Goal: Task Accomplishment & Management: Manage account settings

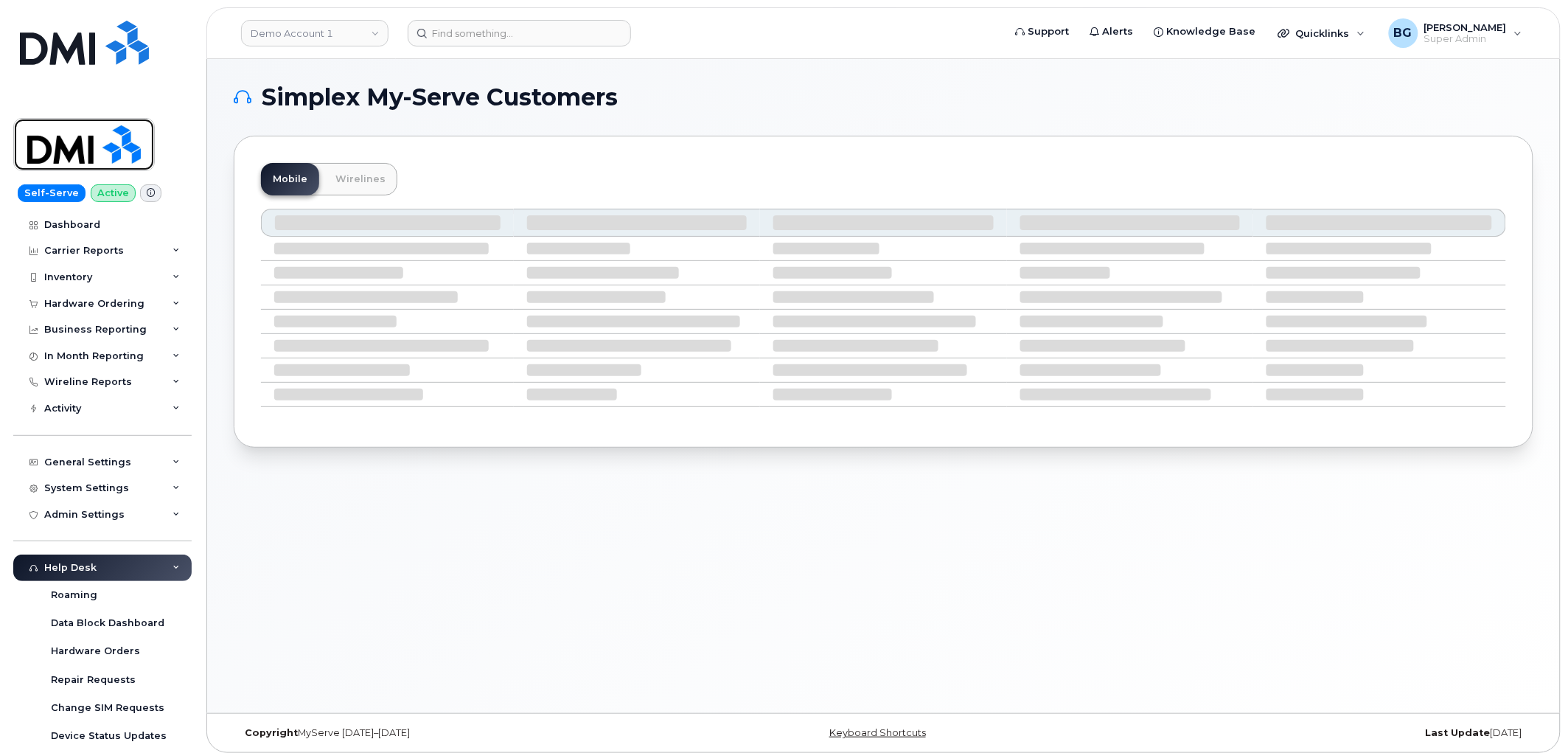
click at [77, 146] on img at bounding box center [84, 145] width 113 height 43
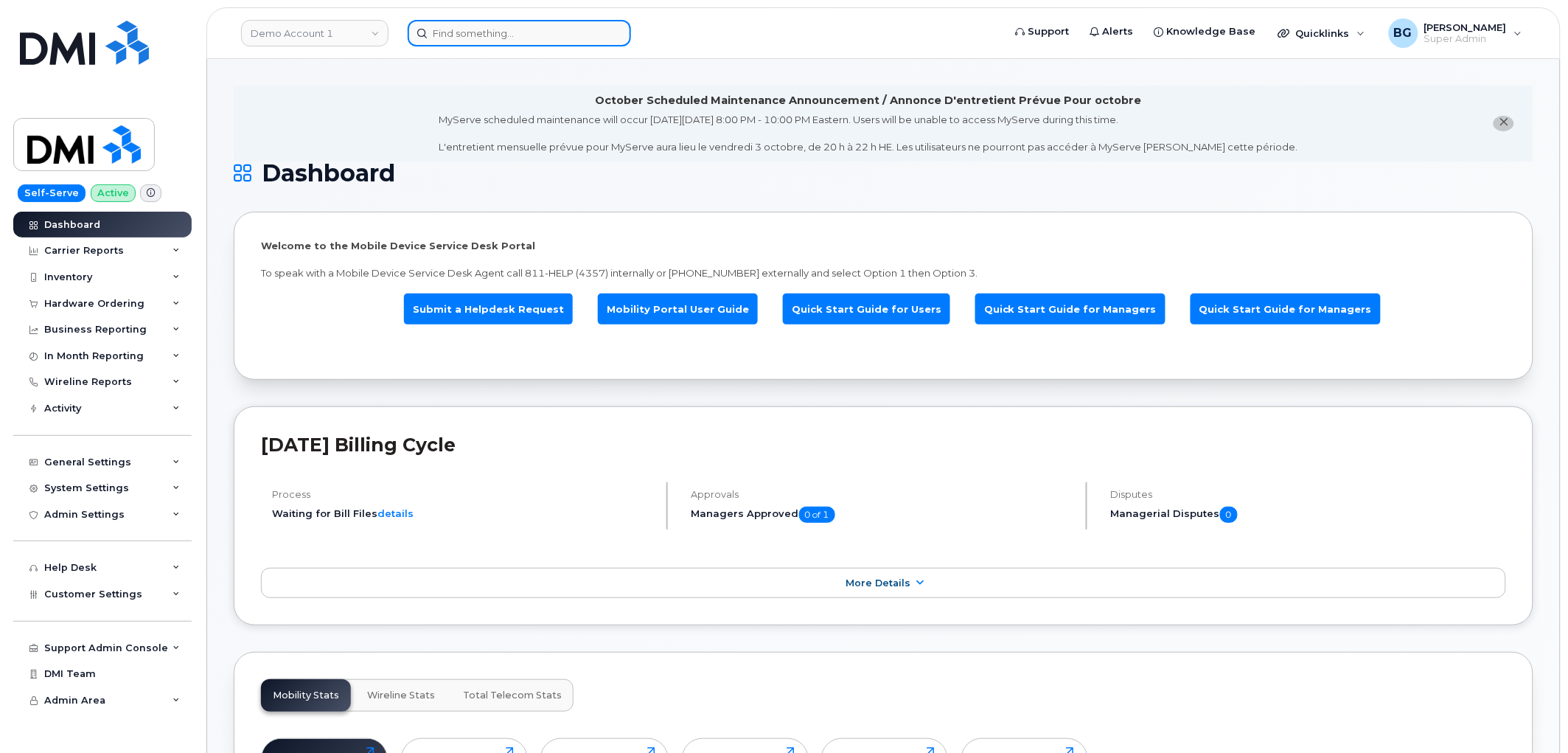
click at [464, 40] on input at bounding box center [519, 33] width 223 height 26
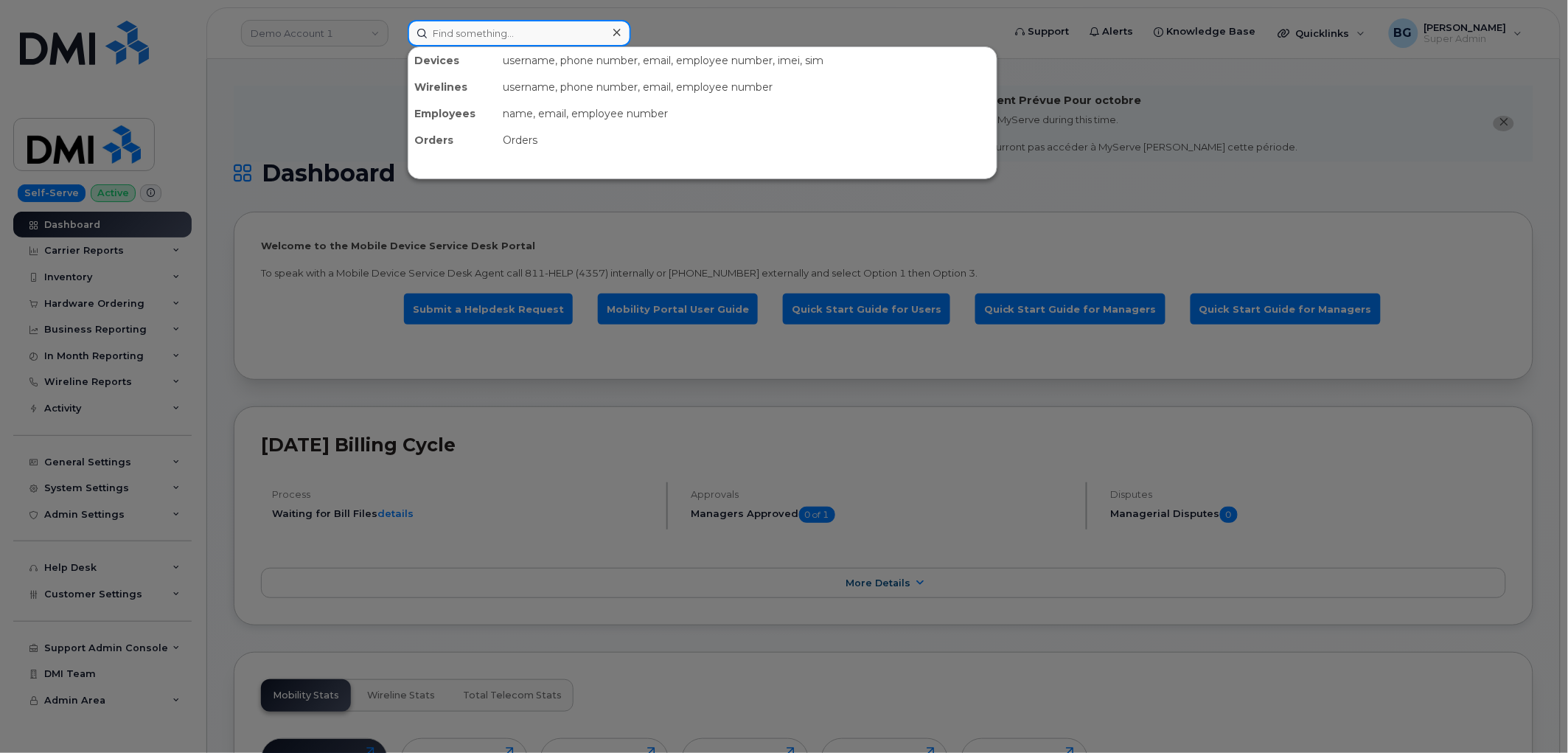
type input "n"
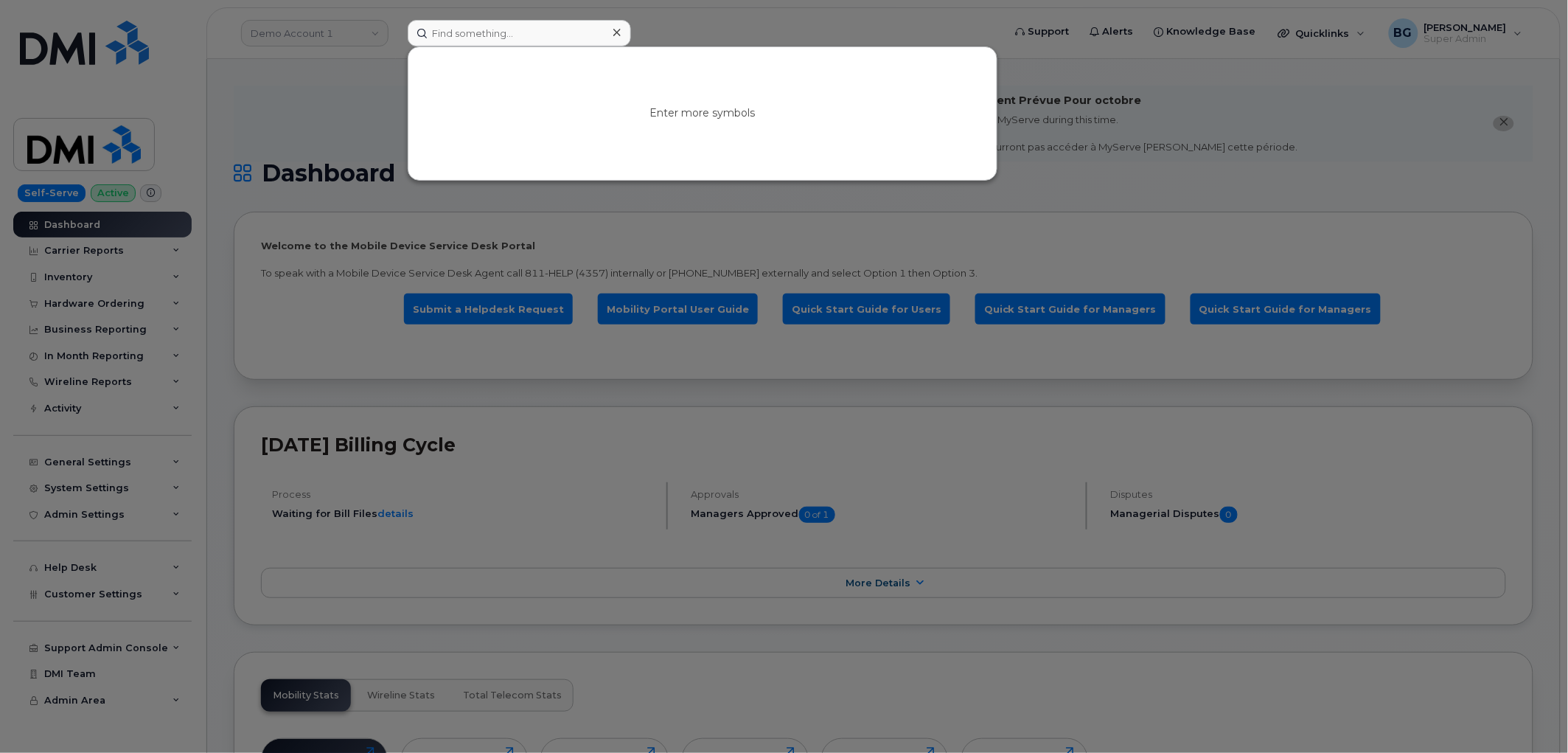
click at [278, 32] on div at bounding box center [784, 376] width 1568 height 753
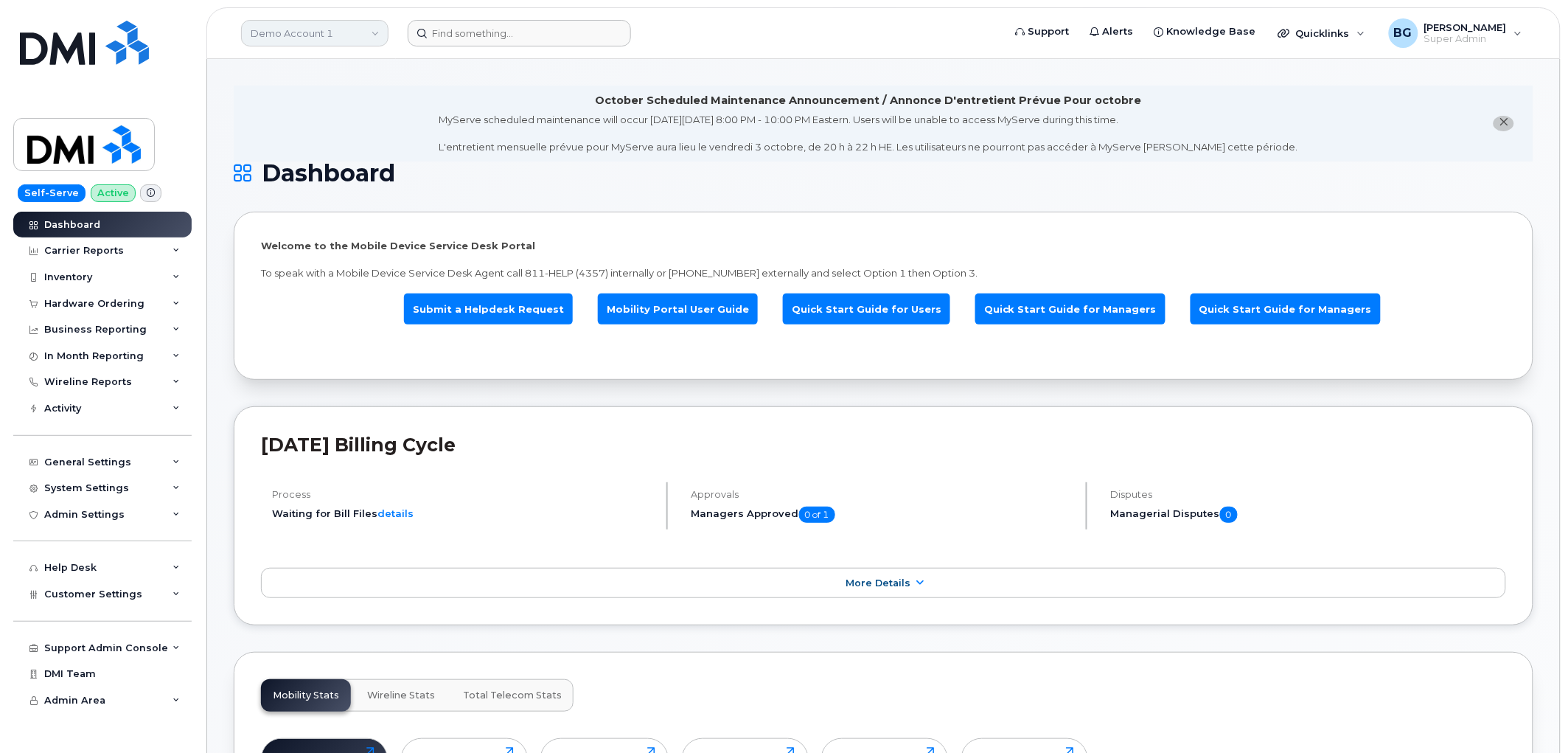
click at [317, 36] on link "Demo Account 1" at bounding box center [315, 33] width 147 height 26
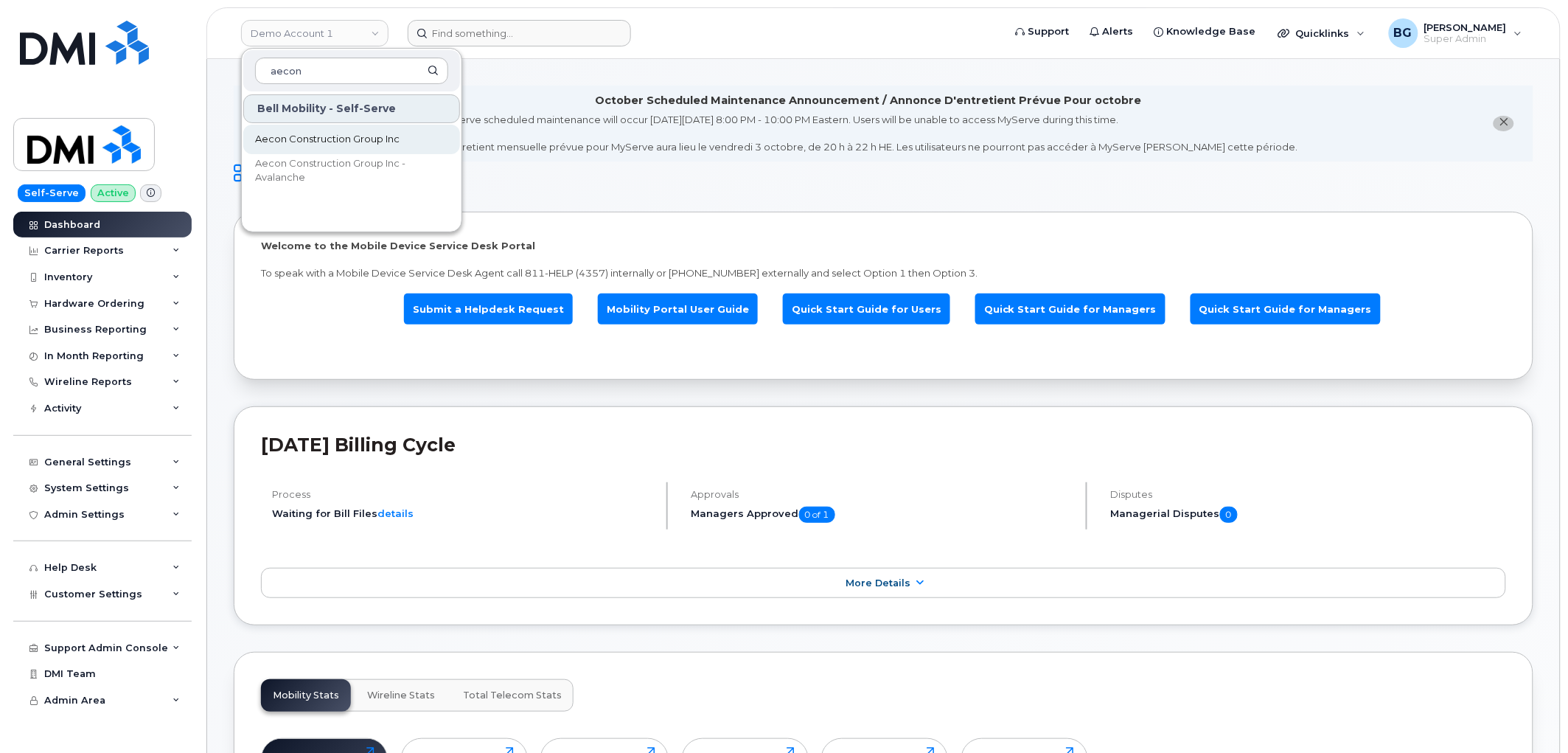
type input "aecon"
click at [273, 142] on span "Aecon Construction Group Inc" at bounding box center [327, 139] width 145 height 14
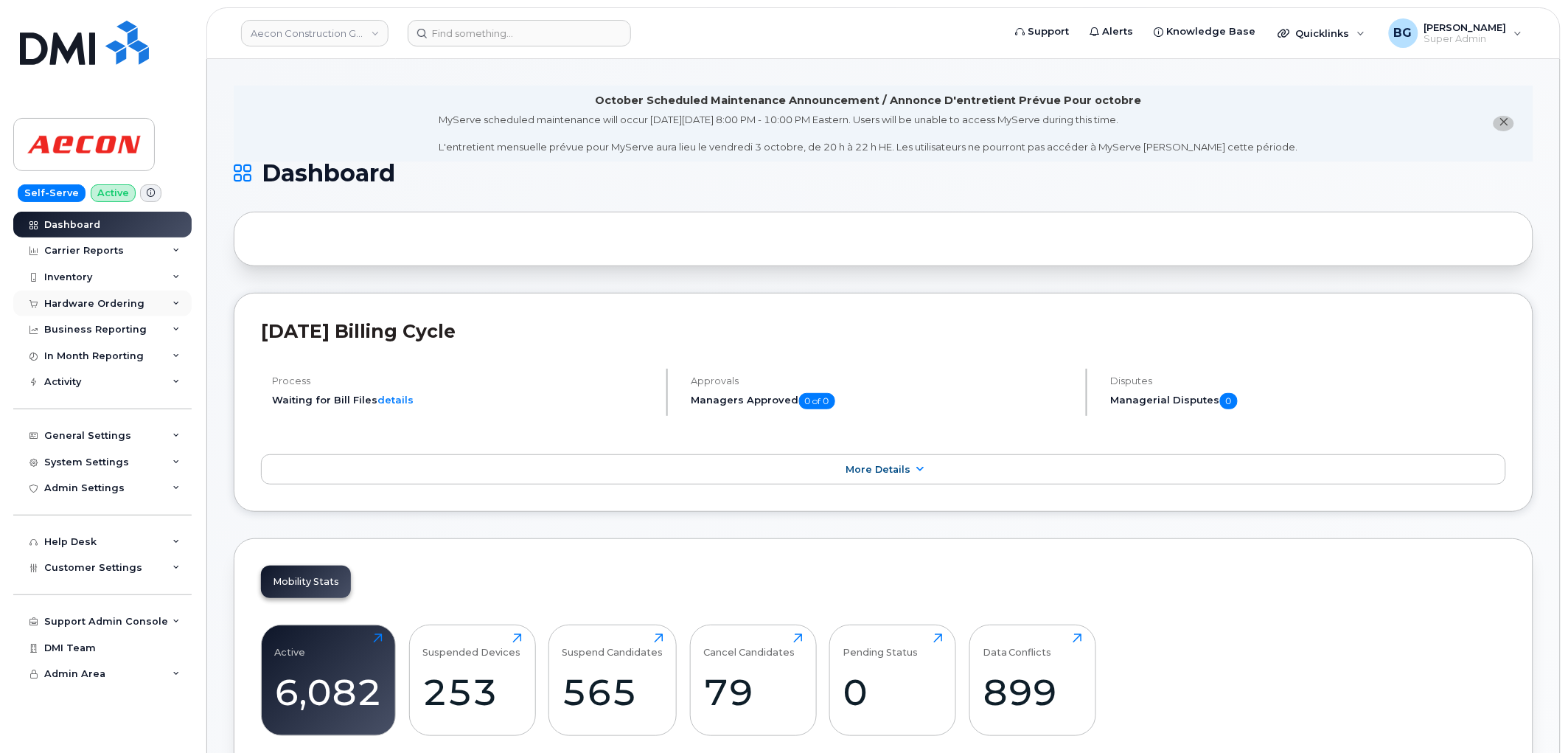
click at [55, 294] on div "Hardware Ordering" at bounding box center [102, 303] width 178 height 26
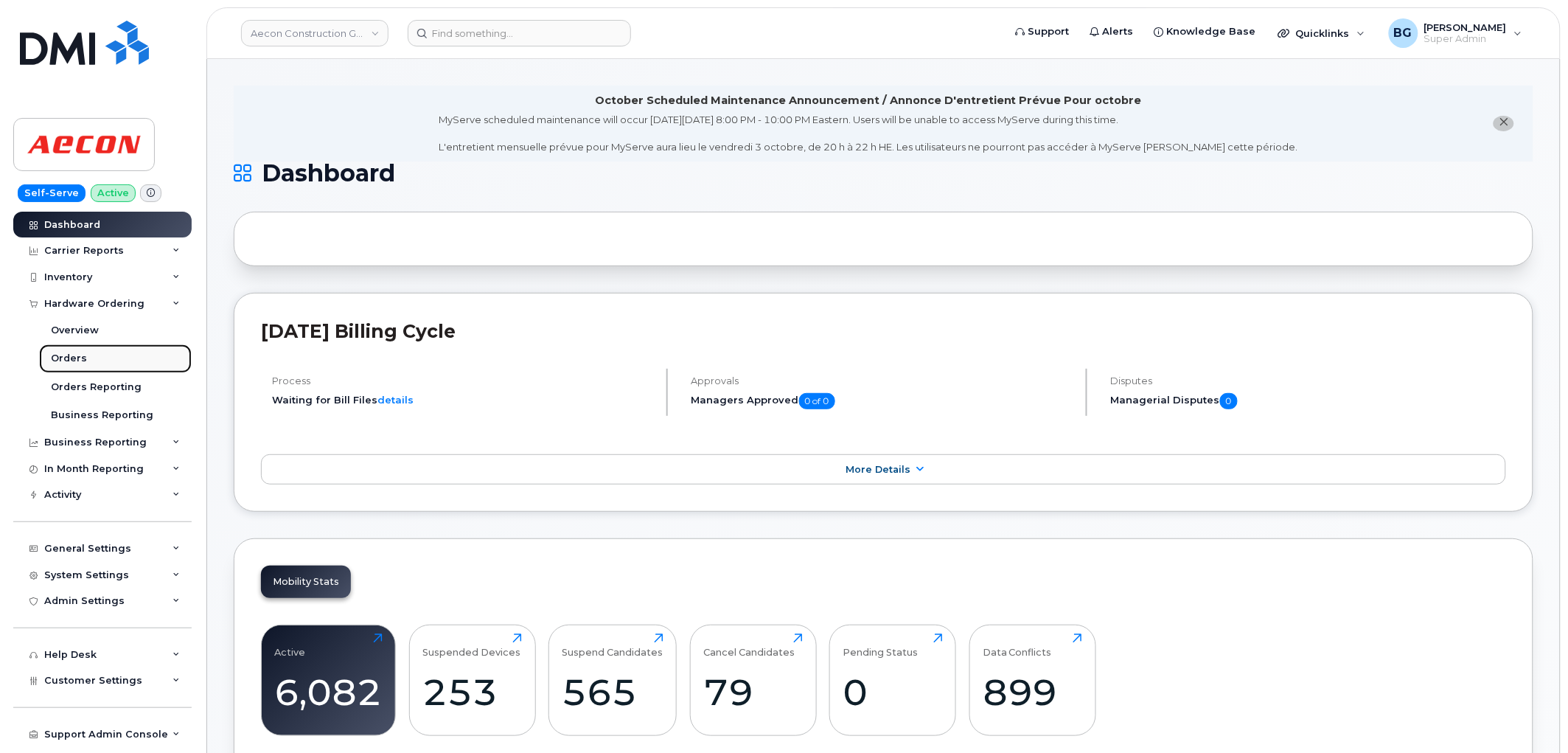
click at [74, 355] on div "Orders" at bounding box center [69, 359] width 36 height 14
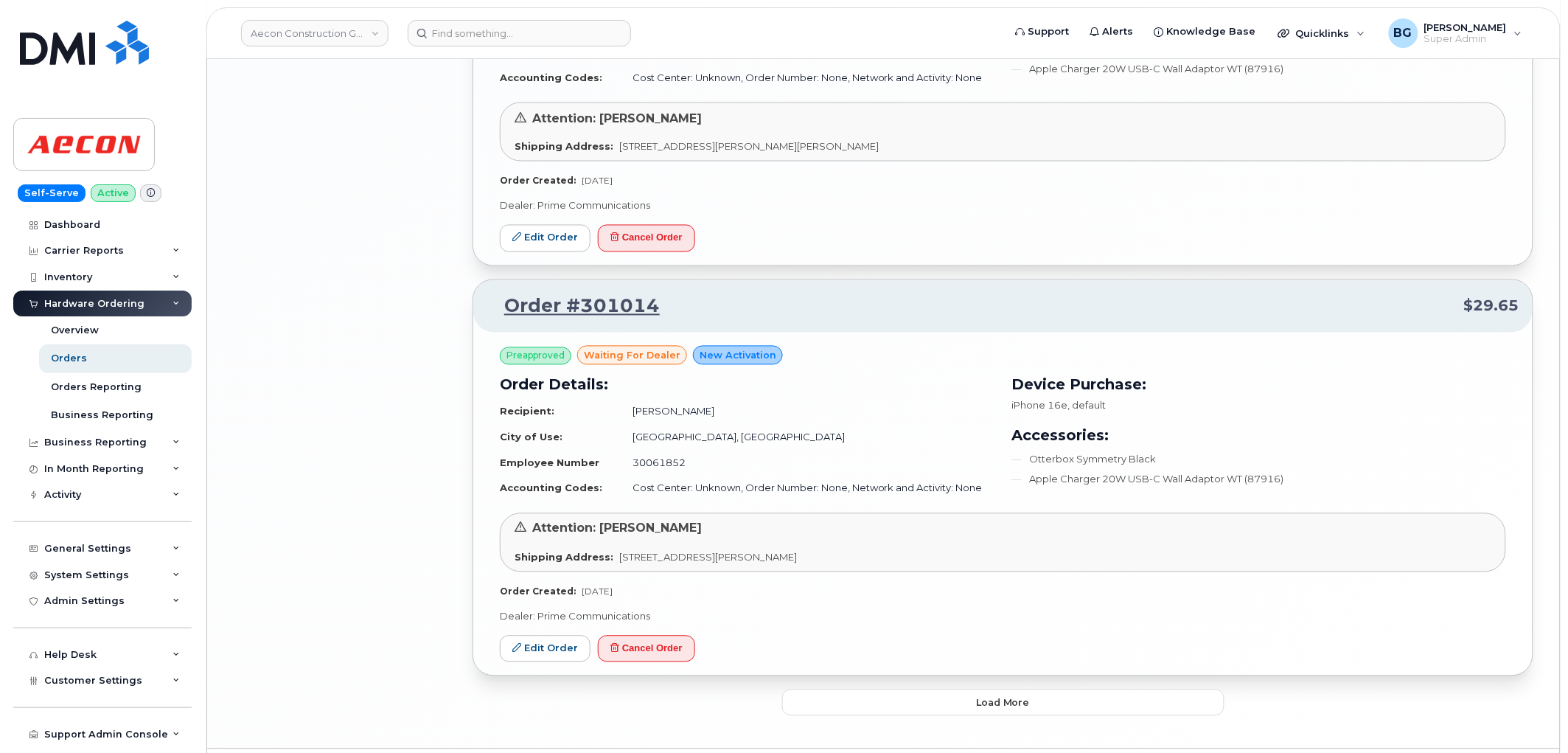
scroll to position [2899, 0]
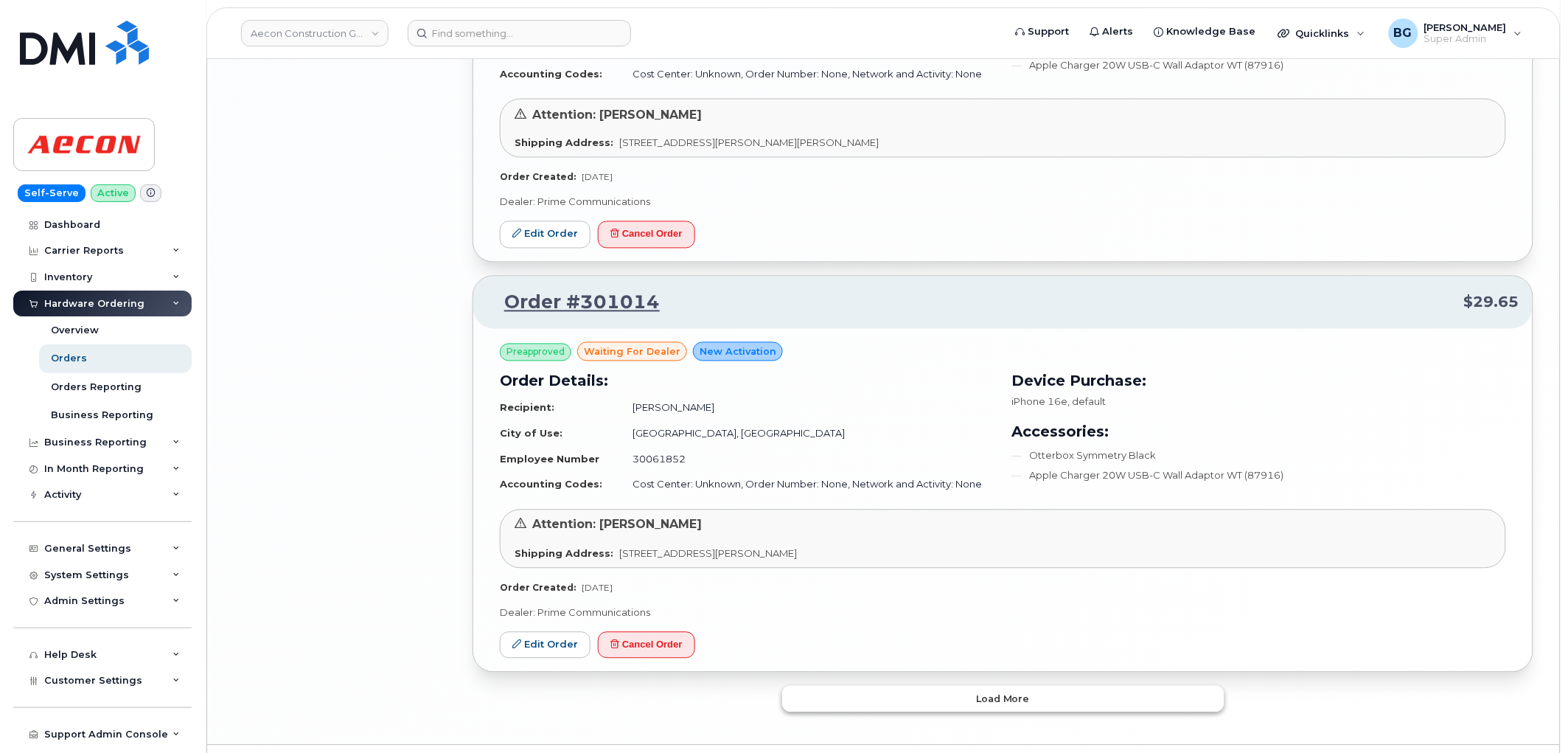
click at [922, 686] on button "Load more" at bounding box center [1003, 699] width 442 height 26
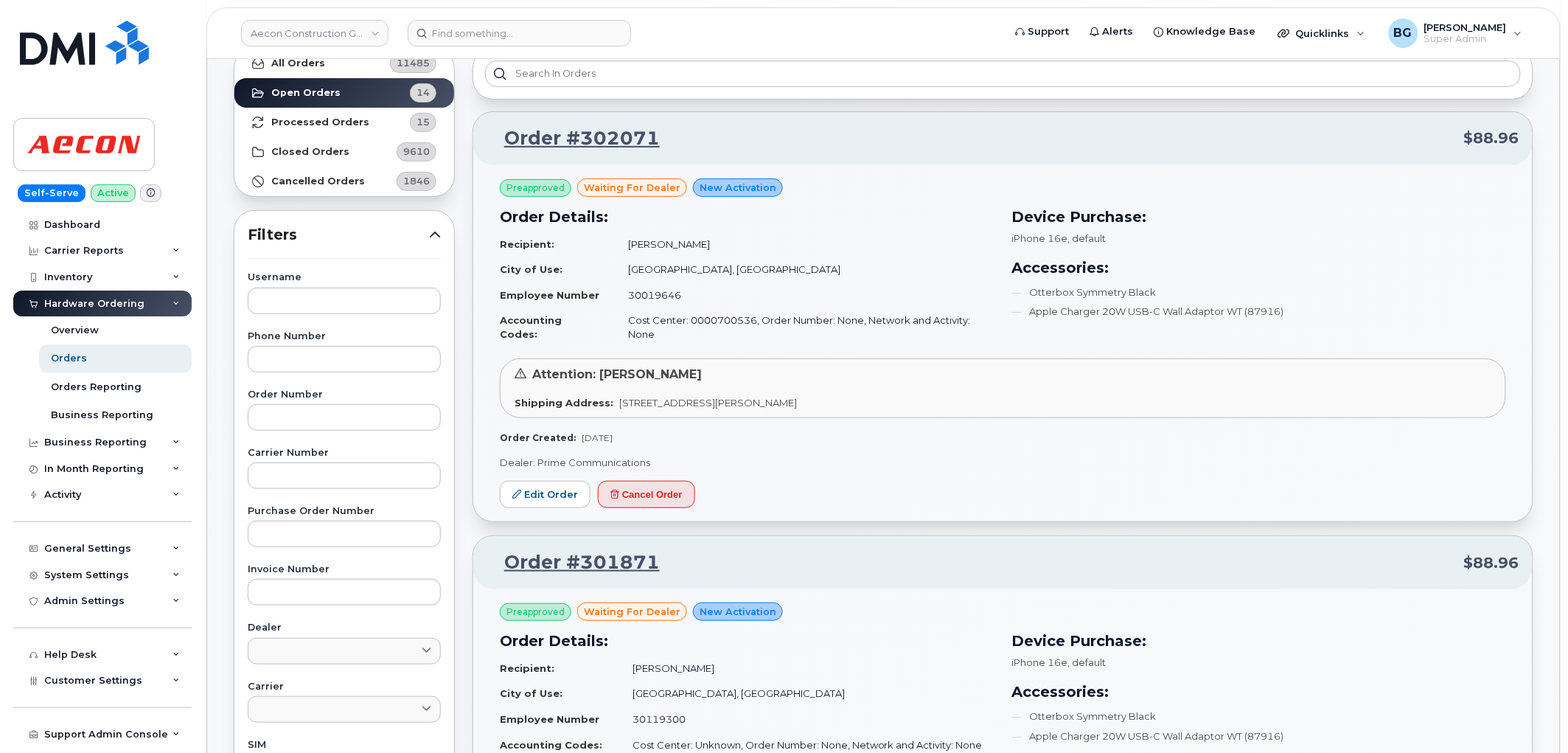
scroll to position [0, 0]
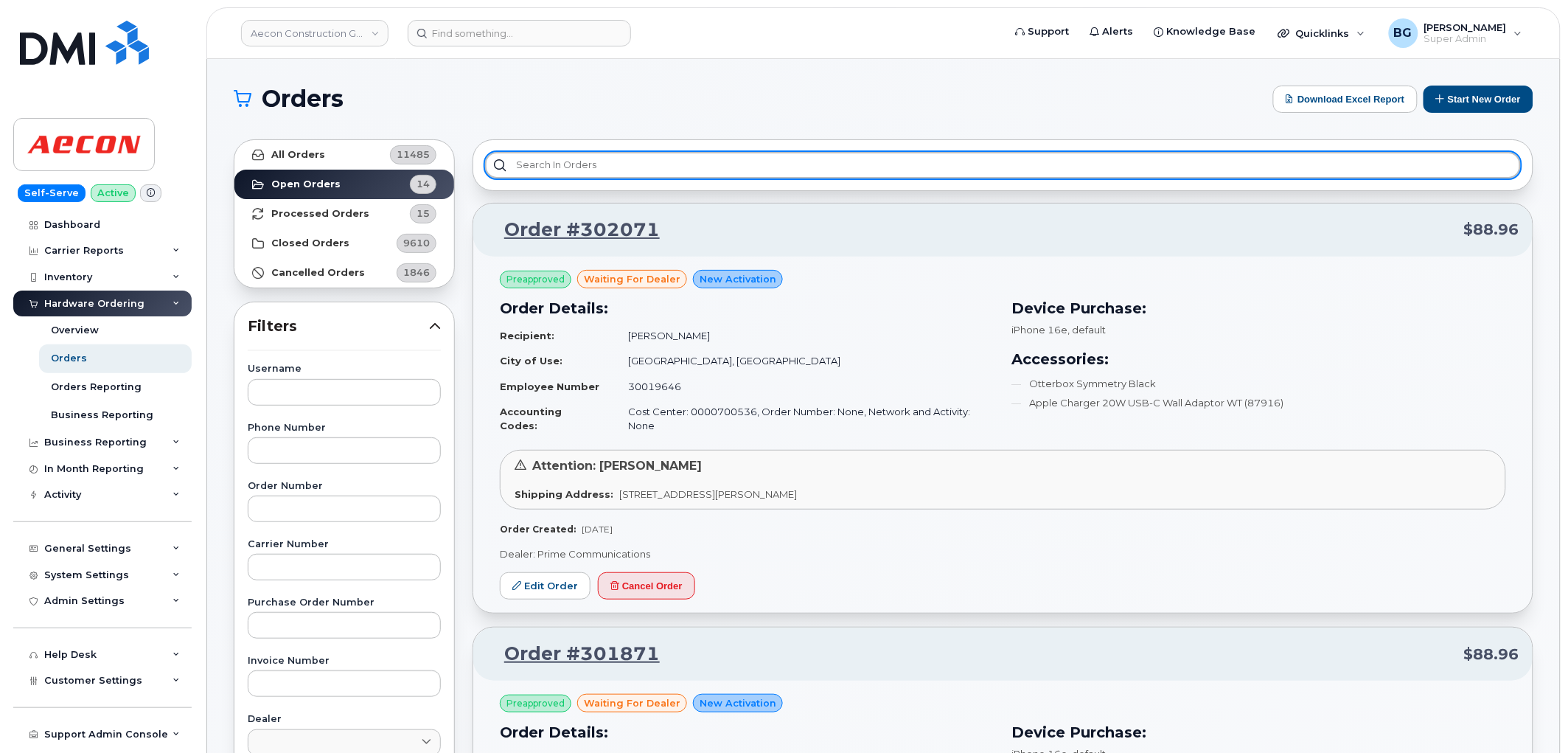
click at [664, 162] on input "text" at bounding box center [1003, 165] width 1036 height 26
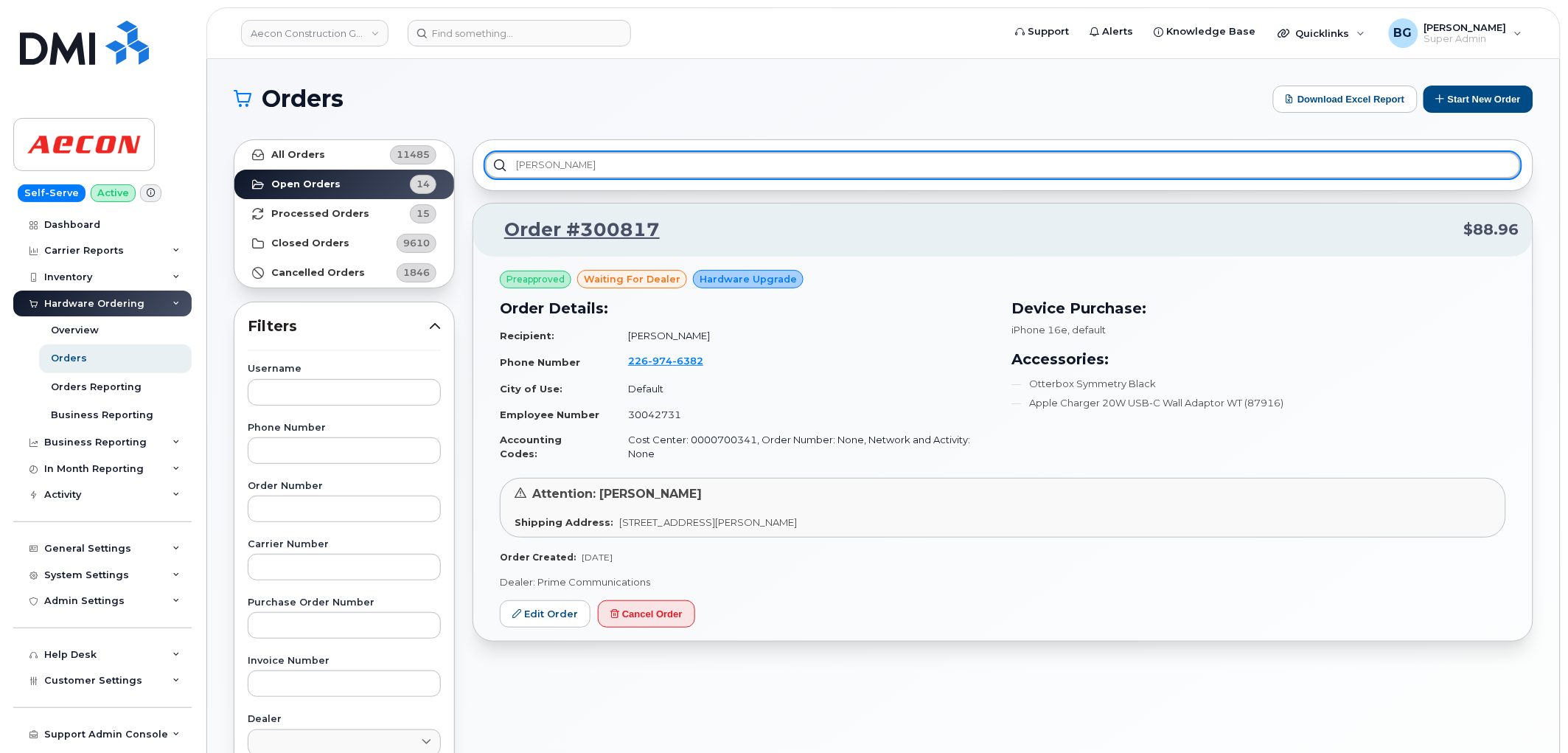
drag, startPoint x: 558, startPoint y: 171, endPoint x: 342, endPoint y: 170, distance: 216.0
click at [342, 170] on div "All Orders 11485 Open Orders 14 Processed Orders 15 Closed Orders 9610 Cancelle…" at bounding box center [884, 648] width 1318 height 1036
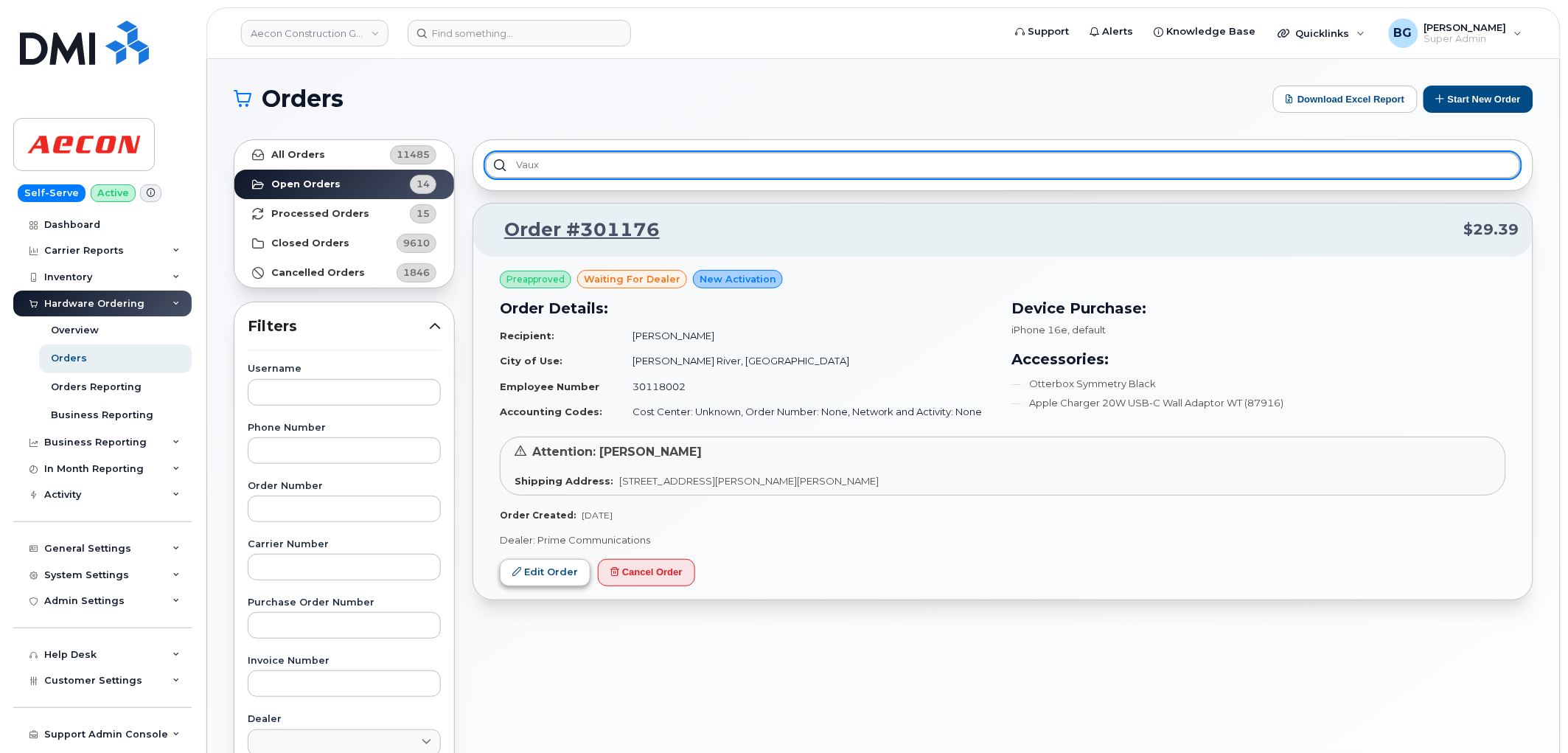
type input "vaux"
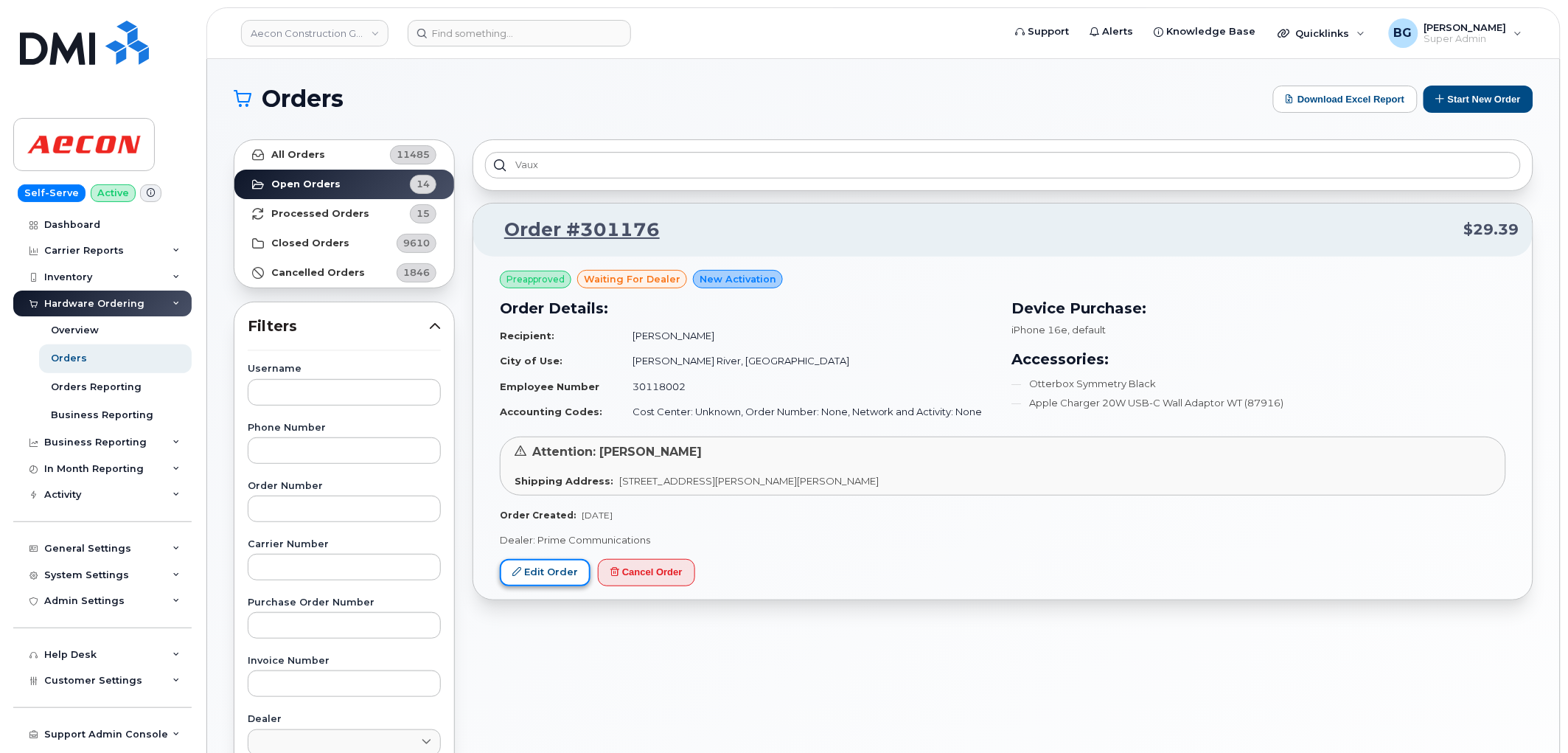
click at [522, 572] on link "Edit Order" at bounding box center [545, 573] width 90 height 27
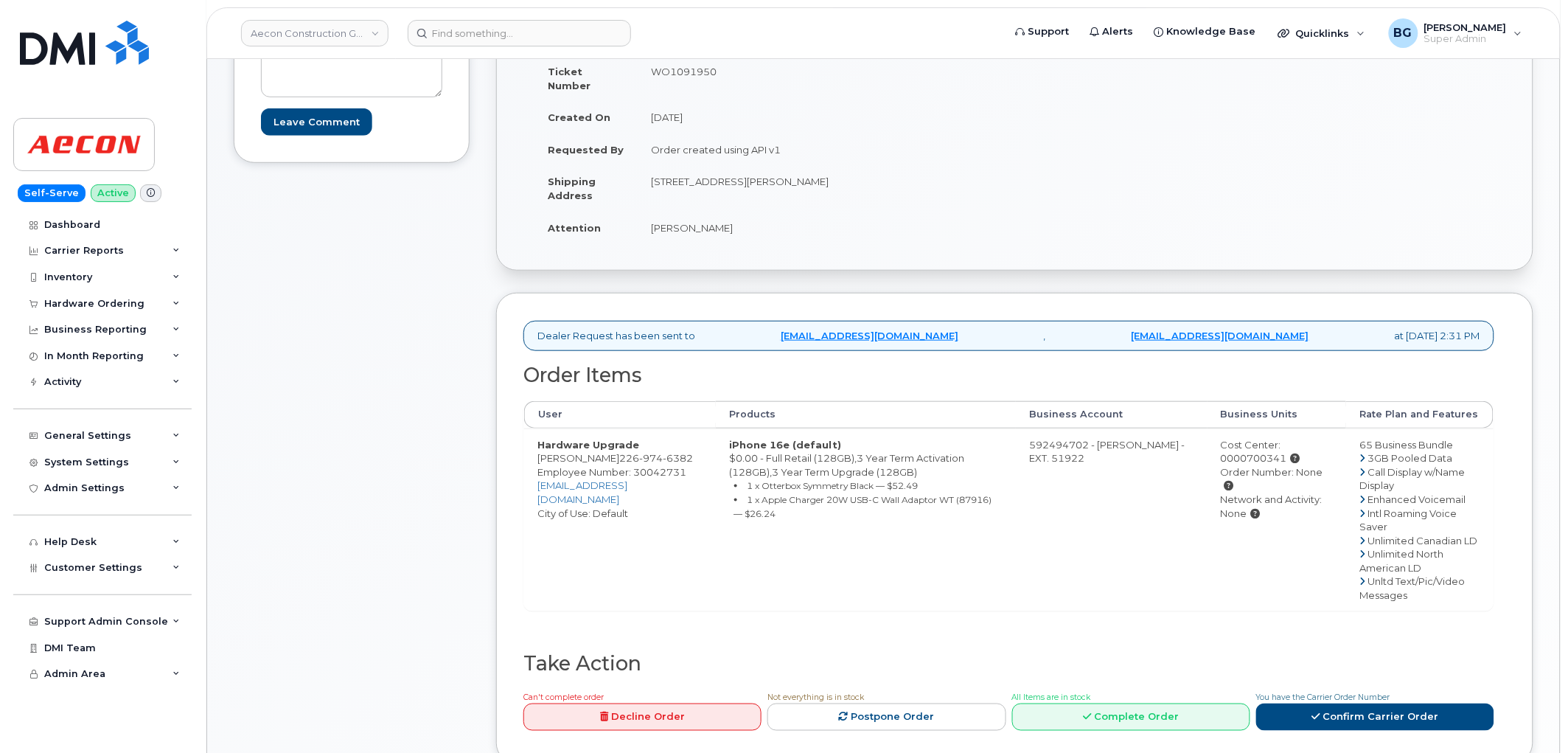
scroll to position [382, 0]
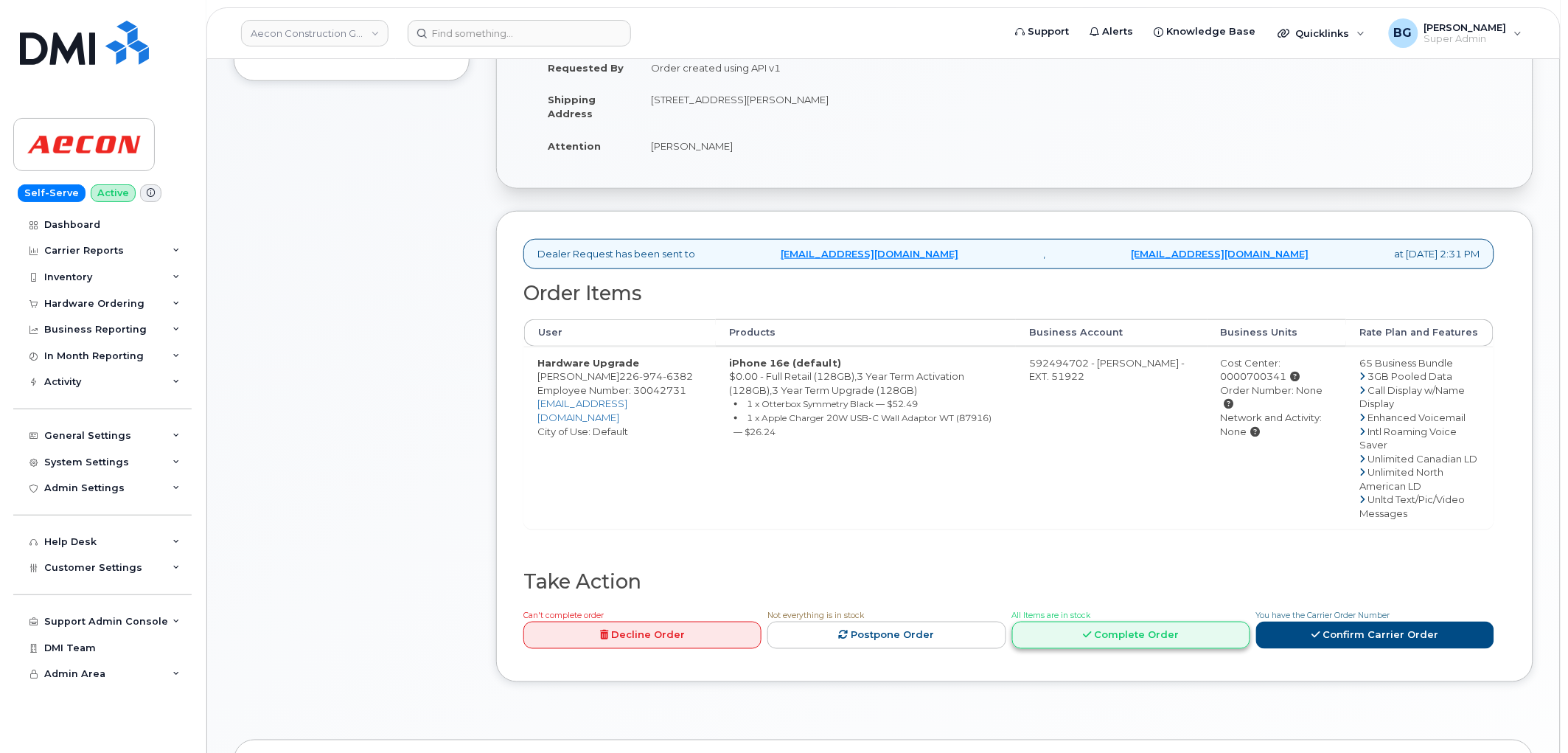
click at [1170, 622] on link "Complete Order" at bounding box center [1132, 635] width 238 height 27
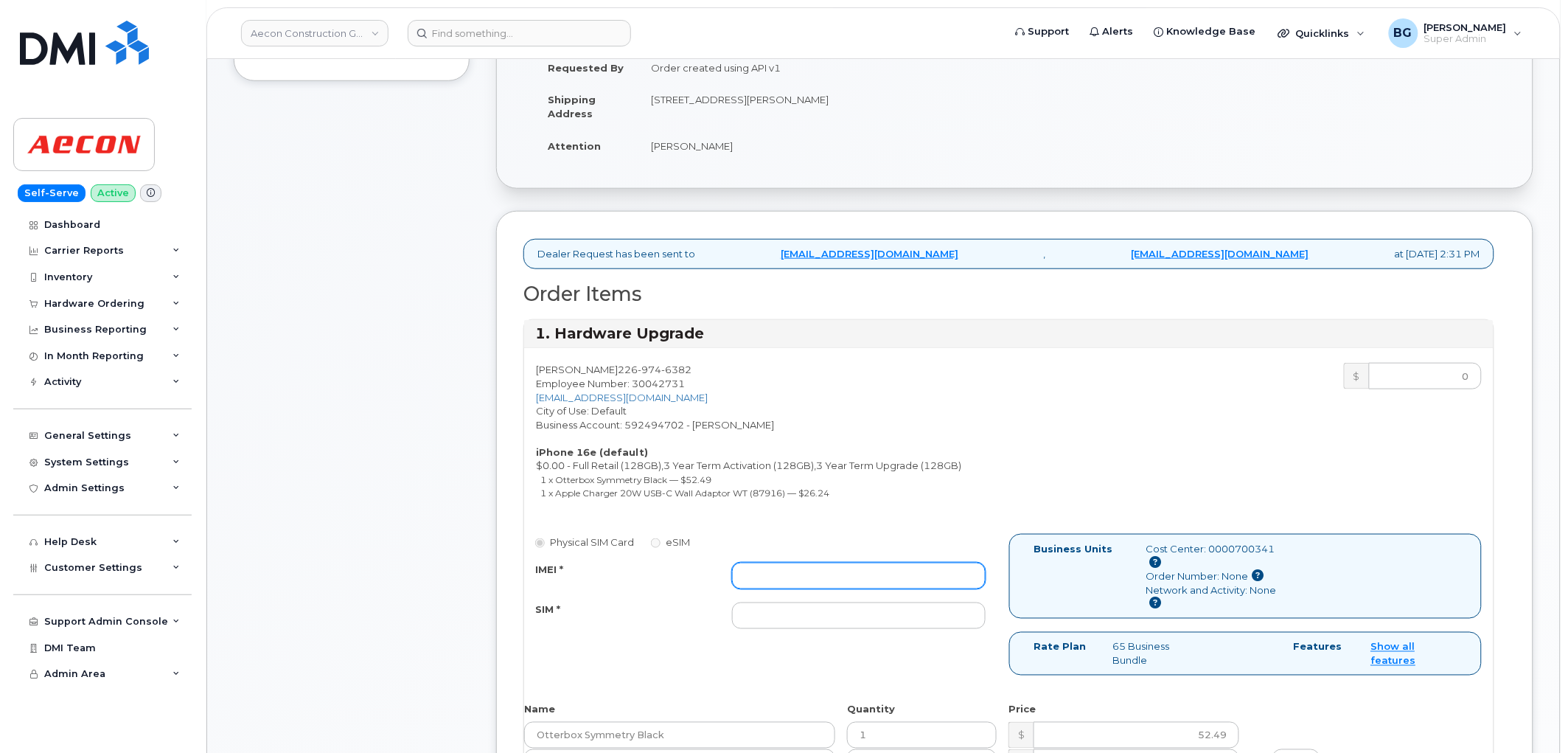
click at [883, 566] on input "IMEI *" at bounding box center [859, 575] width 254 height 26
paste input "354216330388293"
type input "354216330388293"
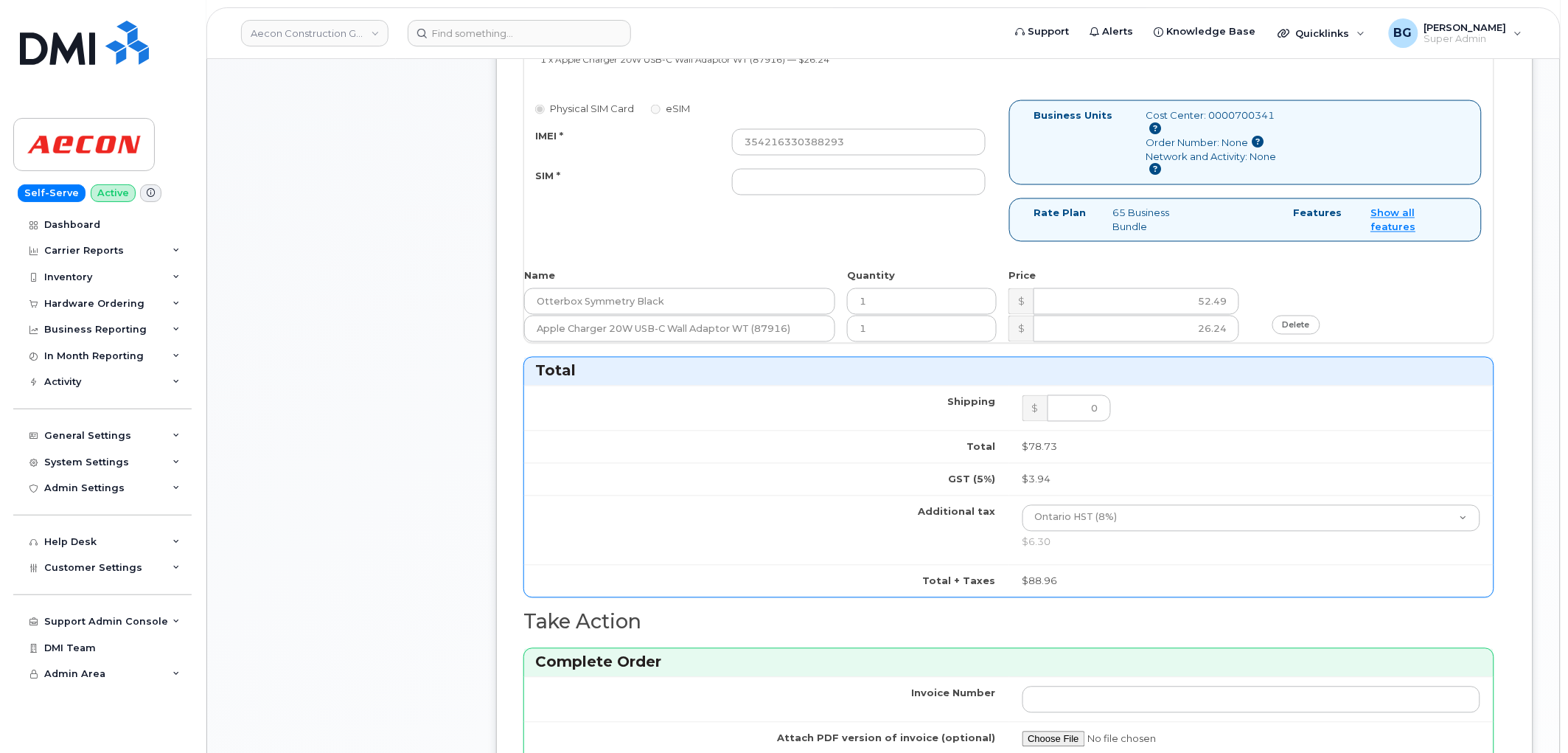
scroll to position [983, 0]
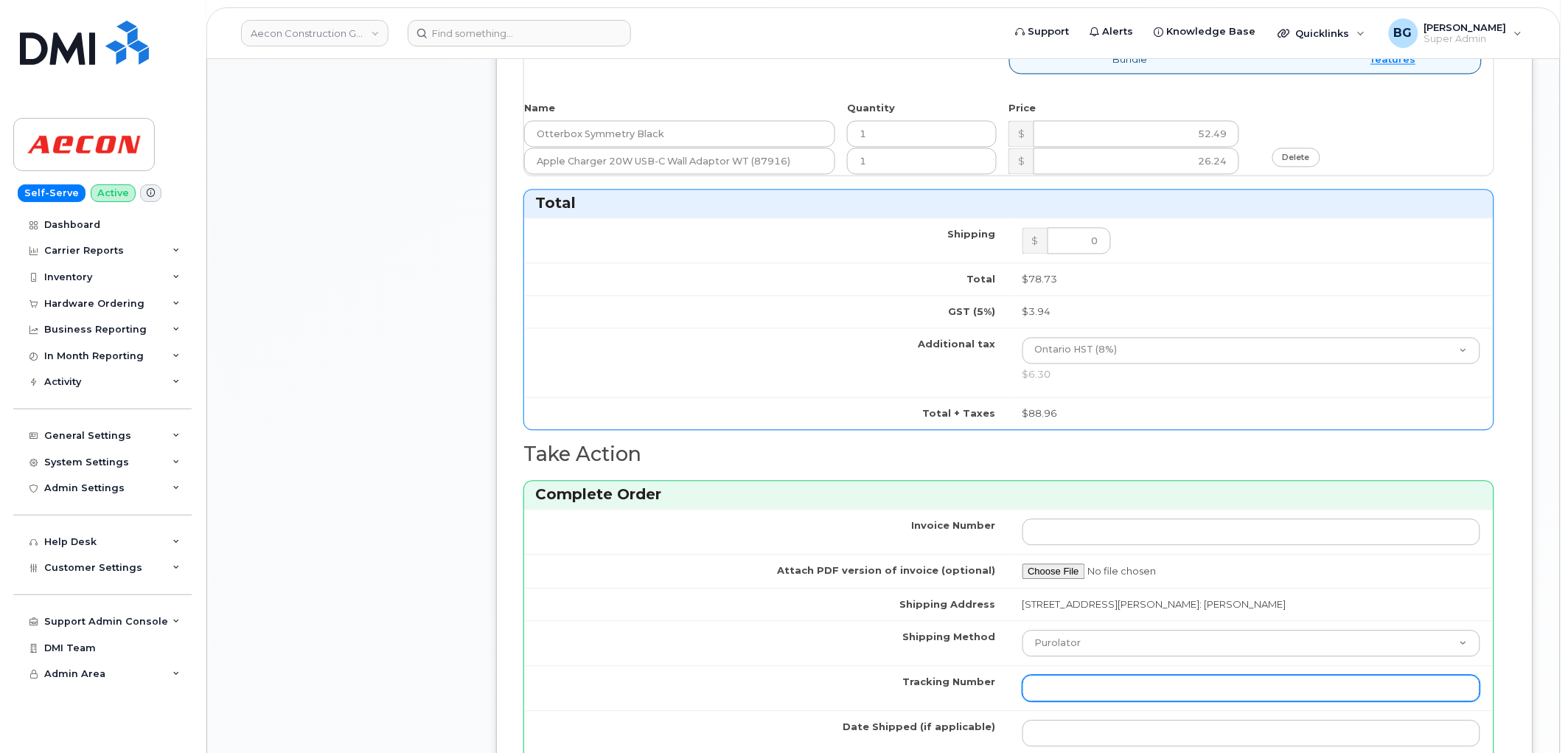
click at [1110, 676] on input "Tracking Number" at bounding box center [1252, 689] width 458 height 26
paste input "520068919502"
type input "520068919502"
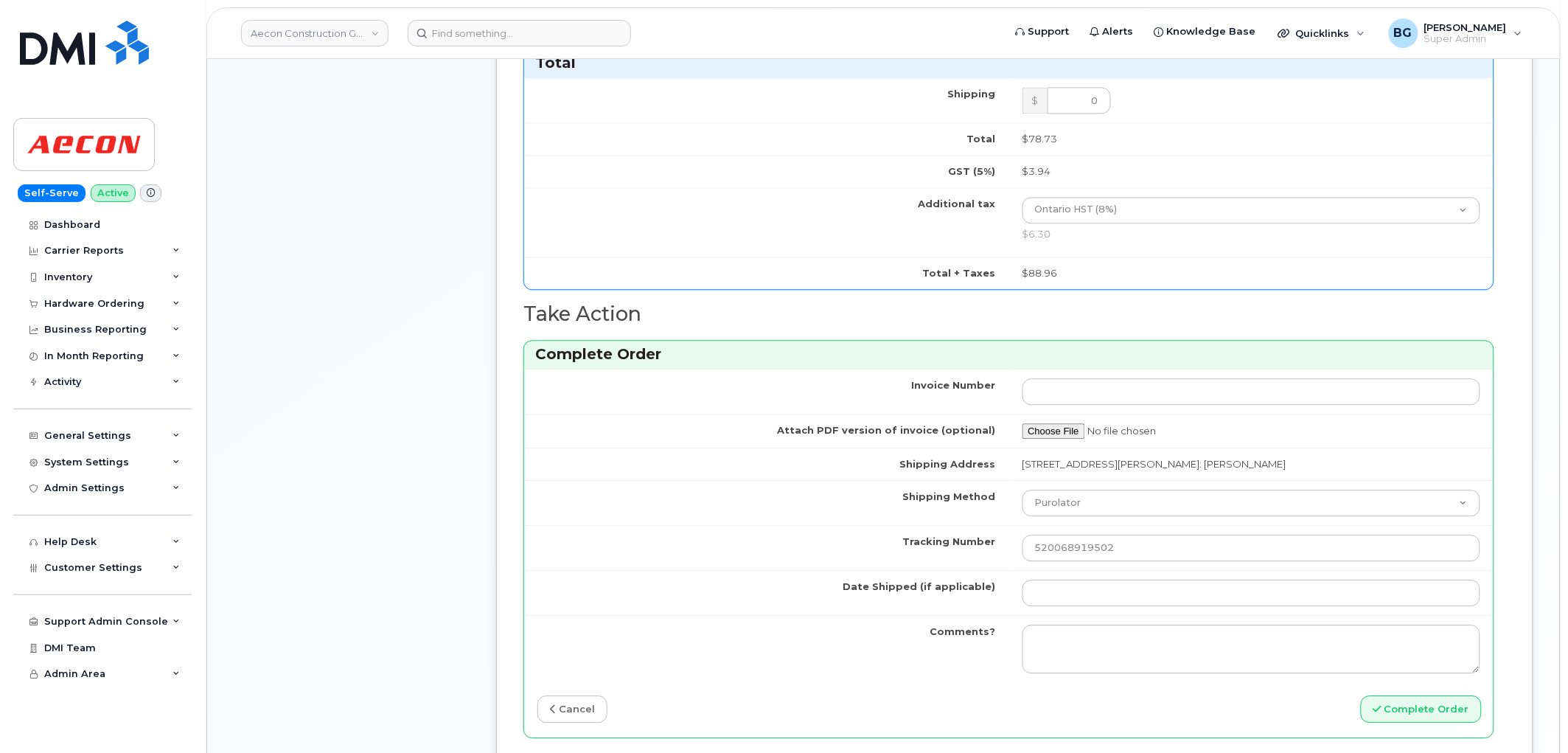
scroll to position [1147, 0]
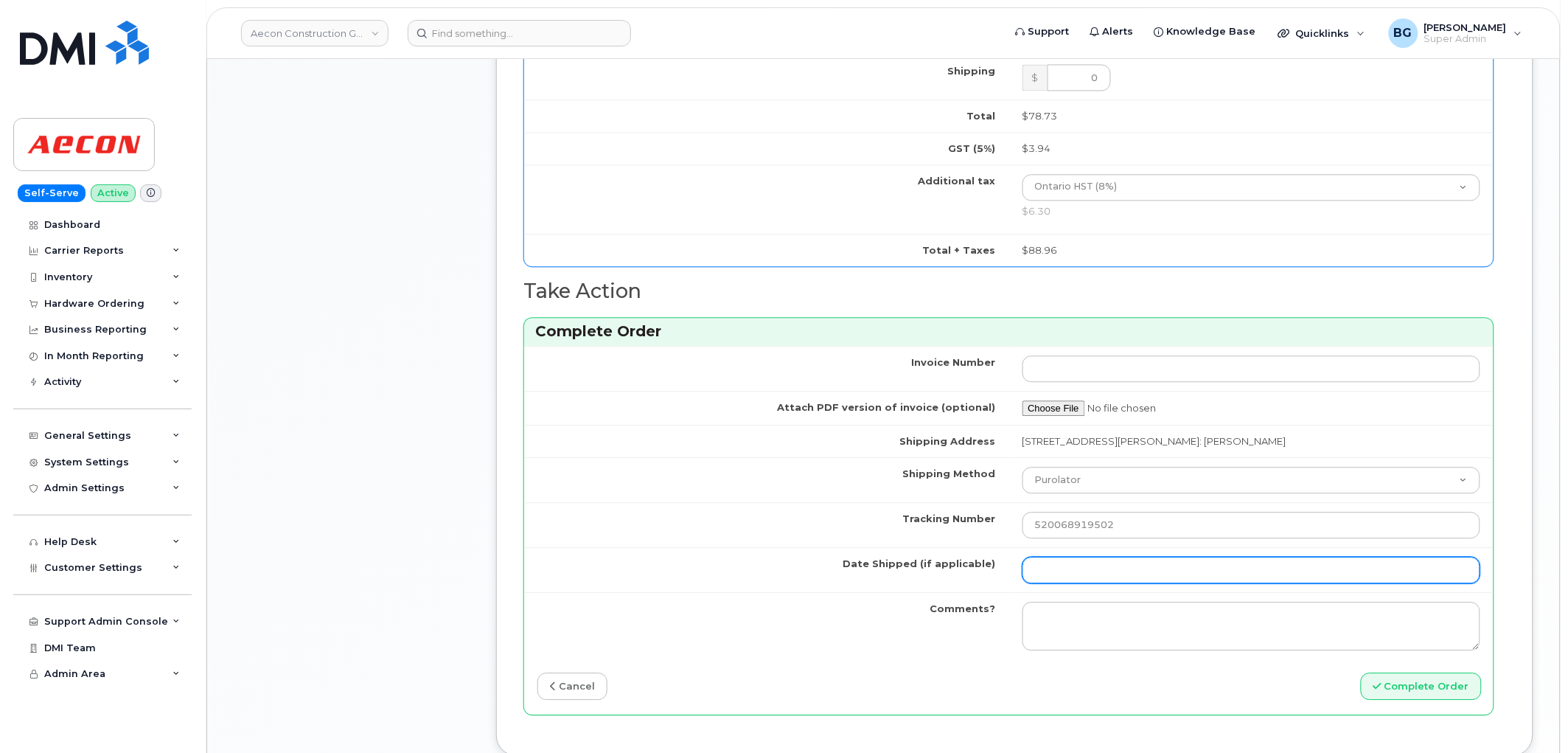
click at [1084, 559] on input "Date Shipped (if applicable)" at bounding box center [1252, 569] width 458 height 26
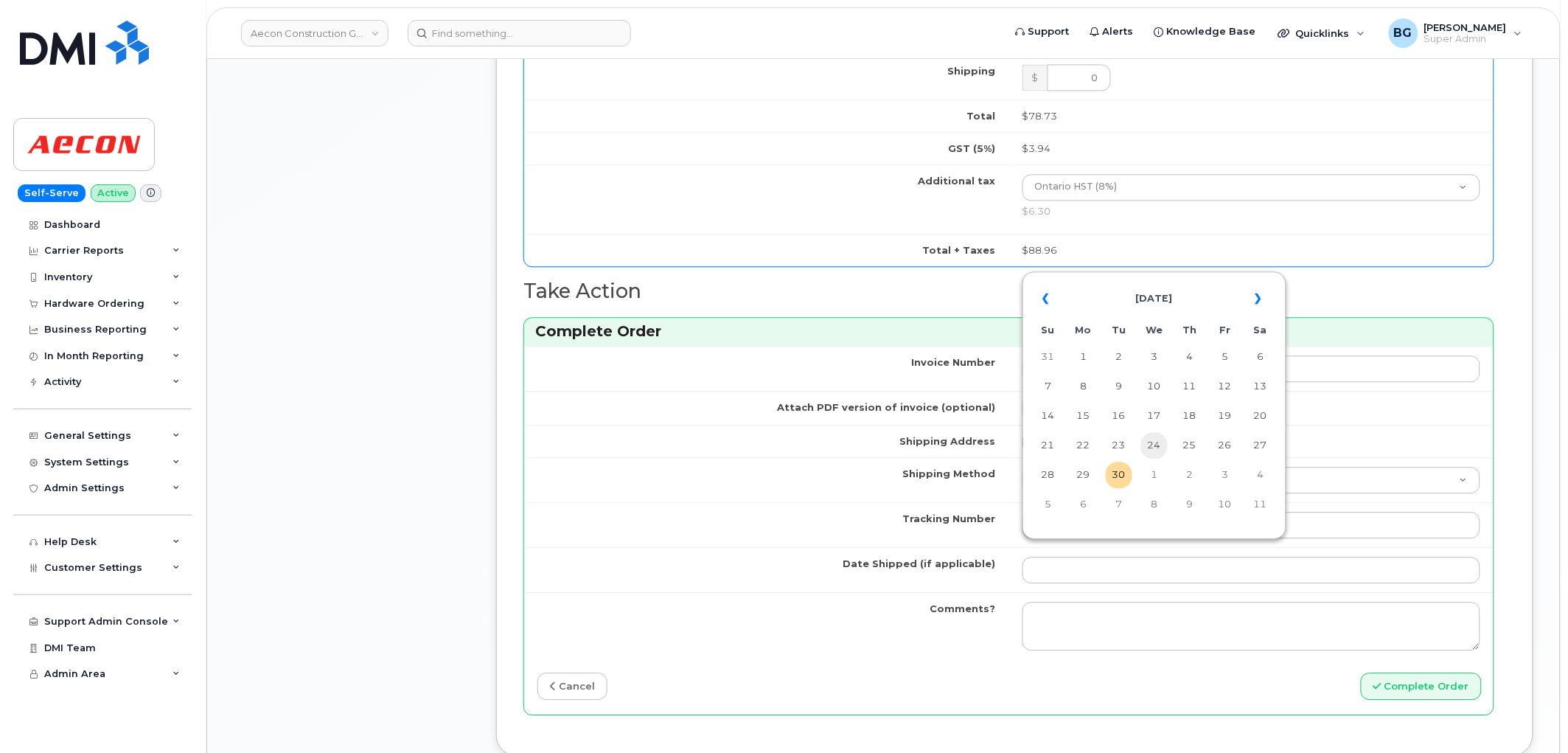
click at [1153, 446] on td "24" at bounding box center [1154, 445] width 26 height 26
type input "[DATE]"
click at [1434, 658] on div "Invoice Number Attach PDF version of invoice (optional) Shipping Address 665 Ph…" at bounding box center [1009, 530] width 969 height 368
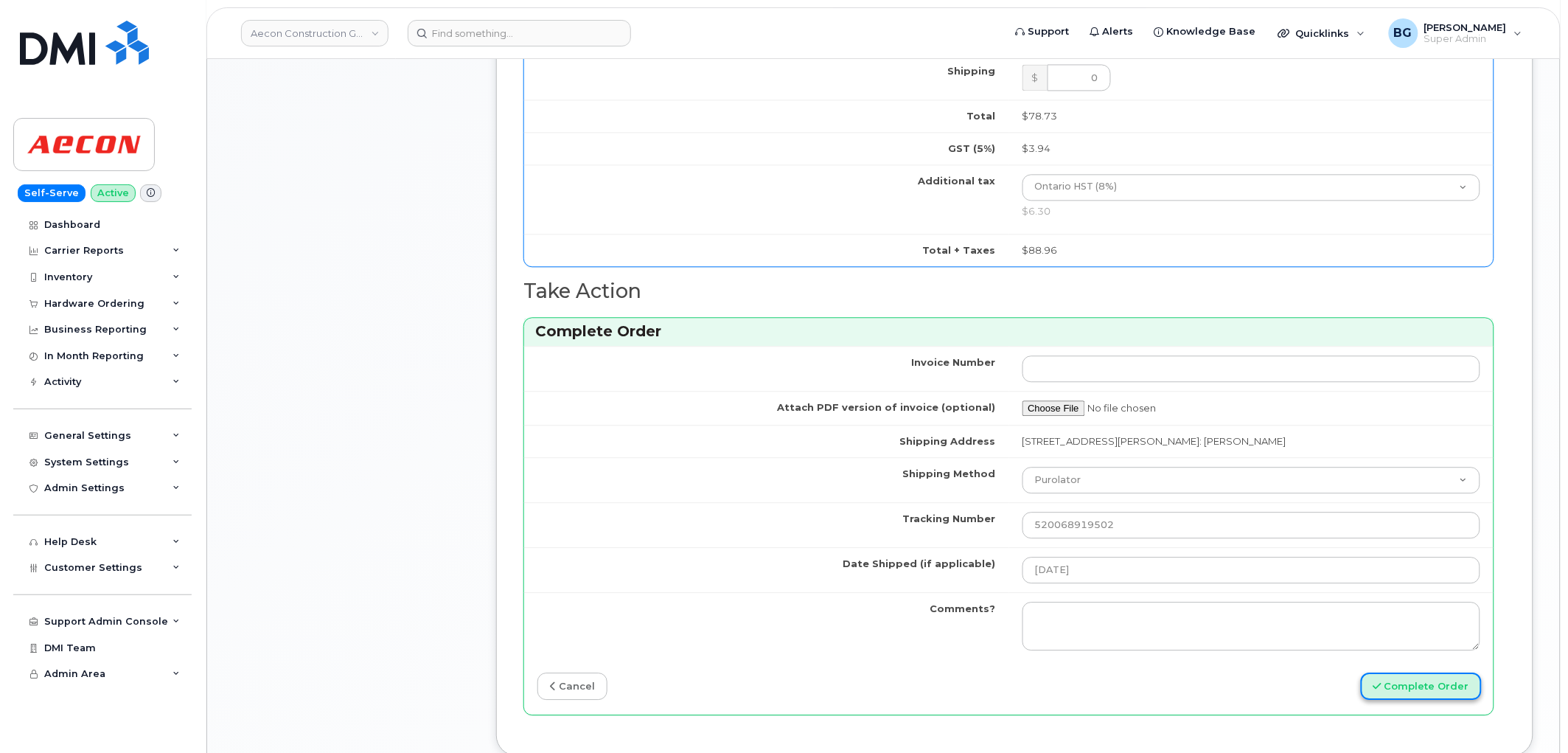
click at [1430, 673] on button "Complete Order" at bounding box center [1421, 686] width 121 height 27
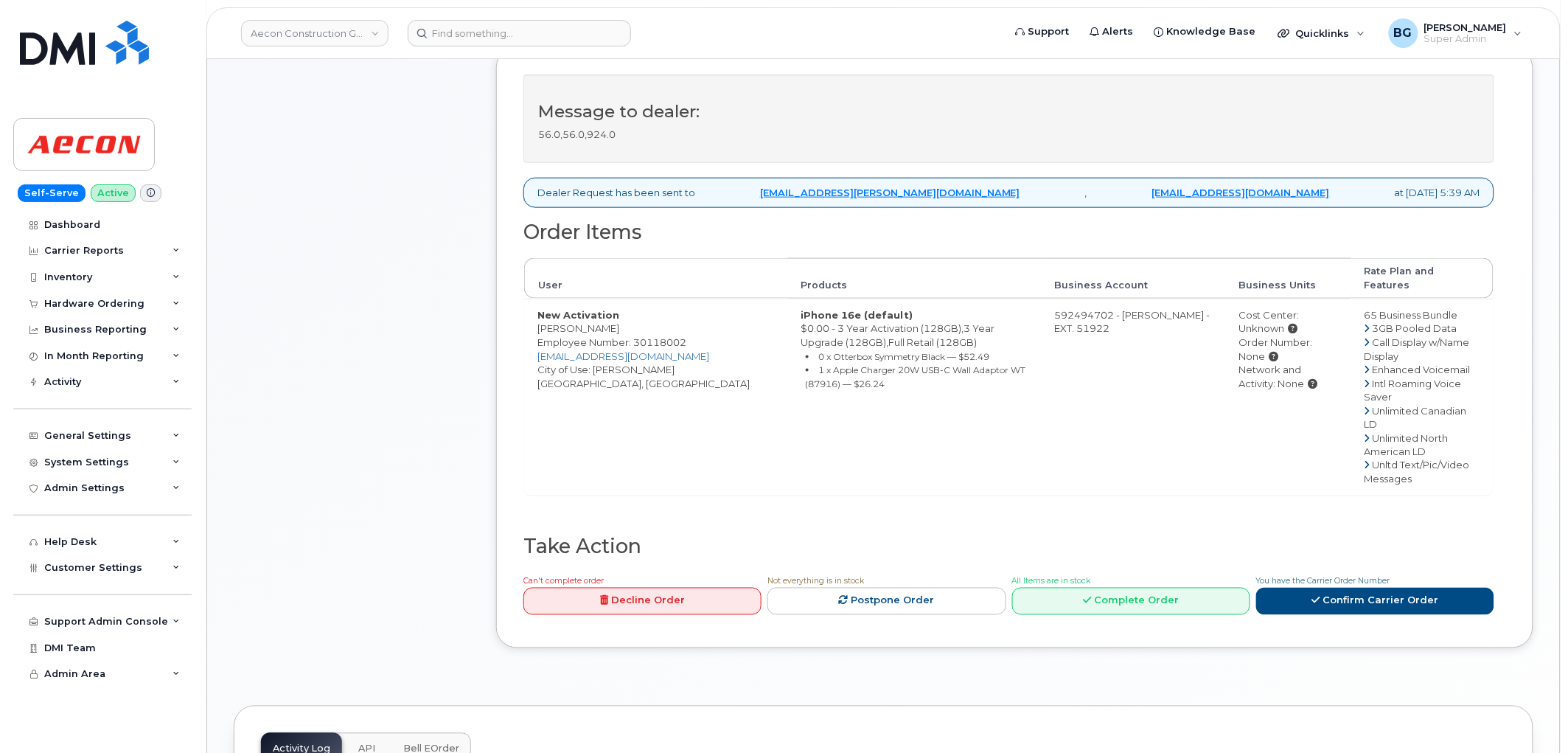
scroll to position [547, 0]
click at [1104, 587] on link "Complete Order" at bounding box center [1132, 601] width 238 height 27
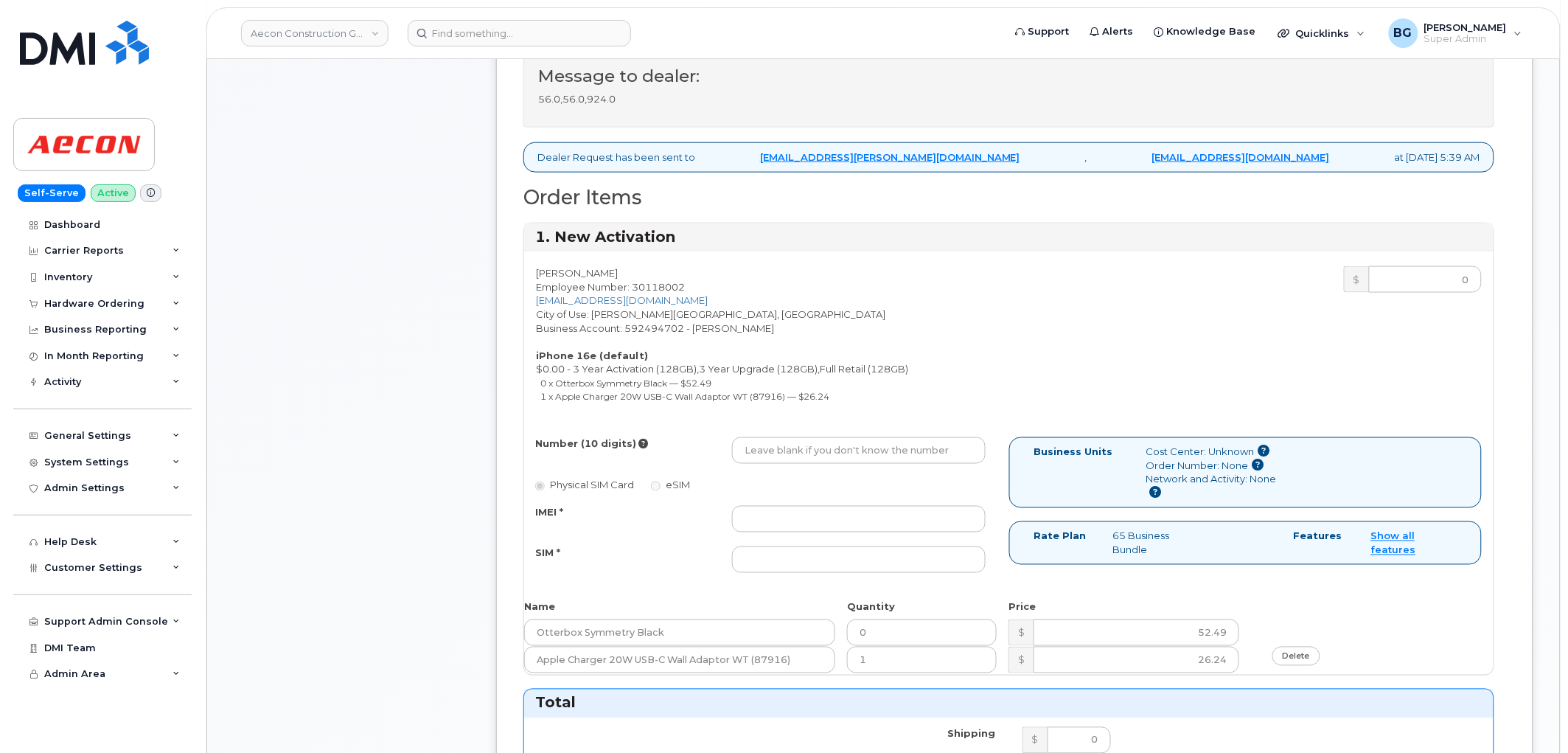
scroll to position [601, 0]
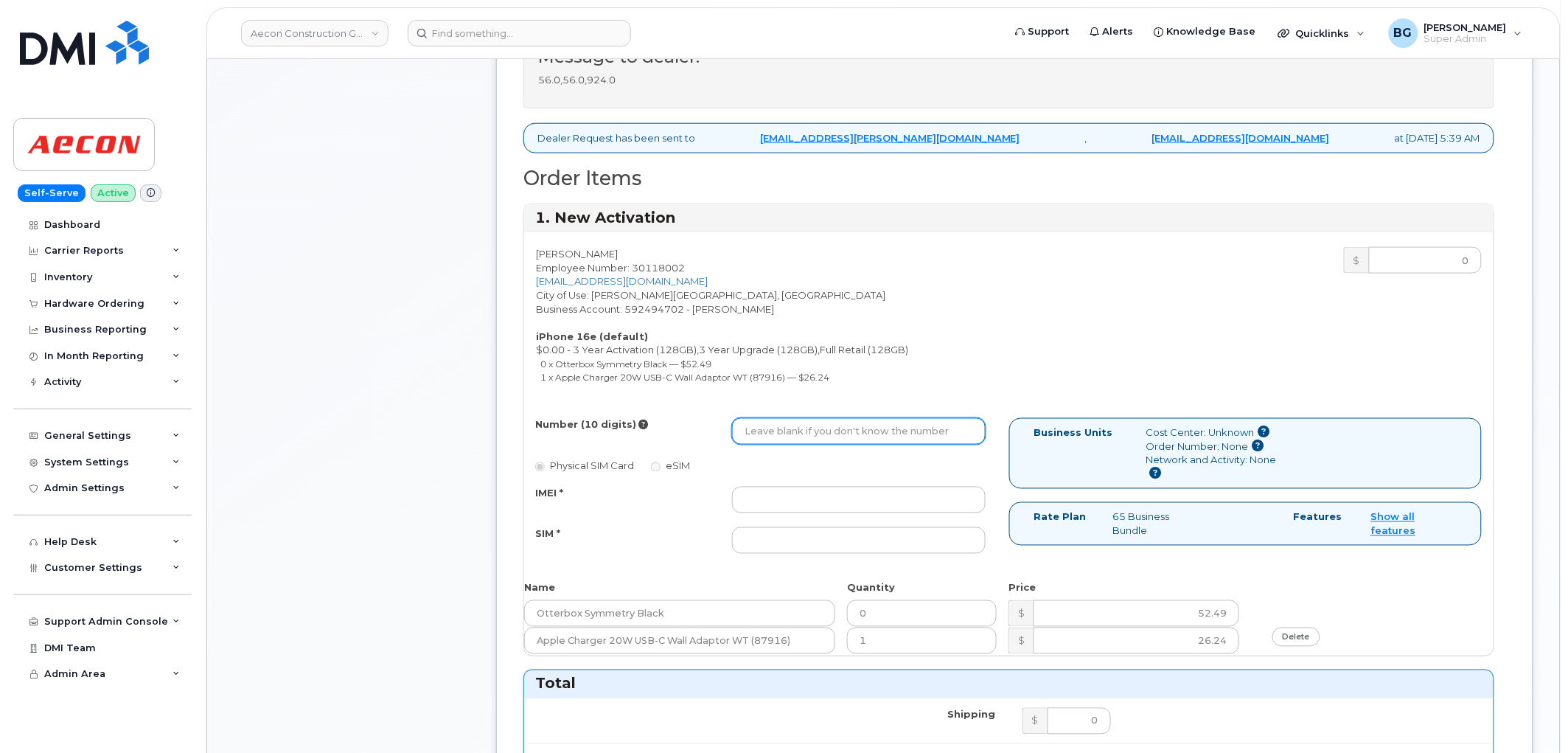
click at [767, 421] on input "Number (10 digits)" at bounding box center [859, 431] width 254 height 26
paste input "250-204-3742"
type input "2502043742"
click at [817, 473] on div "Number (10 digits) 2502043742 Physical SIM Card eSIM IMEI * SIM *" at bounding box center [767, 492] width 485 height 149
paste input "354216331315865"
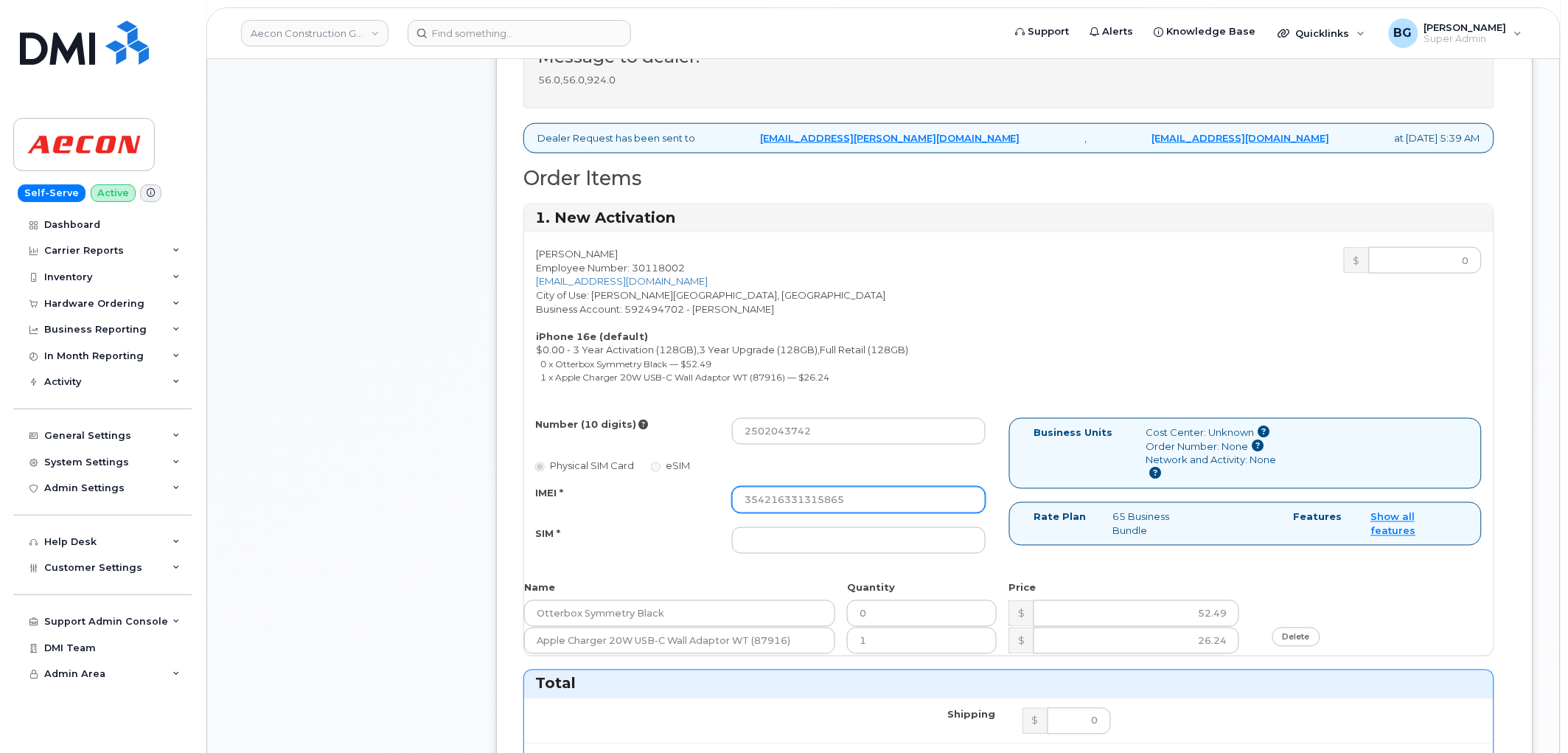
click at [806, 486] on input "354216331315865" at bounding box center [859, 499] width 254 height 26
type input "354216331315865"
click at [825, 534] on input "SIM *" at bounding box center [859, 540] width 254 height 26
paste input "89302720554128570016"
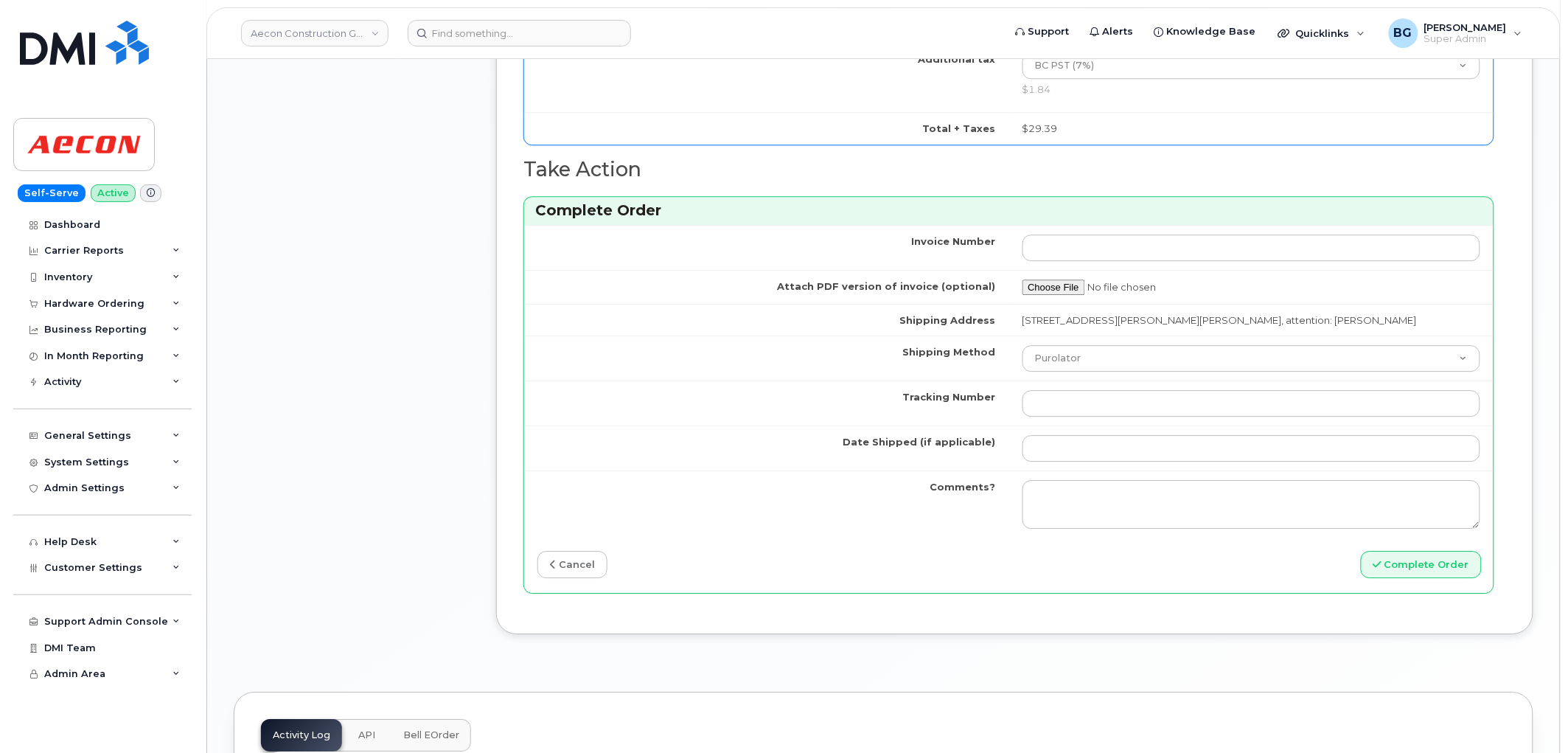
scroll to position [1366, 0]
type input "89302720554128570016"
click at [1066, 393] on input "Tracking Number" at bounding box center [1252, 402] width 458 height 26
paste input "393556393512"
type input "393556393512"
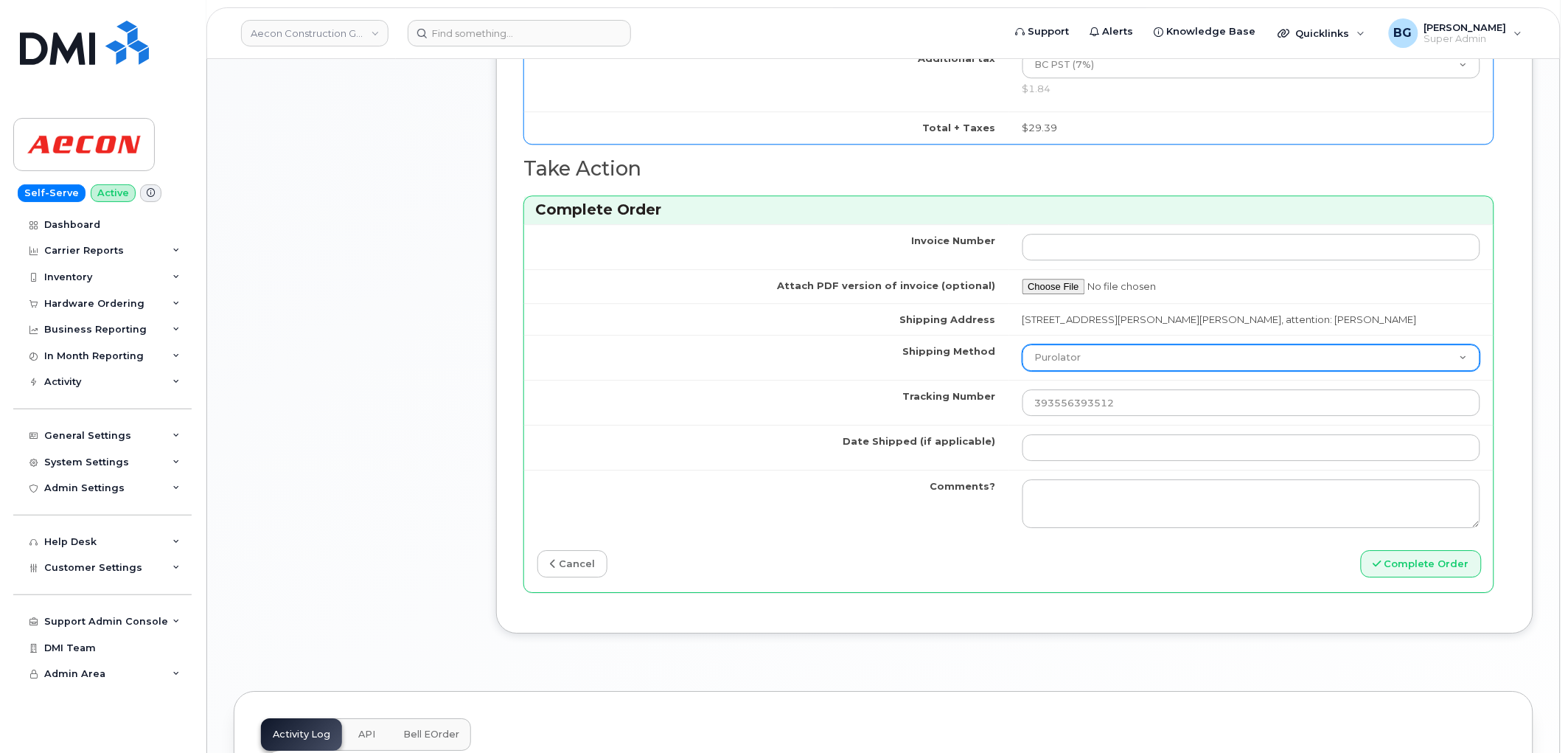
click at [1129, 347] on select "Purolator UPS FedEx Canada Post Courier Other Drop Off Pick Up" at bounding box center [1252, 357] width 458 height 26
select select "FedEx"
click at [1022, 344] on select "Purolator UPS FedEx Canada Post Courier Other Drop Off Pick Up" at bounding box center [1252, 357] width 458 height 26
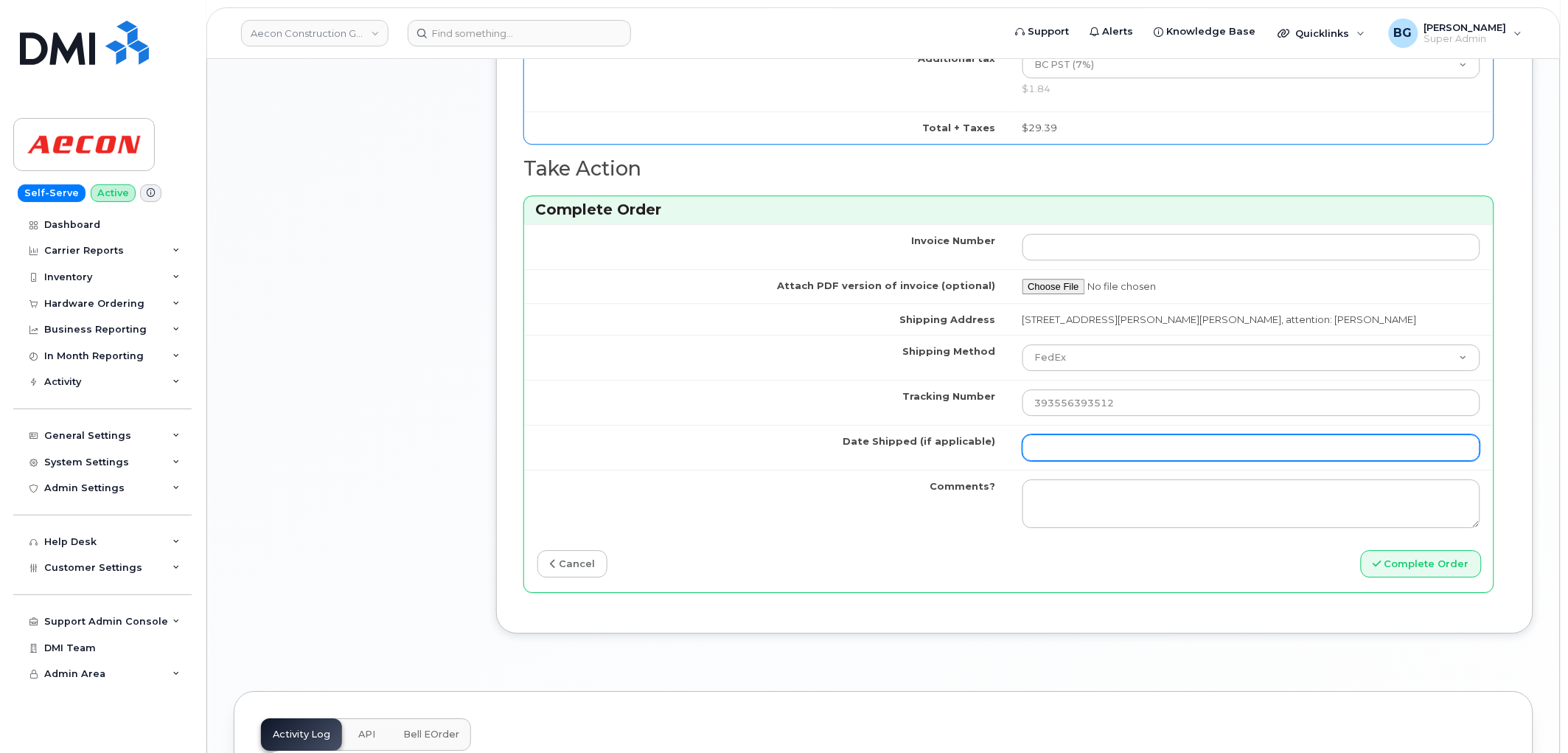
click at [1072, 434] on input "Date Shipped (if applicable)" at bounding box center [1252, 447] width 458 height 26
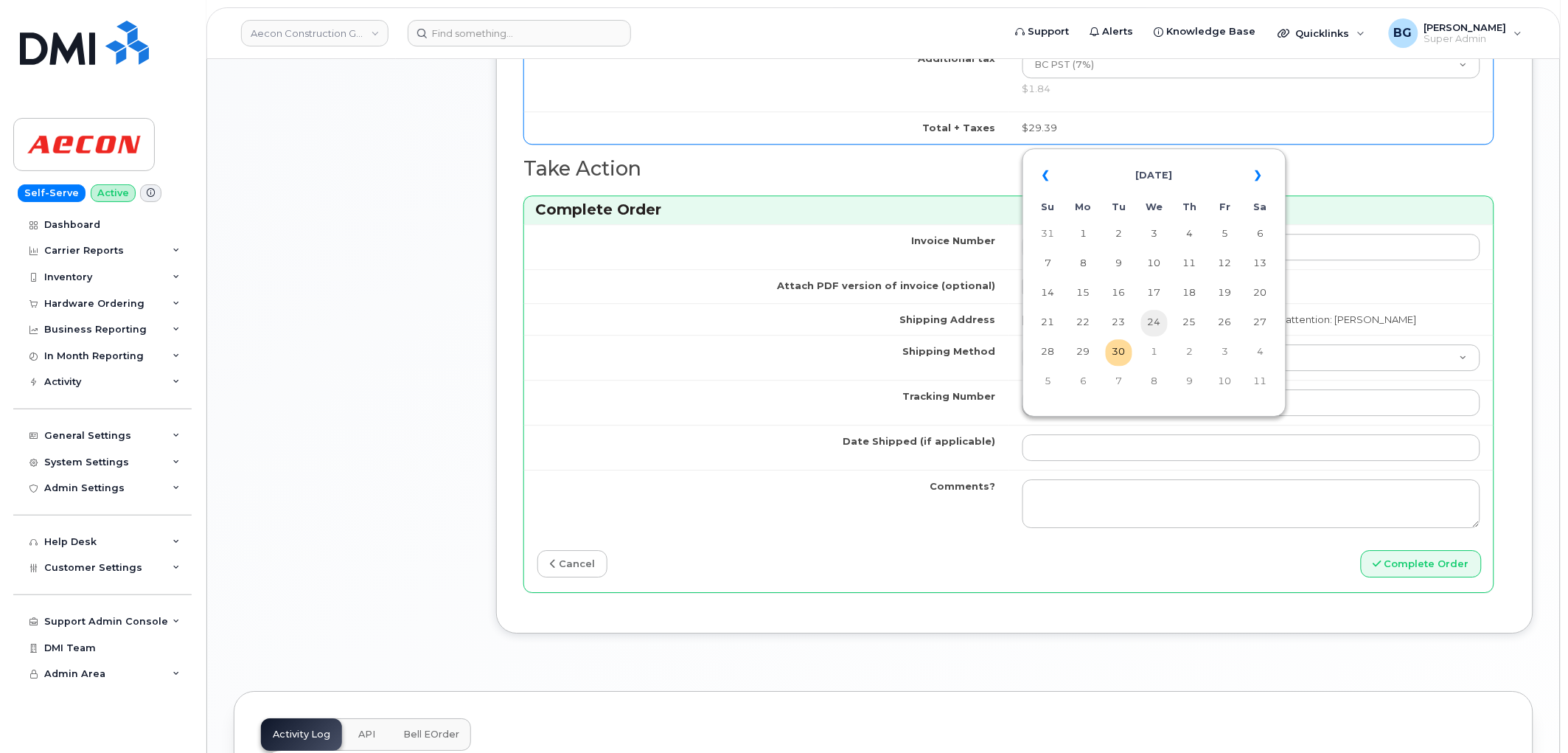
click at [1159, 323] on td "24" at bounding box center [1154, 322] width 26 height 26
type input "[DATE]"
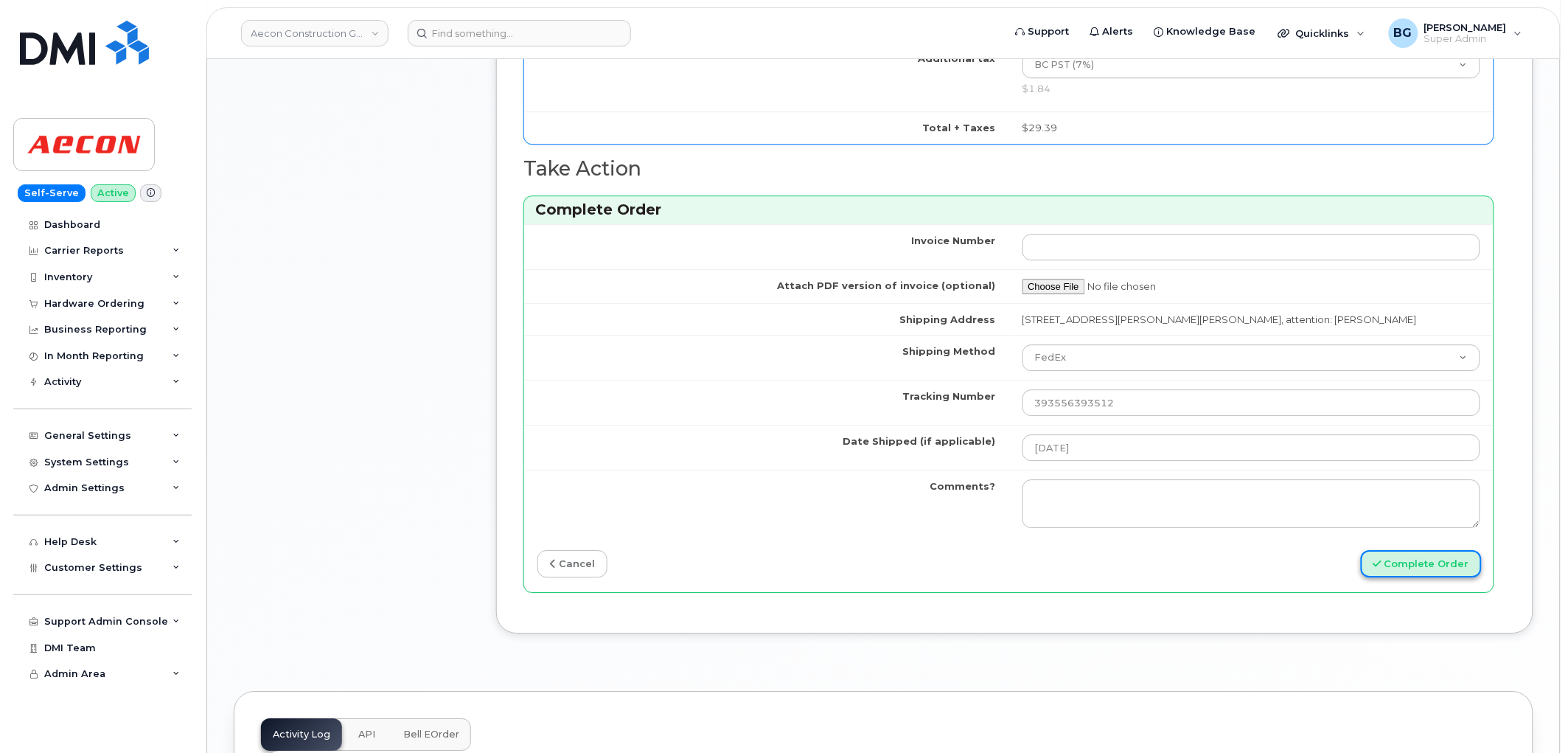
click at [1434, 550] on button "Complete Order" at bounding box center [1421, 563] width 121 height 27
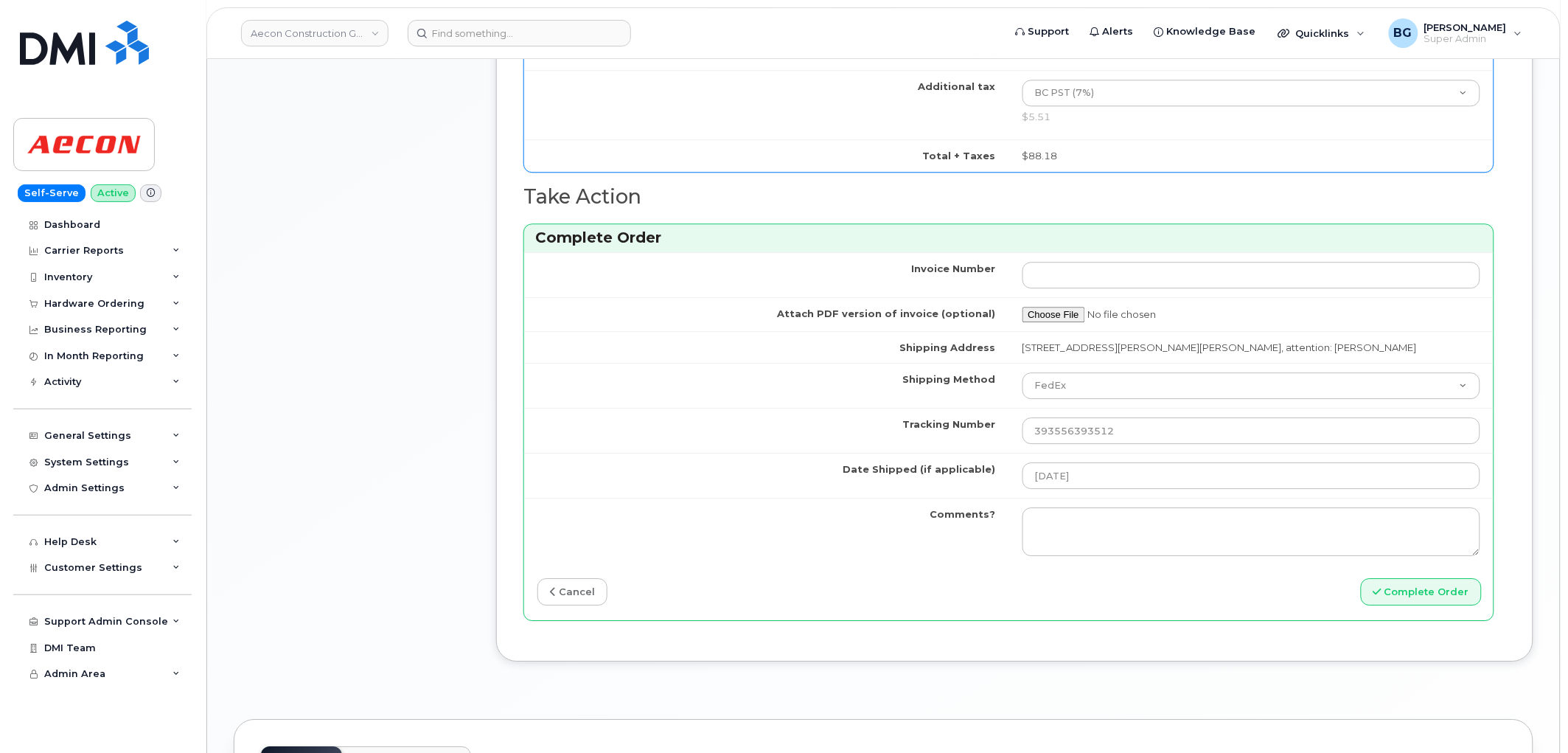
scroll to position [1352, 0]
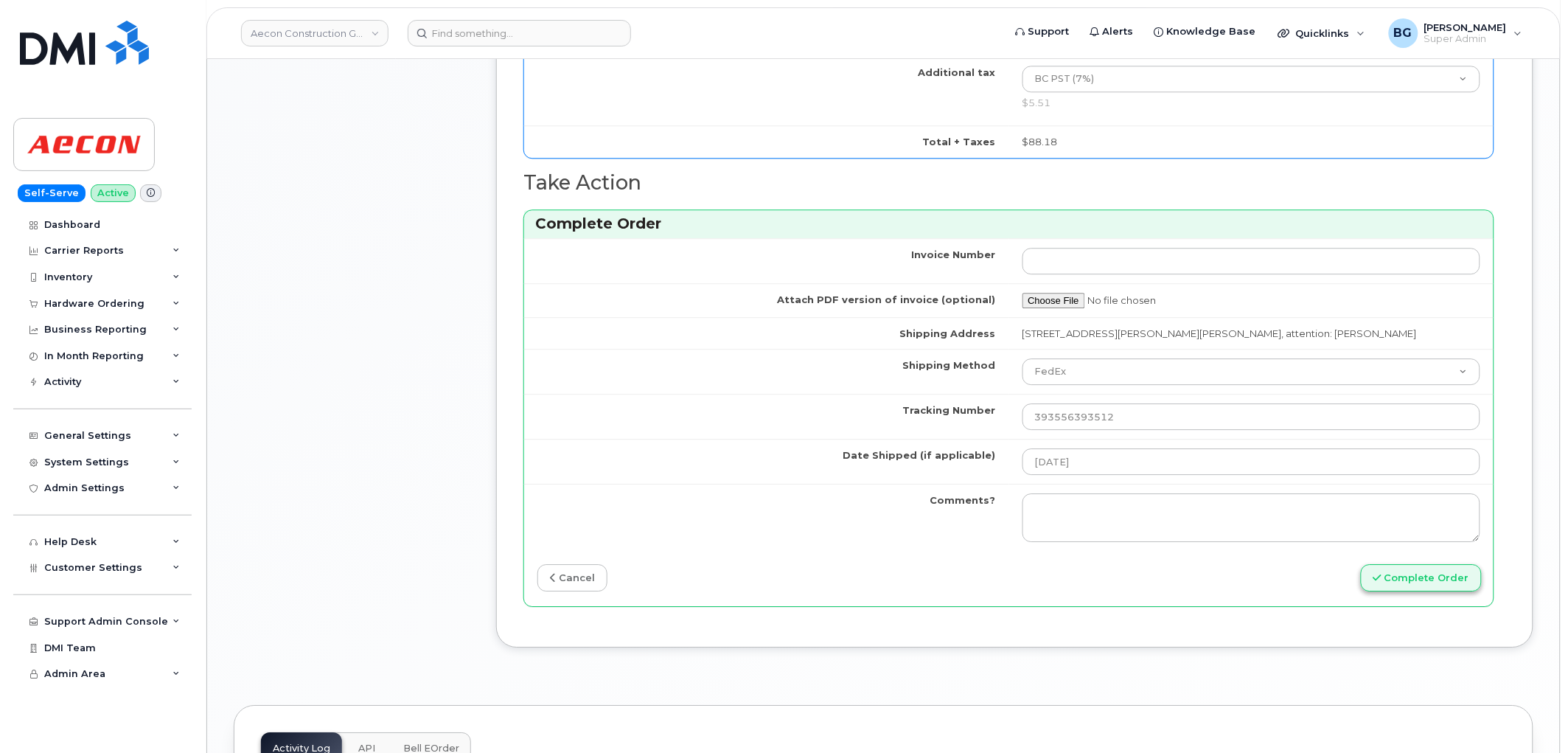
type input "1"
click at [1409, 564] on button "Complete Order" at bounding box center [1421, 578] width 121 height 27
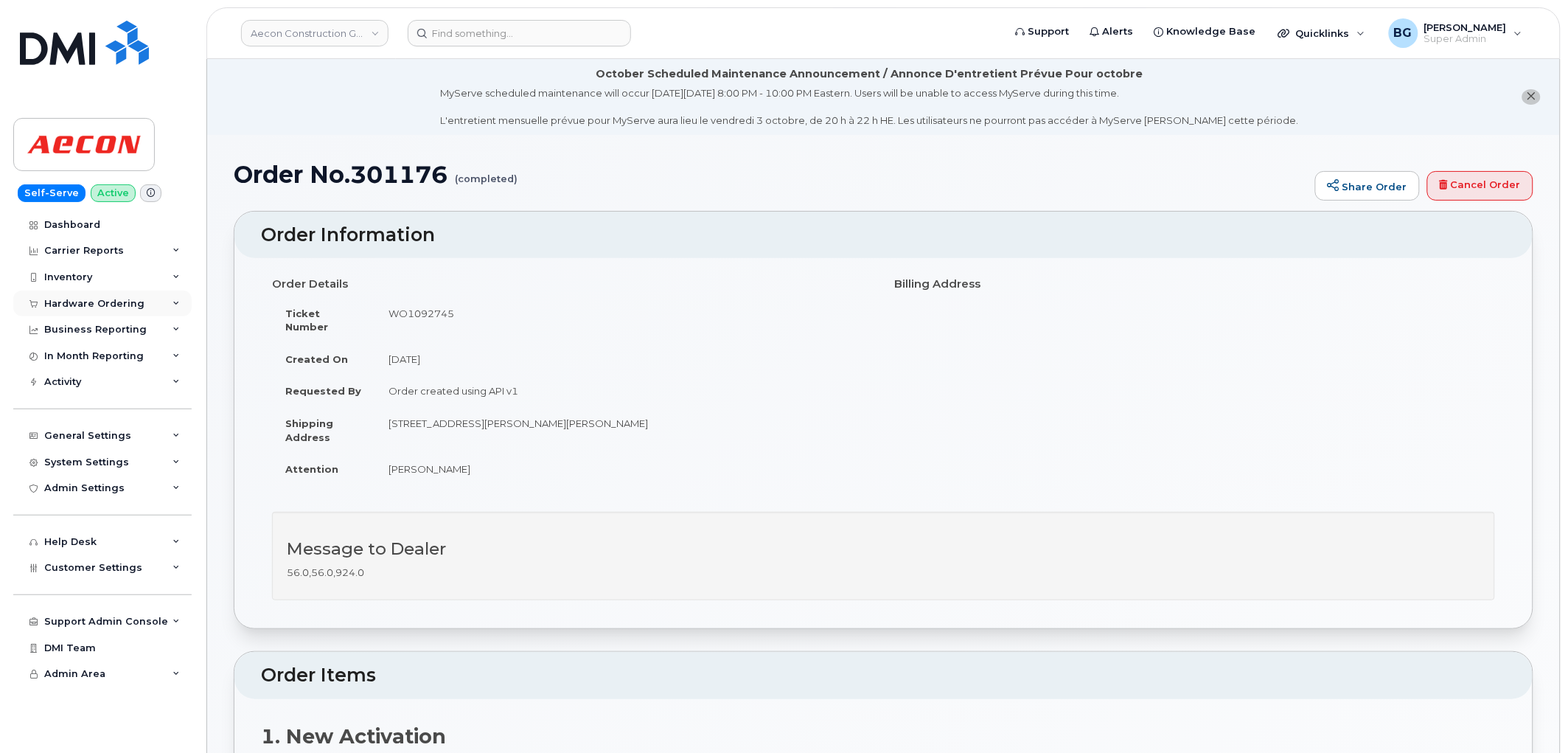
click at [92, 298] on div "Hardware Ordering" at bounding box center [94, 304] width 101 height 12
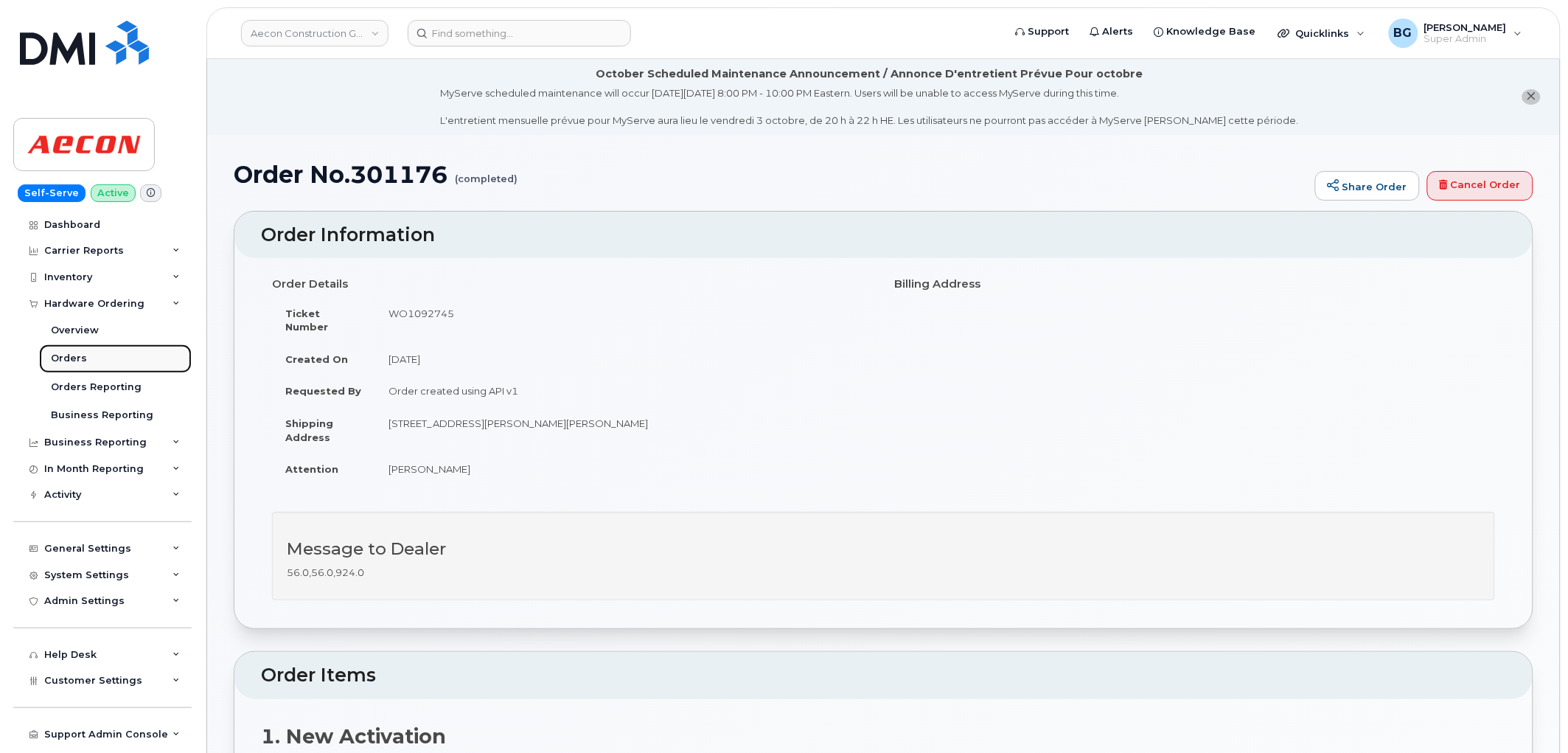
click at [67, 361] on div "Orders" at bounding box center [69, 359] width 36 height 14
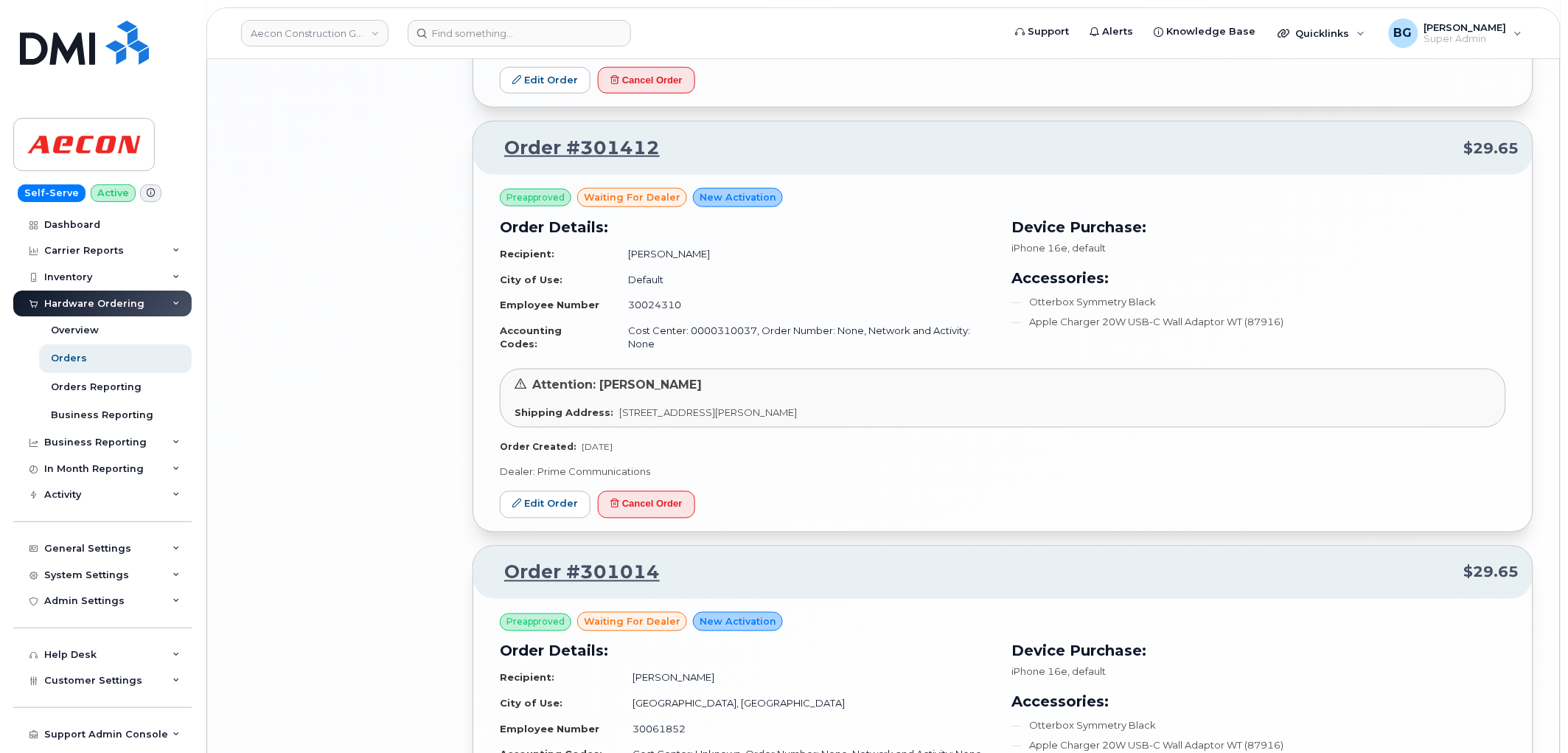
scroll to position [2899, 0]
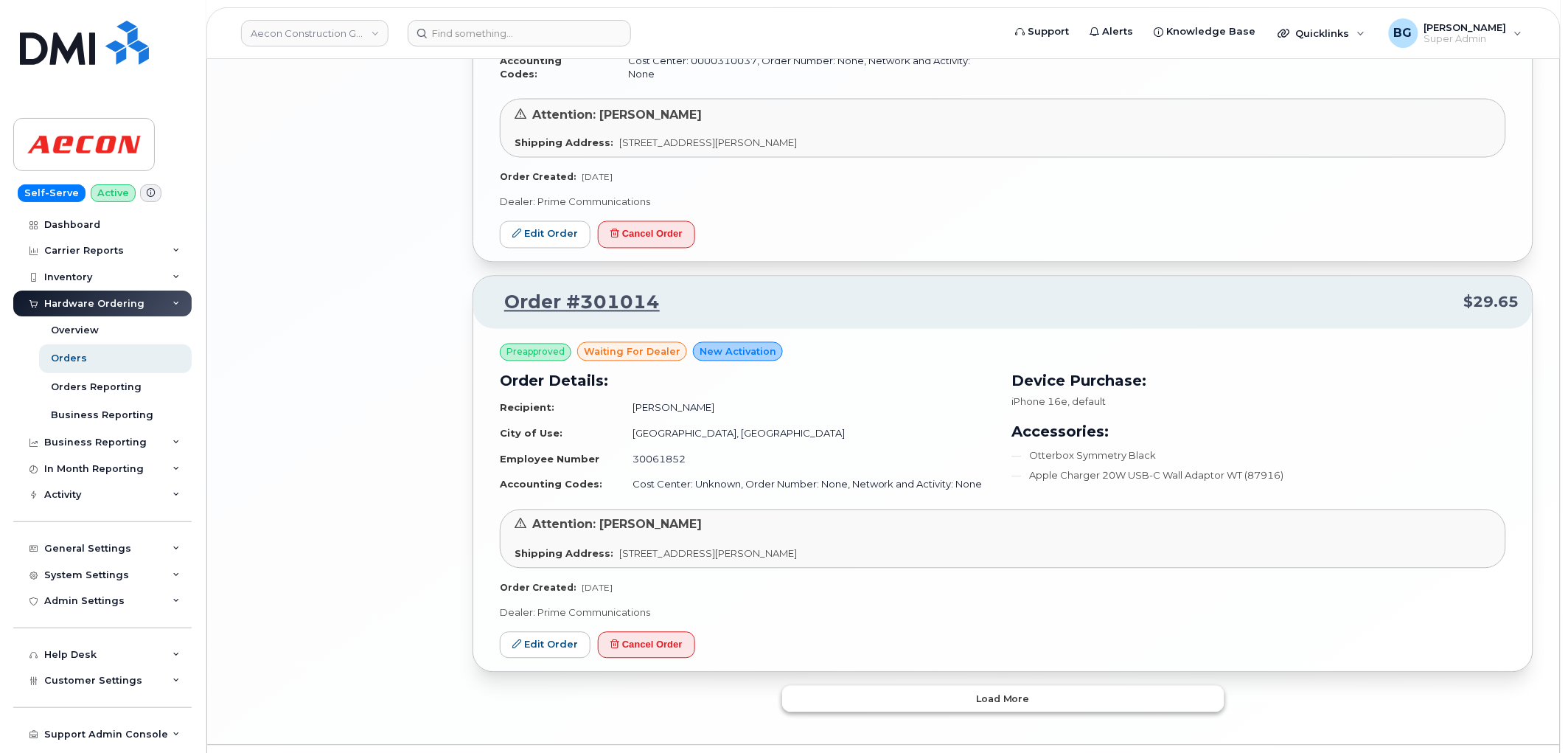
click at [939, 686] on button "Load more" at bounding box center [1003, 699] width 442 height 26
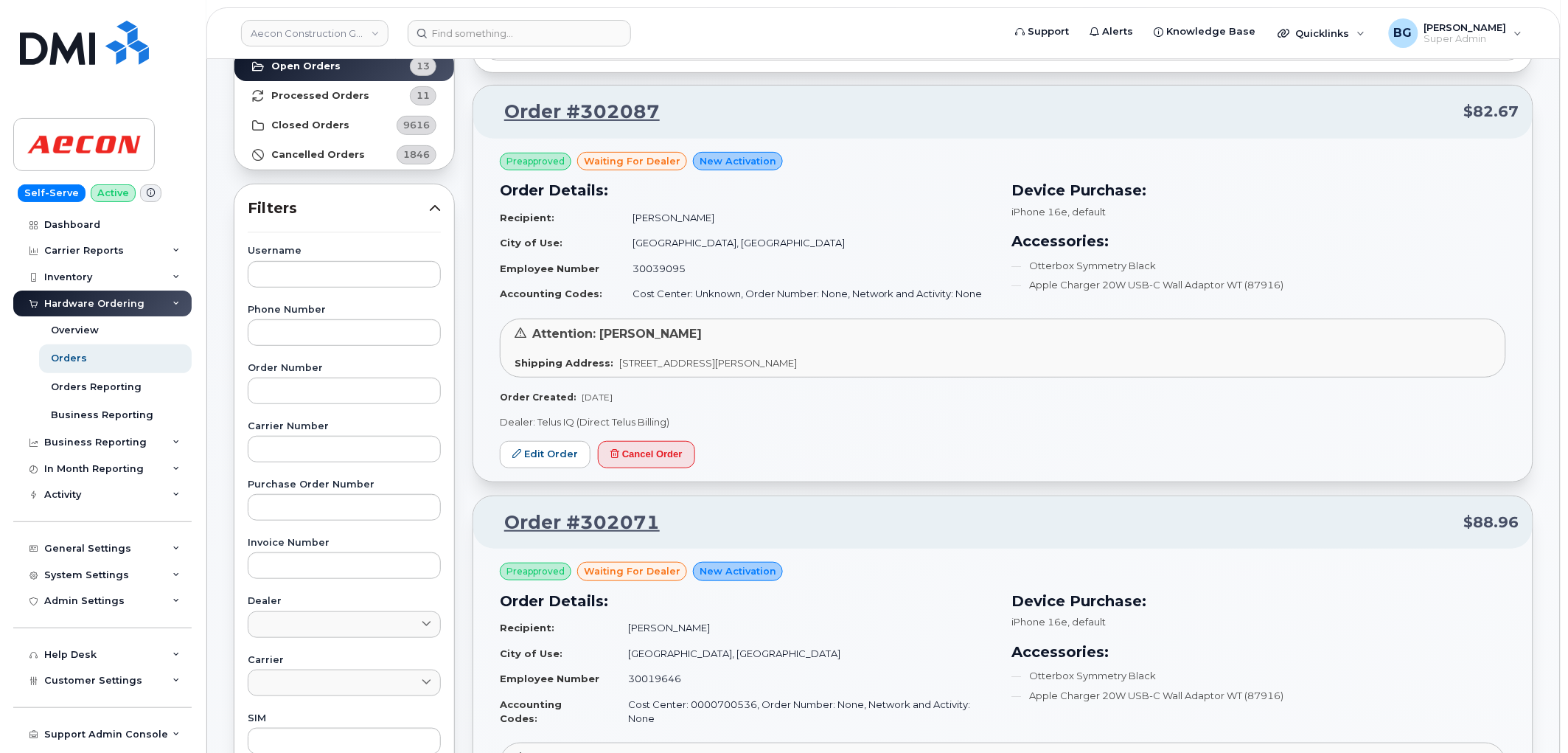
scroll to position [0, 0]
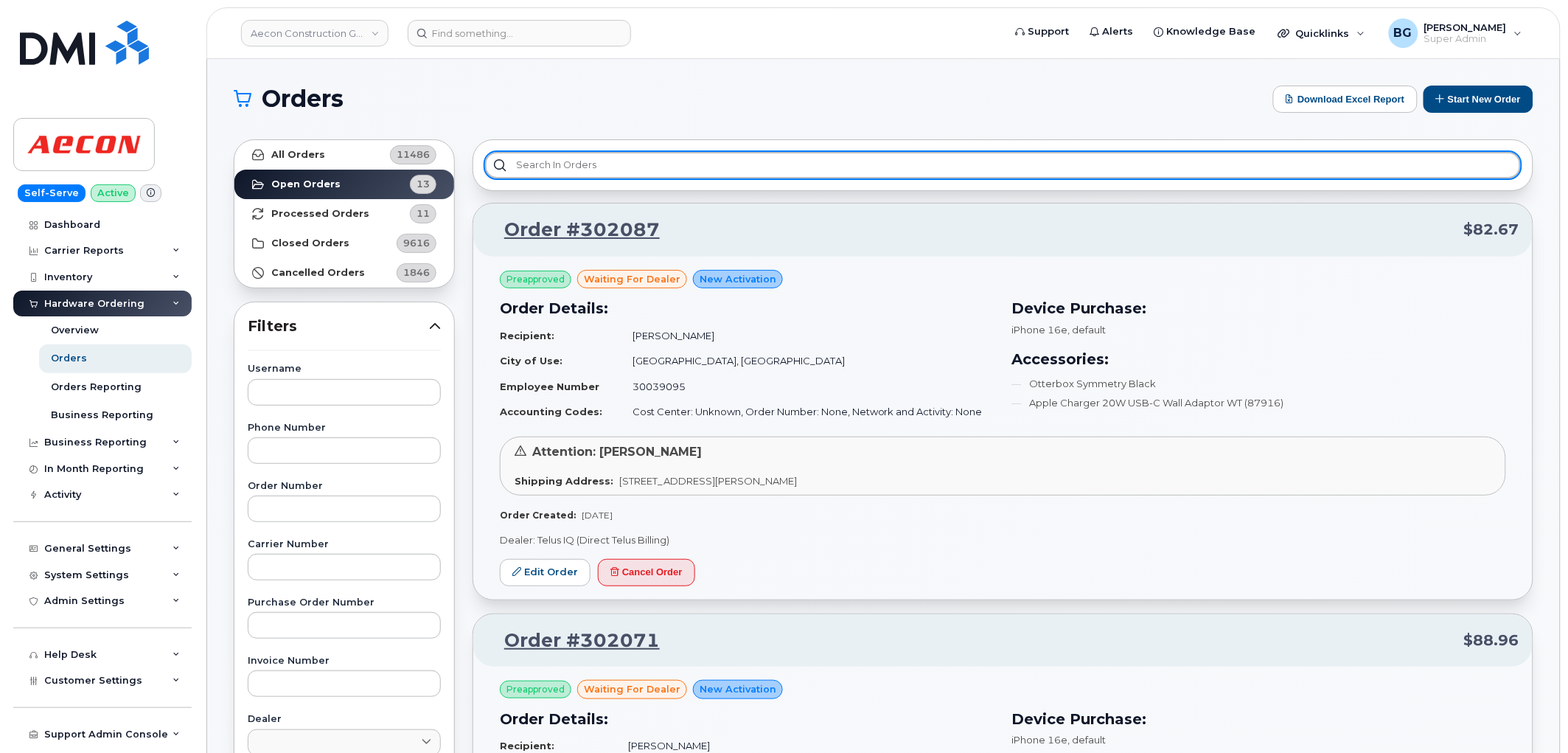
click at [631, 165] on input "text" at bounding box center [1003, 165] width 1036 height 26
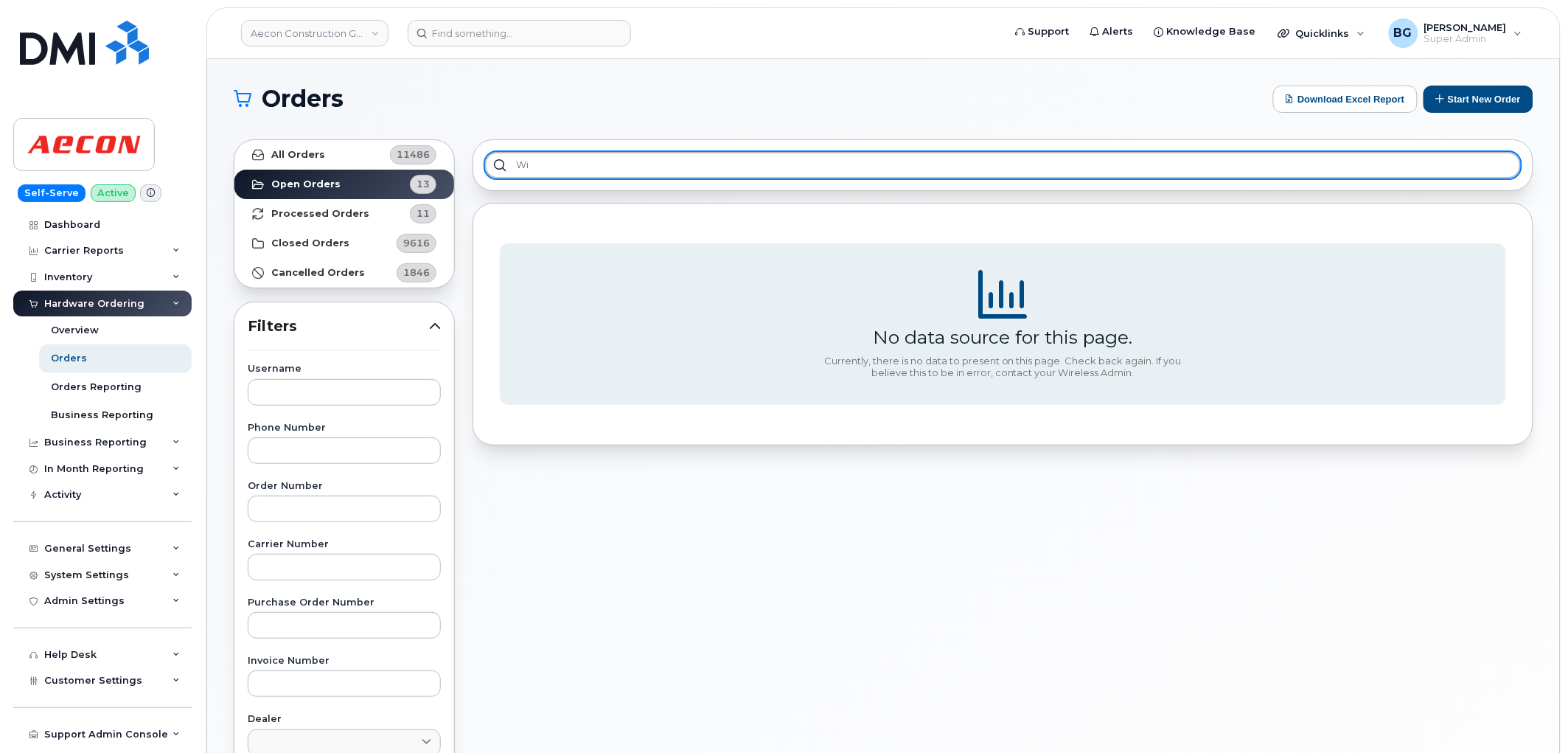
type input "w"
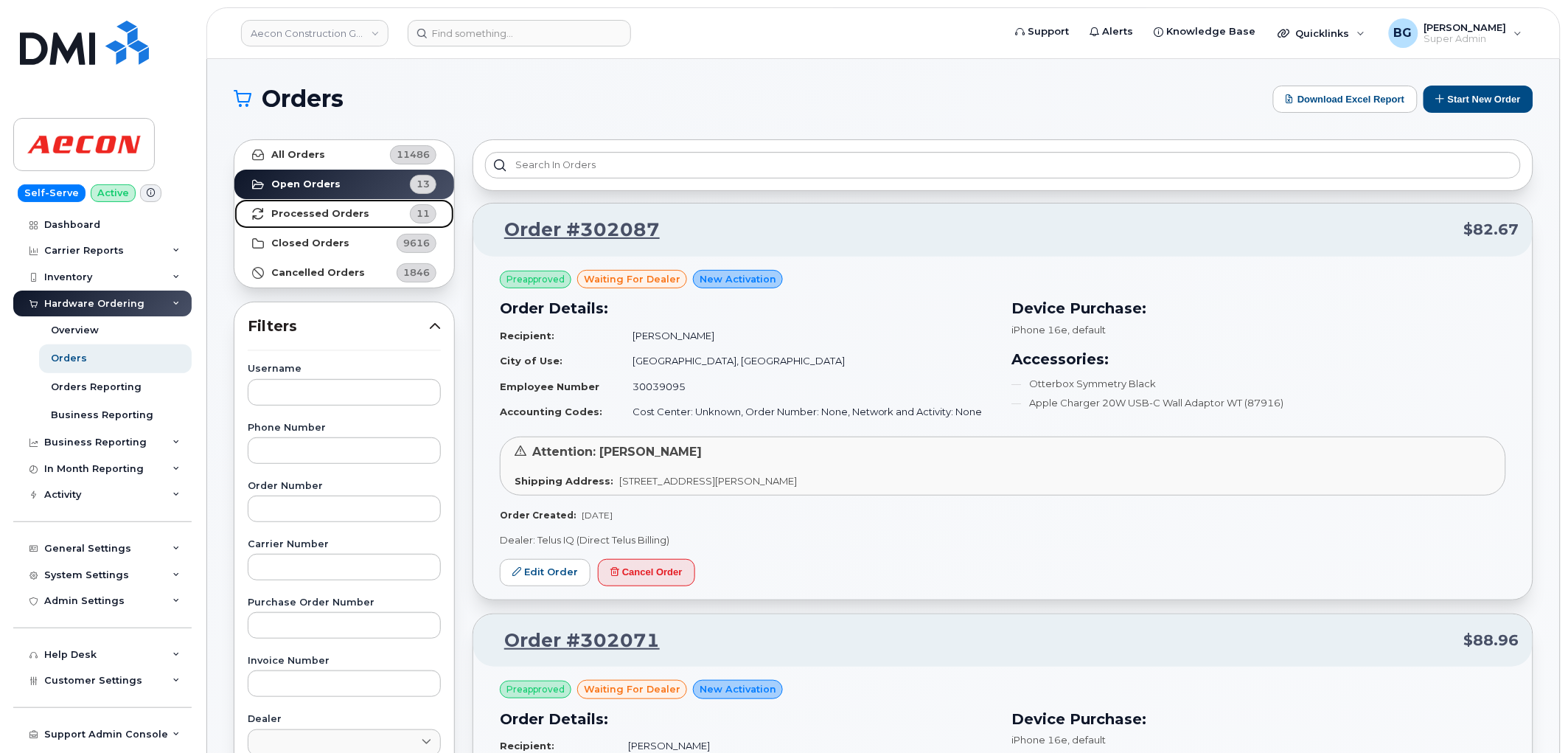
click at [291, 210] on strong "Processed Orders" at bounding box center [321, 214] width 98 height 12
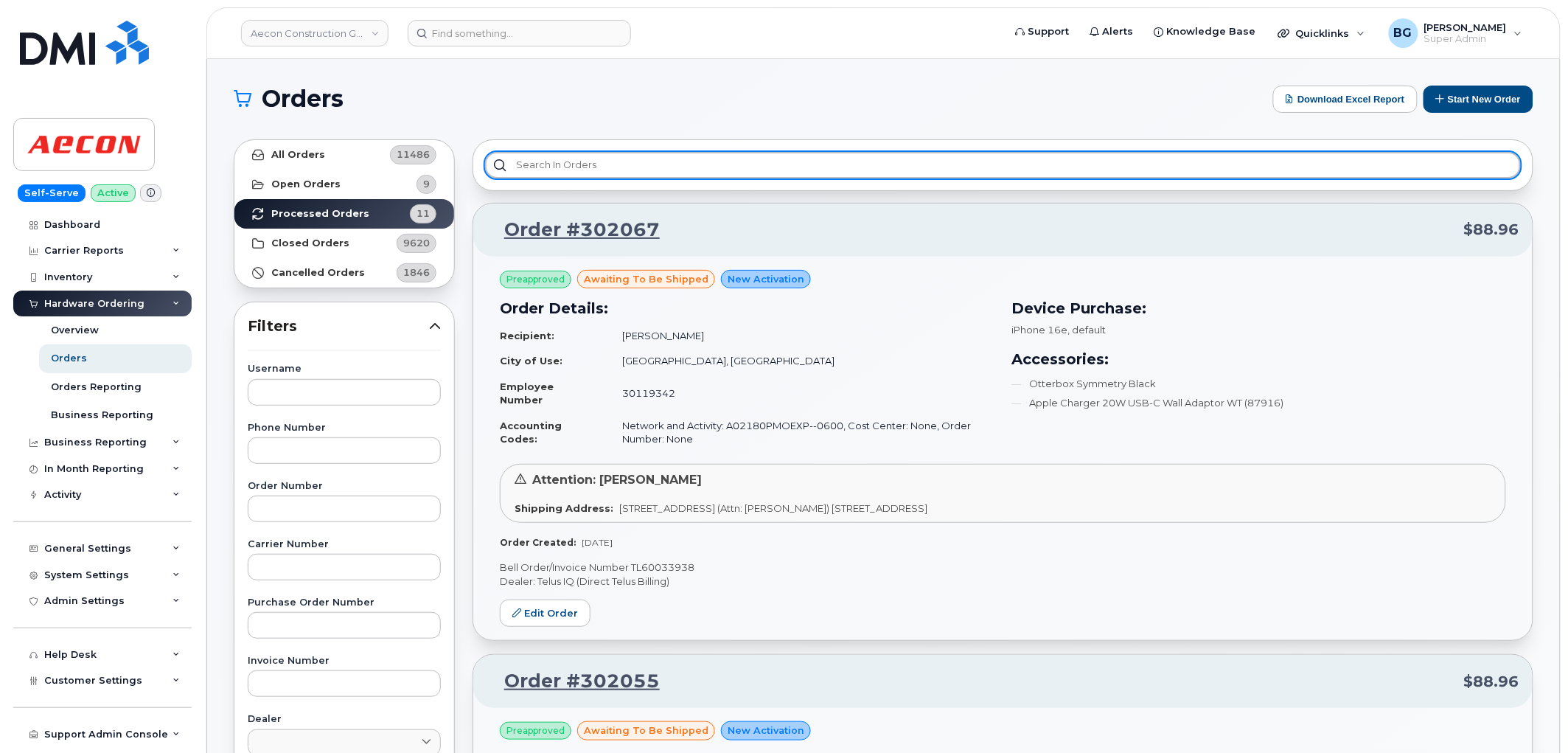
click at [567, 168] on input "text" at bounding box center [1003, 165] width 1036 height 26
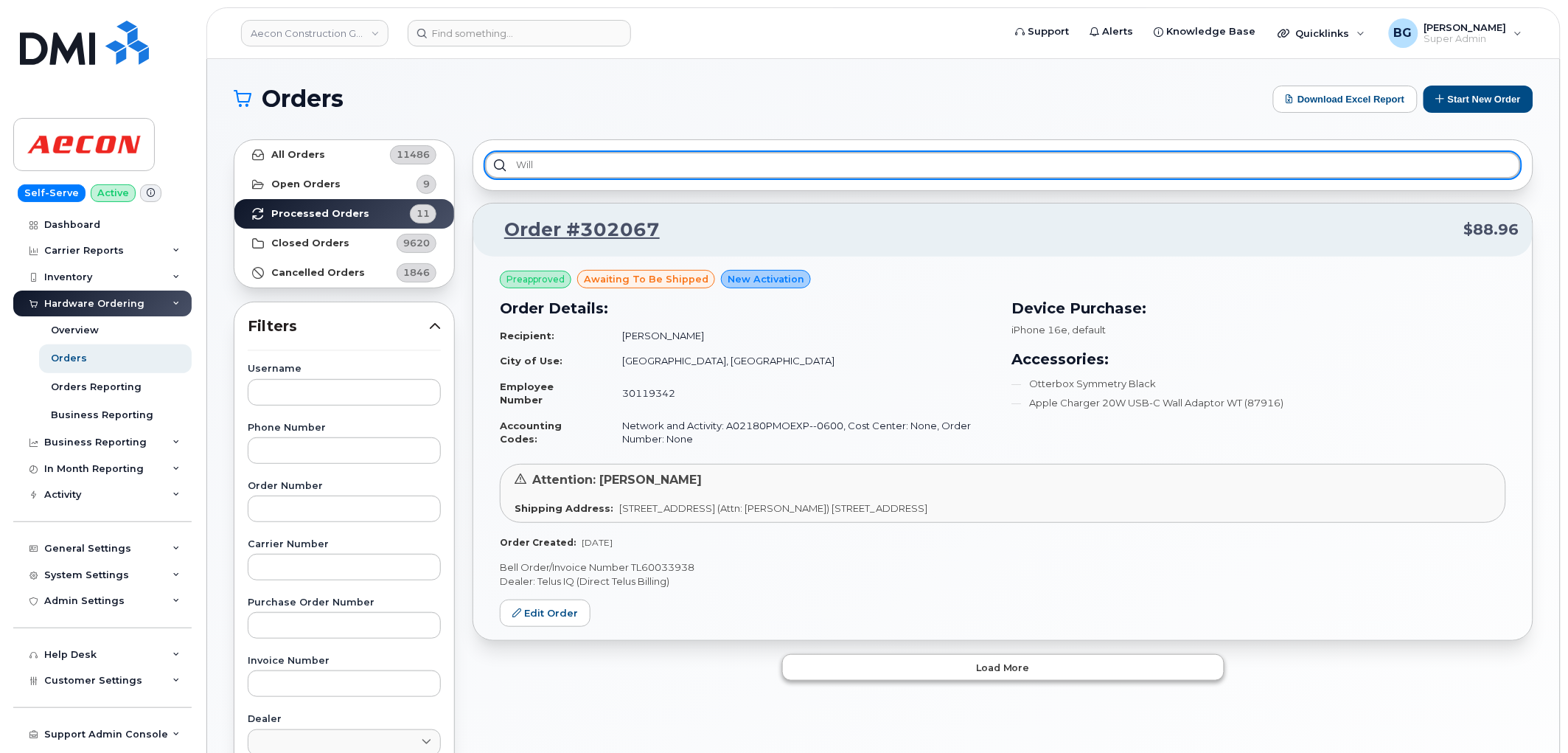
type input "will"
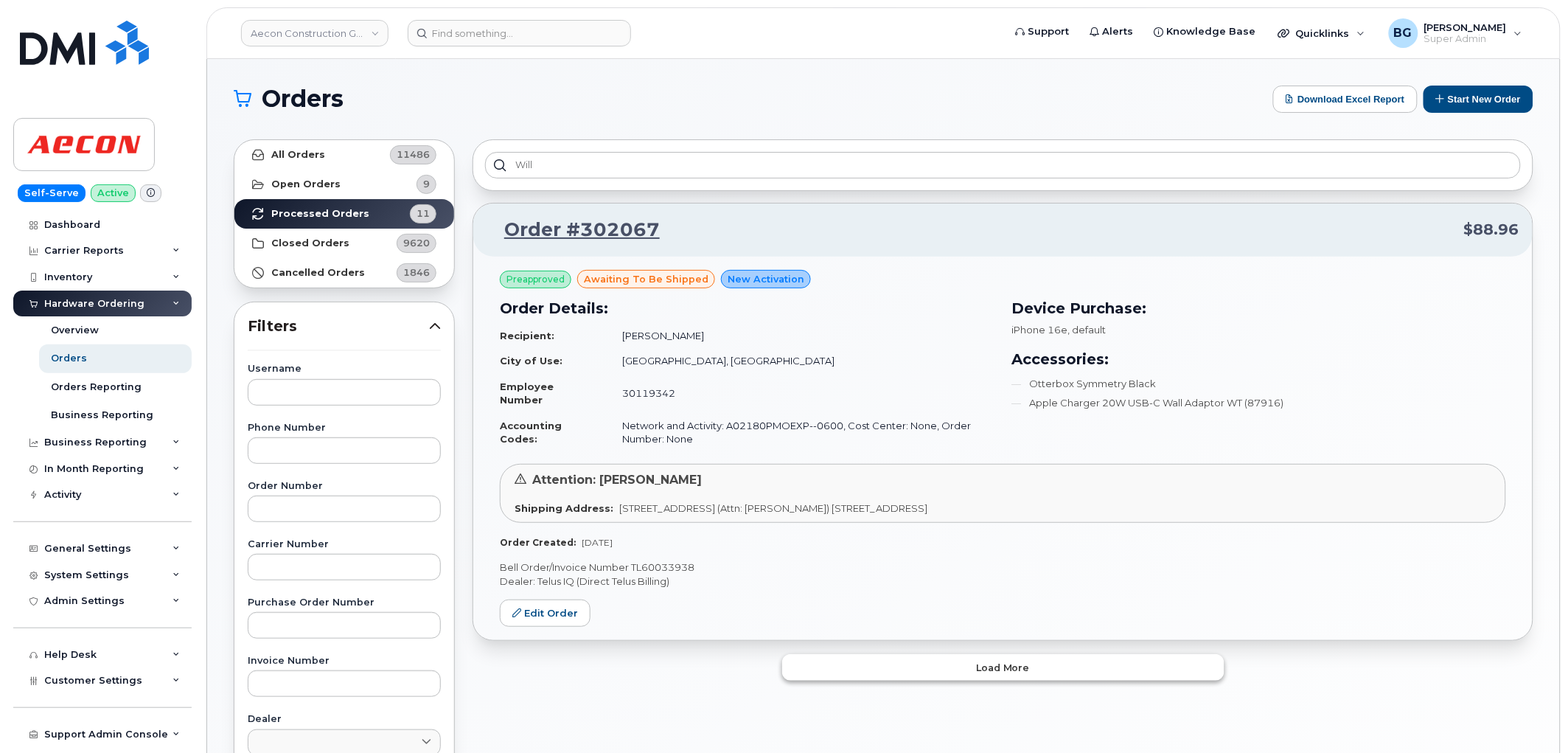
click at [1022, 679] on button "Load more" at bounding box center [1003, 667] width 442 height 26
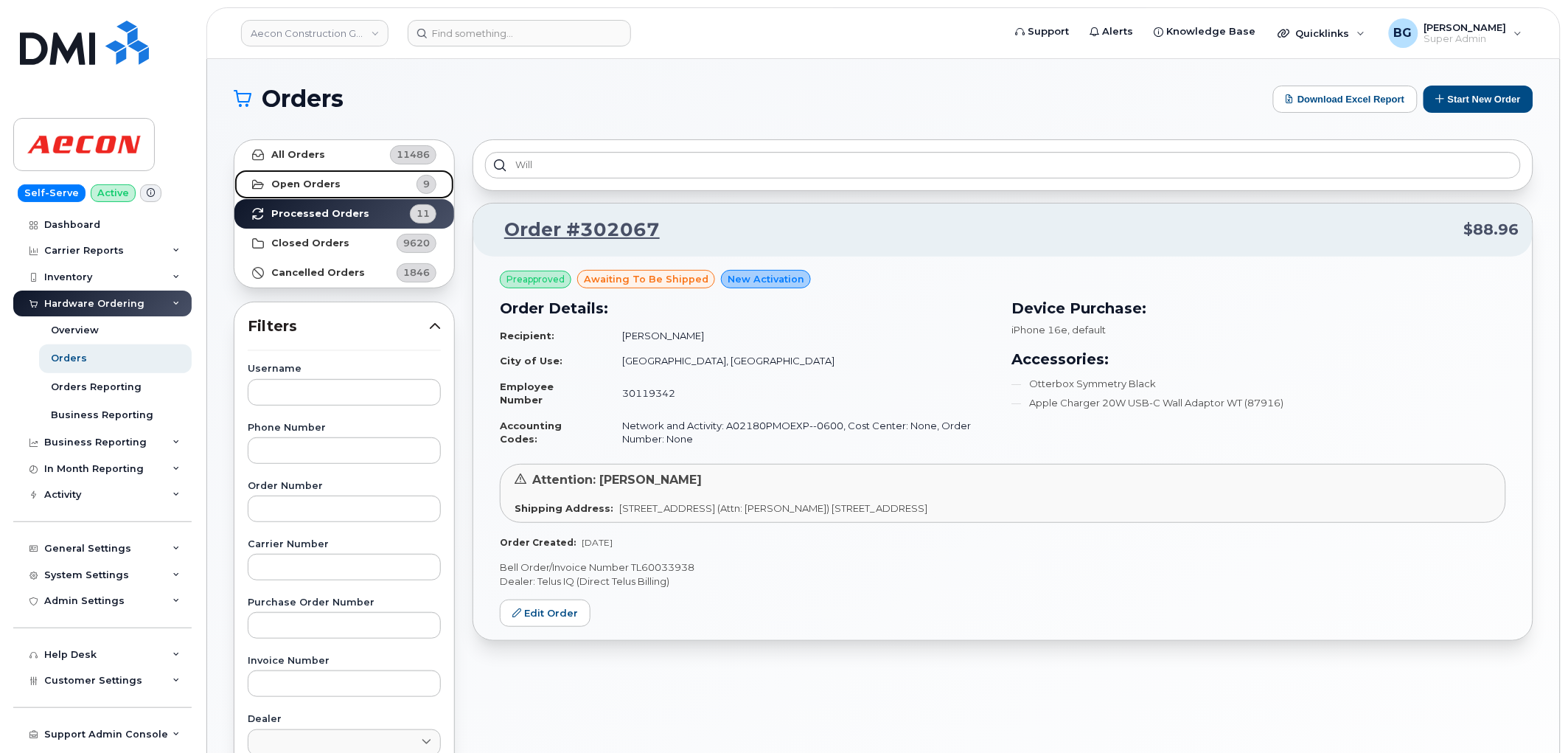
click at [298, 173] on link "Open Orders 9" at bounding box center [344, 184] width 220 height 30
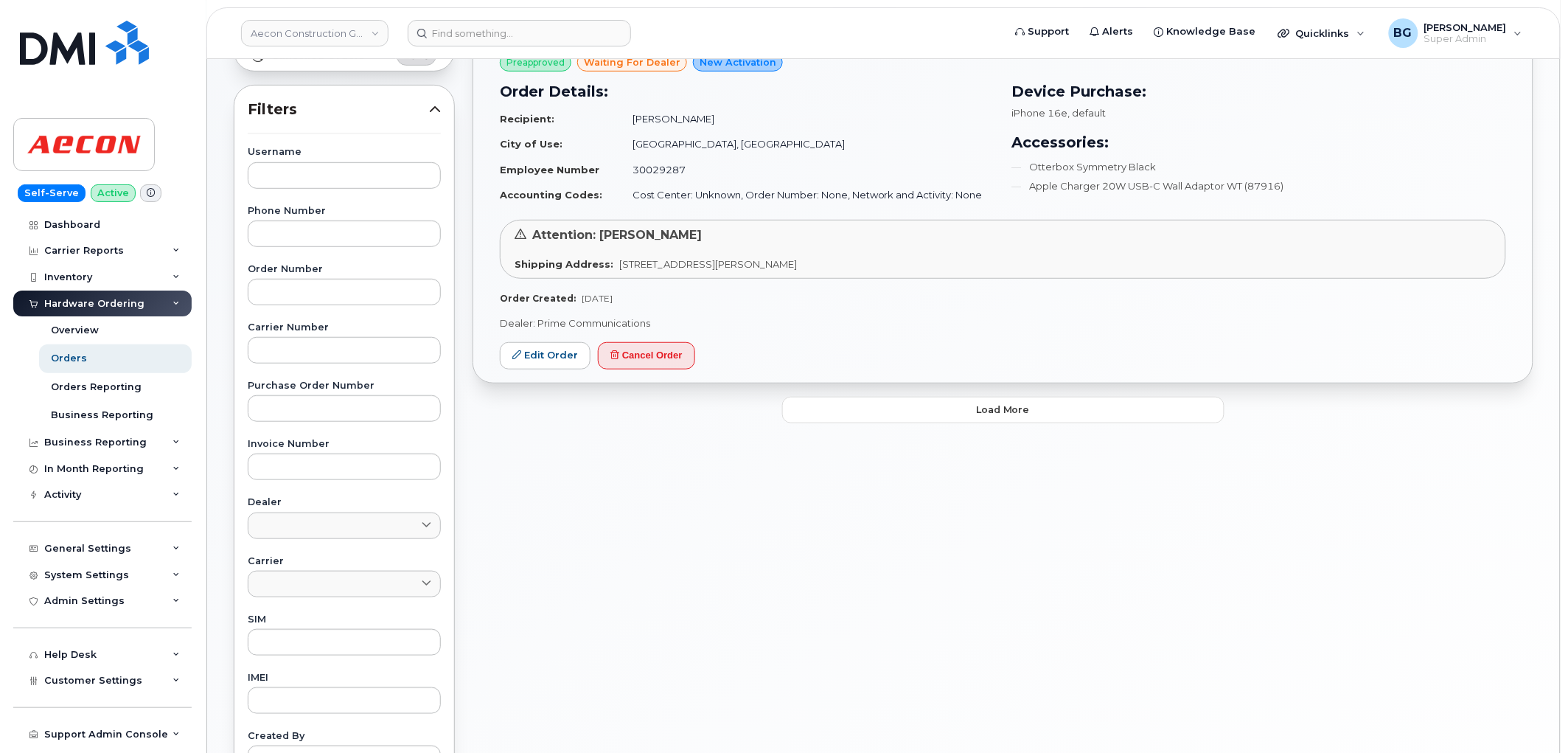
scroll to position [218, 0]
click at [972, 409] on button "Load more" at bounding box center [1003, 408] width 442 height 26
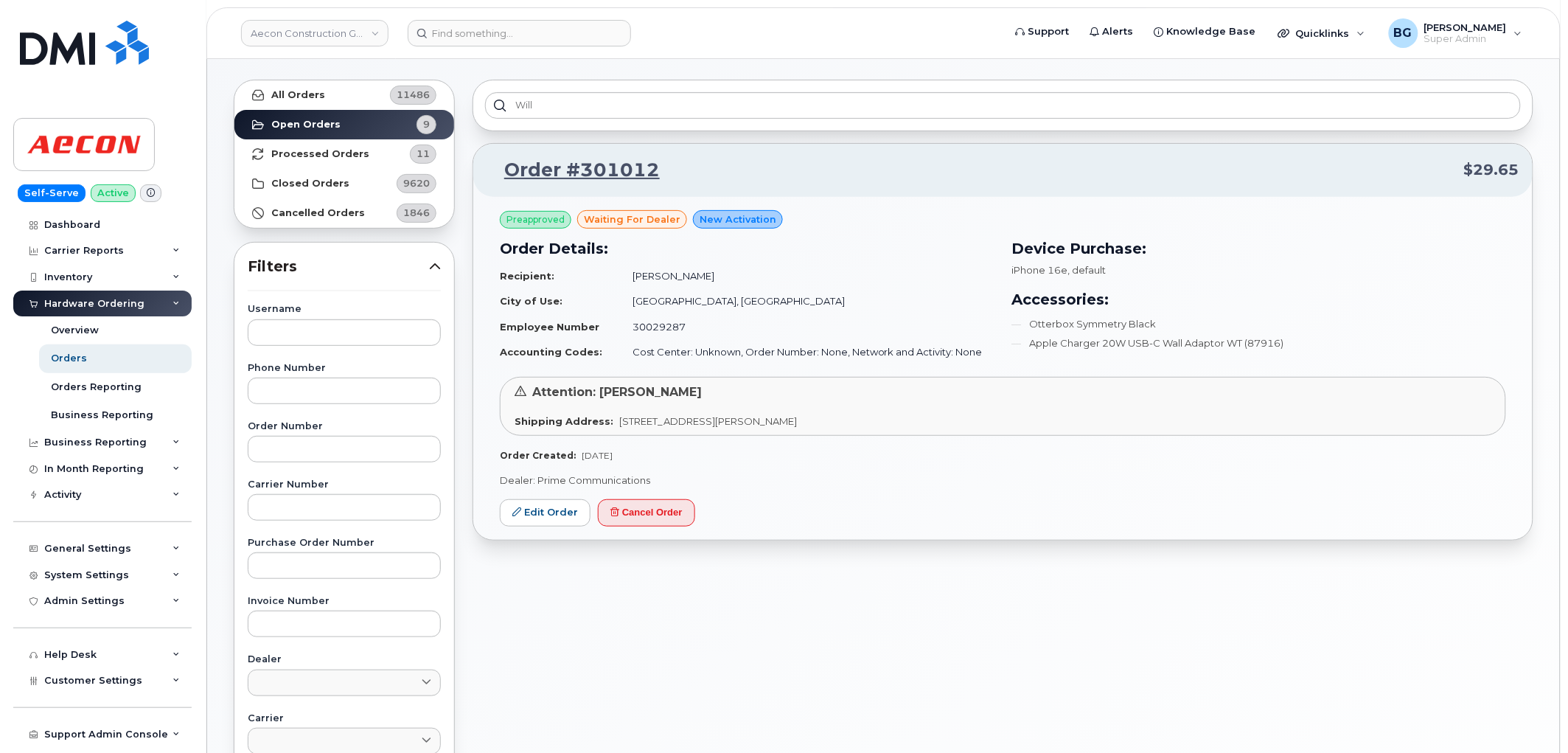
scroll to position [55, 0]
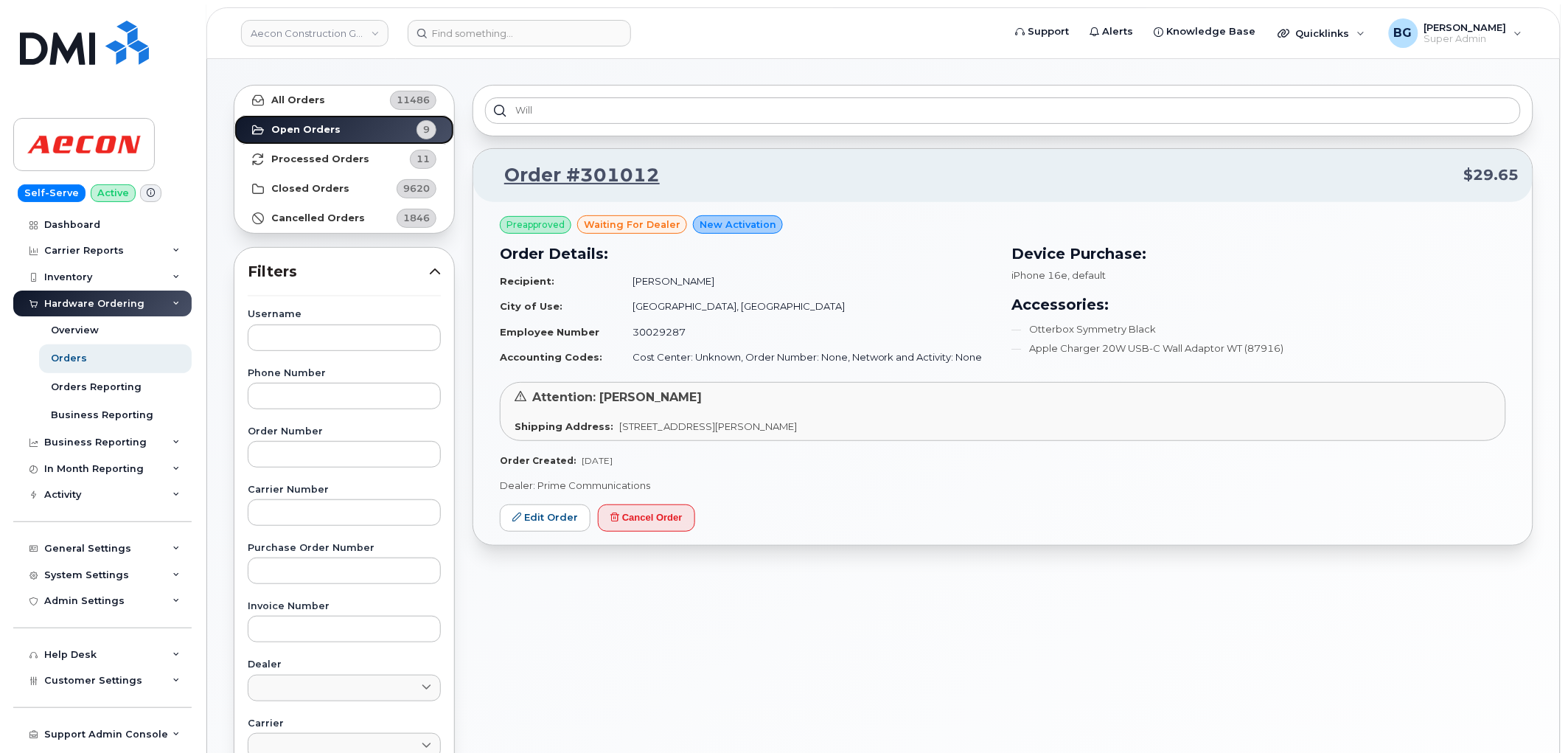
click at [289, 135] on strong "Open Orders" at bounding box center [306, 129] width 69 height 12
click at [990, 580] on button "Load more" at bounding box center [1003, 572] width 442 height 26
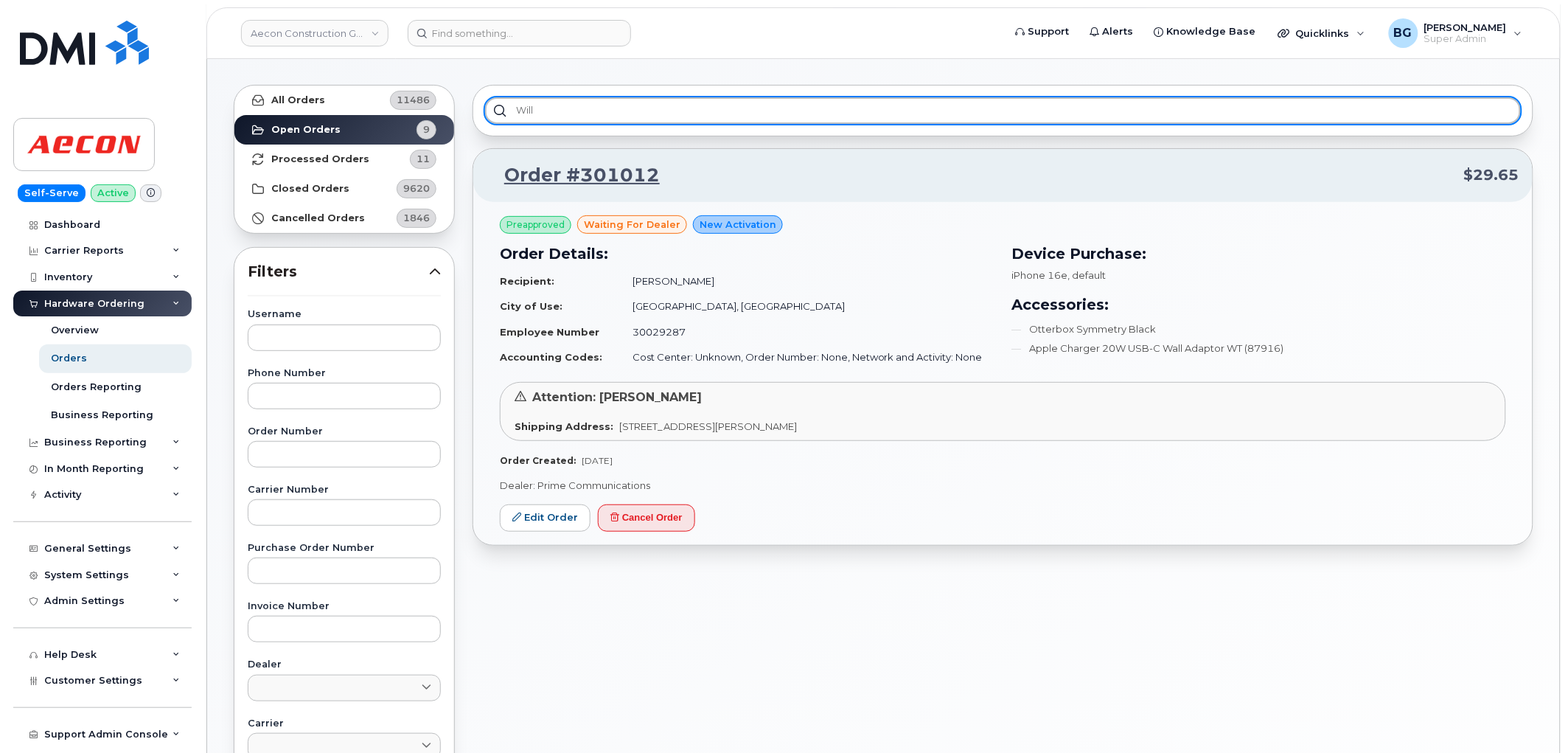
click at [544, 114] on input "will" at bounding box center [1003, 110] width 1036 height 26
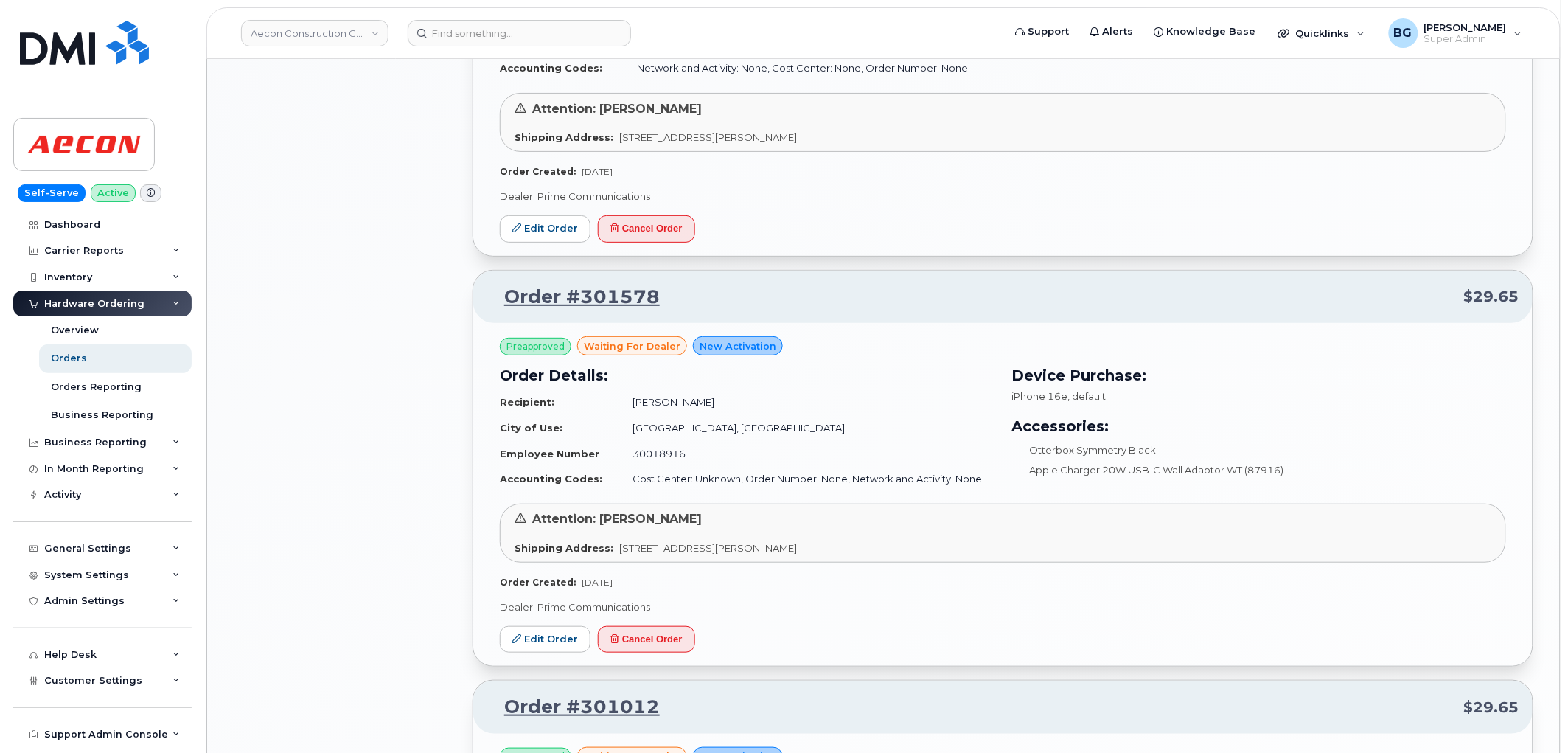
scroll to position [2075, 0]
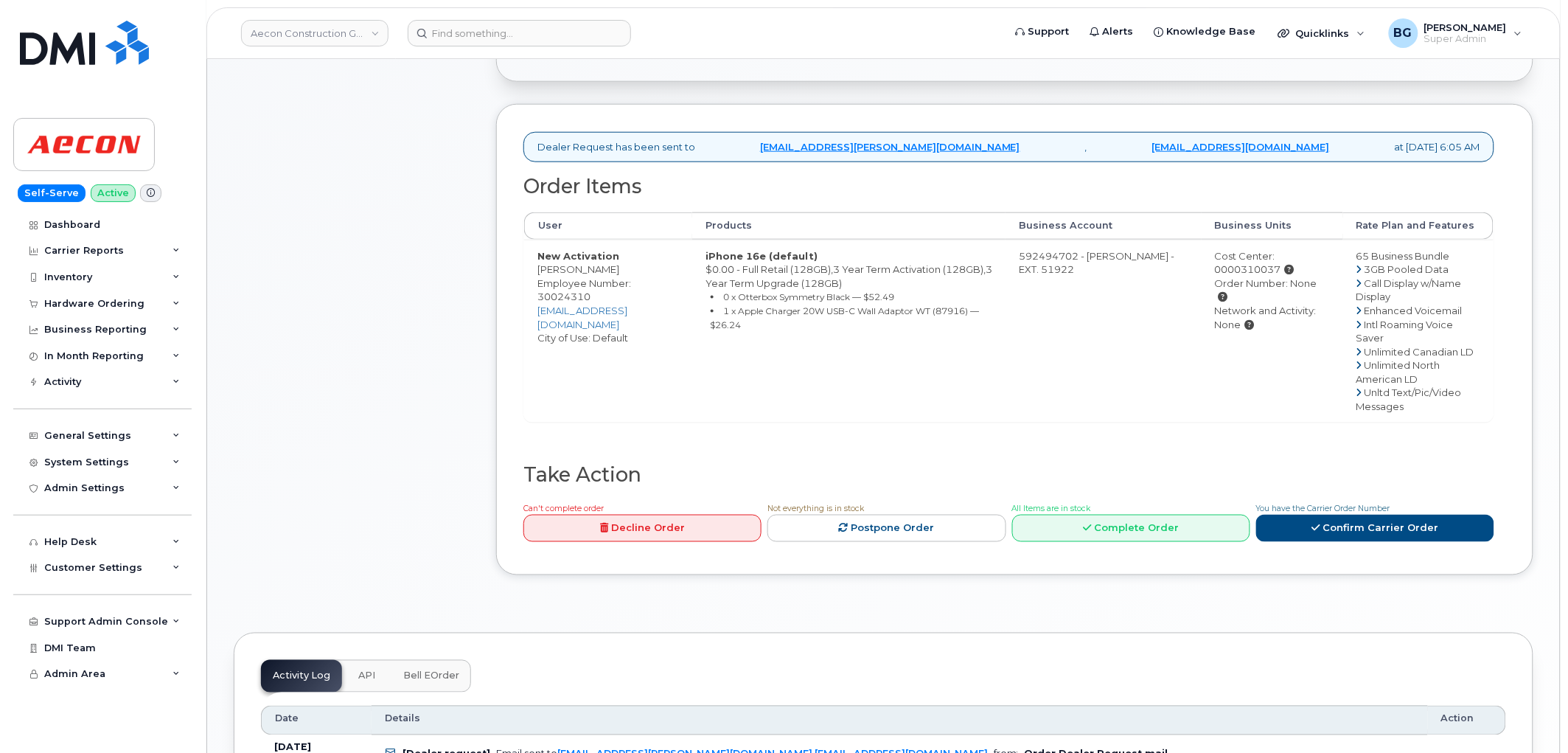
scroll to position [492, 0]
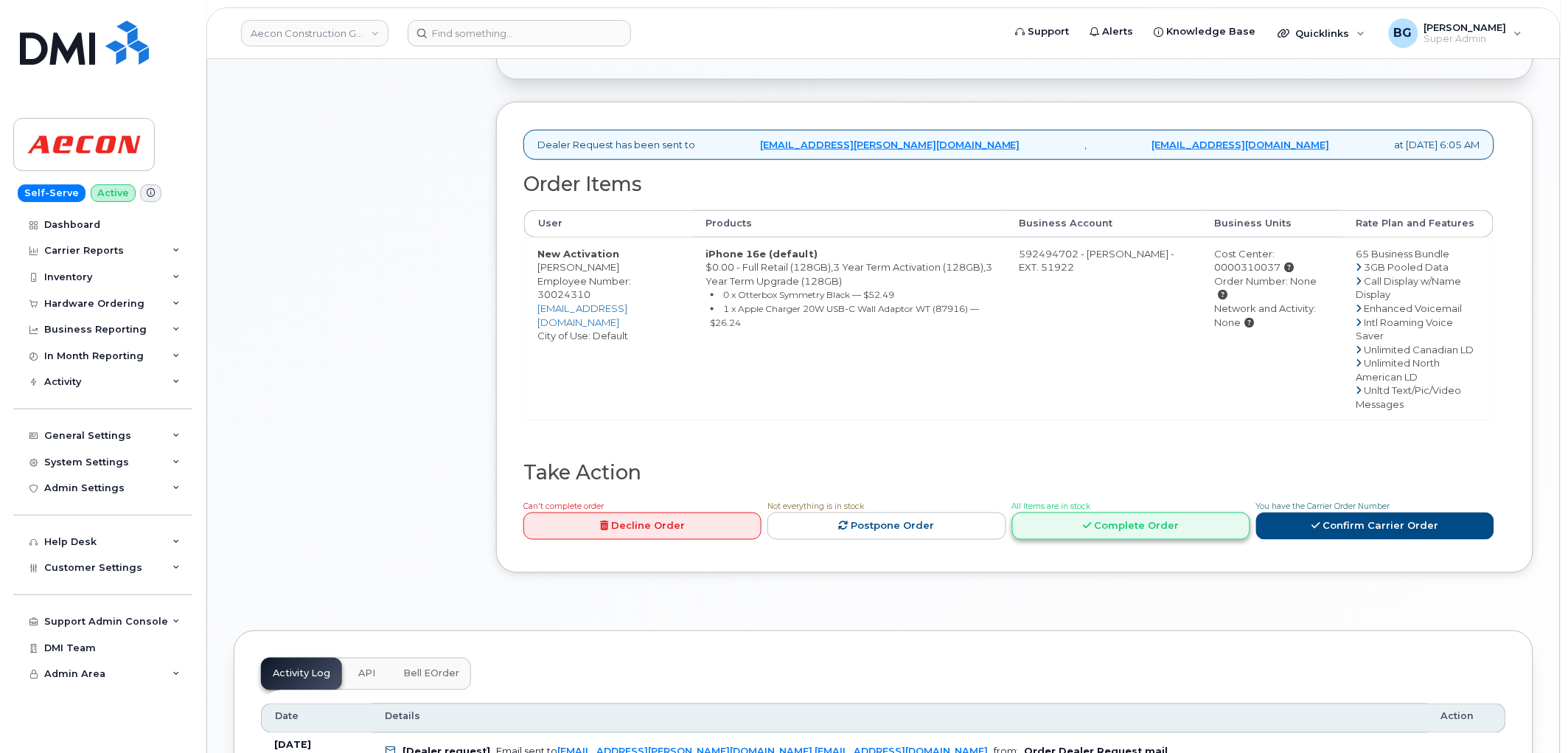
click at [1163, 513] on link "Complete Order" at bounding box center [1132, 526] width 238 height 27
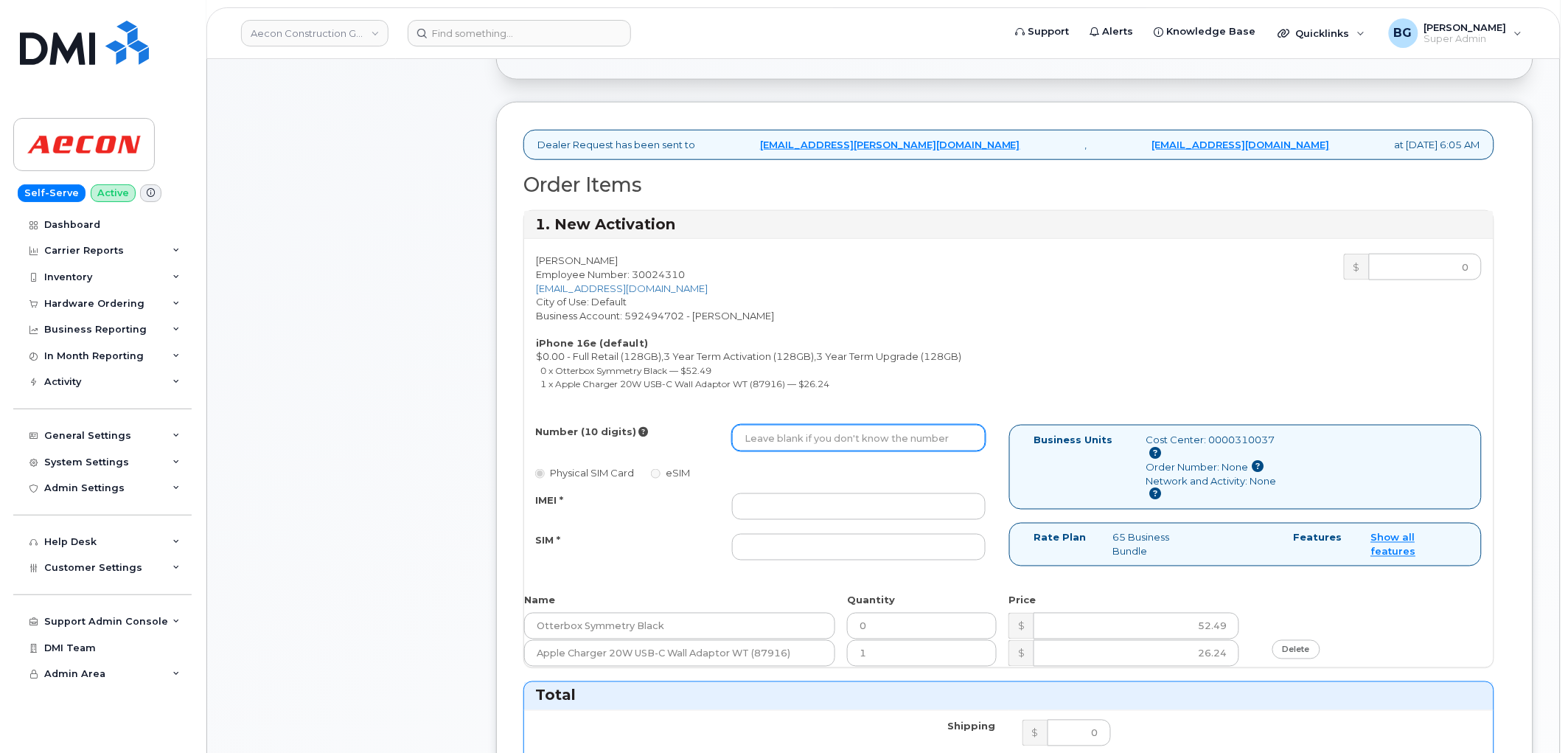
click at [806, 425] on input "Number (10 digits)" at bounding box center [859, 437] width 254 height 26
paste input "226-668-5787"
type input "2266685787"
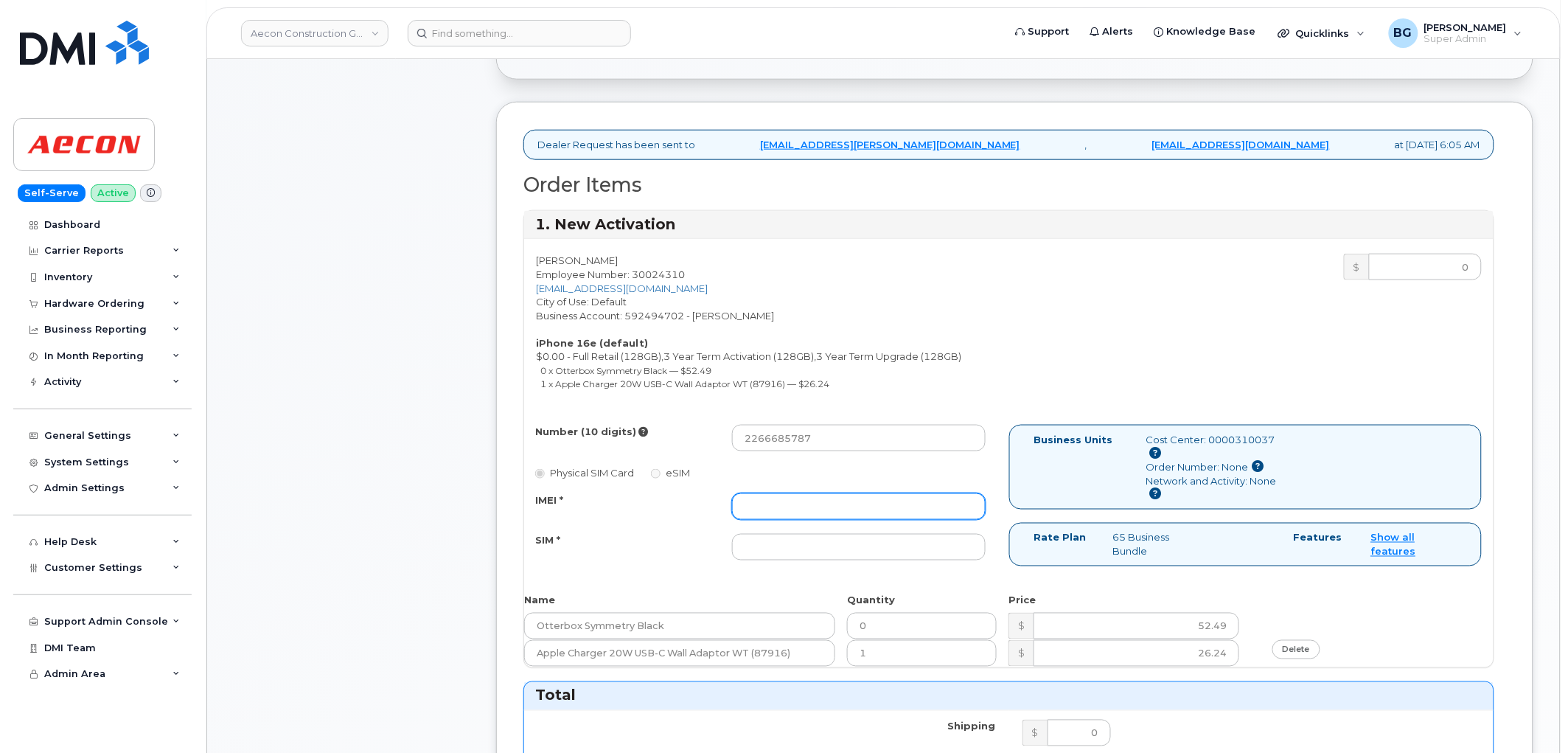
click at [814, 493] on input "IMEI *" at bounding box center [859, 506] width 254 height 26
paste input "354216331495568"
type input "354216331495568"
click at [787, 534] on input "SIM *" at bounding box center [859, 547] width 254 height 26
paste input "89302720554128569604"
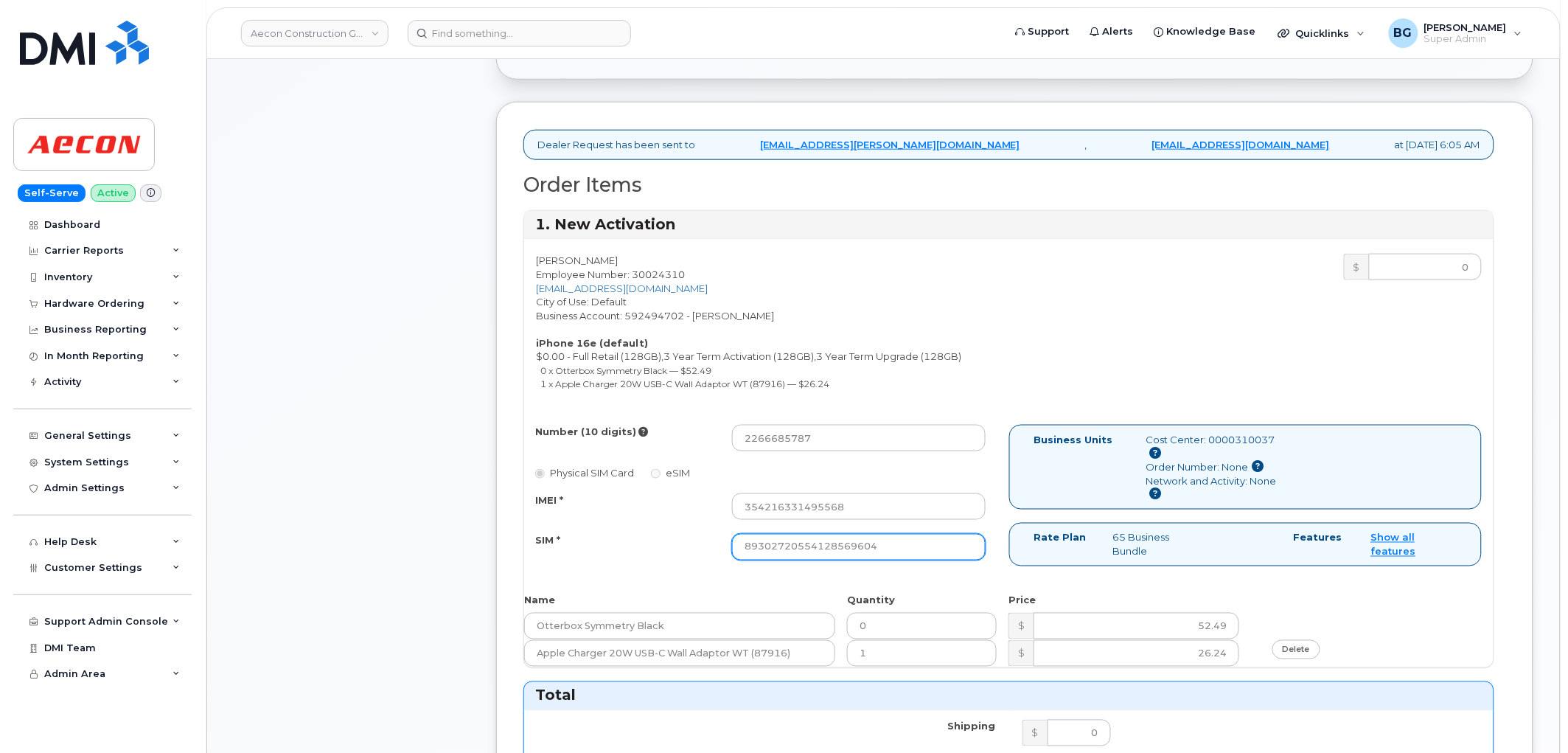
type input "89302720554128569604"
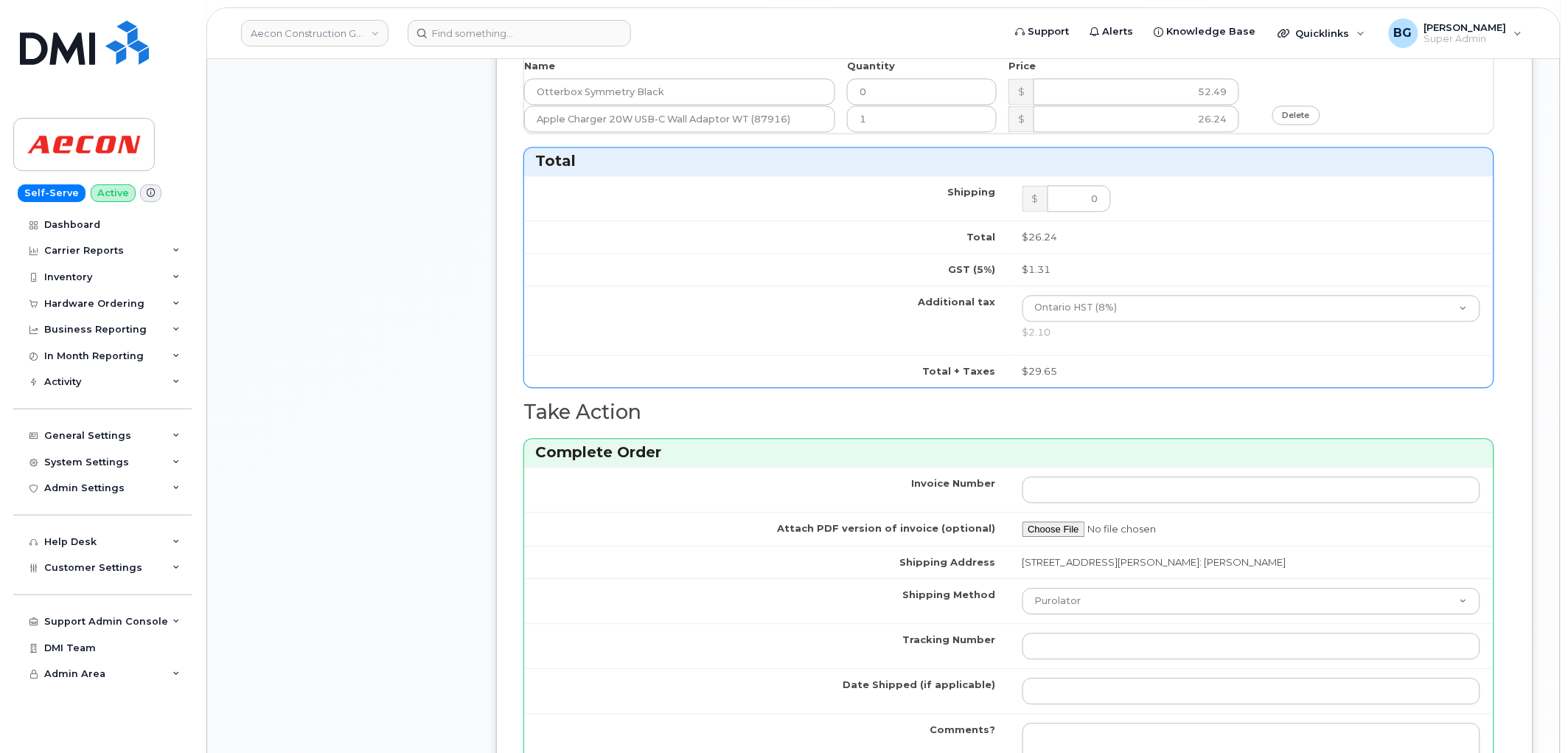
scroll to position [1038, 0]
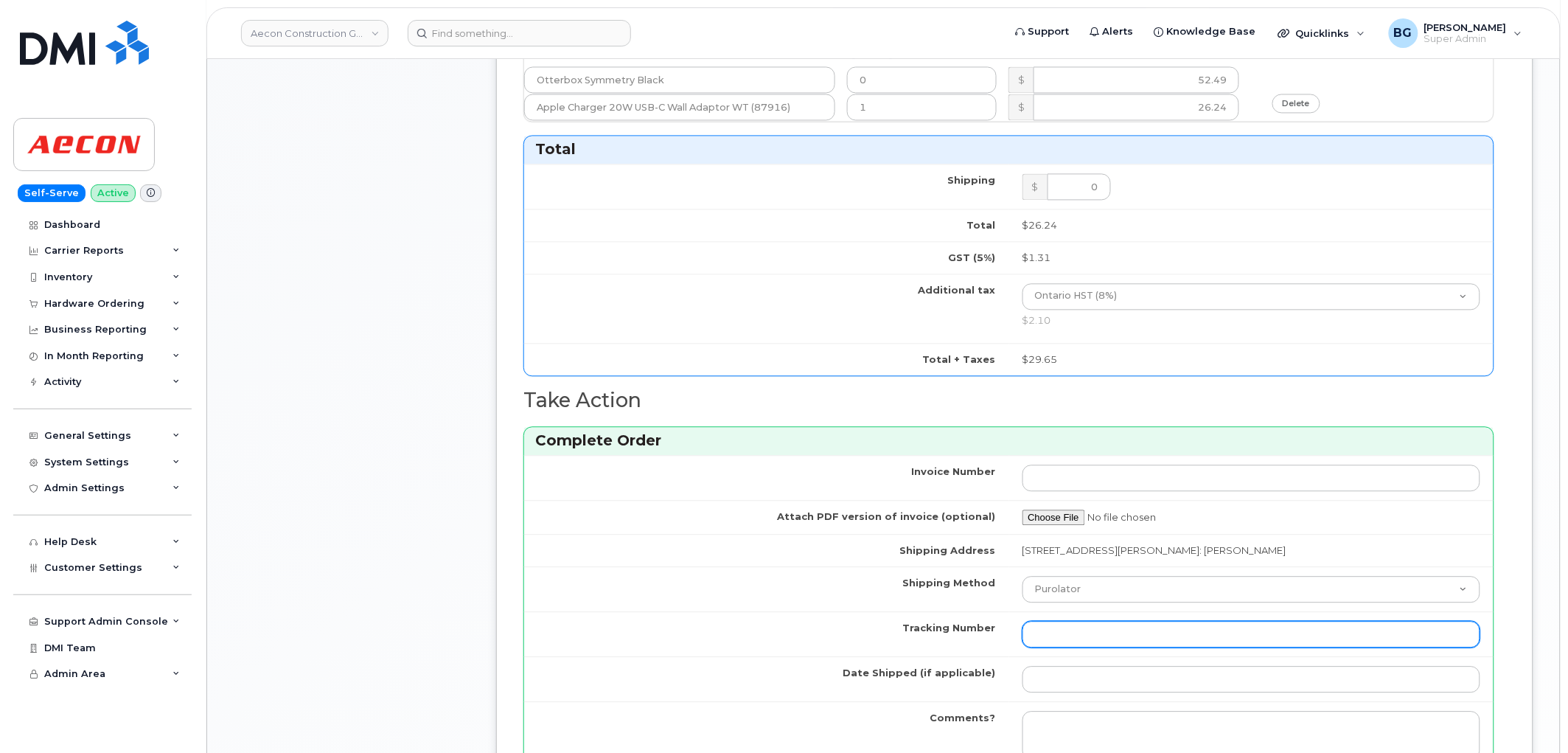
click at [1093, 631] on input "Tracking Number" at bounding box center [1252, 634] width 458 height 26
paste input "520069209770"
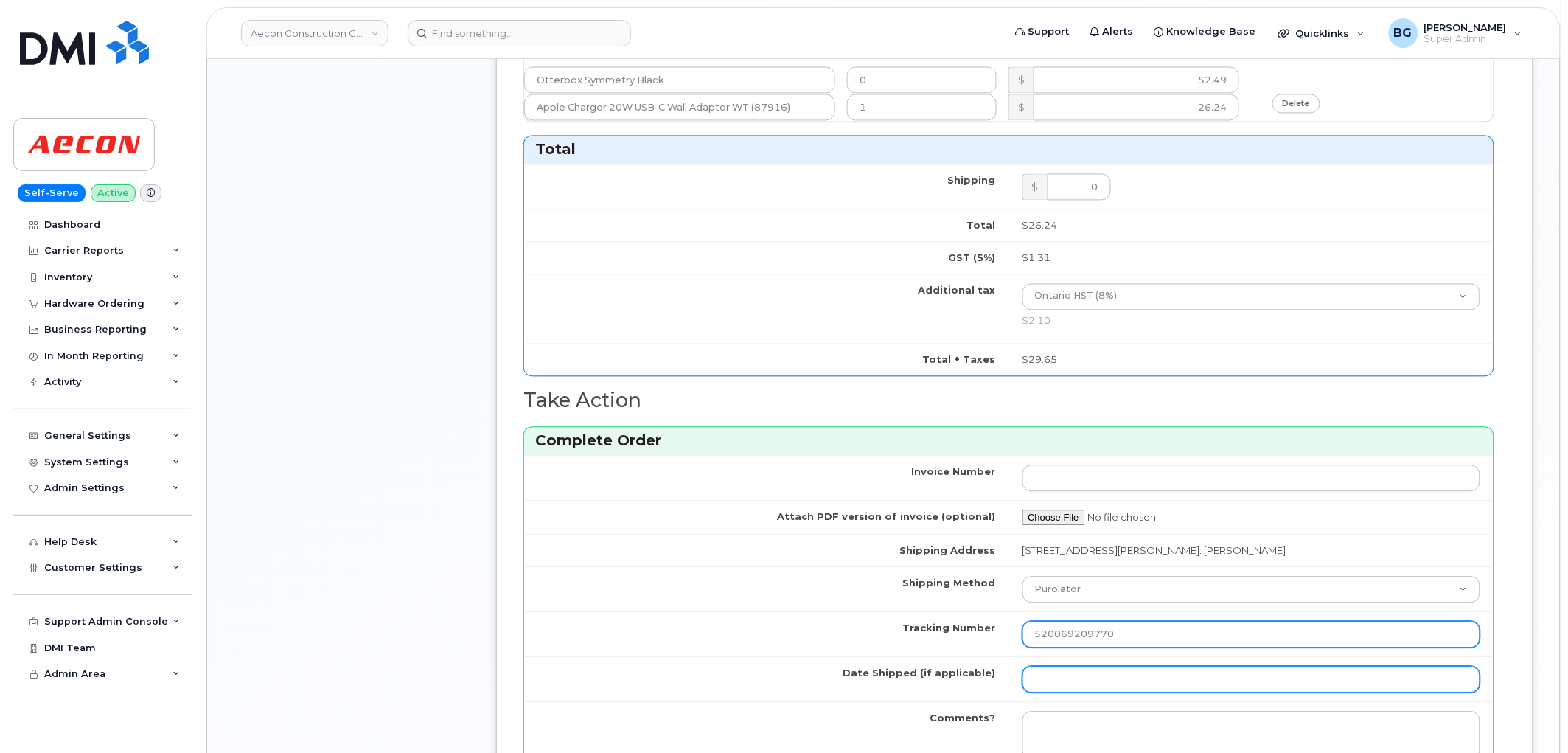
type input "520069209770"
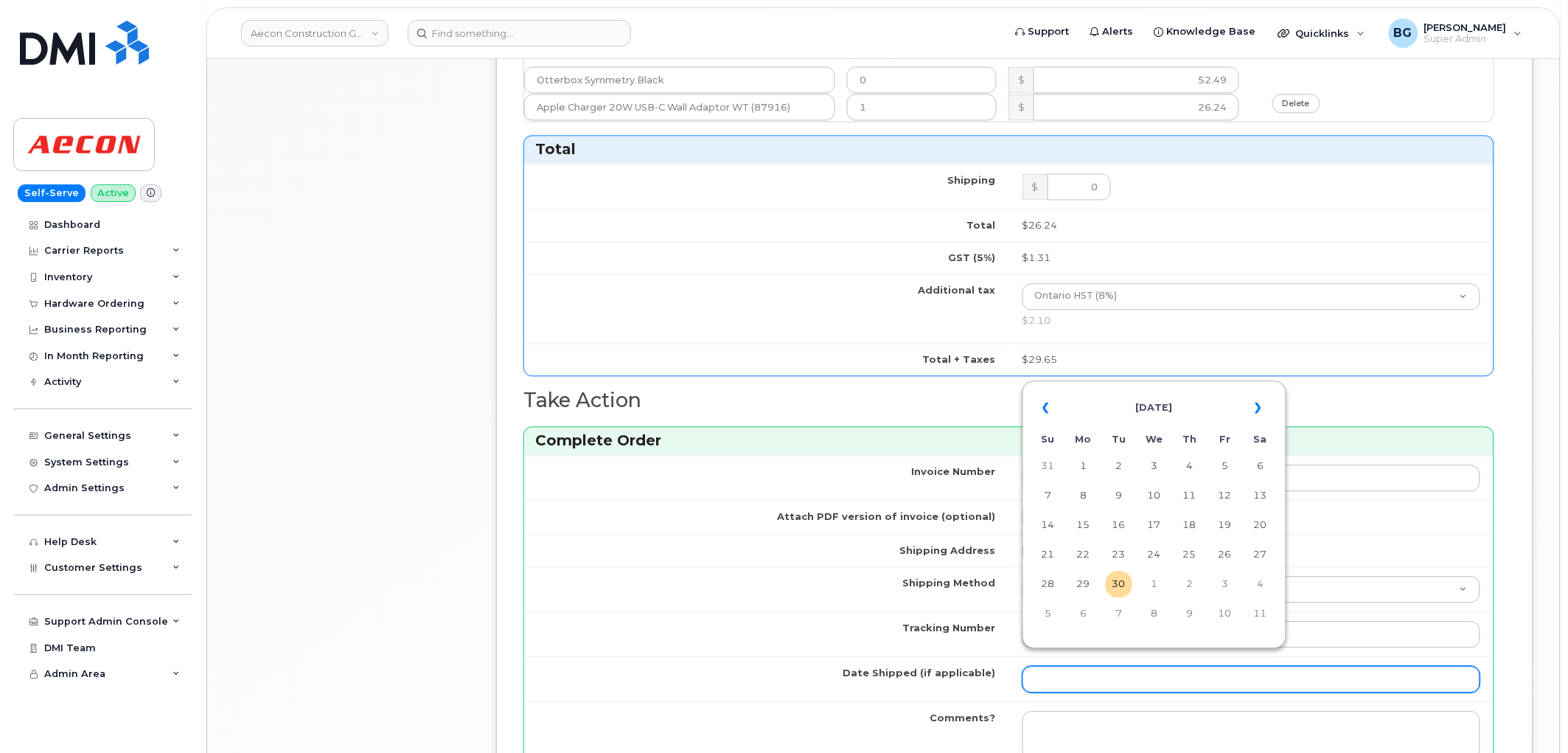
click at [1077, 671] on input "Date Shipped (if applicable)" at bounding box center [1252, 679] width 458 height 26
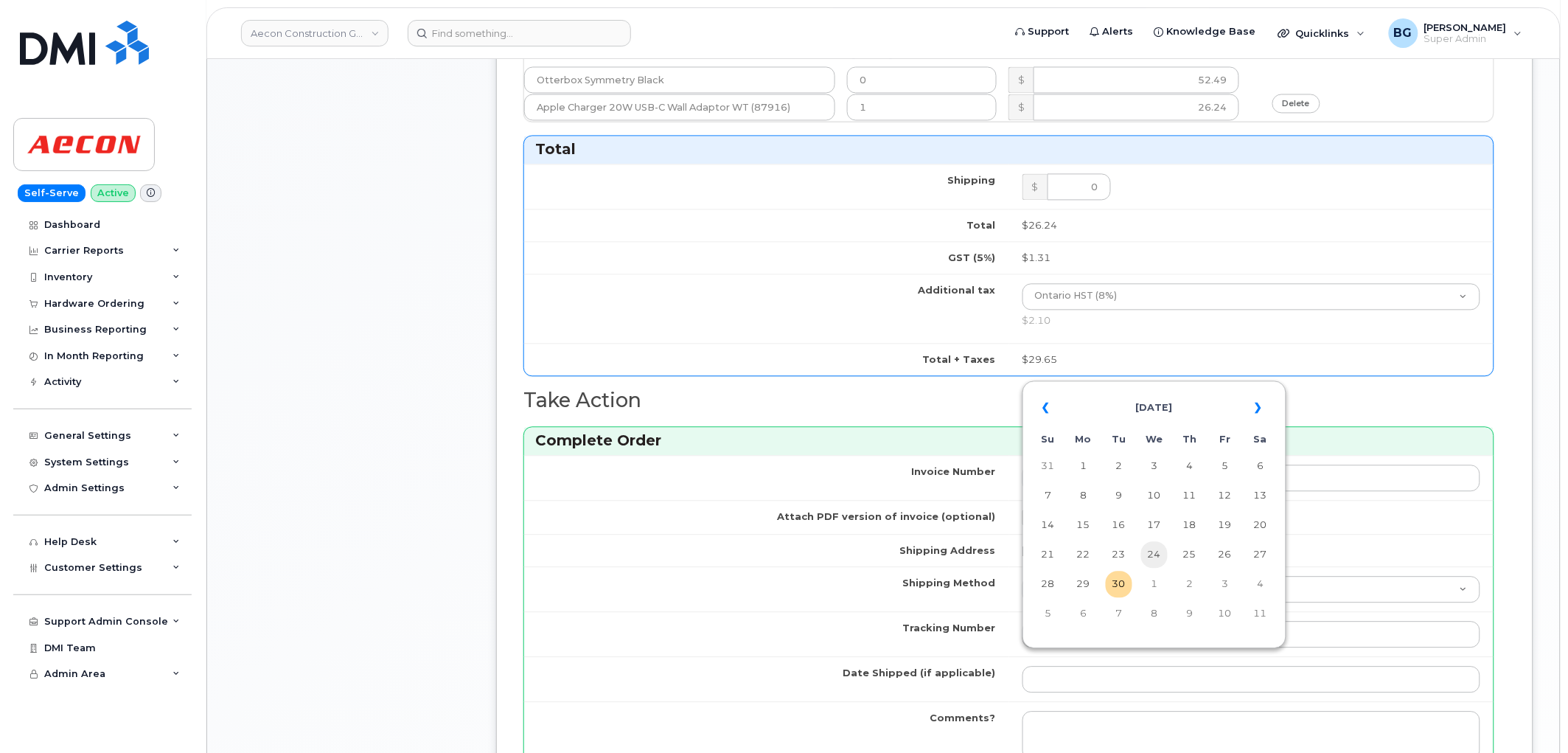
click at [1149, 558] on td "24" at bounding box center [1154, 554] width 26 height 26
type input "2025-09-24"
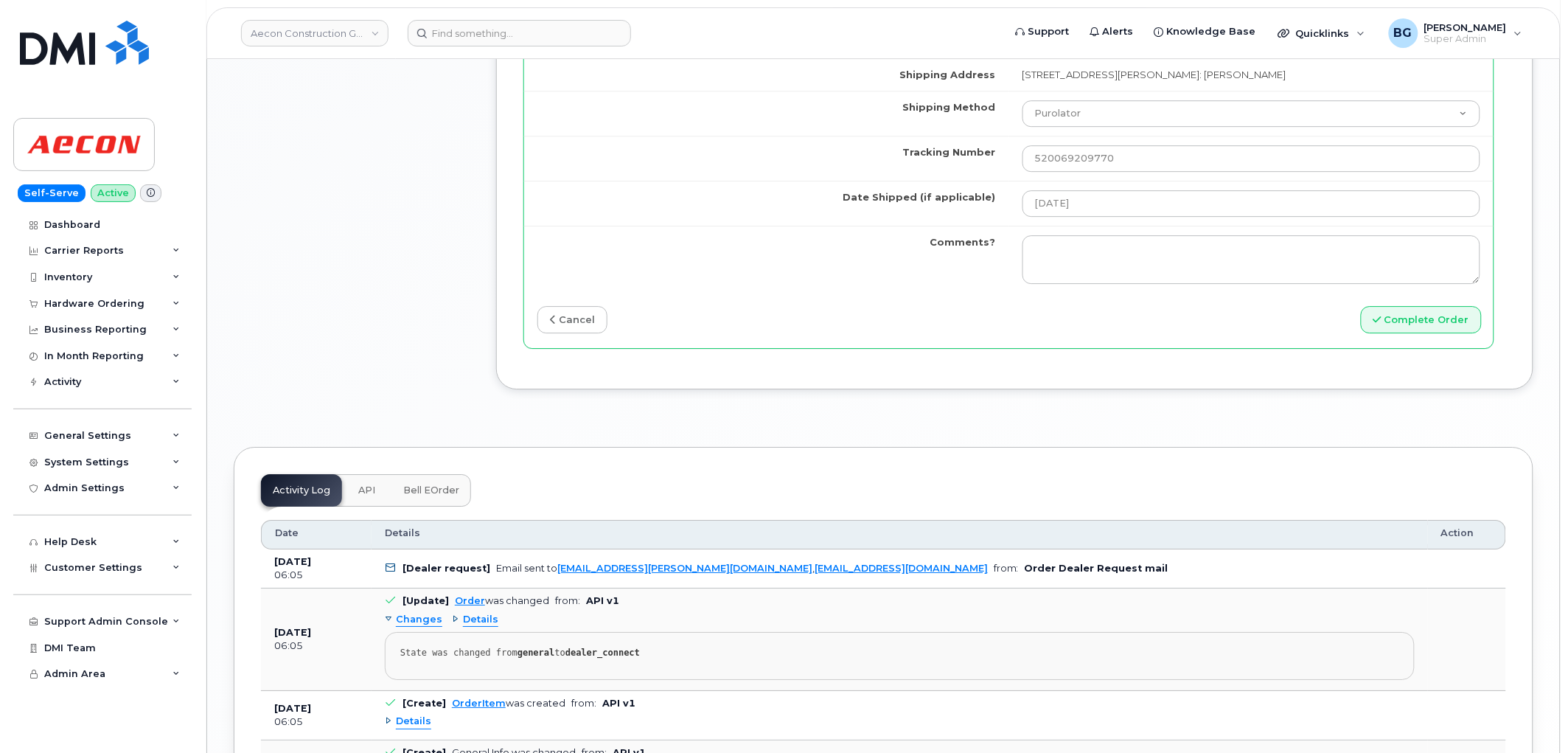
scroll to position [1530, 0]
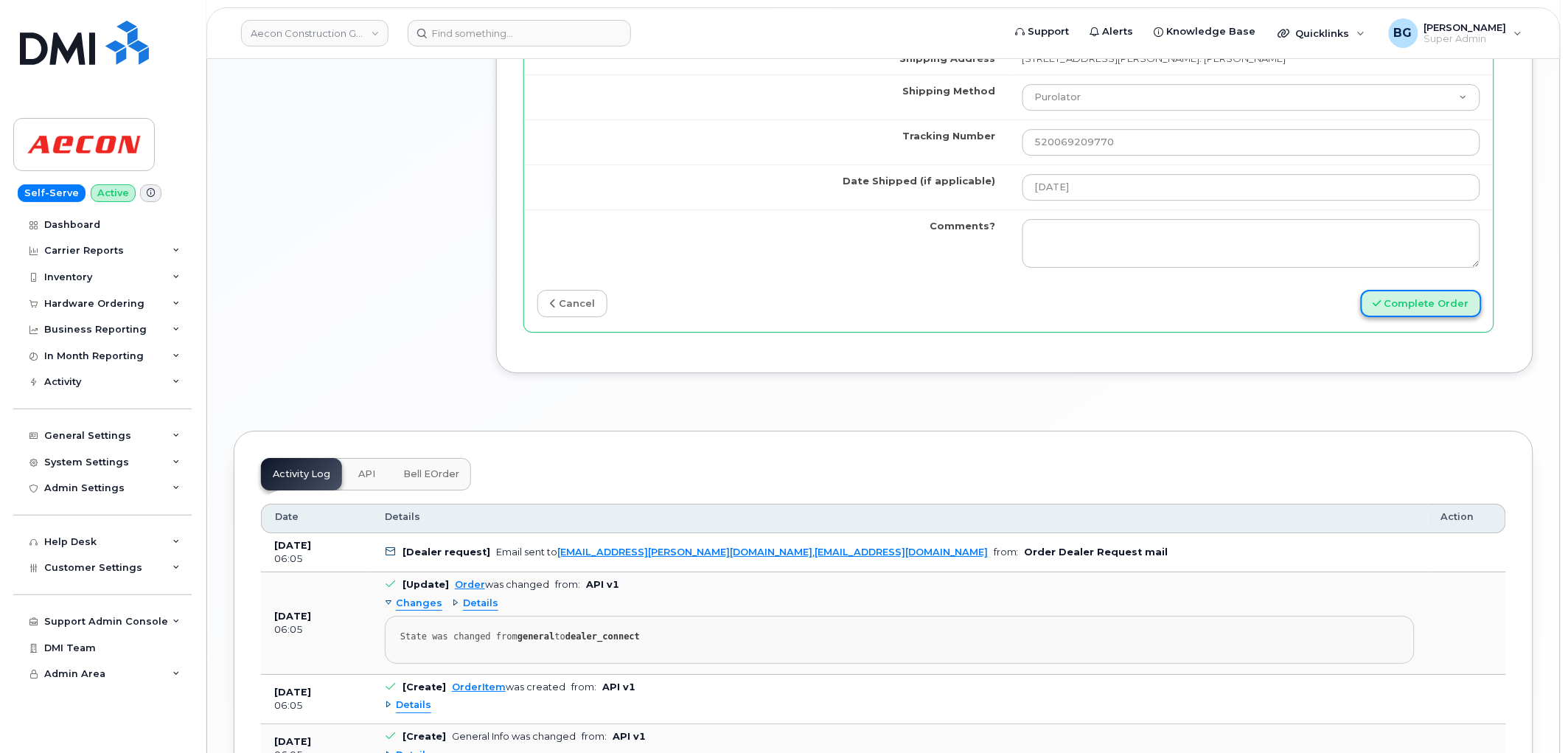
click at [1417, 290] on button "Complete Order" at bounding box center [1421, 304] width 121 height 27
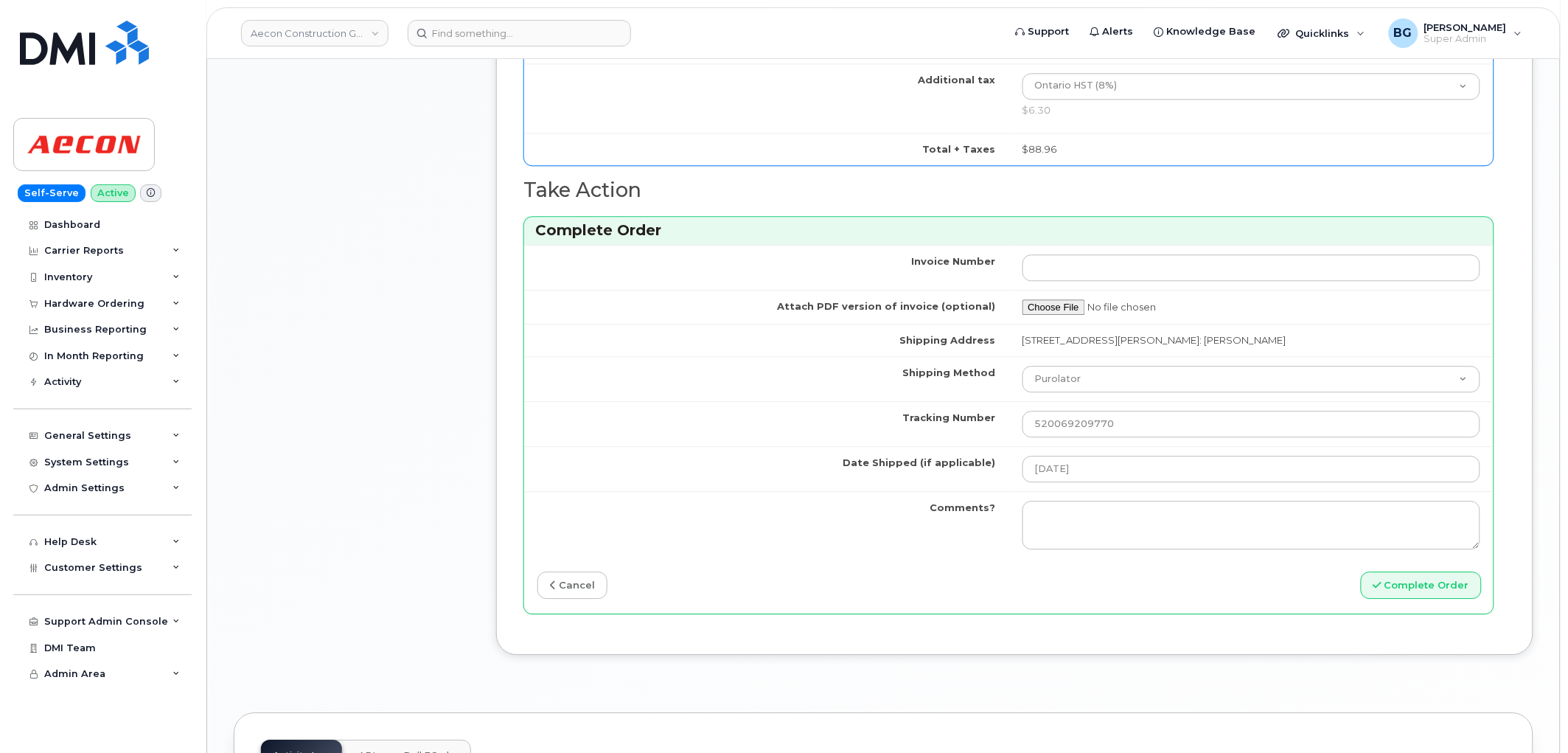
scroll to position [1474, 0]
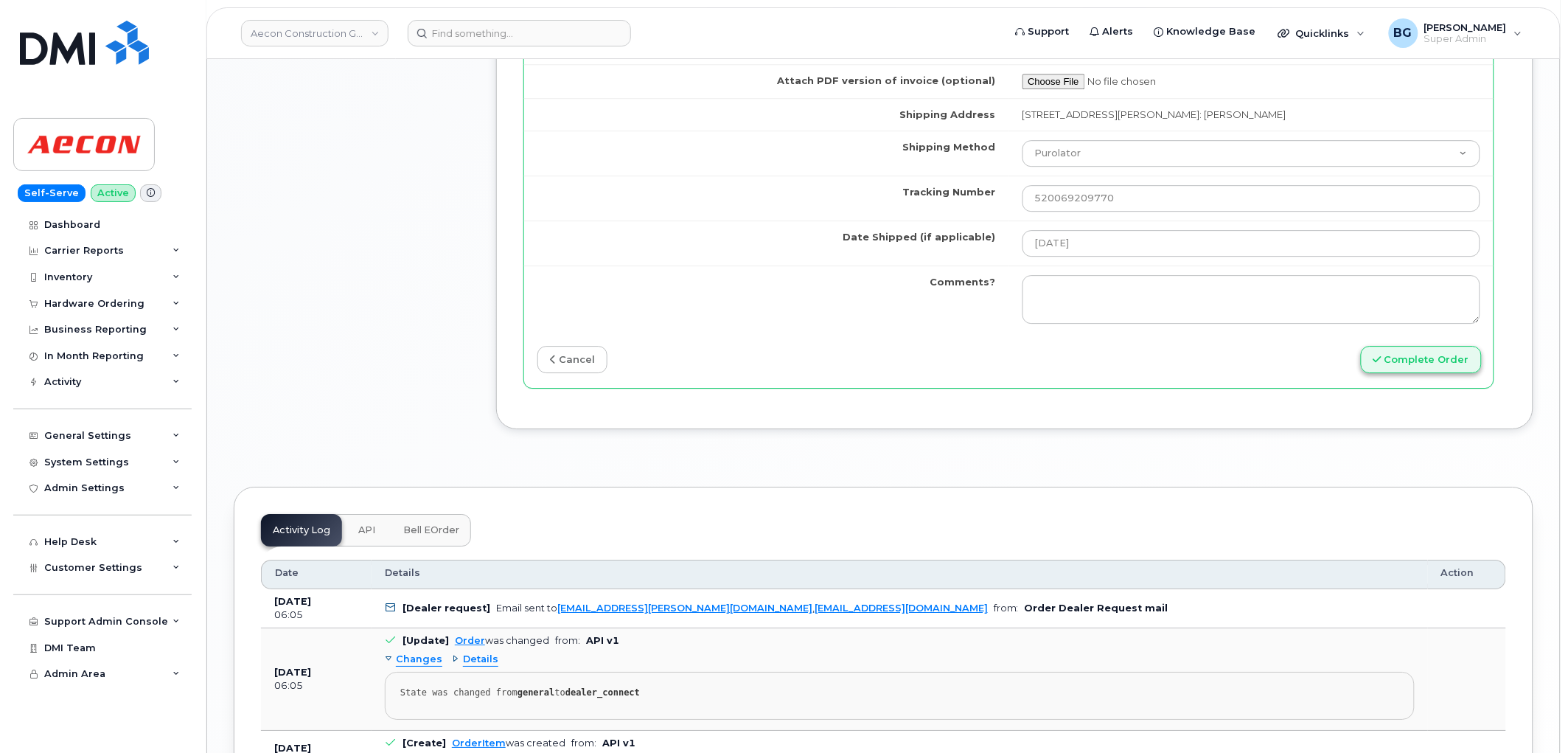
type input "1"
click at [1438, 351] on button "Complete Order" at bounding box center [1421, 360] width 121 height 27
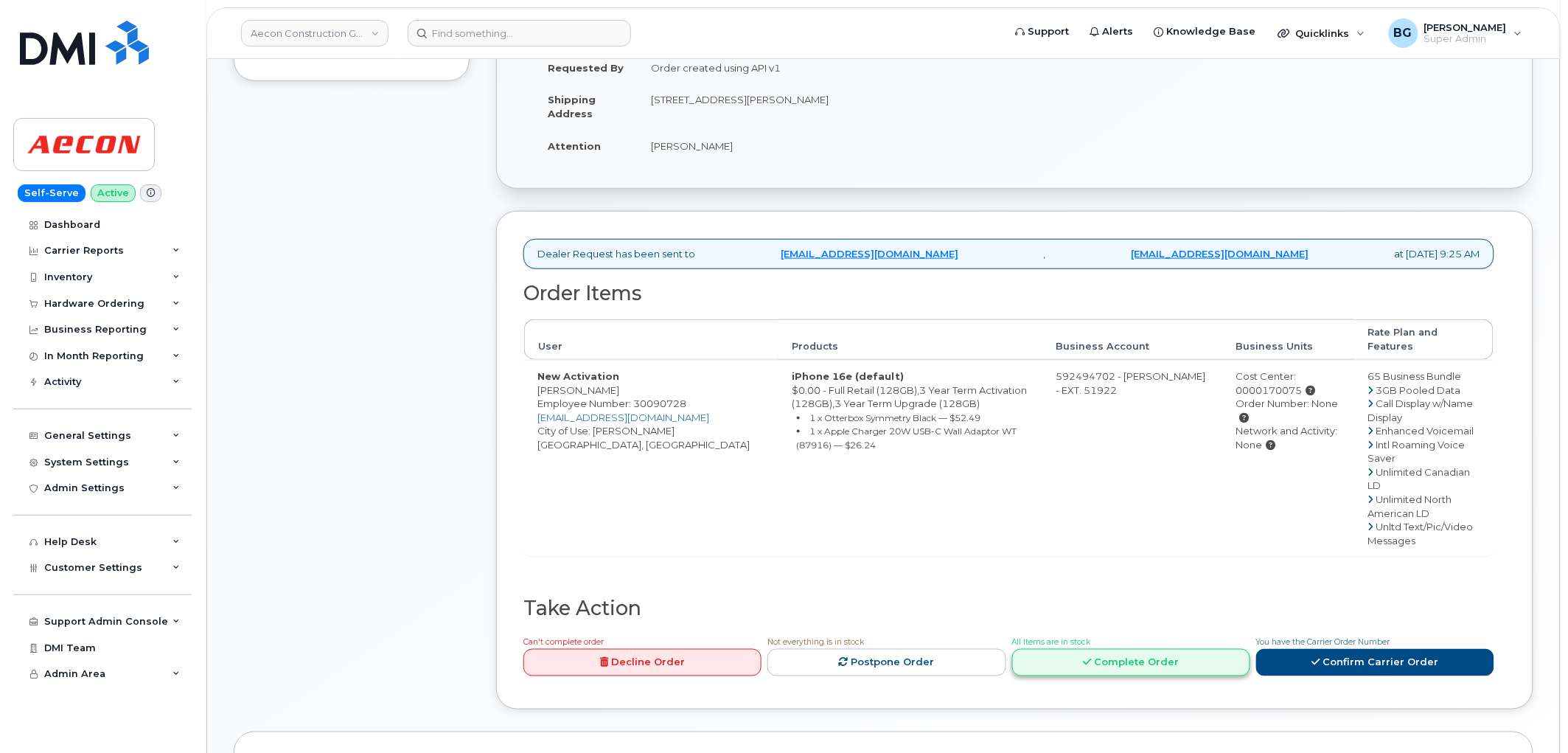
scroll to position [459, 0]
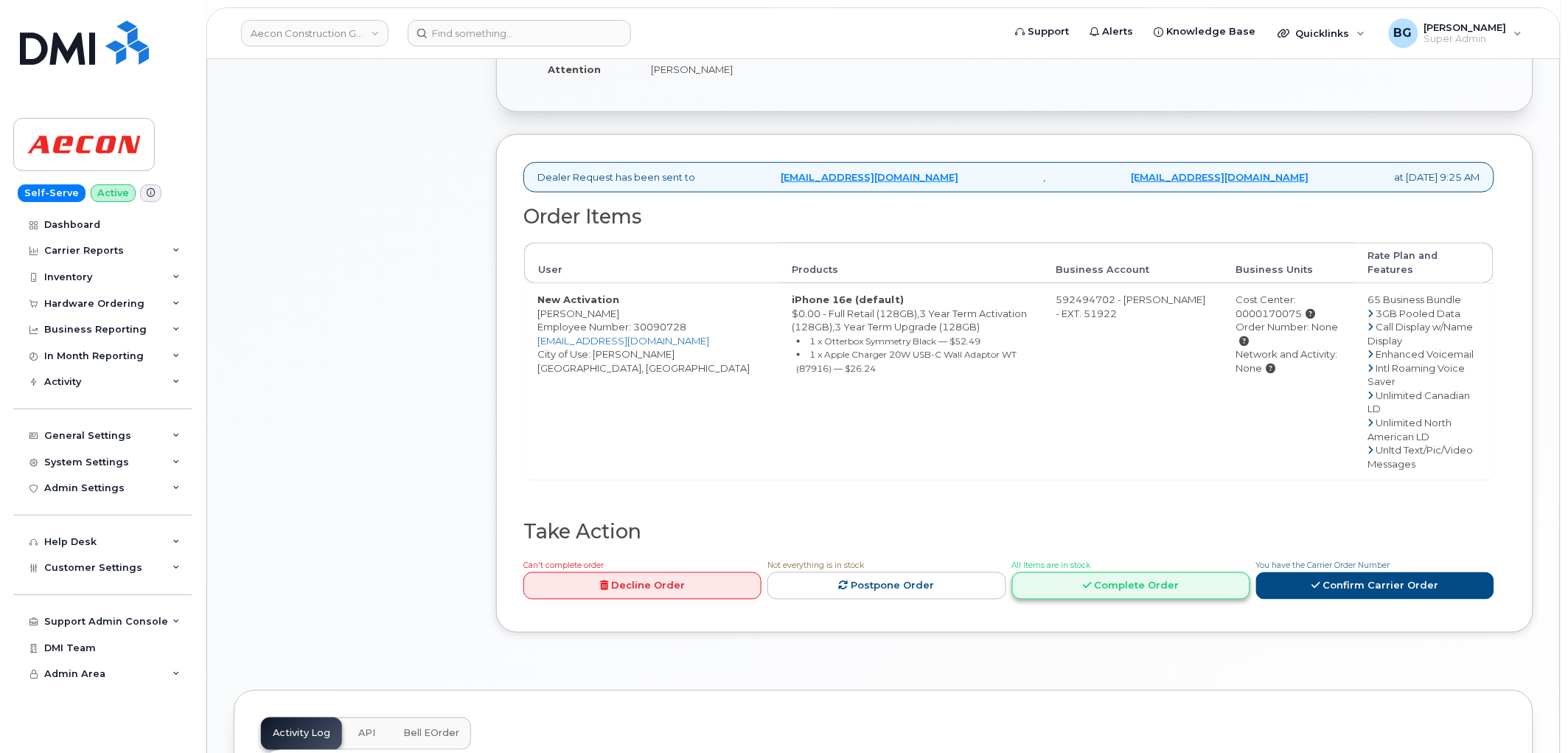
click at [1161, 572] on link "Complete Order" at bounding box center [1132, 585] width 238 height 27
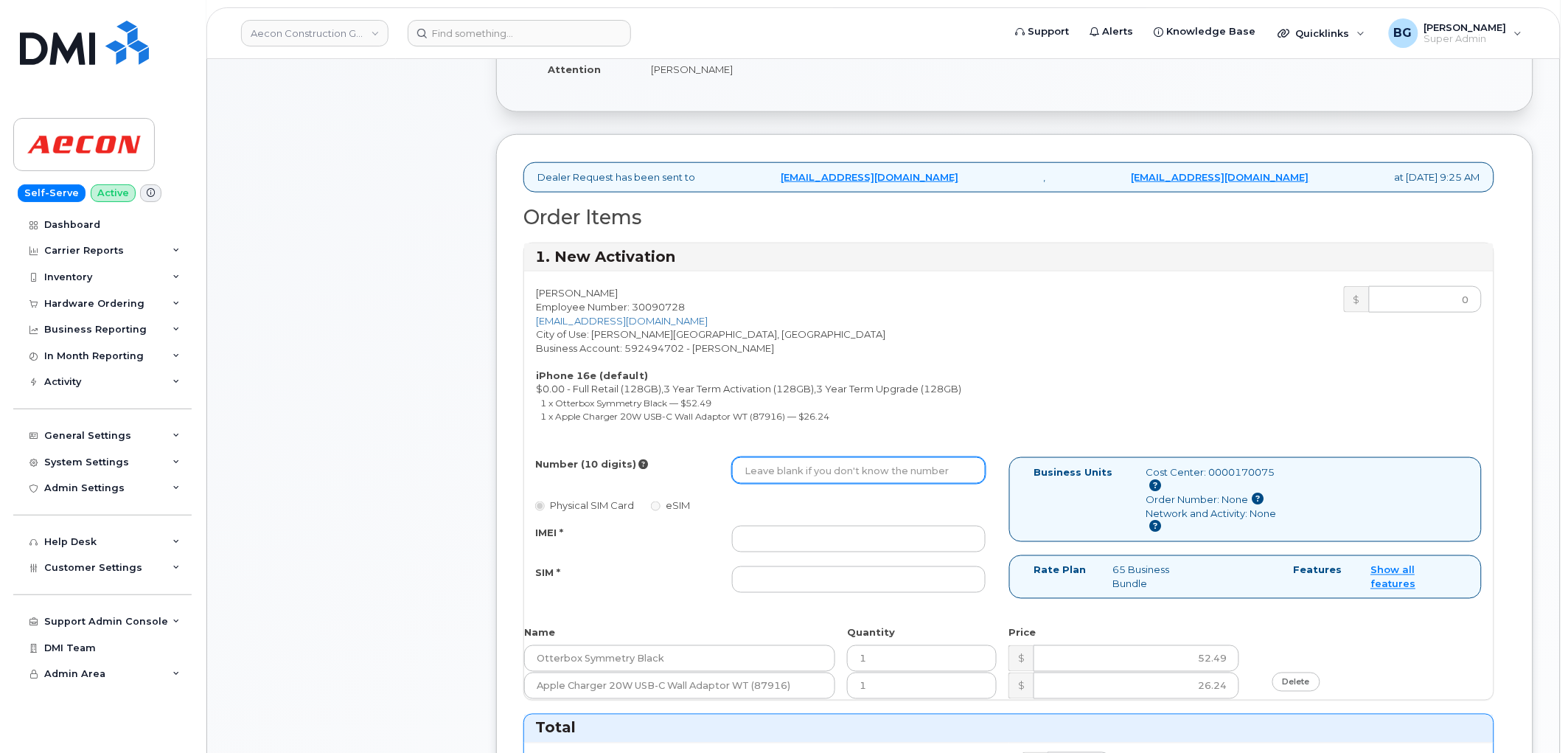
click at [781, 458] on input "Number (10 digits)" at bounding box center [859, 470] width 254 height 26
paste input "250-204-0462"
type input "2502040462"
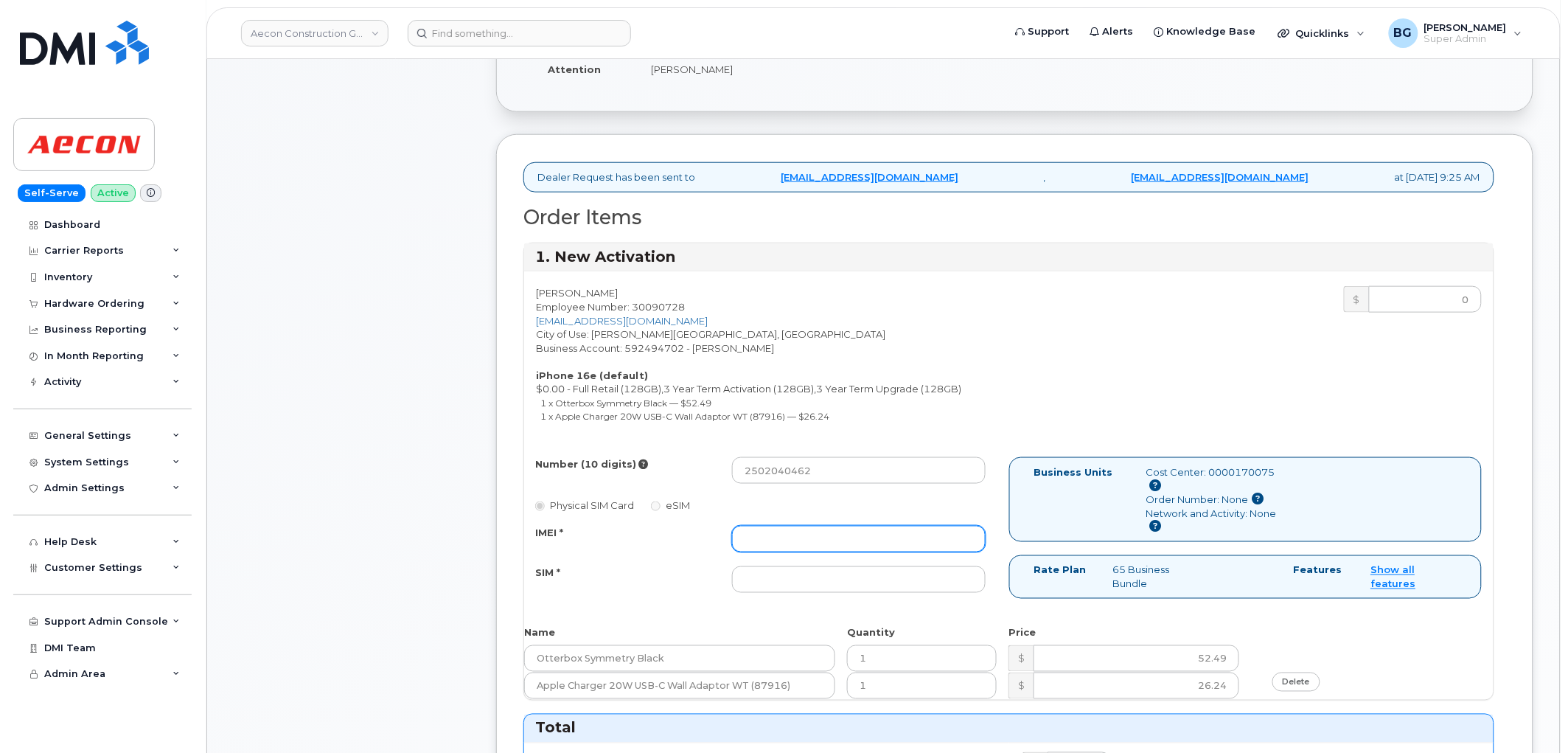
click at [934, 529] on input "IMEI *" at bounding box center [859, 539] width 254 height 26
paste input "354216330429220"
type input "354216330429220"
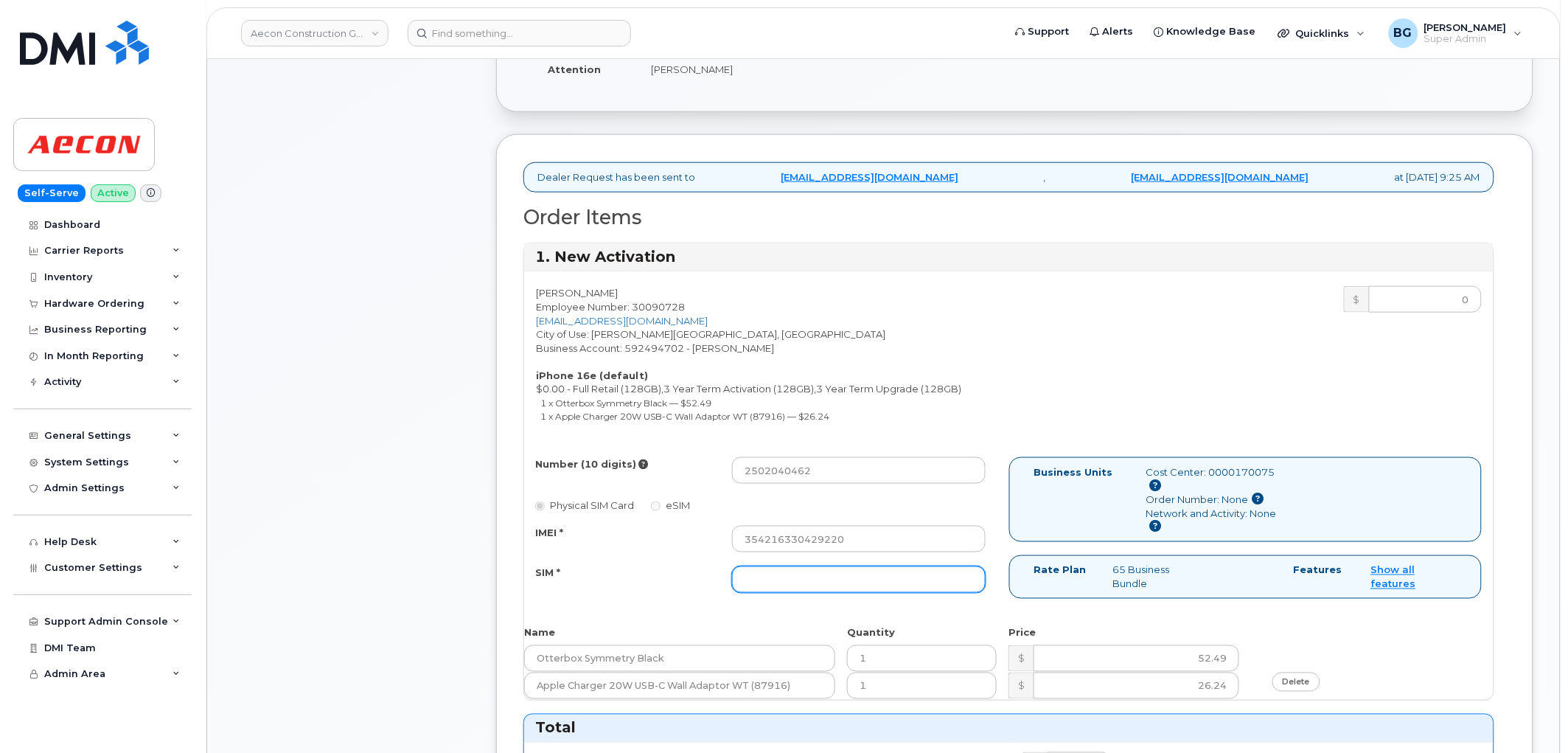
click at [847, 567] on input "SIM *" at bounding box center [859, 580] width 254 height 26
paste input "89302720554128569570"
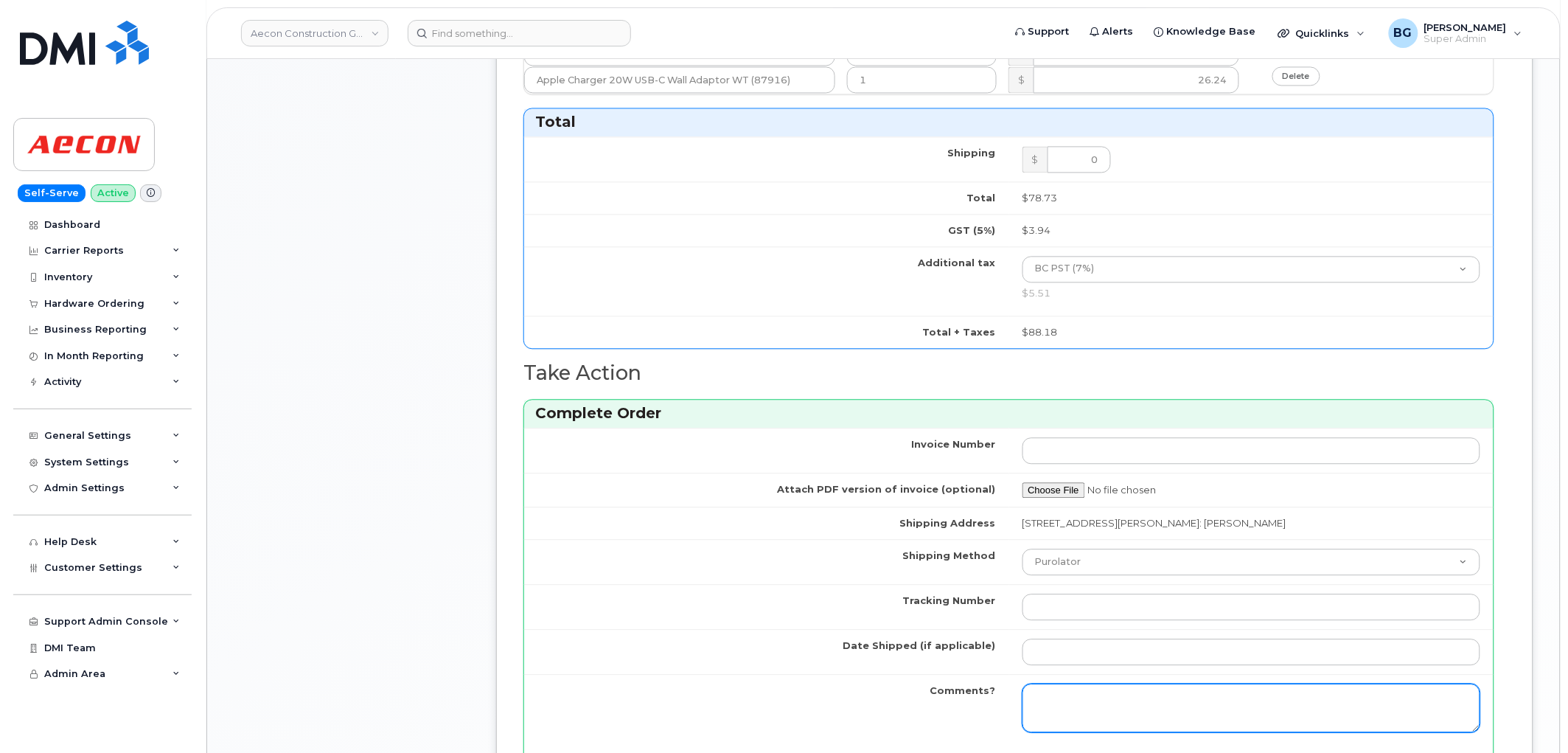
scroll to position [1168, 0]
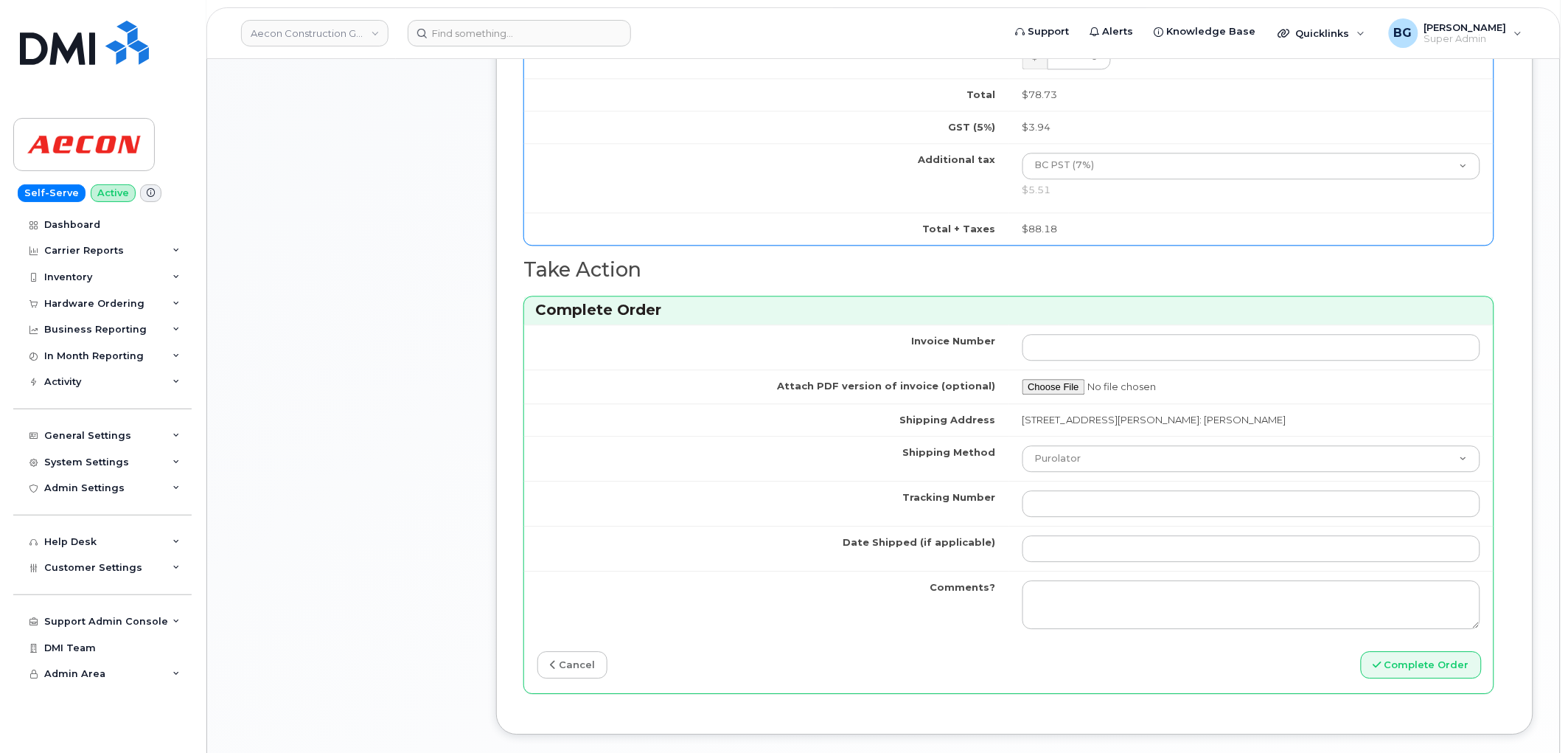
type input "89302720554128569570"
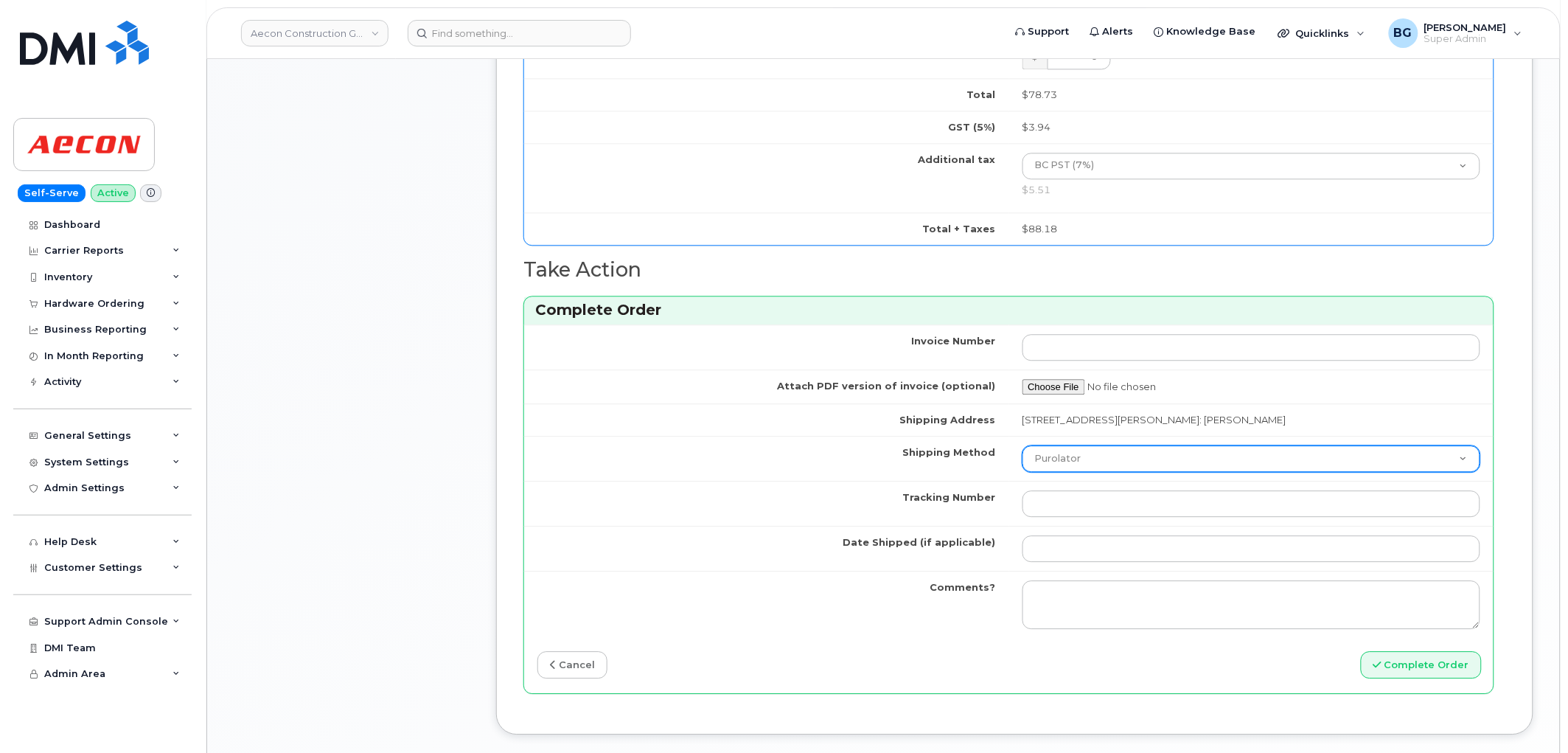
click at [1099, 458] on select "Purolator UPS FedEx Canada Post Courier Other Drop Off Pick Up" at bounding box center [1252, 459] width 458 height 26
select select "FedEx"
click at [1022, 446] on select "Purolator UPS FedEx Canada Post Courier Other Drop Off Pick Up" at bounding box center [1252, 459] width 458 height 26
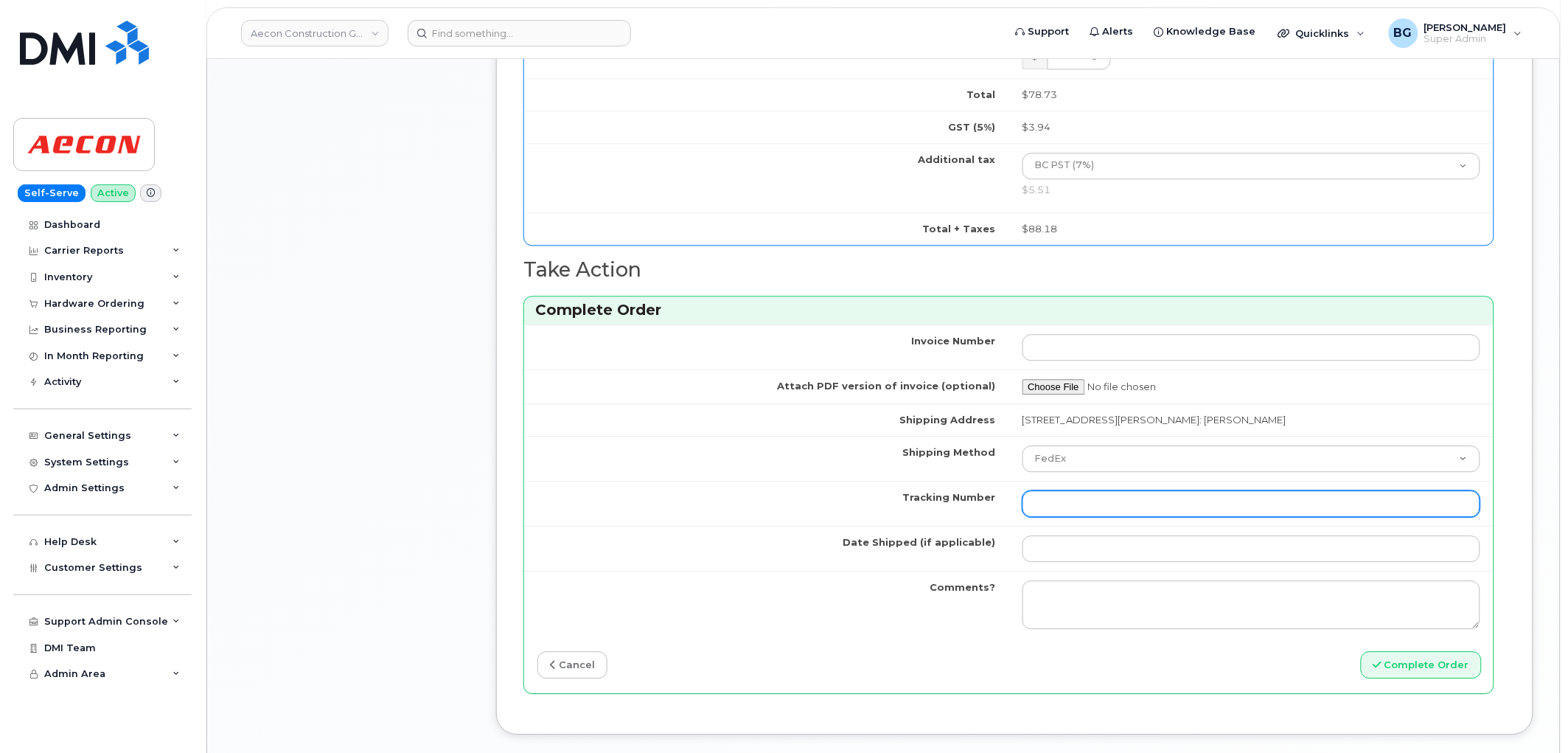
click at [1092, 494] on input "Tracking Number" at bounding box center [1252, 503] width 458 height 26
paste input "393550908146"
type input "393550908146"
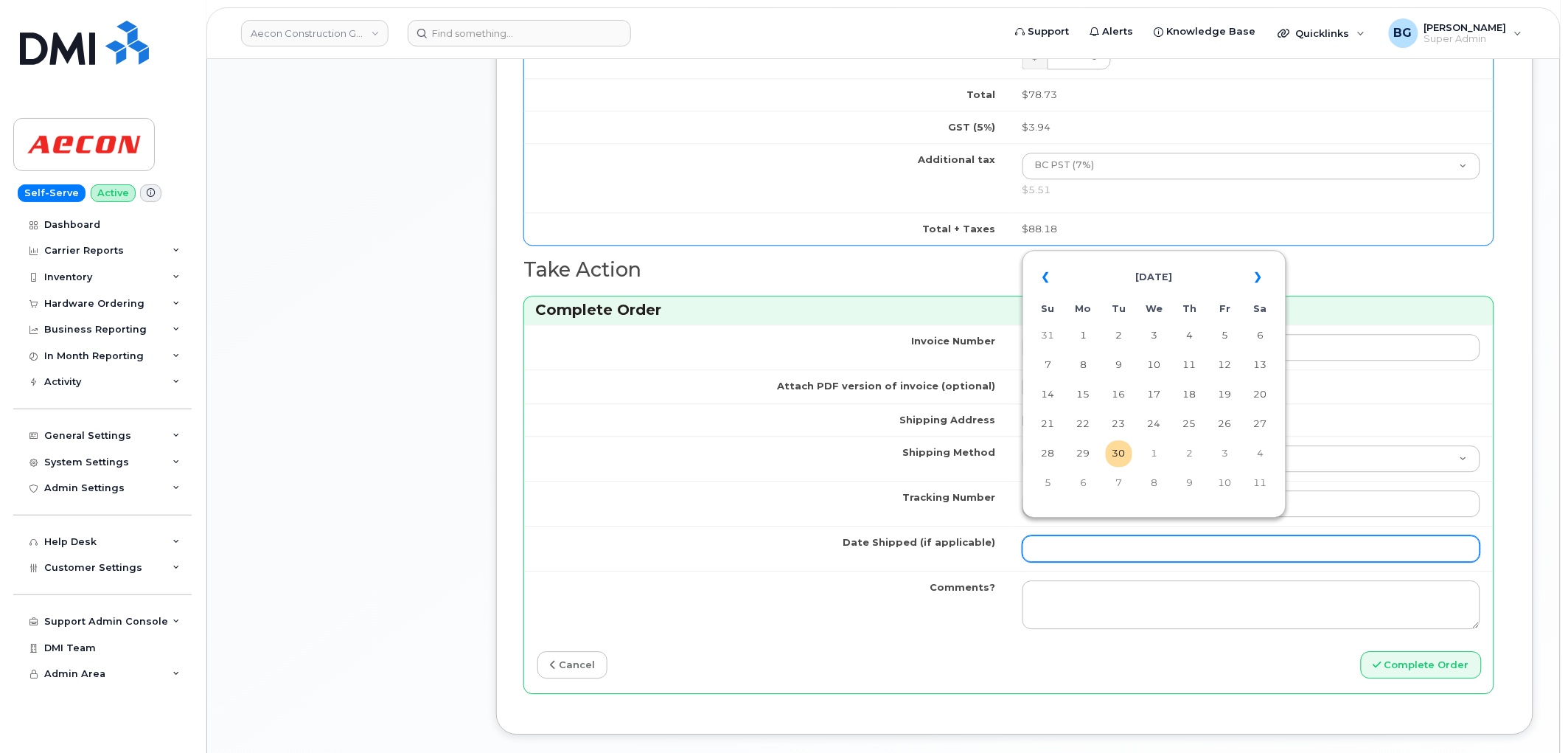
click at [1080, 540] on input "Date Shipped (if applicable)" at bounding box center [1252, 548] width 458 height 26
click at [1160, 426] on td "24" at bounding box center [1154, 424] width 26 height 26
type input "2025-09-24"
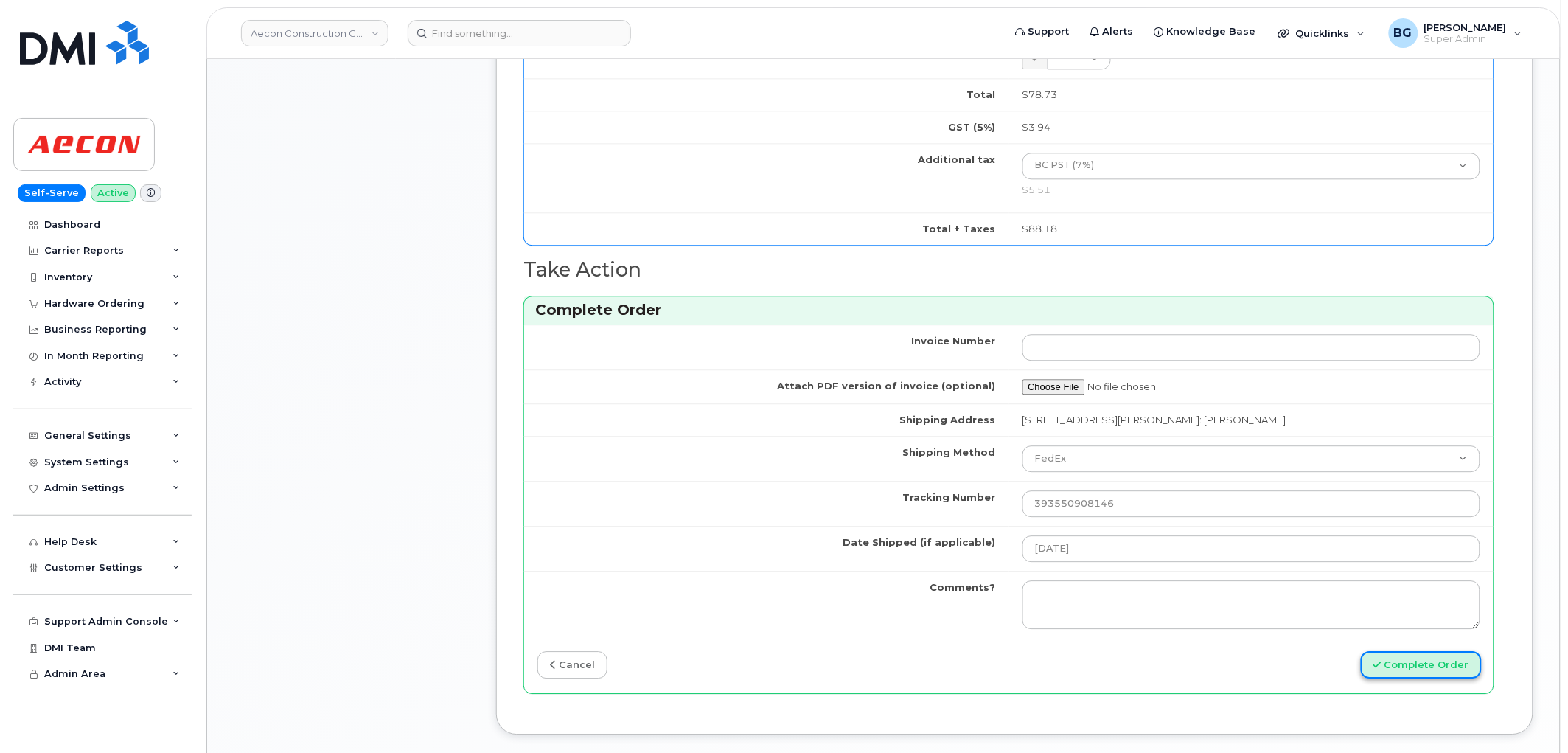
click at [1419, 659] on button "Complete Order" at bounding box center [1421, 665] width 121 height 27
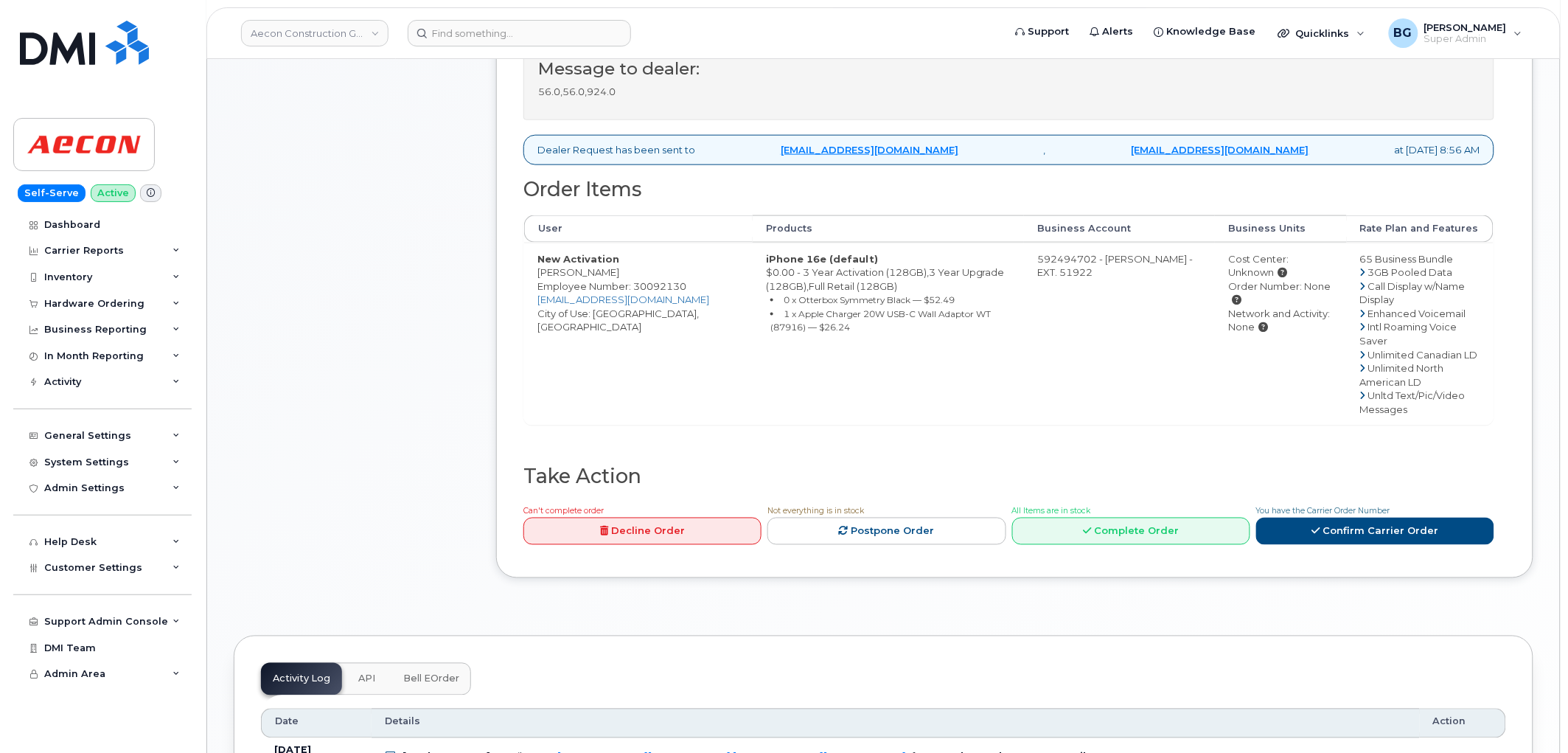
scroll to position [655, 0]
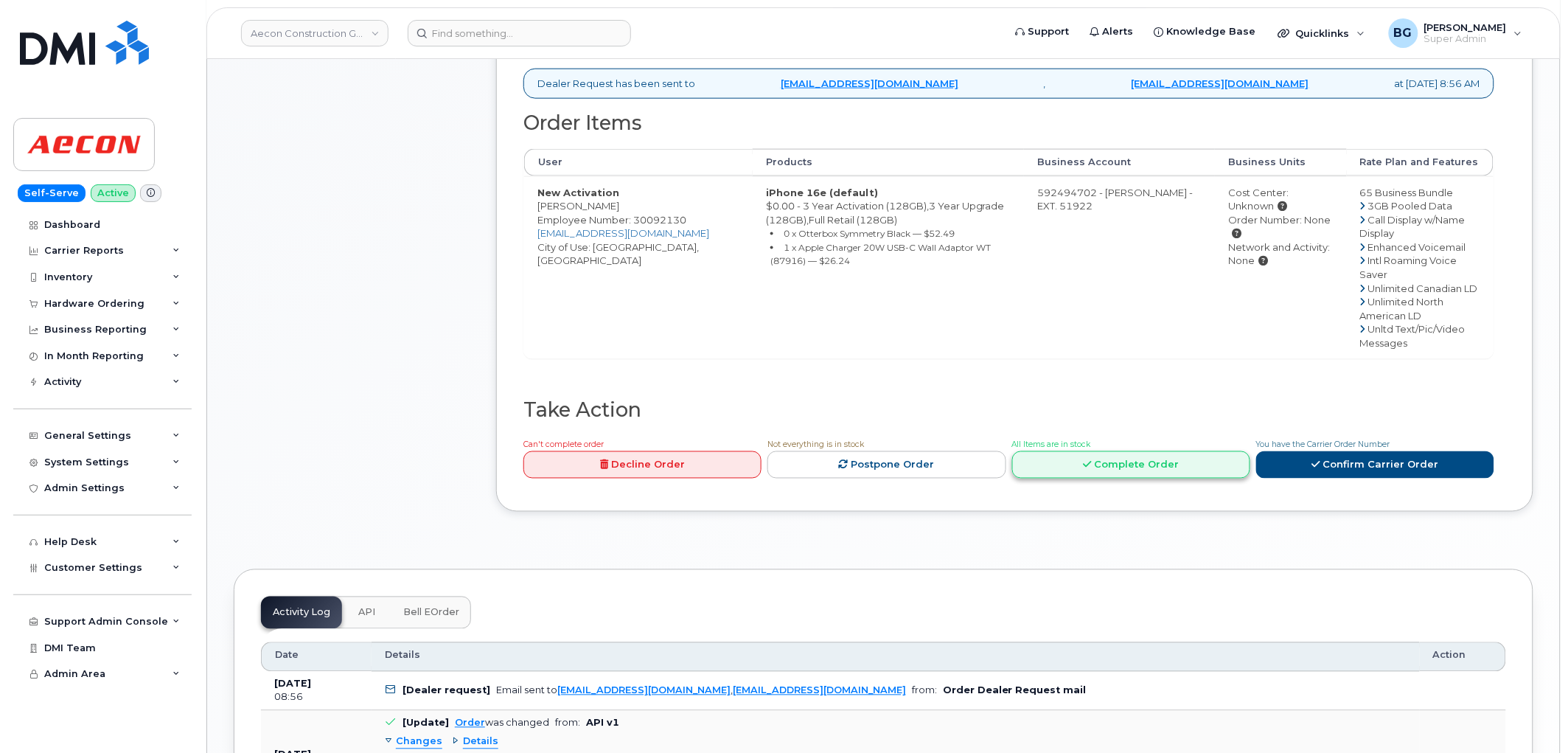
click at [1140, 452] on link "Complete Order" at bounding box center [1132, 465] width 238 height 27
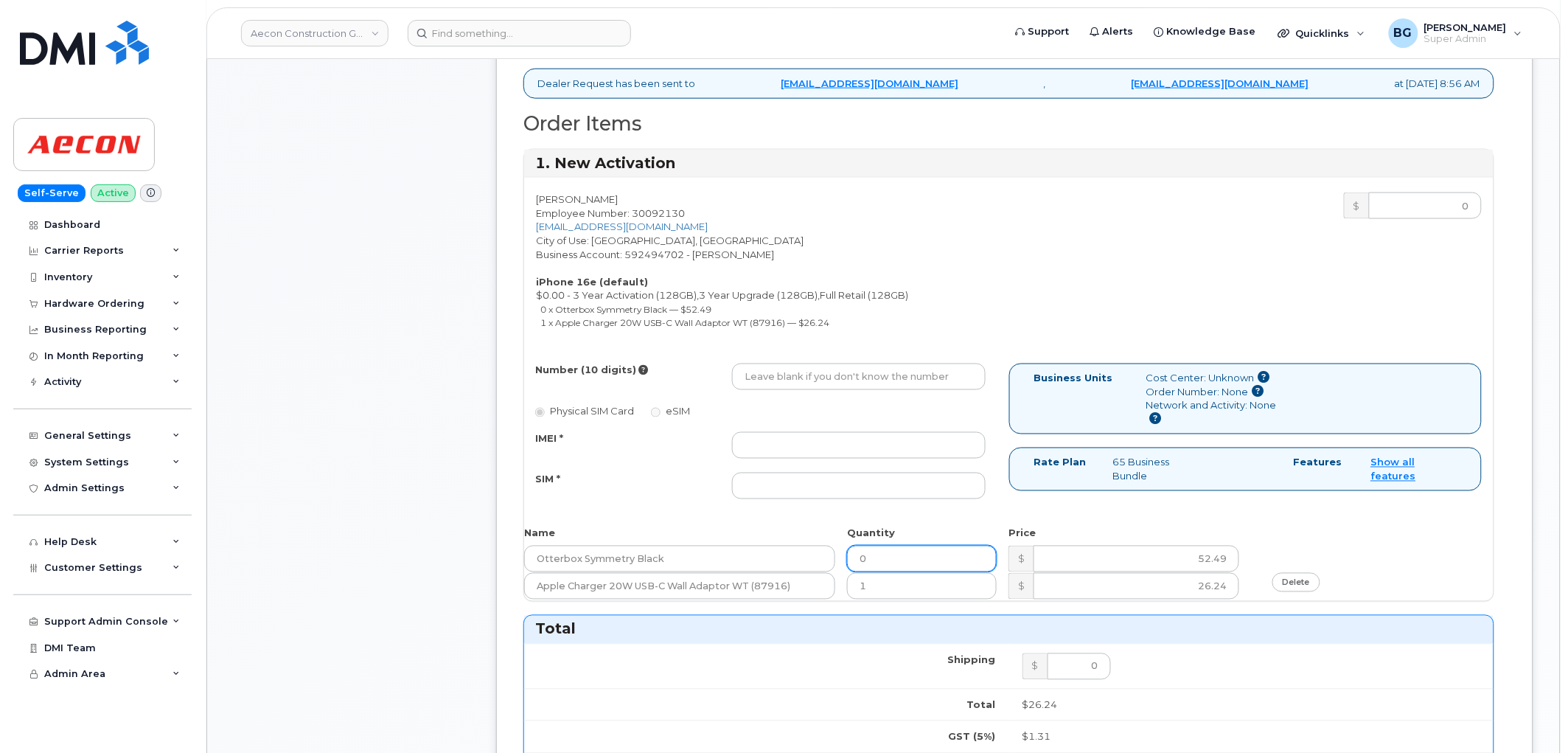
click at [894, 549] on input "0" at bounding box center [922, 558] width 150 height 26
type input "1"
click at [883, 364] on input "Number (10 digits)" at bounding box center [859, 376] width 254 height 26
paste input "226-668-7692"
type input "2266687692"
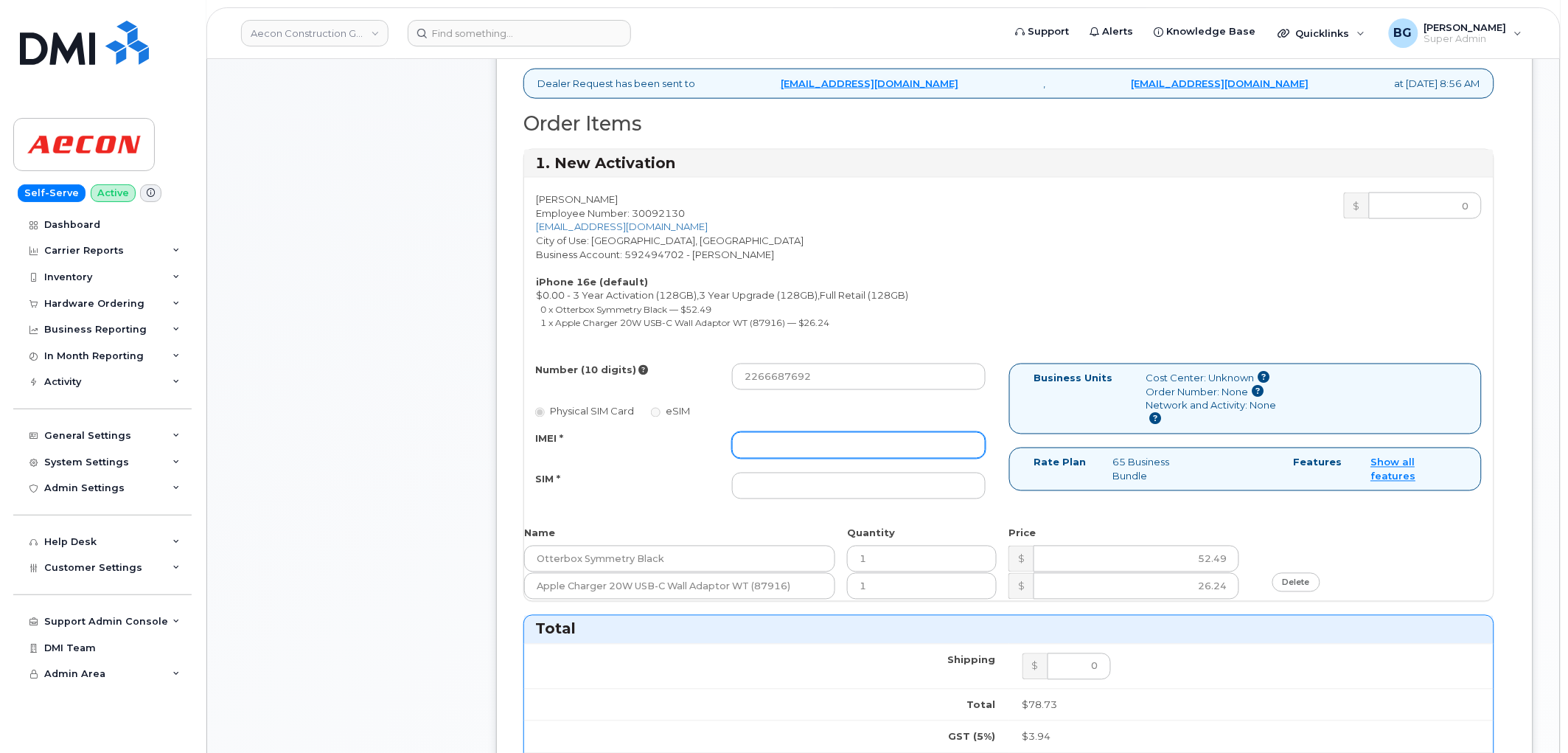
click at [863, 432] on input "IMEI *" at bounding box center [859, 445] width 254 height 26
paste input "354216331174833"
type input "354216331174833"
click at [791, 473] on input "SIM *" at bounding box center [859, 486] width 254 height 26
paste input "89302720554128570032"
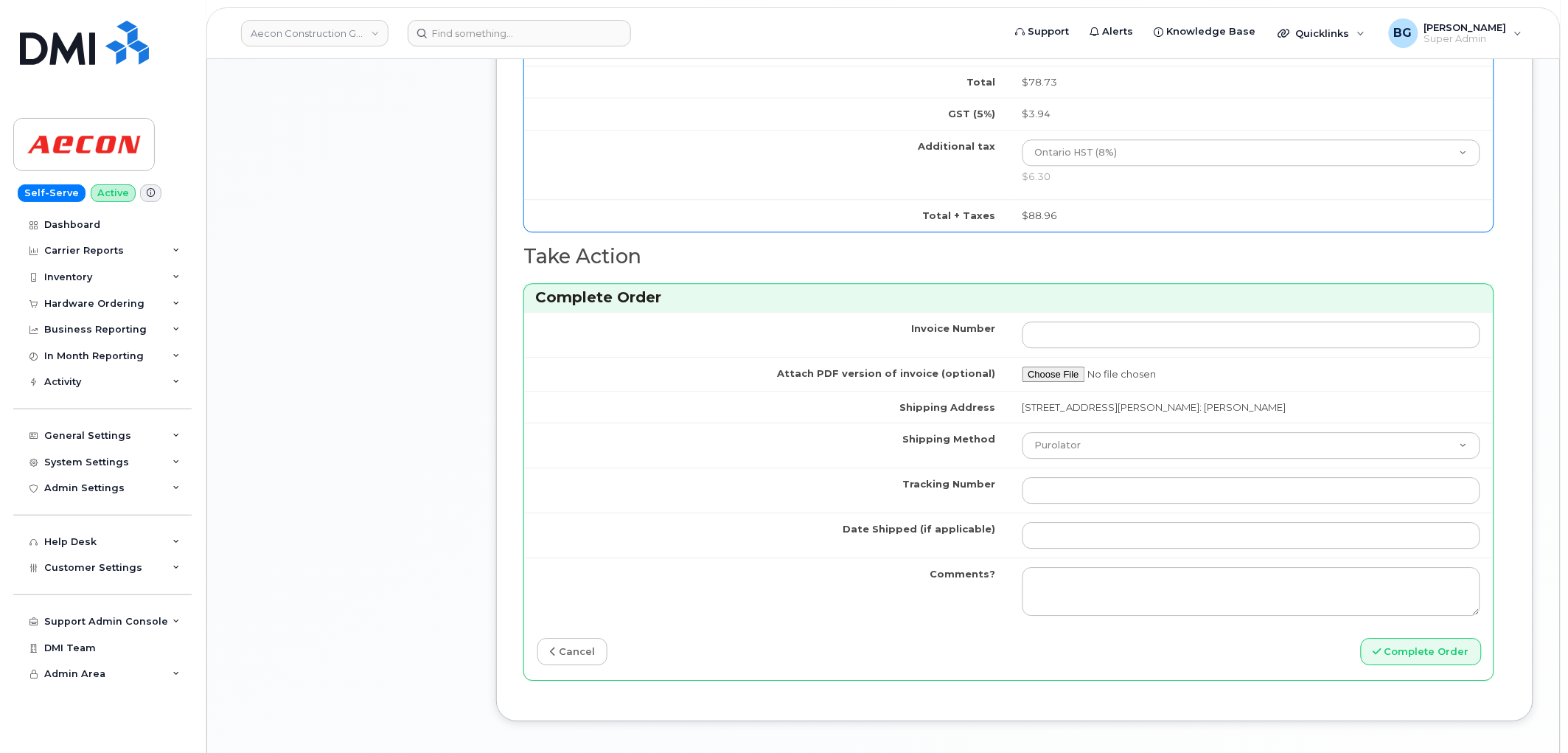
scroll to position [1420, 0]
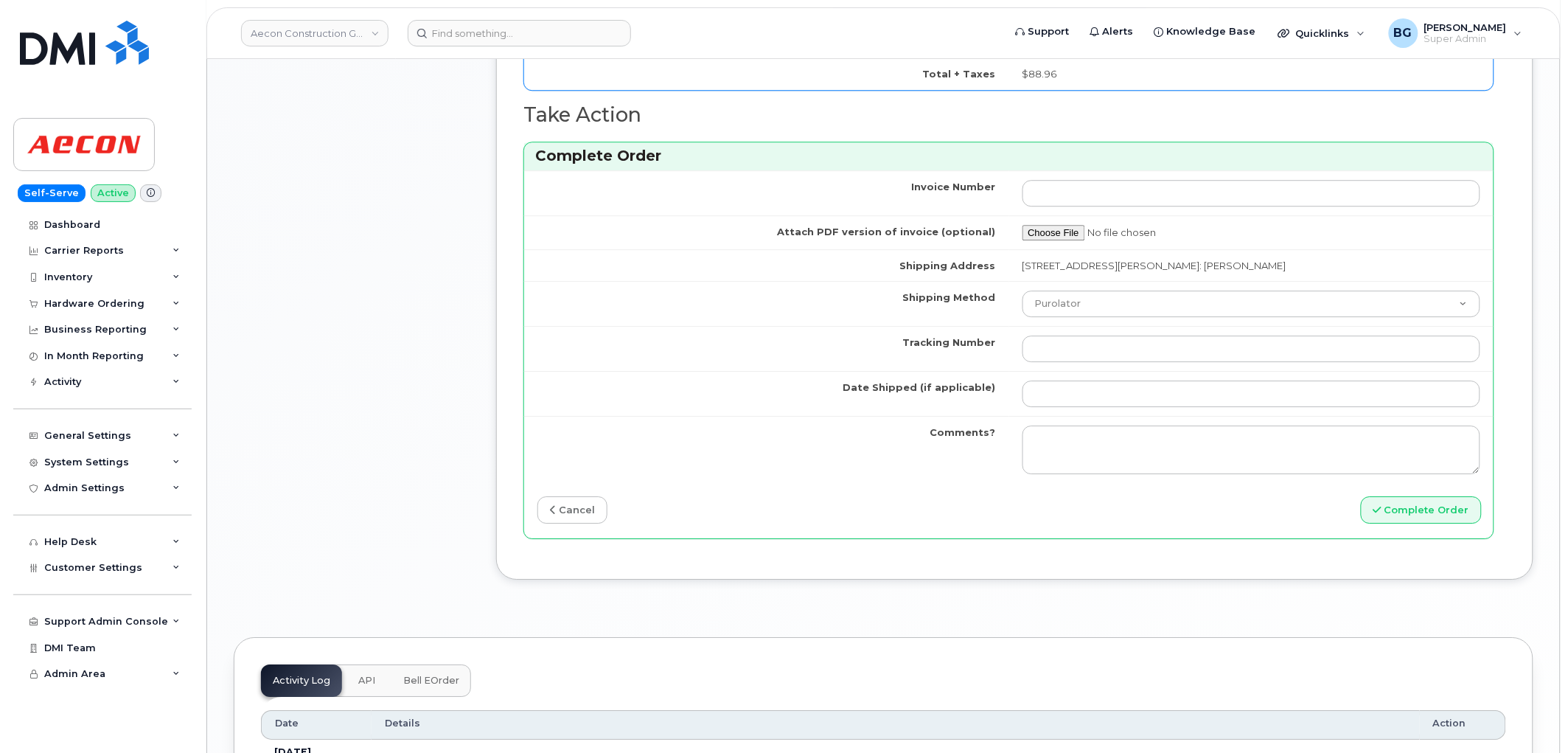
type input "89302720554128570032"
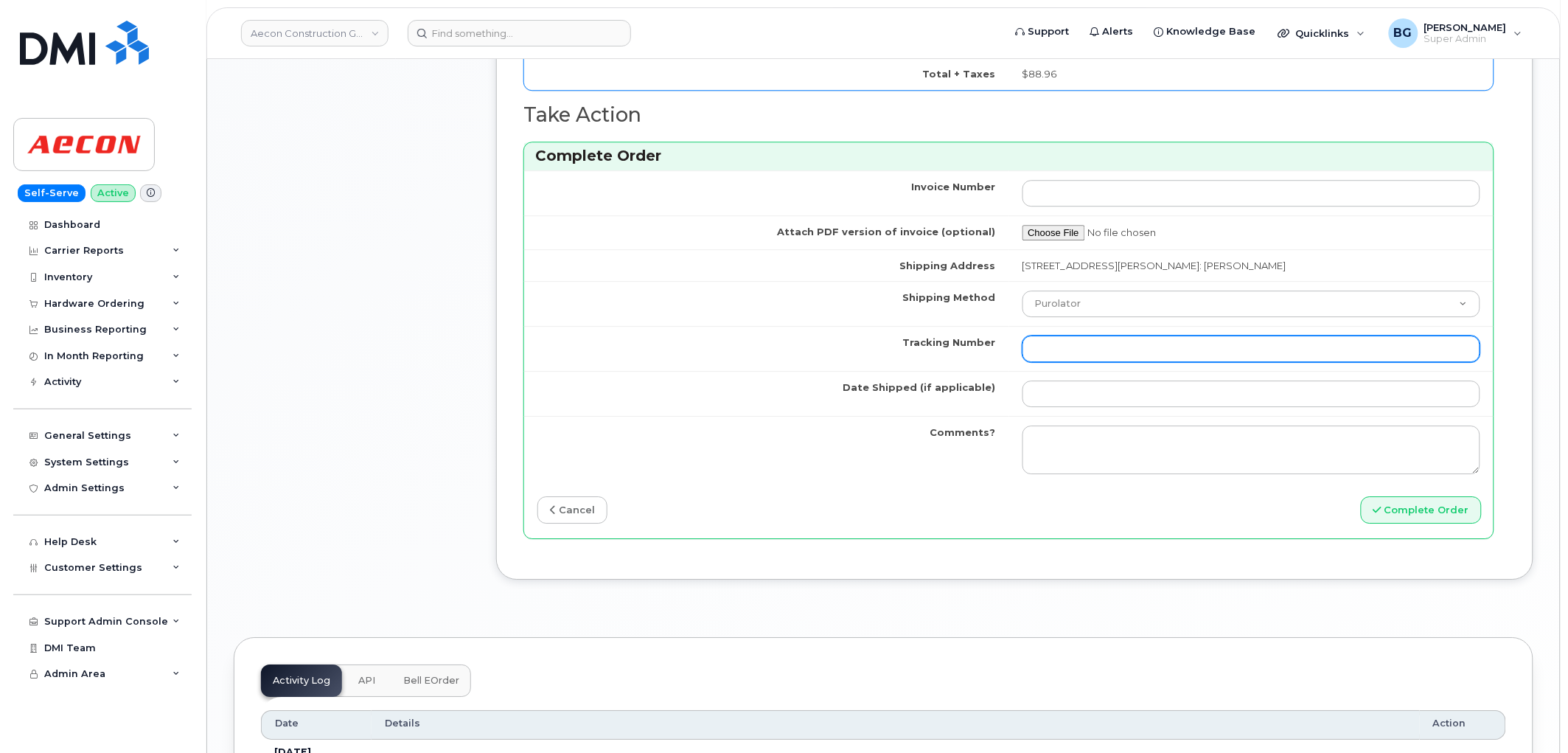
click at [1077, 336] on input "Tracking Number" at bounding box center [1252, 349] width 458 height 26
paste input "520069523832"
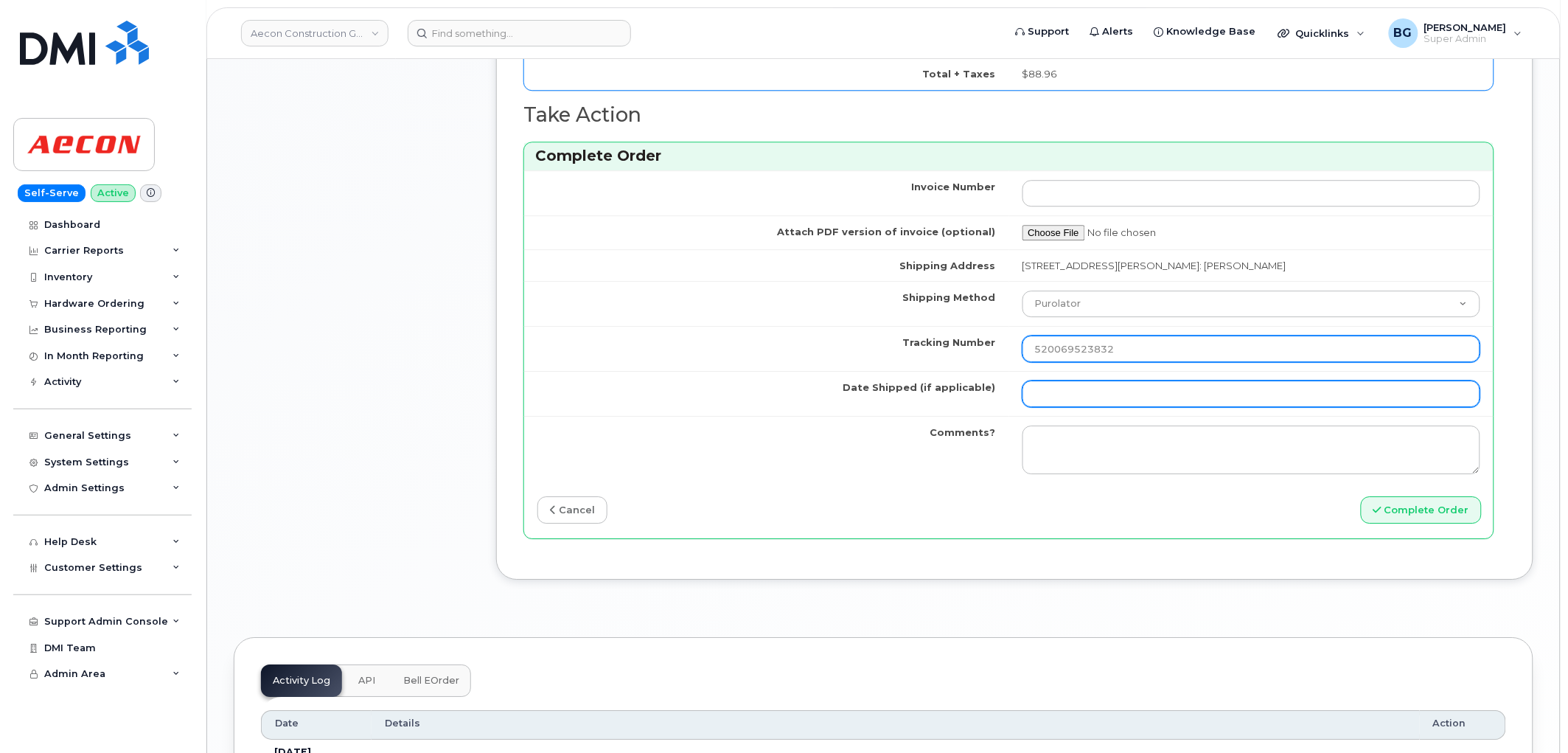
type input "520069523832"
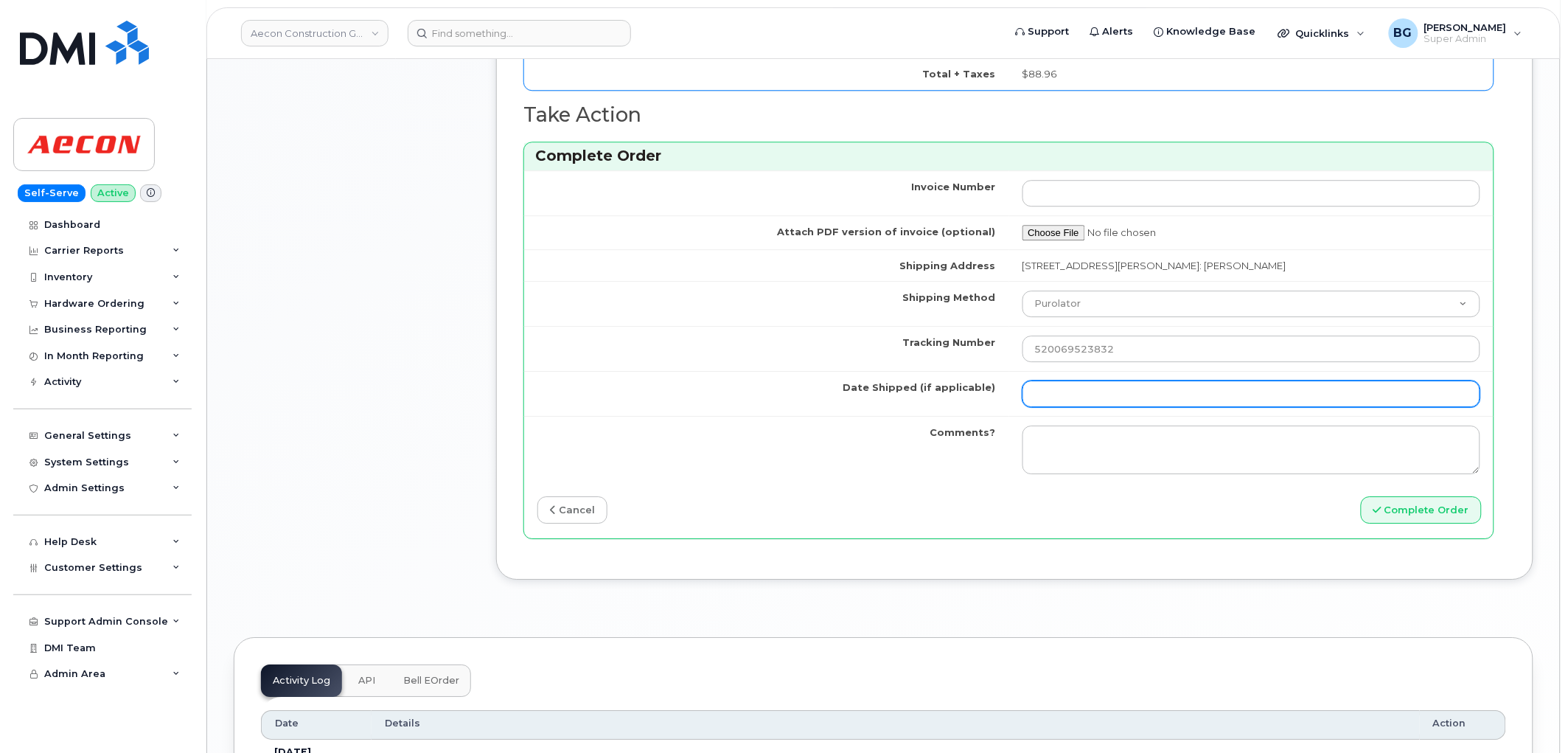
click at [1077, 382] on input "Date Shipped (if applicable)" at bounding box center [1252, 393] width 458 height 26
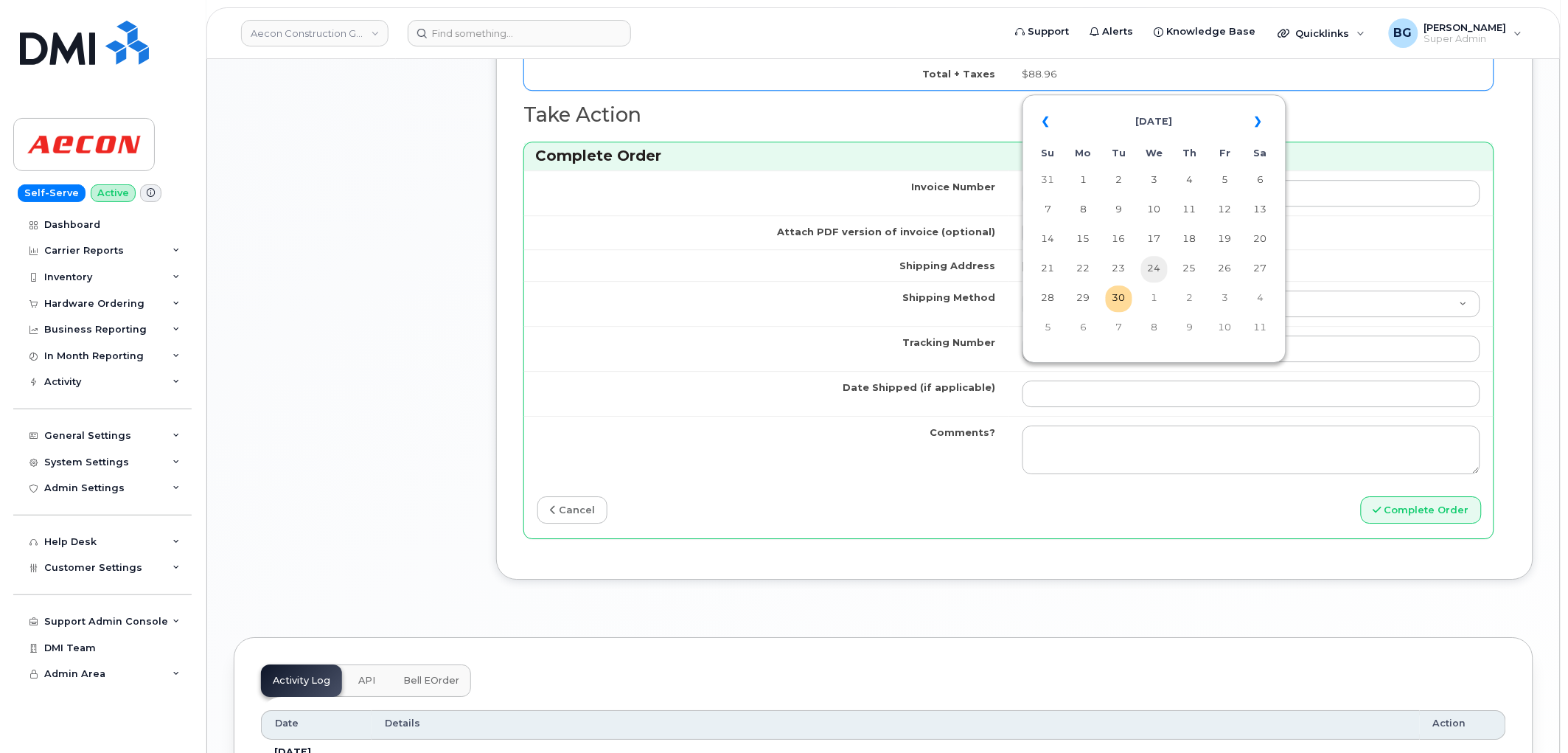
click at [1160, 277] on td "24" at bounding box center [1154, 269] width 26 height 26
type input "[DATE]"
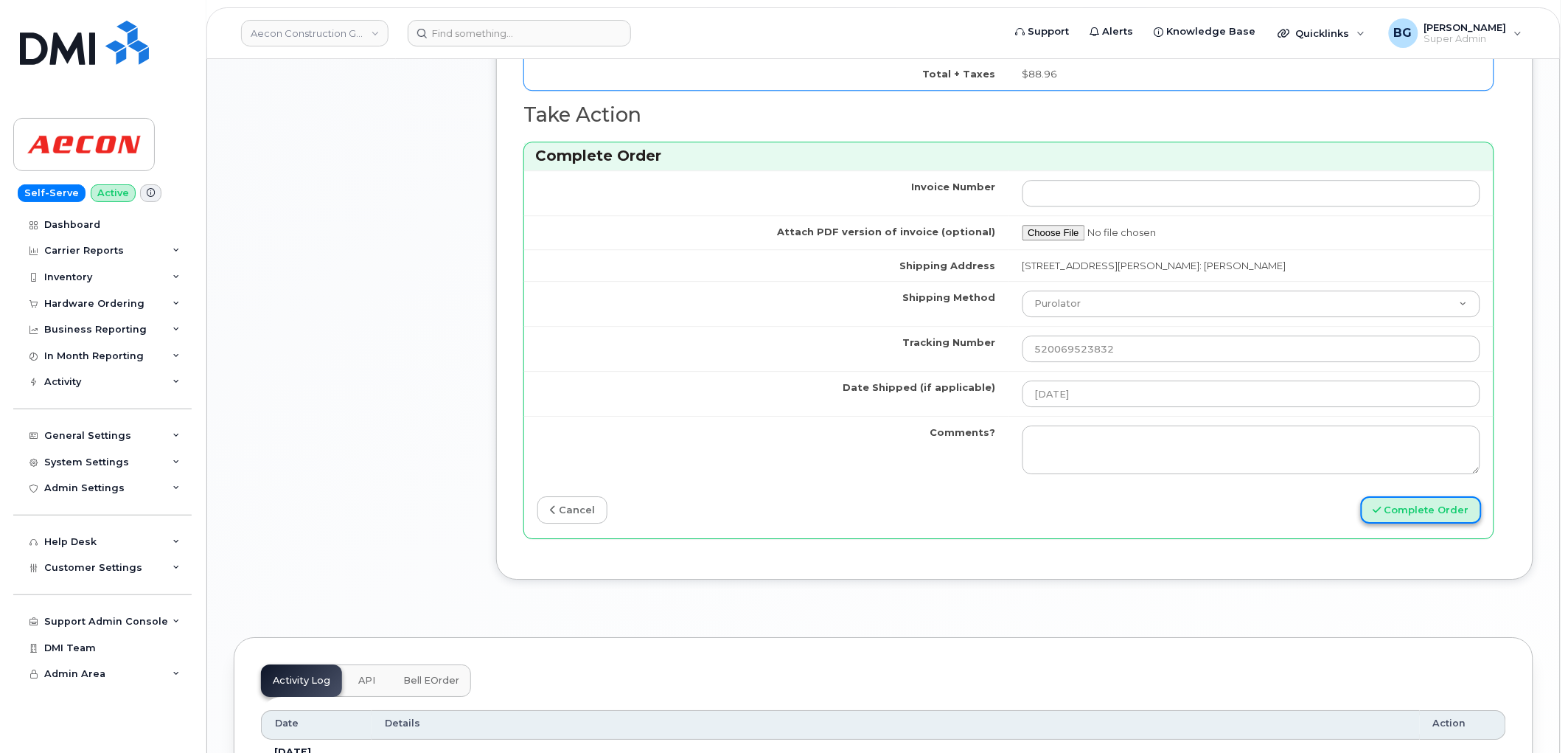
click at [1446, 497] on button "Complete Order" at bounding box center [1421, 510] width 121 height 27
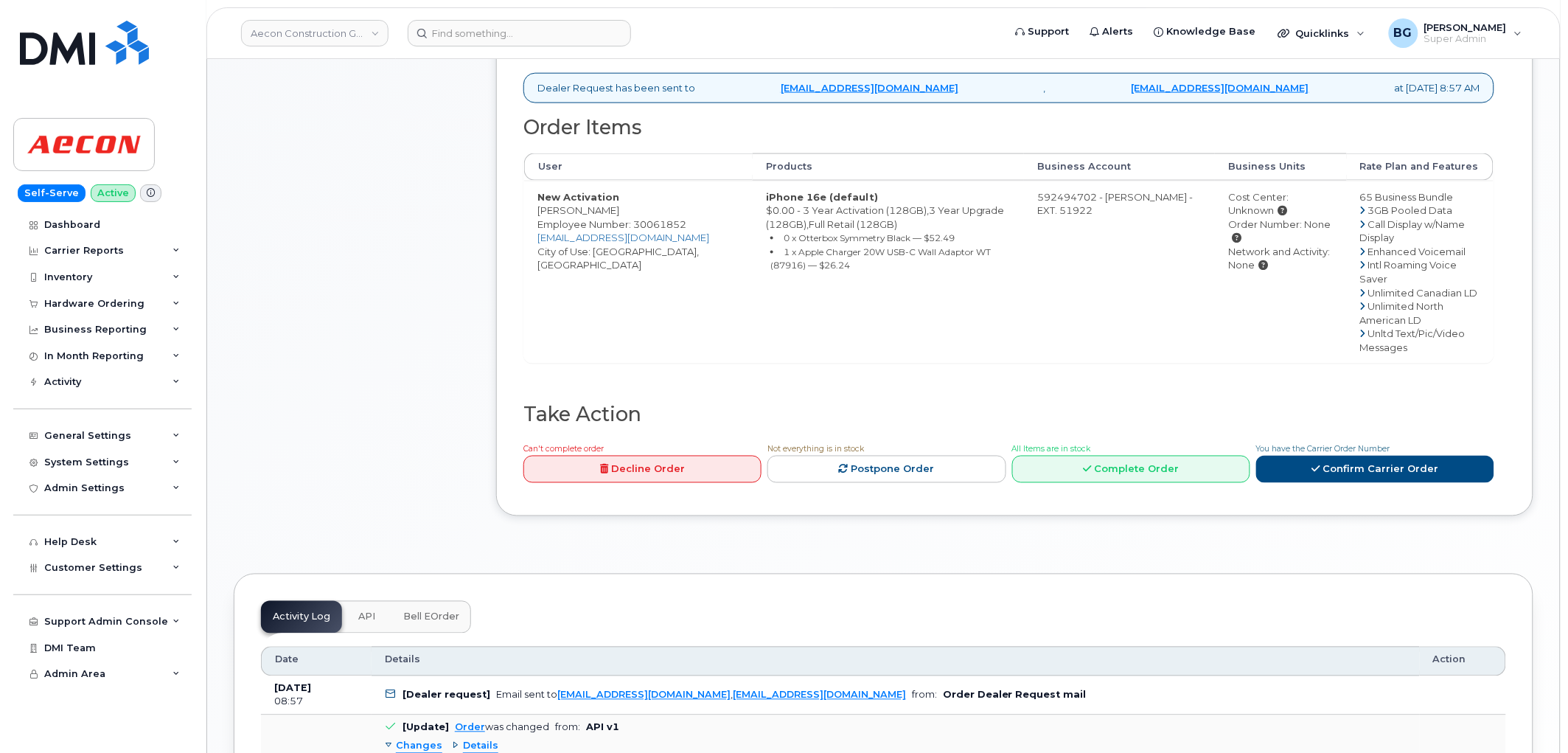
scroll to position [655, 0]
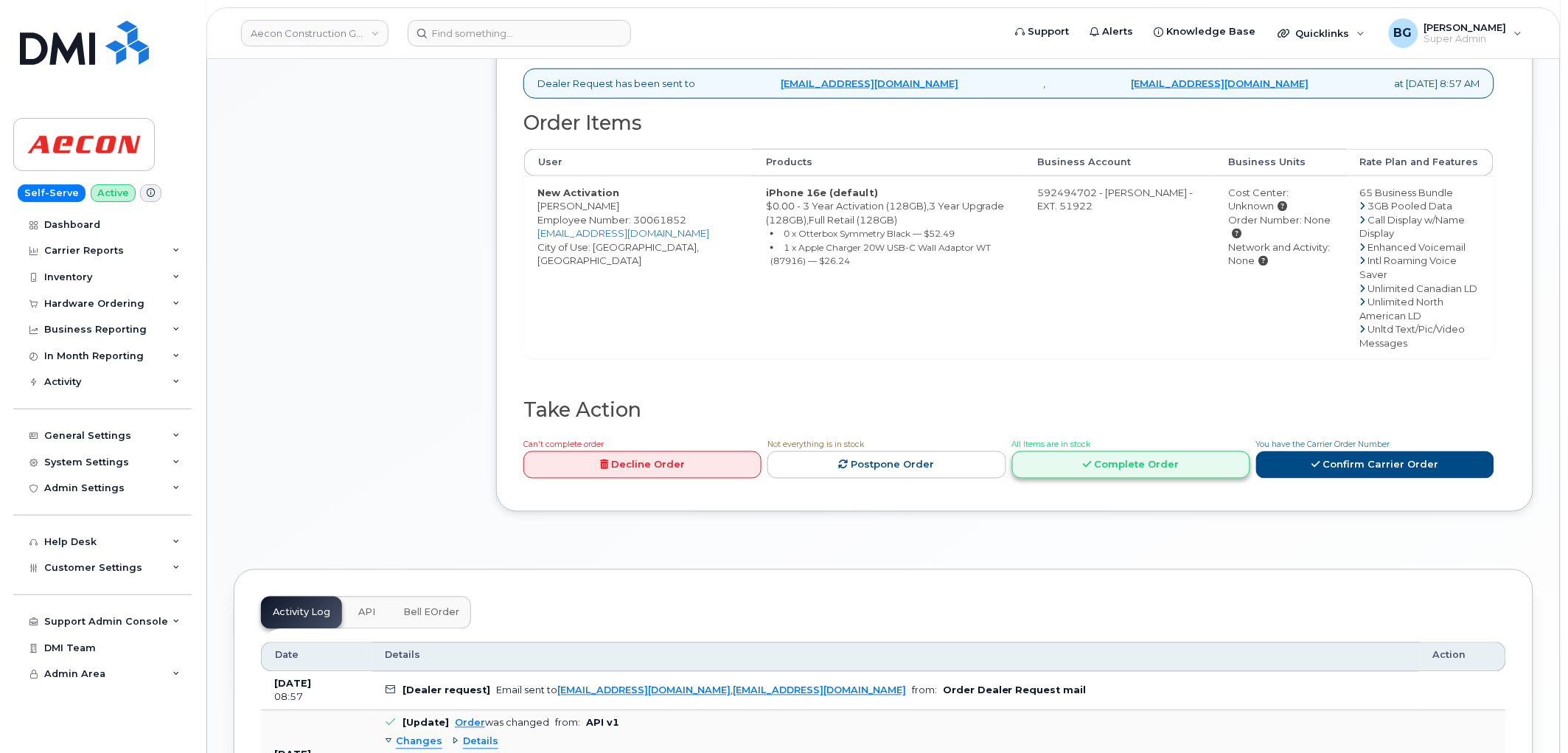
click at [1111, 452] on link "Complete Order" at bounding box center [1132, 465] width 238 height 27
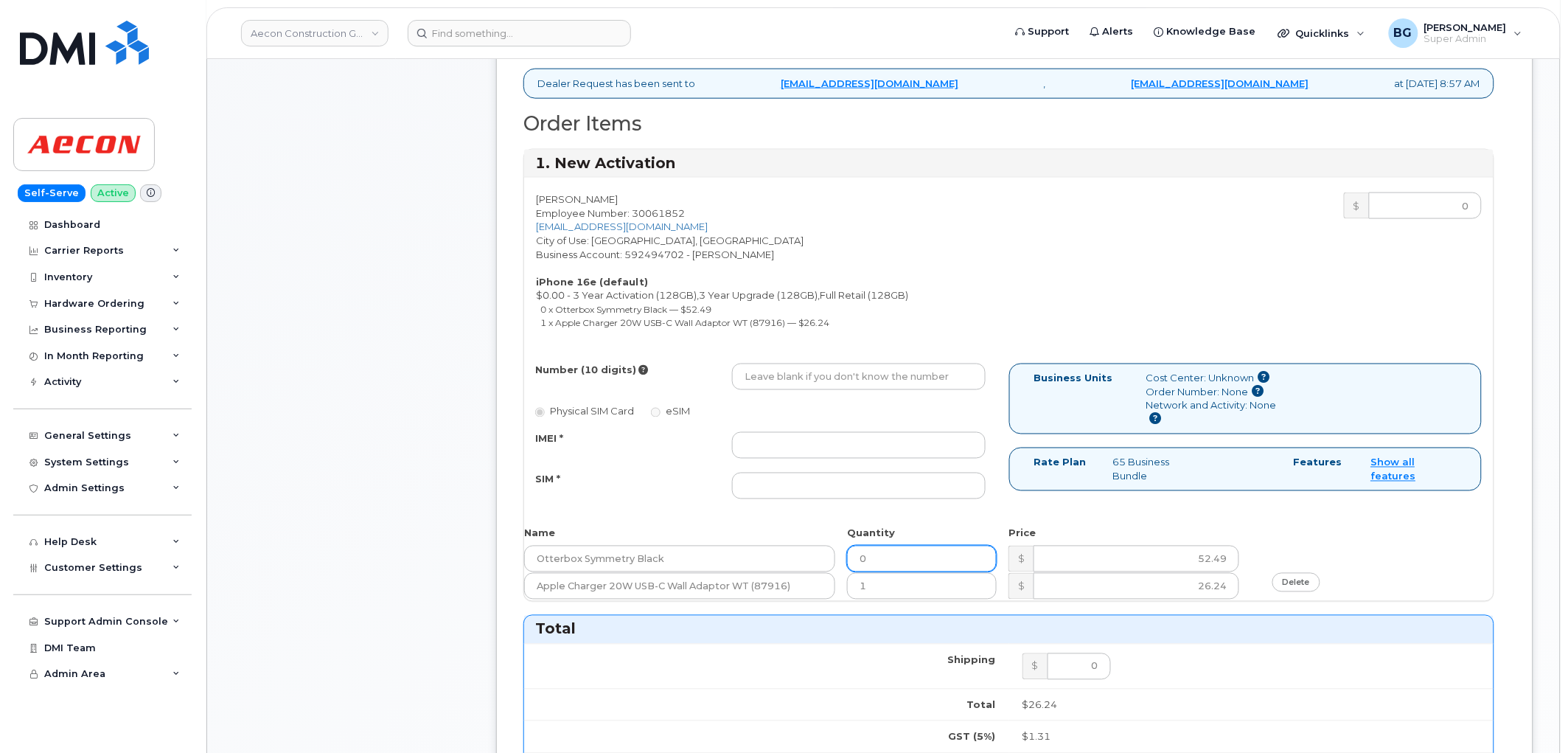
click at [872, 546] on input "0" at bounding box center [922, 558] width 150 height 26
type input "1"
click at [783, 347] on div "Brent Henhoeffer Employee Number: 30061852 BHENHOEFFER@AECON.COM City of Use: K…" at bounding box center [1009, 389] width 969 height 423
click at [787, 364] on input "Number (10 digits)" at bounding box center [859, 376] width 254 height 26
paste input "226-974-2281"
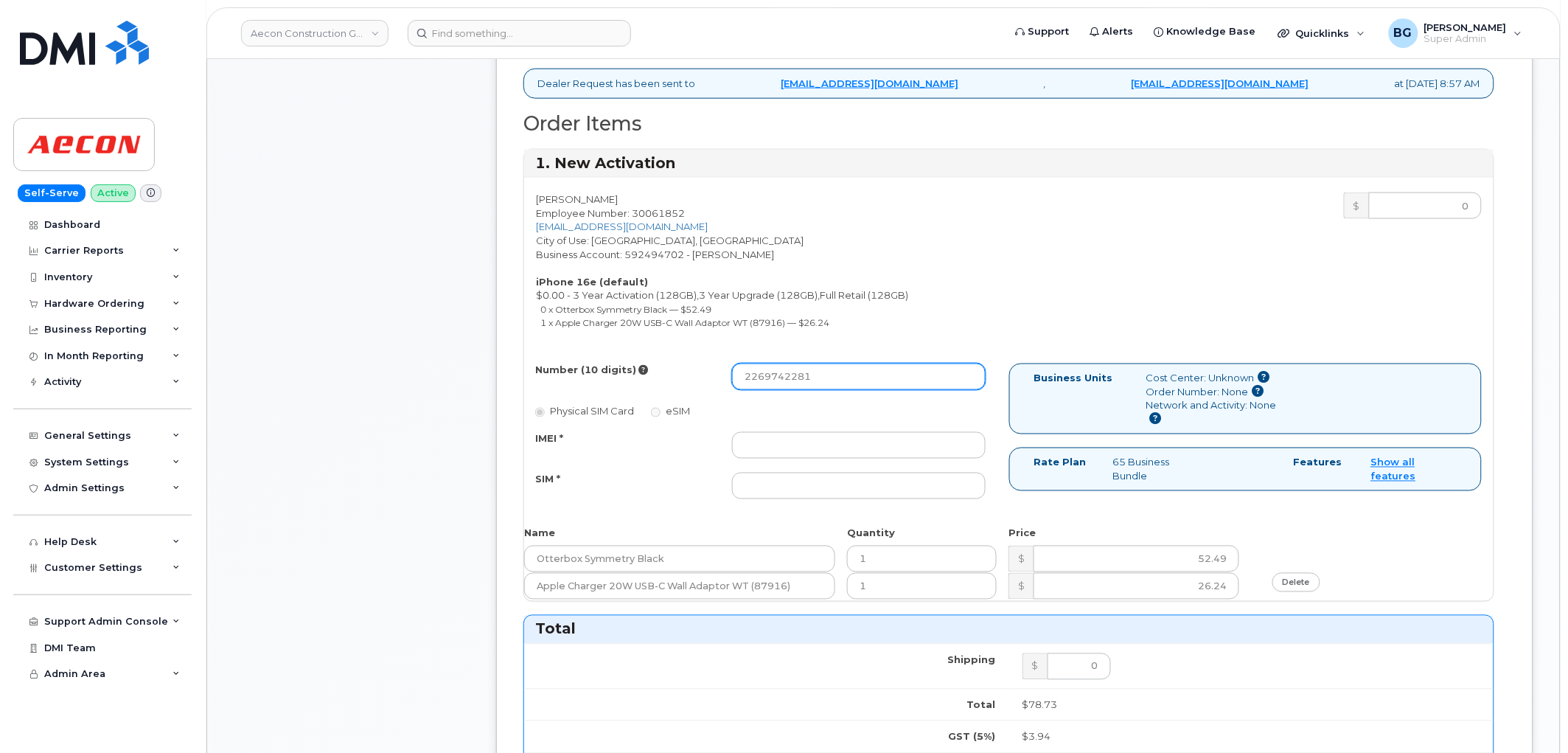
type input "2269742281"
click at [801, 432] on input "IMEI *" at bounding box center [859, 445] width 254 height 26
paste input "354216331443576"
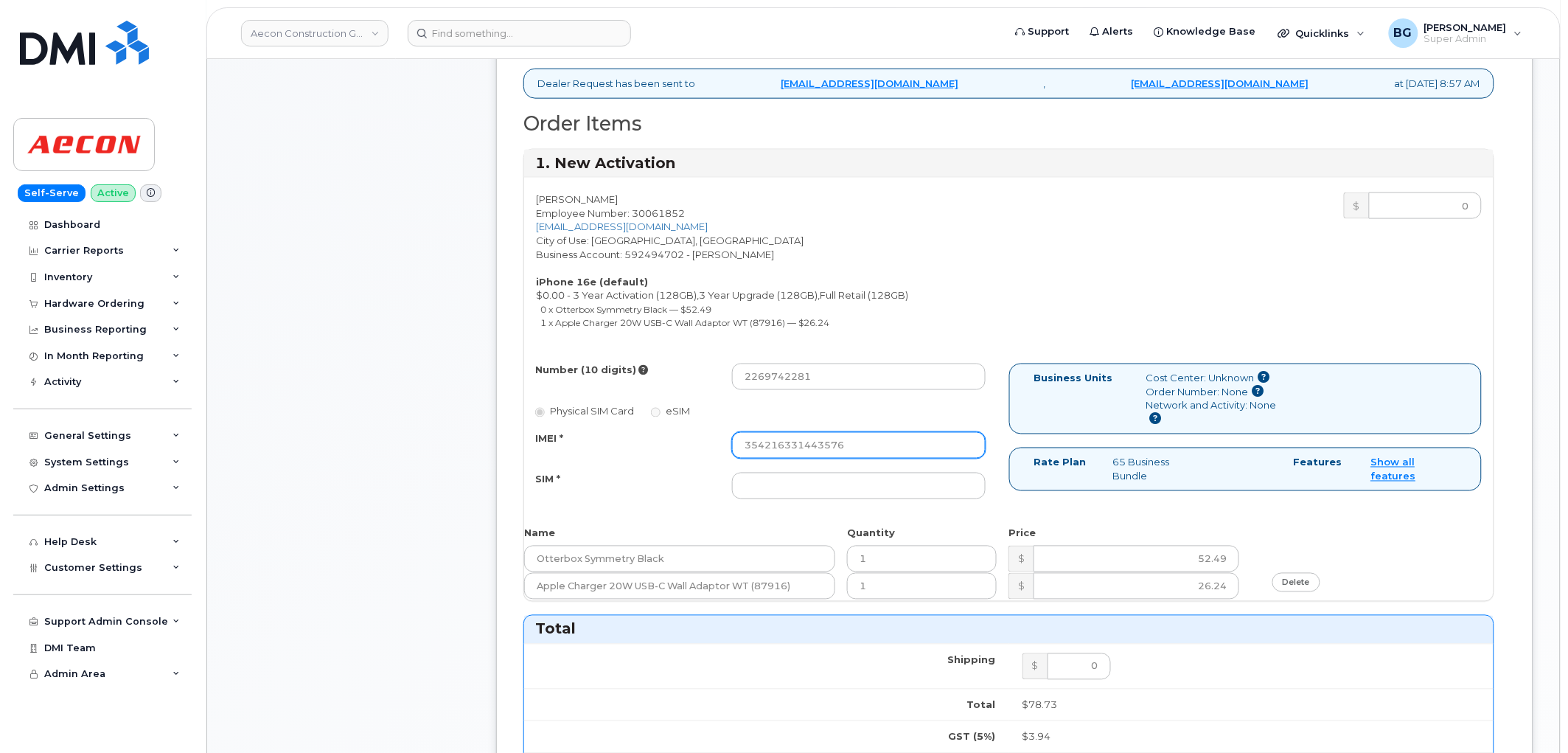
type input "354216331443576"
click at [798, 473] on input "SIM *" at bounding box center [859, 486] width 254 height 26
paste input "89302720554128570040"
type input "89302720554128570040"
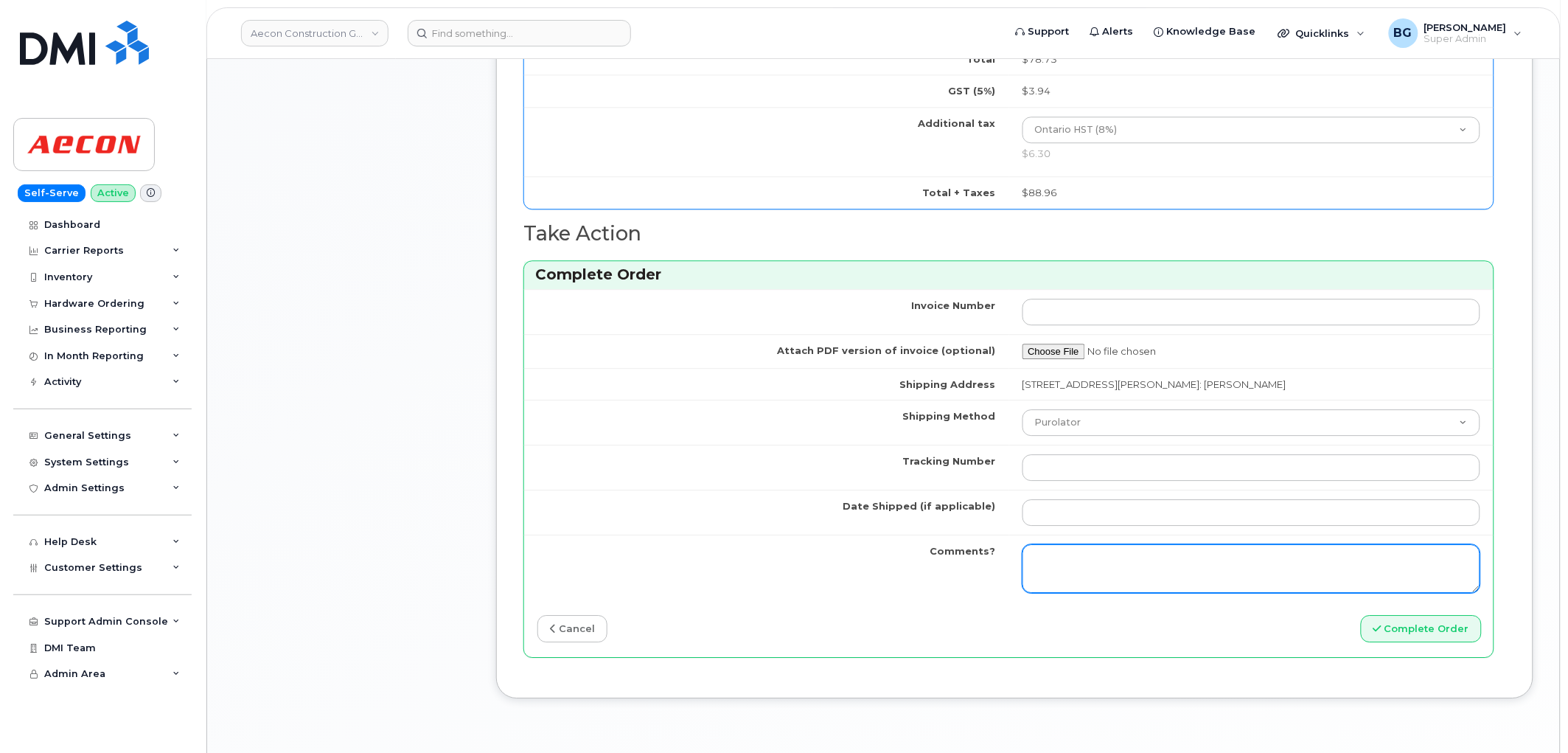
scroll to position [1311, 0]
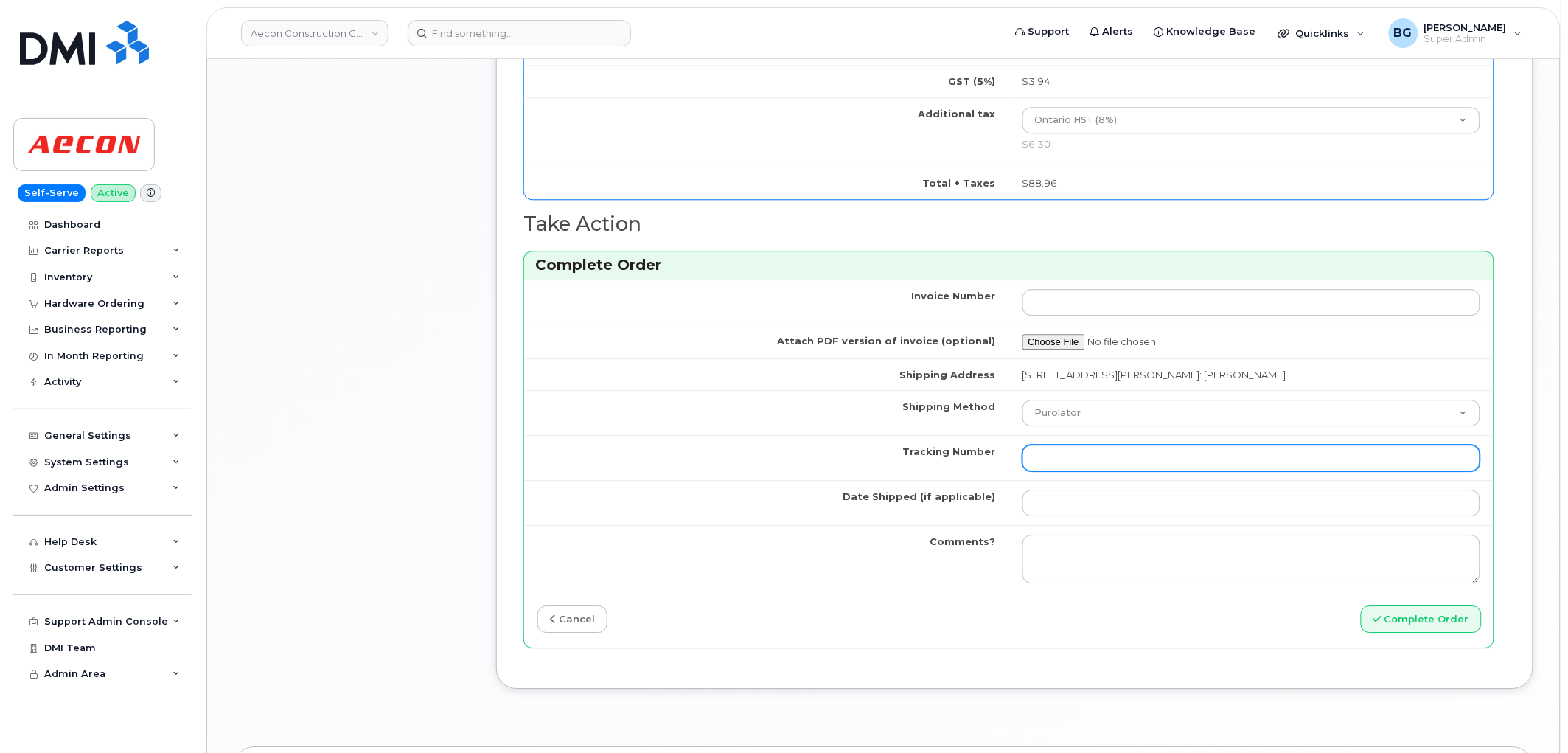
click at [1095, 455] on input "Tracking Number" at bounding box center [1252, 458] width 458 height 26
paste input "520069850565"
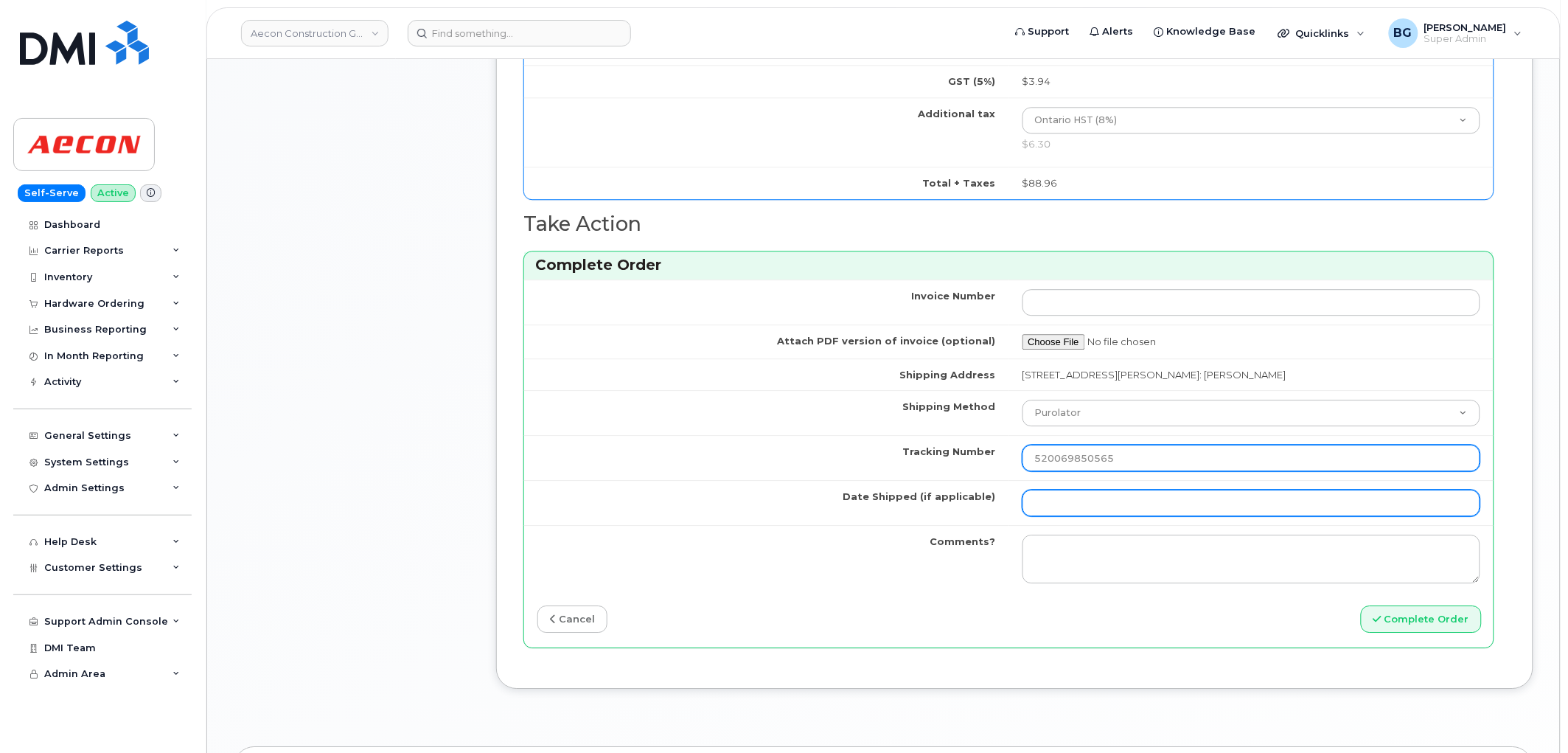
type input "520069850565"
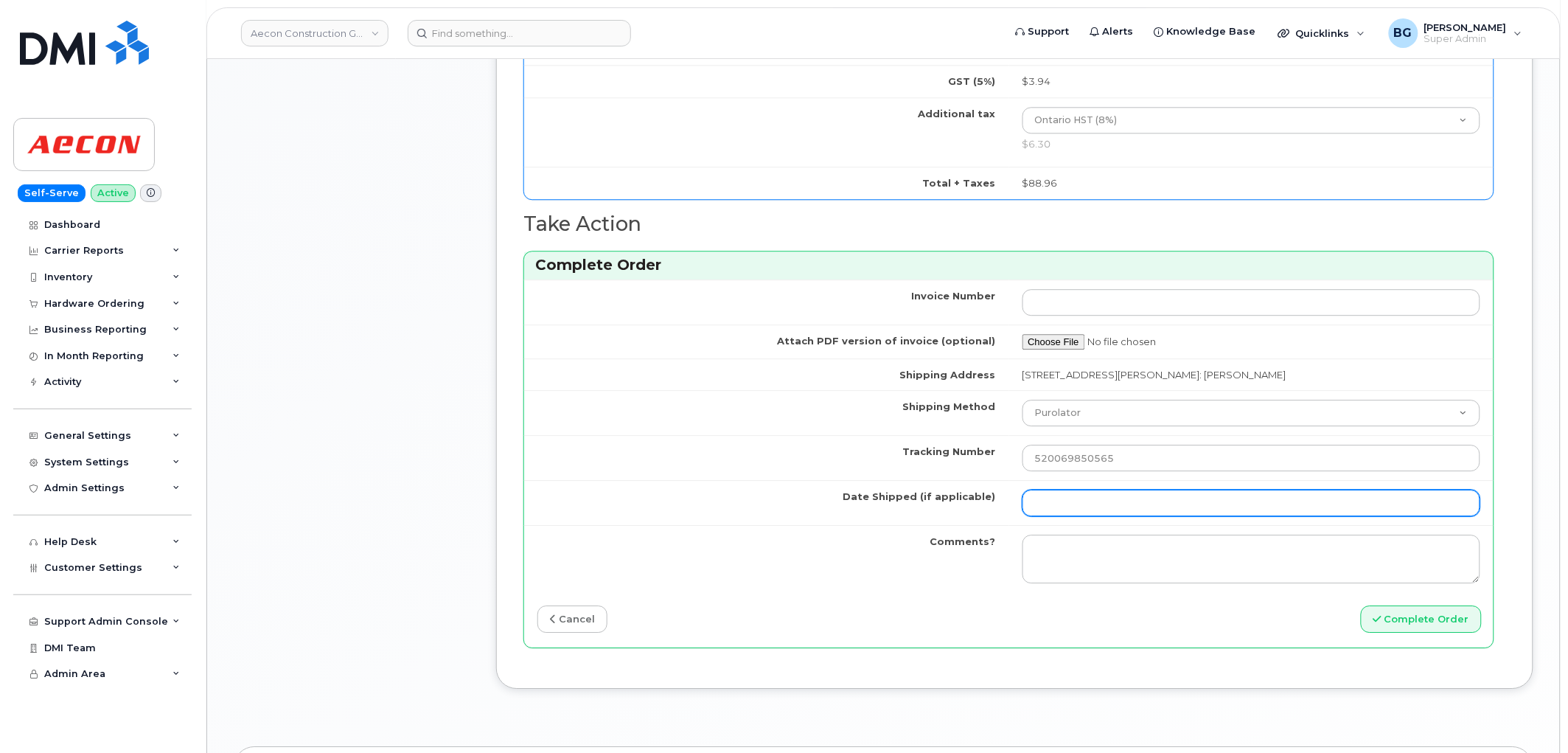
click at [1085, 492] on input "Date Shipped (if applicable)" at bounding box center [1252, 503] width 458 height 26
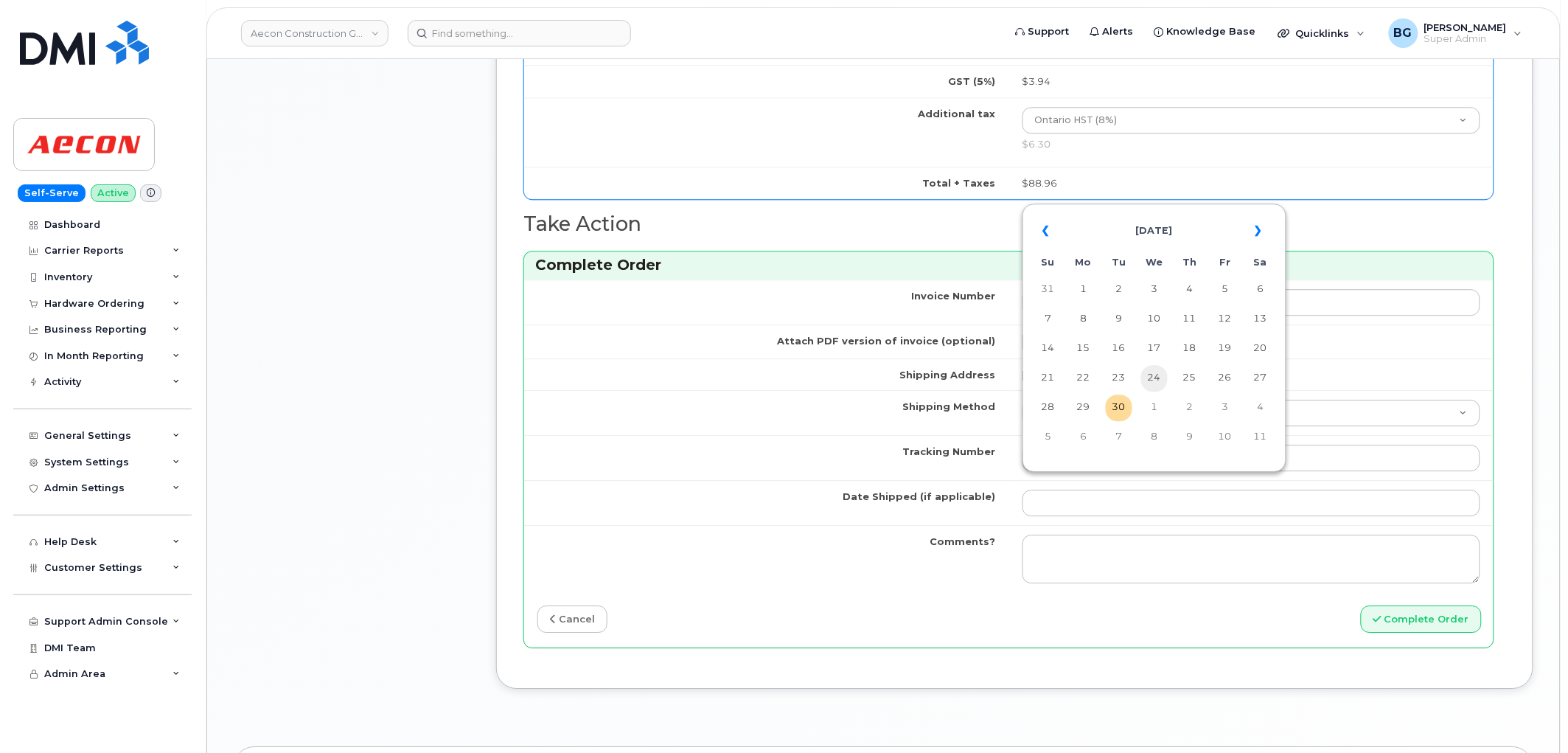
click at [1162, 374] on td "24" at bounding box center [1154, 378] width 26 height 26
type input "2025-09-24"
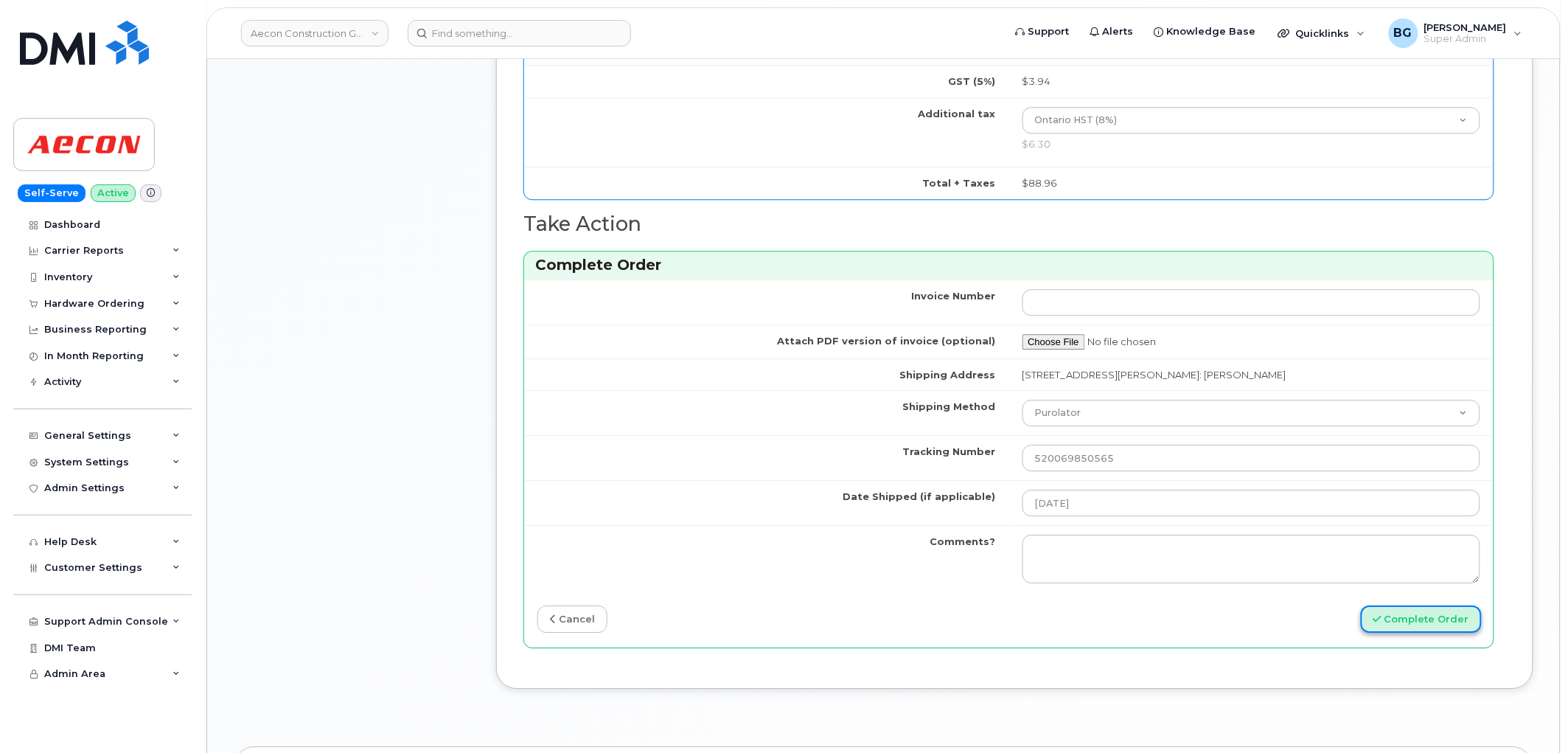
click at [1418, 609] on button "Complete Order" at bounding box center [1421, 619] width 121 height 27
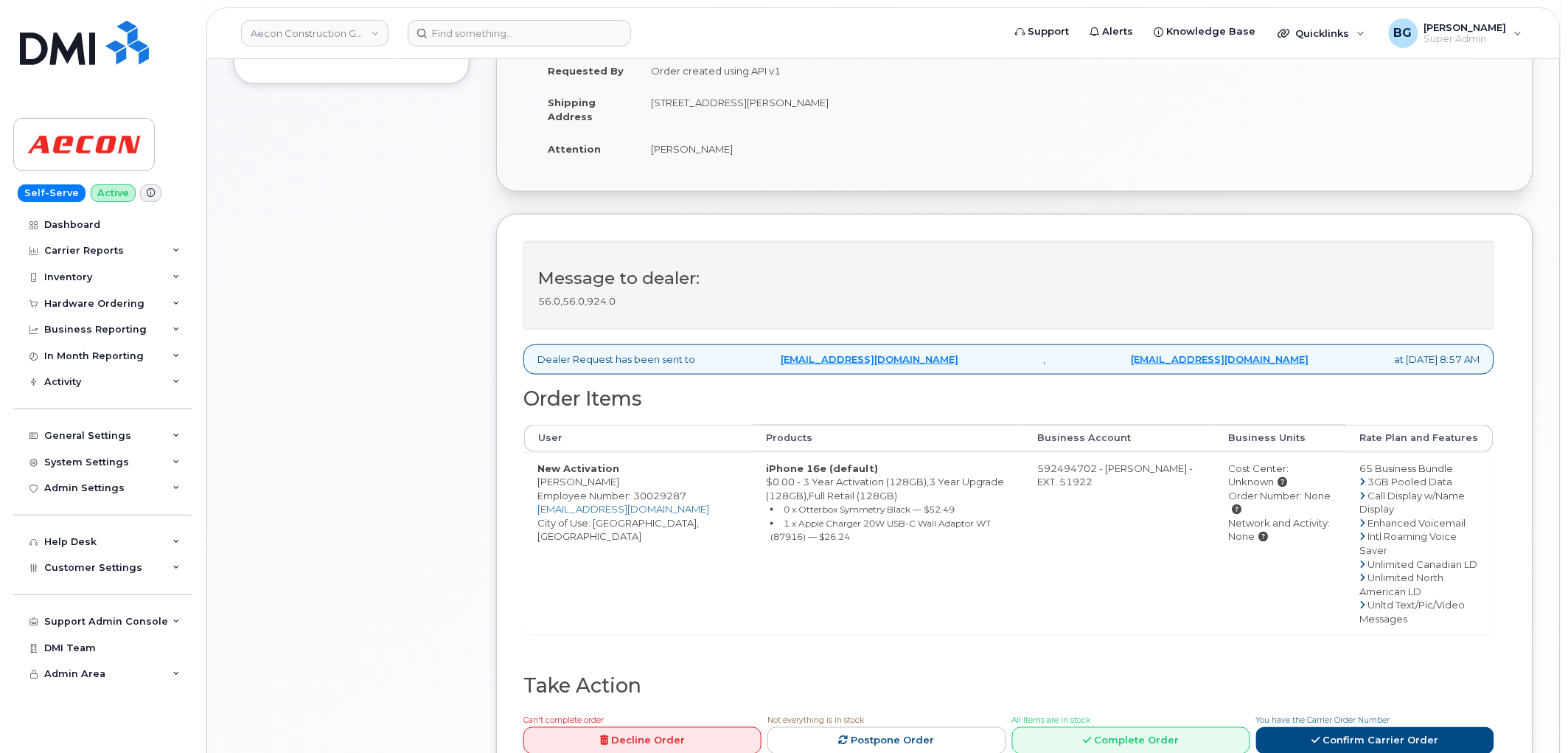
scroll to position [547, 0]
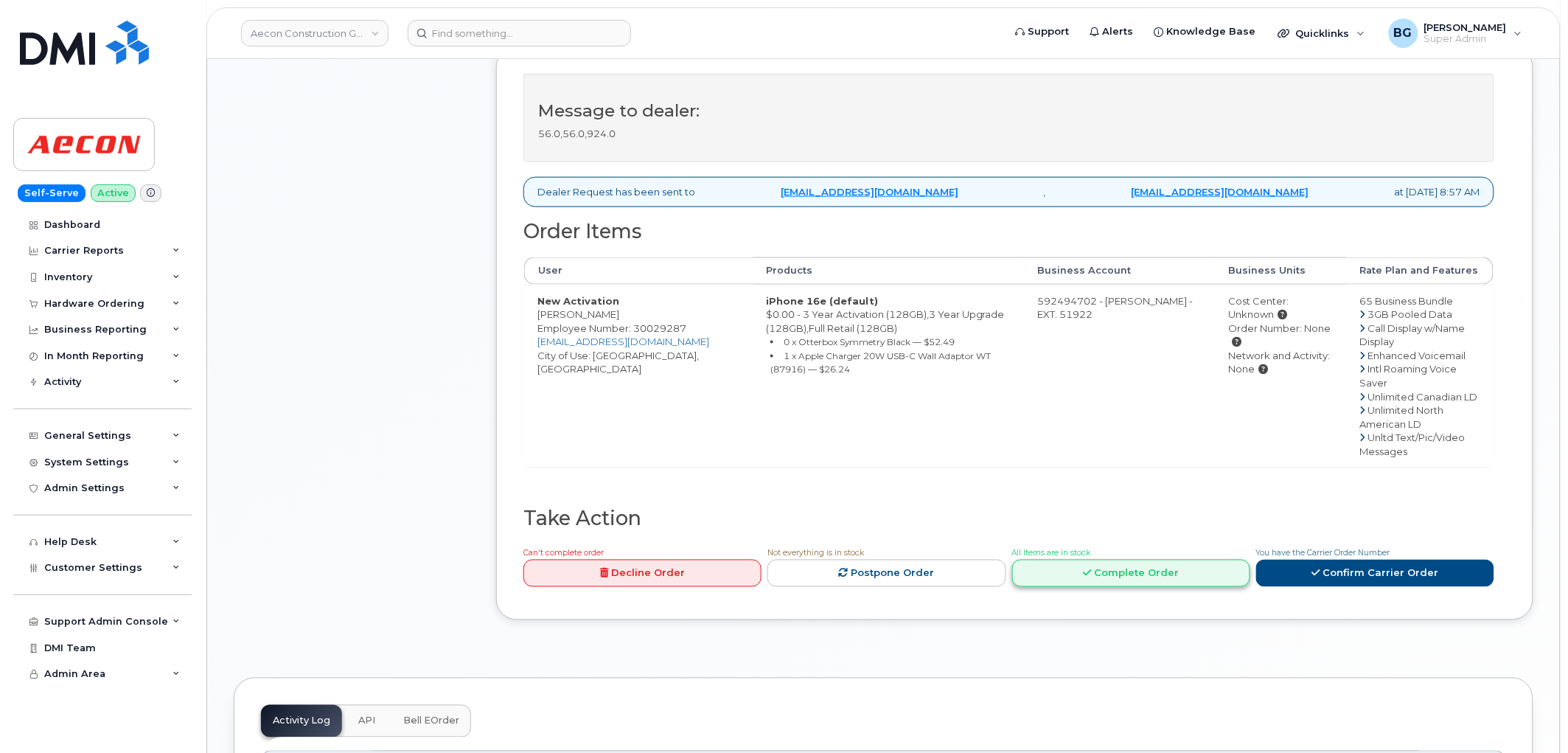
click at [1121, 560] on link "Complete Order" at bounding box center [1132, 574] width 238 height 27
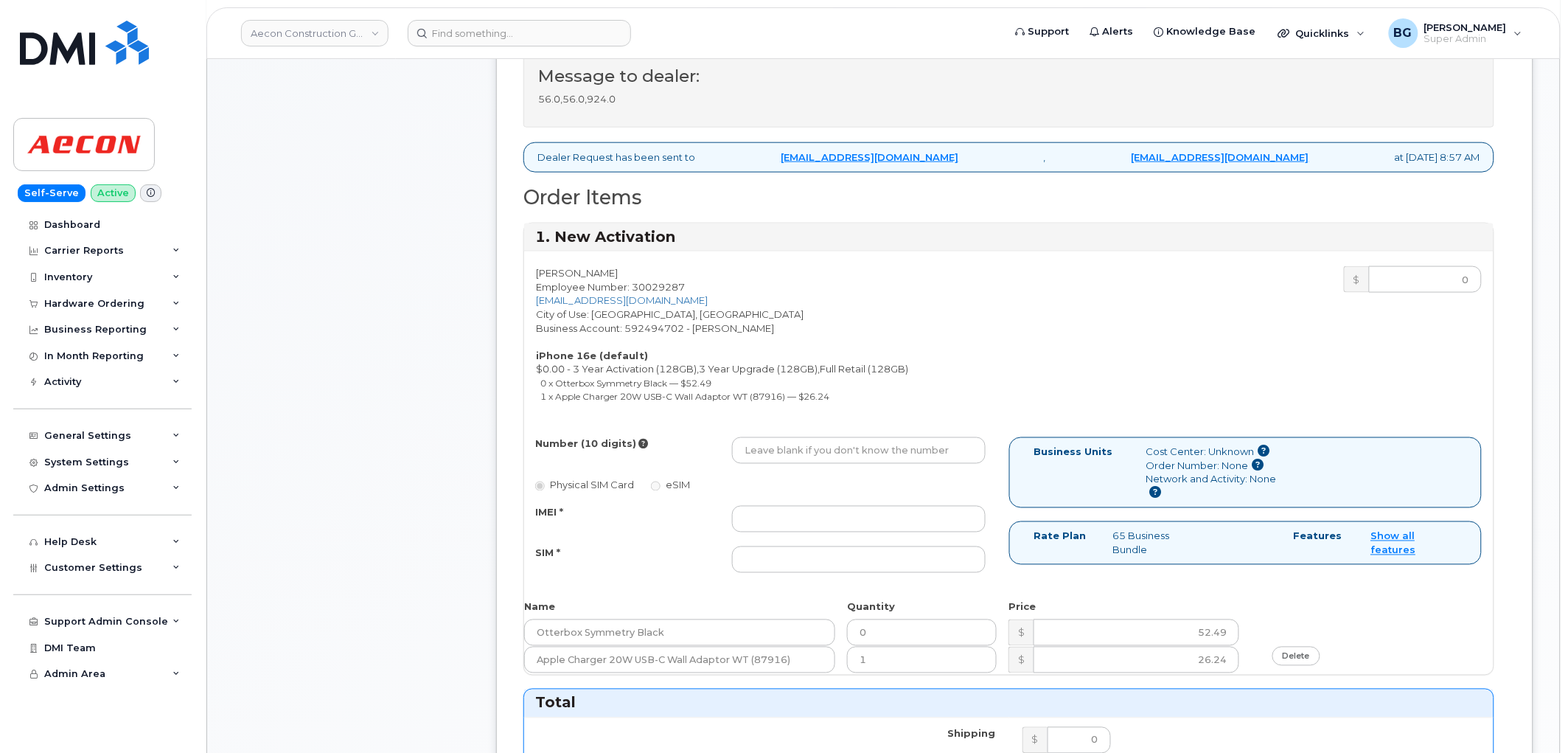
scroll to position [601, 0]
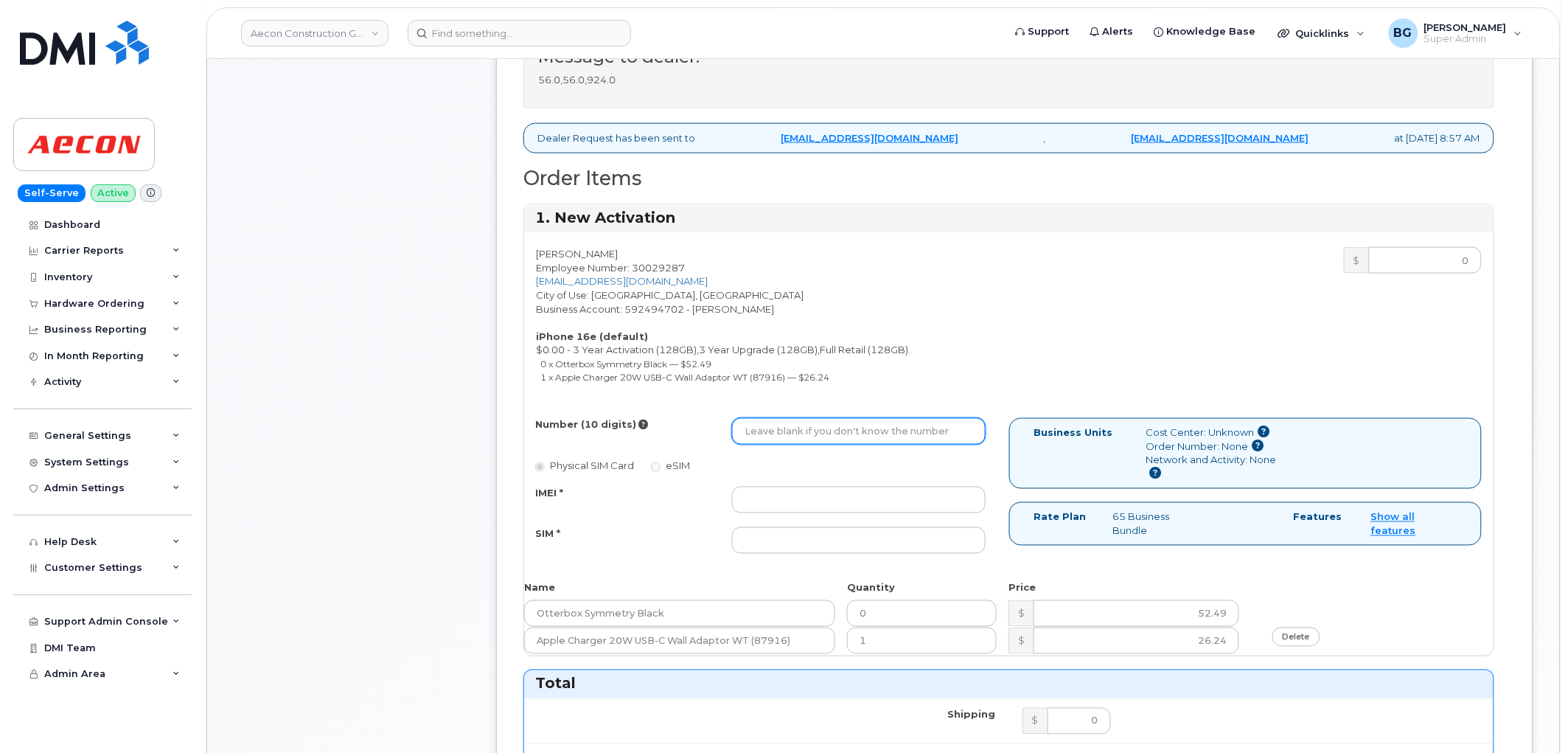
click at [808, 418] on input "Number (10 digits)" at bounding box center [859, 431] width 254 height 26
paste input "[PHONE_NUMBER]"
type input "2269741204"
click at [923, 603] on input "0" at bounding box center [922, 613] width 150 height 26
type input "1"
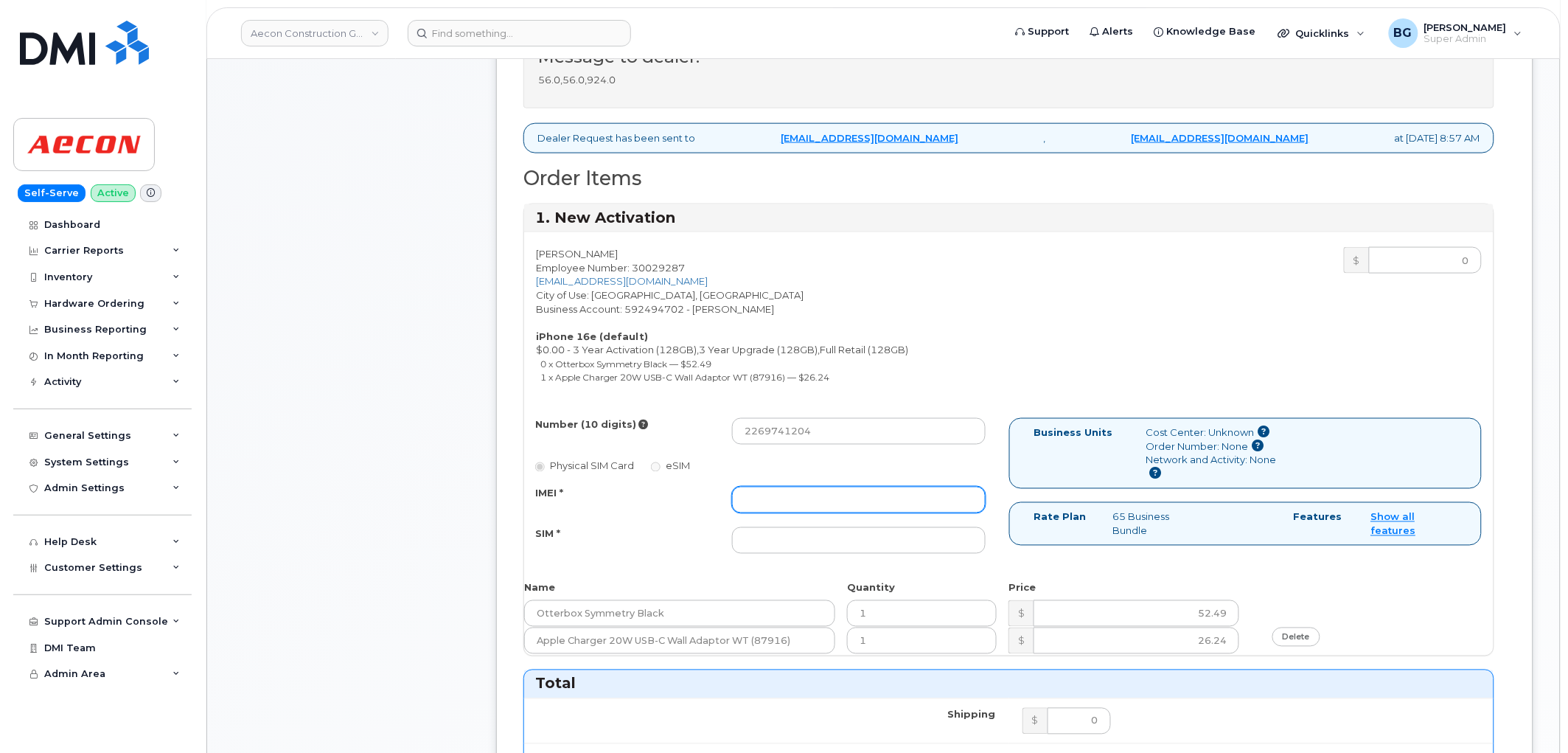
drag, startPoint x: 819, startPoint y: 491, endPoint x: 825, endPoint y: 486, distance: 7.8
click at [819, 490] on input "IMEI *" at bounding box center [859, 499] width 254 height 26
paste input "354216331443576"
type input "354216331443576"
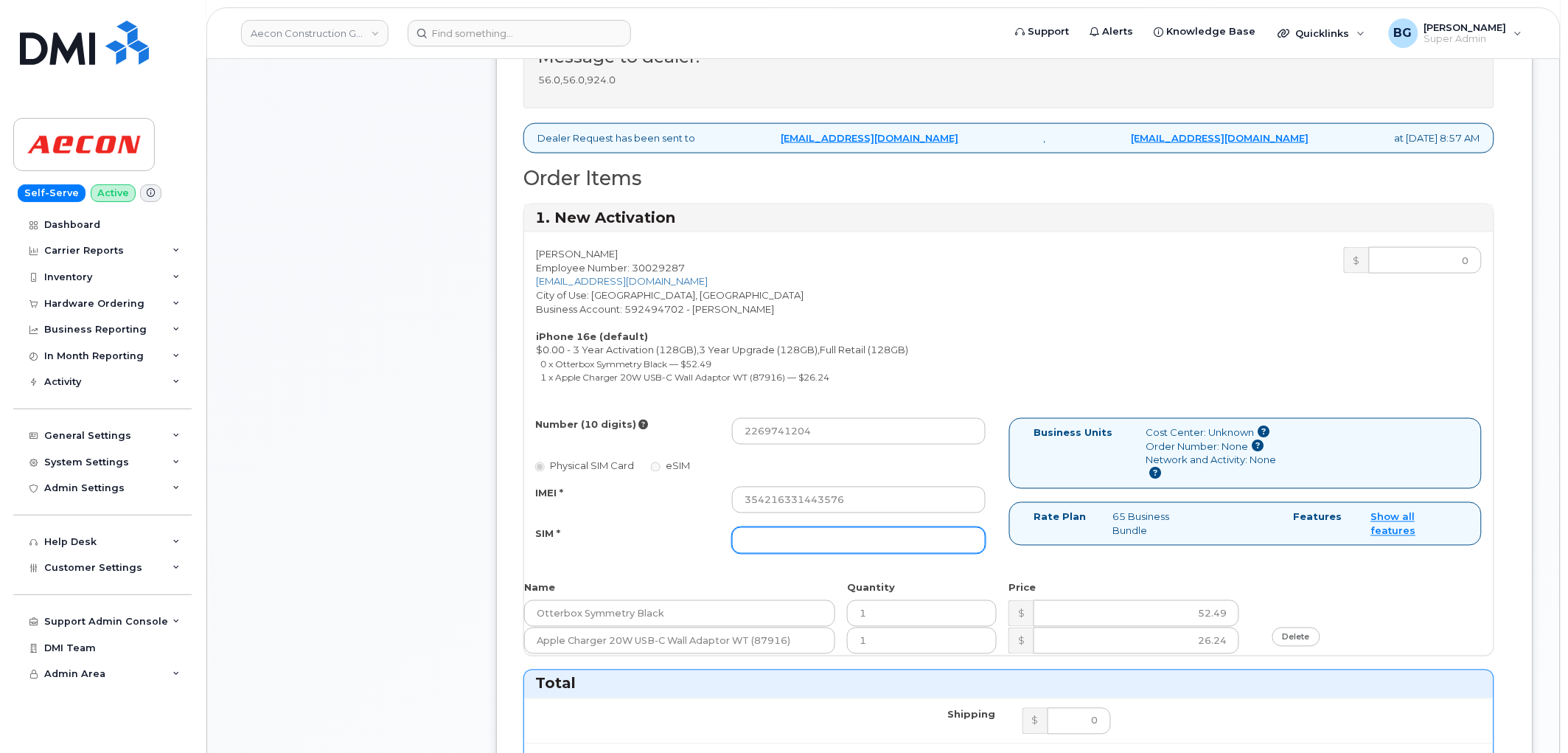
click at [850, 527] on input "SIM *" at bounding box center [859, 540] width 254 height 26
paste input "89302720554128570040"
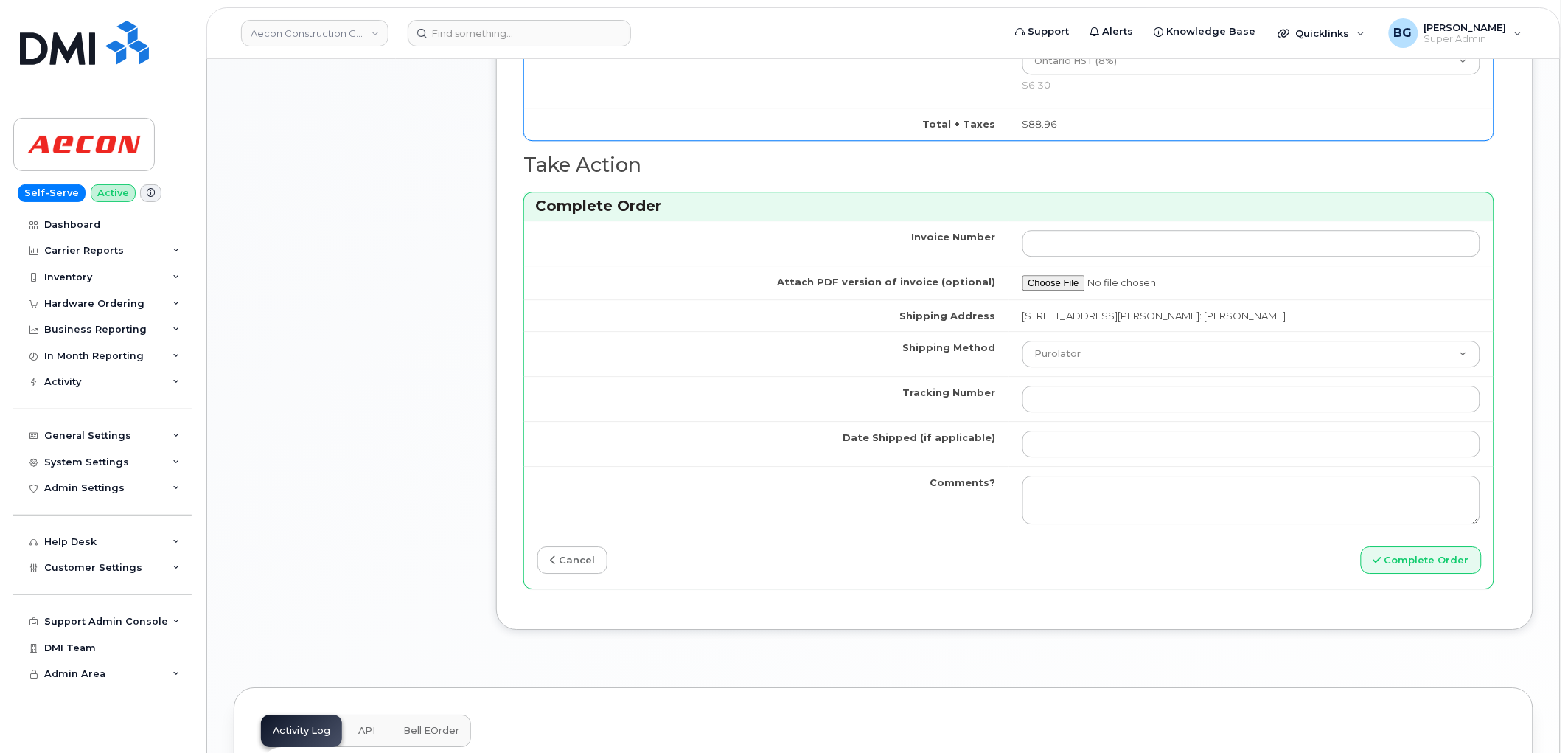
scroll to position [1420, 0]
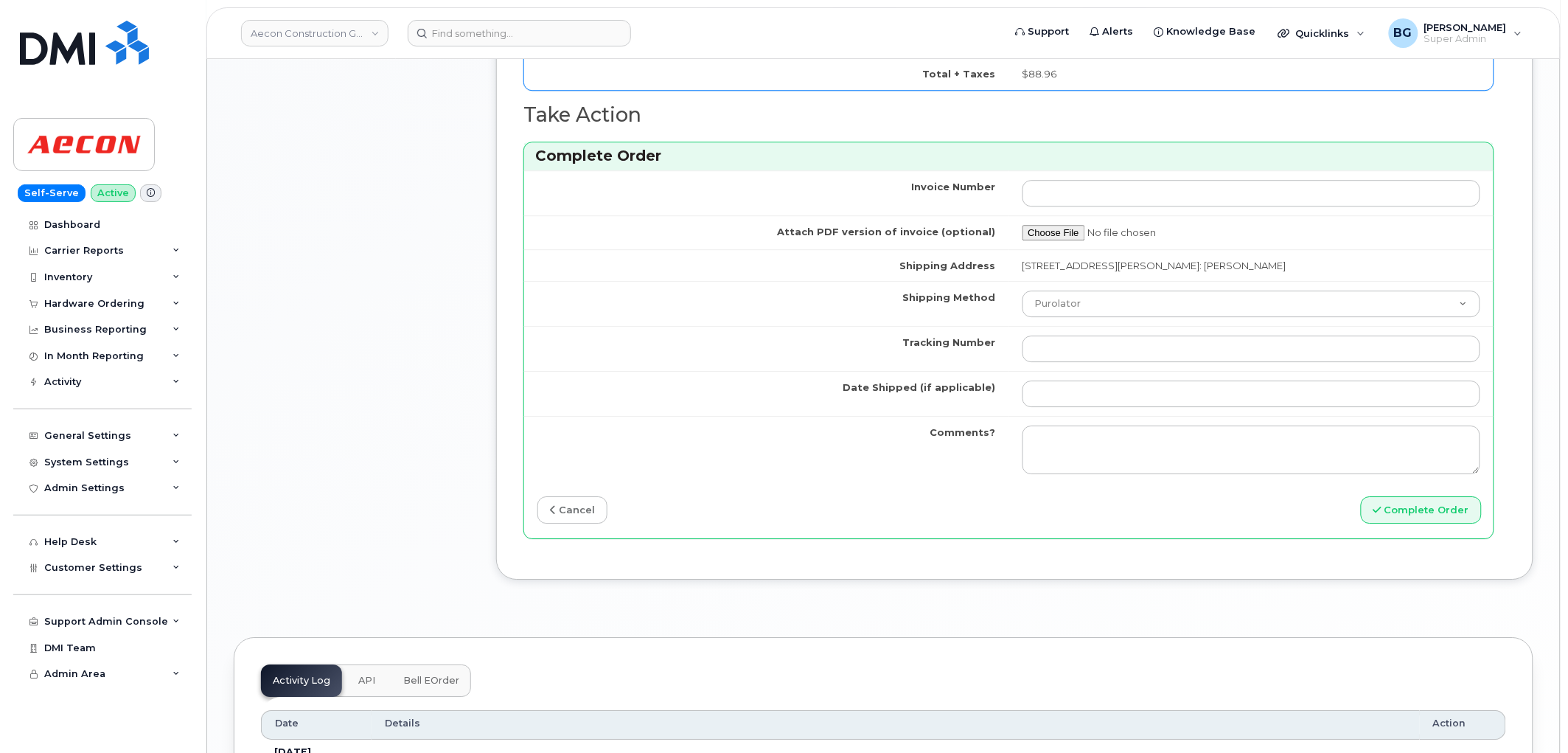
type input "89302720554128570040"
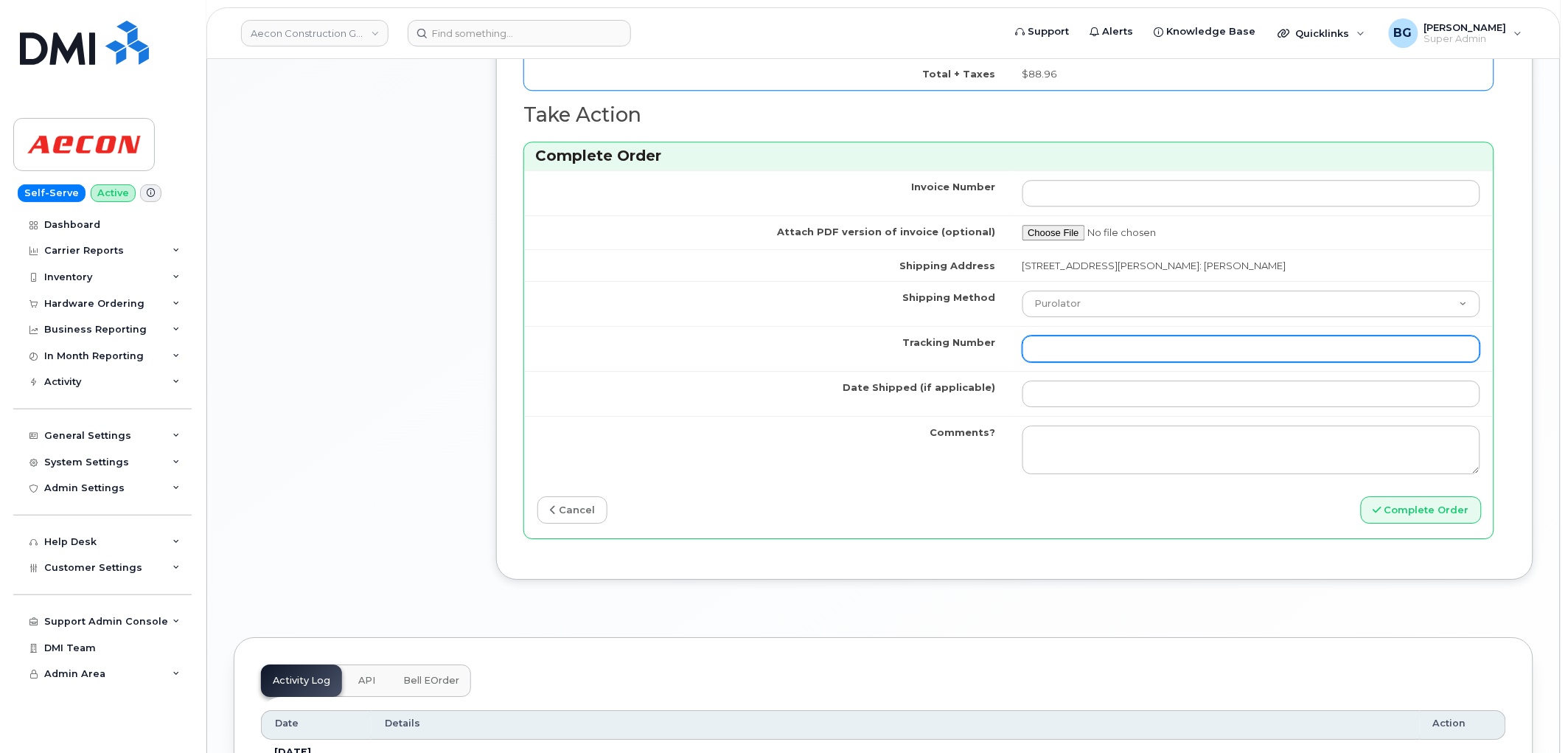
click at [1080, 336] on input "Tracking Number" at bounding box center [1252, 349] width 458 height 26
paste input "520069523832"
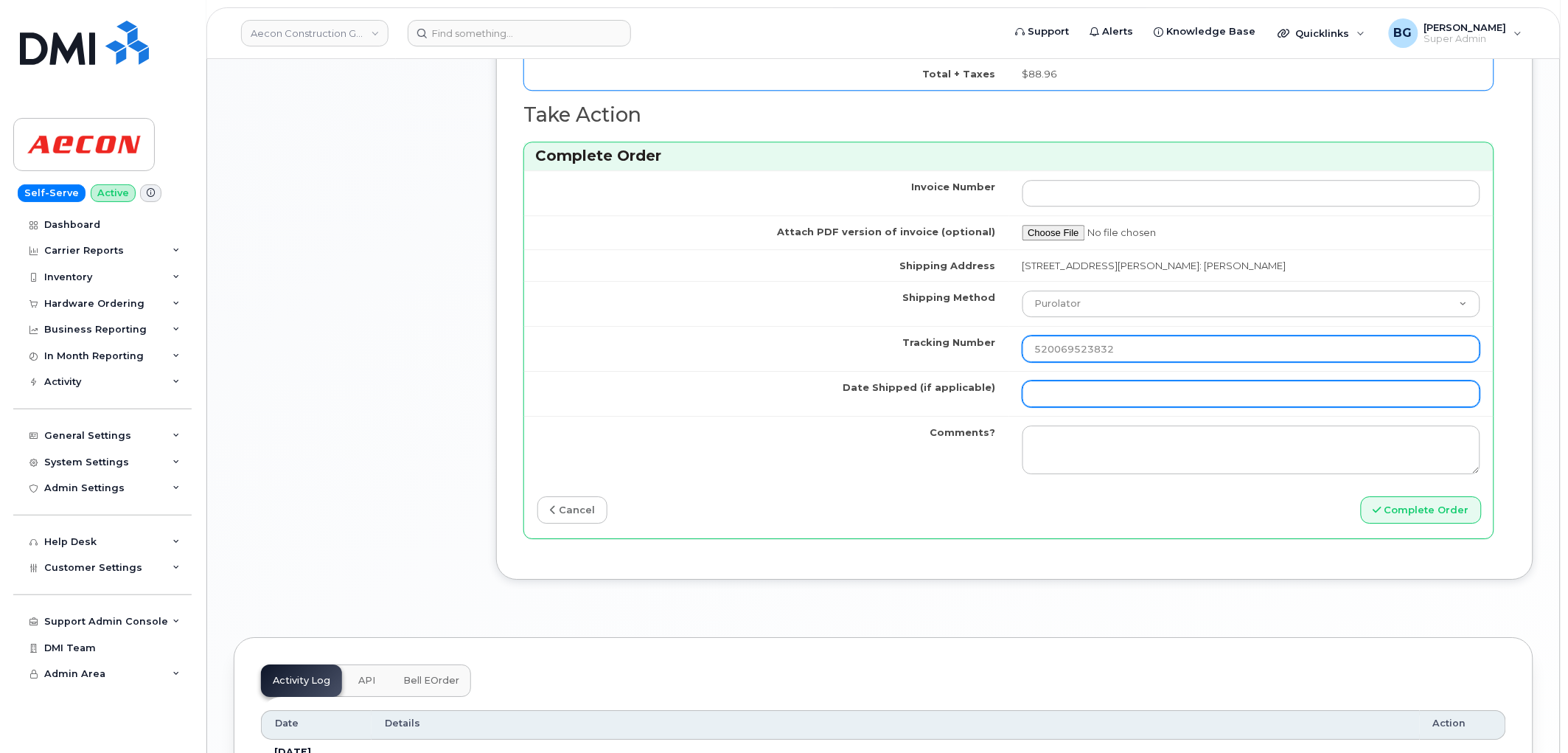
type input "520069523832"
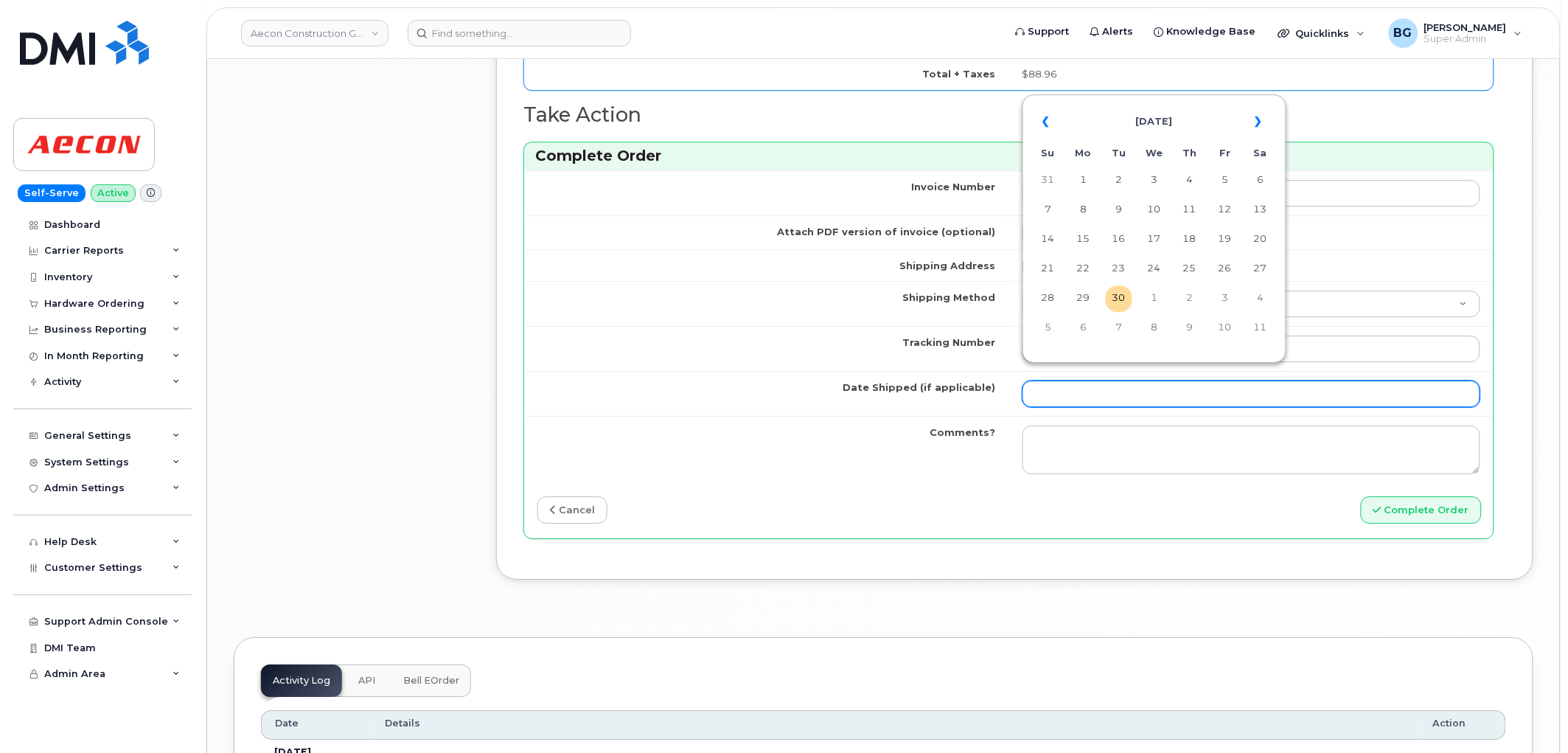
click at [1085, 381] on input "Date Shipped (if applicable)" at bounding box center [1252, 393] width 458 height 26
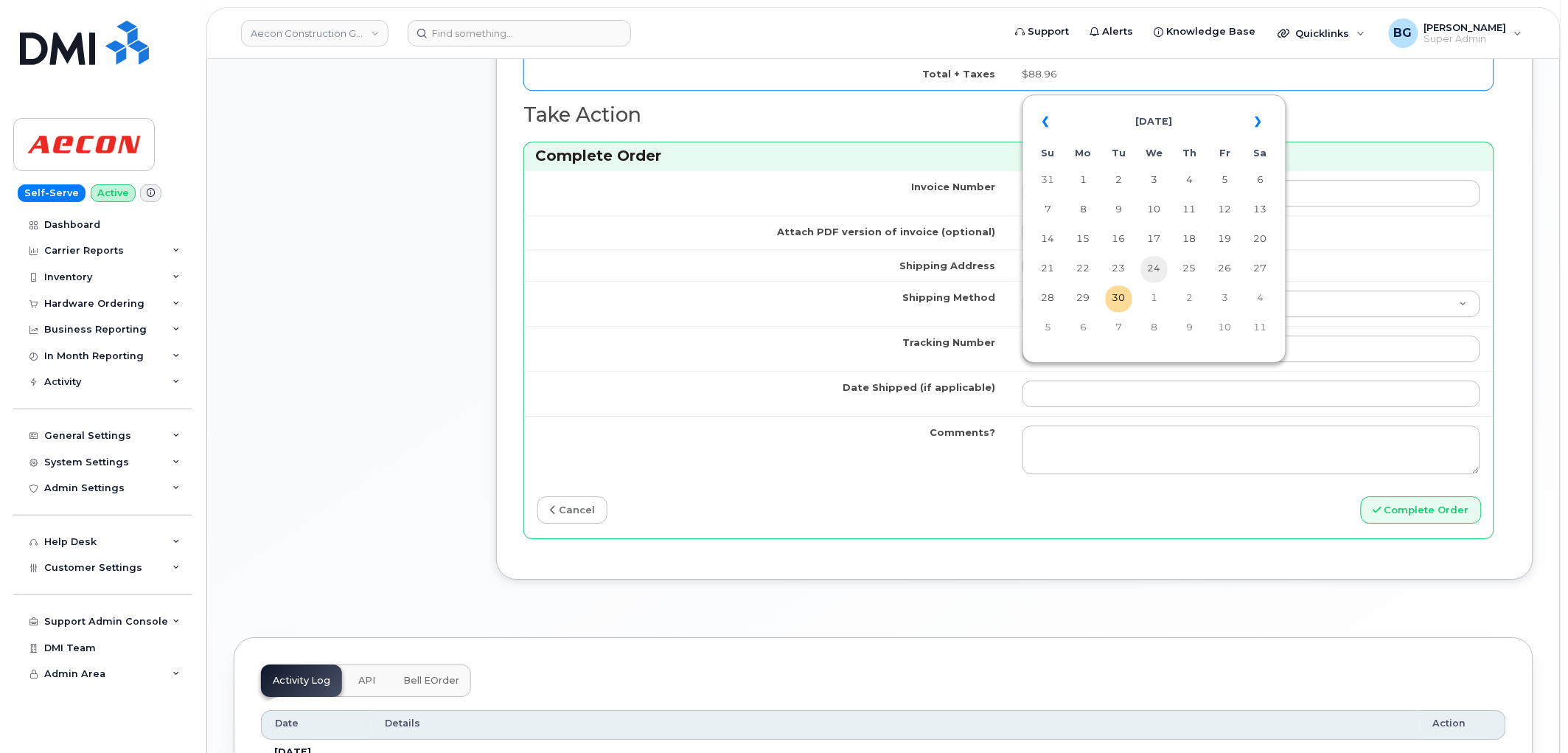
click at [1160, 267] on td "24" at bounding box center [1154, 269] width 26 height 26
type input "[DATE]"
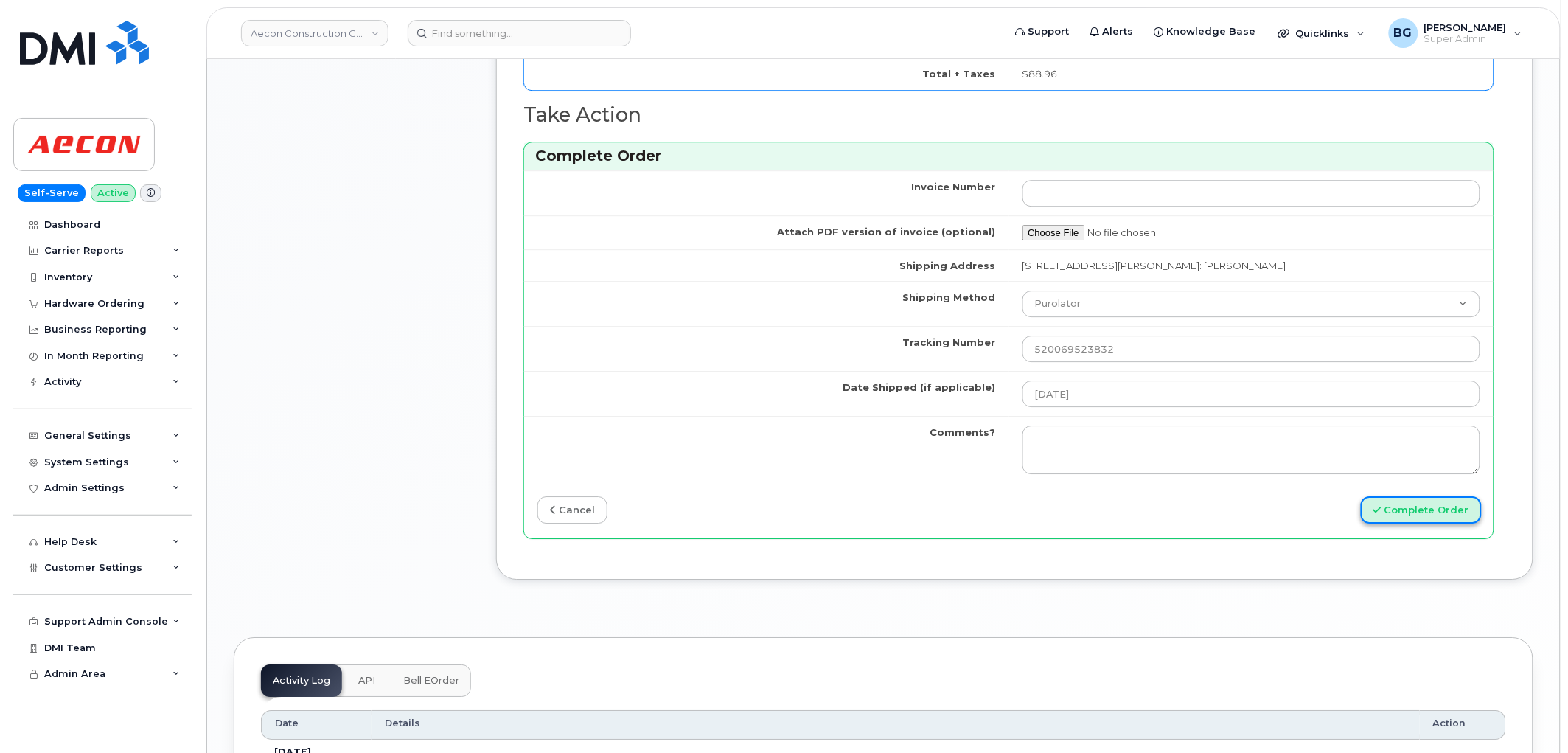
click at [1426, 497] on button "Complete Order" at bounding box center [1421, 510] width 121 height 27
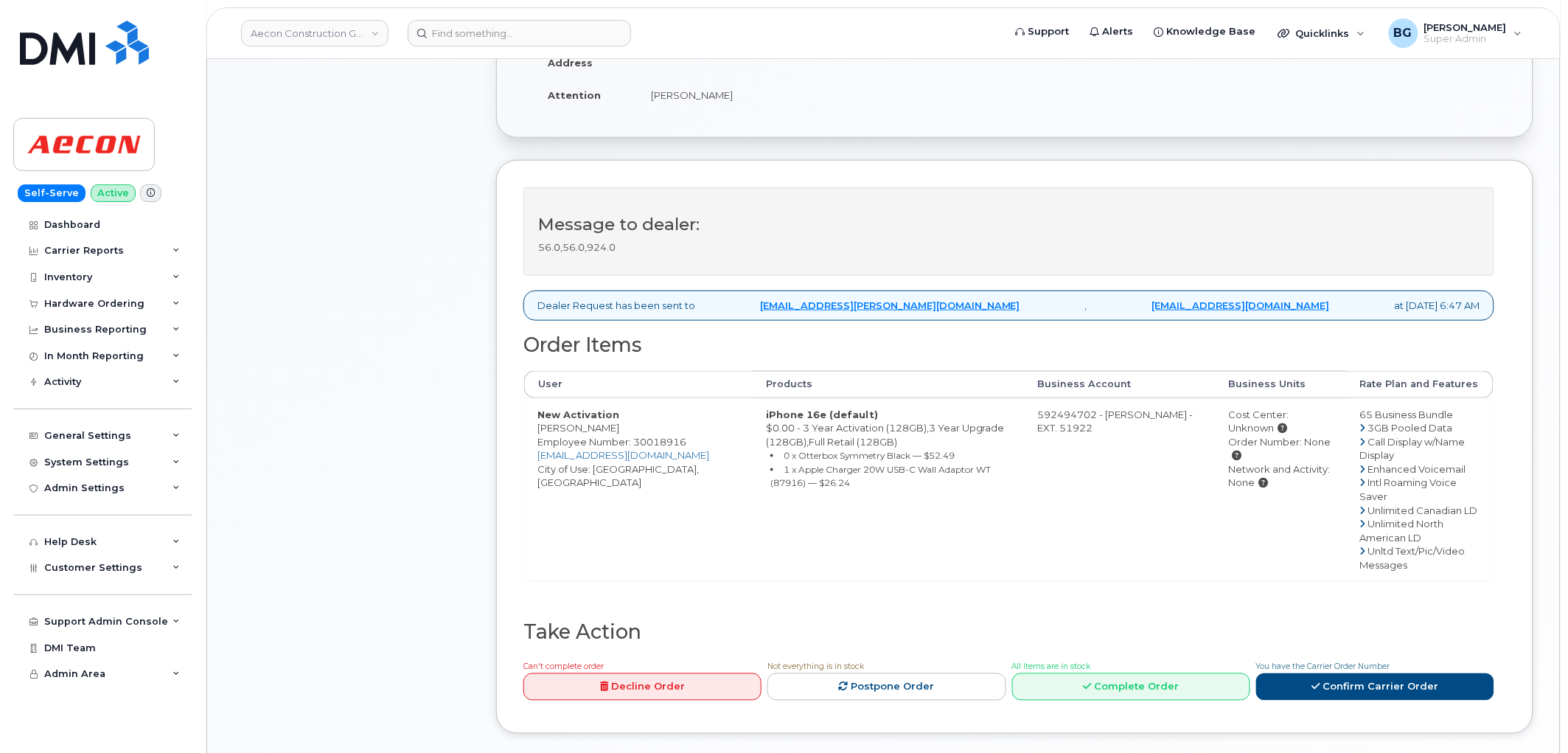
scroll to position [437, 0]
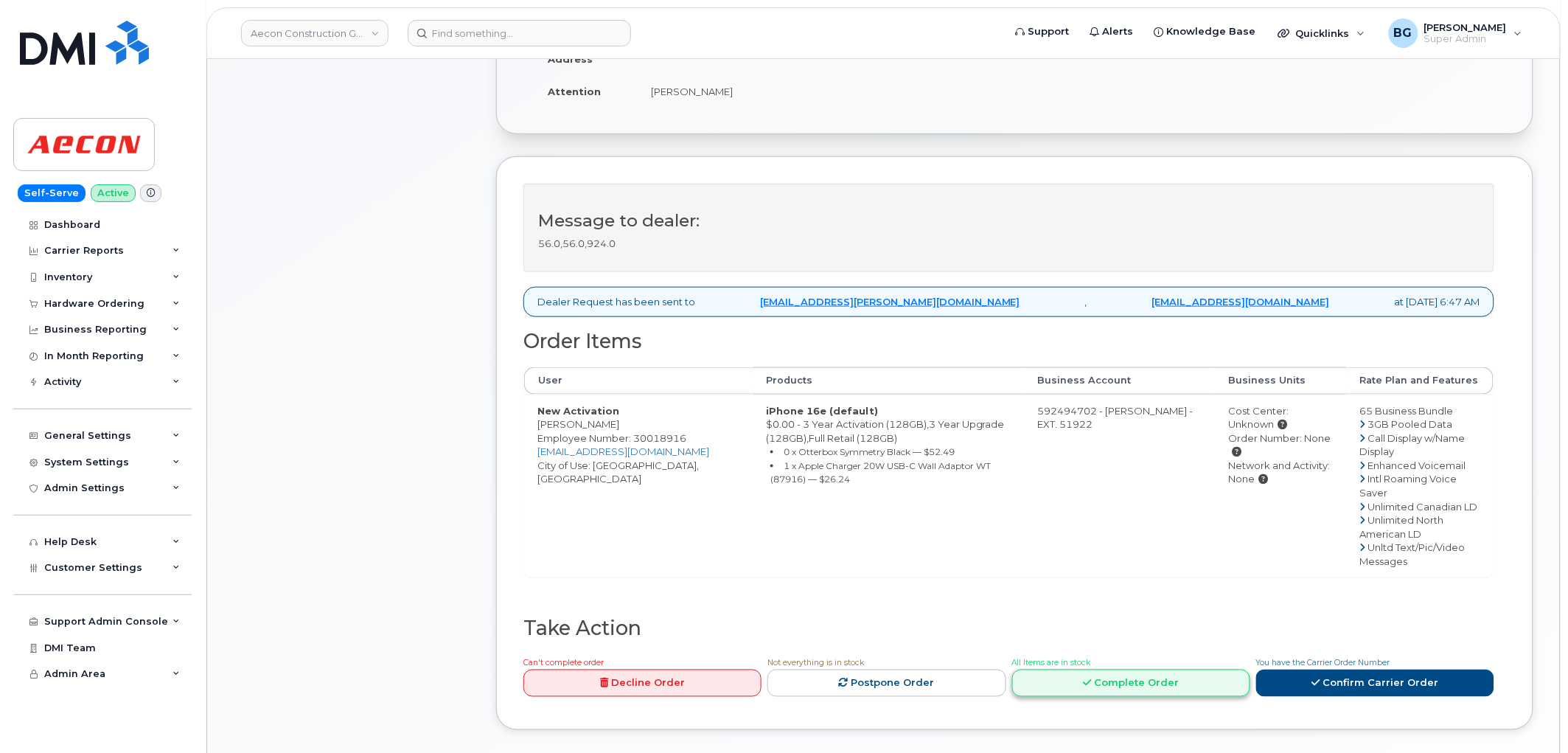
click at [1079, 670] on link "Complete Order" at bounding box center [1132, 684] width 238 height 27
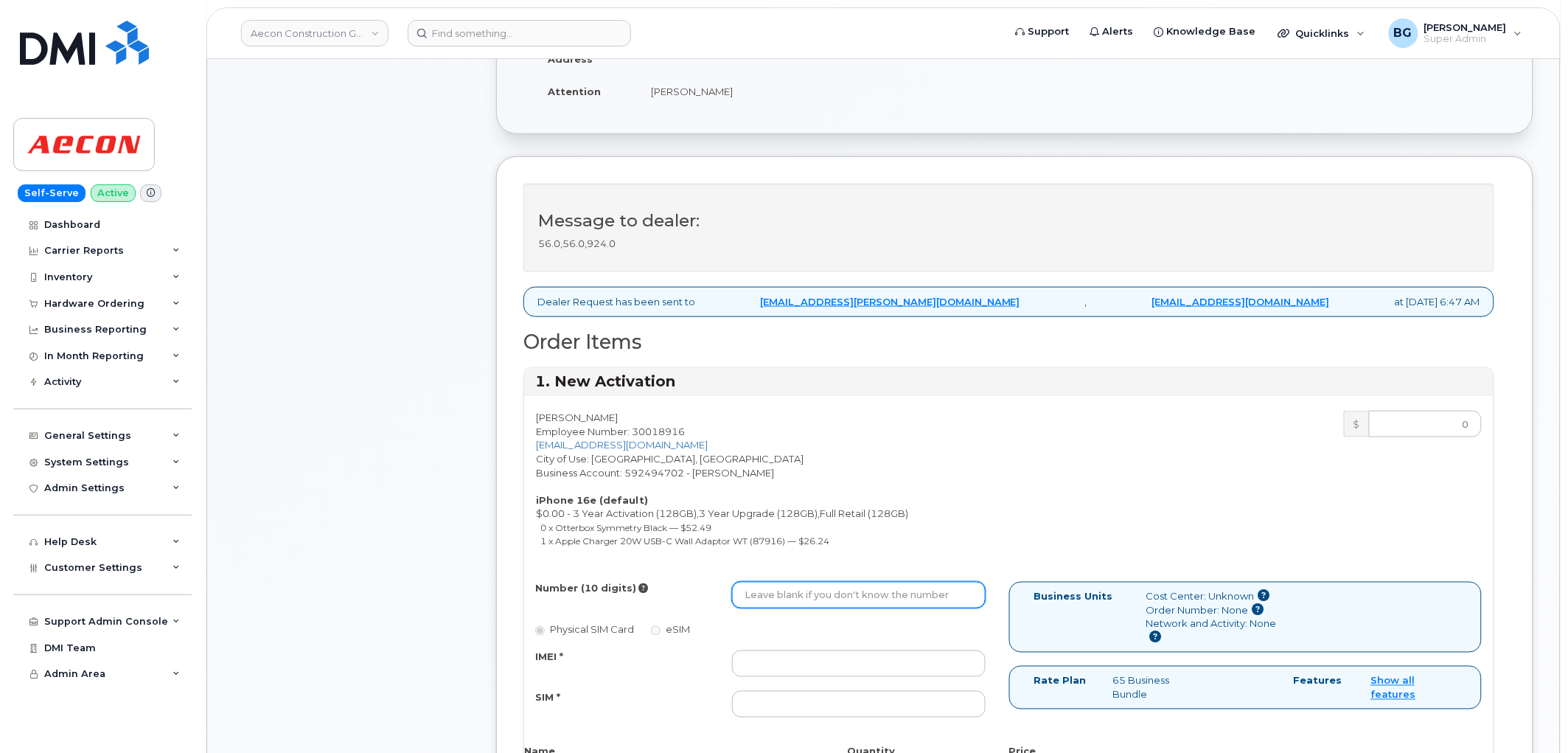
click at [791, 584] on input "Number (10 digits)" at bounding box center [859, 595] width 254 height 26
paste input "[PHONE_NUMBER]"
type input "2266682296"
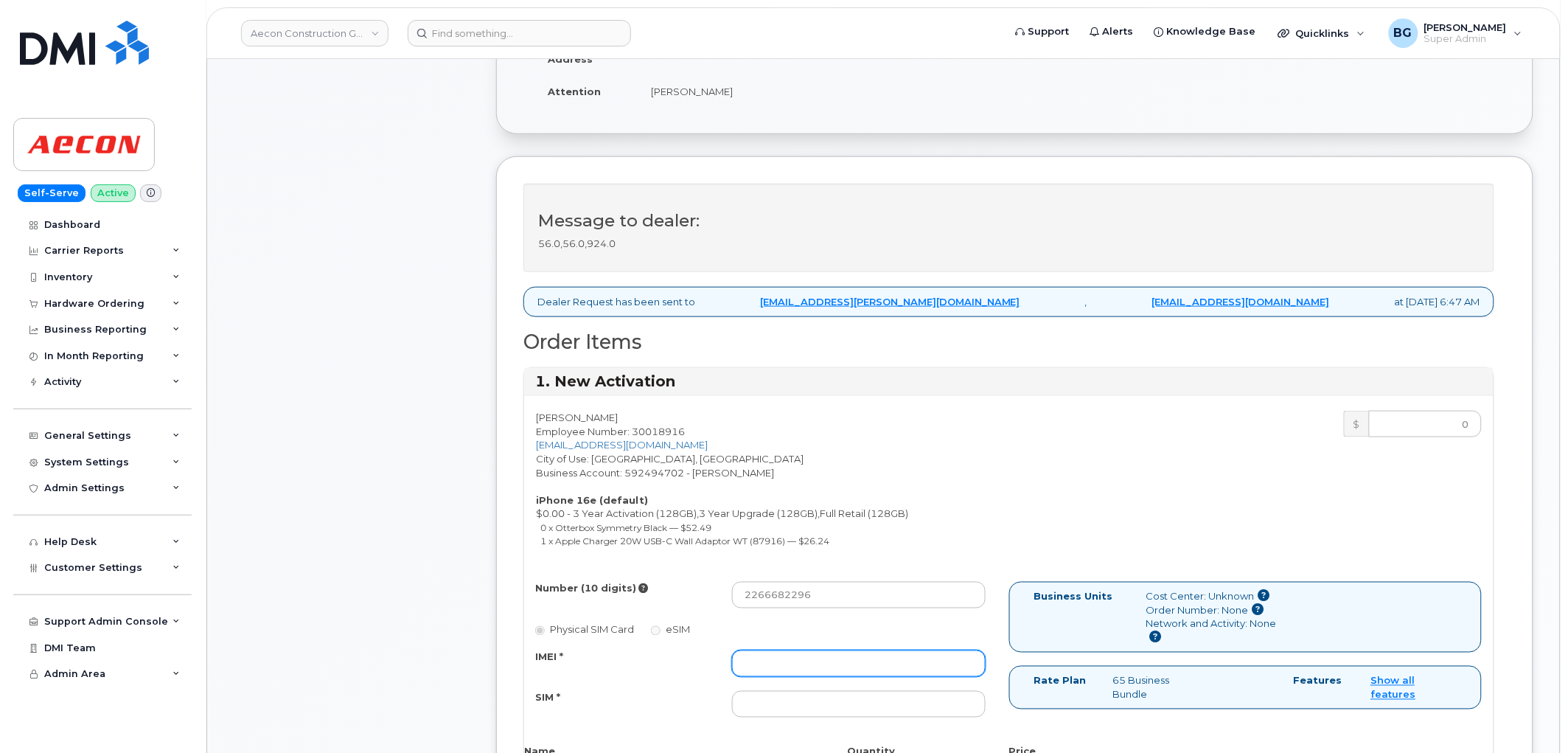
drag, startPoint x: 896, startPoint y: 658, endPoint x: 924, endPoint y: 641, distance: 32.8
click at [896, 657] on input "IMEI *" at bounding box center [859, 663] width 254 height 26
paste input "354216330110051"
type input "354216330110051"
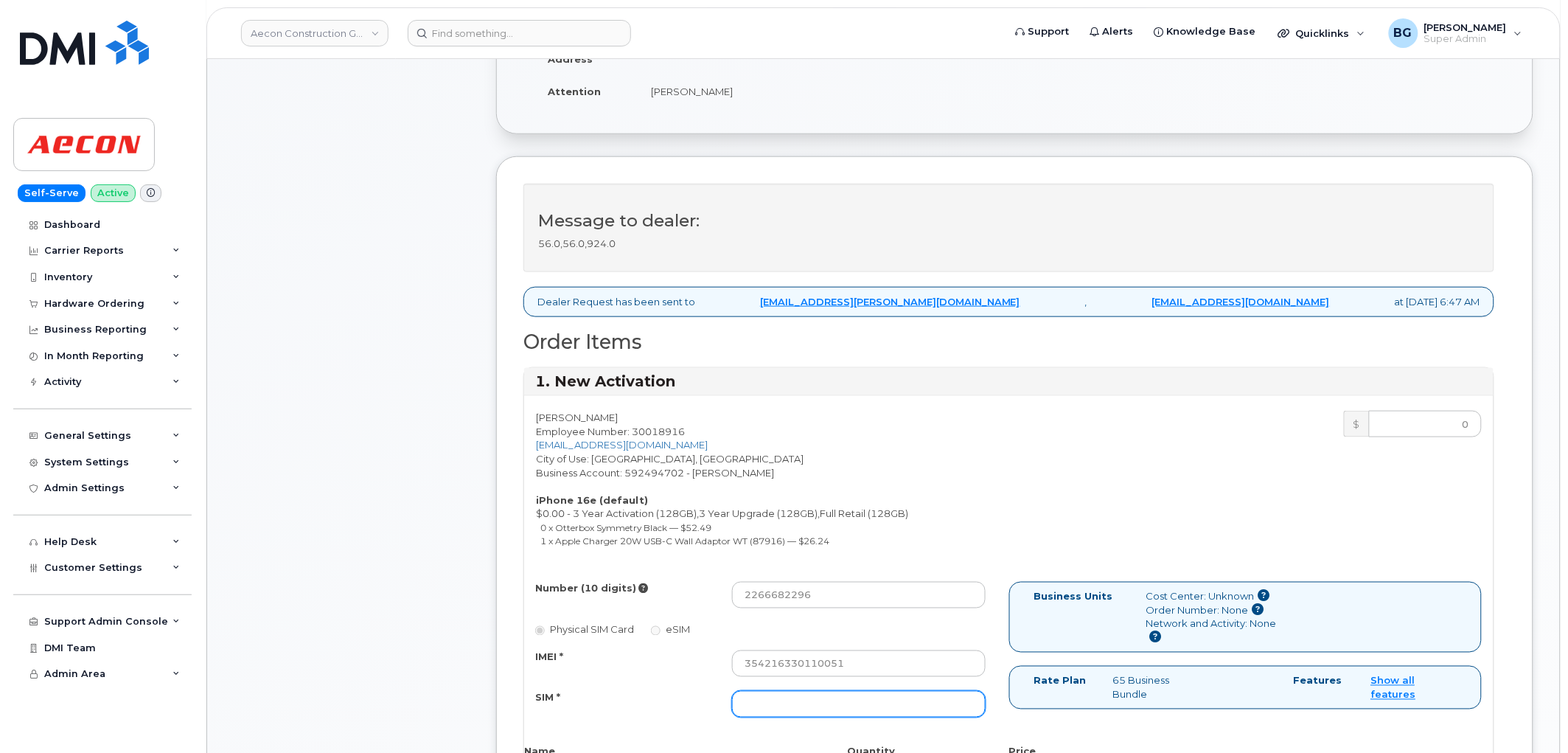
click at [803, 702] on input "SIM *" at bounding box center [859, 704] width 254 height 26
click at [806, 697] on input "SIM *" at bounding box center [859, 704] width 254 height 26
paste input "89302720554127974102"
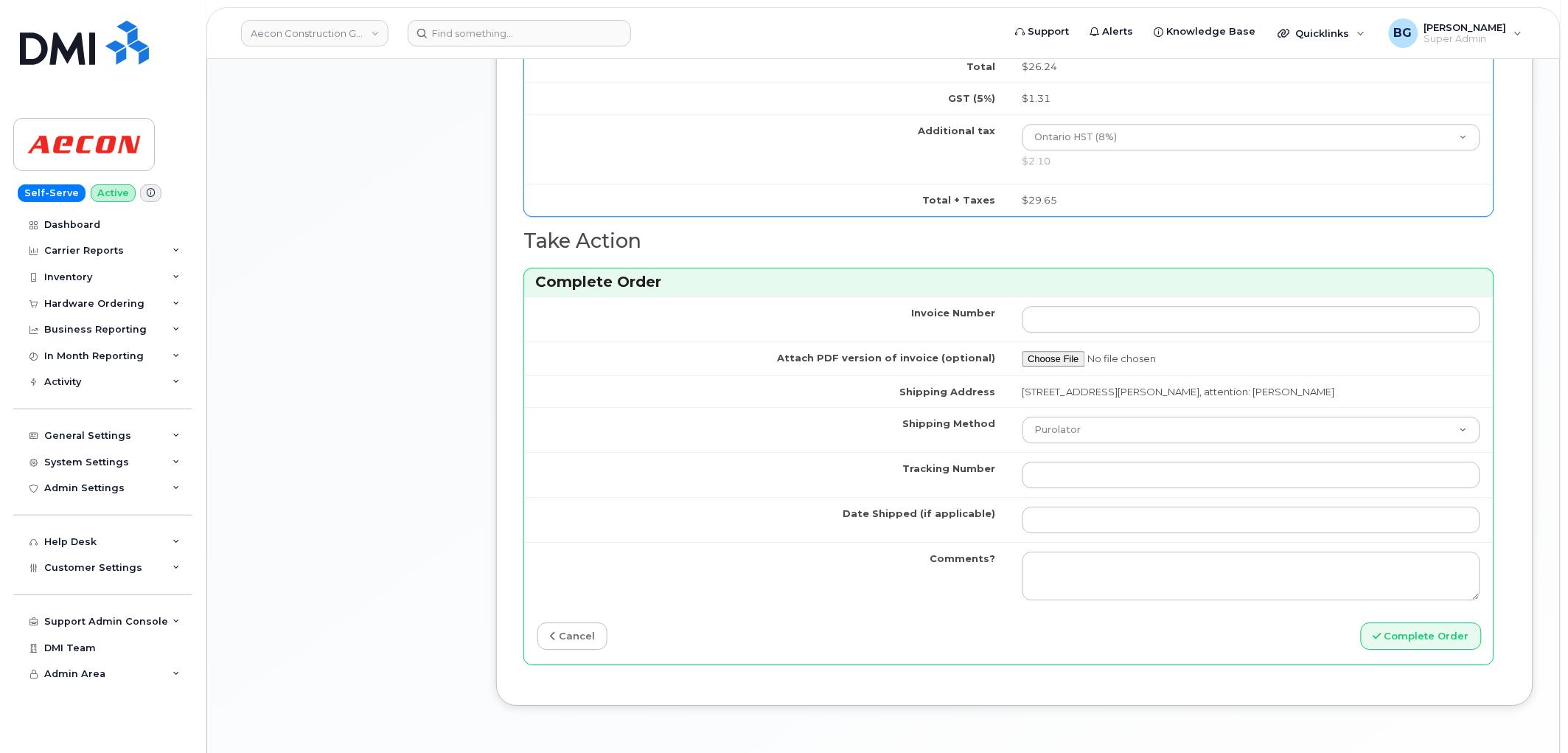
scroll to position [1311, 0]
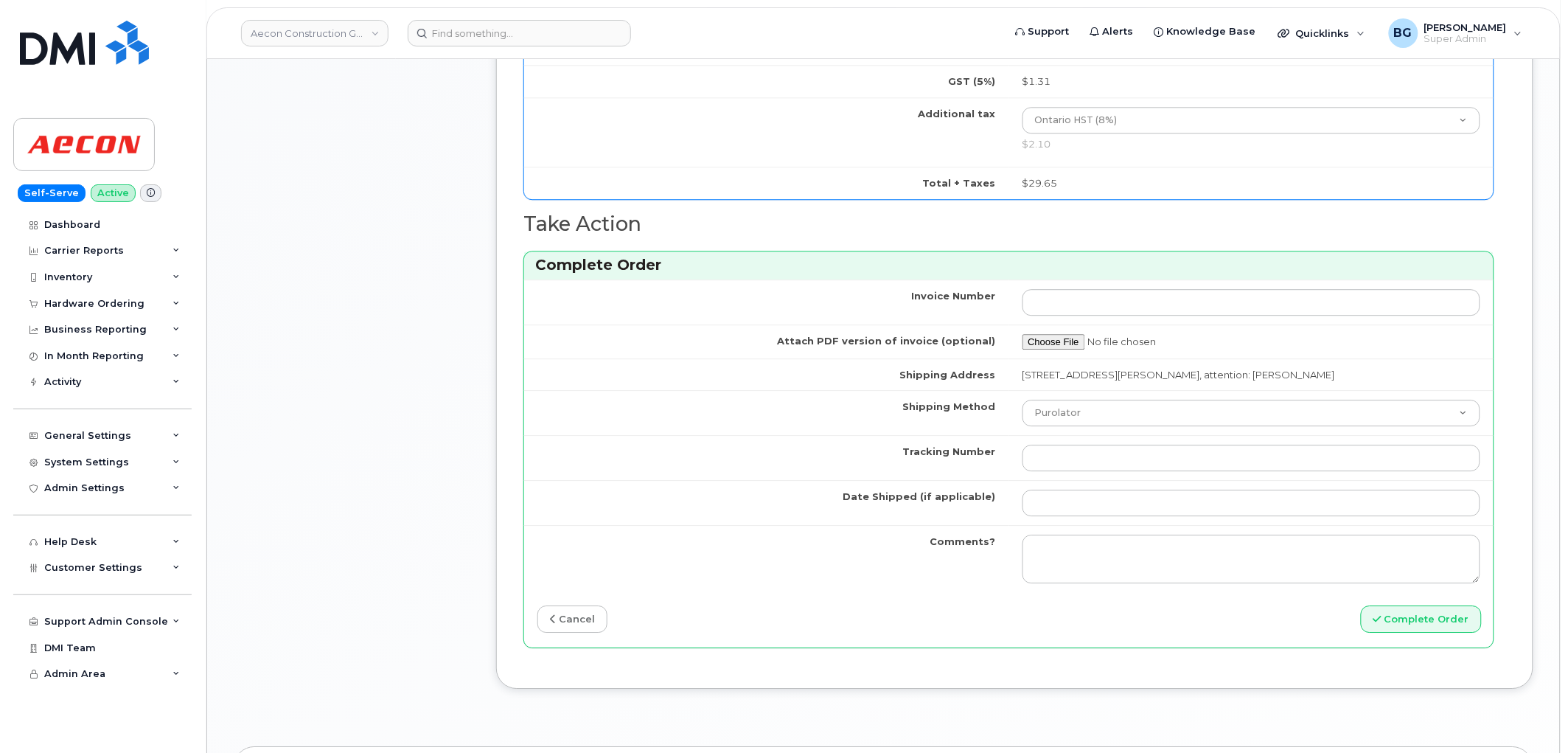
type input "89302720554127974102"
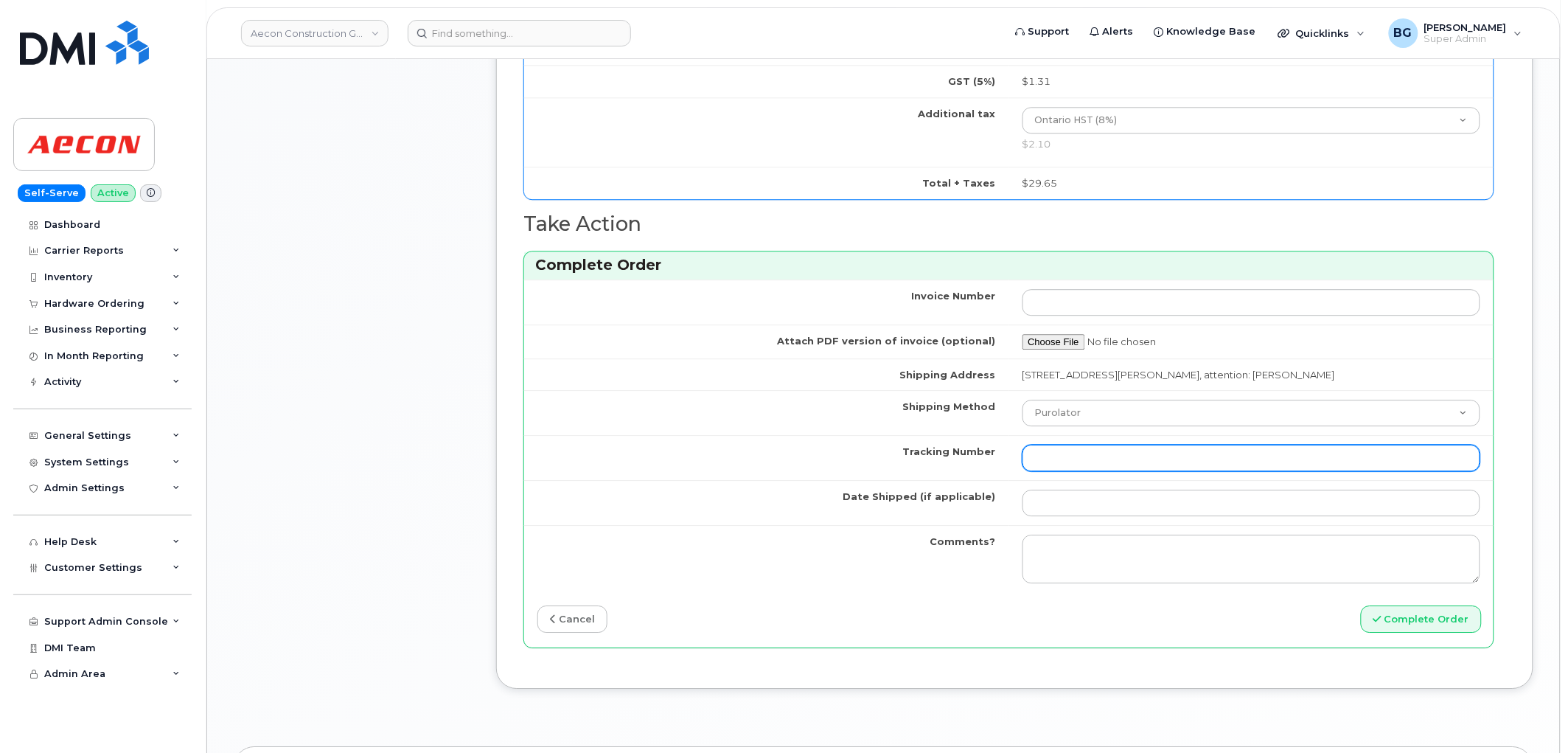
click at [1125, 446] on input "Tracking Number" at bounding box center [1252, 458] width 458 height 26
paste input "520071669631"
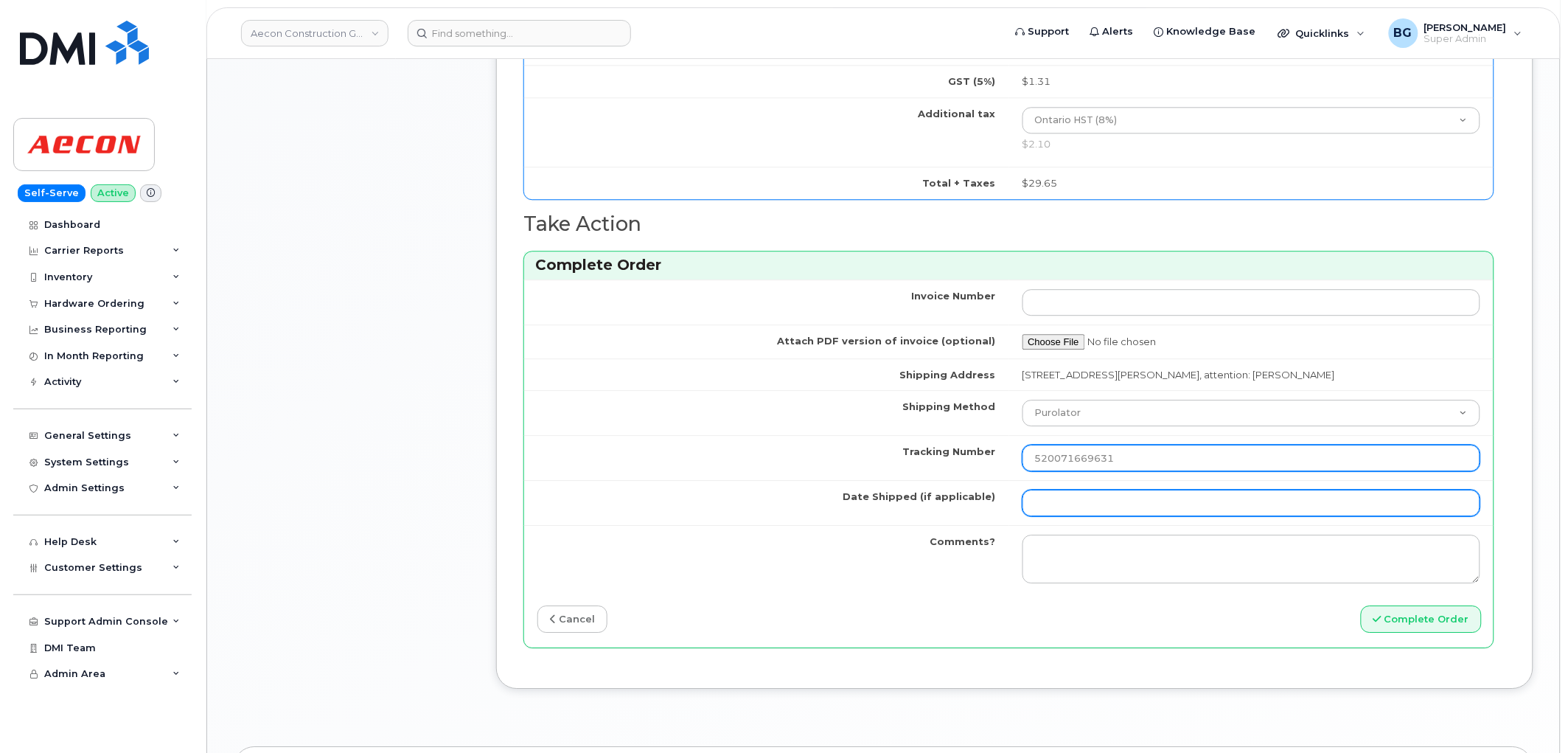
type input "520071669631"
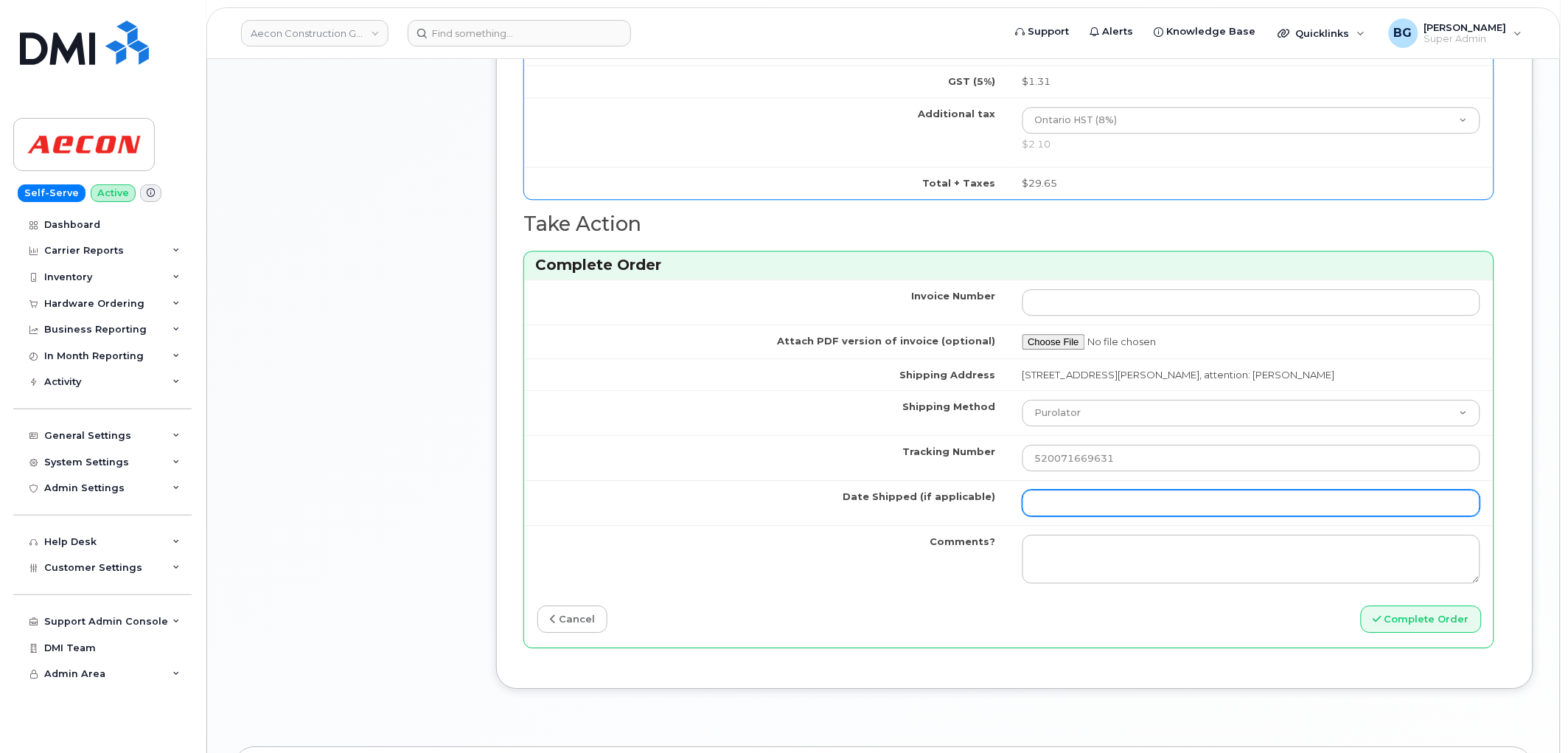
click at [1043, 490] on input "Date Shipped (if applicable)" at bounding box center [1252, 503] width 458 height 26
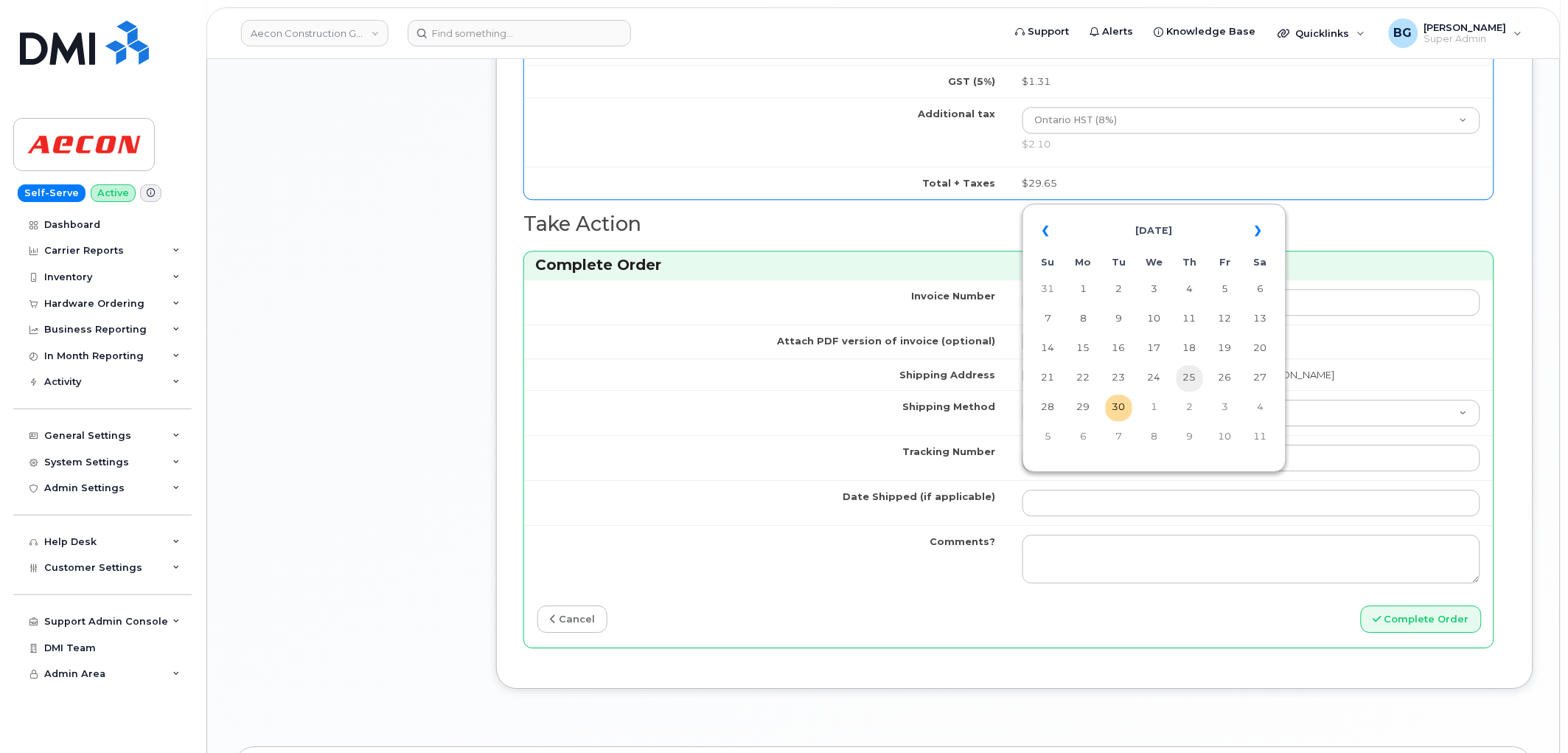
click at [1194, 382] on td "25" at bounding box center [1189, 378] width 26 height 26
type input "2025-09-25"
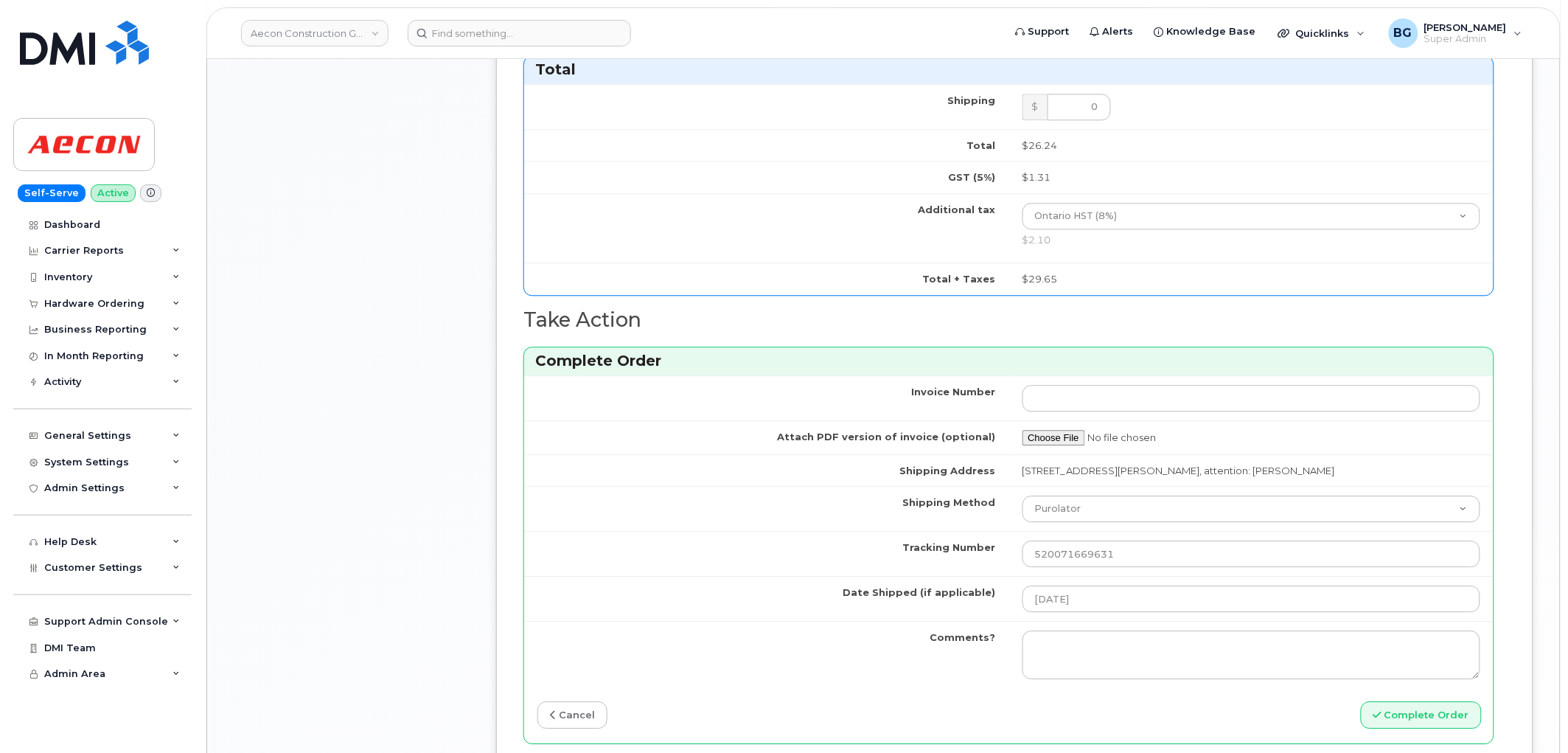
scroll to position [928, 0]
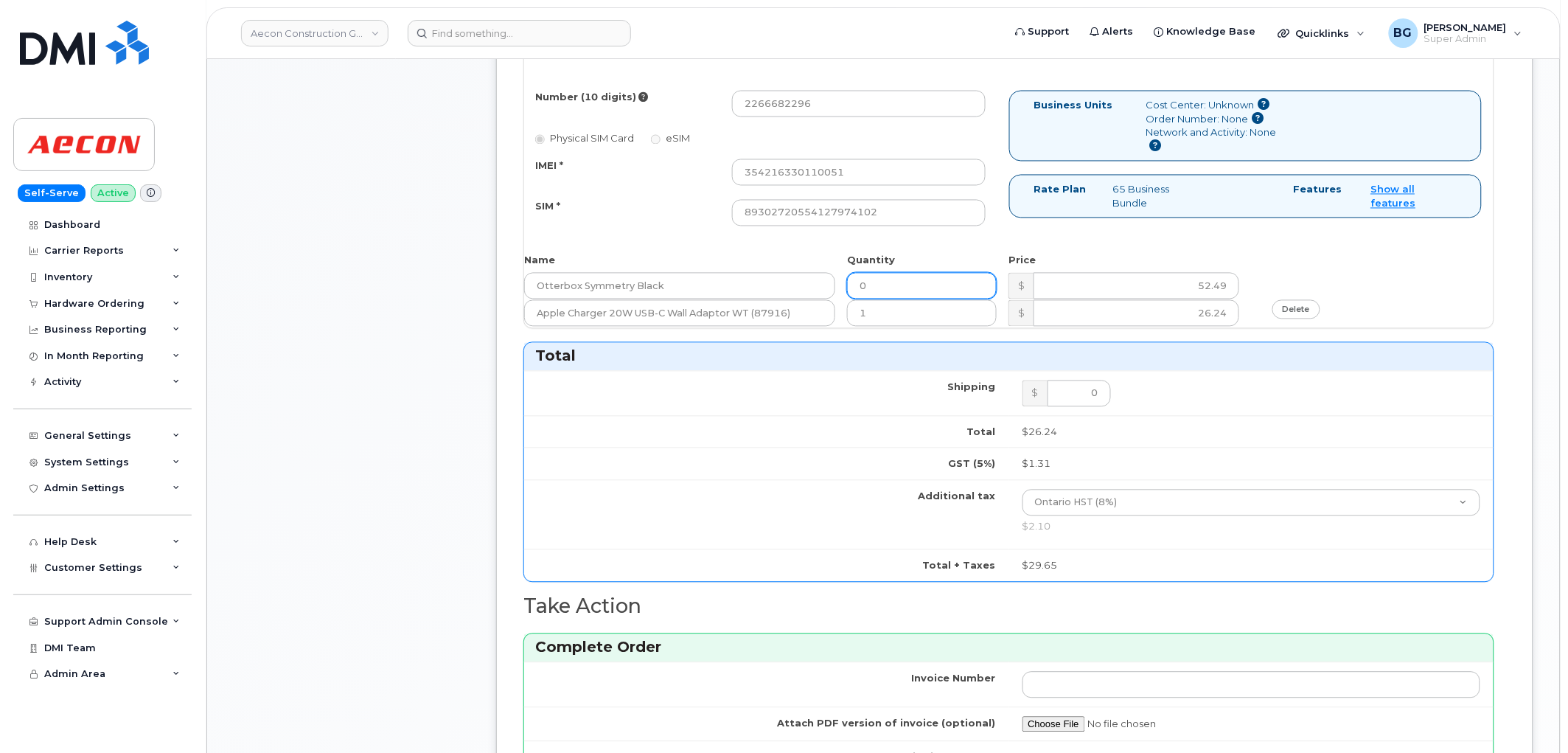
click at [879, 283] on input "0" at bounding box center [922, 286] width 150 height 26
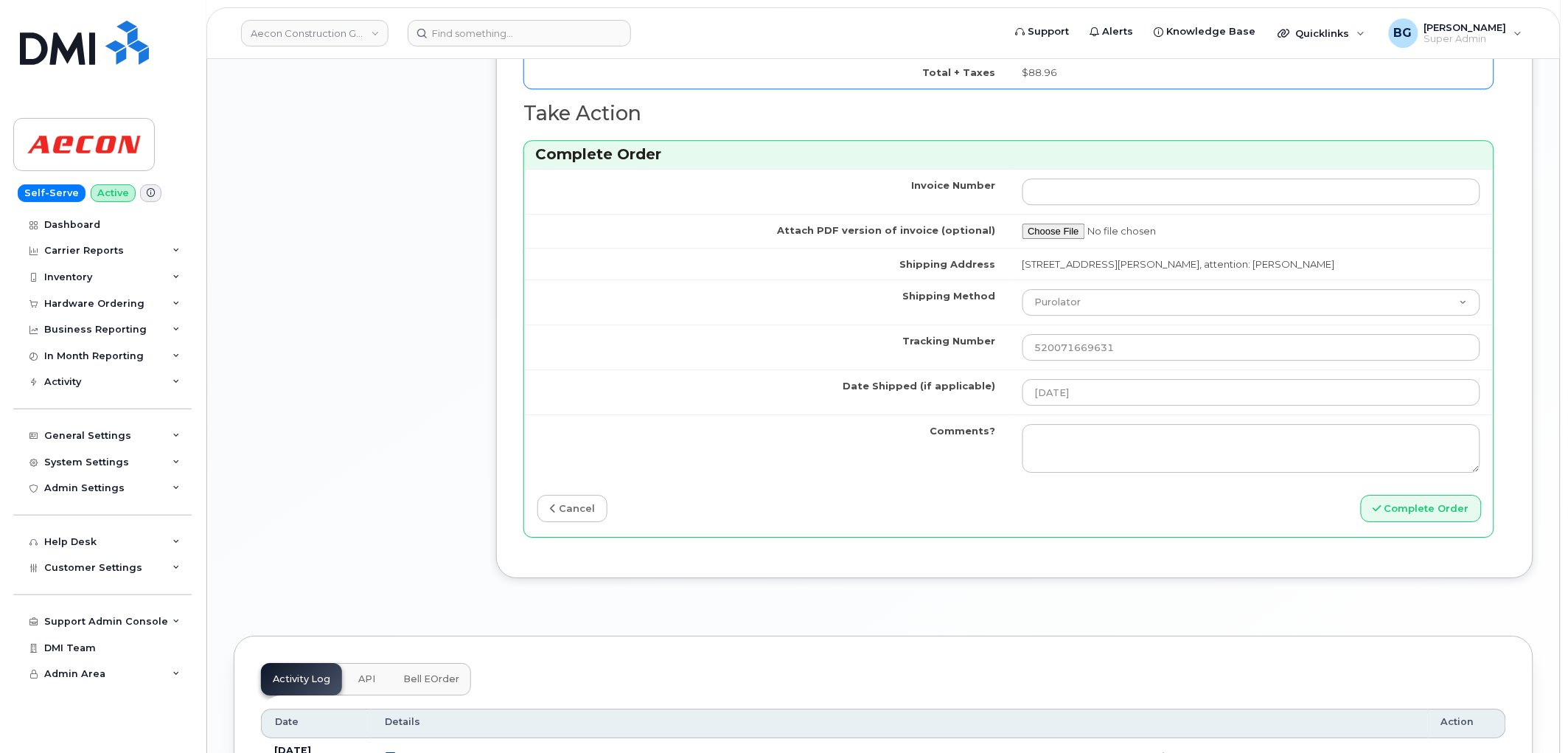
scroll to position [1530, 0]
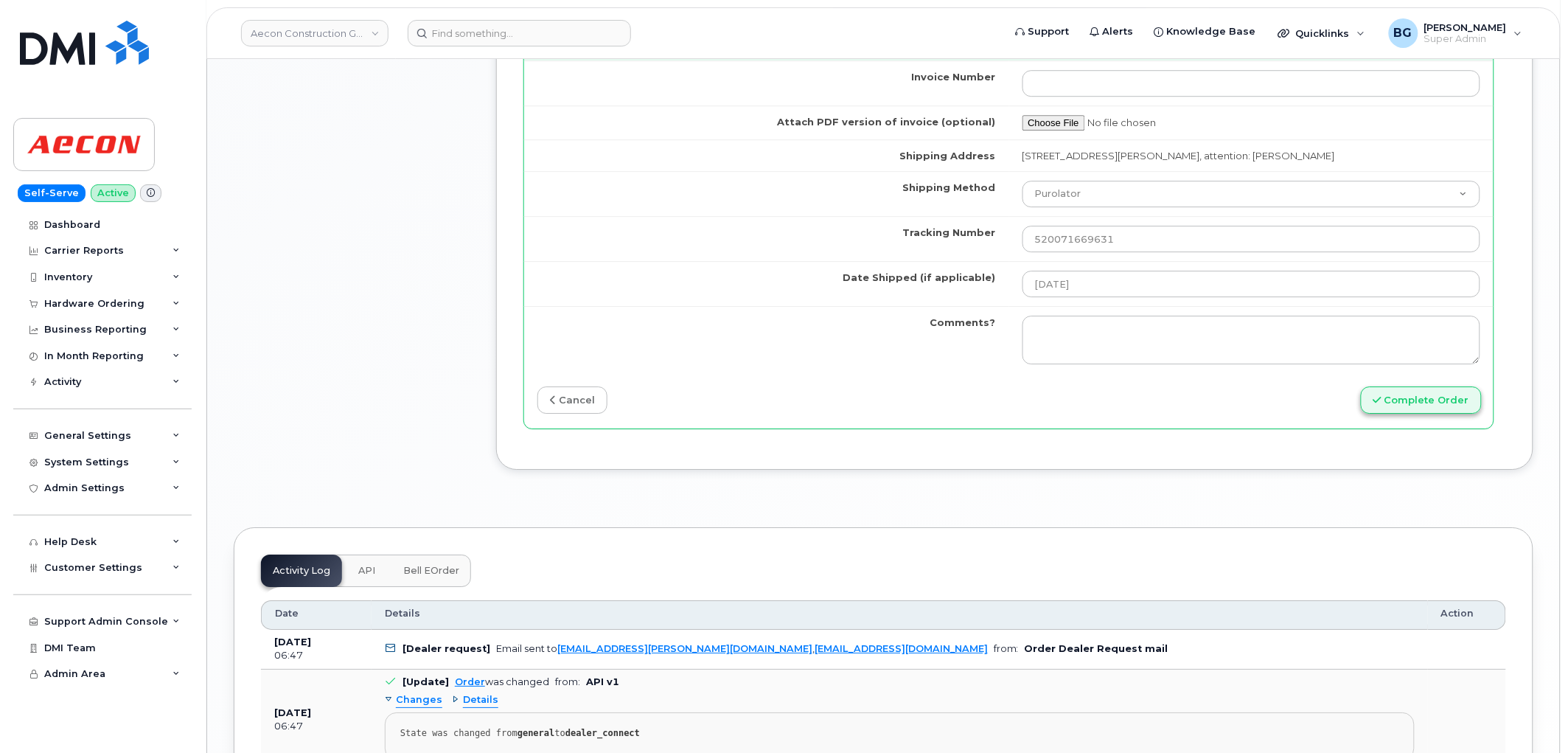
type input "1"
click at [1392, 392] on button "Complete Order" at bounding box center [1421, 400] width 121 height 27
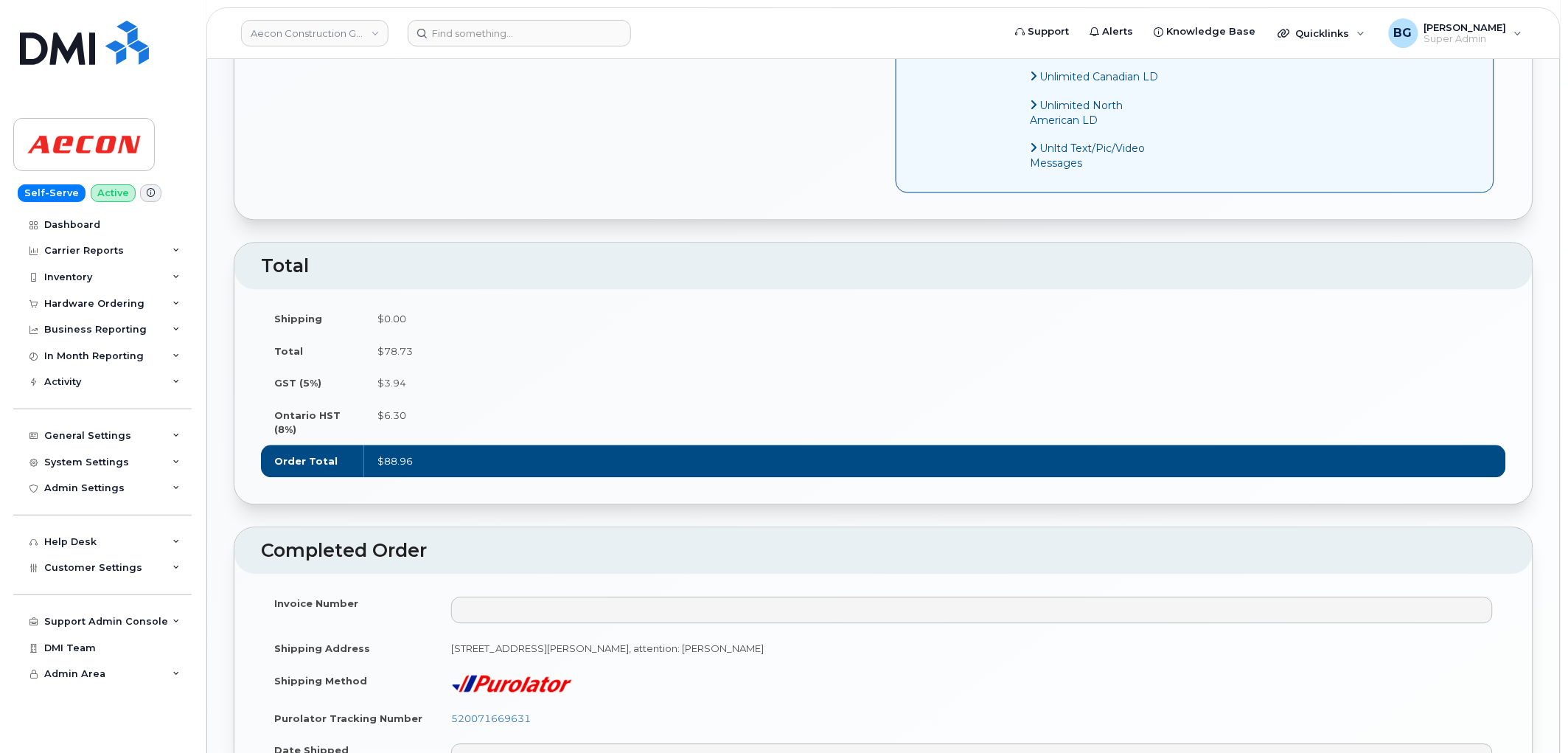
scroll to position [655, 0]
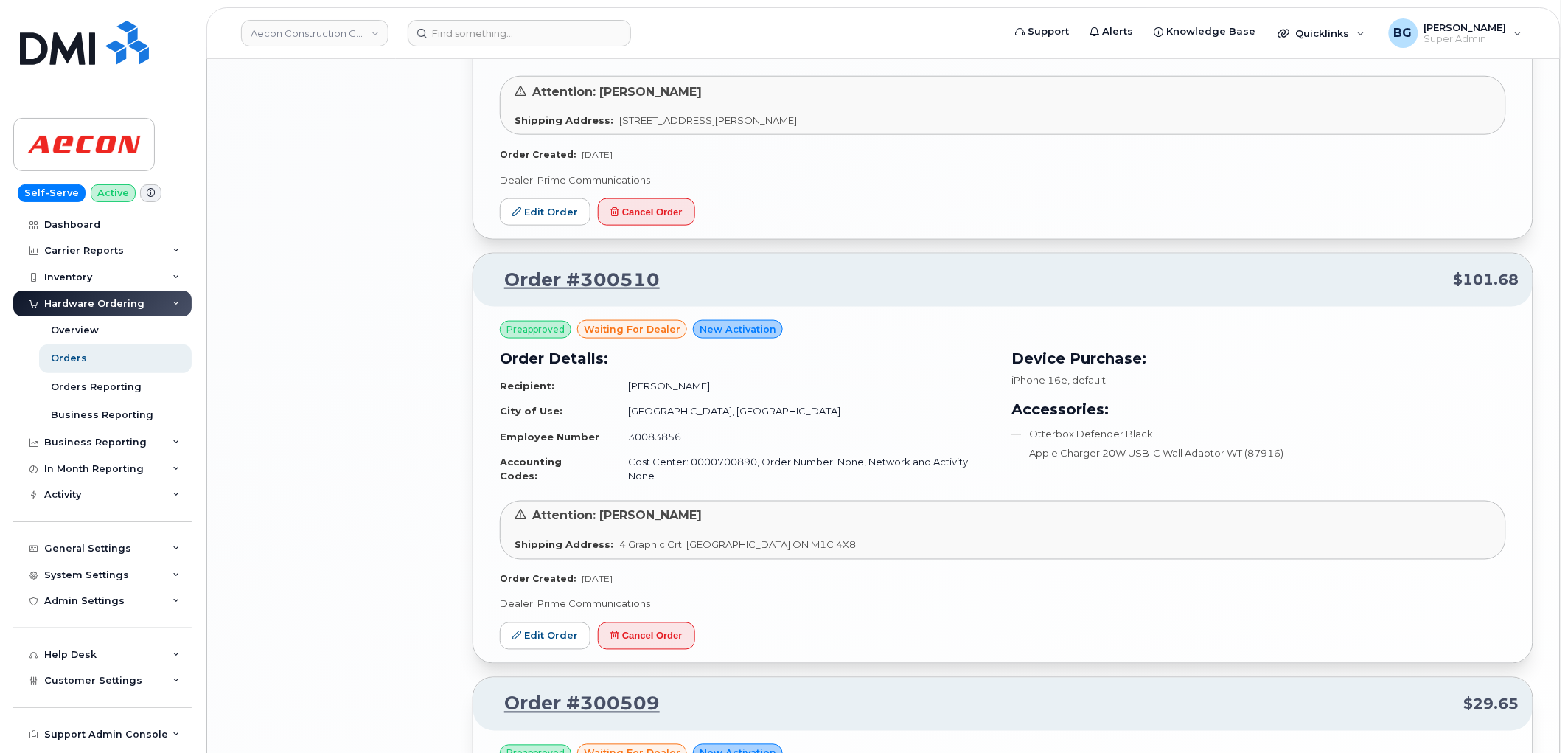
scroll to position [2568, 0]
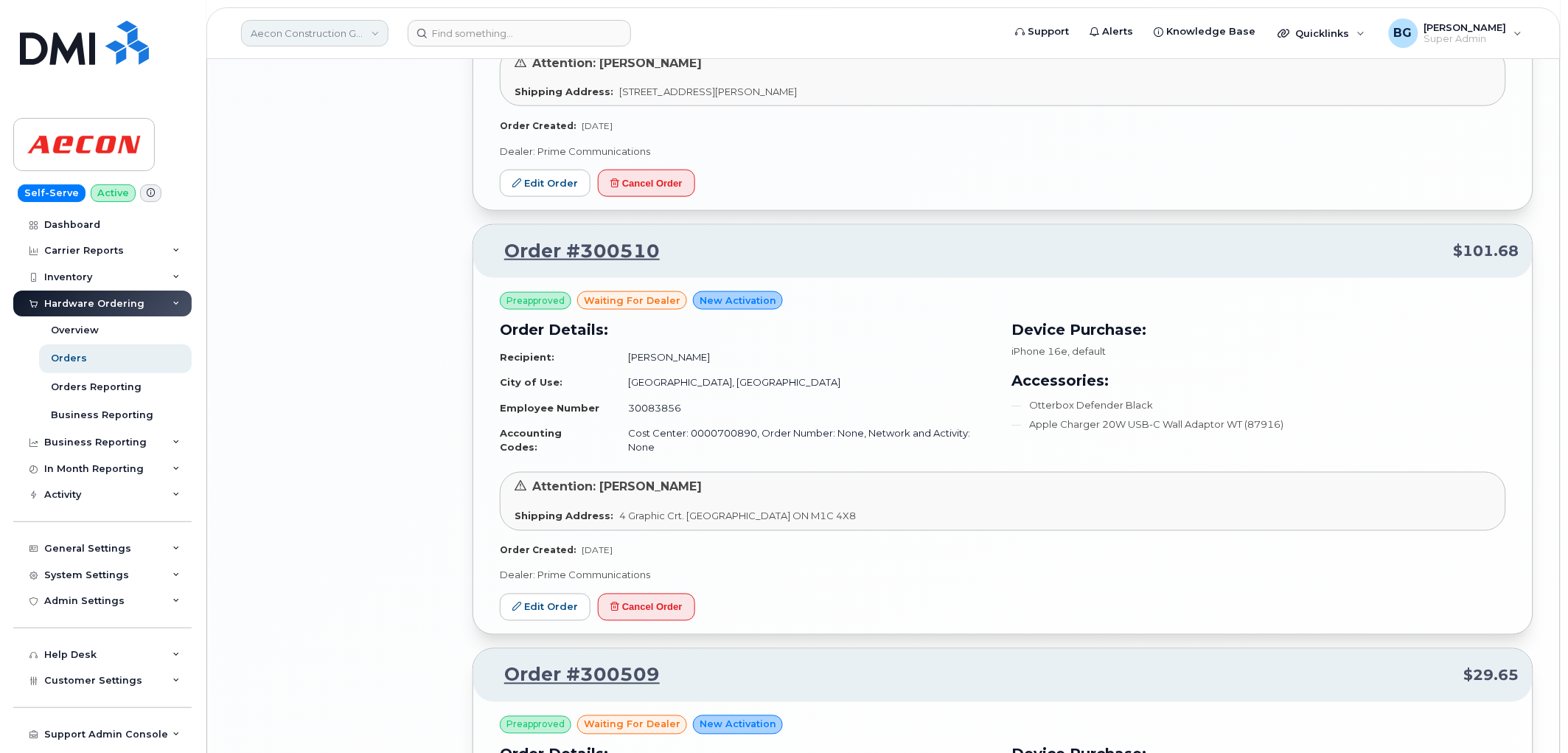
click at [308, 35] on link "Aecon Construction Group Inc" at bounding box center [315, 33] width 147 height 26
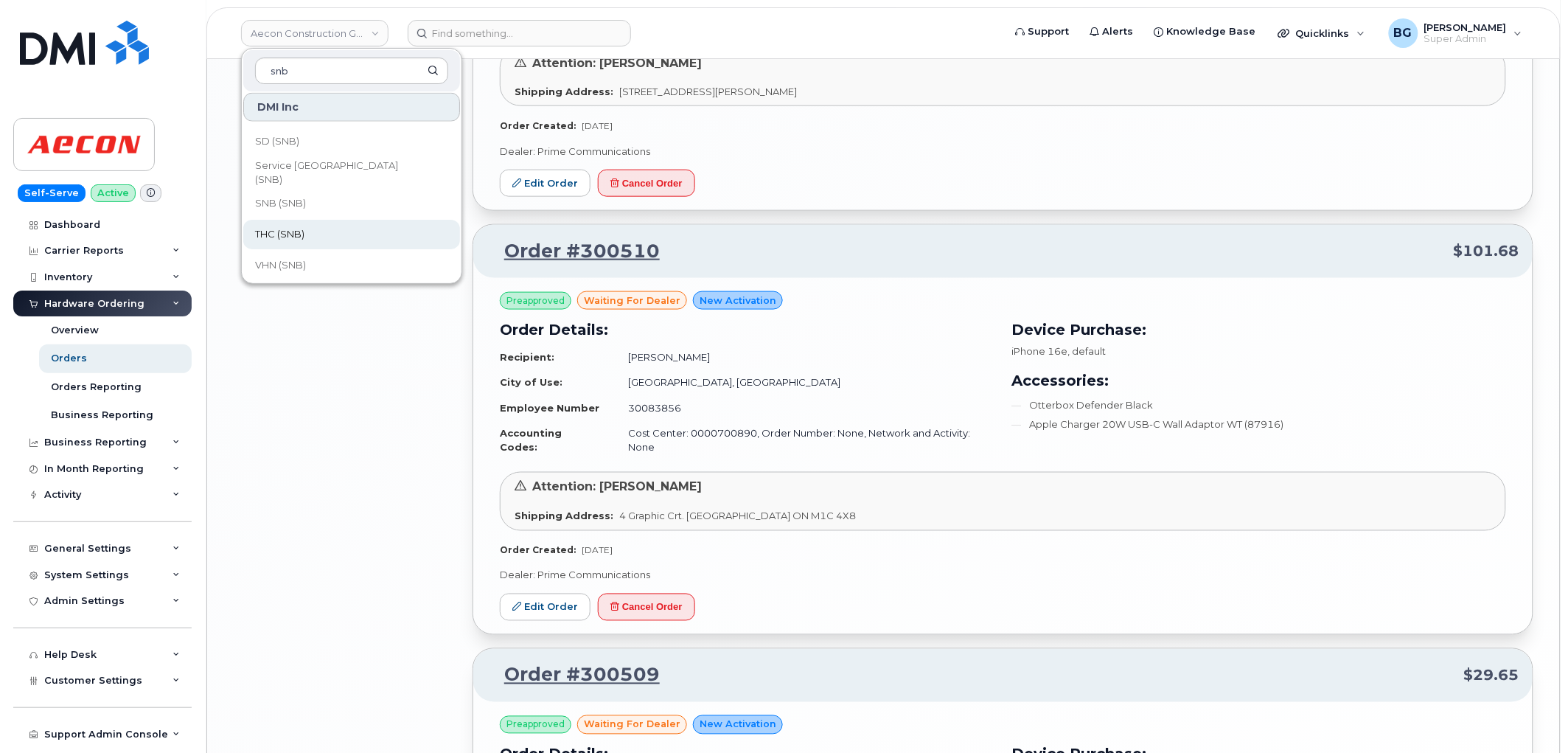
scroll to position [714, 0]
type input "snb"
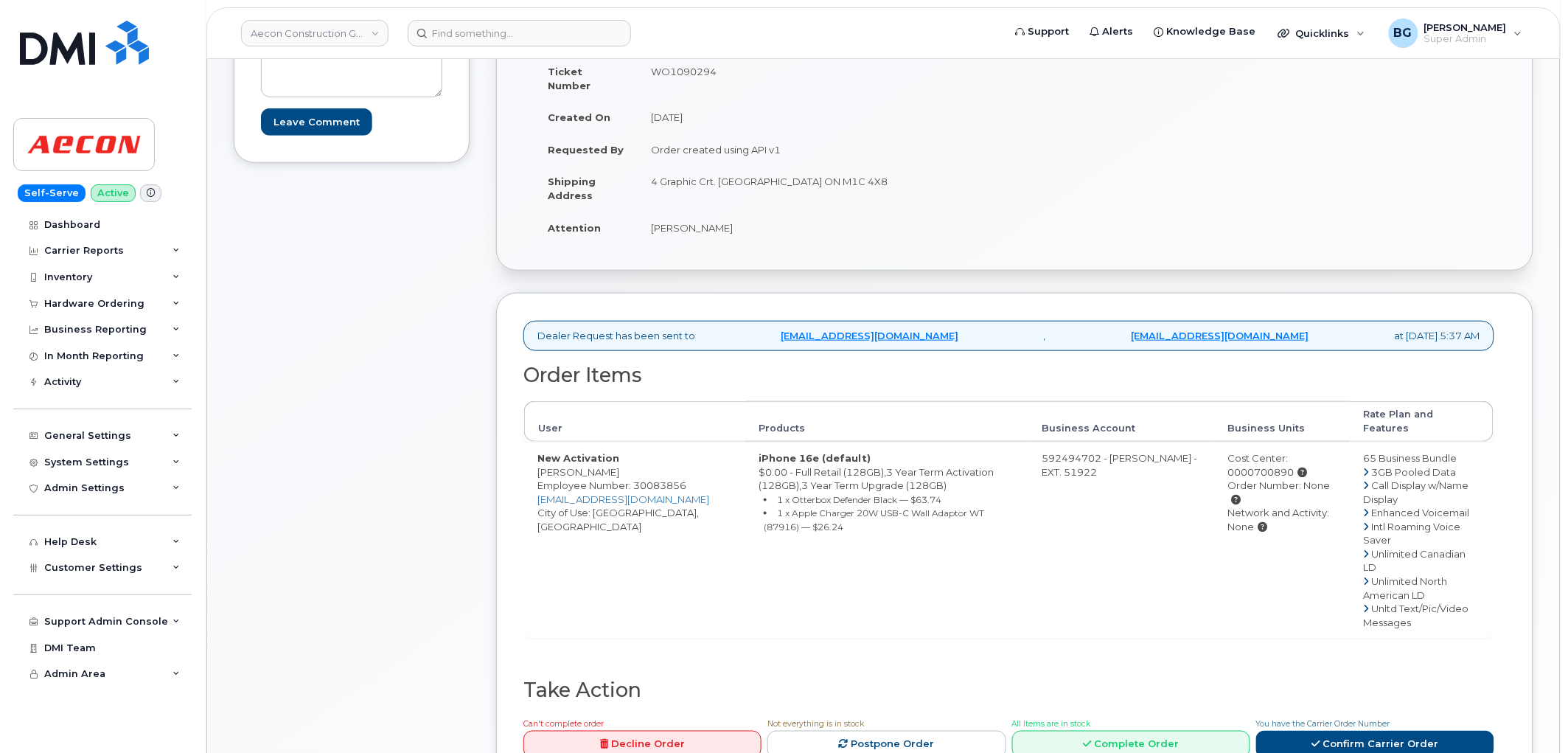
scroll to position [327, 0]
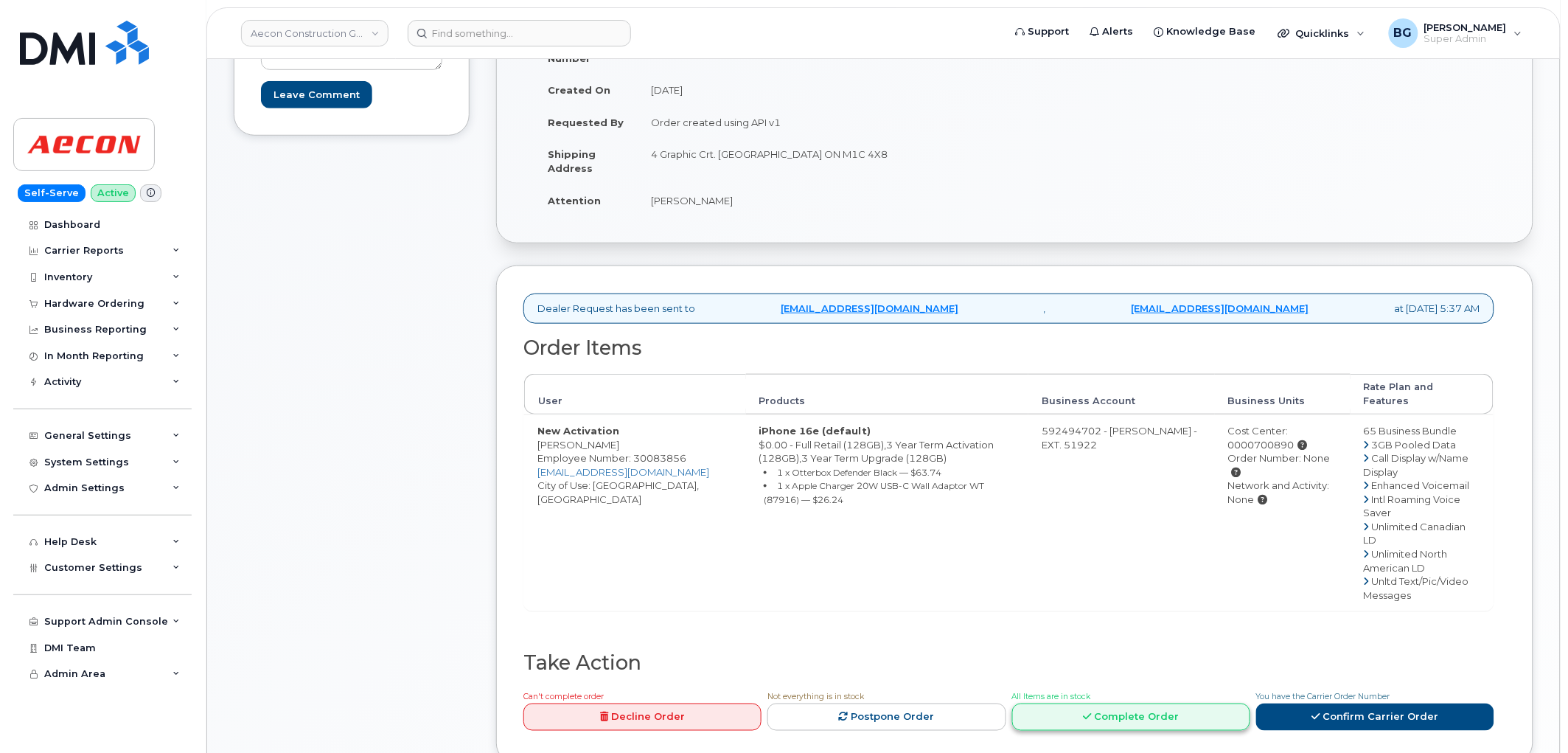
click at [1112, 704] on link "Complete Order" at bounding box center [1132, 717] width 238 height 27
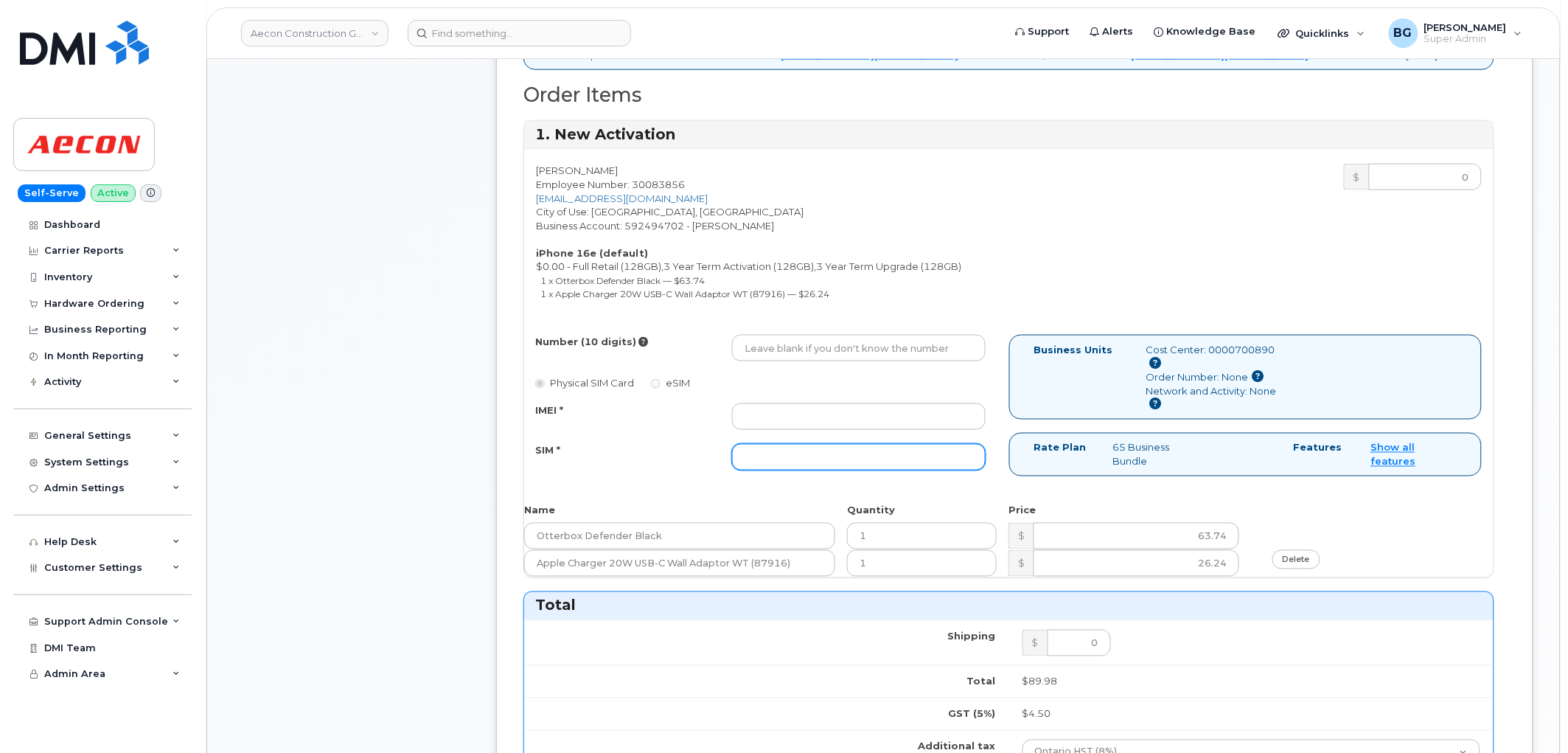
scroll to position [601, 0]
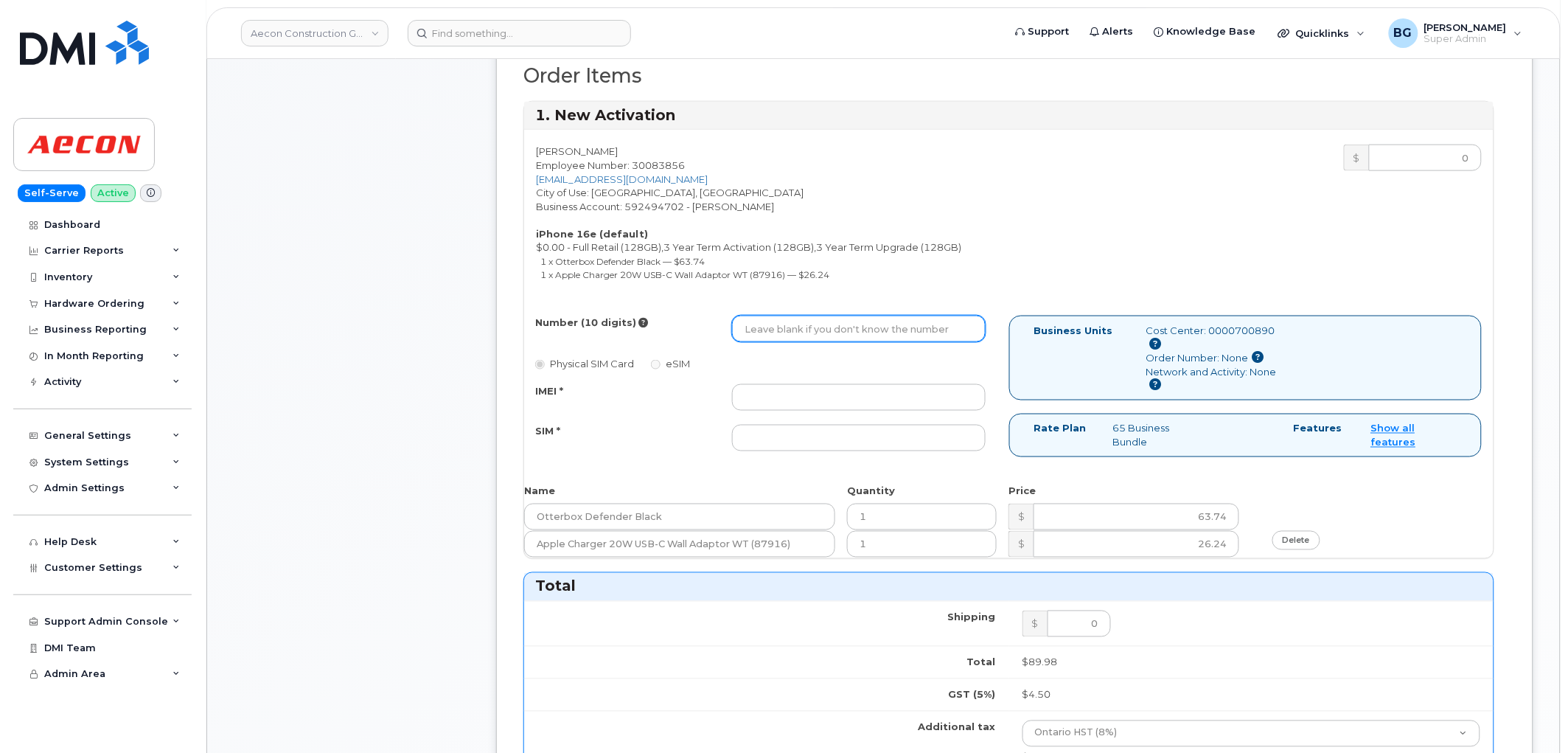
click at [789, 316] on input "Number (10 digits)" at bounding box center [859, 328] width 254 height 26
paste input "[PHONE_NUMBER]"
type input "2269747685"
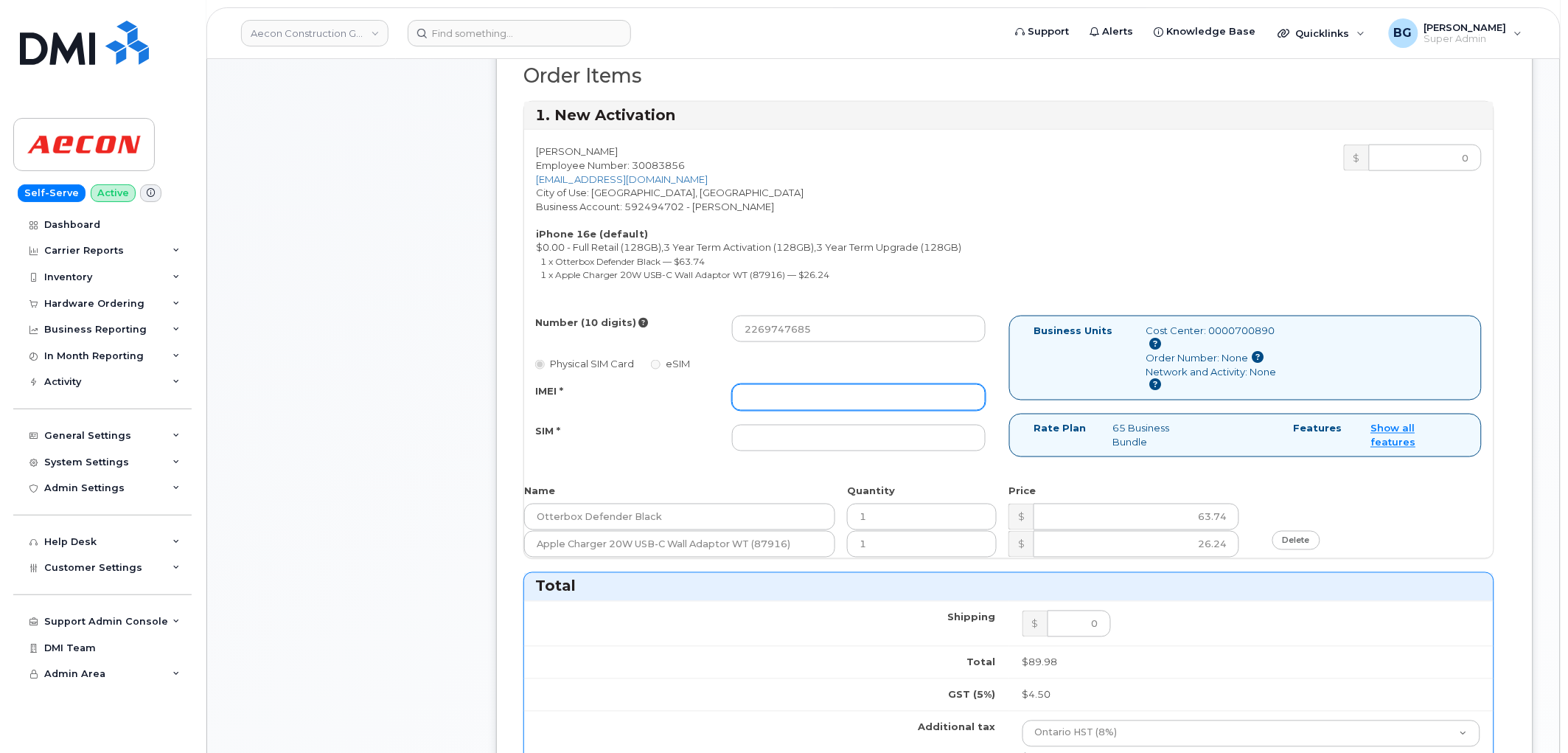
click at [820, 394] on input "IMEI *" at bounding box center [859, 397] width 254 height 26
paste input "354216330157052"
type input "354216330157052"
click at [801, 429] on input "SIM *" at bounding box center [859, 437] width 254 height 26
paste input "89302720554128564944"
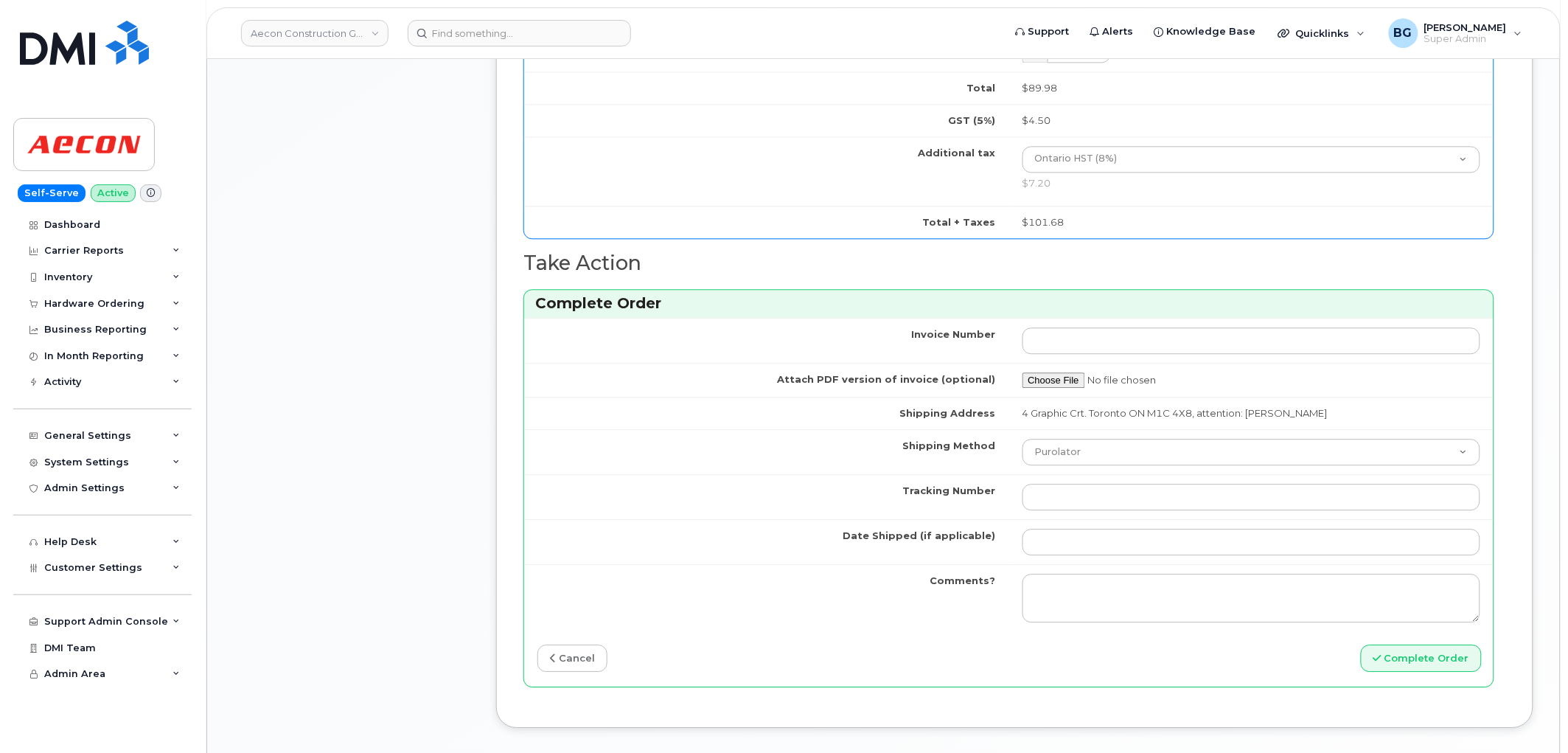
scroll to position [1202, 0]
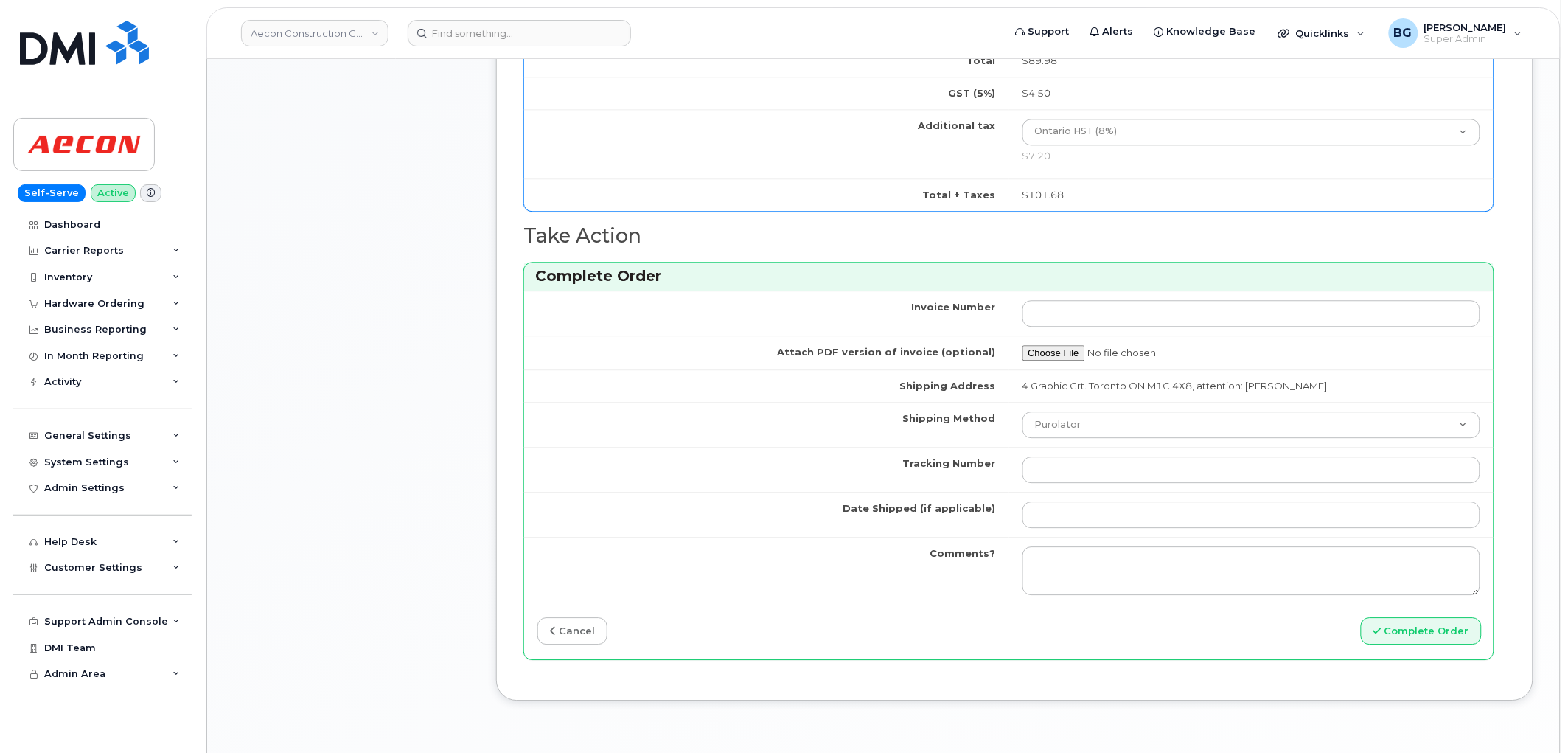
type input "89302720554128564944"
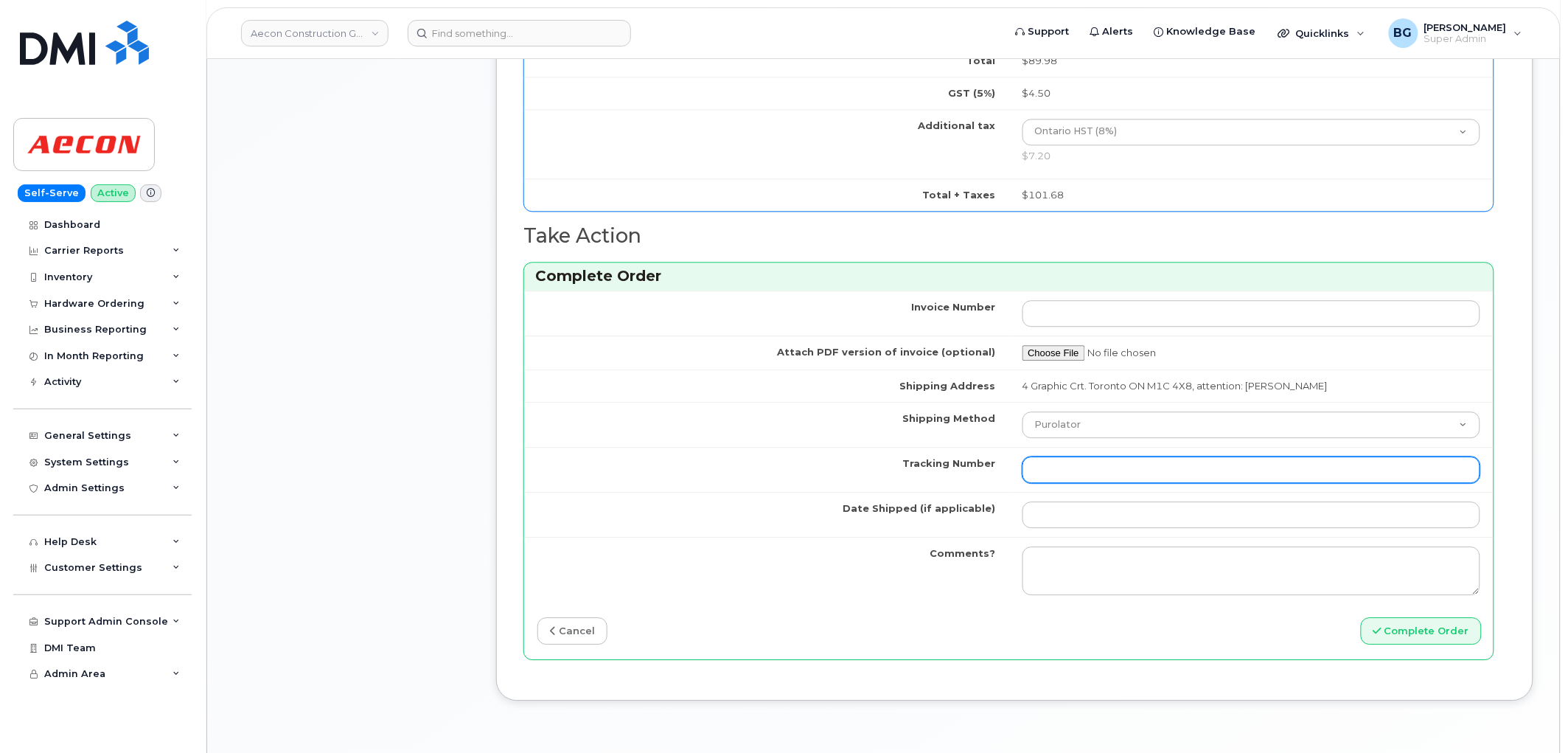
click at [1095, 457] on input "Tracking Number" at bounding box center [1252, 470] width 458 height 26
paste input "520072526301"
type input "520072526301"
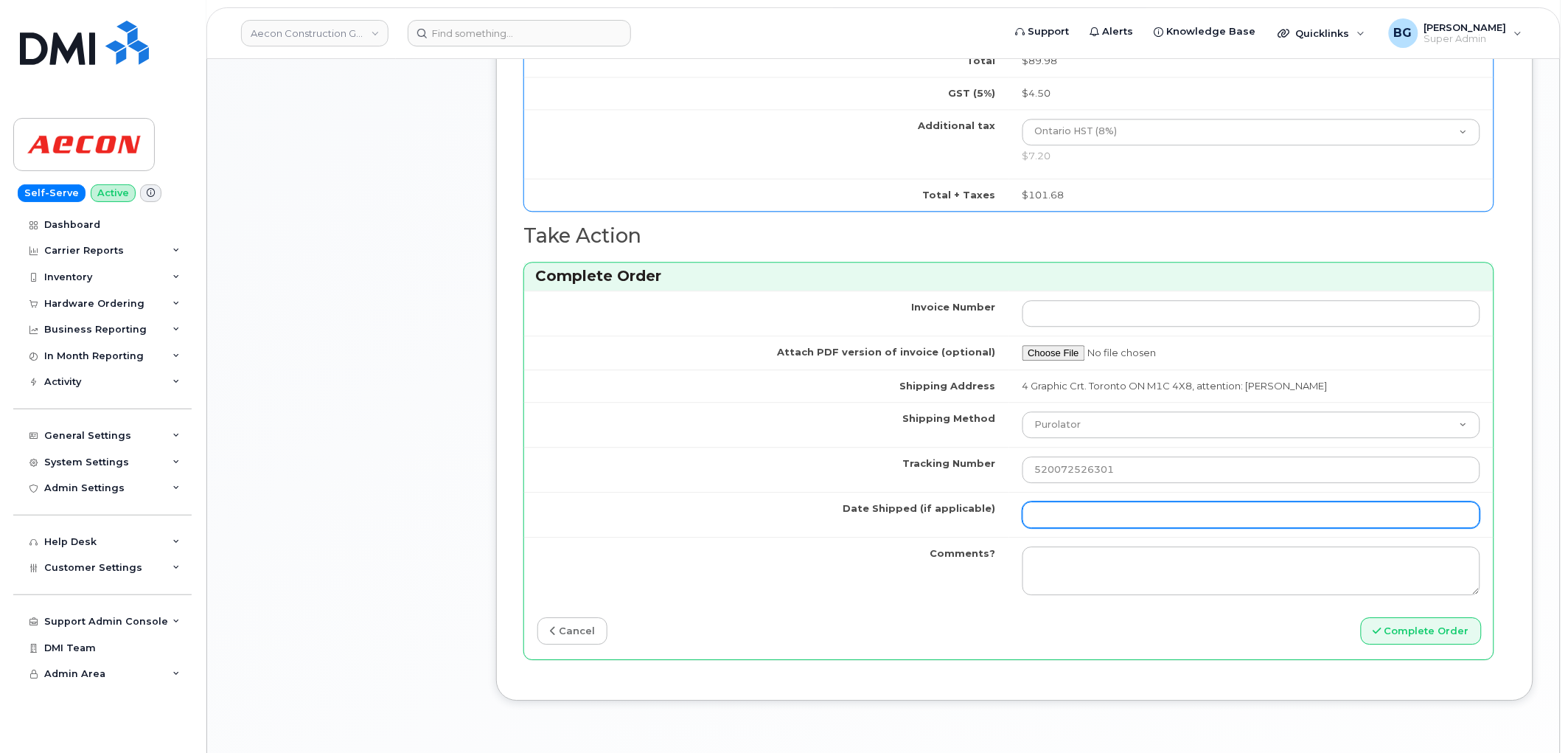
click at [1077, 506] on input "Date Shipped (if applicable)" at bounding box center [1252, 514] width 458 height 26
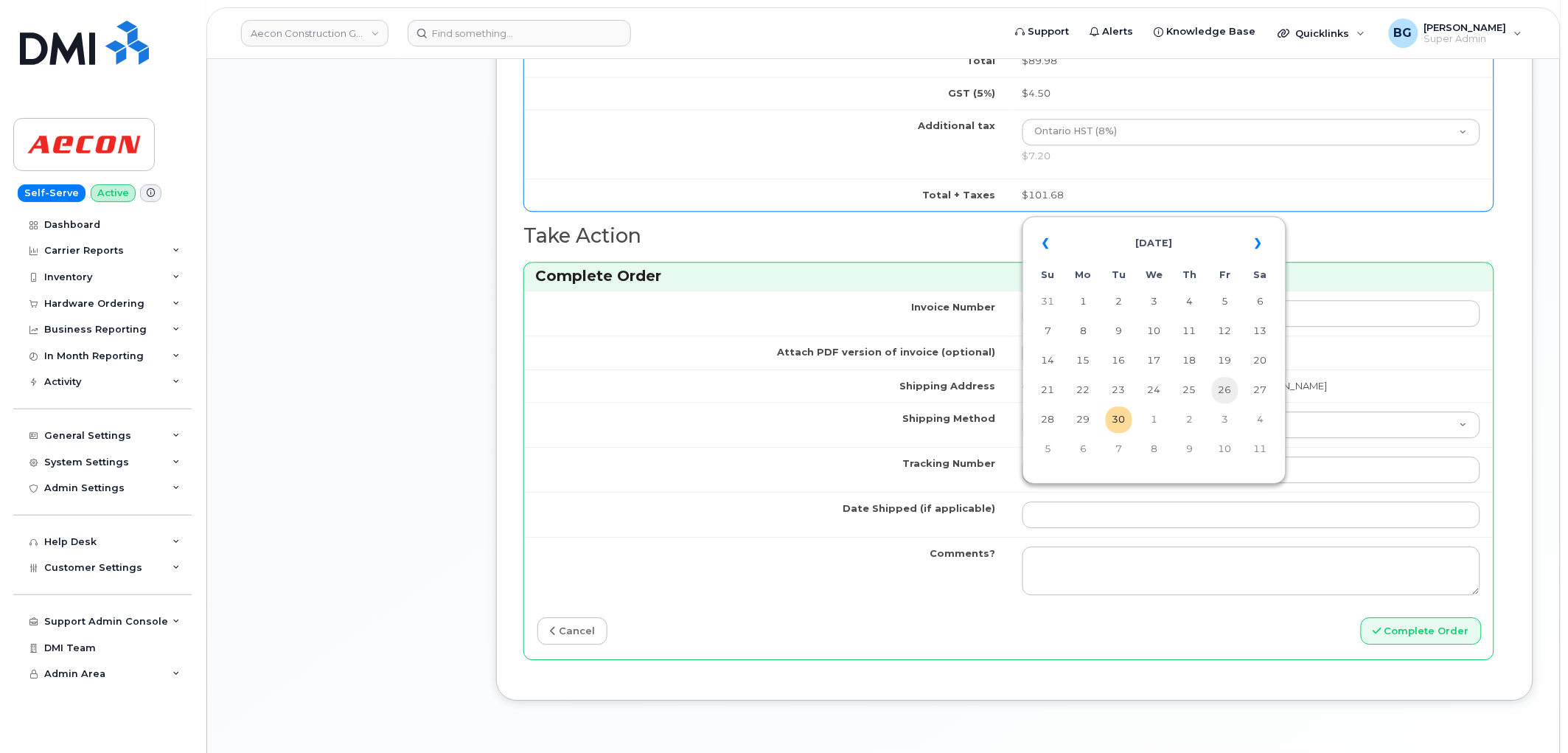
click at [1227, 393] on td "26" at bounding box center [1225, 389] width 26 height 26
type input "[DATE]"
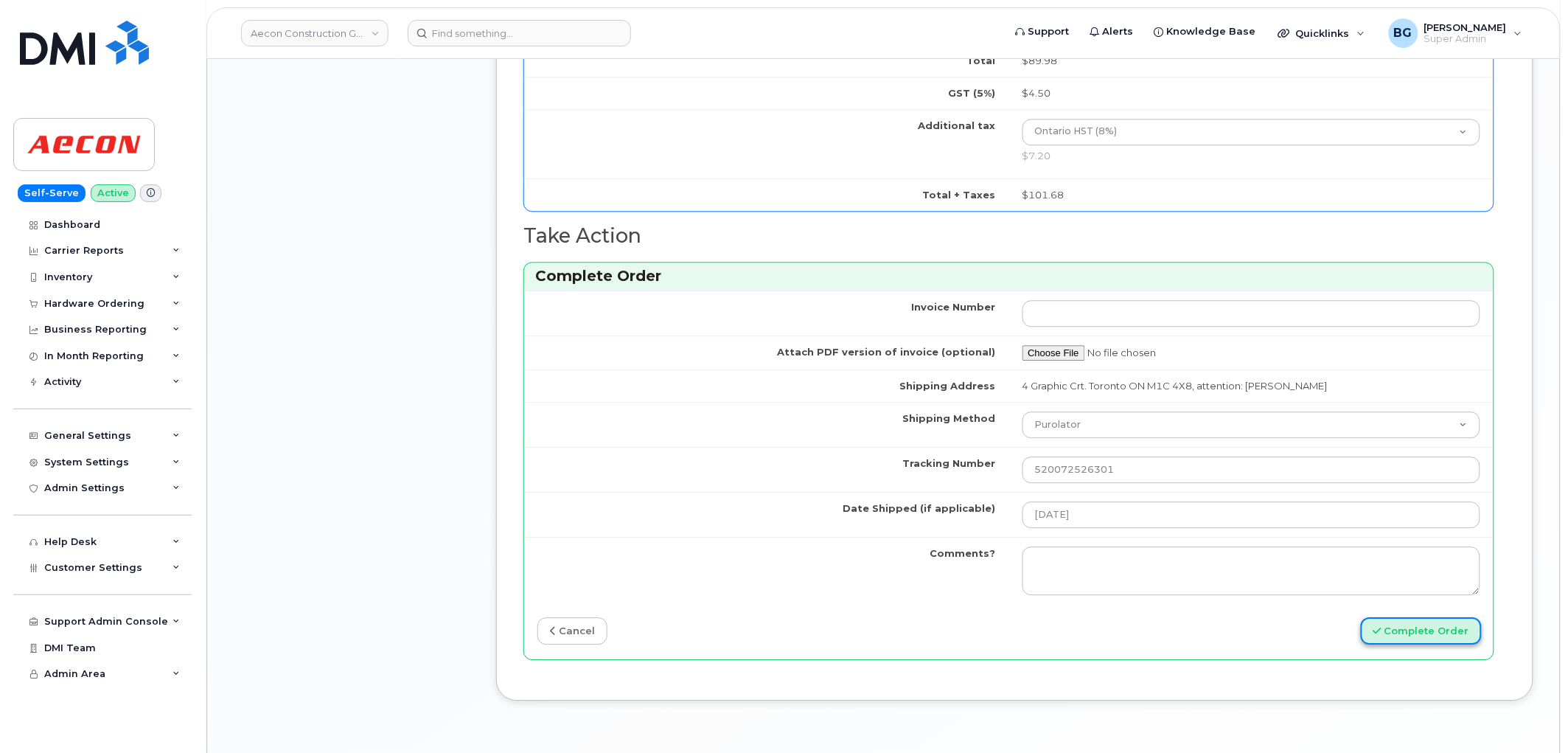
click at [1433, 618] on button "Complete Order" at bounding box center [1421, 631] width 121 height 27
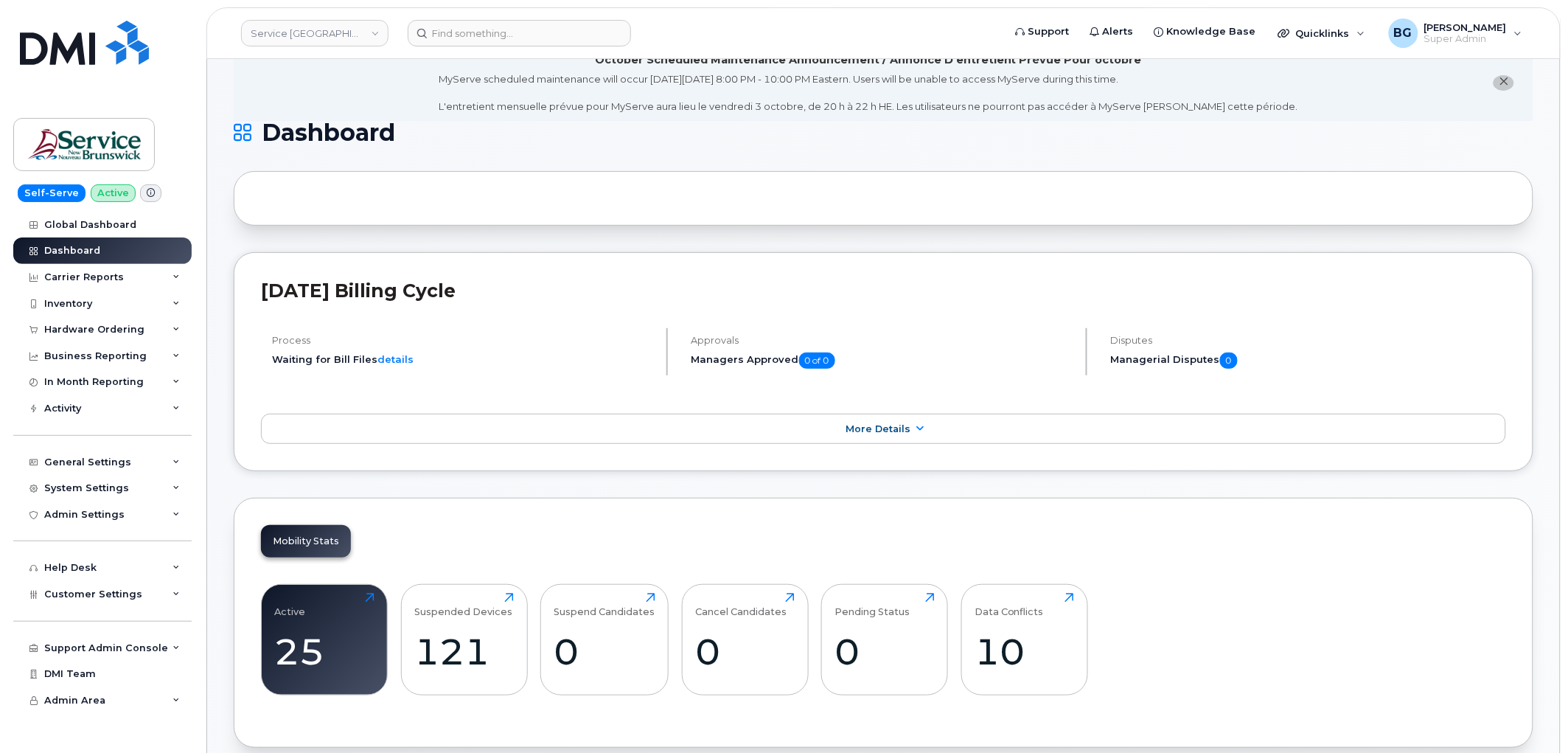
scroll to position [437, 0]
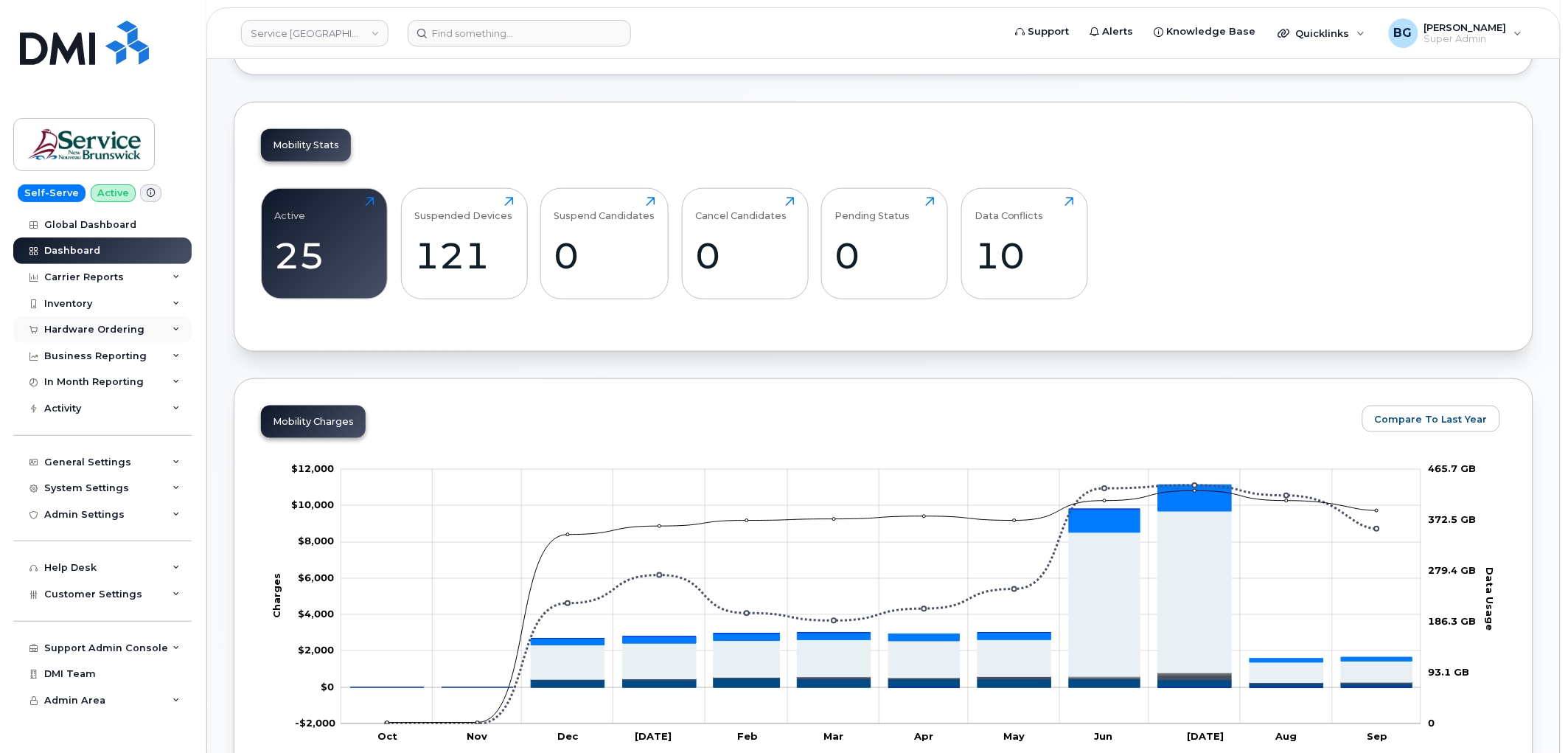
click at [101, 327] on div "Hardware Ordering" at bounding box center [94, 330] width 101 height 12
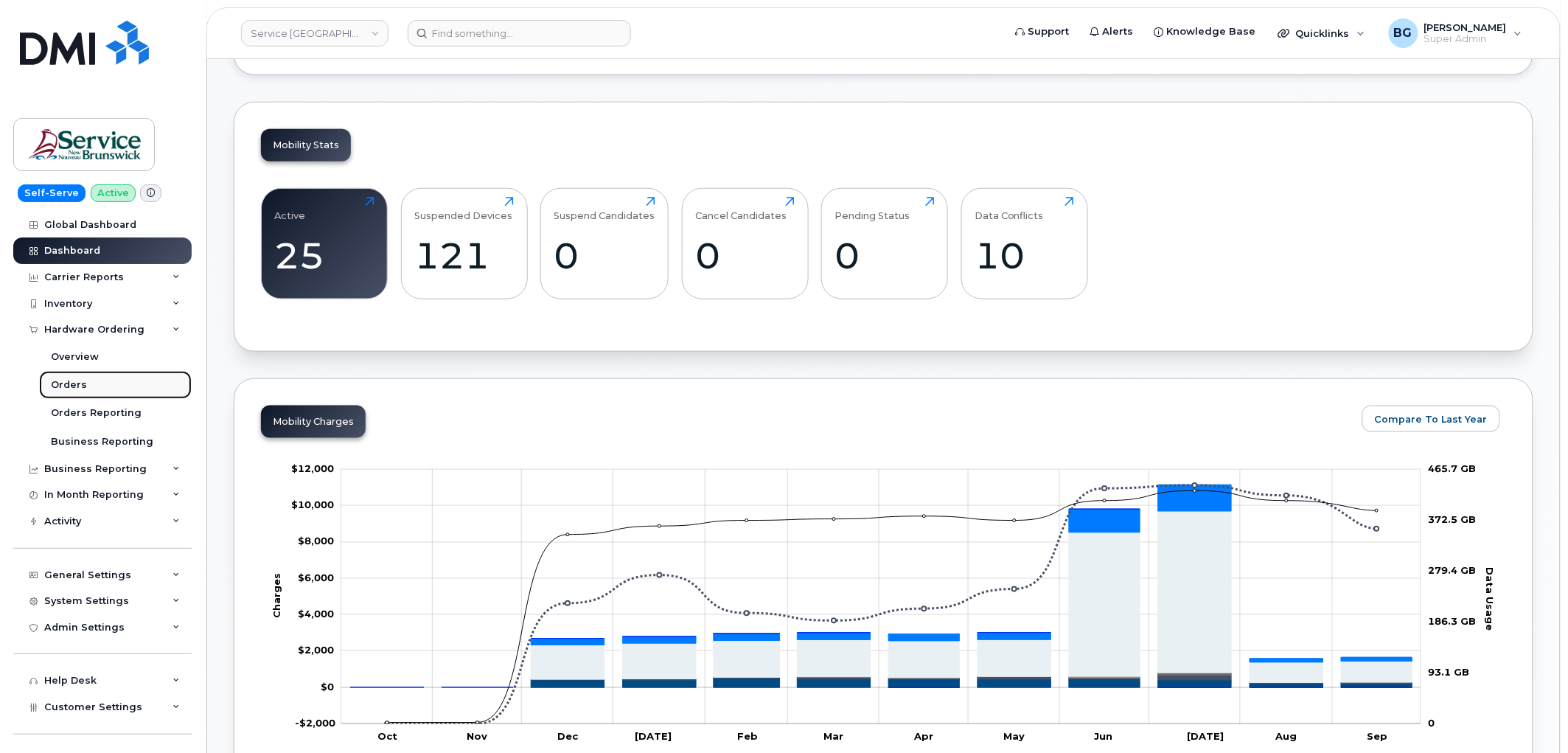
click at [63, 381] on div "Orders" at bounding box center [69, 385] width 36 height 14
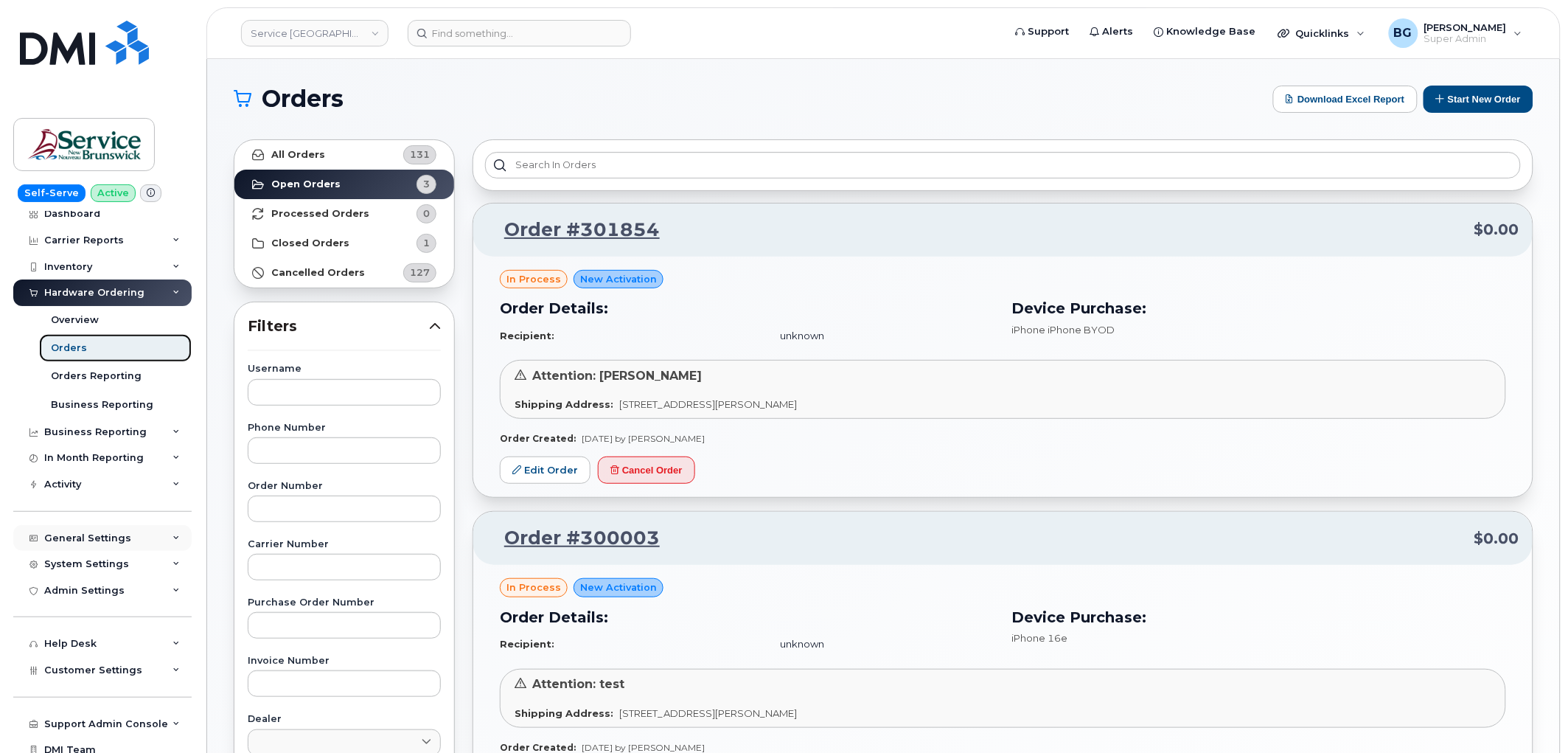
scroll to position [72, 0]
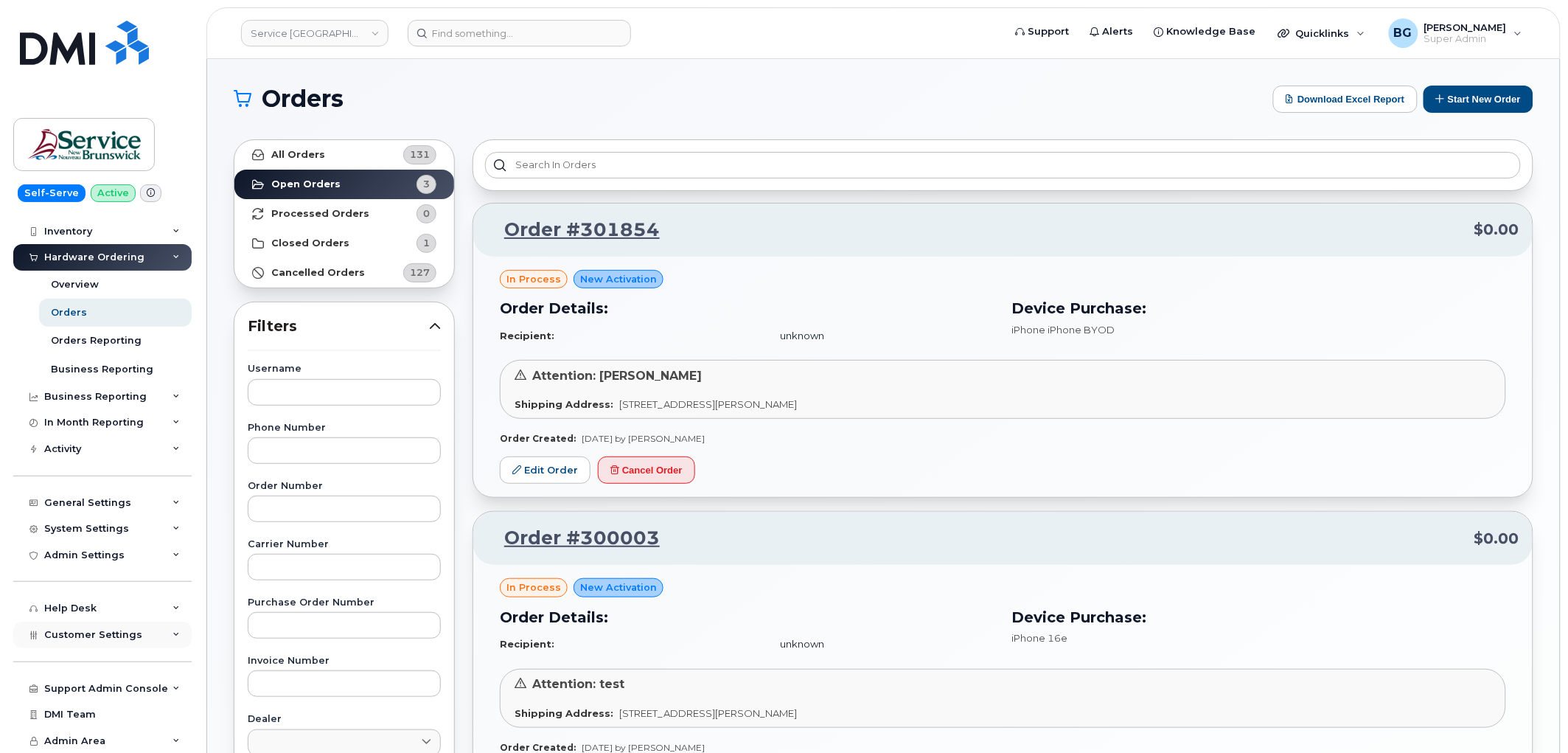
click at [78, 632] on span "Customer Settings" at bounding box center [93, 635] width 98 height 11
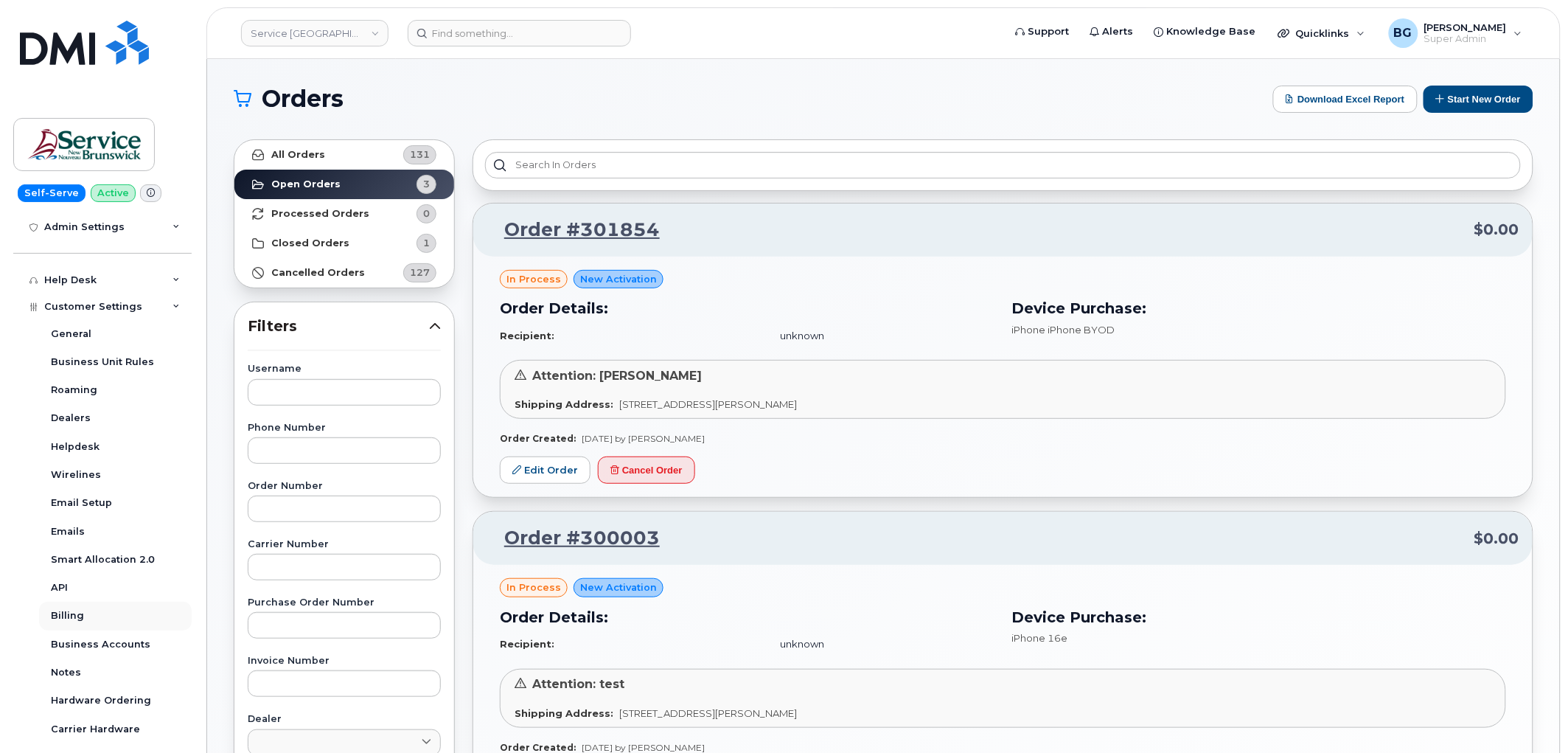
scroll to position [496, 0]
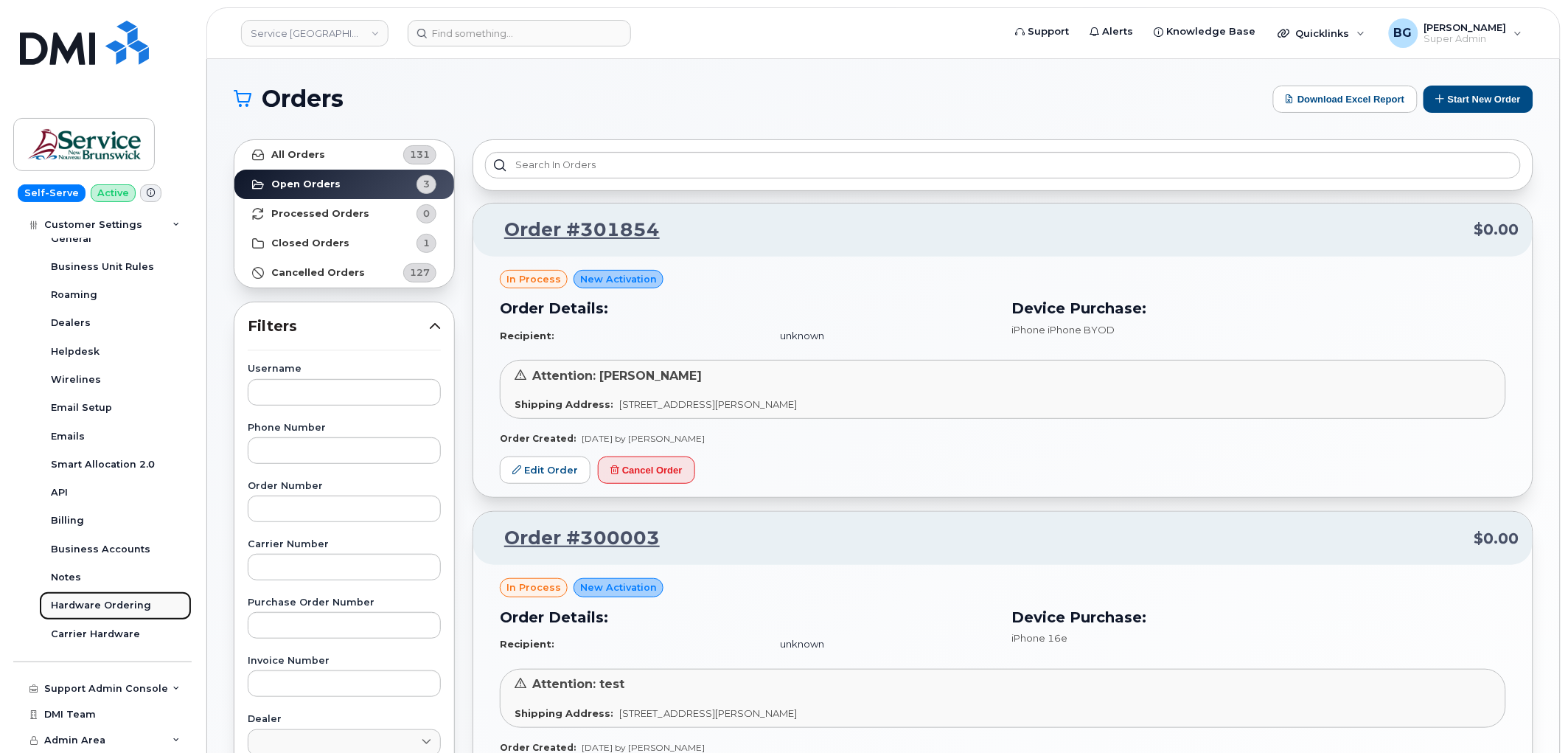
click at [94, 602] on div "Hardware Ordering" at bounding box center [101, 606] width 101 height 14
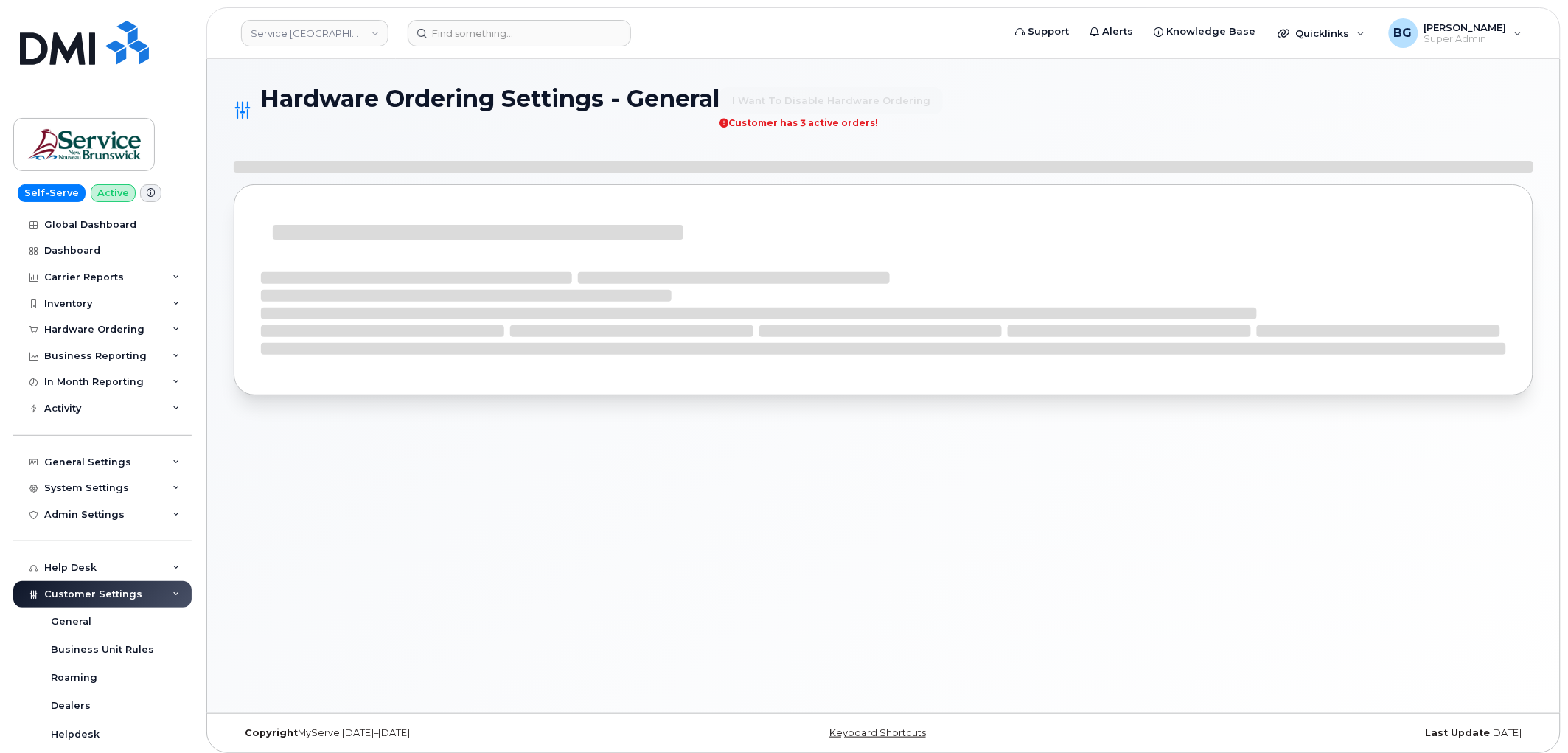
select select "admins"
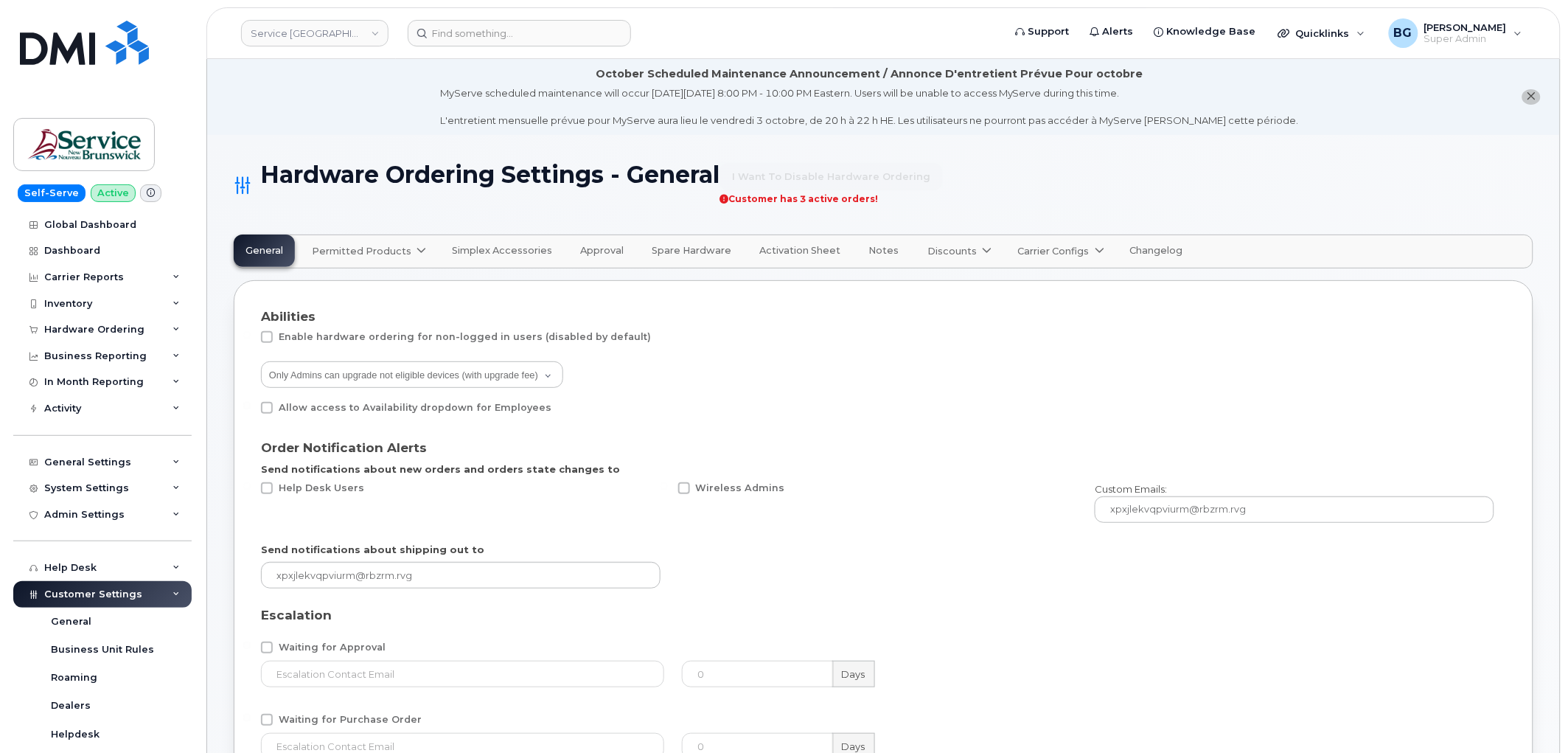
click at [414, 251] on span at bounding box center [421, 251] width 14 height 14
click at [330, 283] on span "Bell" at bounding box center [325, 287] width 19 height 15
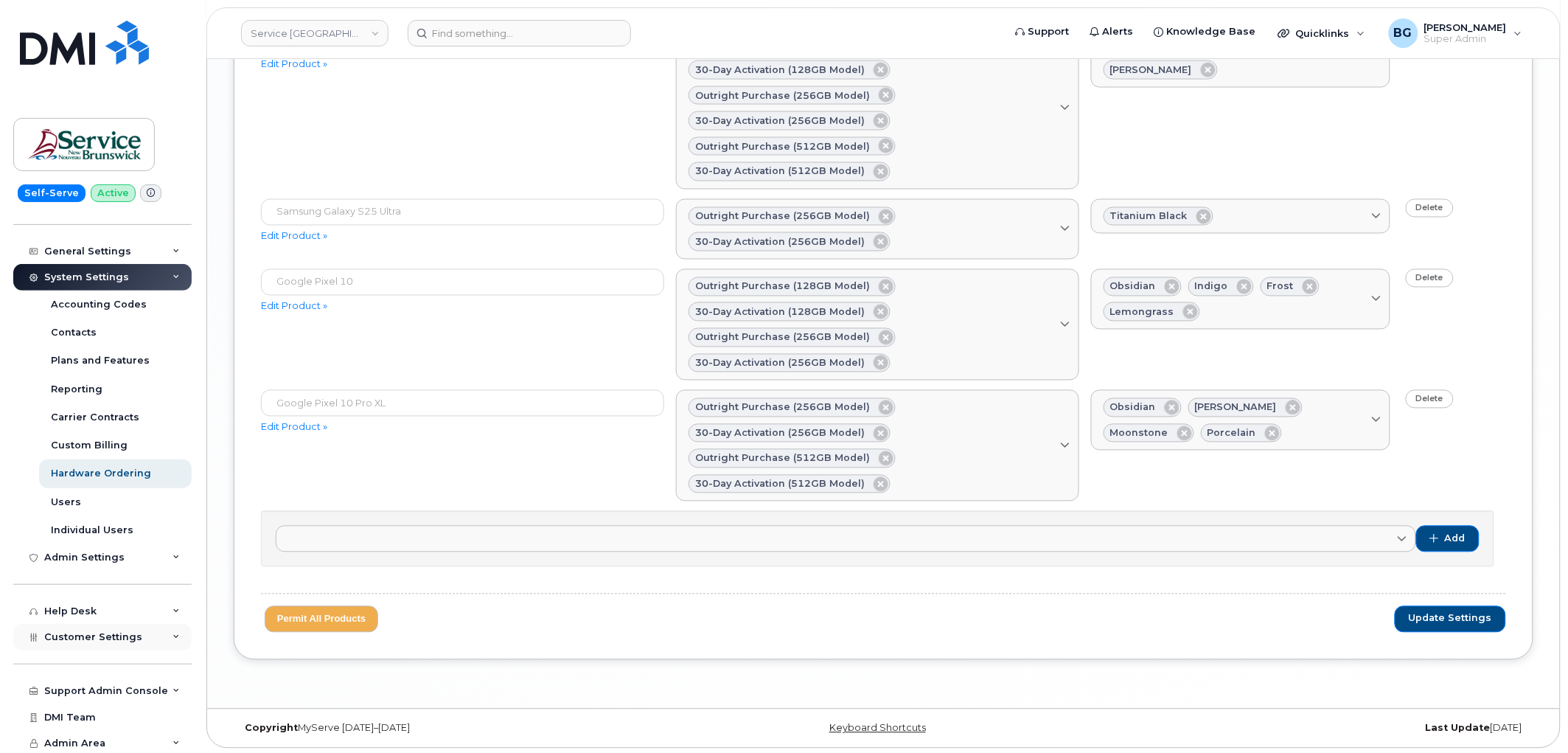
scroll to position [214, 0]
click at [86, 635] on span "Customer Settings" at bounding box center [93, 634] width 98 height 11
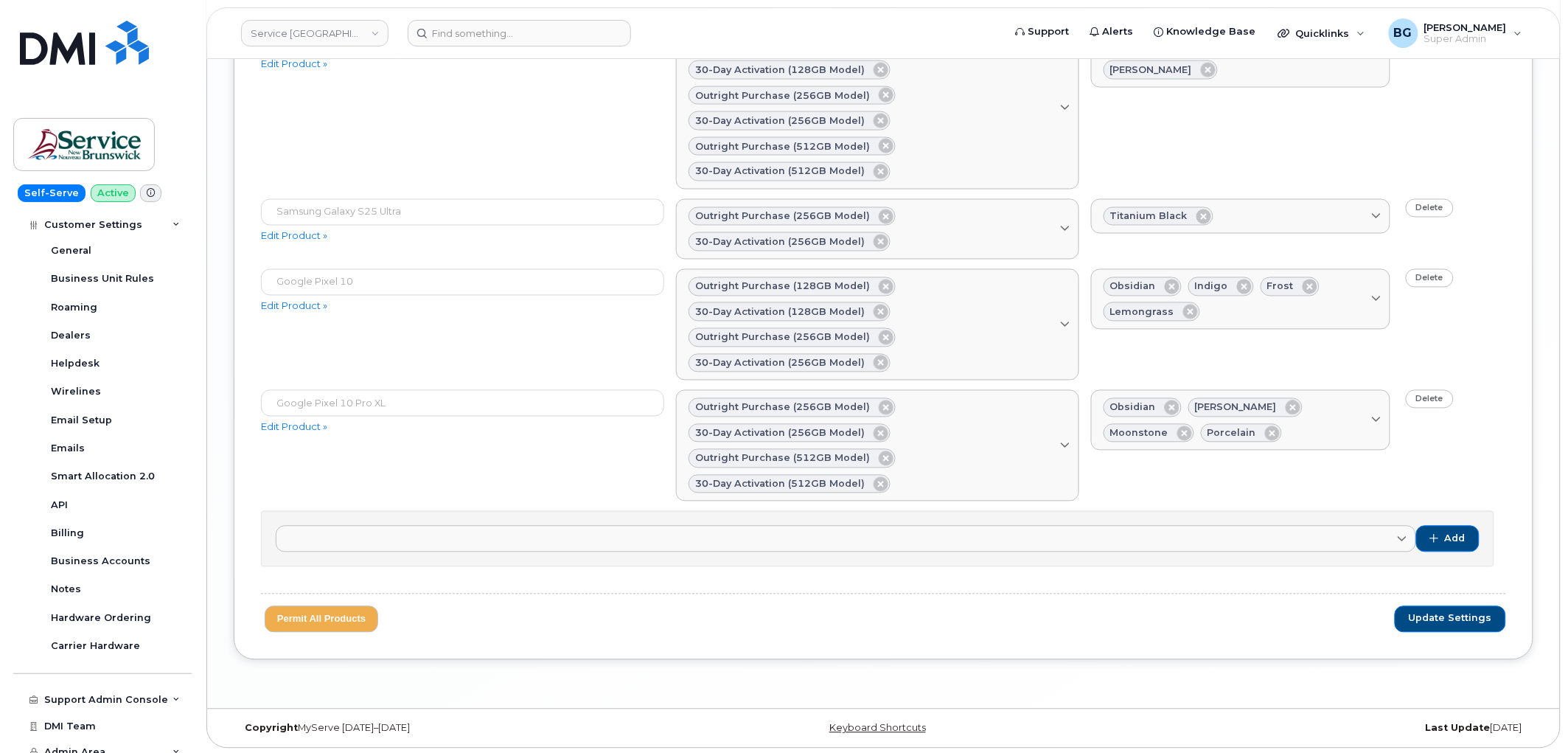
scroll to position [637, 0]
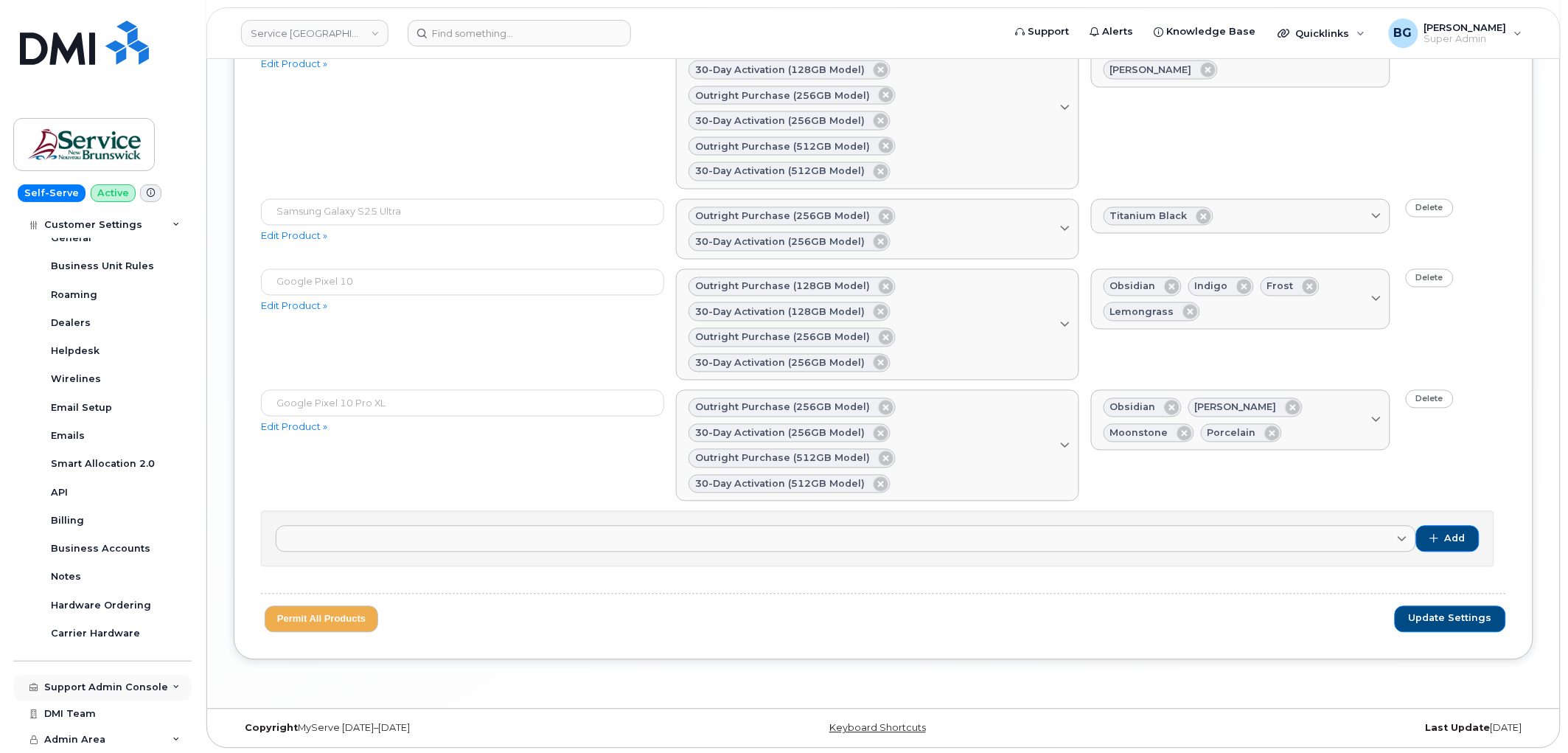
click at [78, 688] on div "Support Admin Console" at bounding box center [106, 688] width 123 height 12
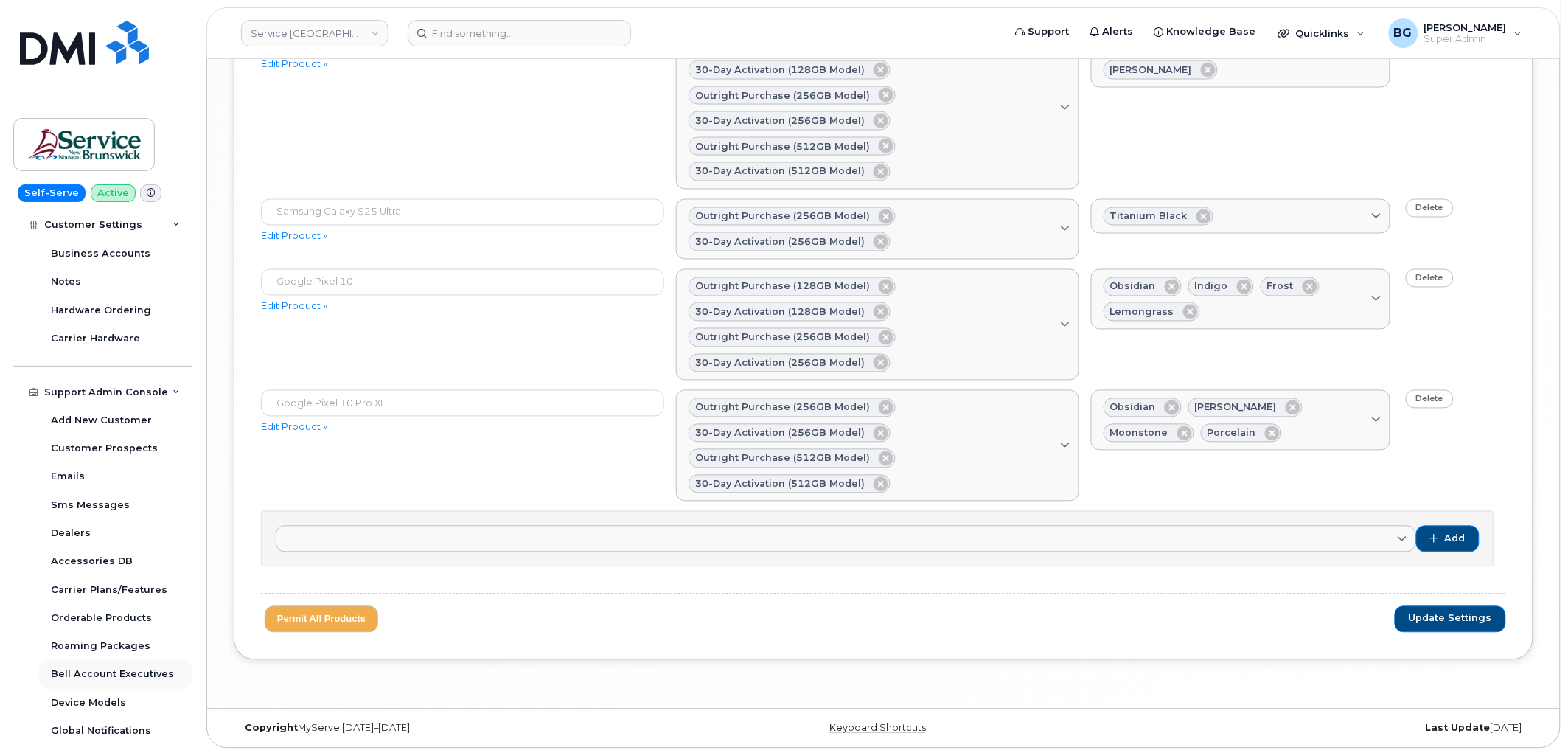
scroll to position [976, 0]
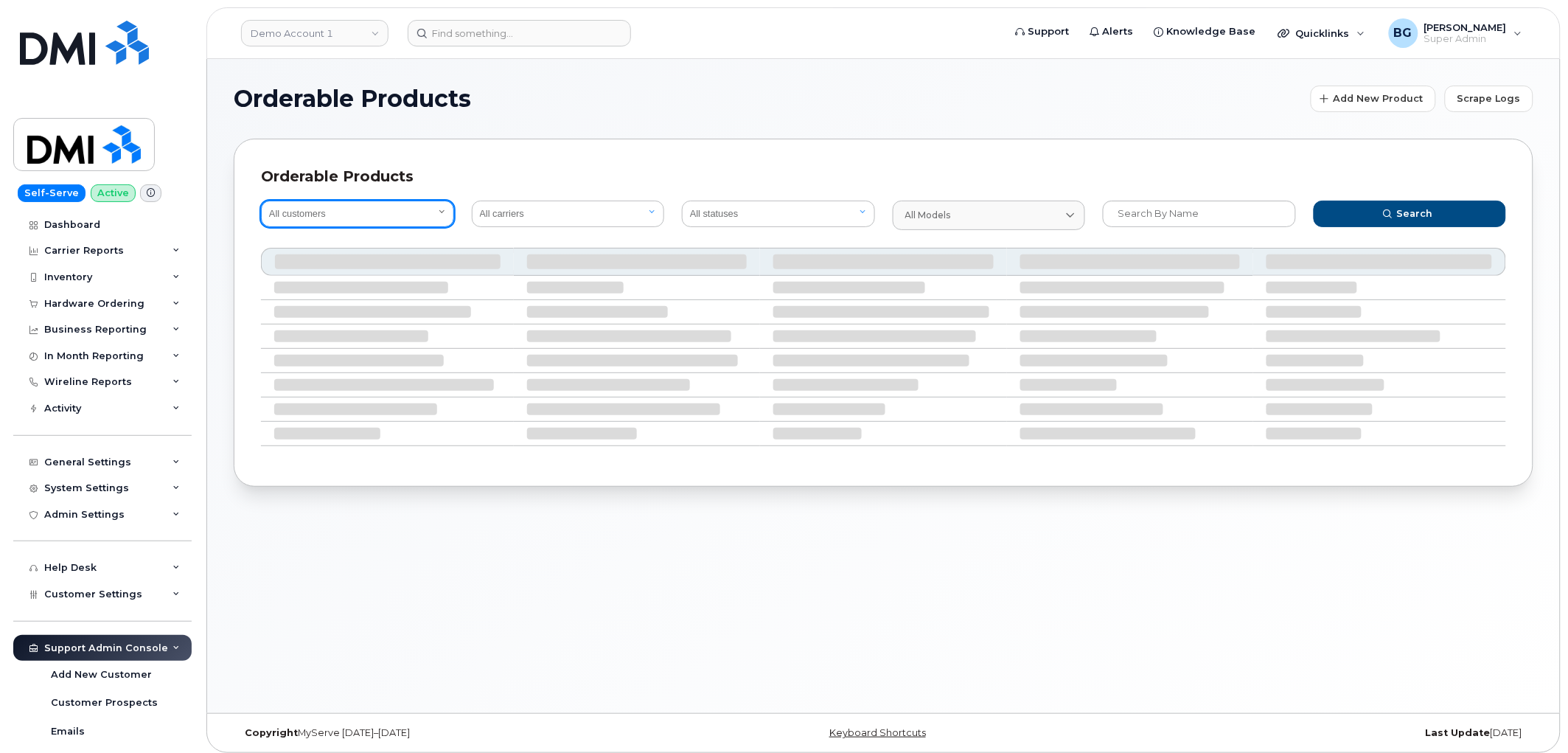
click at [344, 212] on select "All customers" at bounding box center [358, 213] width 193 height 26
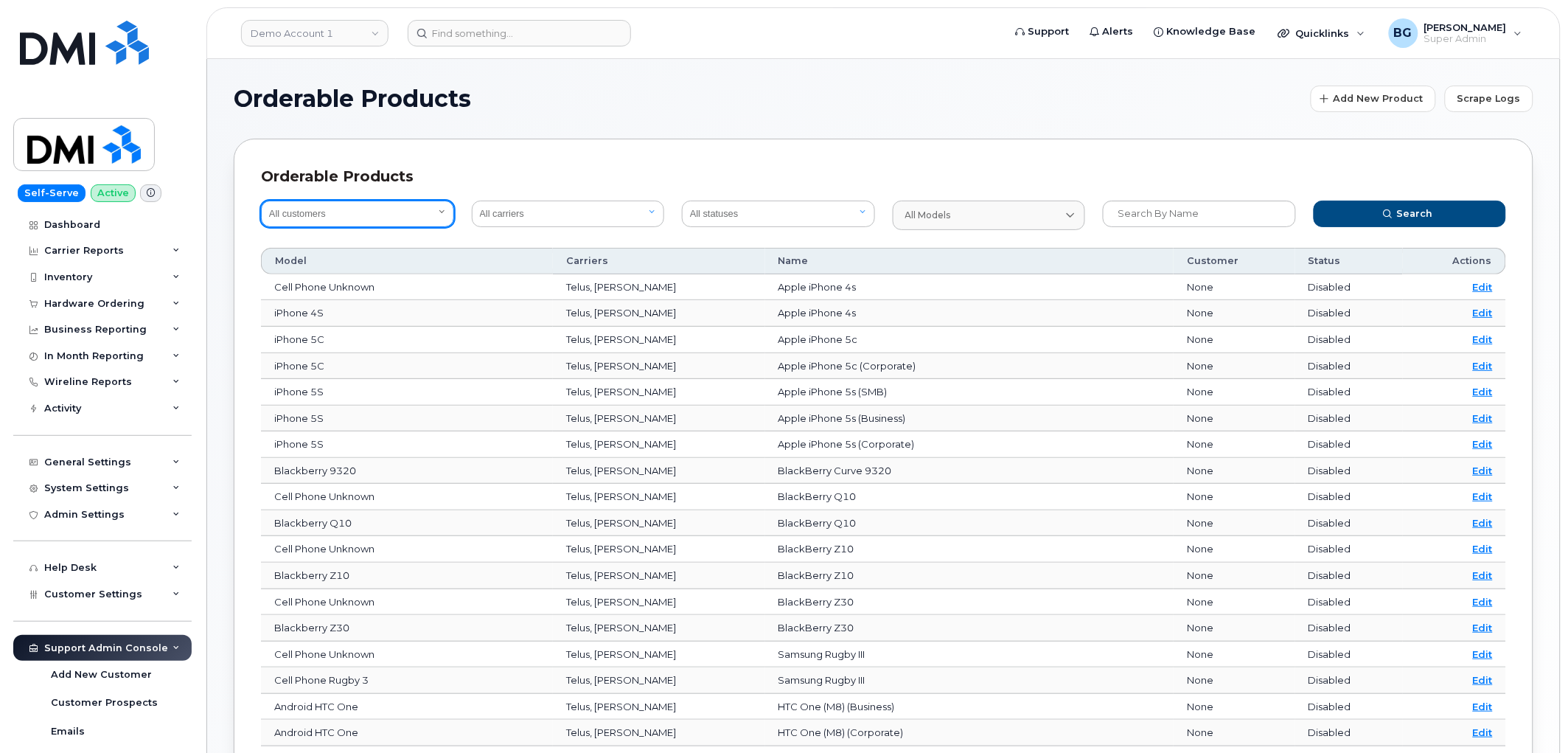
click at [337, 202] on select "All customers Acadia Broadcasting Ltd Aecon Construction Group Inc Alberta Heal…" at bounding box center [358, 213] width 193 height 26
select select "2af23fce-5793-45da-ab44-661f5a6d9214"
click at [337, 202] on select "All customers Acadia Broadcasting Ltd Aecon Construction Group Inc Alberta Heal…" at bounding box center [358, 213] width 193 height 26
click at [343, 215] on select "All customers Acadia Broadcasting Ltd Aecon Construction Group Inc Alberta Heal…" at bounding box center [358, 213] width 193 height 26
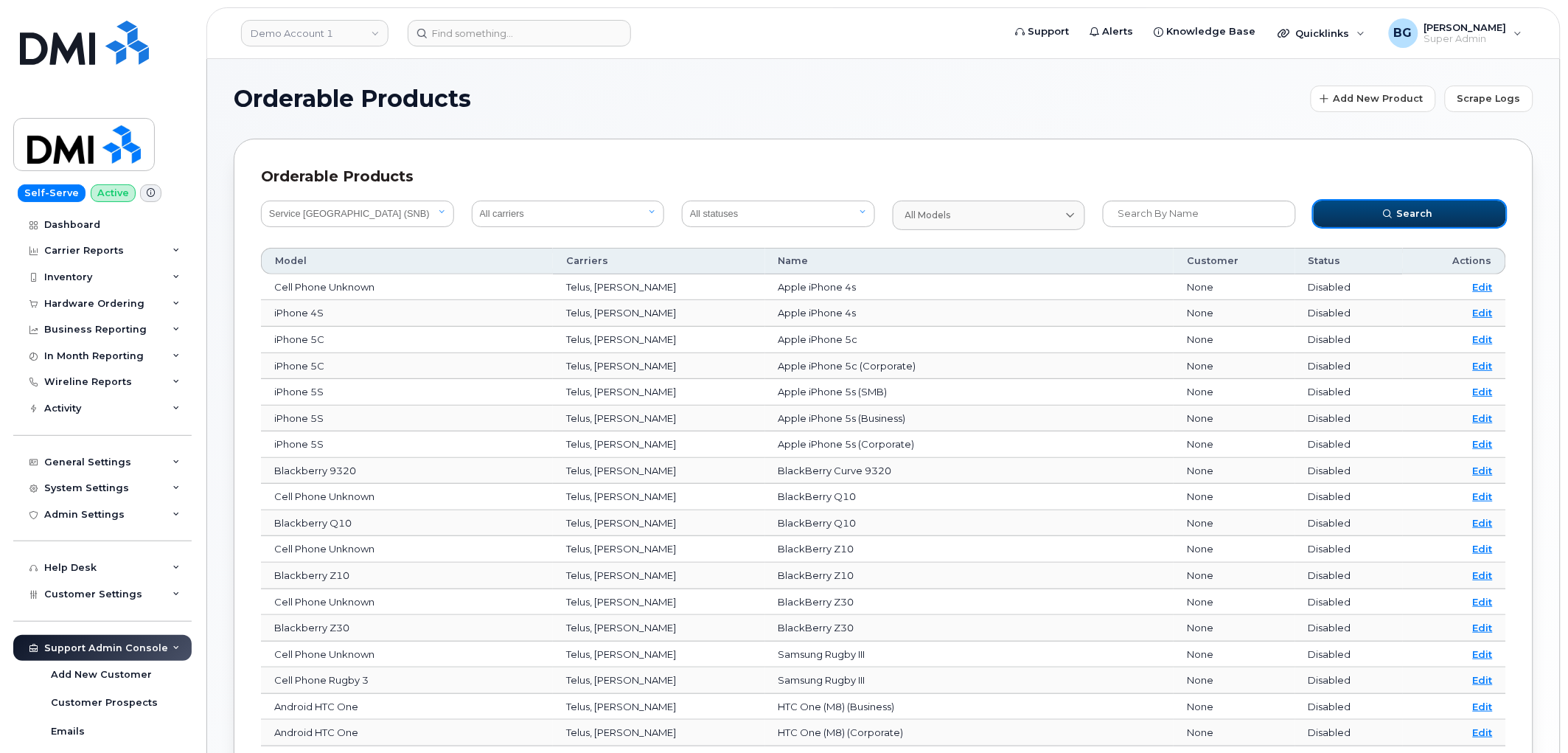
click at [1401, 219] on span "Search" at bounding box center [1415, 213] width 36 height 14
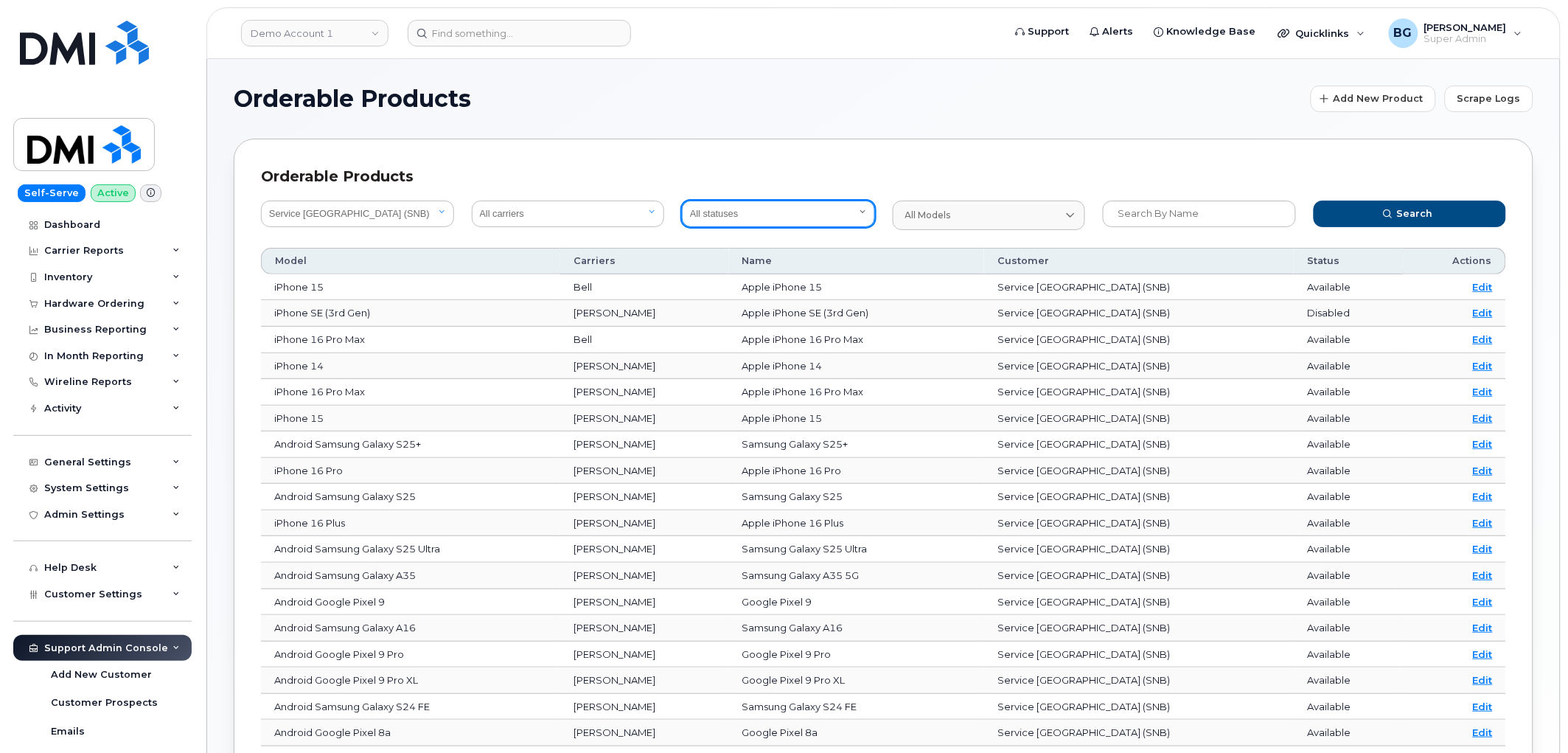
click at [775, 209] on select "All statuses Available Disabled" at bounding box center [778, 213] width 193 height 26
select select "true"
click at [682, 201] on select "All statuses Available Disabled" at bounding box center [778, 213] width 193 height 26
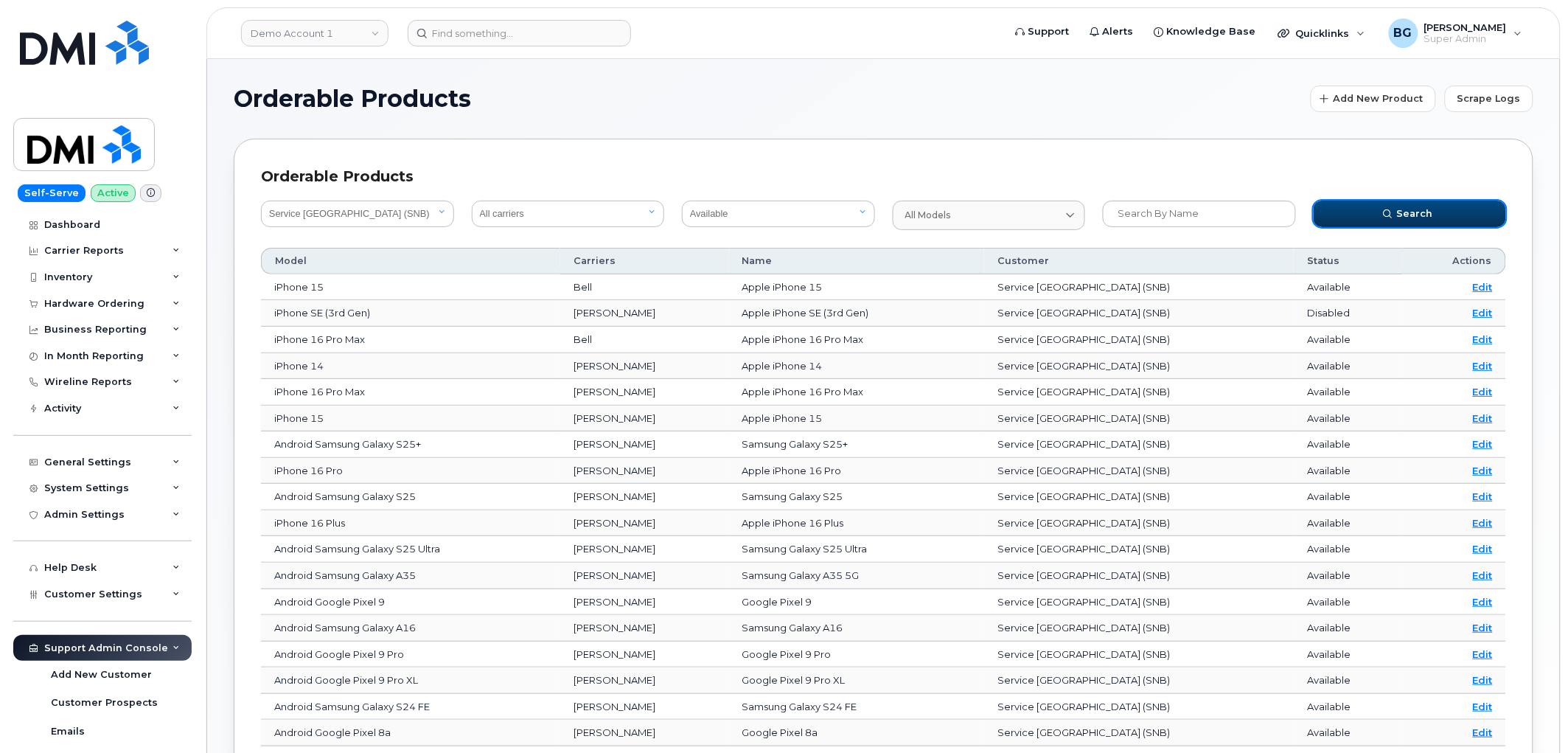
click at [1395, 210] on span "submit" at bounding box center [1389, 214] width 14 height 14
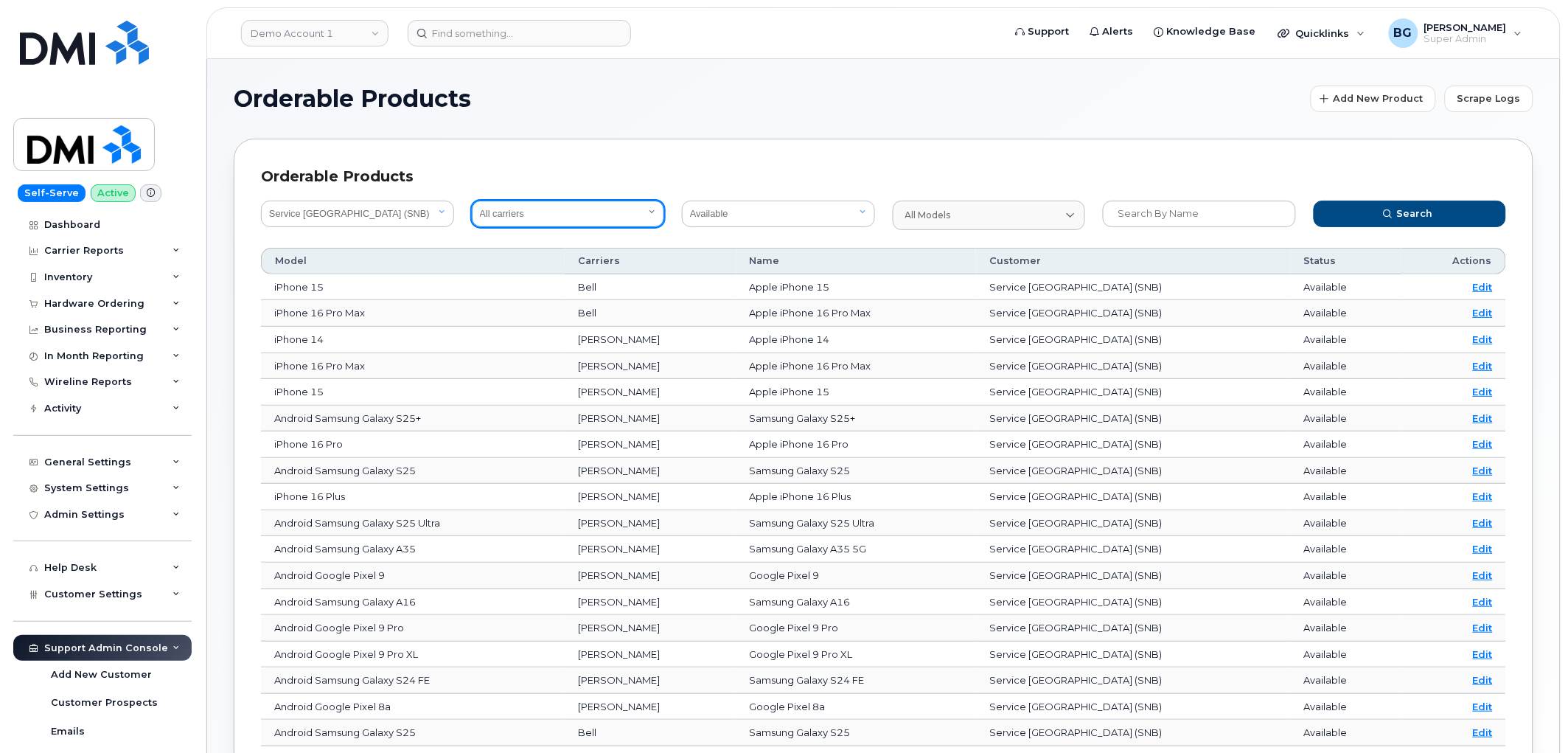
click at [590, 216] on select "All carriers Orange France Telia Verizon Wireless SaskTel Vodafone Italy Rogers…" at bounding box center [568, 213] width 193 height 26
select select "1"
click at [472, 201] on select "All carriers Orange France Telia Verizon Wireless SaskTel Vodafone Italy Rogers…" at bounding box center [568, 213] width 193 height 26
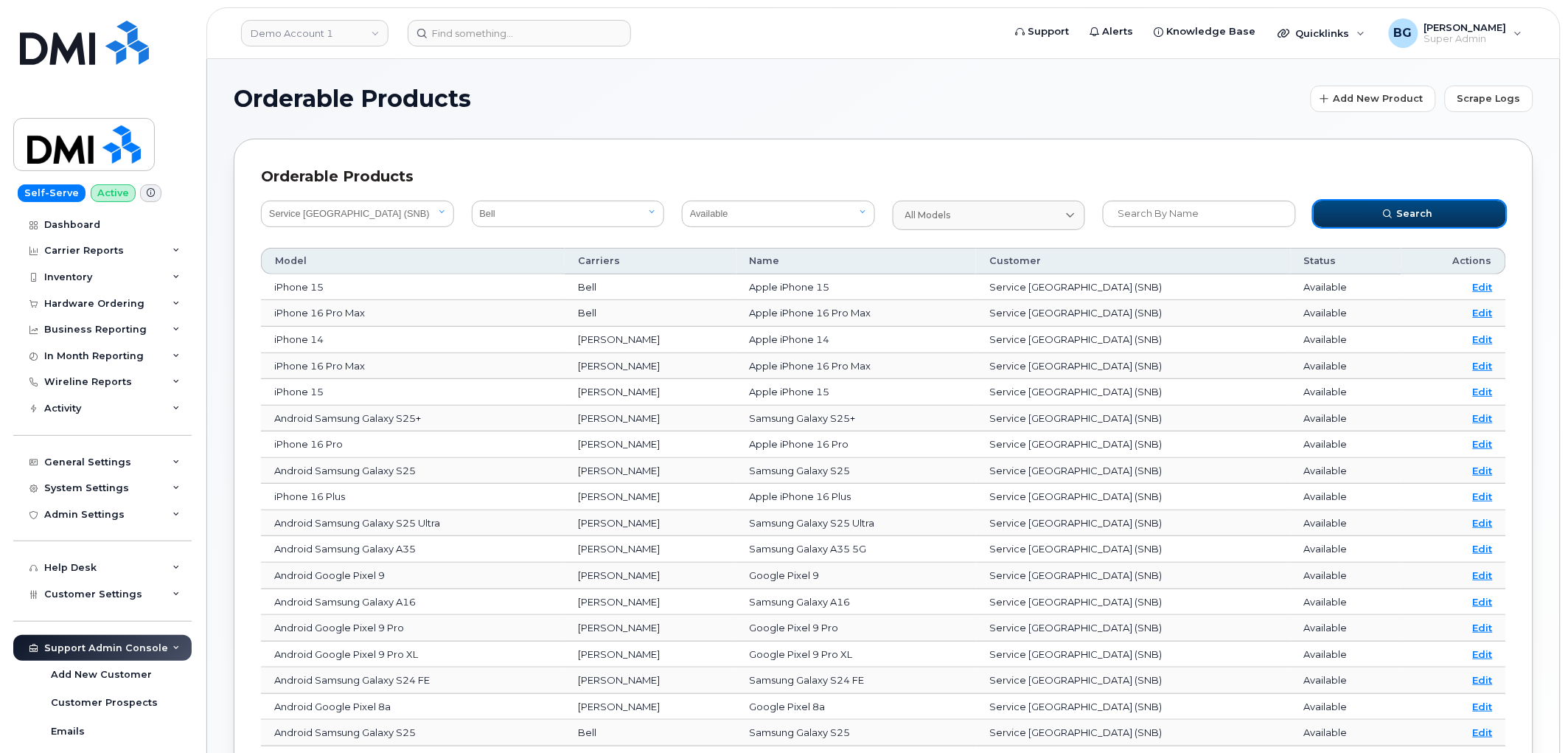
click at [1373, 223] on button "Search" at bounding box center [1411, 213] width 193 height 26
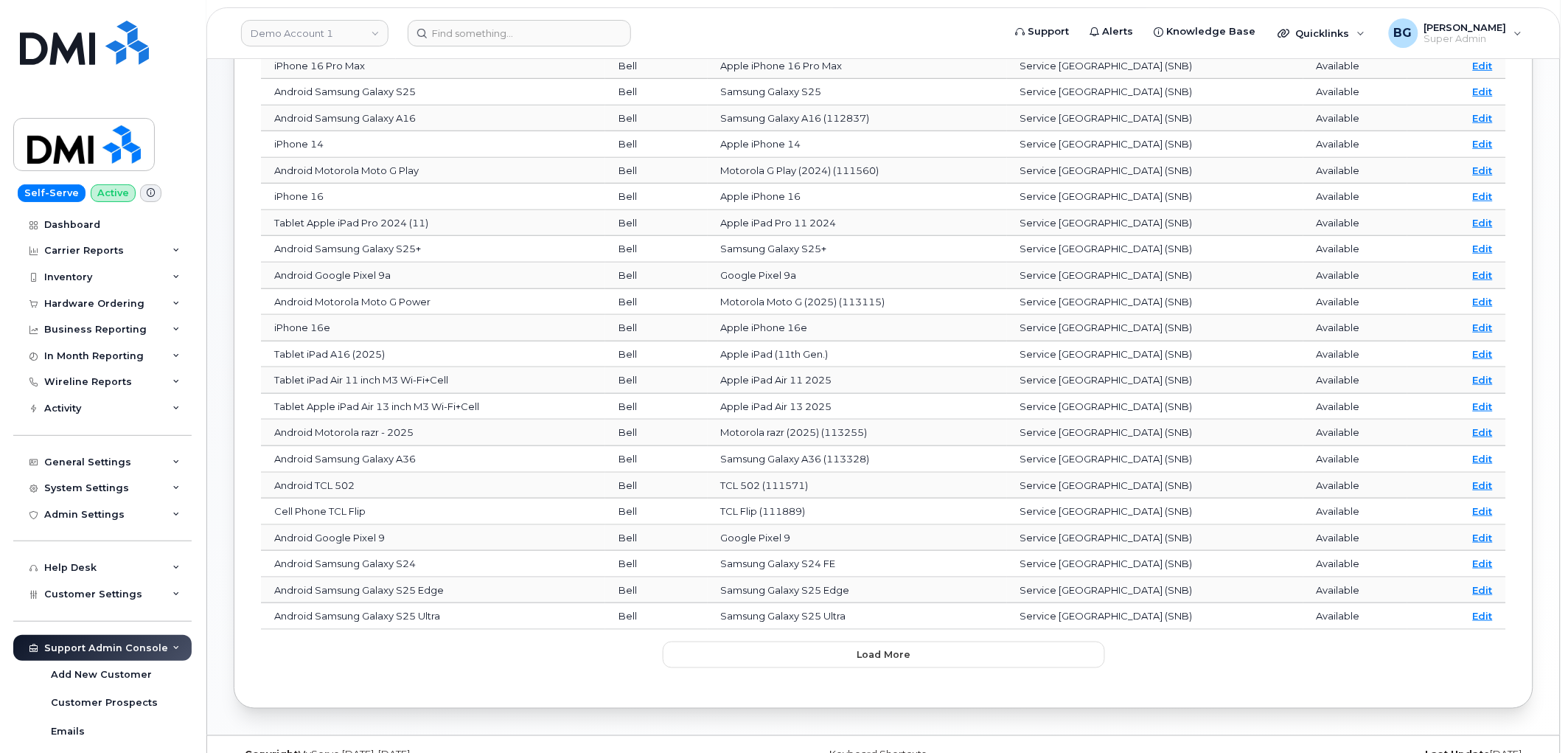
scroll to position [332, 0]
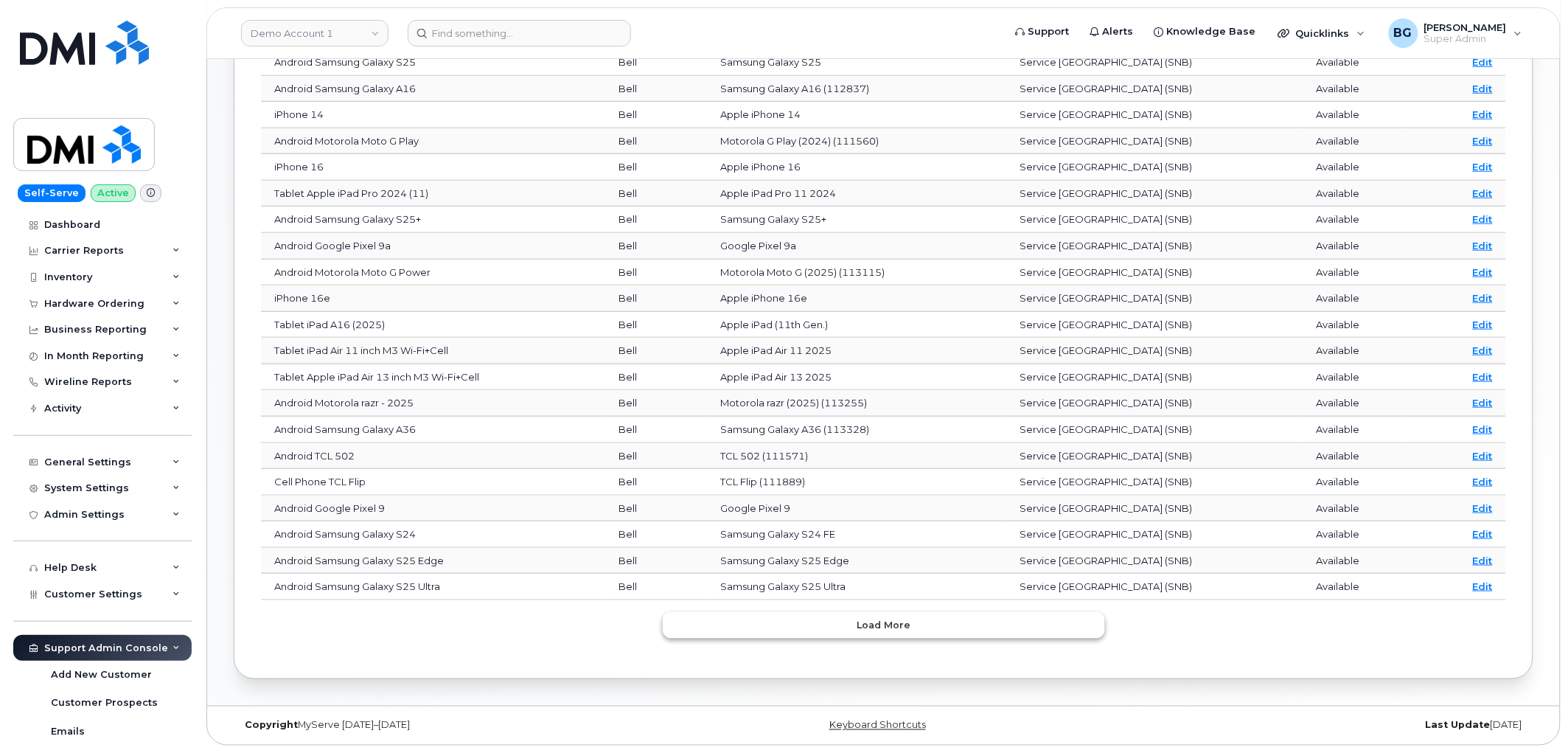
click at [901, 624] on span "Load more" at bounding box center [884, 625] width 54 height 14
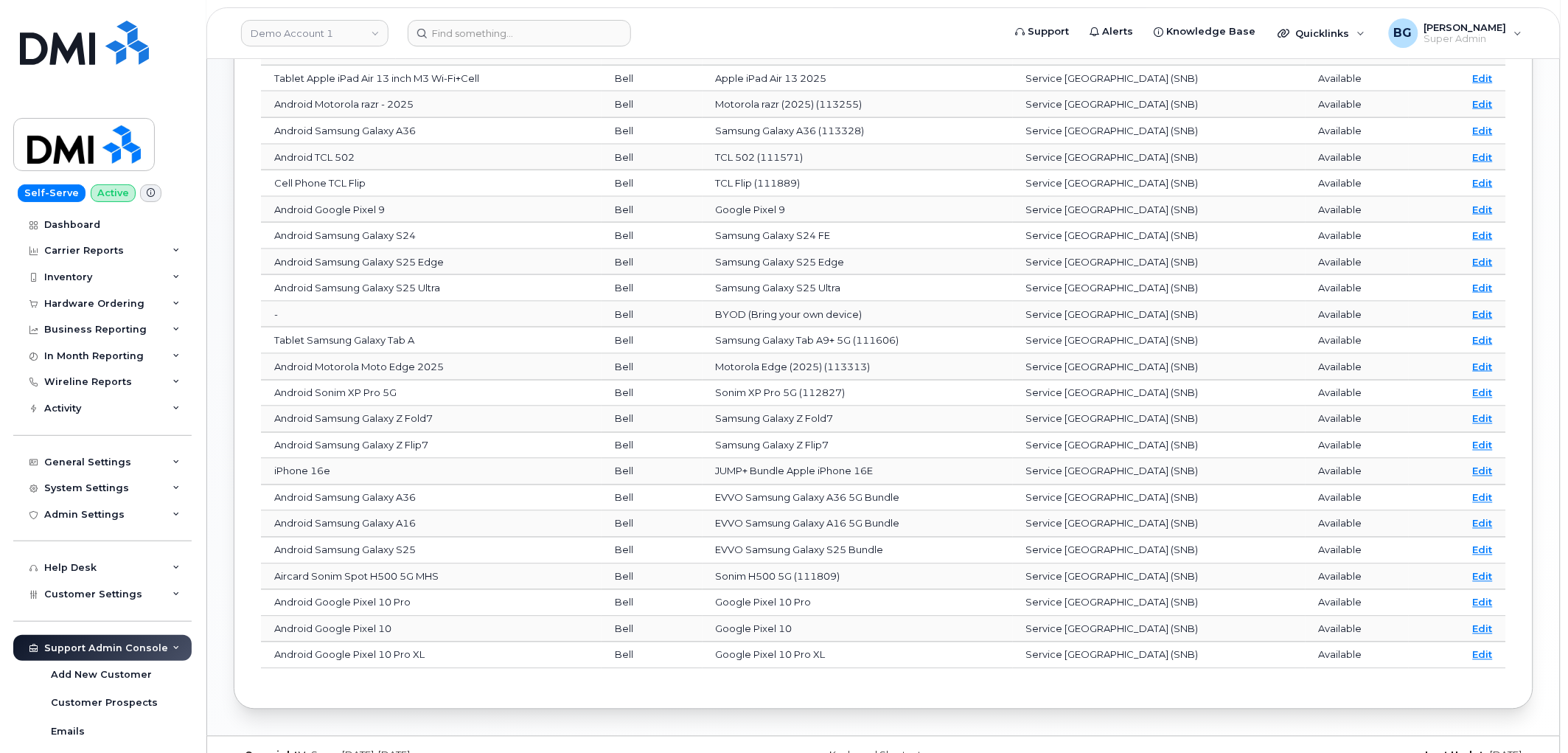
scroll to position [661, 0]
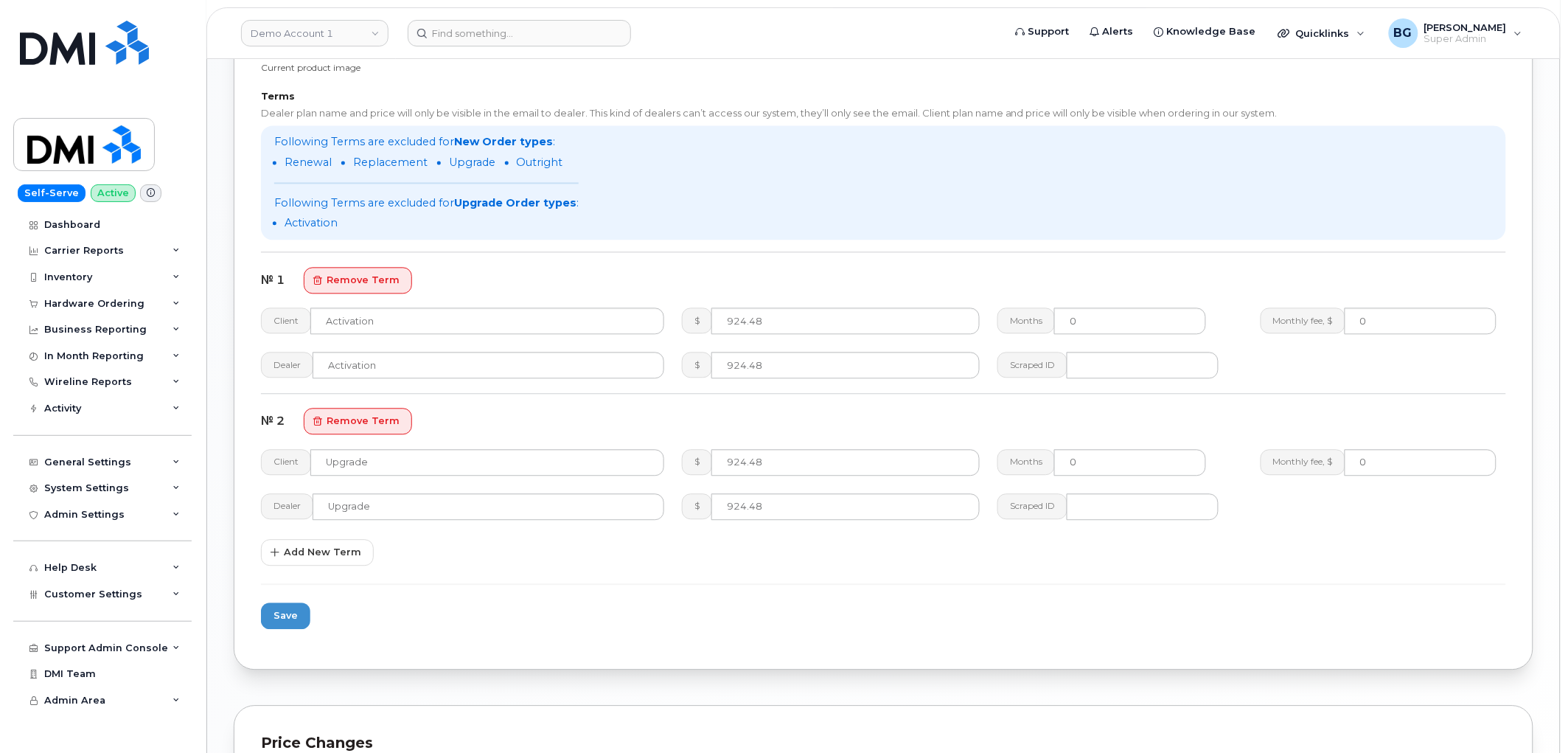
scroll to position [1092, 0]
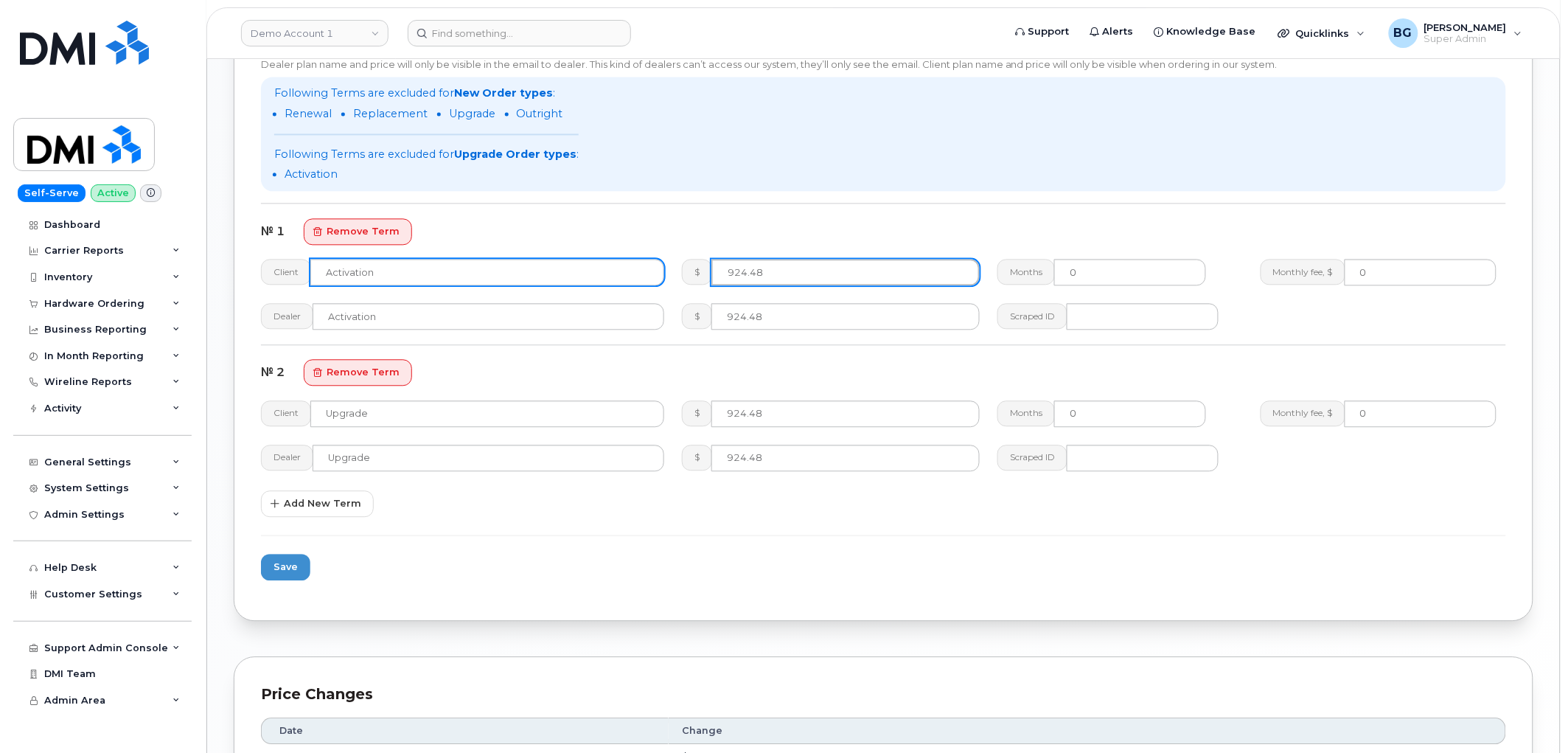
drag, startPoint x: 782, startPoint y: 269, endPoint x: 647, endPoint y: 271, distance: 135.0
click at [647, 270] on div "Client Activation $ 924.48 Months 0 Monthly fee, $ 0" at bounding box center [883, 272] width 1263 height 44
type input "1014.95"
drag, startPoint x: 374, startPoint y: 267, endPoint x: 271, endPoint y: 269, distance: 103.0
click at [271, 269] on div "Client Activation" at bounding box center [463, 272] width 403 height 26
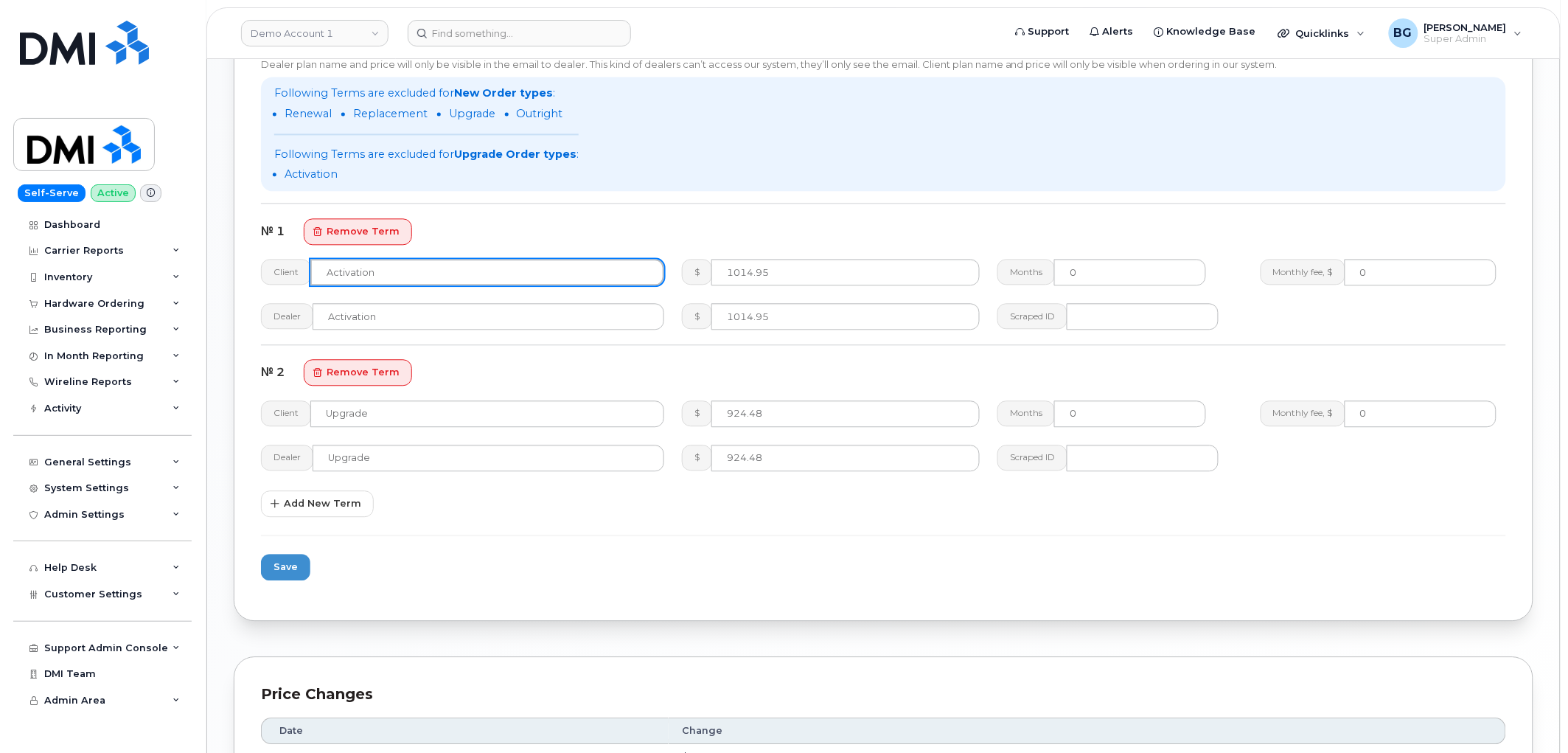
click at [400, 272] on input "Activation" at bounding box center [487, 272] width 354 height 26
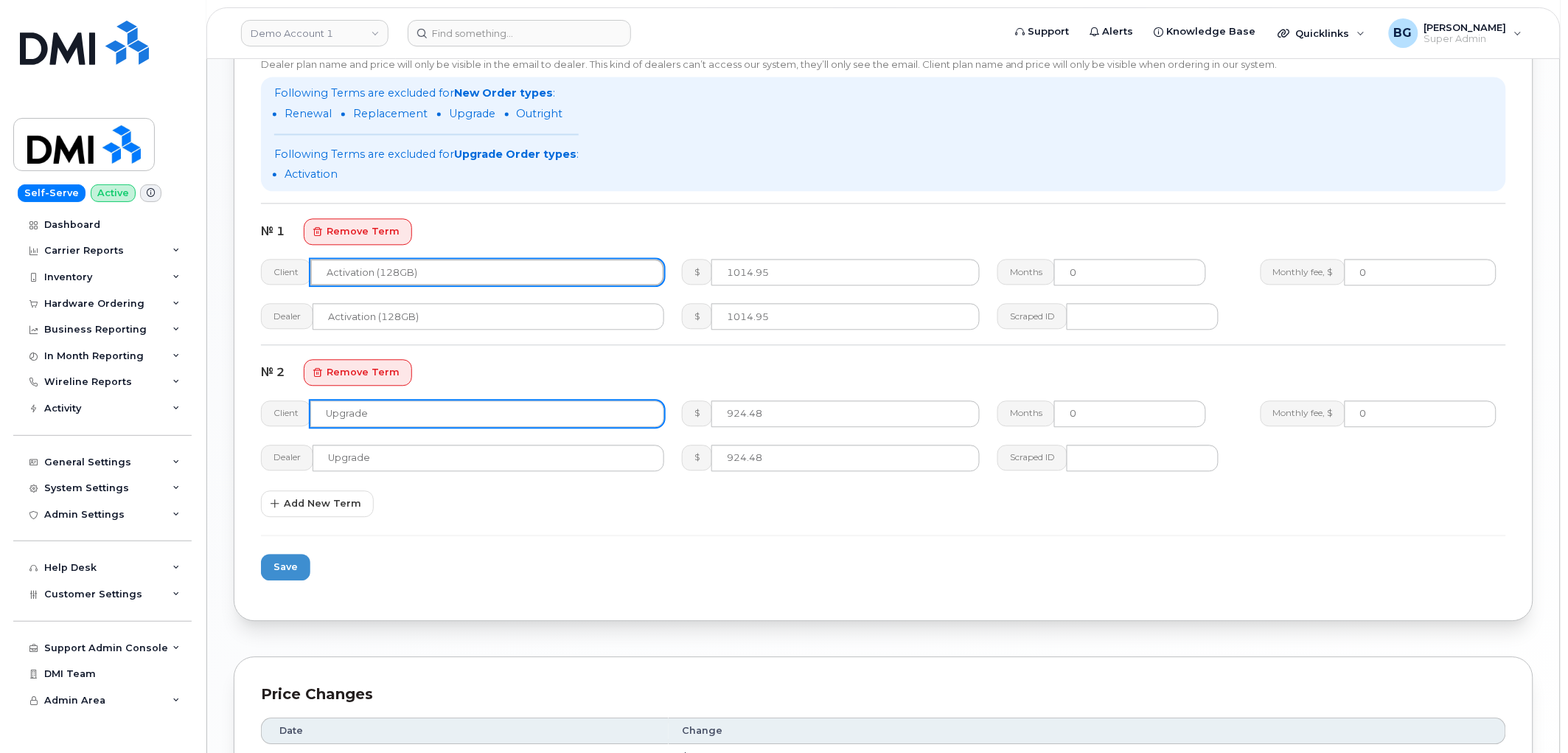
type input "Activation (128GB)"
click at [384, 411] on input "Upgrade" at bounding box center [487, 413] width 354 height 26
drag, startPoint x: 384, startPoint y: 411, endPoint x: 218, endPoint y: 409, distance: 166.0
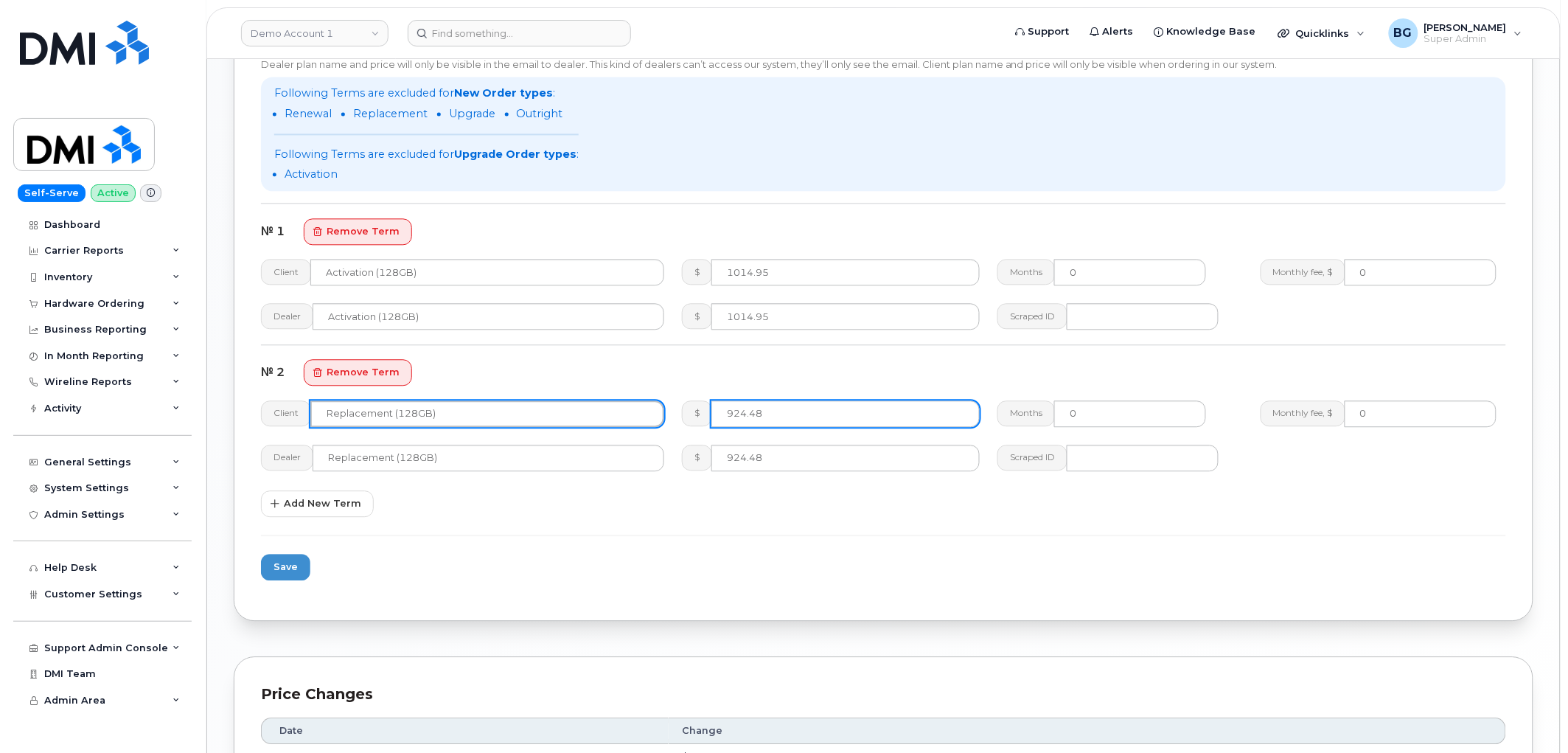
type input "Replacement (128GB)"
drag, startPoint x: 781, startPoint y: 415, endPoint x: 630, endPoint y: 422, distance: 151.2
click at [630, 422] on div "Client Replacement (128GB) $ 924.48 Months 0 Monthly fee, $ 0" at bounding box center [883, 414] width 1263 height 44
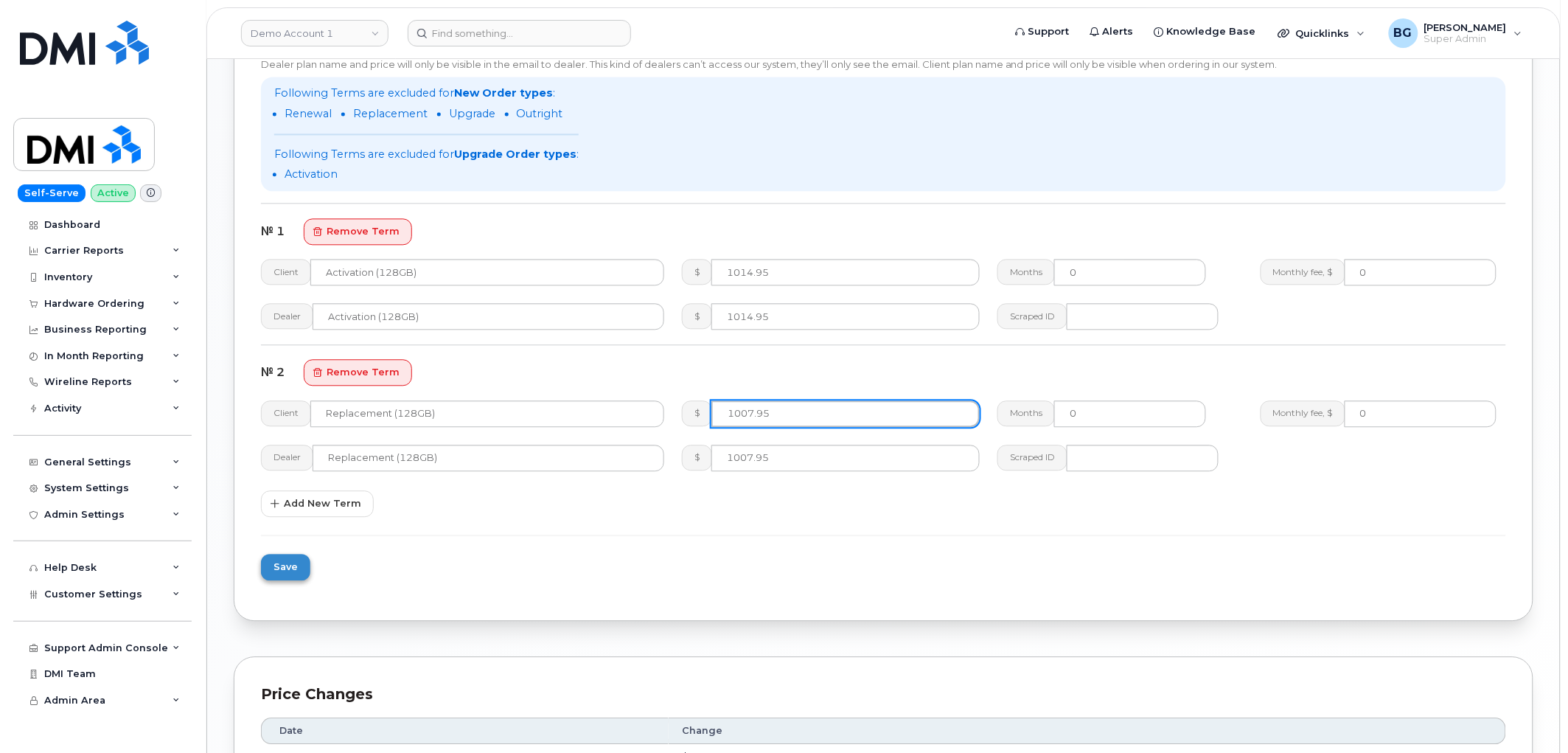
type input "1007.95"
click at [279, 572] on span "Save" at bounding box center [285, 567] width 25 height 14
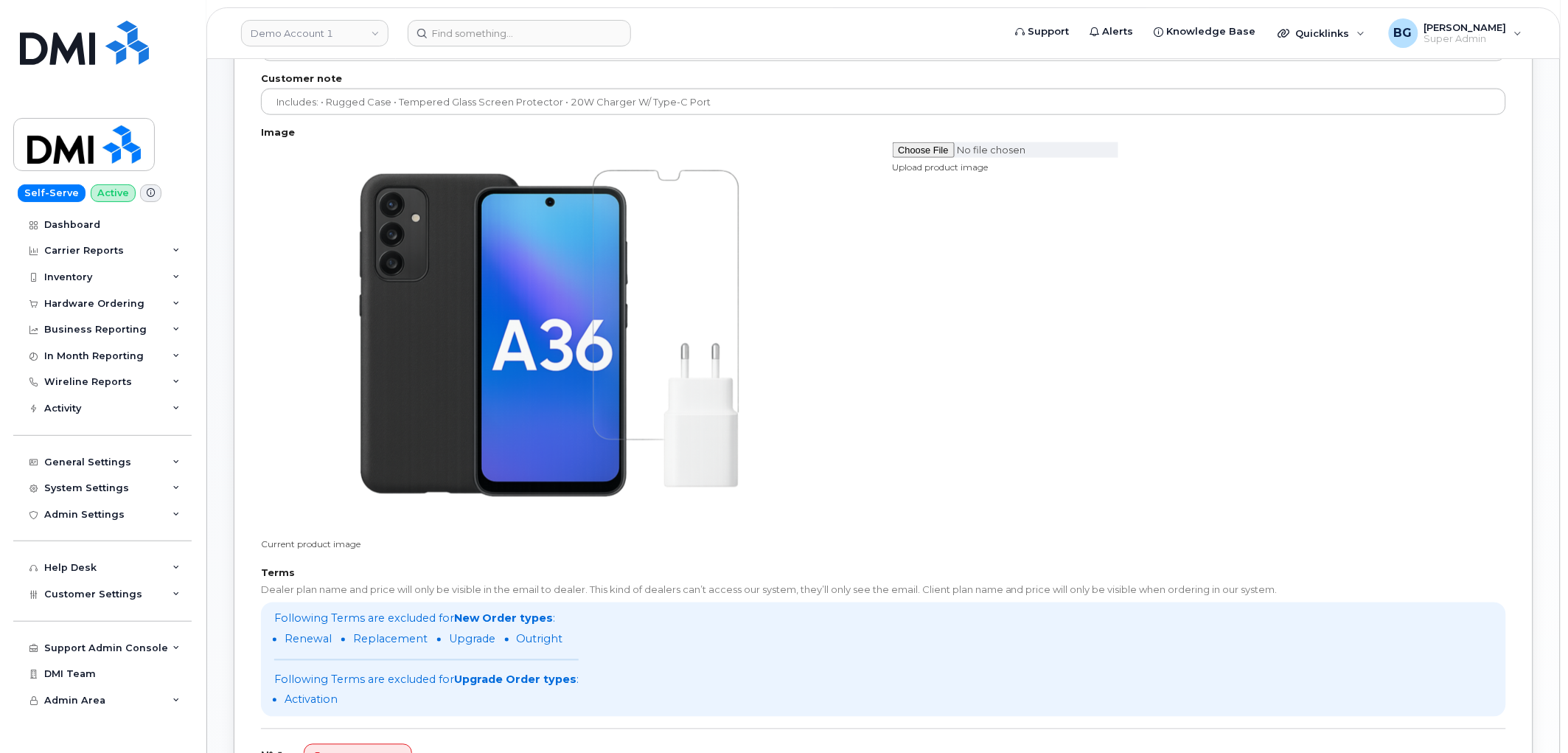
scroll to position [547, 0]
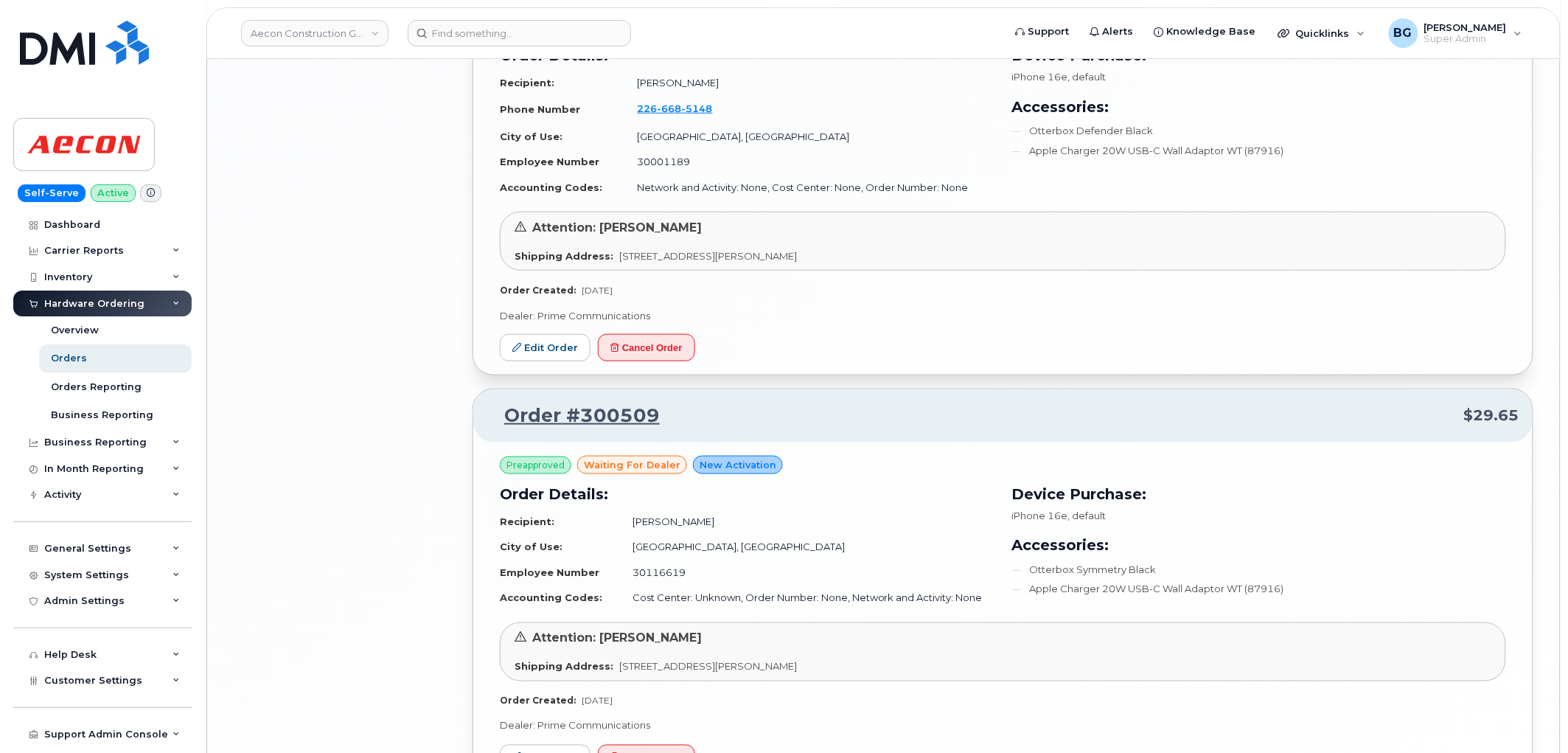
scroll to position [2482, 0]
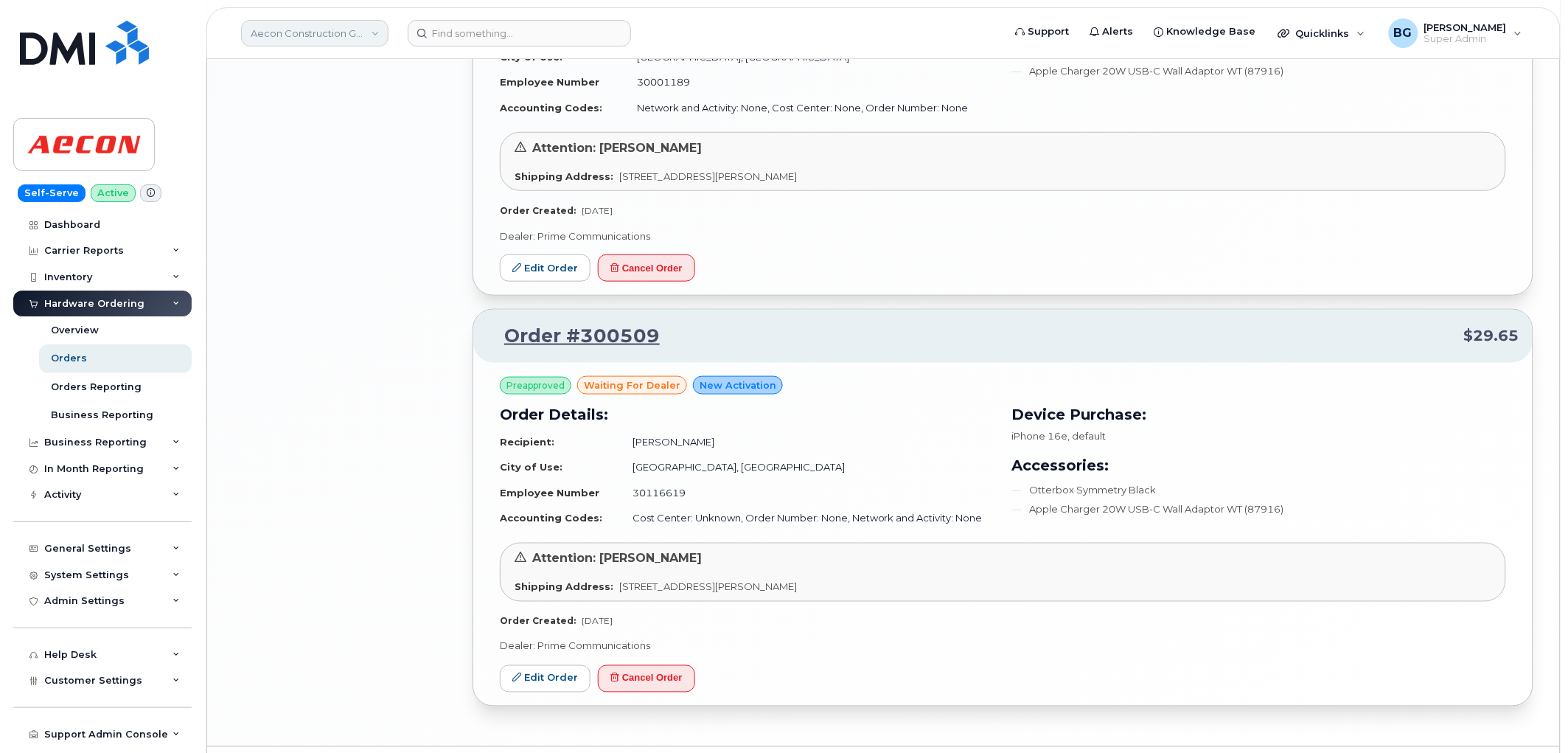
click at [299, 26] on link "Aecon Construction Group Inc" at bounding box center [315, 33] width 147 height 26
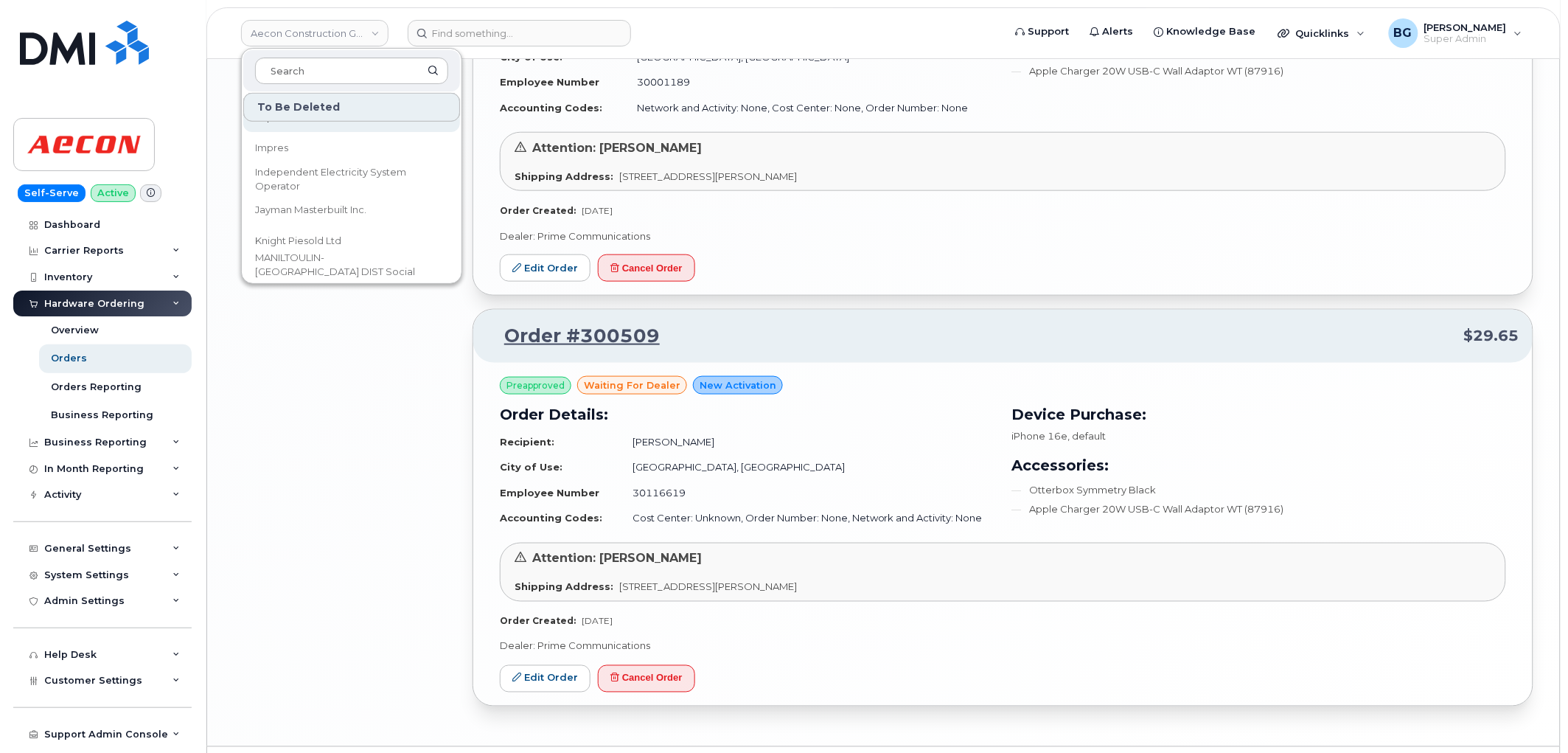
scroll to position [18740, 0]
click at [302, 164] on span "Mars Canada Inc." at bounding box center [296, 170] width 81 height 14
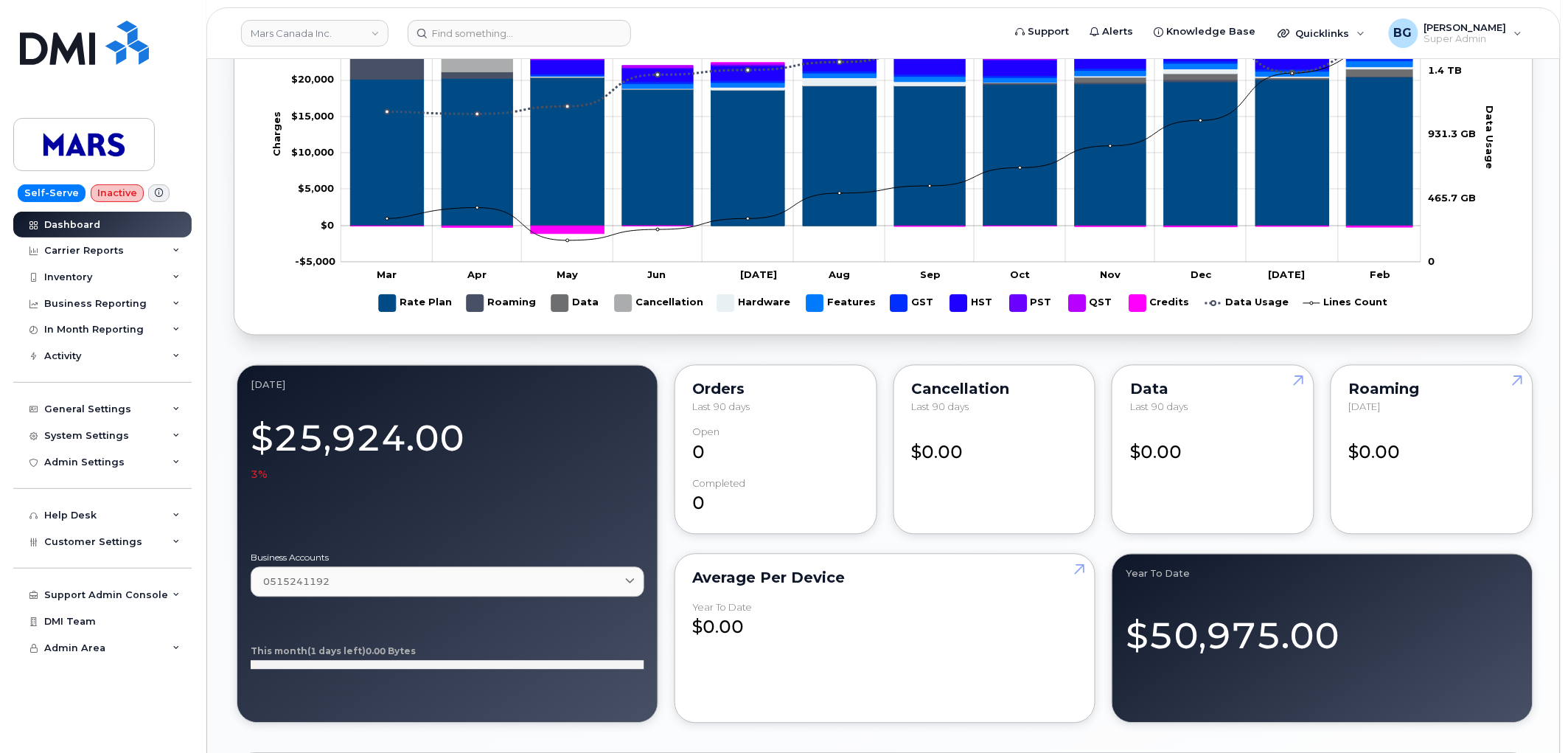
scroll to position [881, 0]
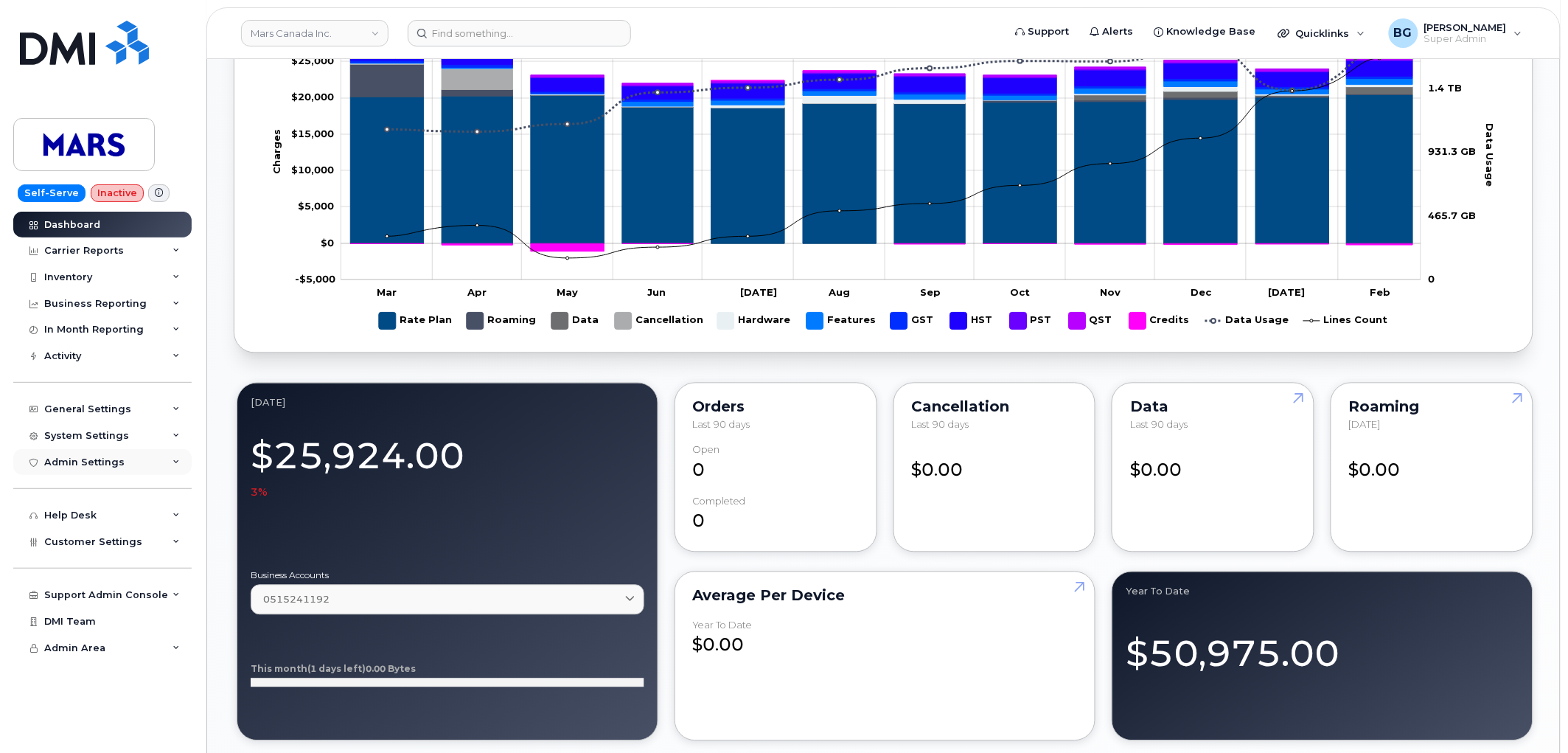
click at [75, 458] on div "Admin Settings" at bounding box center [84, 463] width 80 height 12
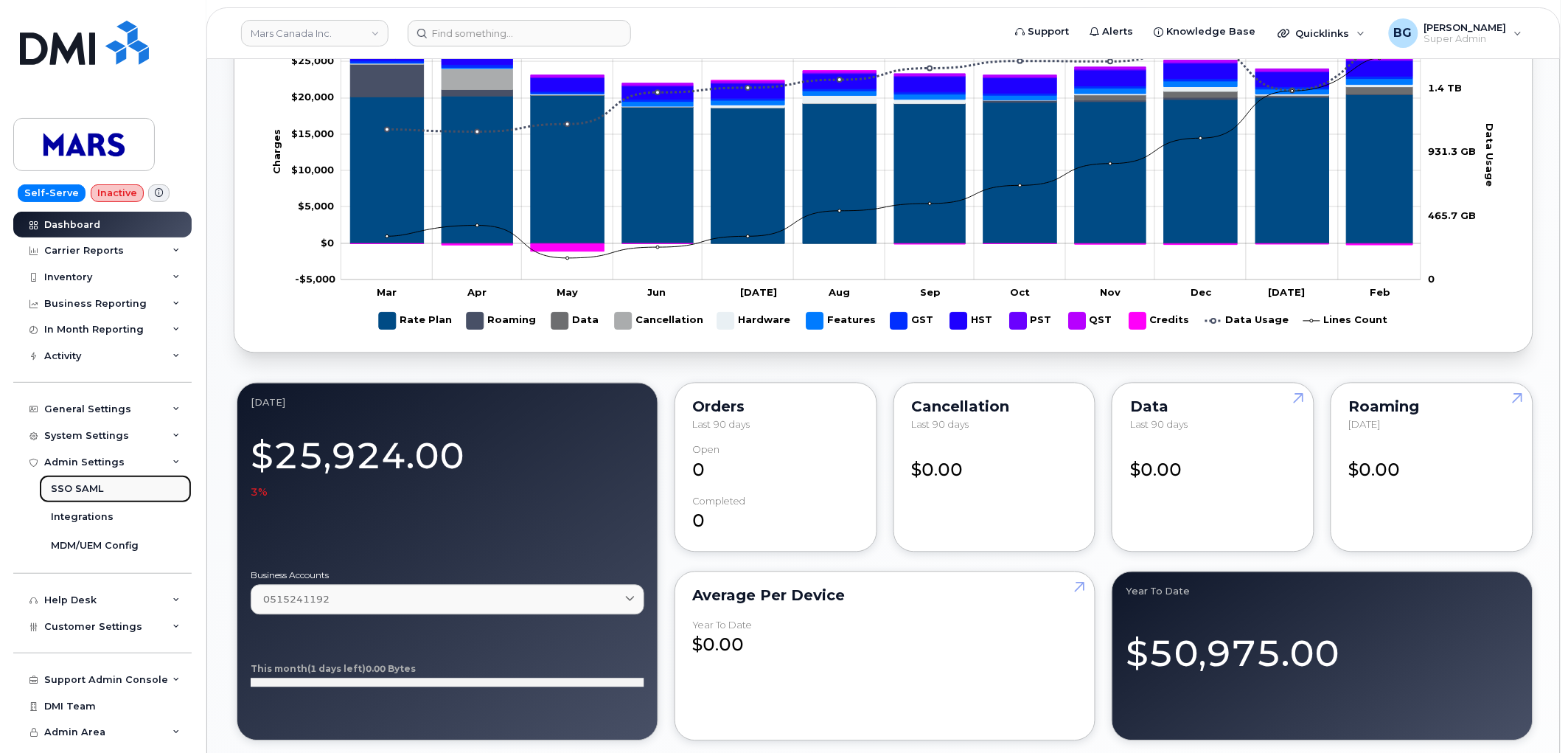
click at [72, 481] on link "SSO SAML" at bounding box center [115, 488] width 152 height 28
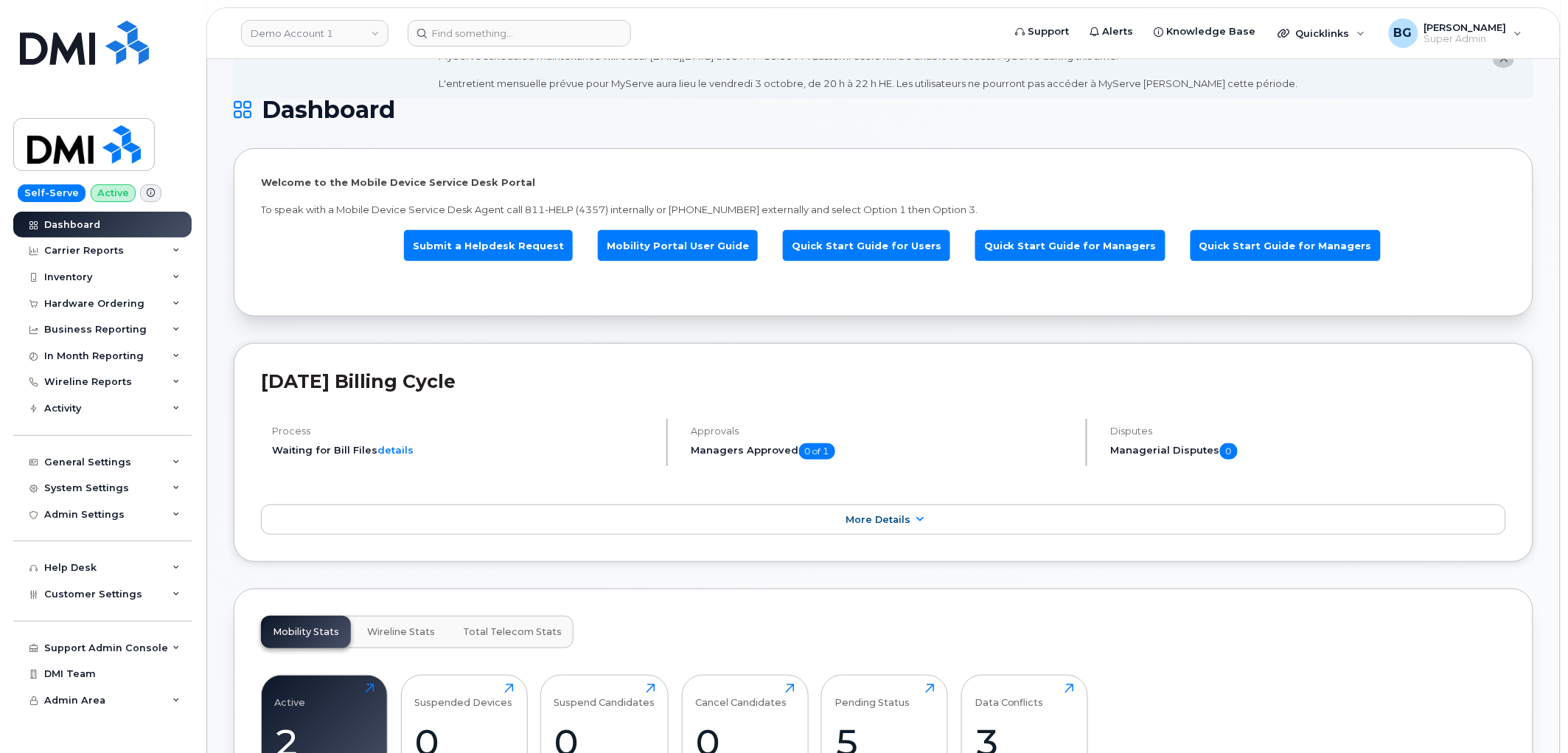
scroll to position [55, 0]
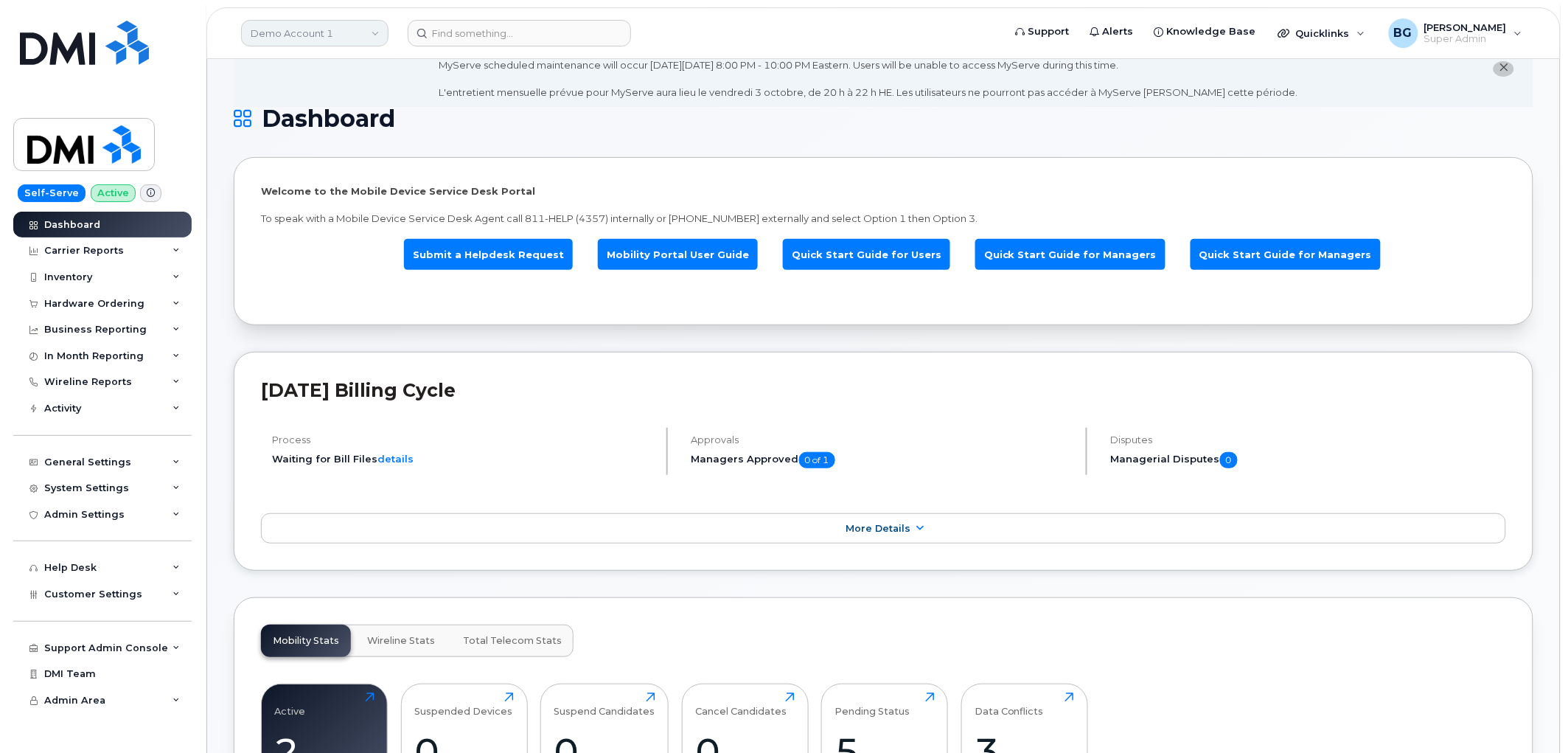
click at [293, 23] on link "Demo Account 1" at bounding box center [315, 33] width 147 height 26
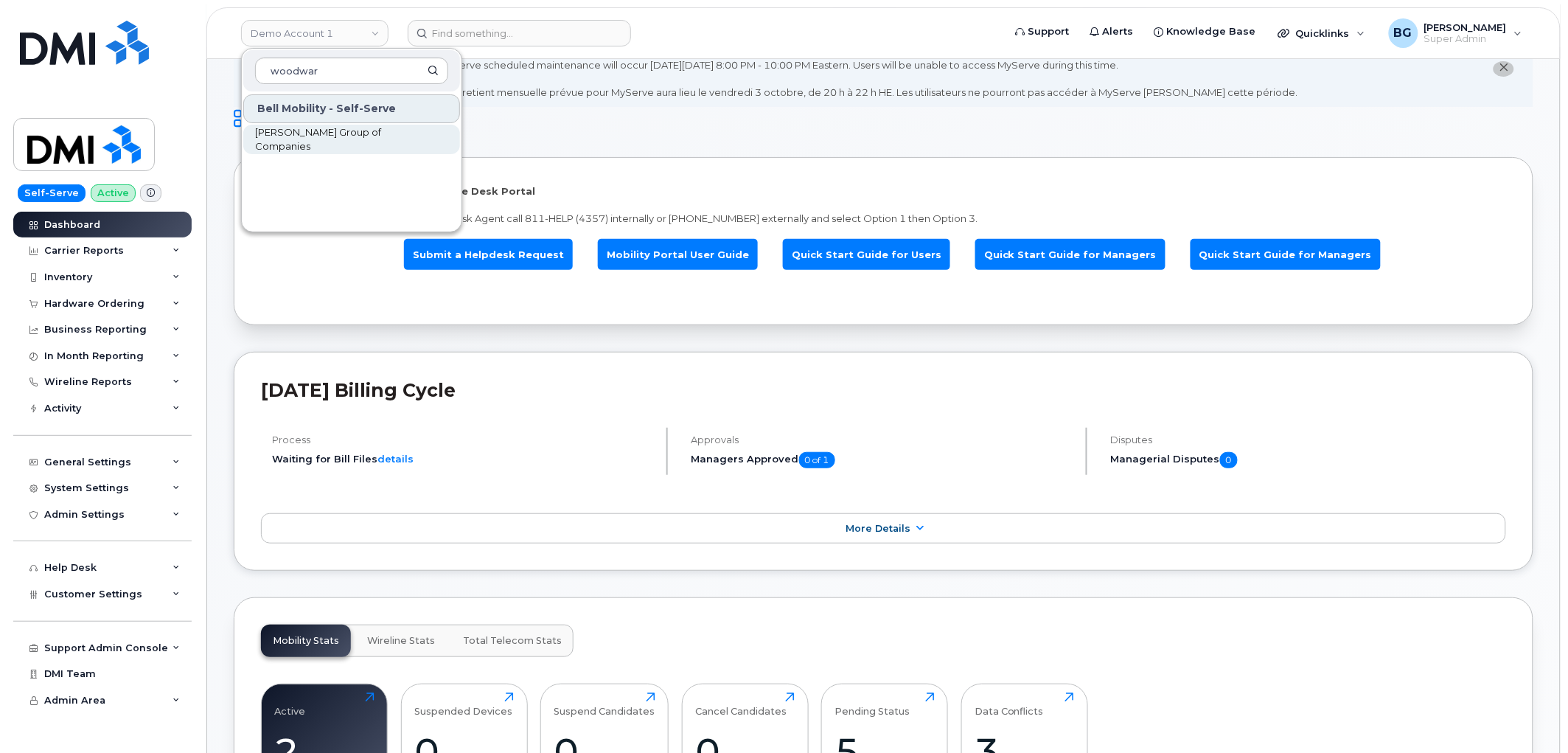
type input "woodwar"
click at [308, 134] on span "[PERSON_NAME] Group of Companies" at bounding box center [340, 140] width 170 height 29
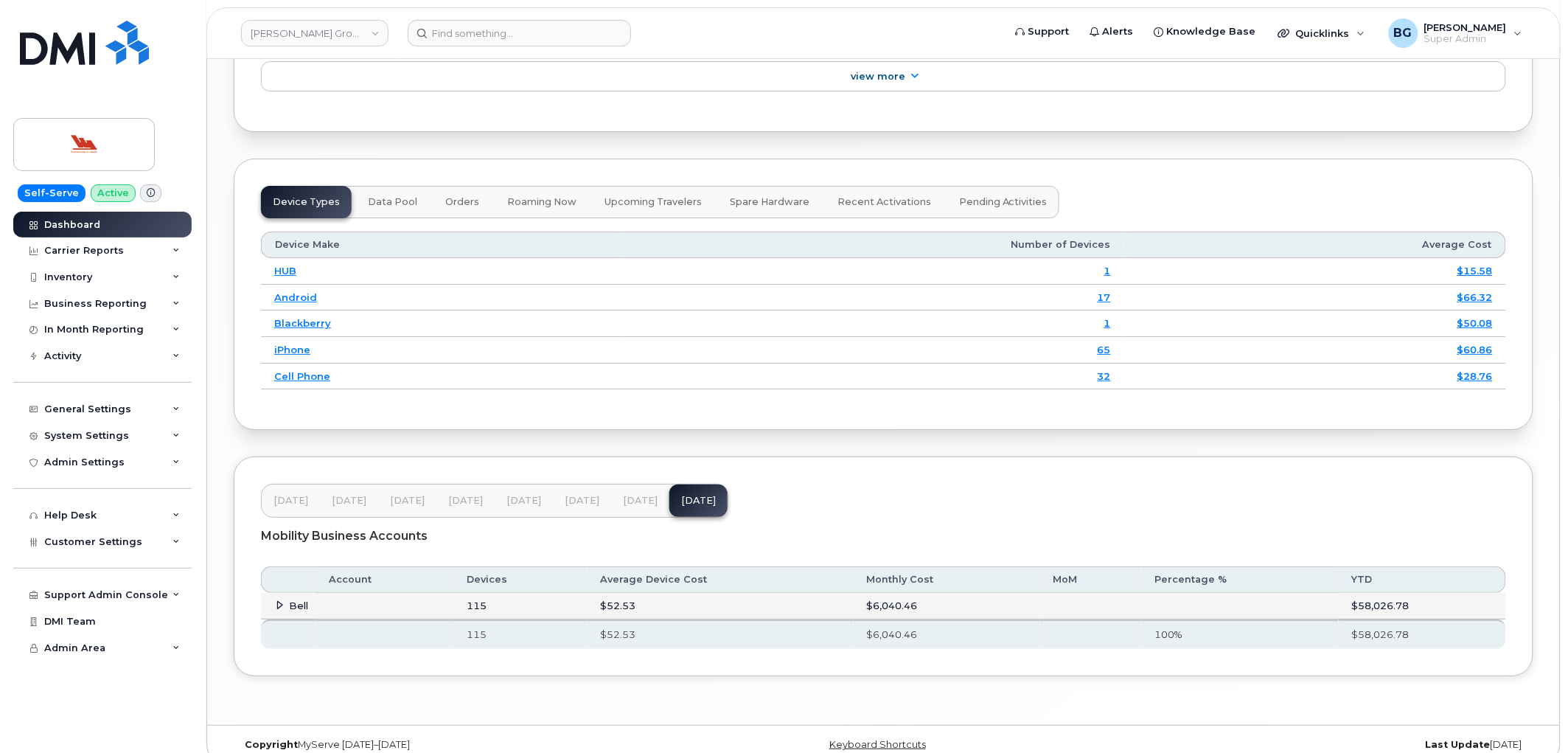
scroll to position [1835, 0]
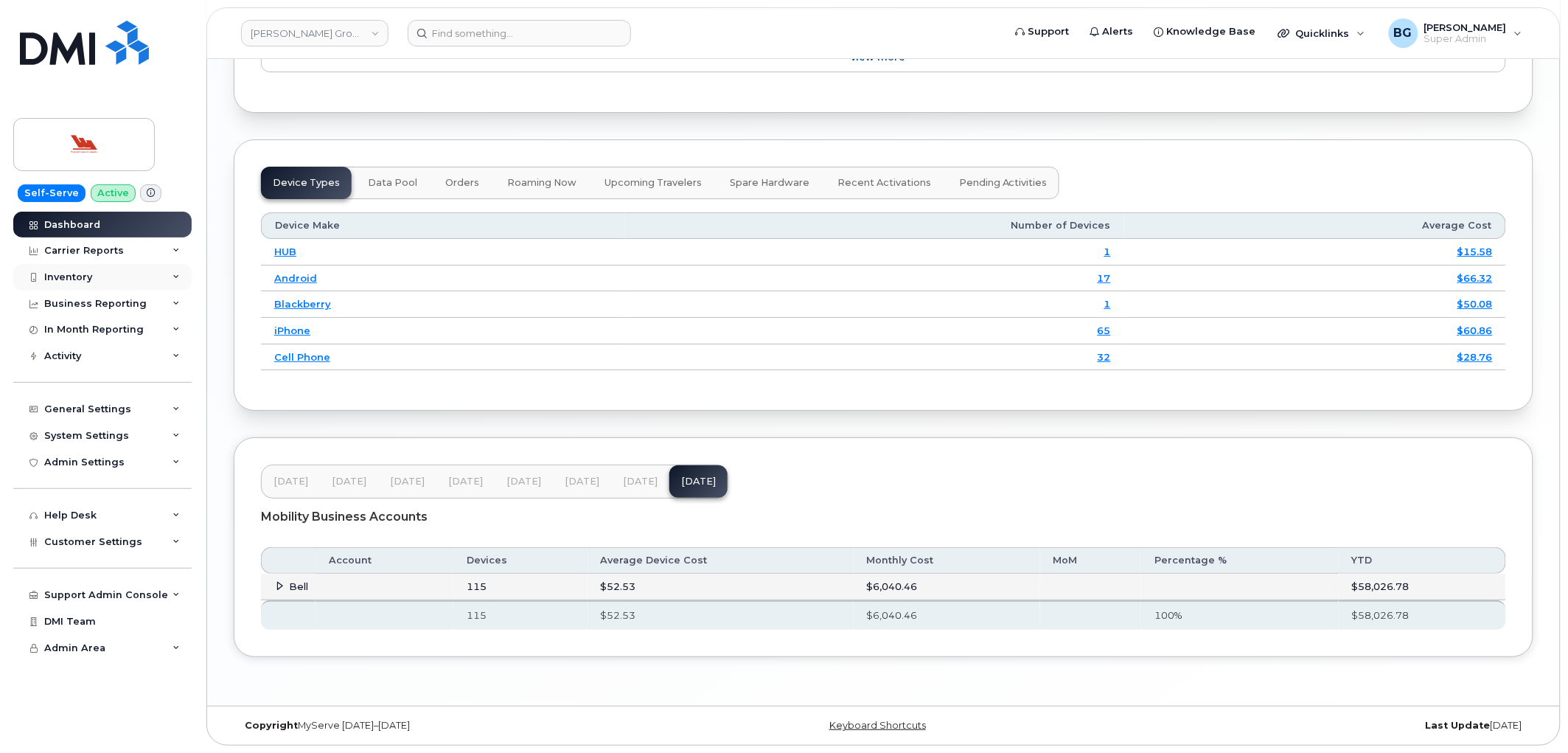
click at [78, 277] on div "Inventory" at bounding box center [68, 278] width 48 height 12
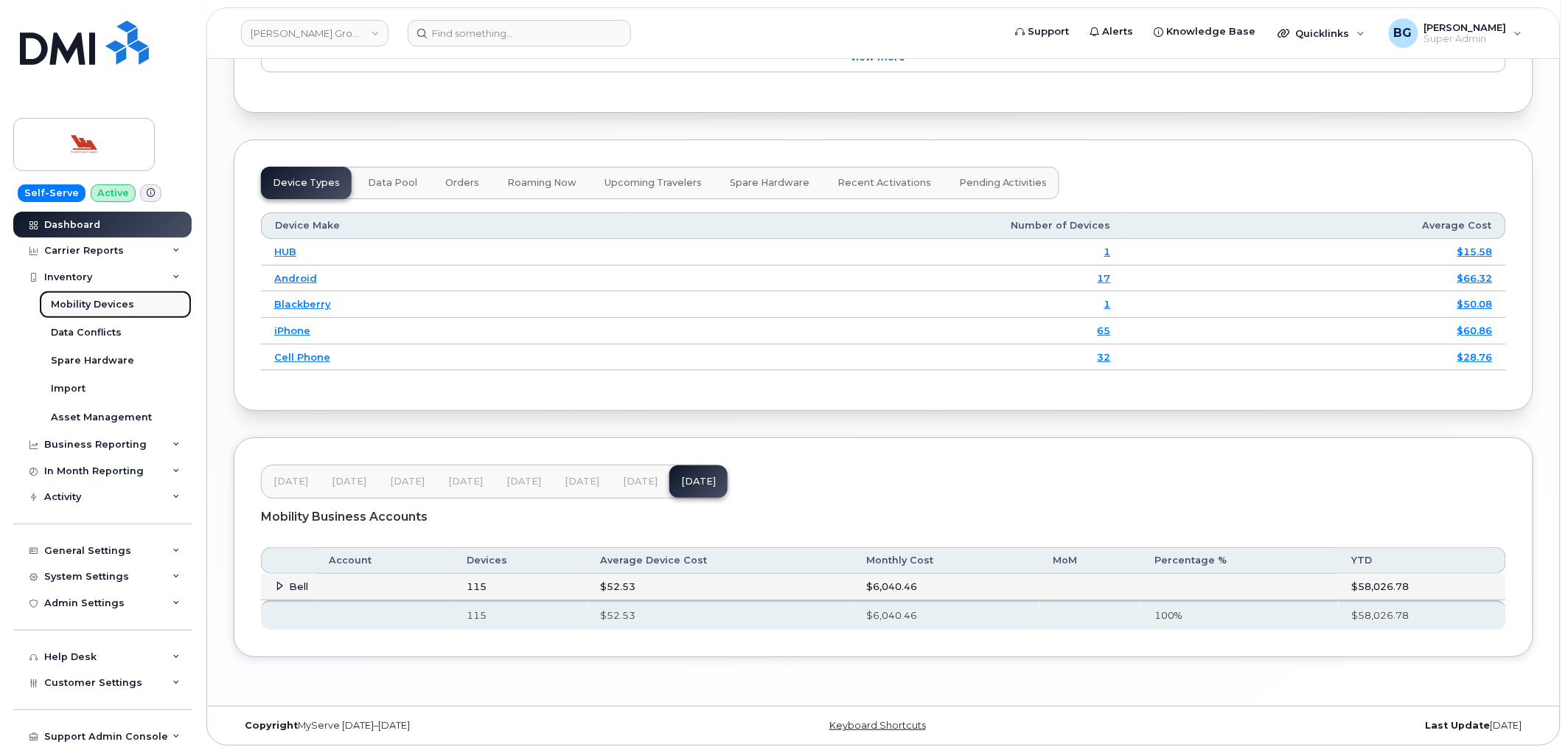
click at [69, 306] on div "Mobility Devices" at bounding box center [92, 305] width 84 height 14
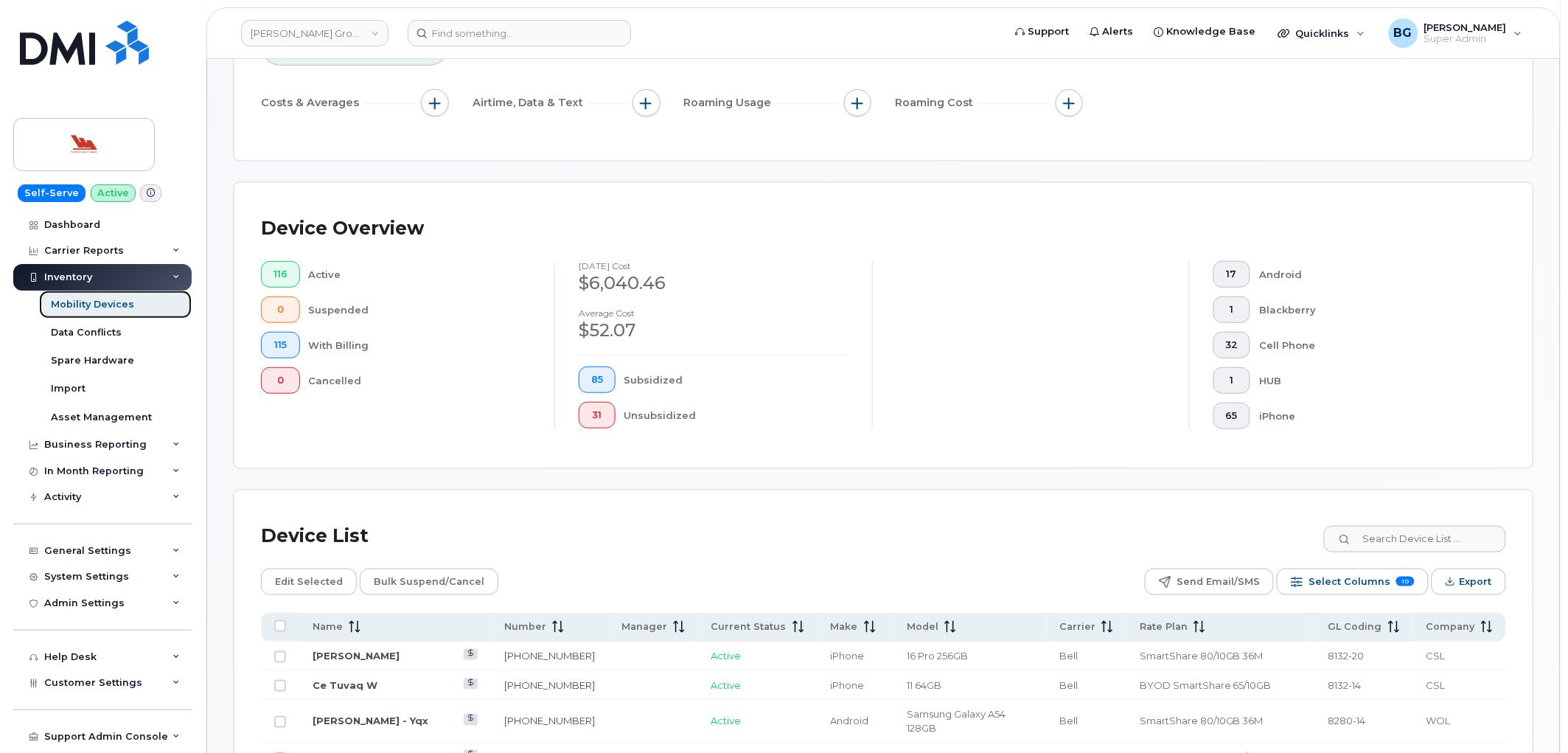
scroll to position [382, 0]
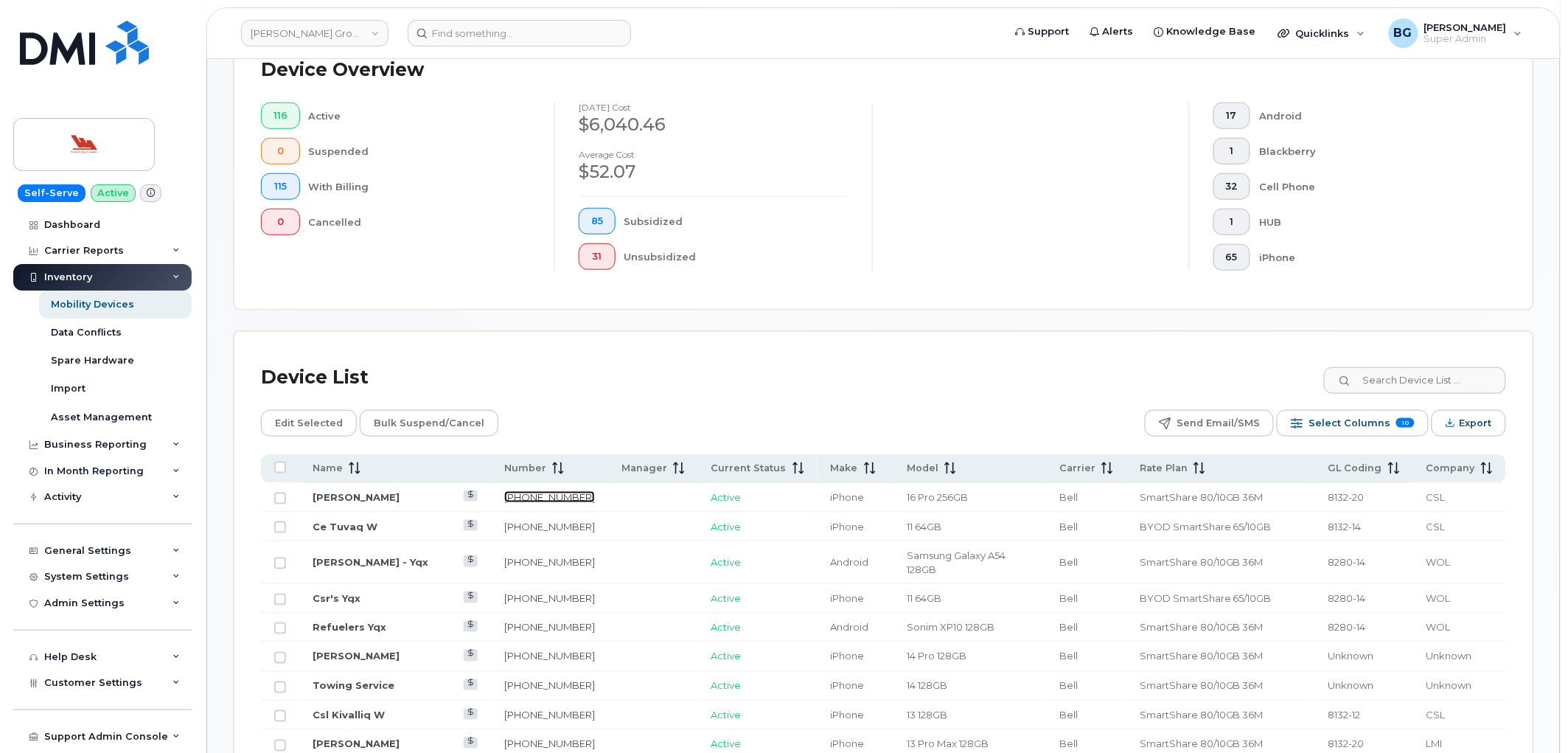
click at [519, 497] on link "709-325-3000" at bounding box center [549, 497] width 90 height 12
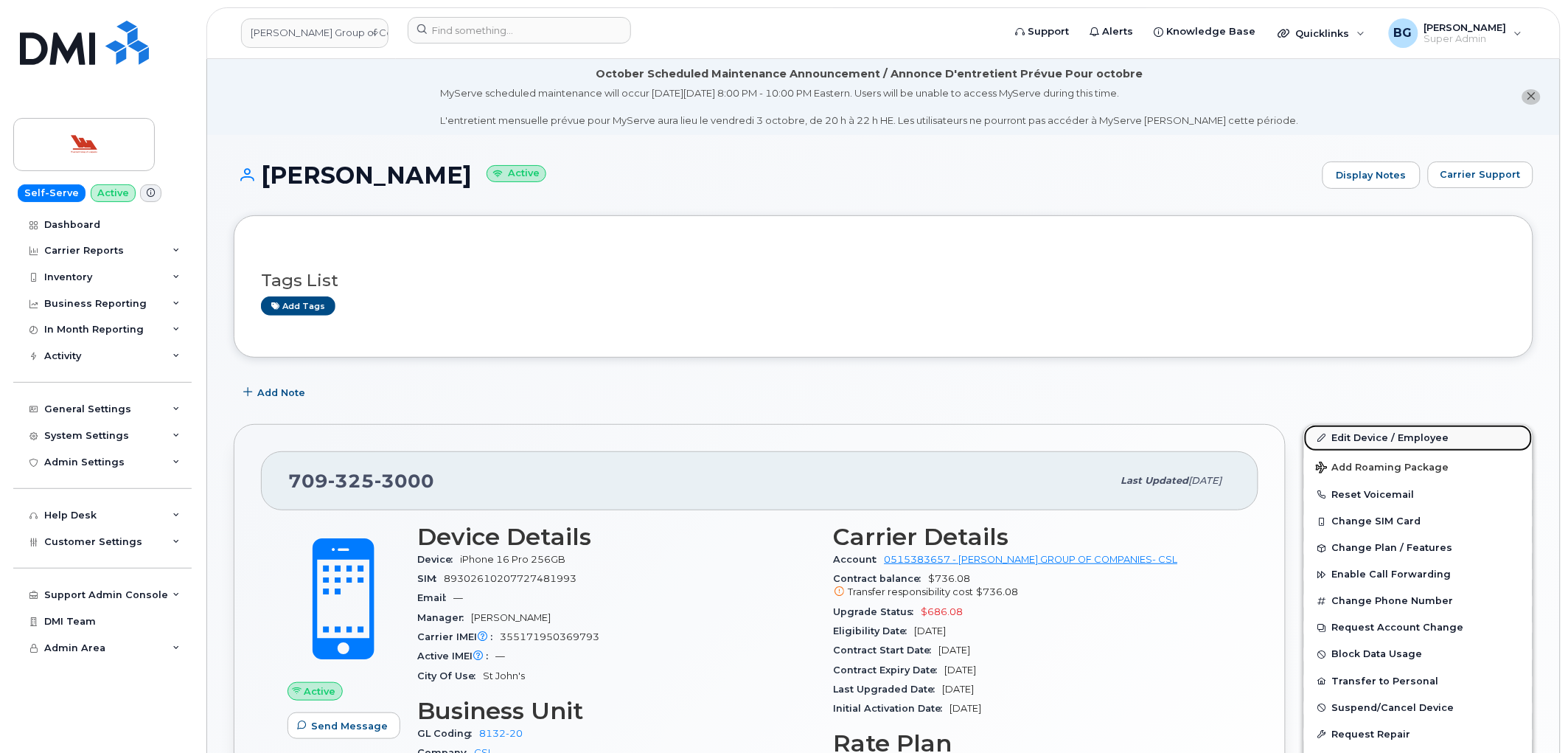
click at [1354, 436] on link "Edit Device / Employee" at bounding box center [1418, 437] width 228 height 26
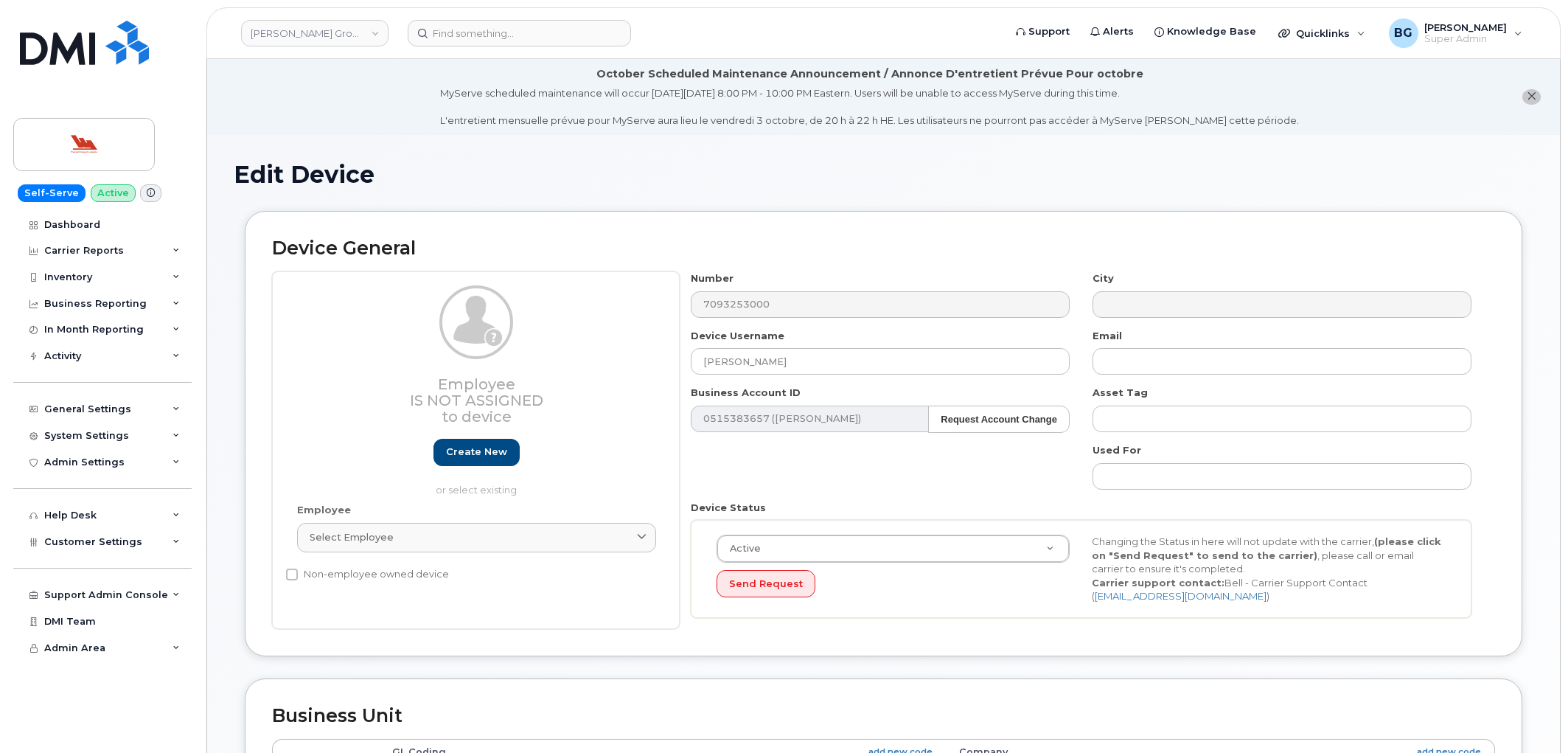
select select "36144316"
click at [84, 277] on div "Inventory" at bounding box center [68, 278] width 48 height 12
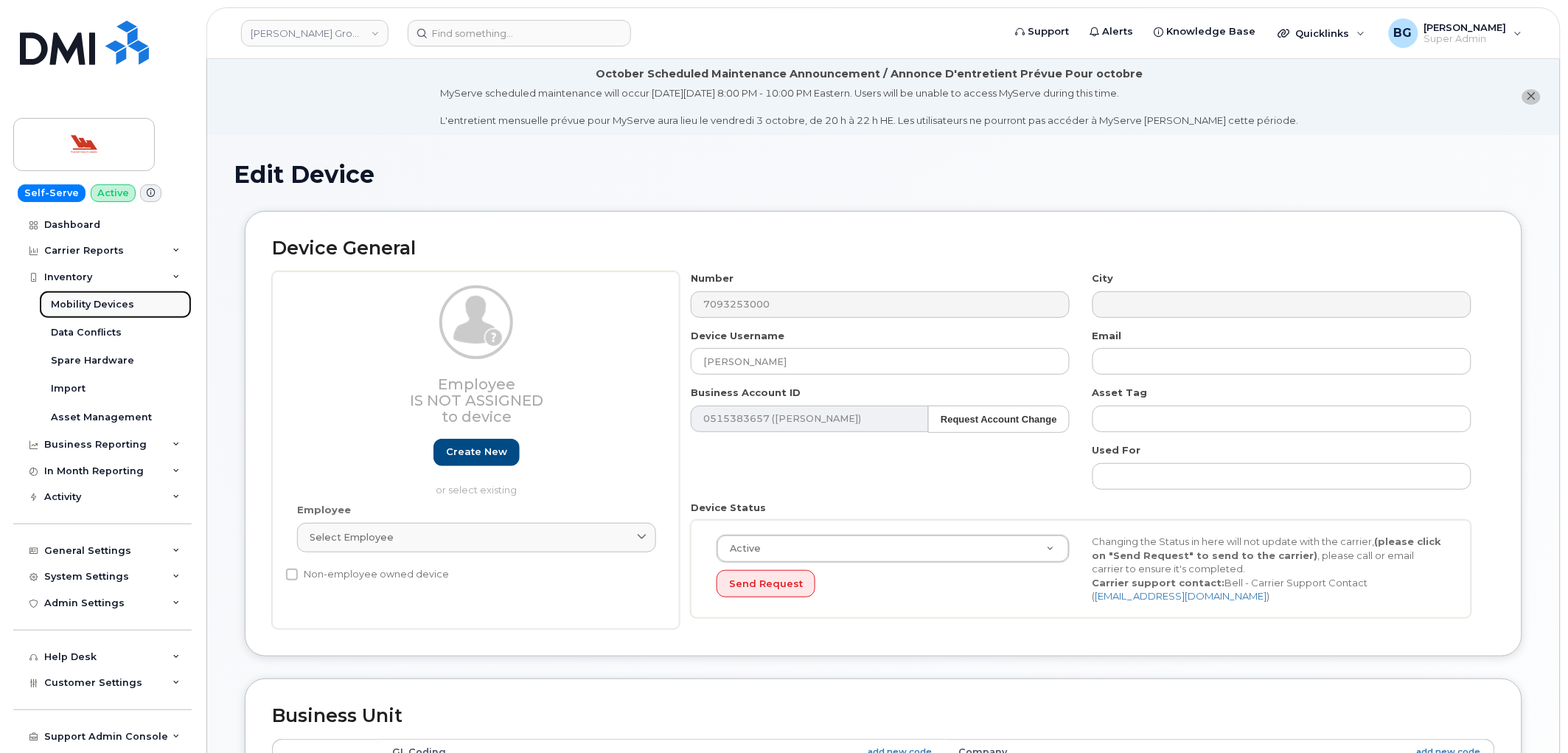
click at [62, 296] on link "Mobility Devices" at bounding box center [115, 304] width 152 height 28
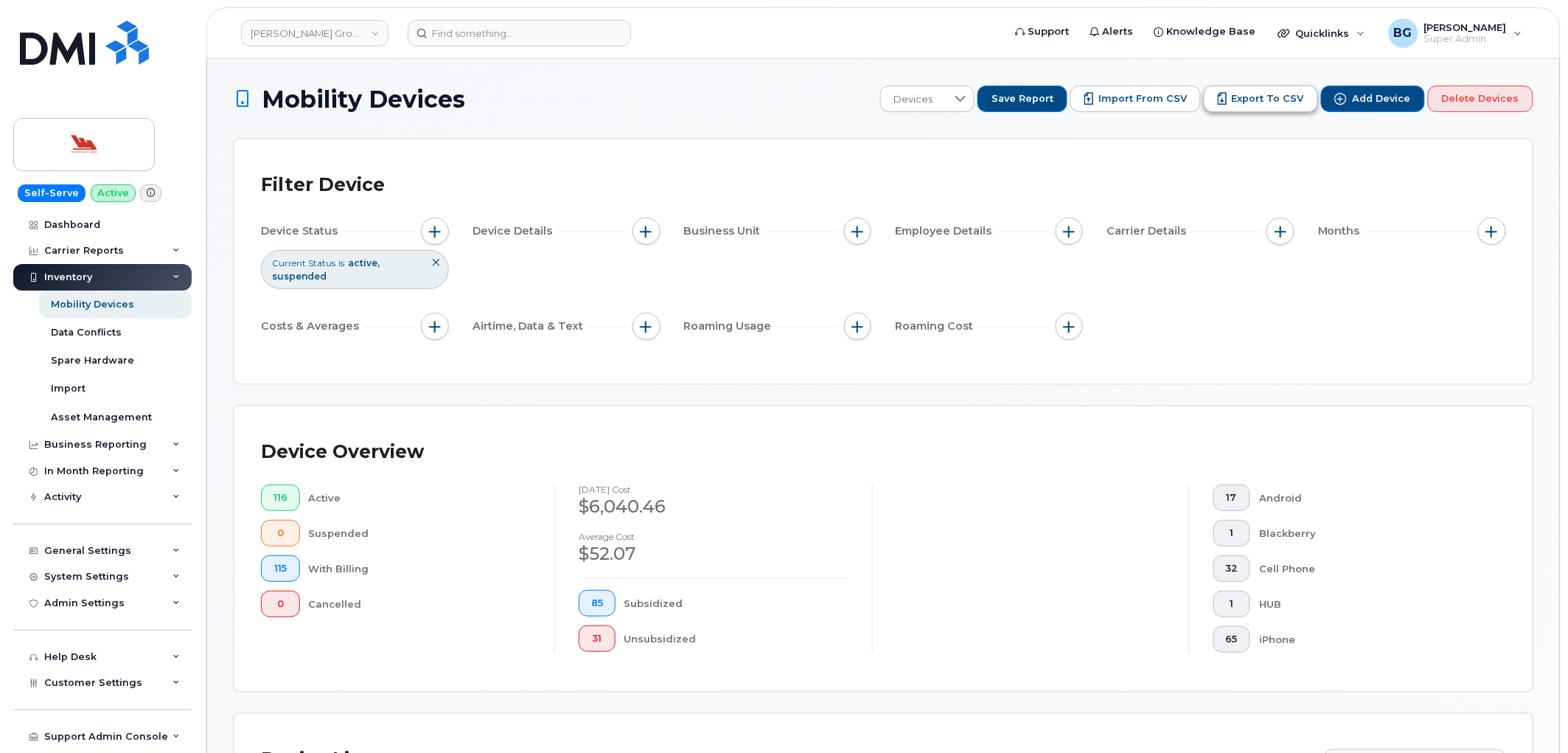
click at [1275, 99] on span "Export to CSV" at bounding box center [1268, 99] width 72 height 14
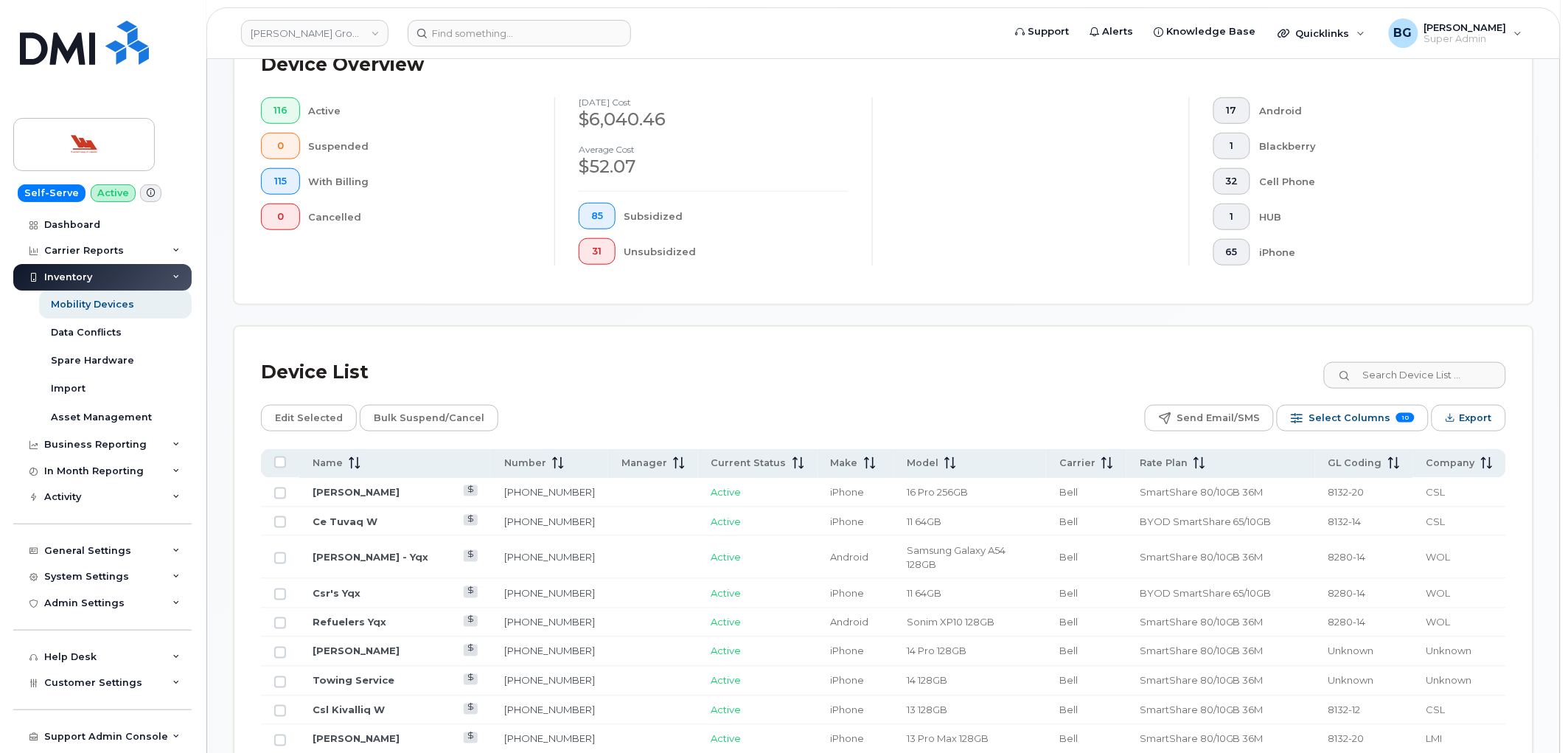
scroll to position [547, 0]
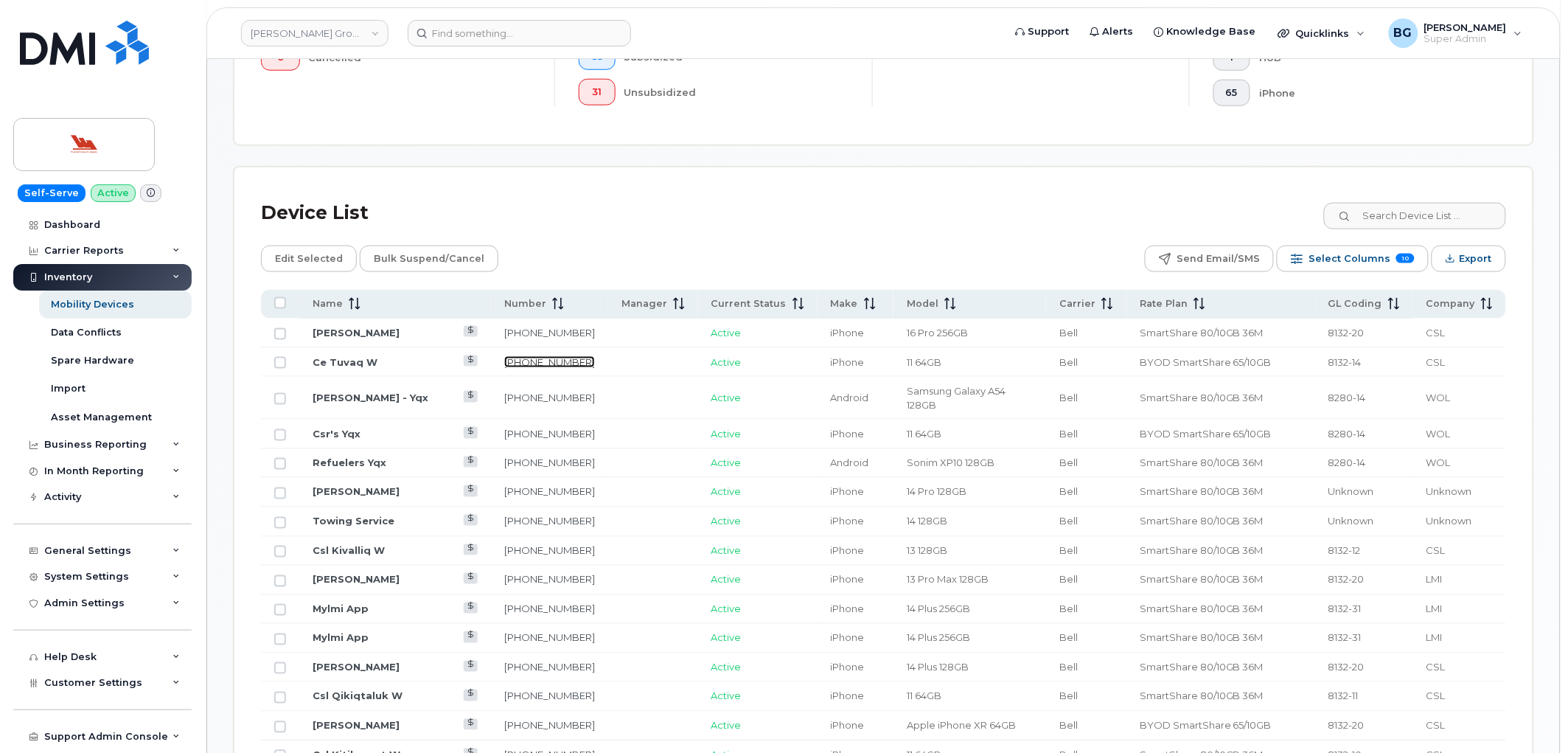
click at [520, 365] on link "709-327-6434" at bounding box center [549, 362] width 90 height 12
click at [1366, 261] on span "Select Columns" at bounding box center [1349, 259] width 82 height 22
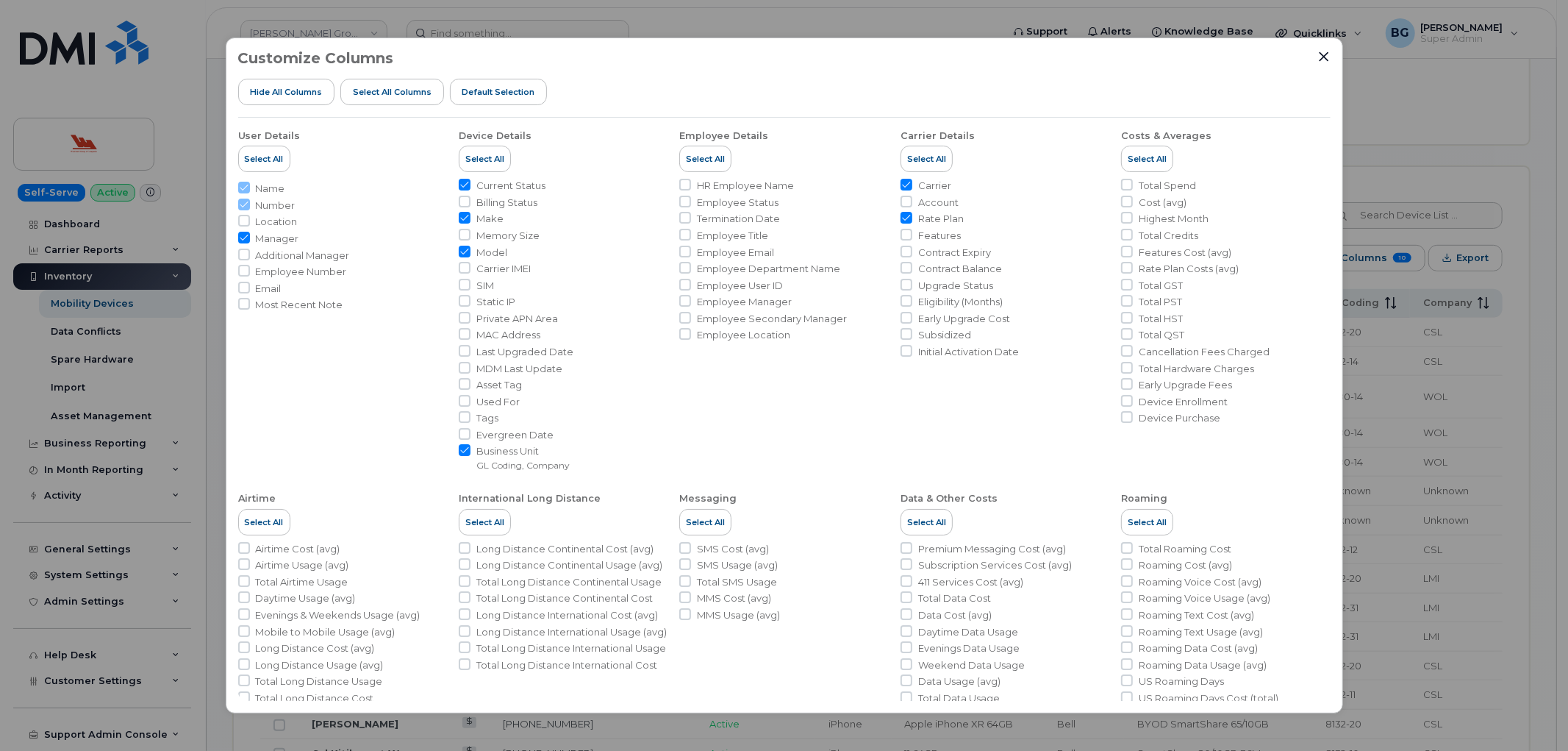
click at [461, 215] on input "Make" at bounding box center [465, 218] width 12 height 12
checkbox input "false"
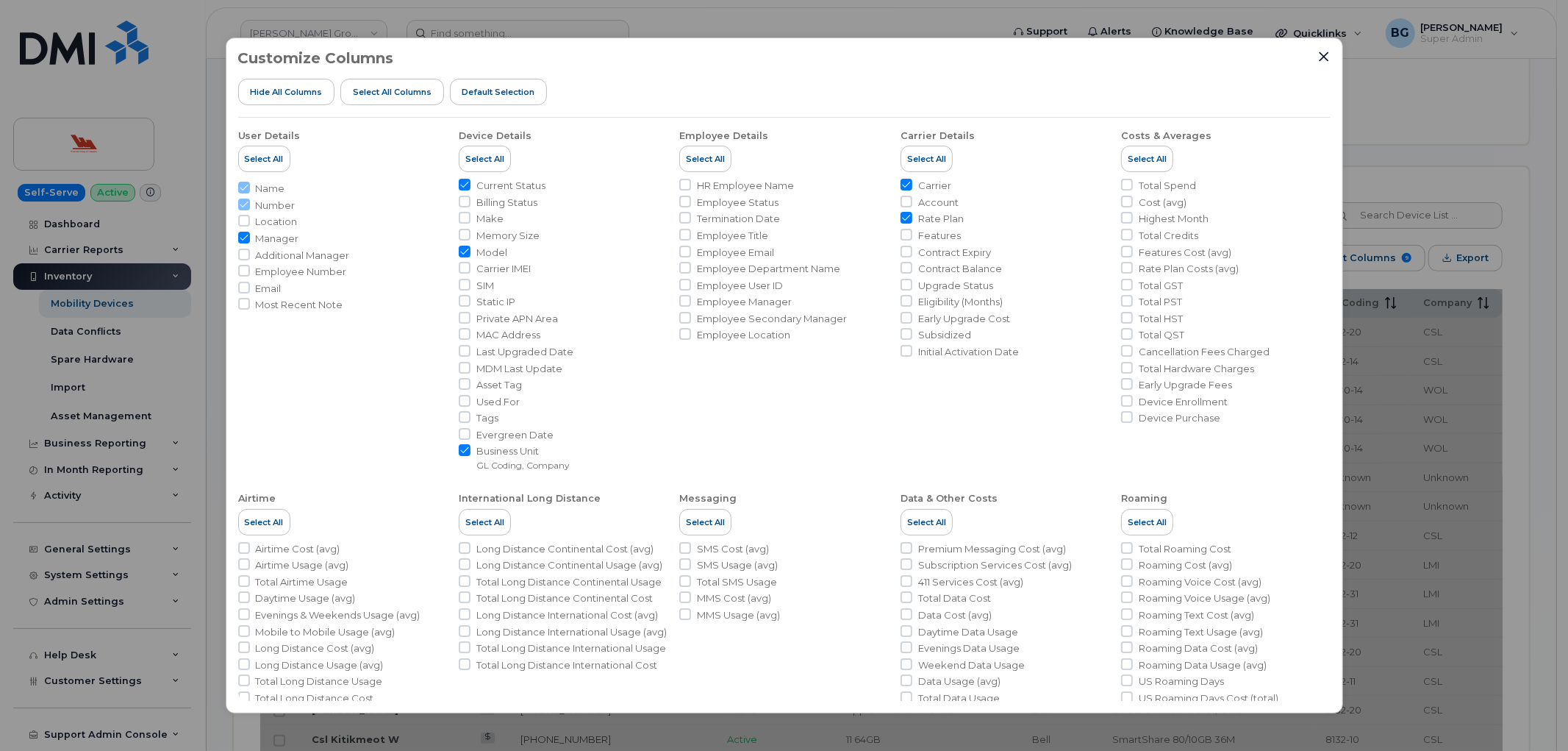
click at [460, 251] on input "Model" at bounding box center [465, 251] width 12 height 12
checkbox input "false"
click at [465, 451] on input "Business Unit GL Coding, Company" at bounding box center [465, 451] width 12 height 12
checkbox input "false"
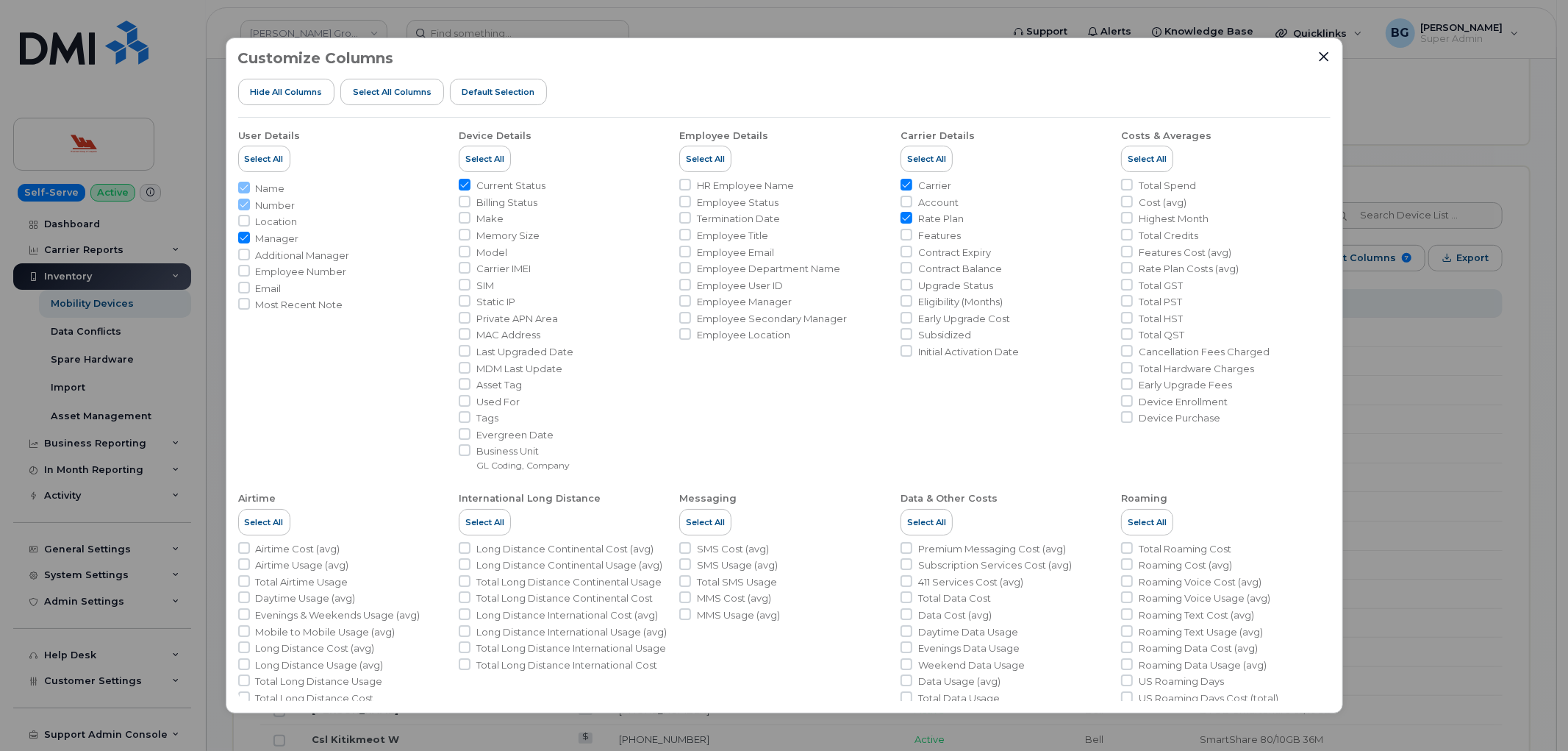
click at [904, 185] on input "Carrier" at bounding box center [907, 185] width 12 height 12
checkbox input "false"
click at [903, 215] on input "Rate Plan" at bounding box center [907, 218] width 12 height 12
checkbox input "false"
click at [1417, 418] on div "Customize Columns Hide All Columns Select all Columns Default Selection User De…" at bounding box center [784, 376] width 1568 height 751
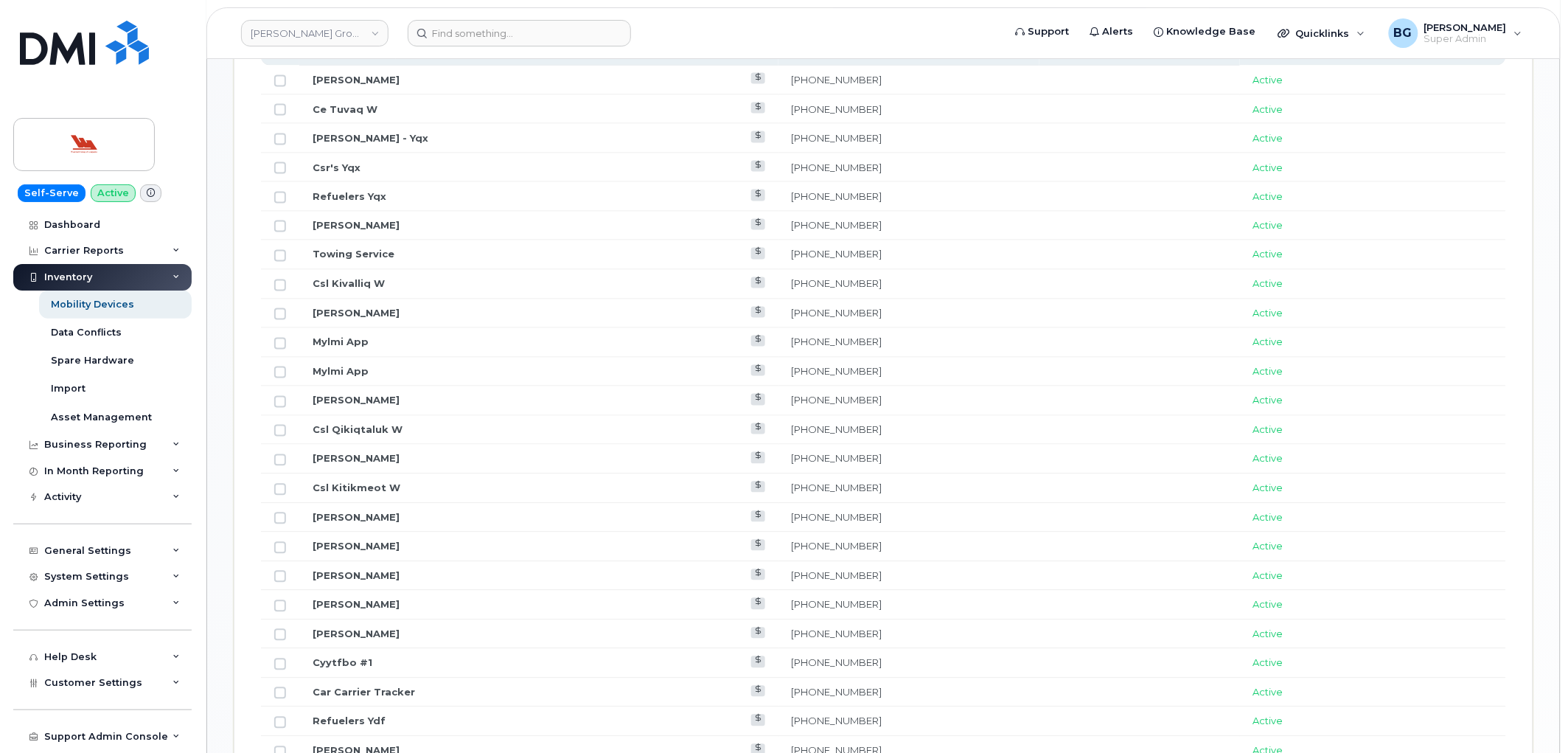
scroll to position [547, 0]
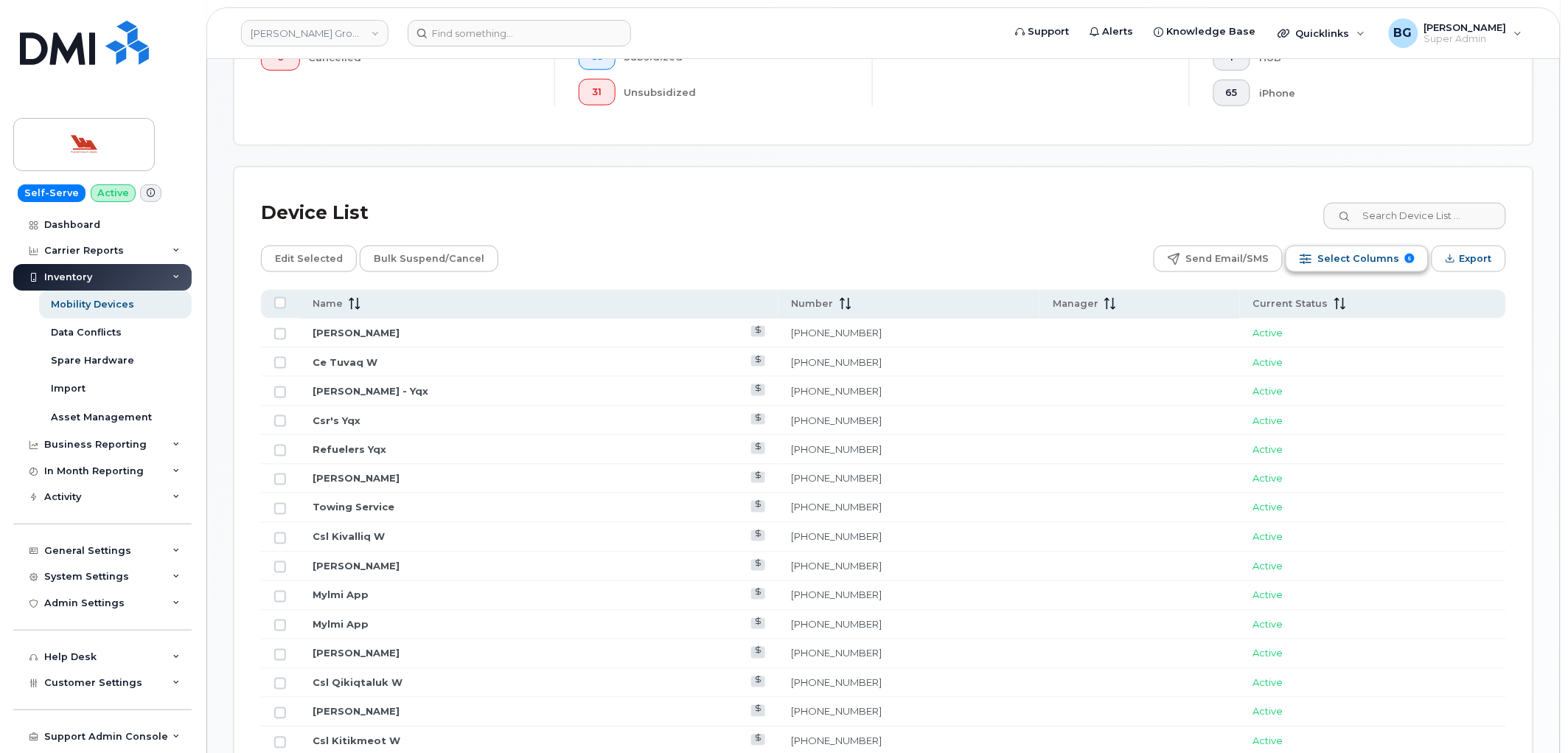
click at [1358, 260] on span "Select Columns" at bounding box center [1358, 259] width 82 height 22
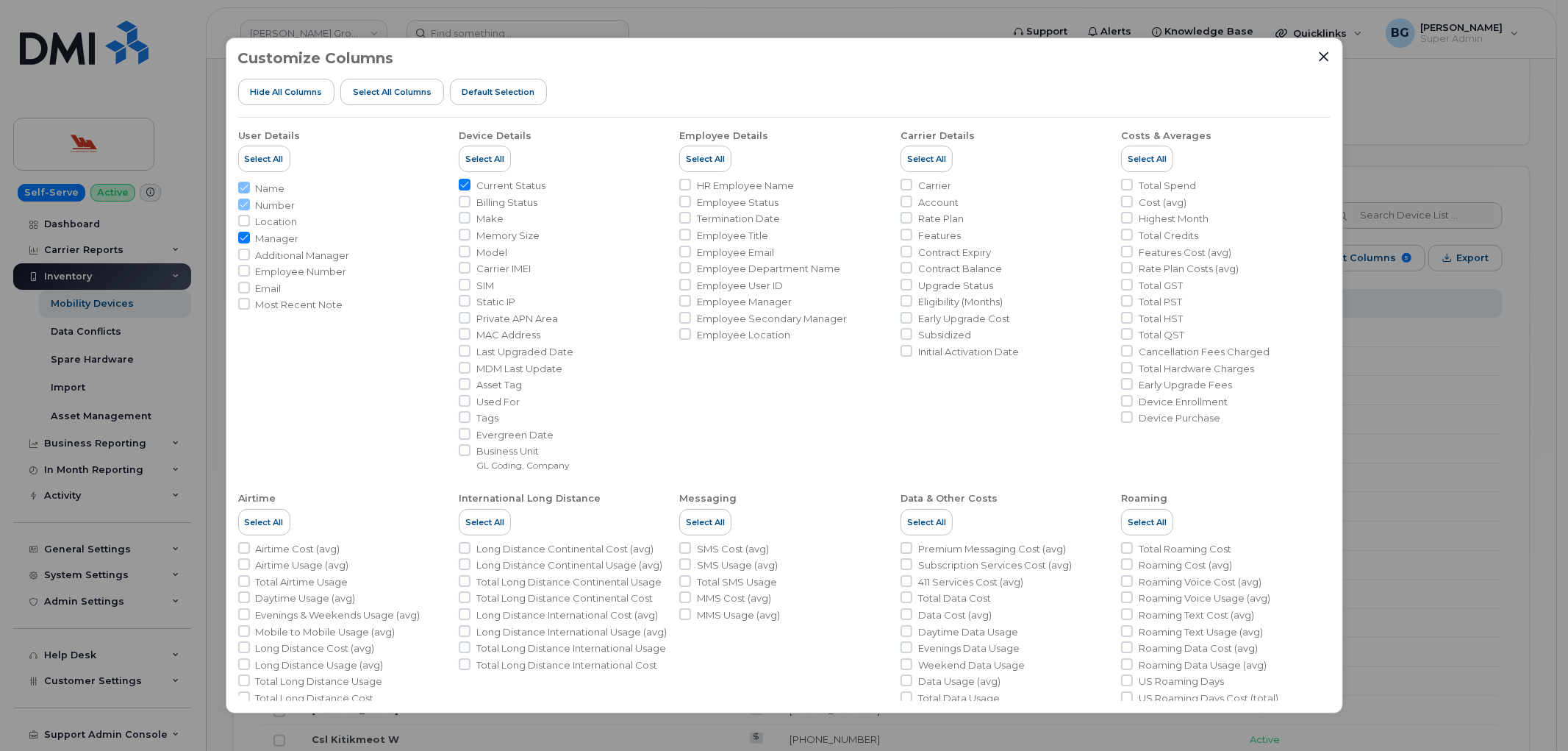
click at [692, 281] on li "Employee User ID" at bounding box center [784, 285] width 209 height 14
click at [682, 284] on input "Employee User ID" at bounding box center [686, 284] width 12 height 12
checkbox input "true"
click at [685, 299] on input "Employee Manager" at bounding box center [686, 301] width 12 height 12
checkbox input "true"
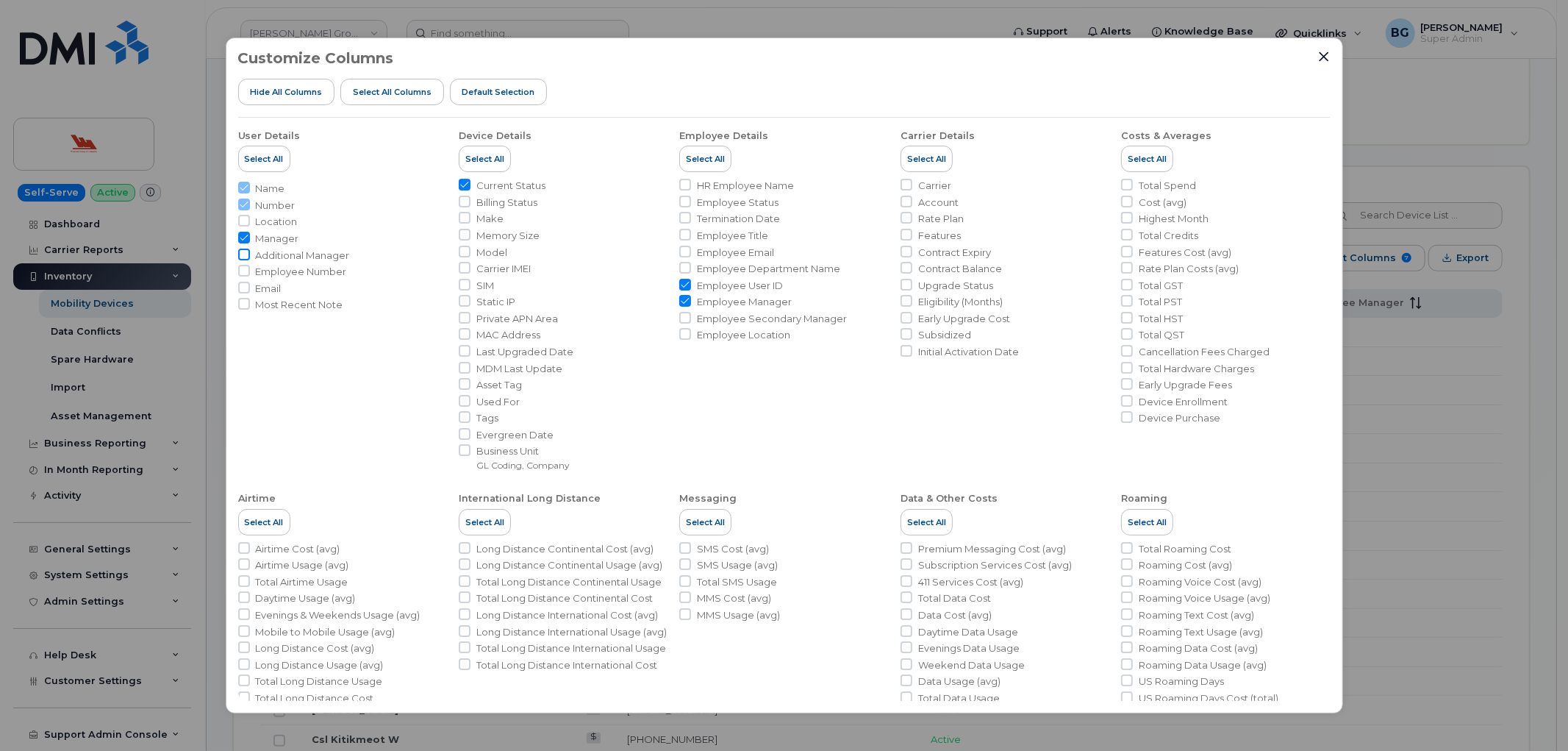
click at [239, 251] on input "Additional Manager" at bounding box center [244, 255] width 12 height 12
checkbox input "true"
click at [1458, 442] on div "Customize Columns Hide All Columns Select all Columns Default Selection User De…" at bounding box center [784, 376] width 1568 height 751
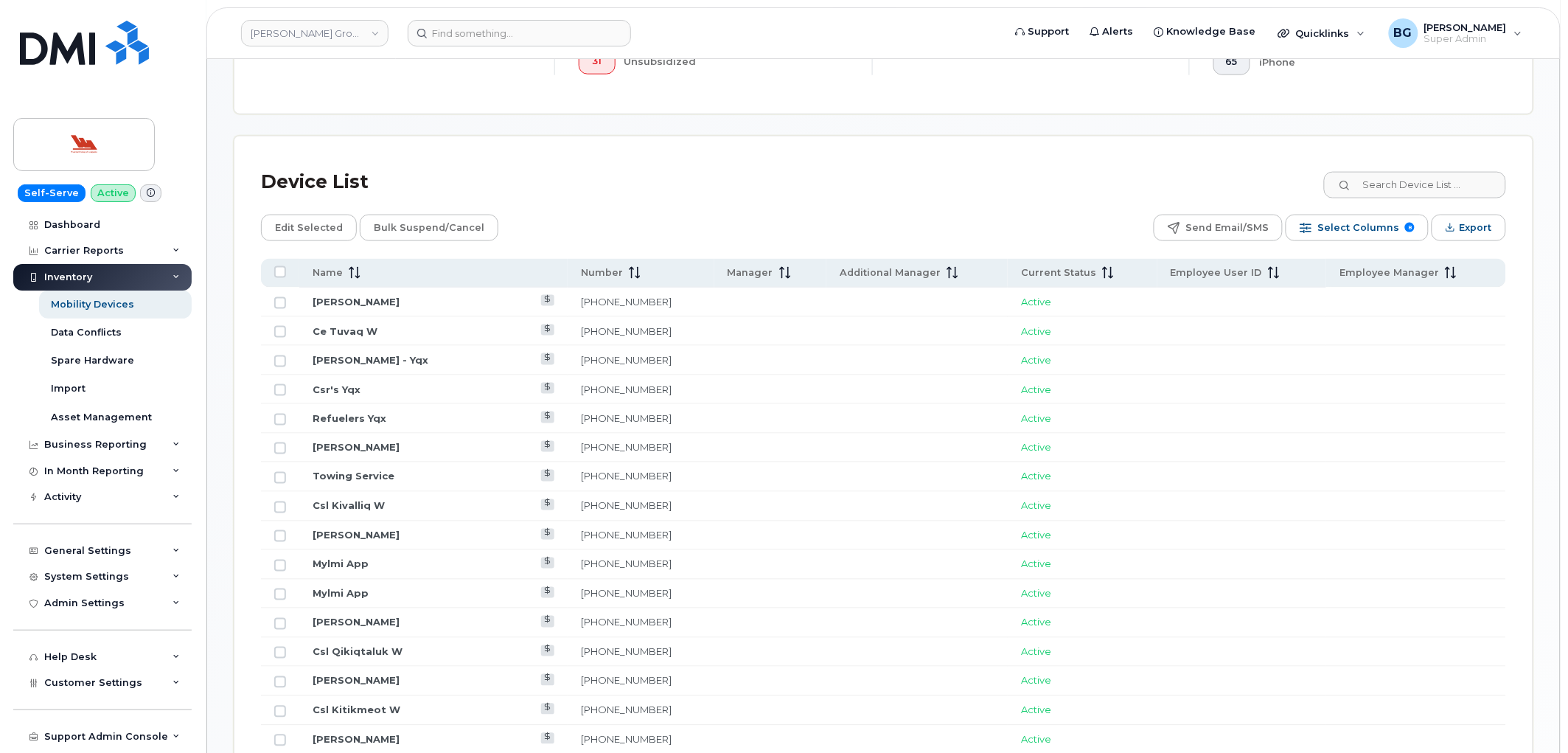
scroll to position [547, 0]
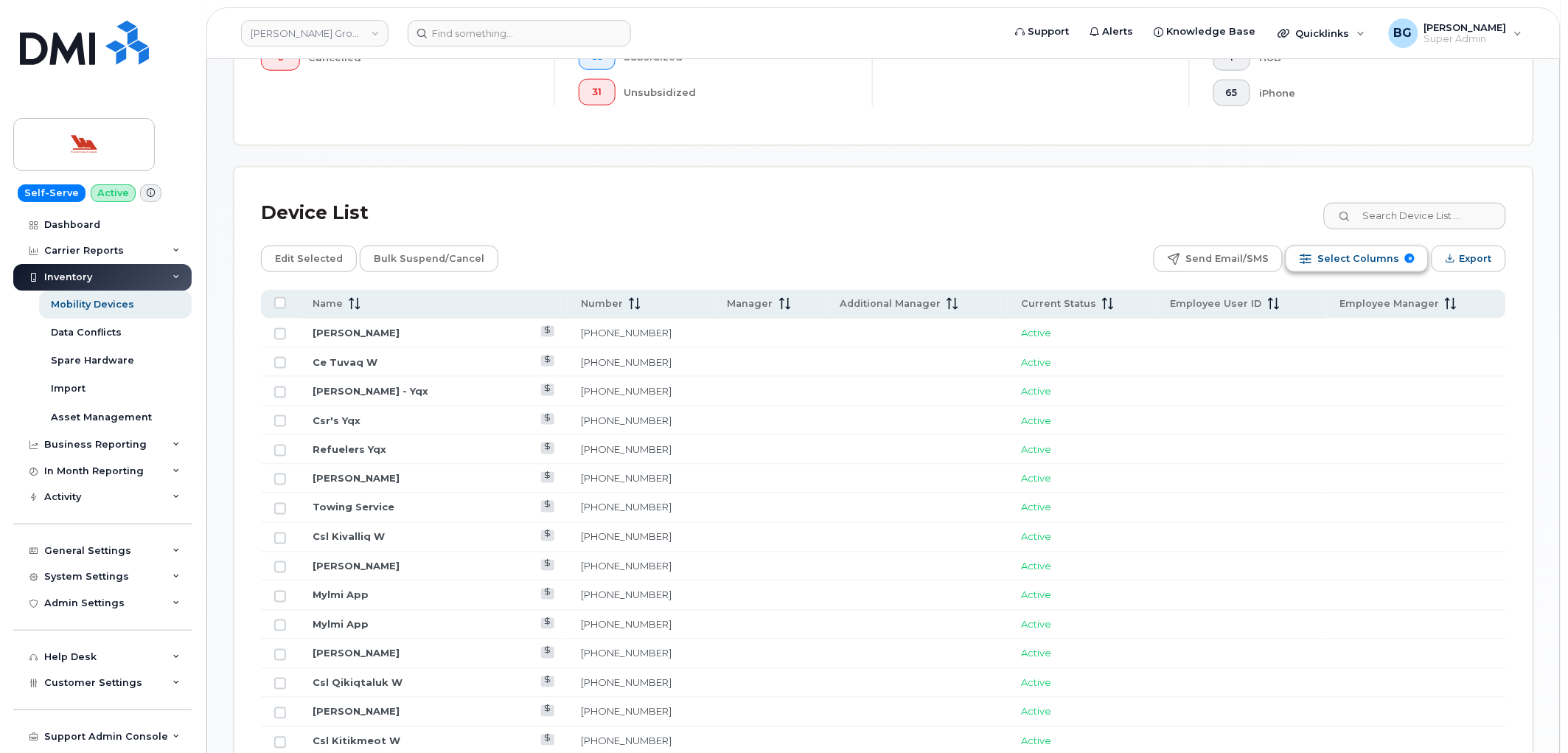
click at [1366, 261] on span "Select Columns" at bounding box center [1358, 259] width 82 height 22
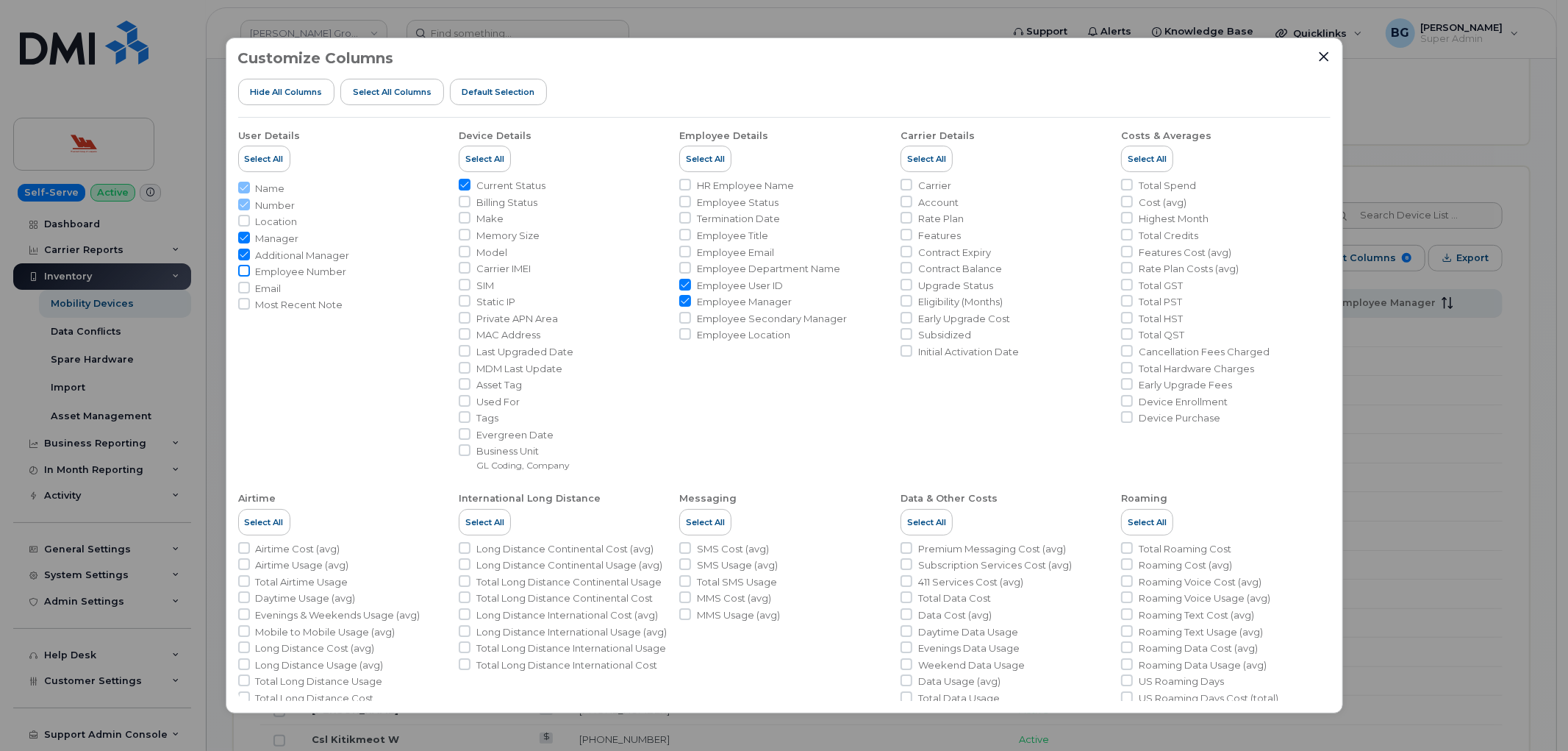
click at [244, 270] on input "Employee Number" at bounding box center [244, 271] width 12 height 12
checkbox input "true"
click at [240, 288] on input "Email" at bounding box center [244, 288] width 12 height 12
checkbox input "true"
click at [1420, 408] on div "Customize Columns Hide All Columns Select all Columns Default Selection User De…" at bounding box center [784, 376] width 1568 height 751
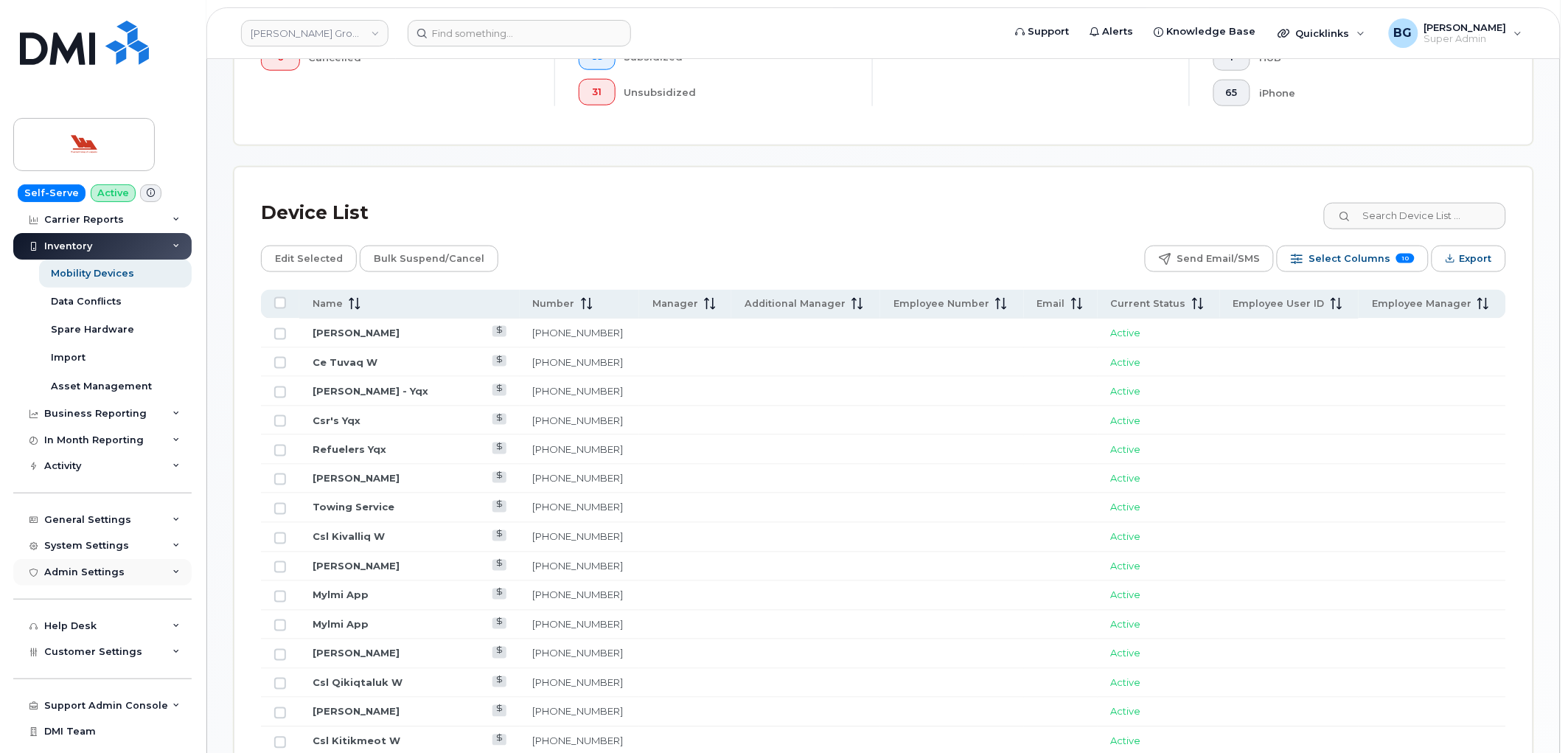
scroll to position [48, 0]
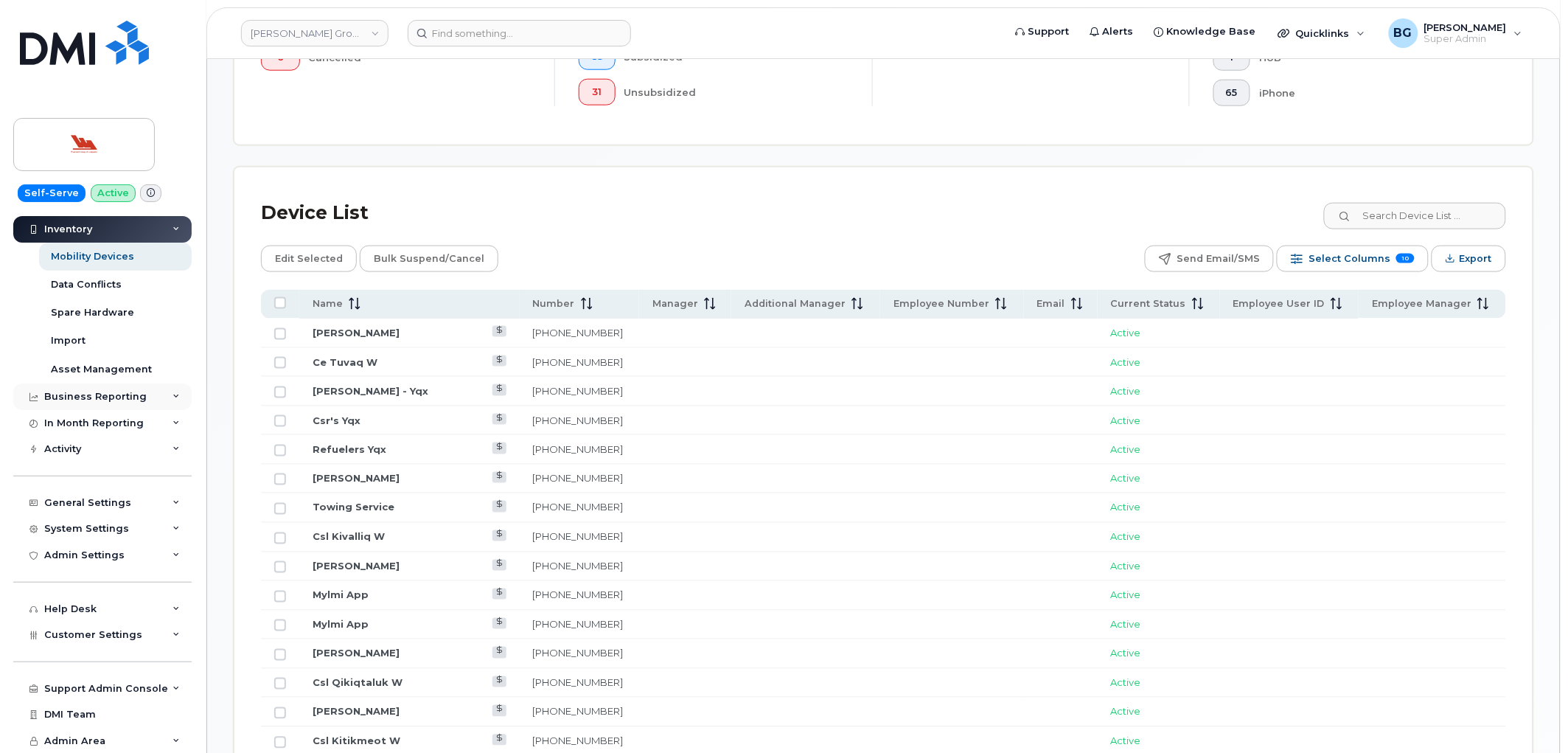
click at [117, 395] on div "Business Reporting" at bounding box center [95, 397] width 102 height 12
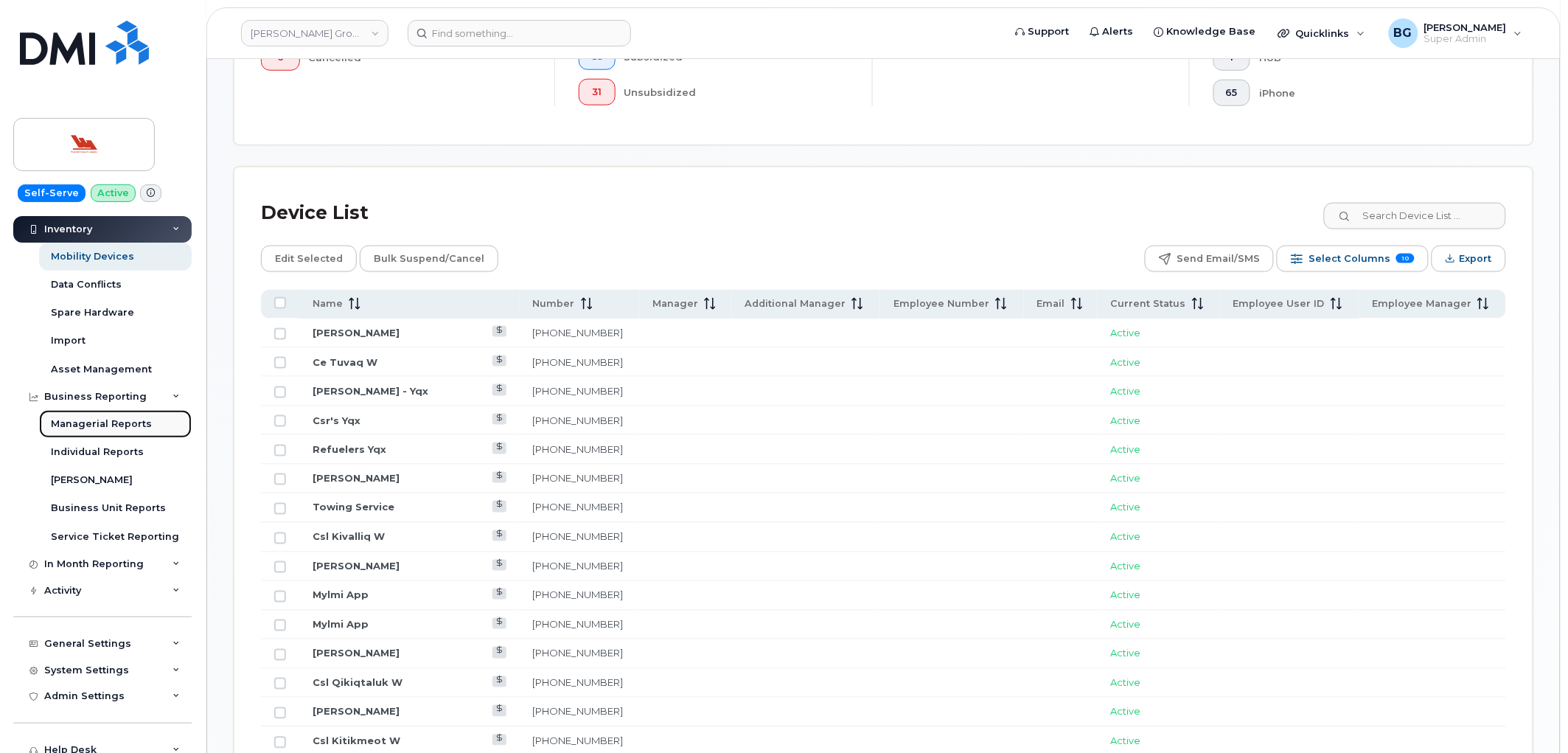
click at [96, 423] on div "Managerial Reports" at bounding box center [101, 424] width 101 height 14
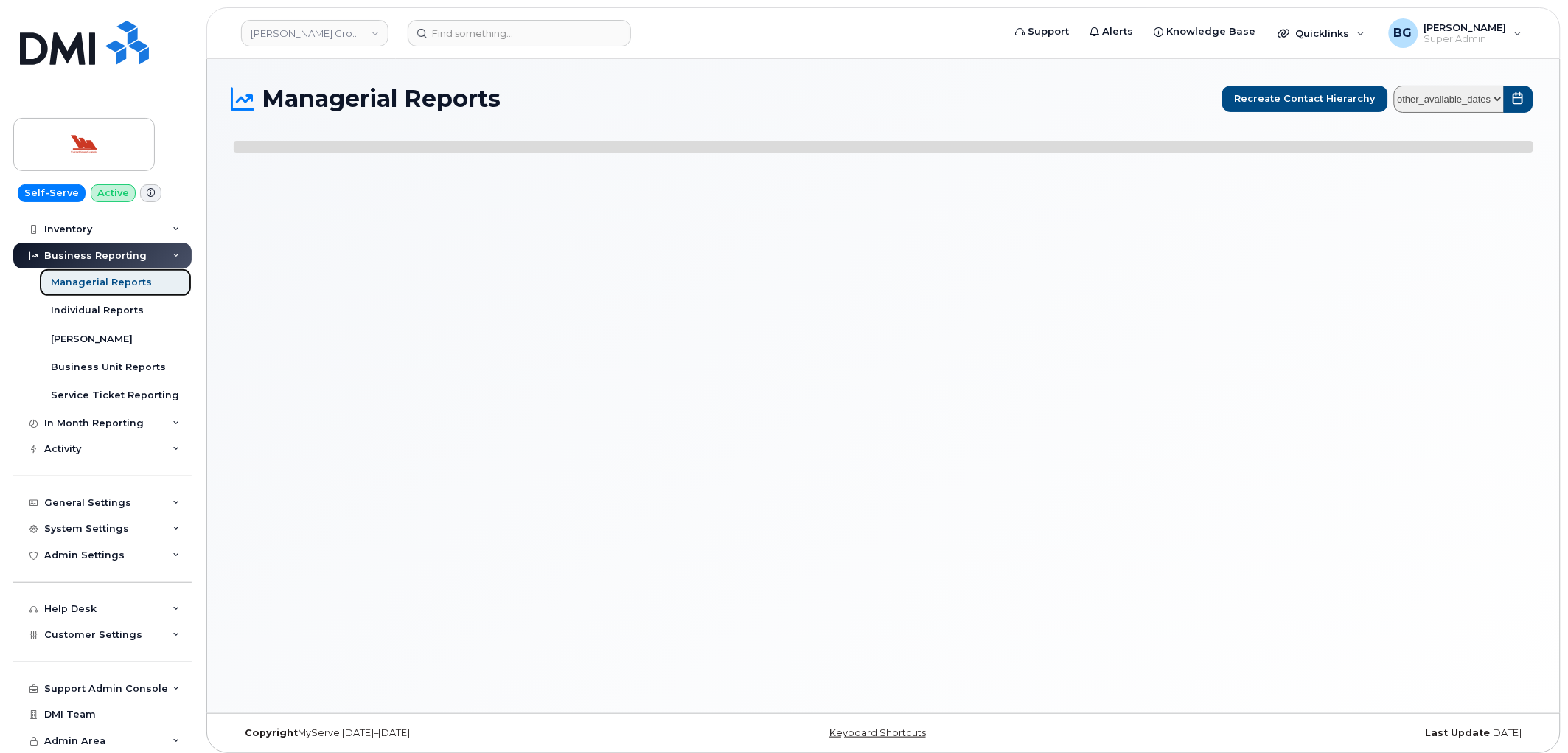
select select
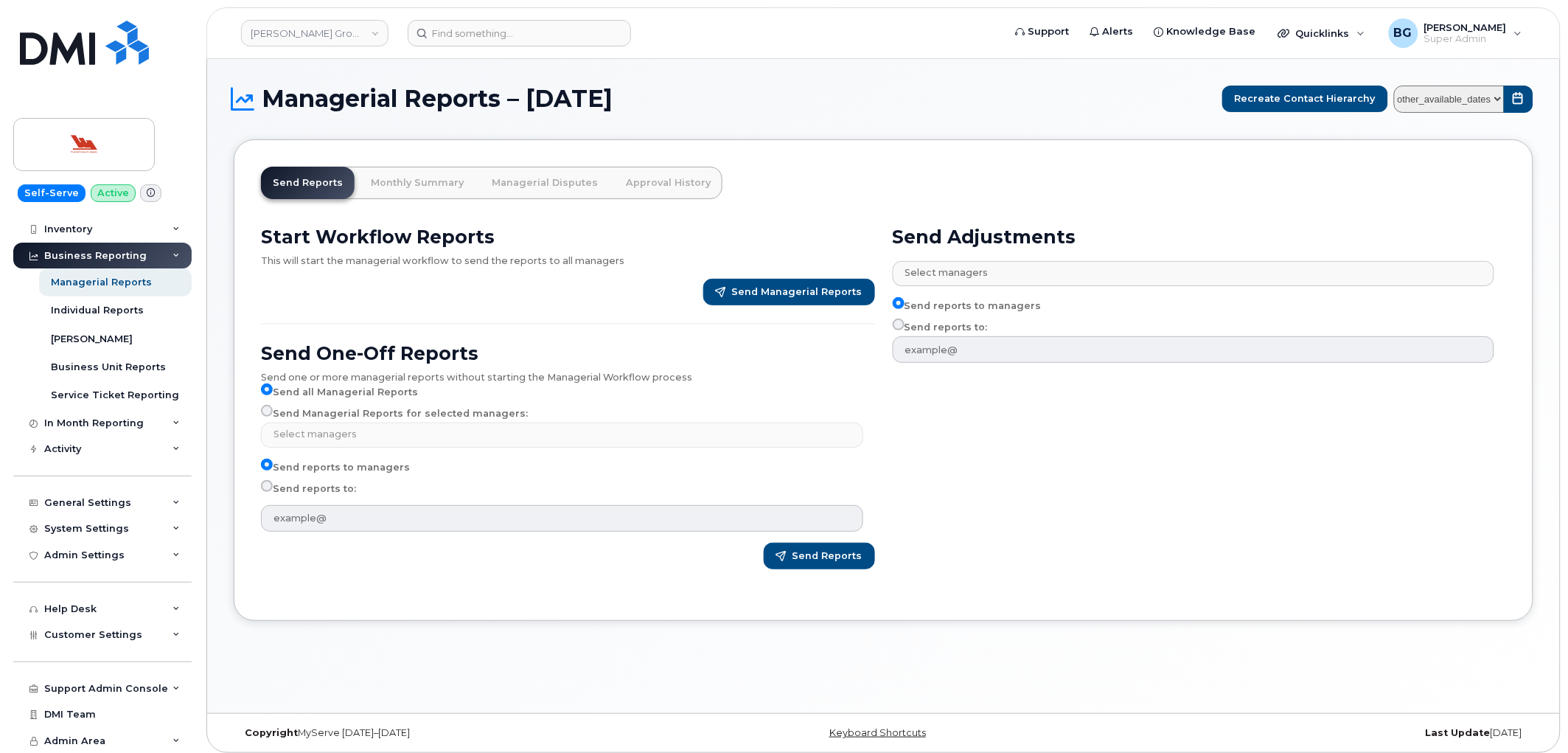
click at [275, 411] on label "Send Managerial Reports for selected managers:" at bounding box center [395, 414] width 267 height 18
click at [273, 411] on input "Send Managerial Reports for selected managers:" at bounding box center [267, 411] width 12 height 12
radio input "true"
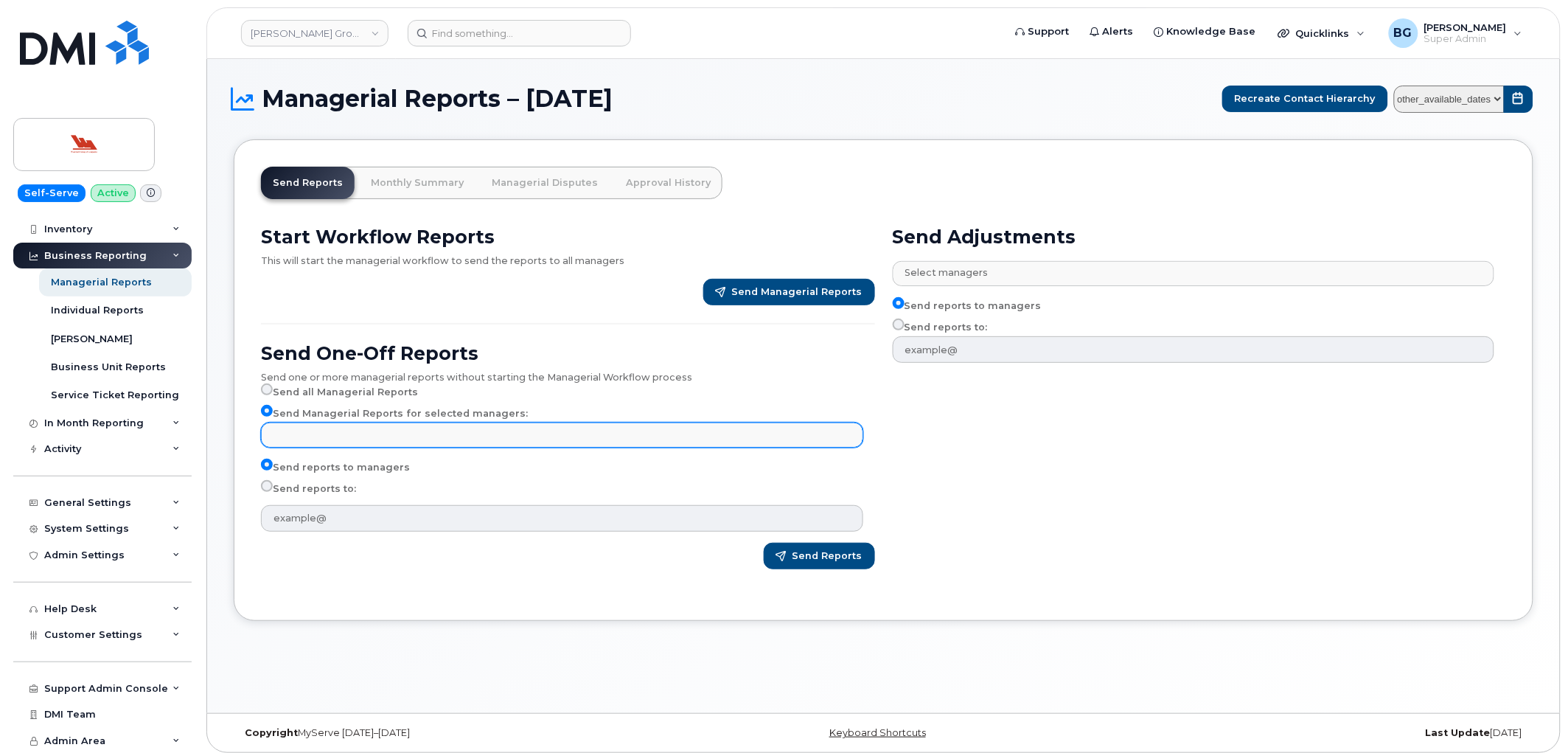
click at [399, 433] on input "text" at bounding box center [564, 434] width 589 height 20
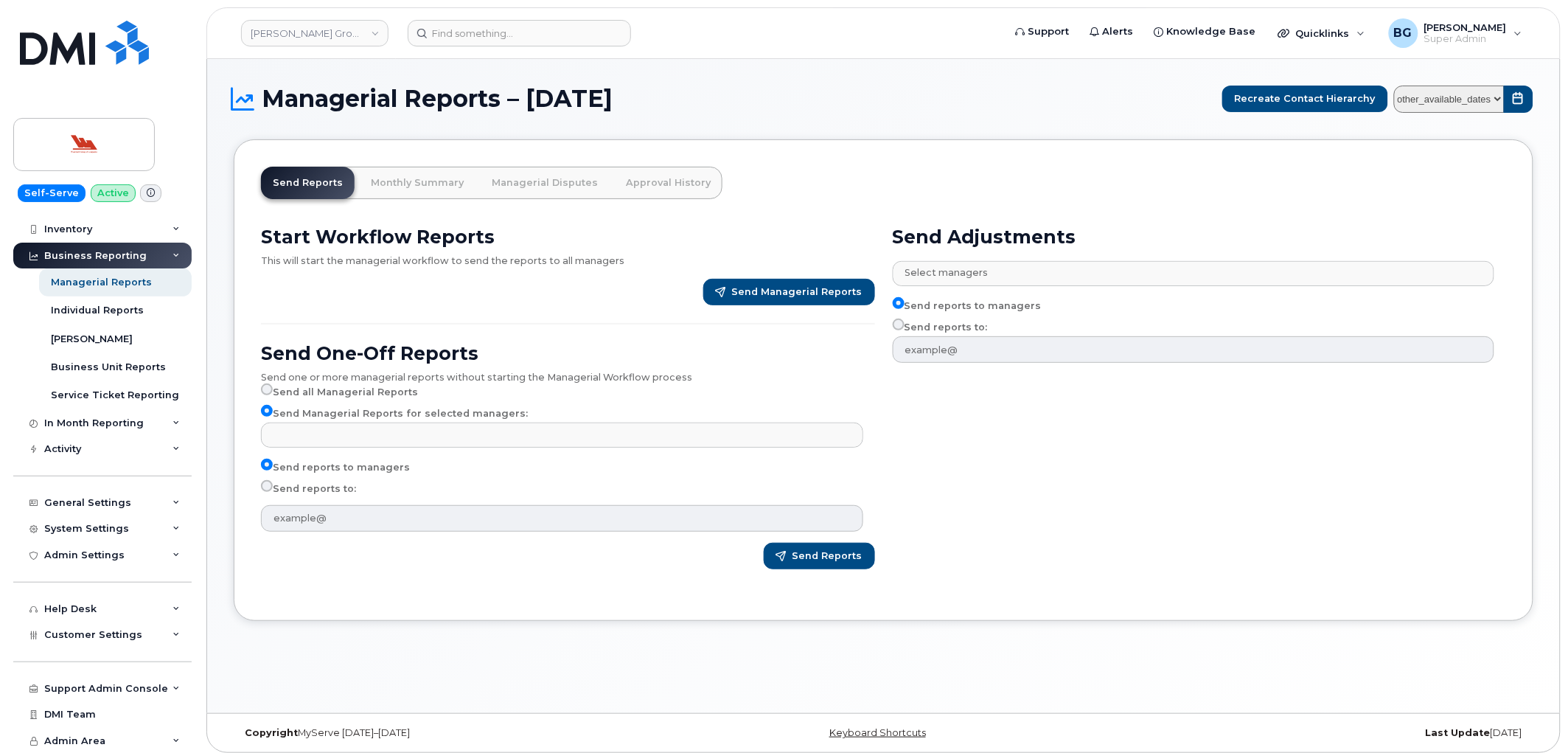
type input "Select managers"
click at [1499, 97] on select "other_available_dates September August July June May April March February" at bounding box center [1450, 99] width 111 height 27
select select "/customer/c0c7a732-dee4-4824-88a4-3bf011a114e8/reports/824238d0-97c6-11f0-9a95-…"
click at [1397, 85] on select "other_available_dates September August July June May April March February" at bounding box center [1450, 99] width 111 height 27
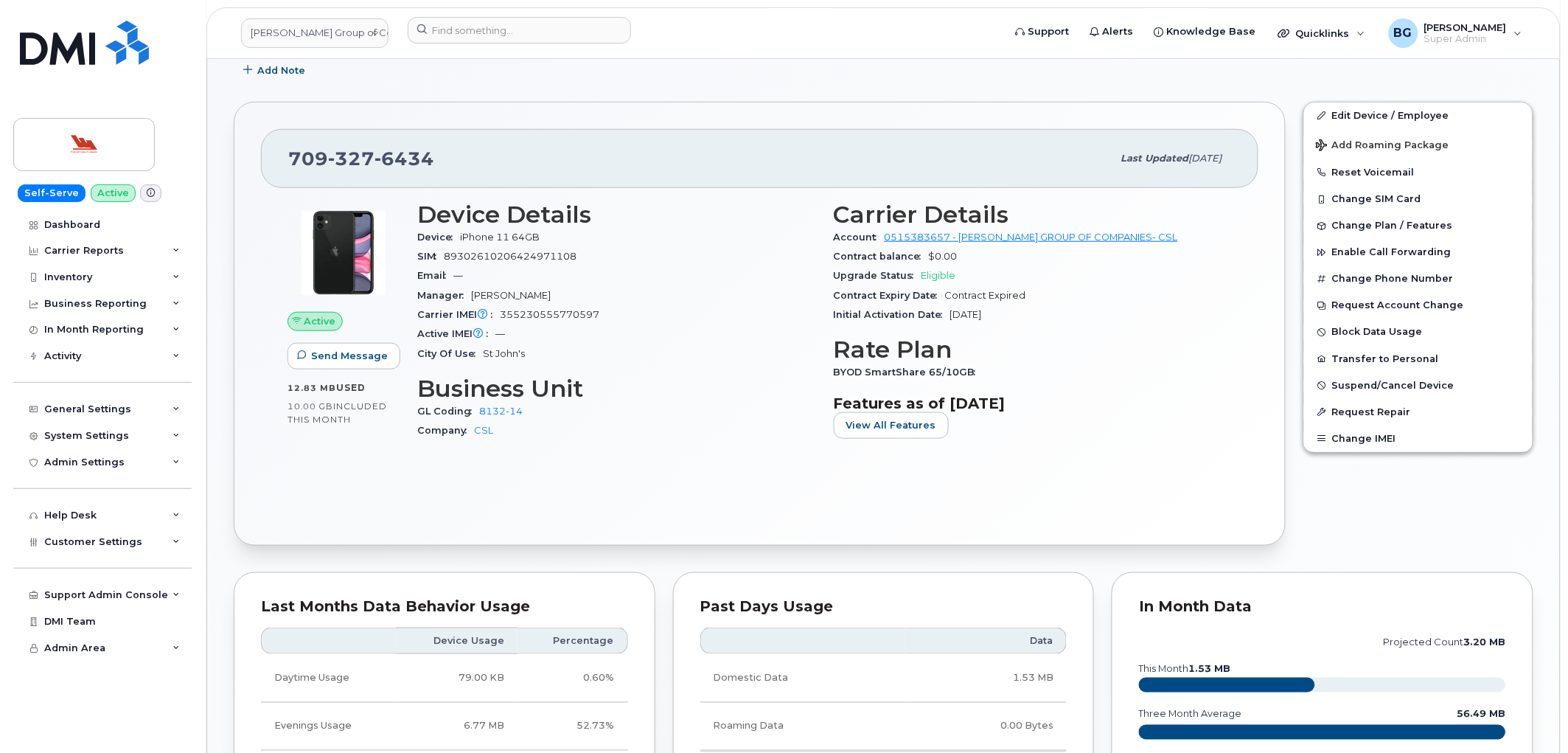
scroll to position [382, 0]
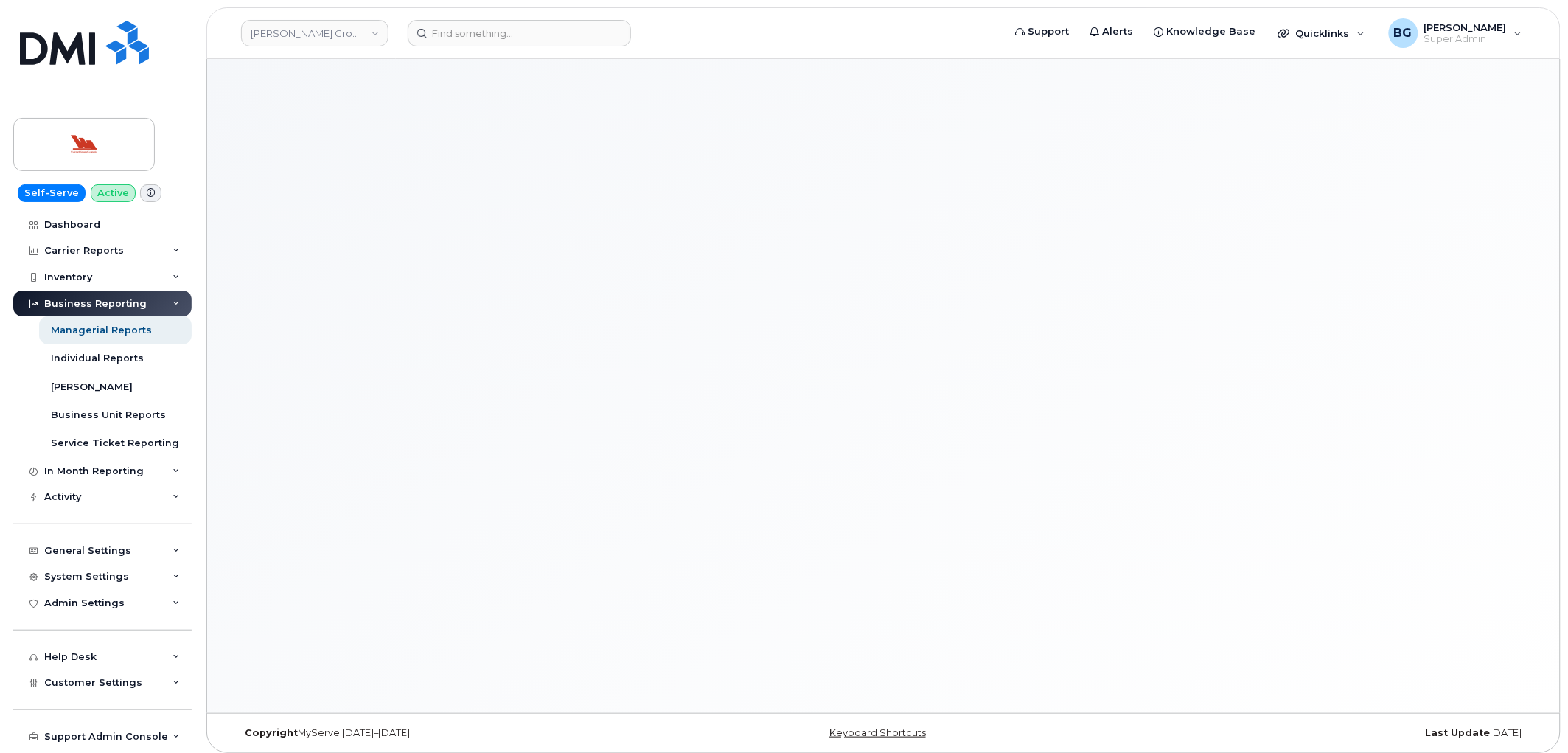
select select
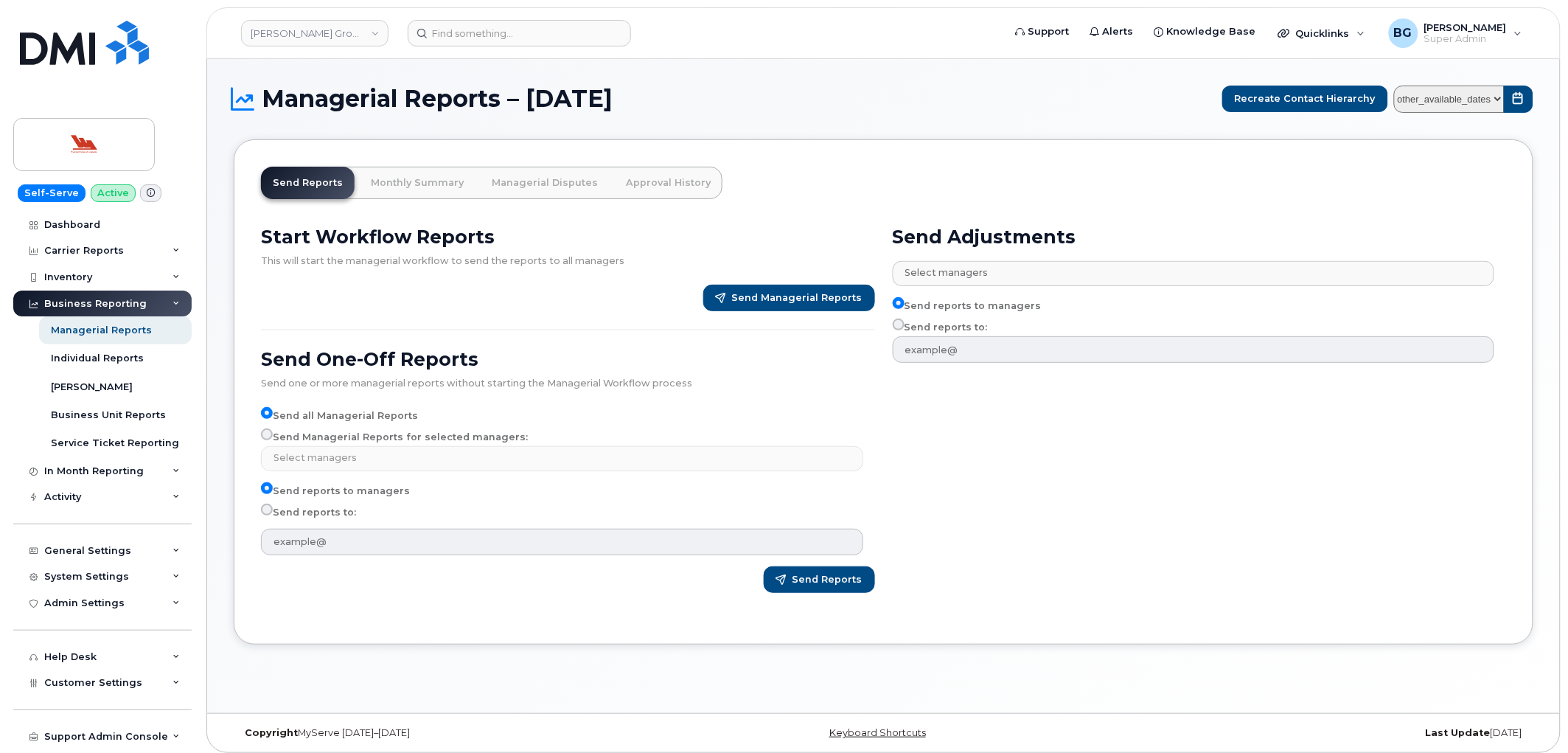
click at [264, 430] on input "Send Managerial Reports for selected managers:" at bounding box center [267, 435] width 12 height 12
radio input "true"
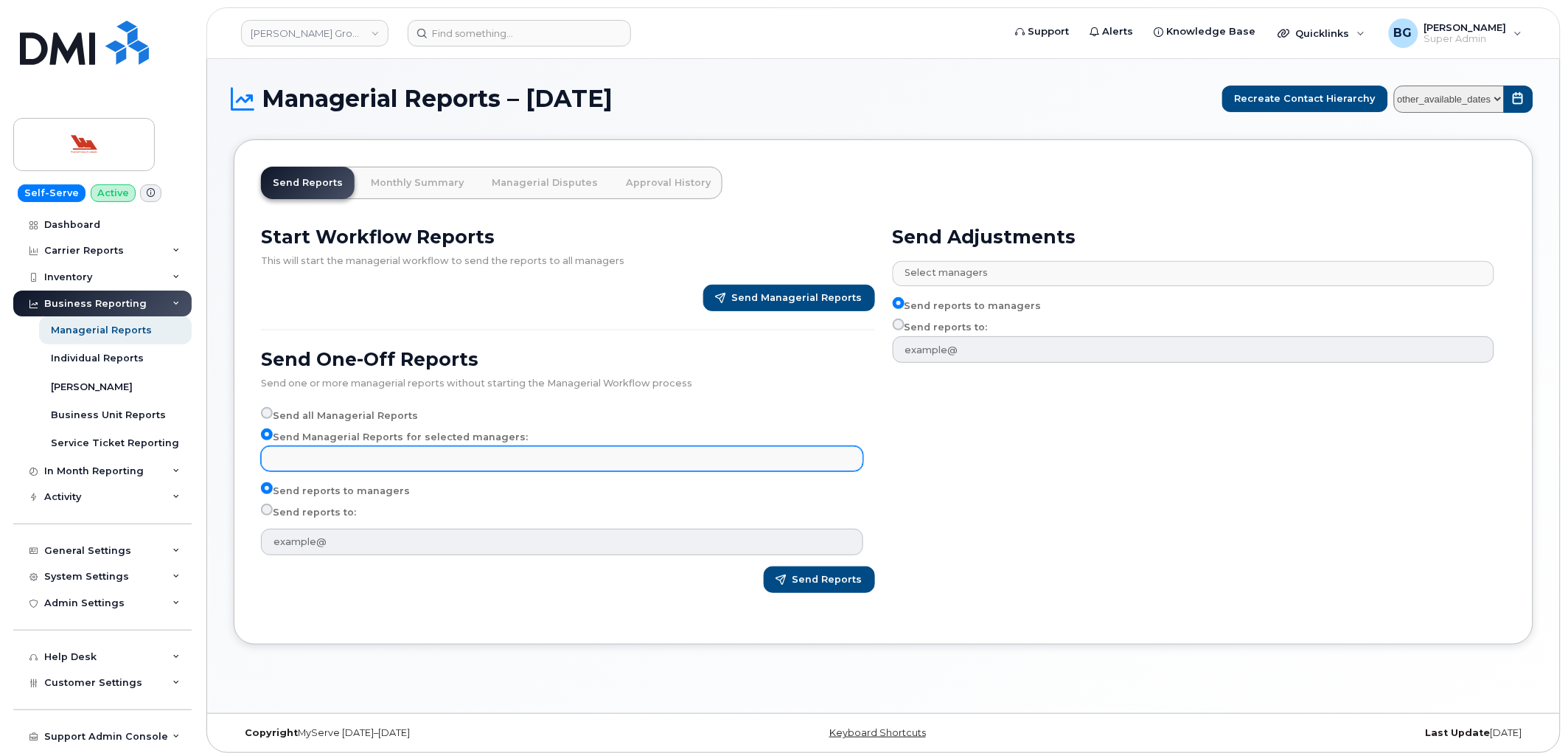
click at [357, 452] on input "text" at bounding box center [564, 458] width 589 height 20
type input "Select managers"
click at [106, 541] on div "General Settings" at bounding box center [102, 551] width 178 height 26
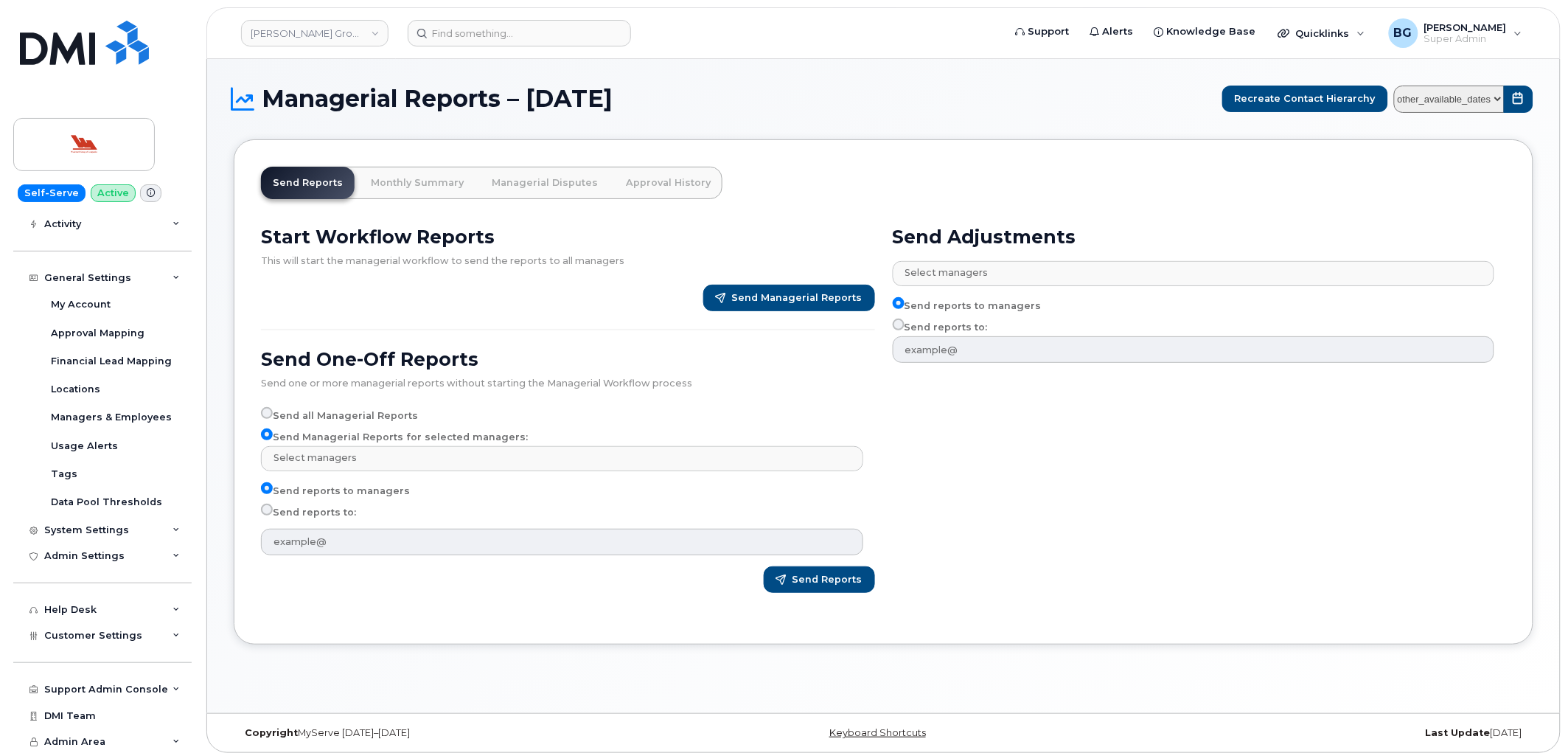
scroll to position [274, 0]
click at [69, 606] on div "Help Desk" at bounding box center [70, 608] width 52 height 12
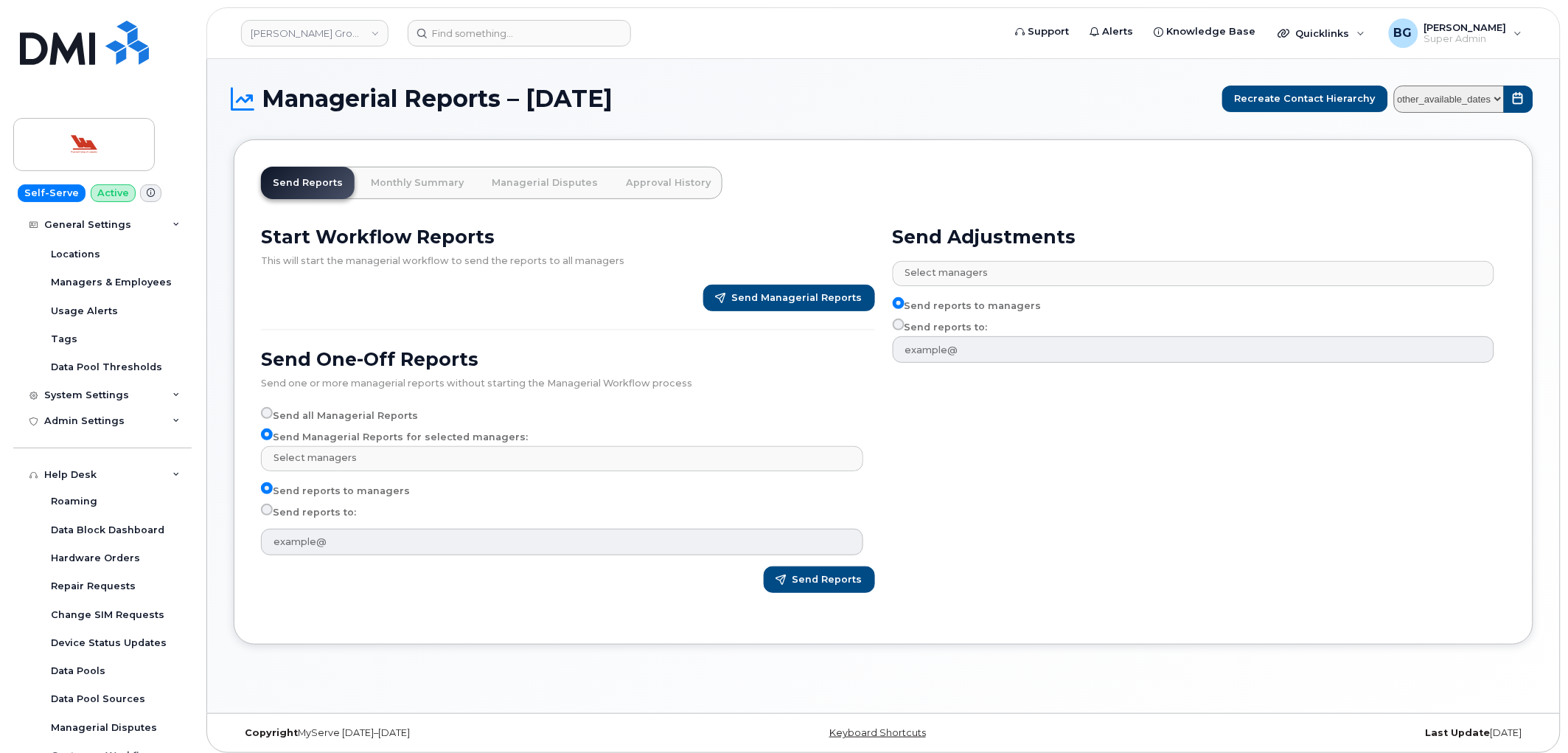
scroll to position [383, 0]
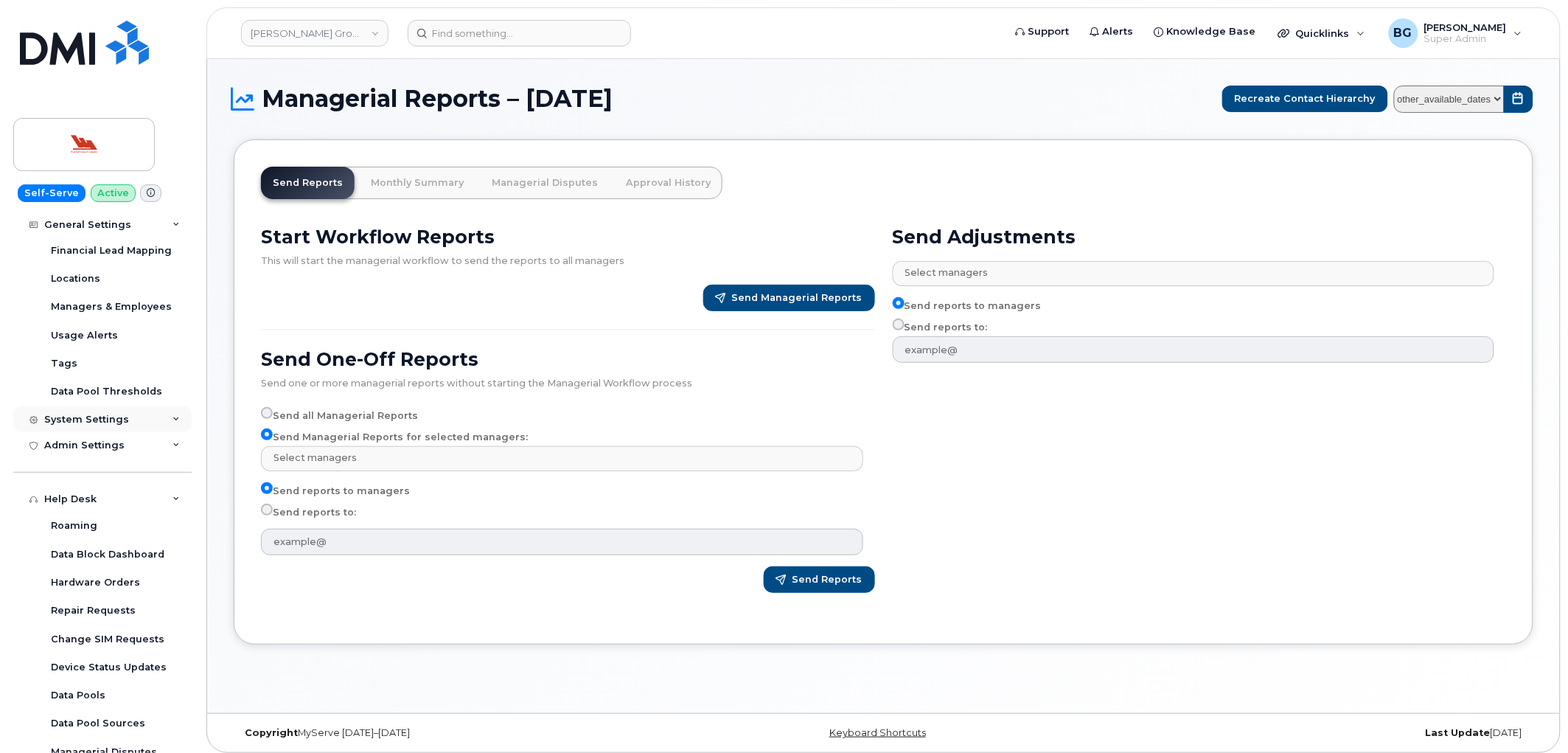
click at [77, 417] on div "System Settings" at bounding box center [86, 420] width 85 height 12
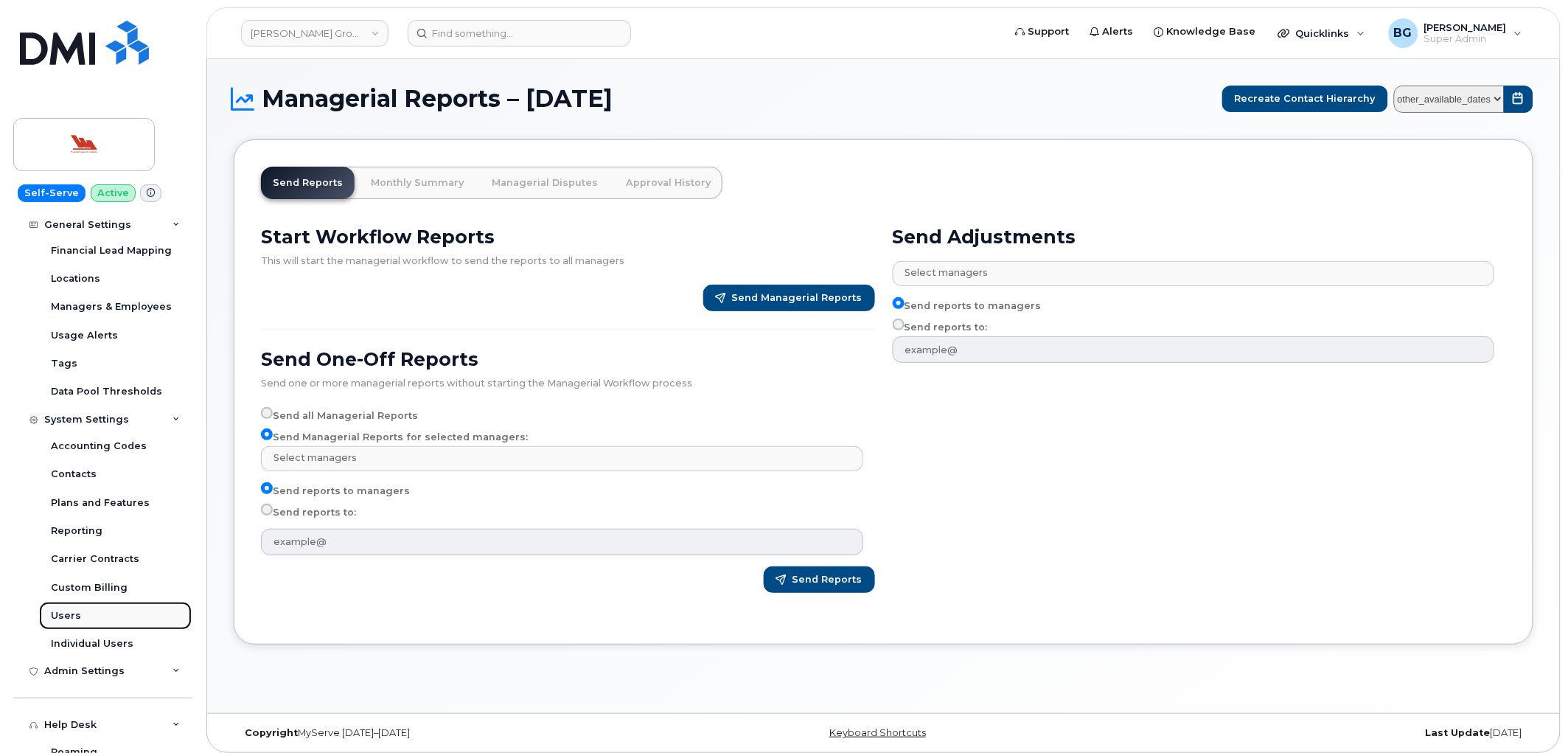
click at [60, 609] on div "Users" at bounding box center [66, 616] width 30 height 14
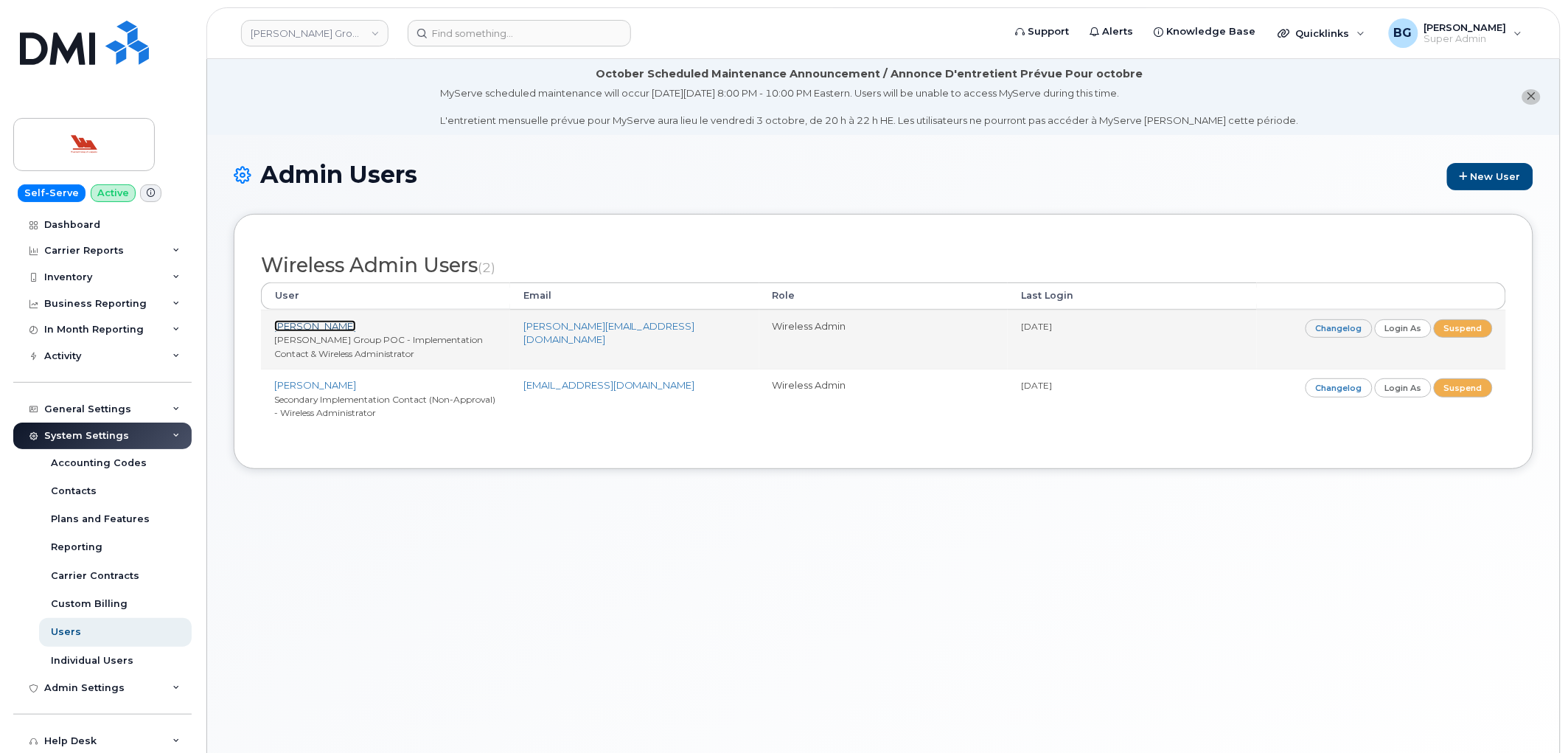
click at [302, 327] on link "[PERSON_NAME]" at bounding box center [315, 326] width 82 height 12
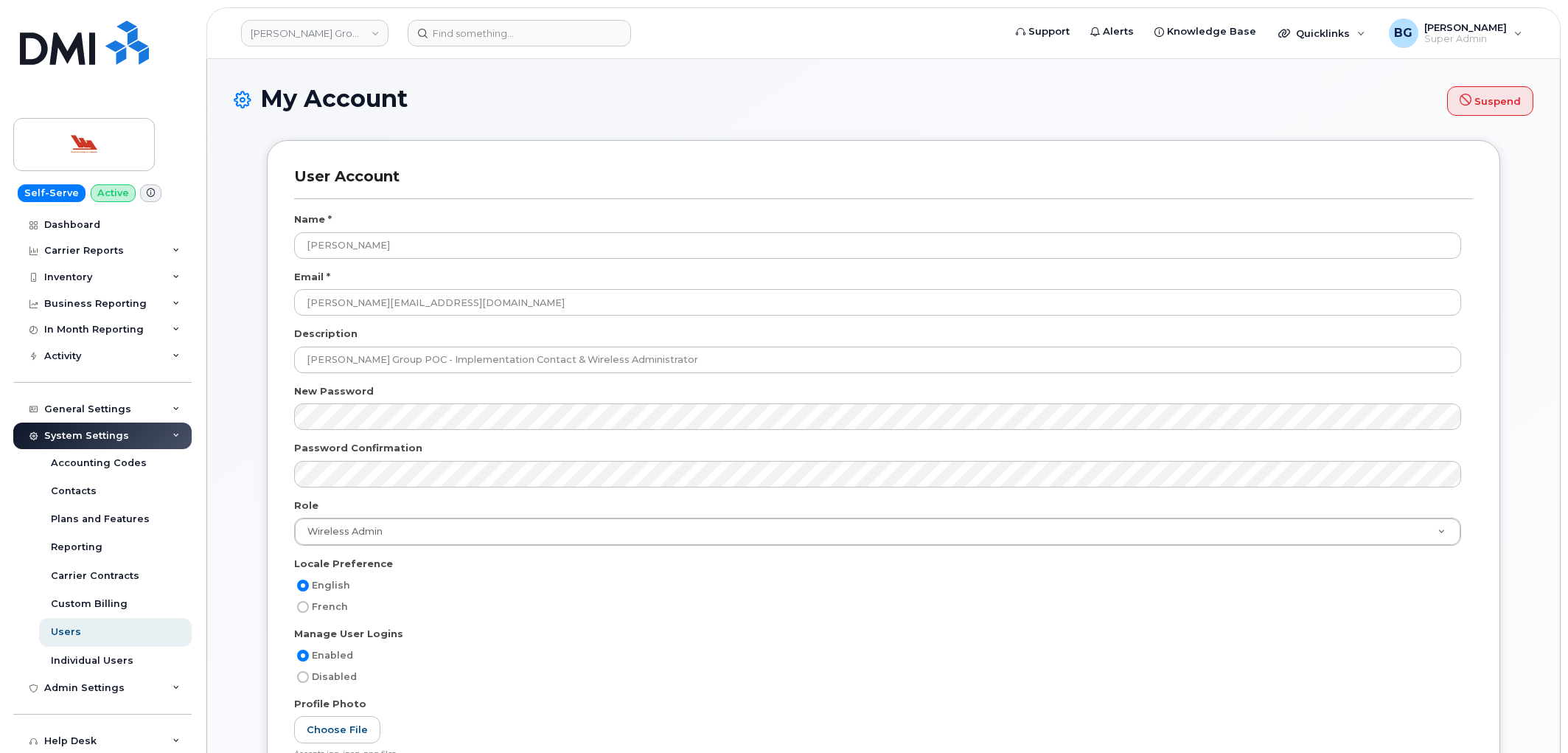
select select
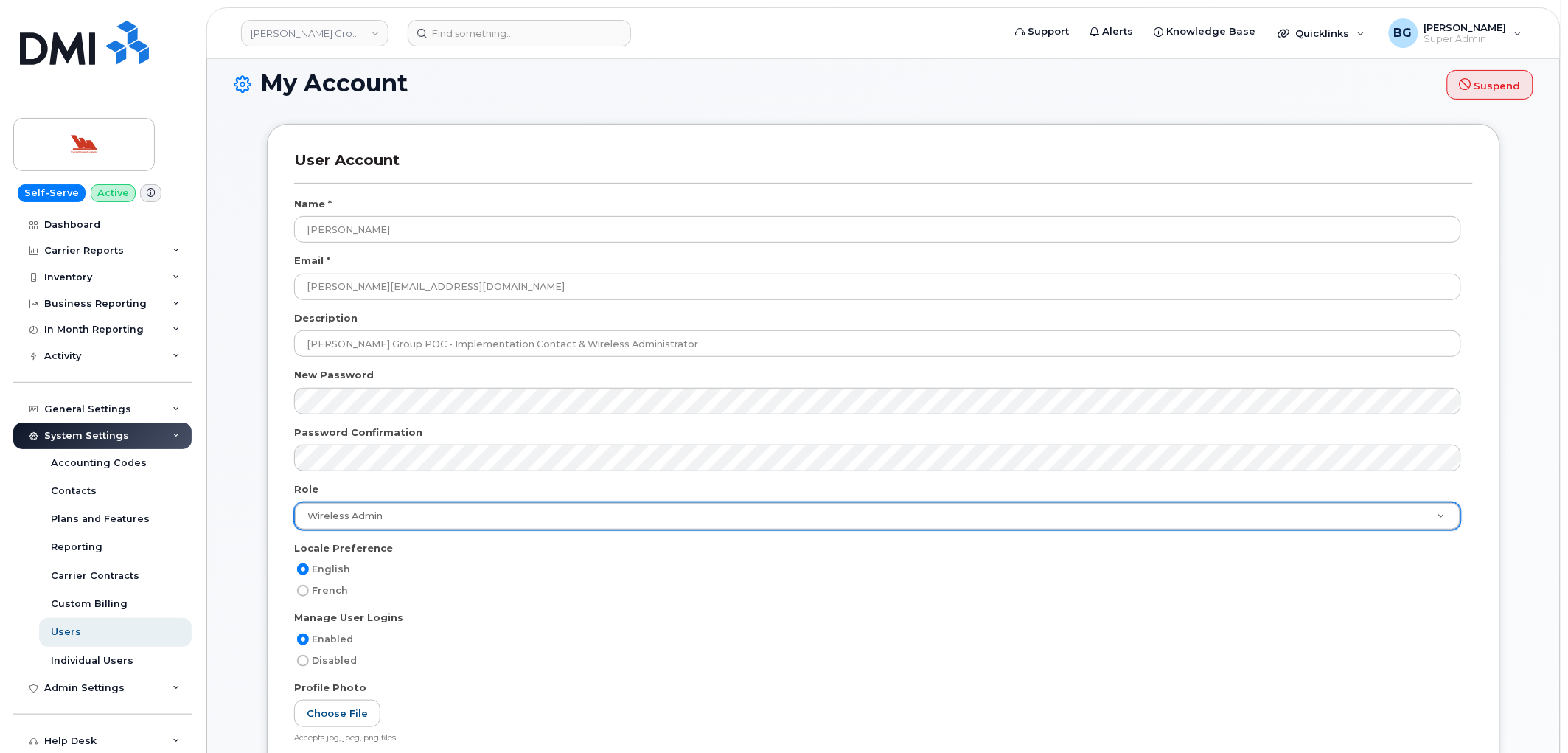
scroll to position [55, 0]
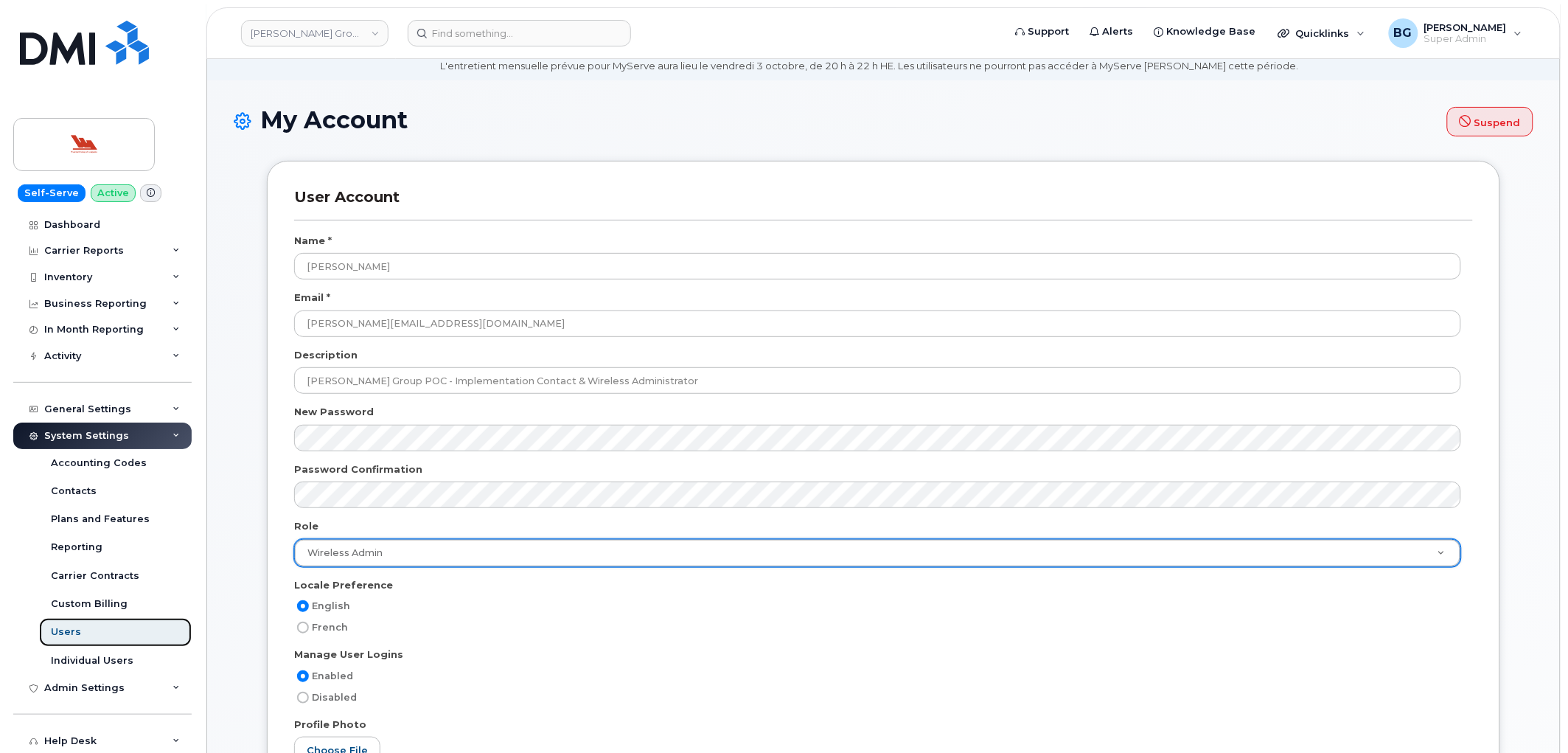
drag, startPoint x: 56, startPoint y: 631, endPoint x: 121, endPoint y: 629, distance: 65.0
click at [56, 630] on div "Users" at bounding box center [66, 632] width 30 height 14
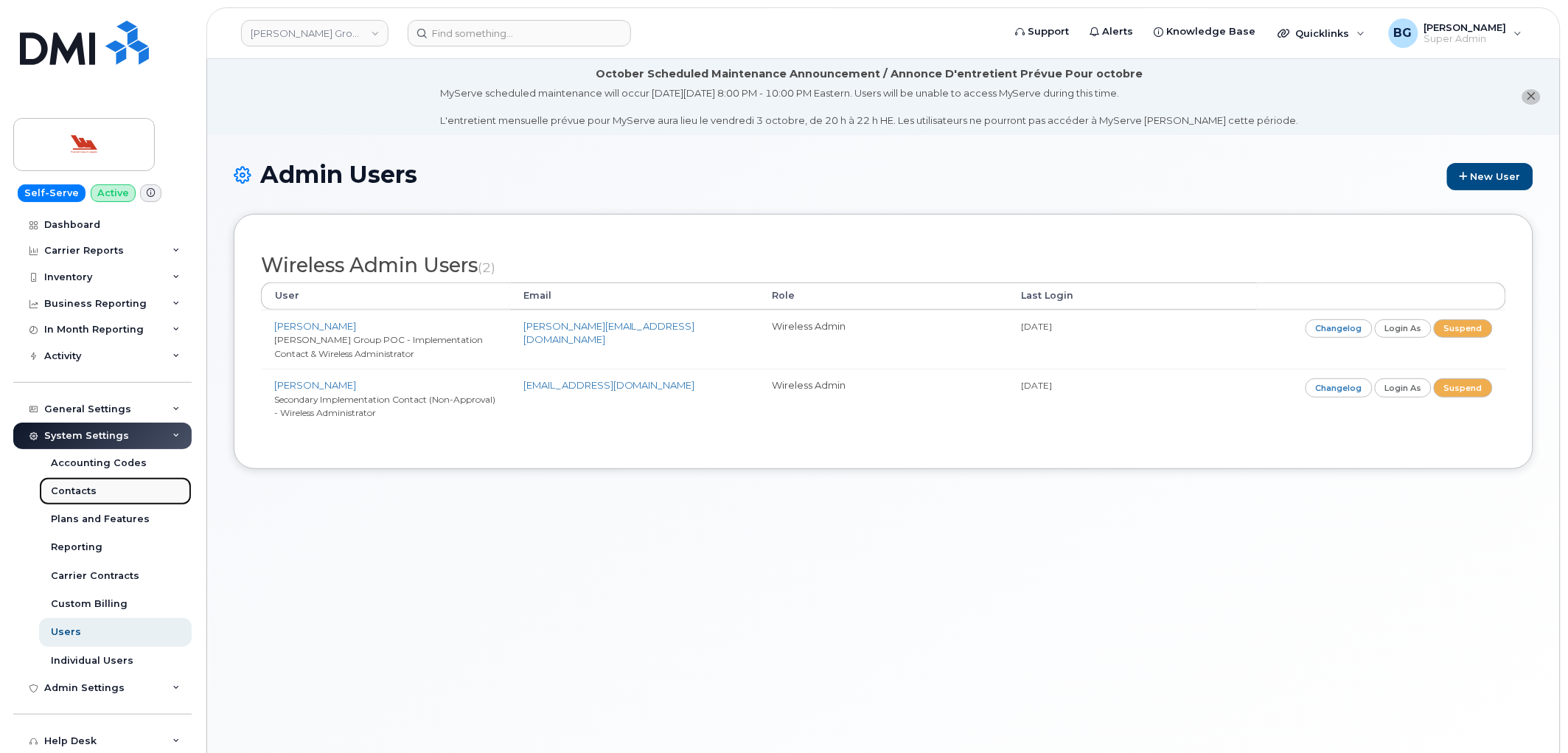
click at [77, 492] on div "Contacts" at bounding box center [74, 492] width 46 height 14
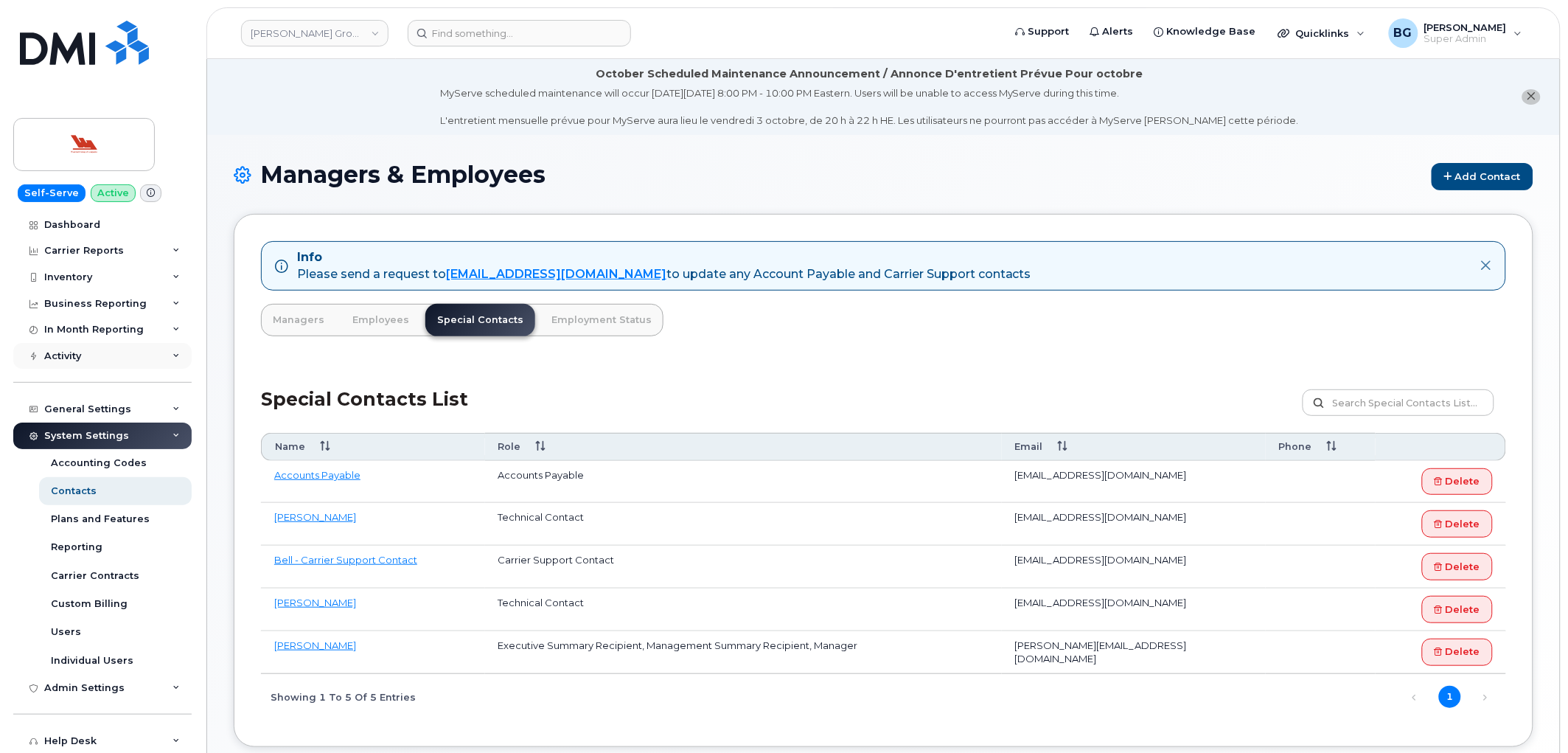
click at [75, 356] on div "Activity" at bounding box center [63, 356] width 37 height 12
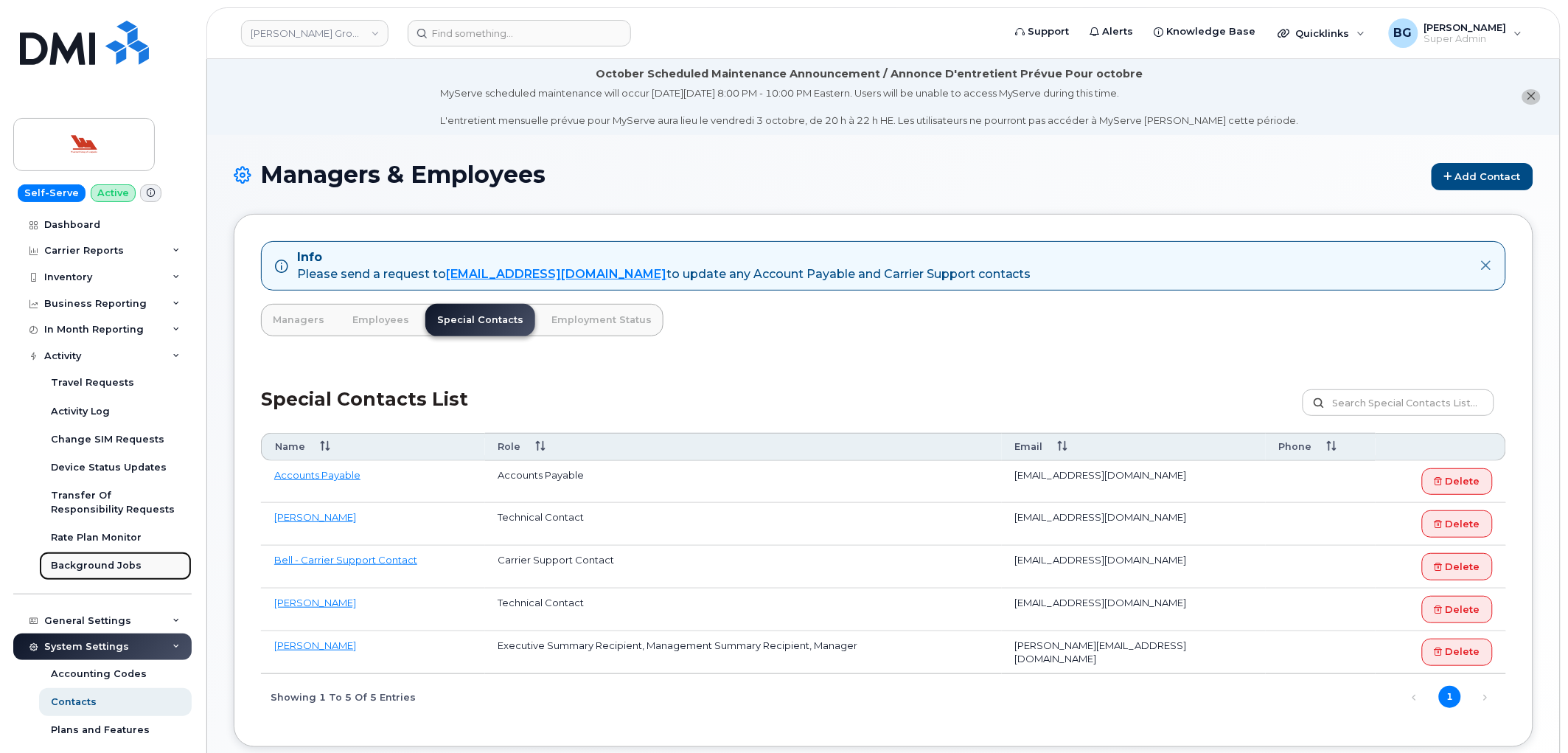
click at [84, 567] on div "Background Jobs" at bounding box center [96, 566] width 90 height 14
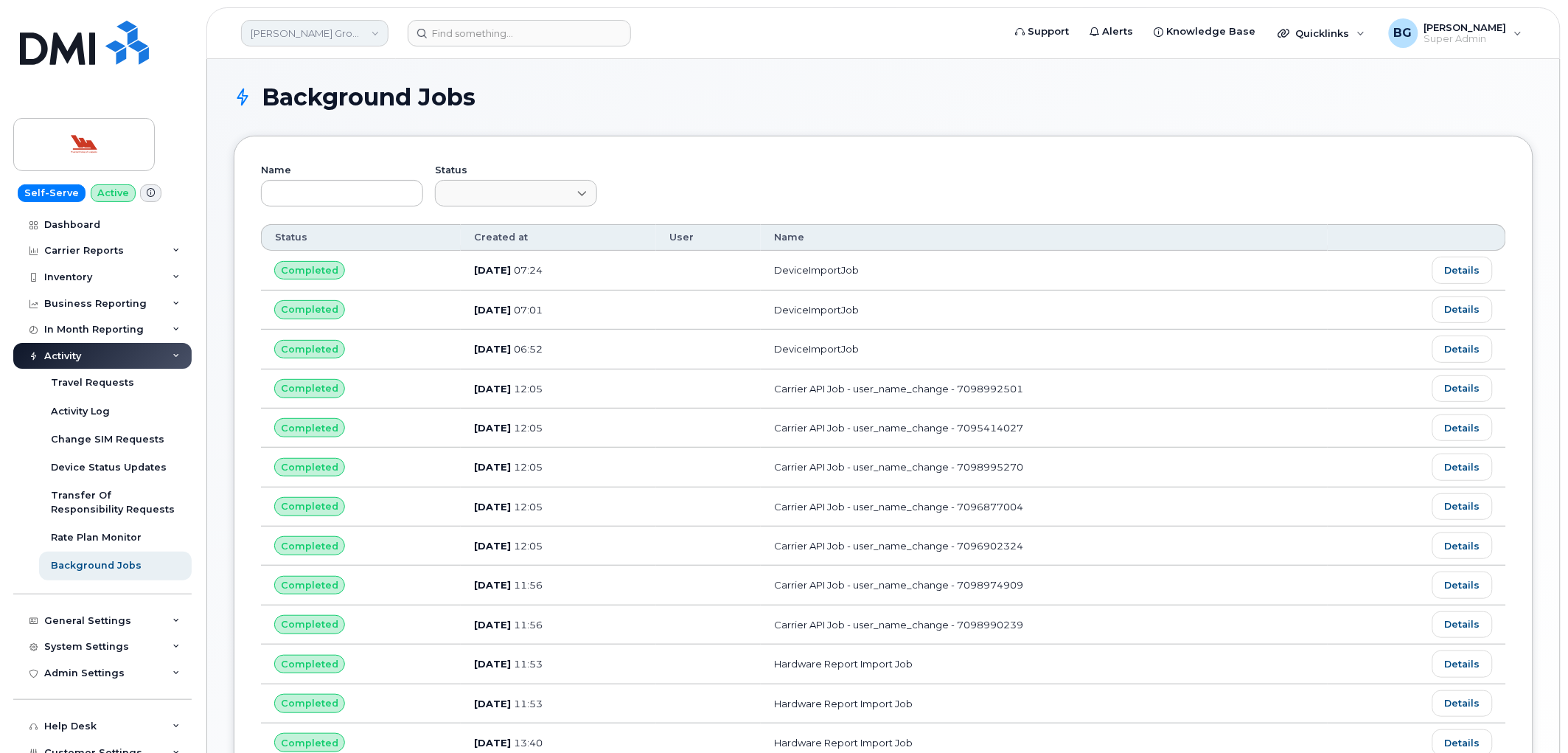
click at [307, 31] on link "Woodward Group of Companies" at bounding box center [315, 33] width 147 height 26
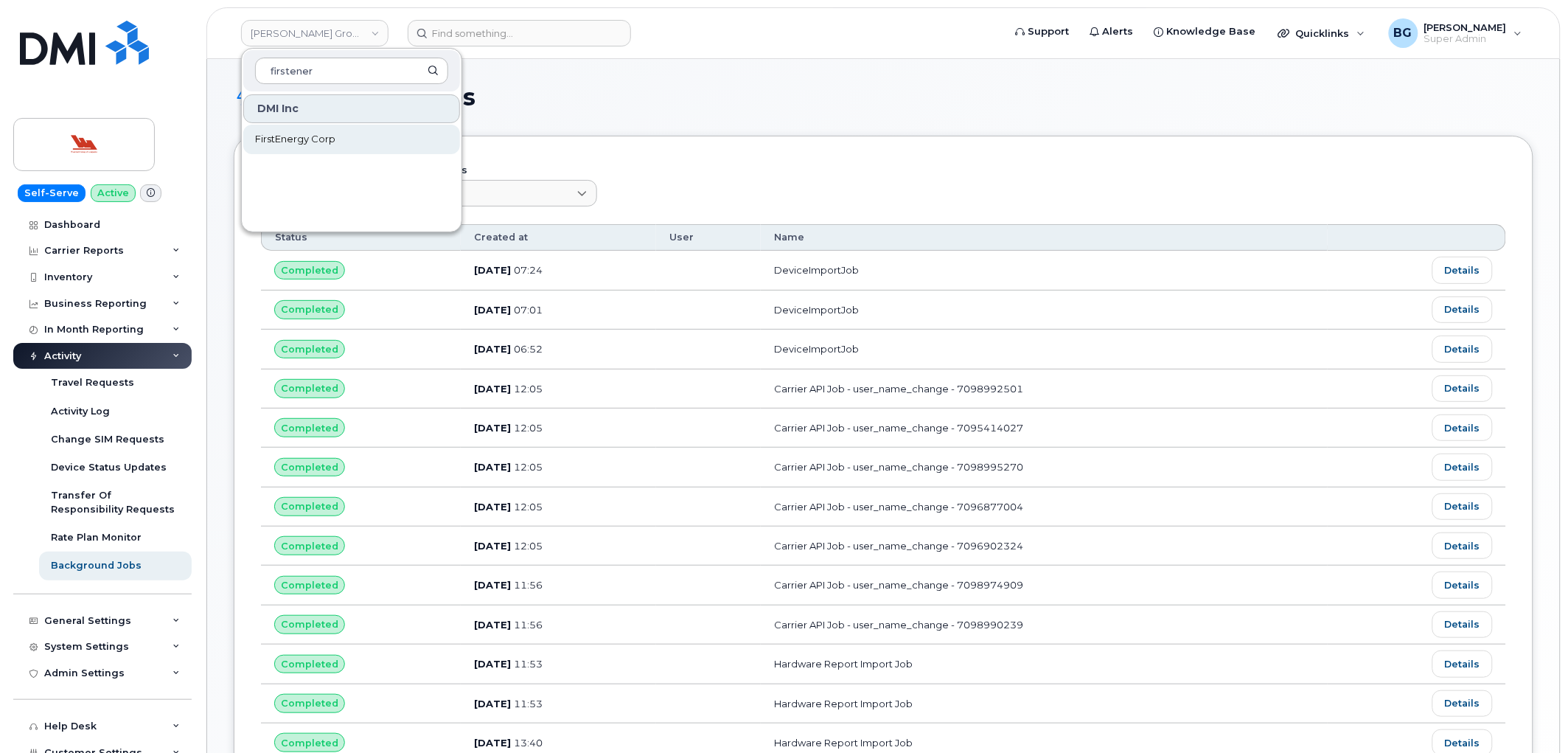
type input "firstener"
click at [301, 134] on span "FirstEnergy Corp" at bounding box center [295, 139] width 80 height 14
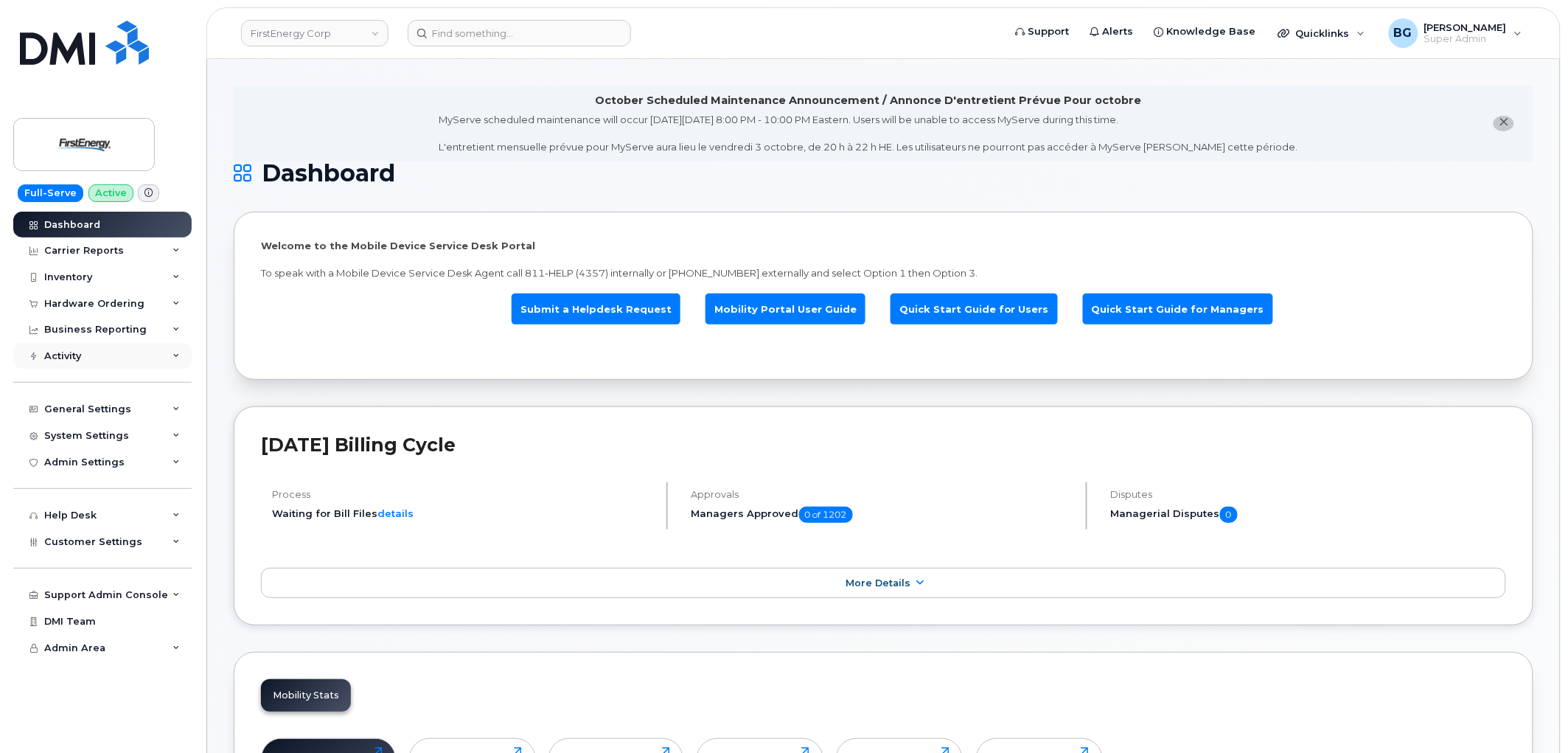
click at [74, 344] on div "Activity" at bounding box center [102, 355] width 178 height 26
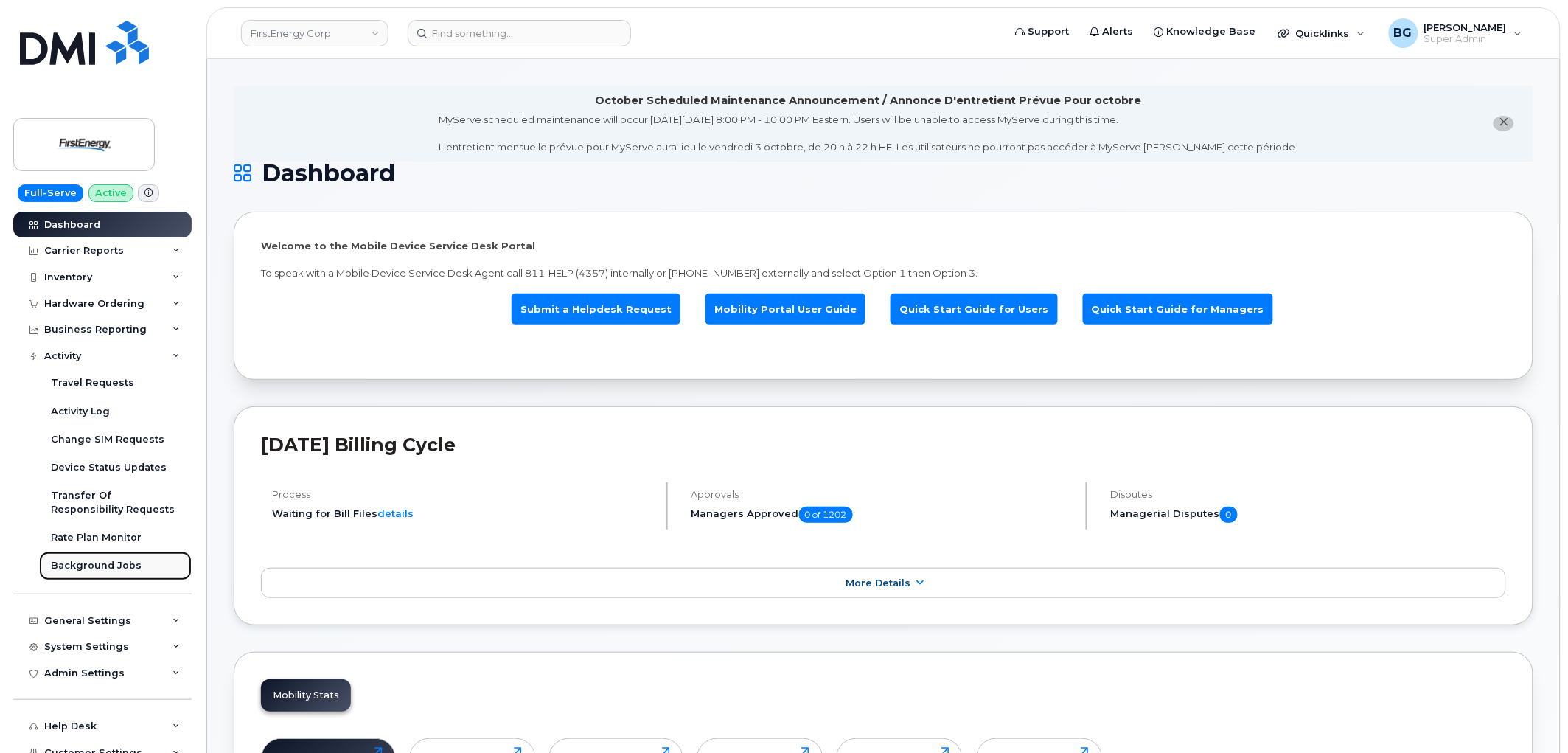
click at [91, 566] on div "Background Jobs" at bounding box center [96, 566] width 90 height 14
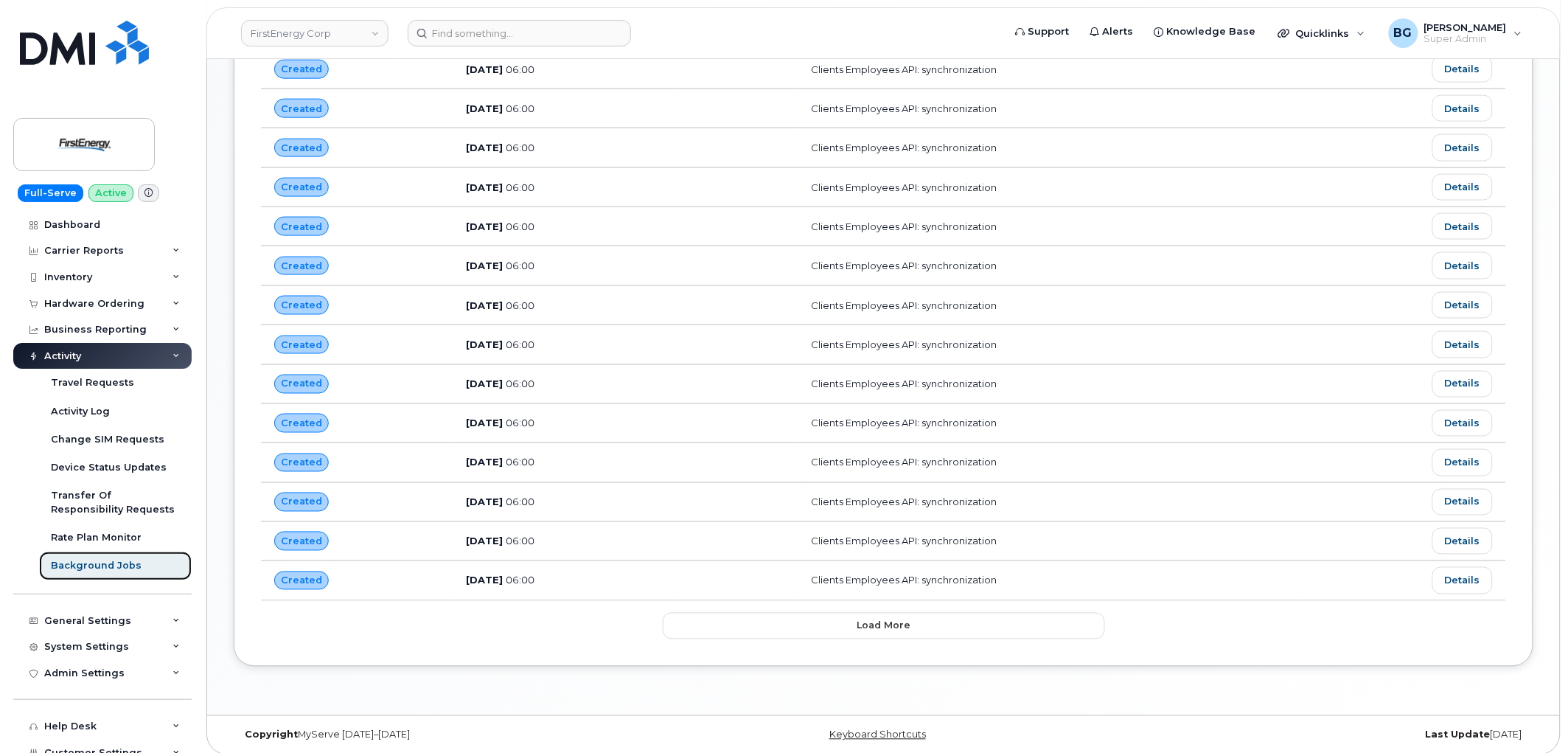
scroll to position [649, 0]
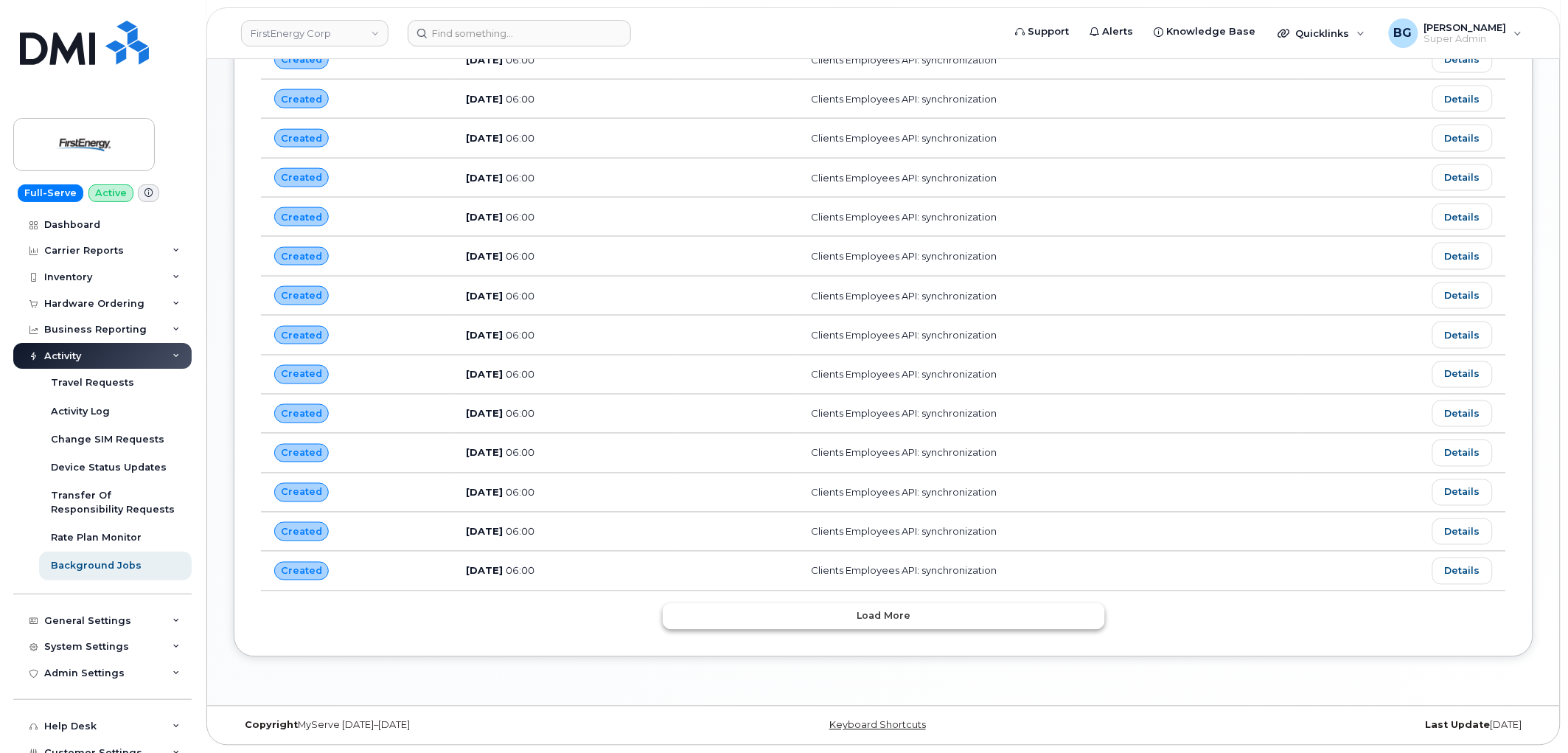
click at [762, 617] on button "Load more" at bounding box center [884, 616] width 442 height 26
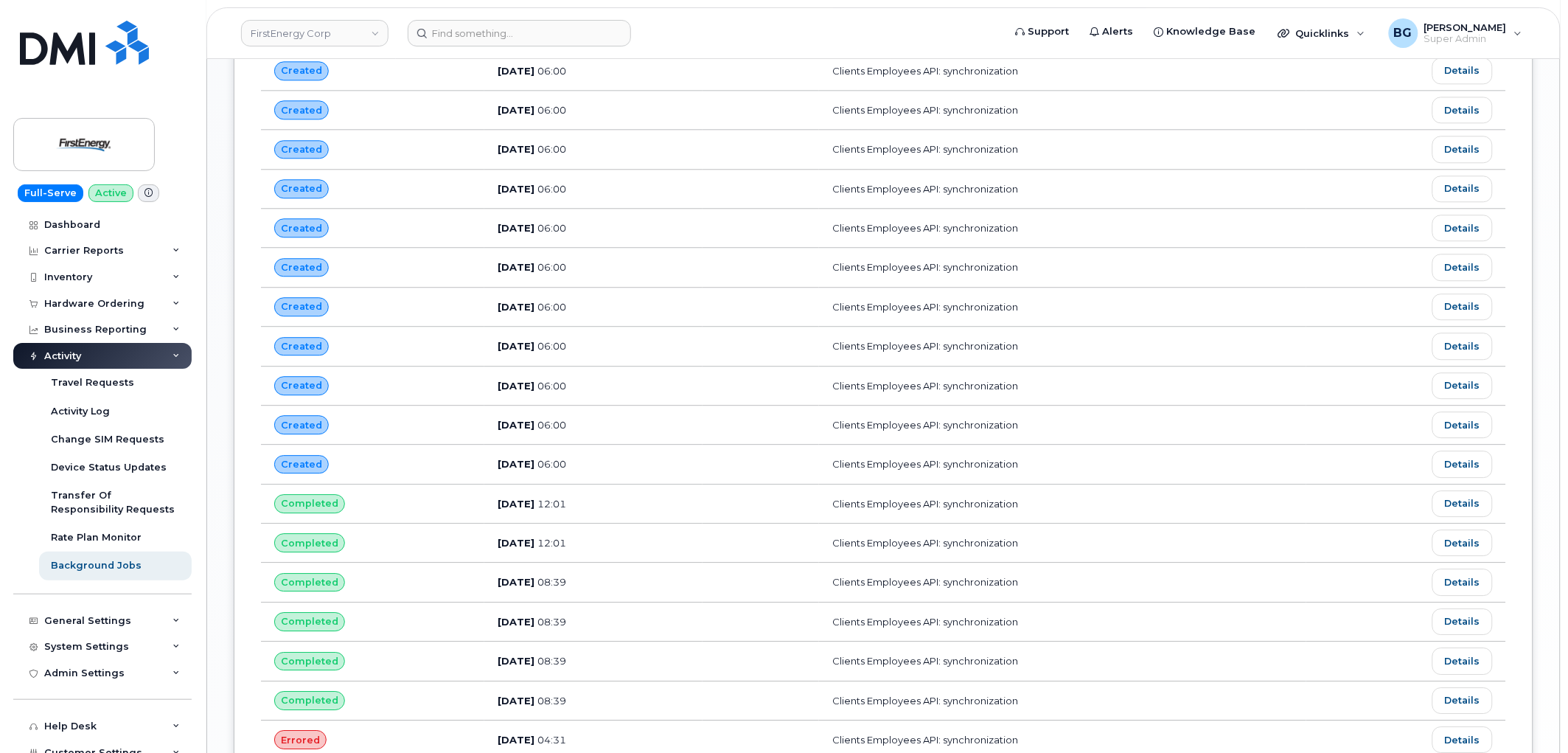
scroll to position [1195, 0]
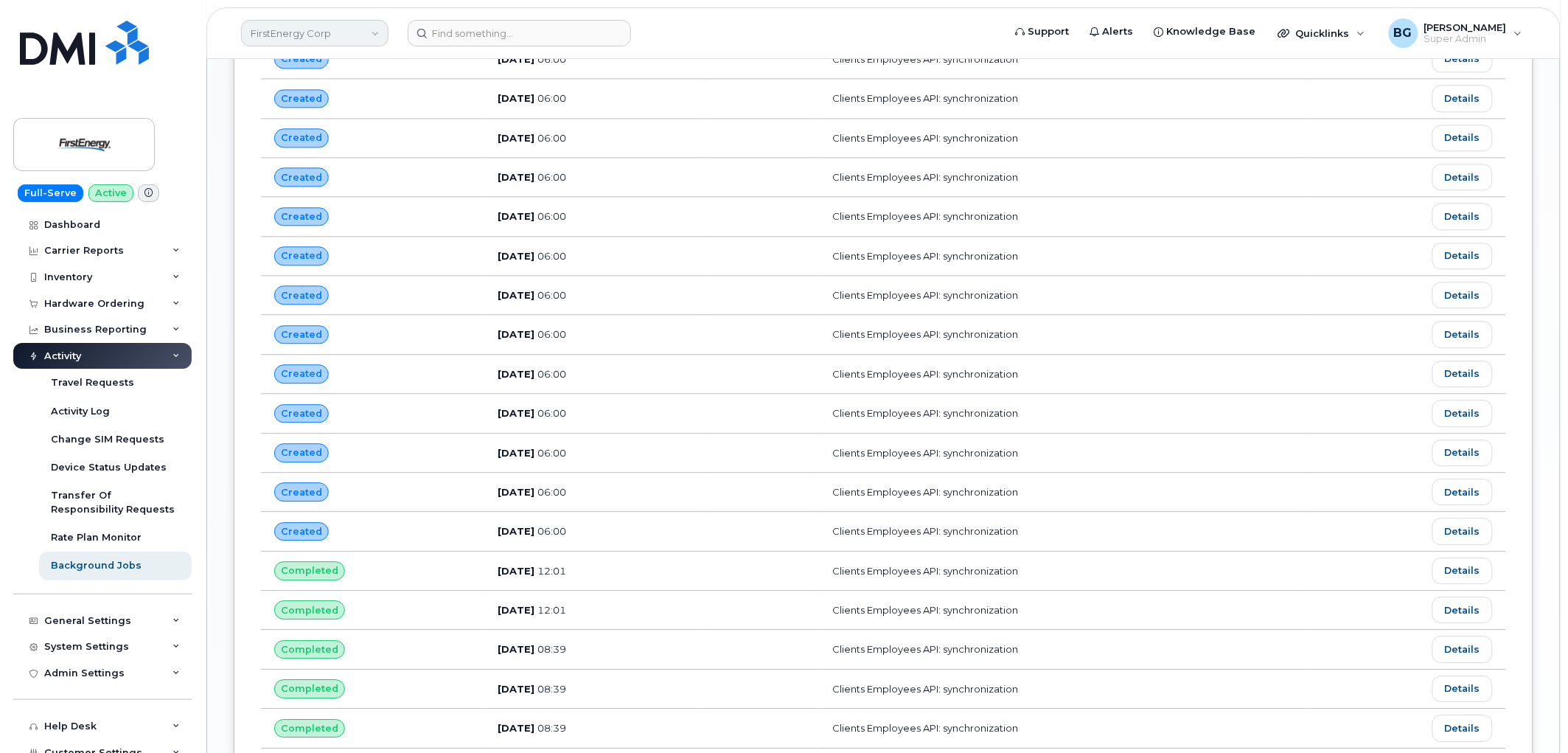
click at [299, 24] on link "FirstEnergy Corp" at bounding box center [315, 33] width 147 height 26
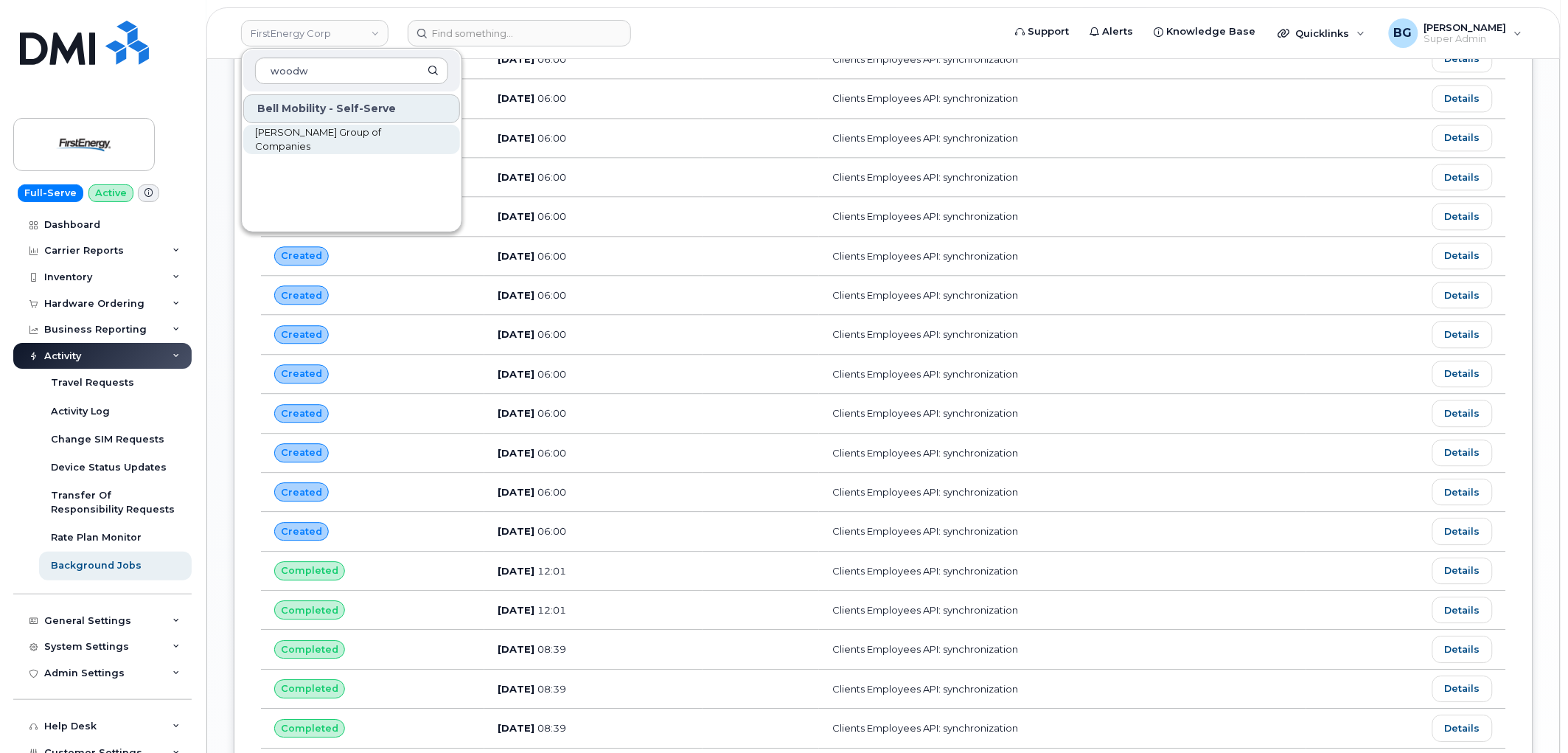
type input "woodw"
click at [325, 141] on span "[PERSON_NAME] Group of Companies" at bounding box center [340, 140] width 170 height 29
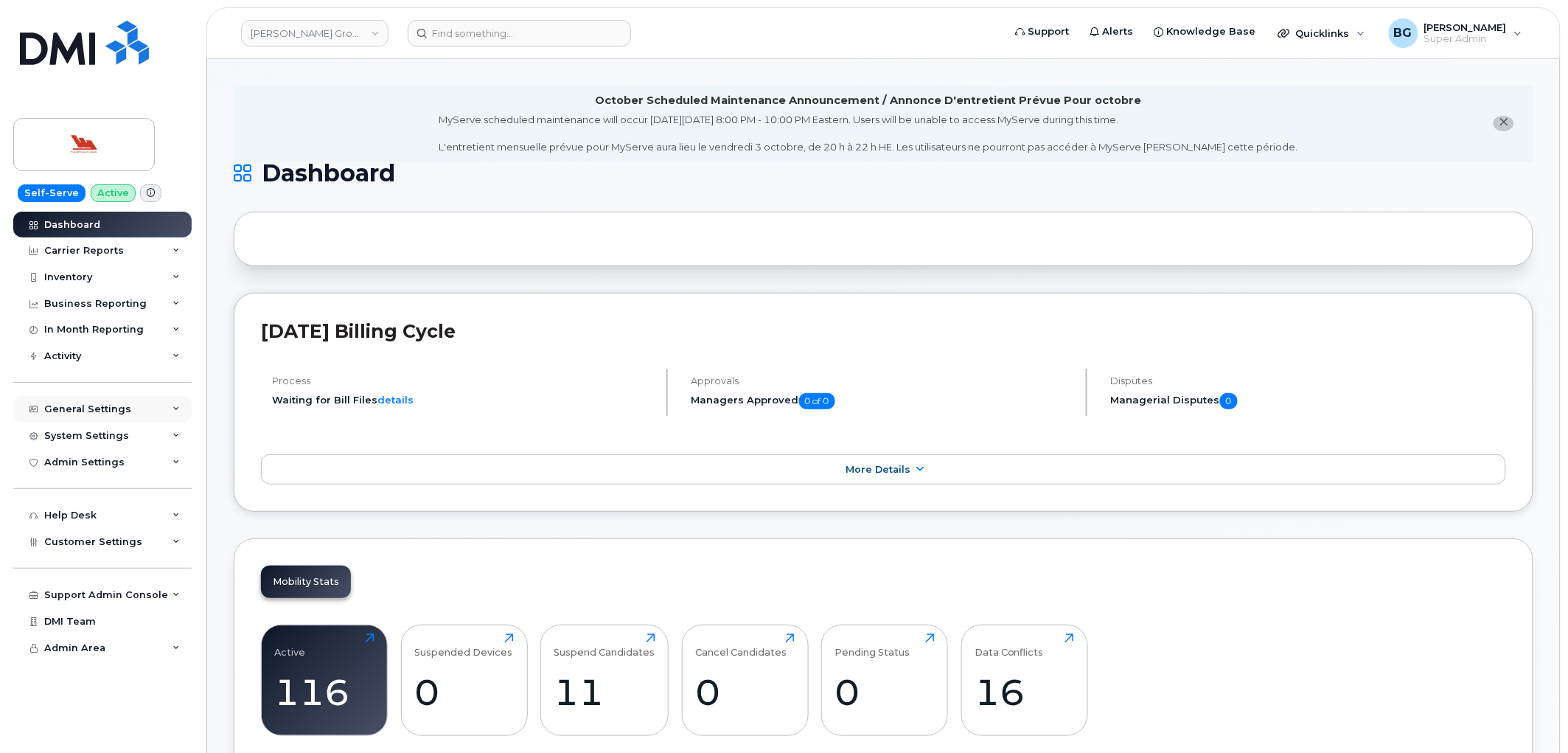
click at [82, 410] on div "General Settings" at bounding box center [87, 409] width 87 height 12
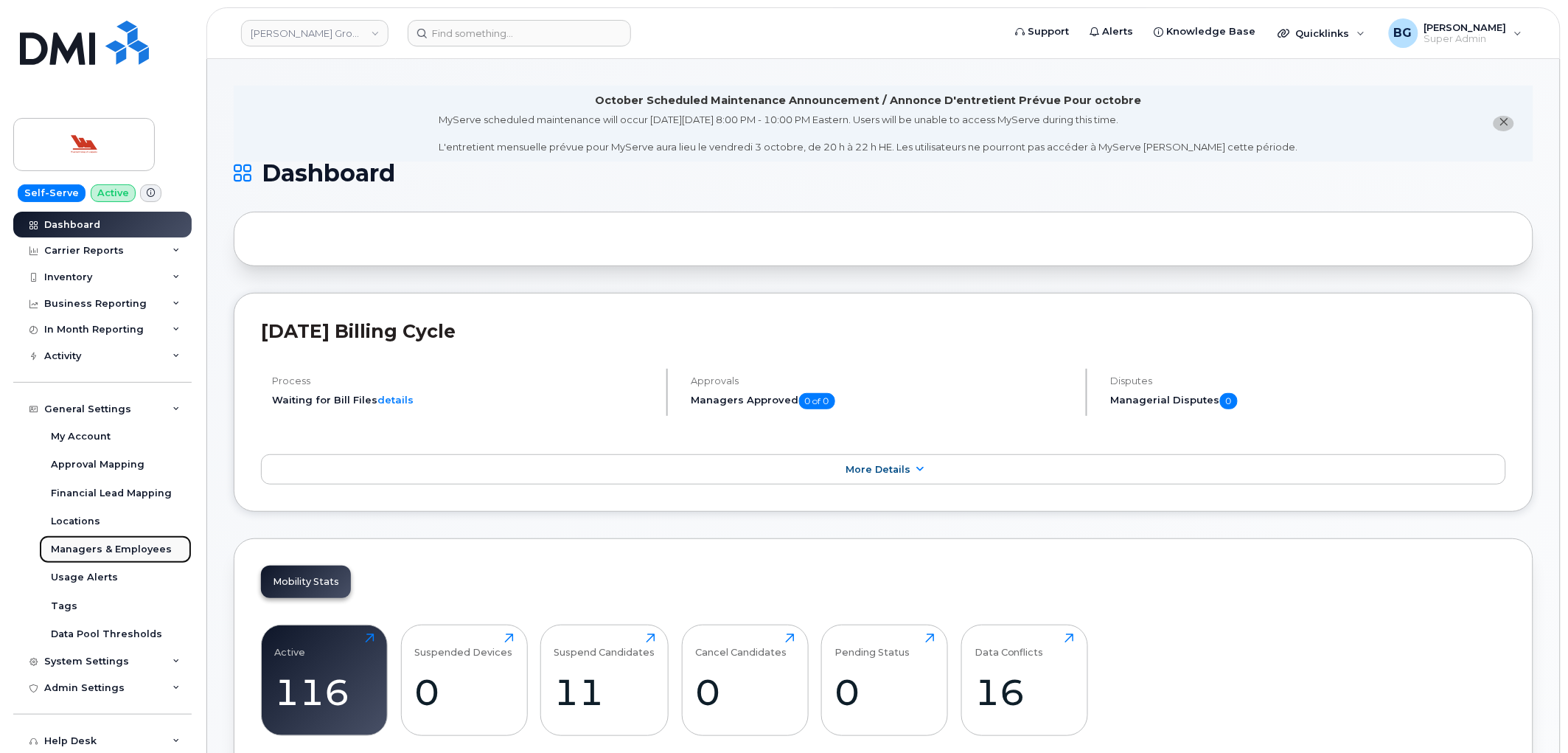
click at [100, 552] on div "Managers & Employees" at bounding box center [111, 550] width 121 height 14
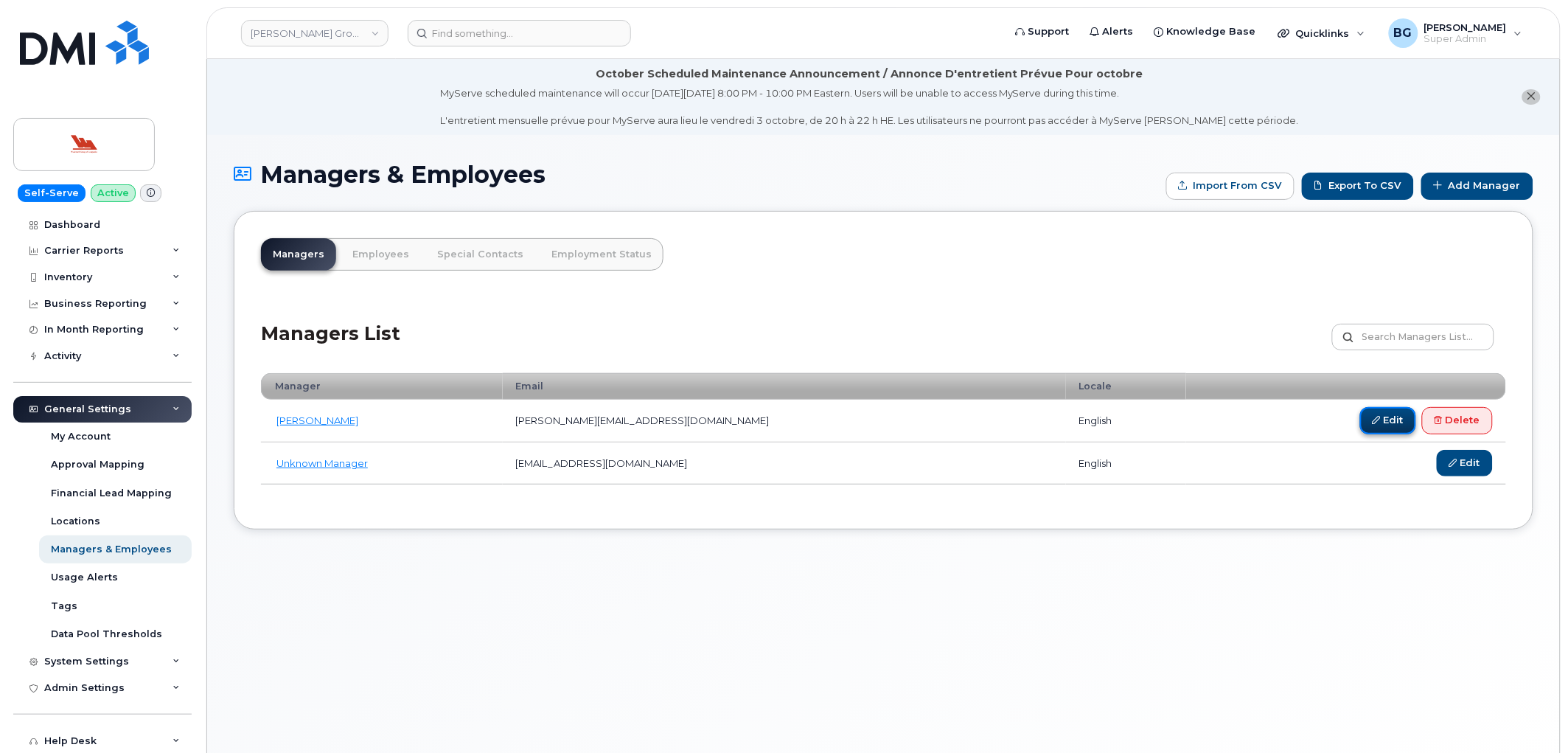
click at [1380, 418] on link "Edit" at bounding box center [1388, 420] width 56 height 27
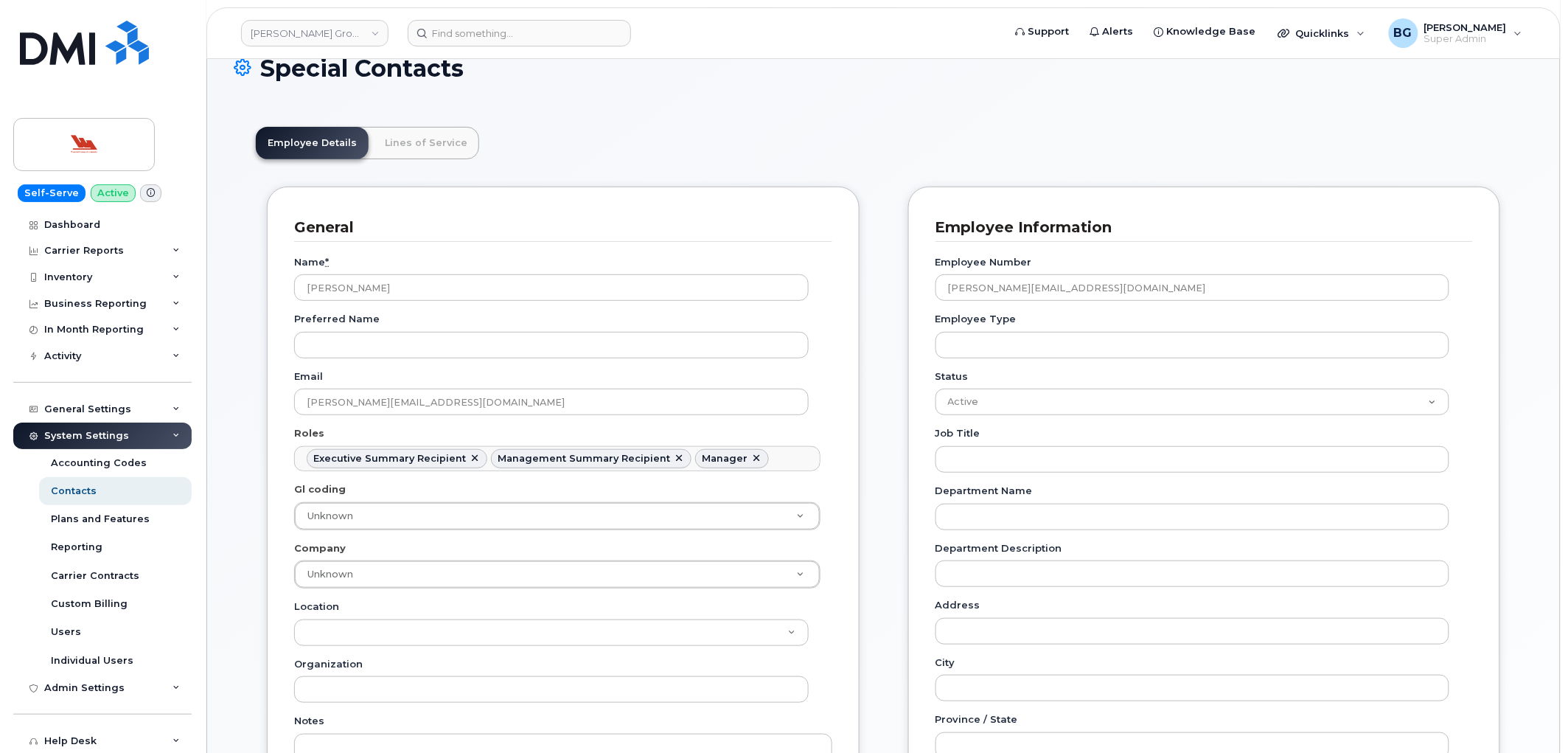
scroll to position [108, 0]
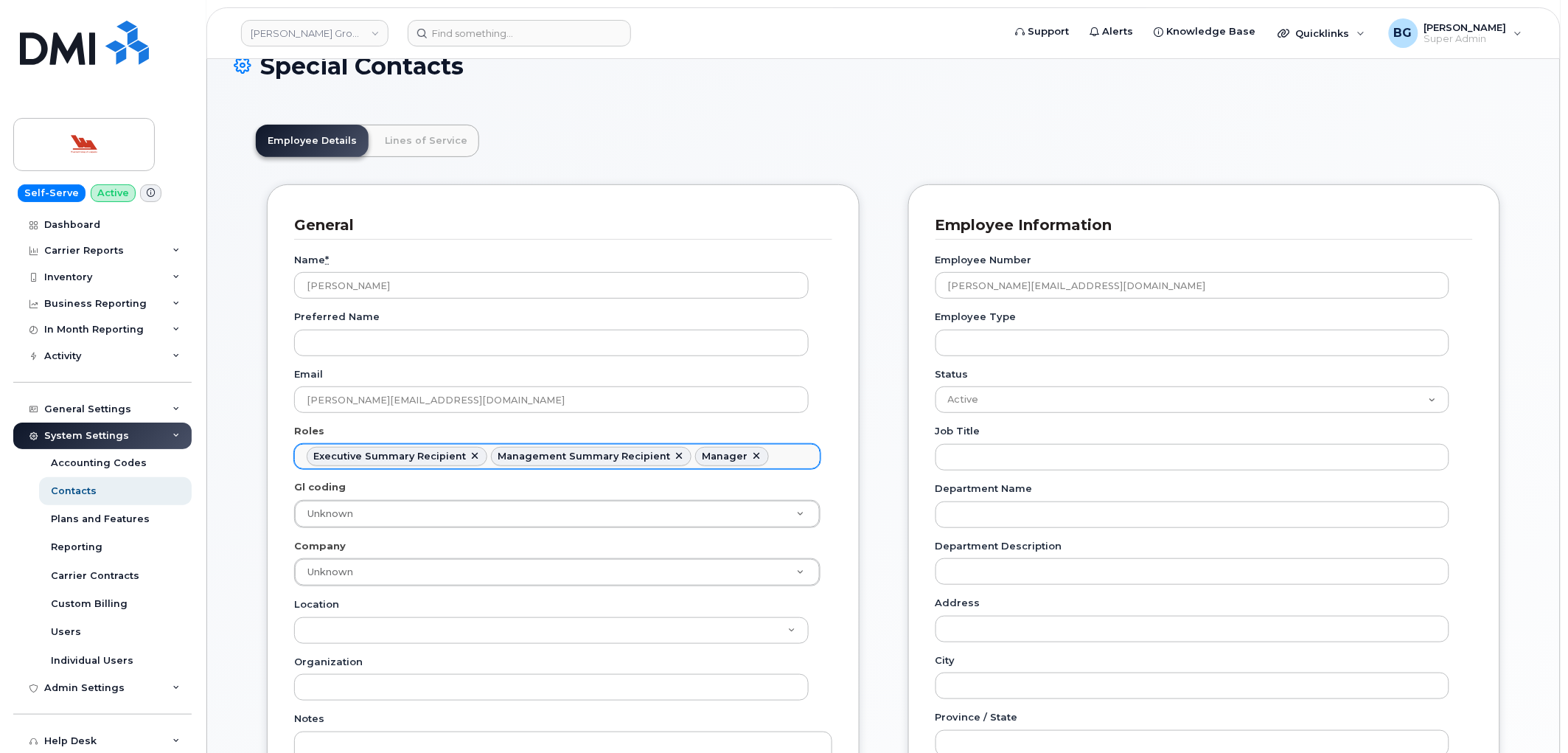
click at [786, 458] on ul "Executive Summary Recipient Management Summary Recipient Manager" at bounding box center [557, 457] width 525 height 24
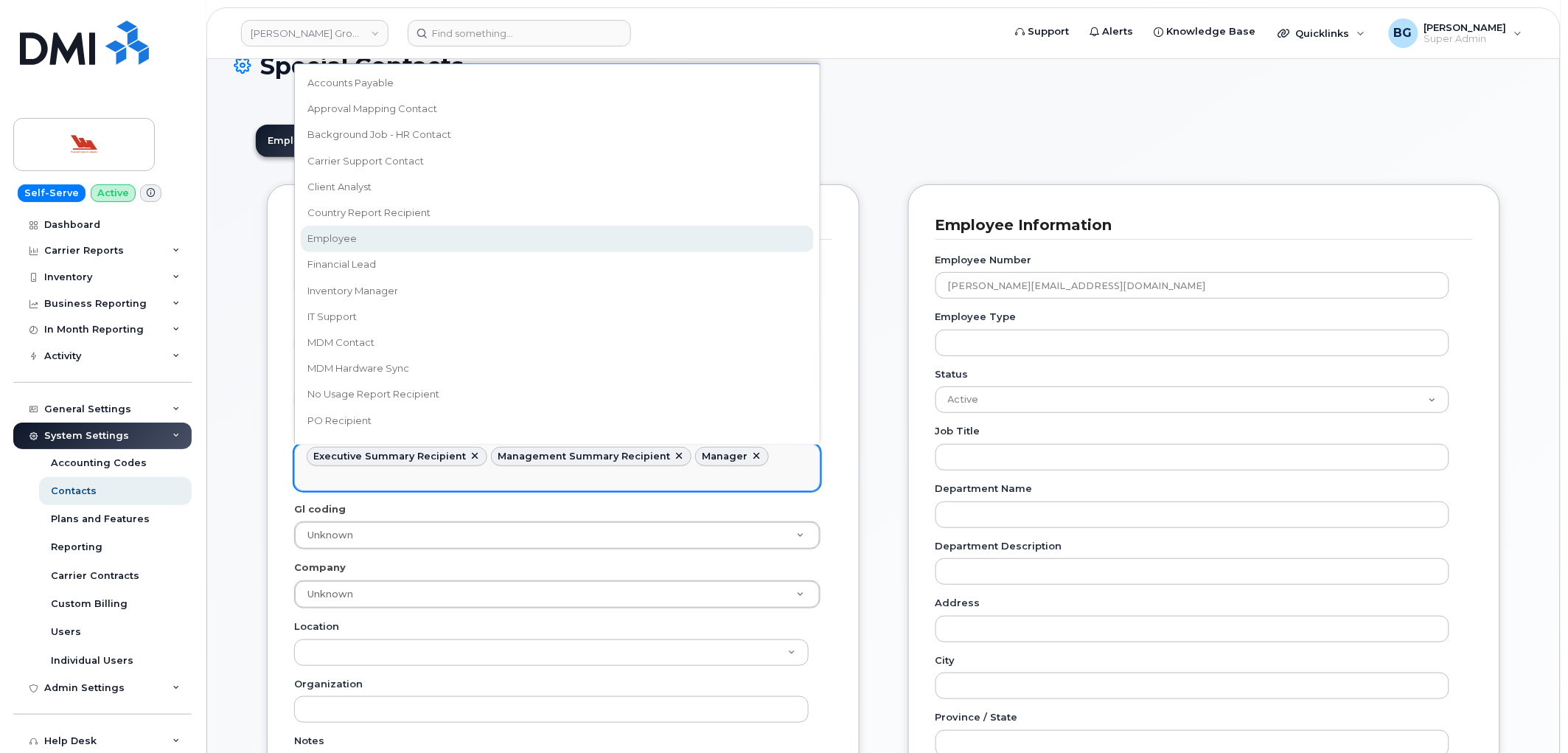
select select "16"
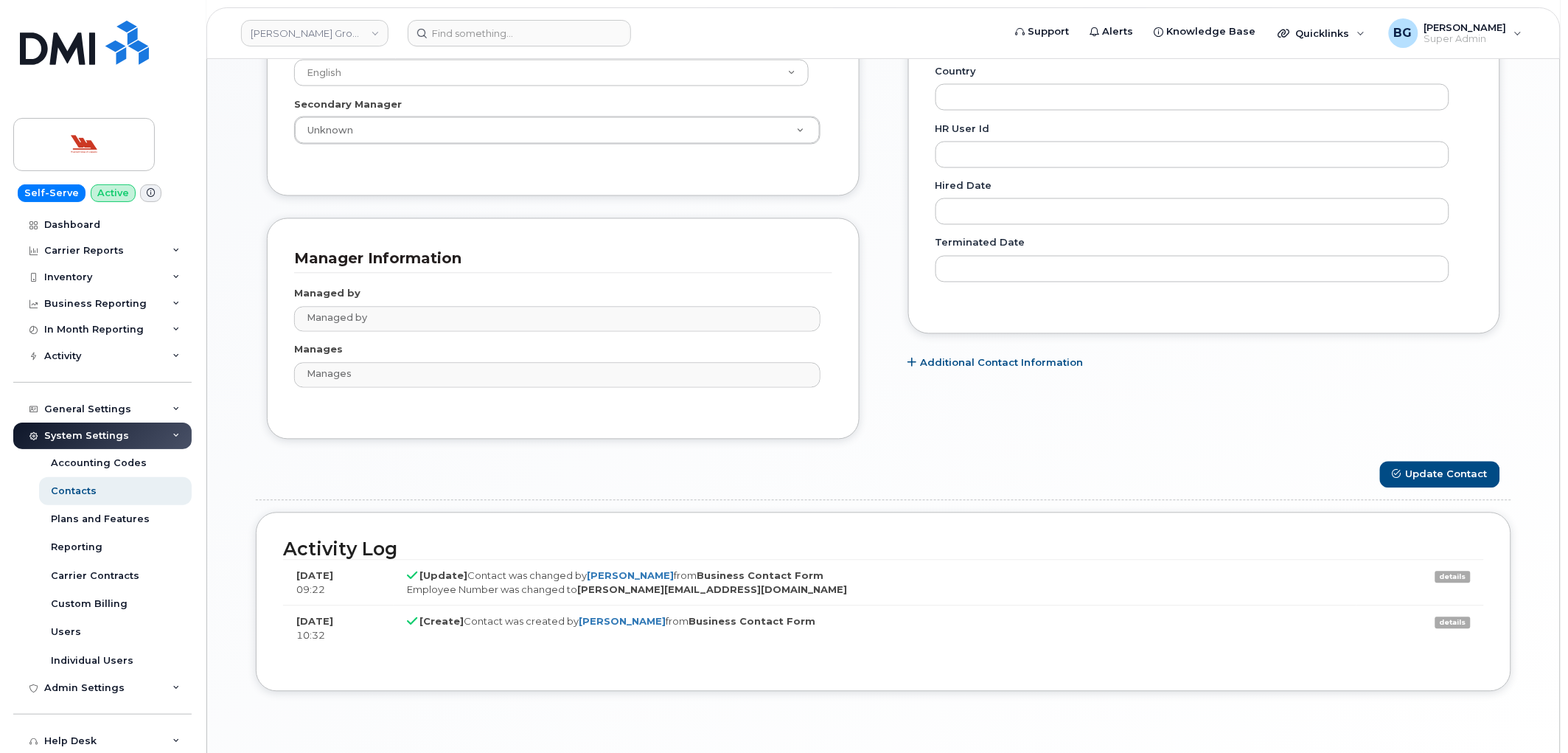
scroll to position [928, 0]
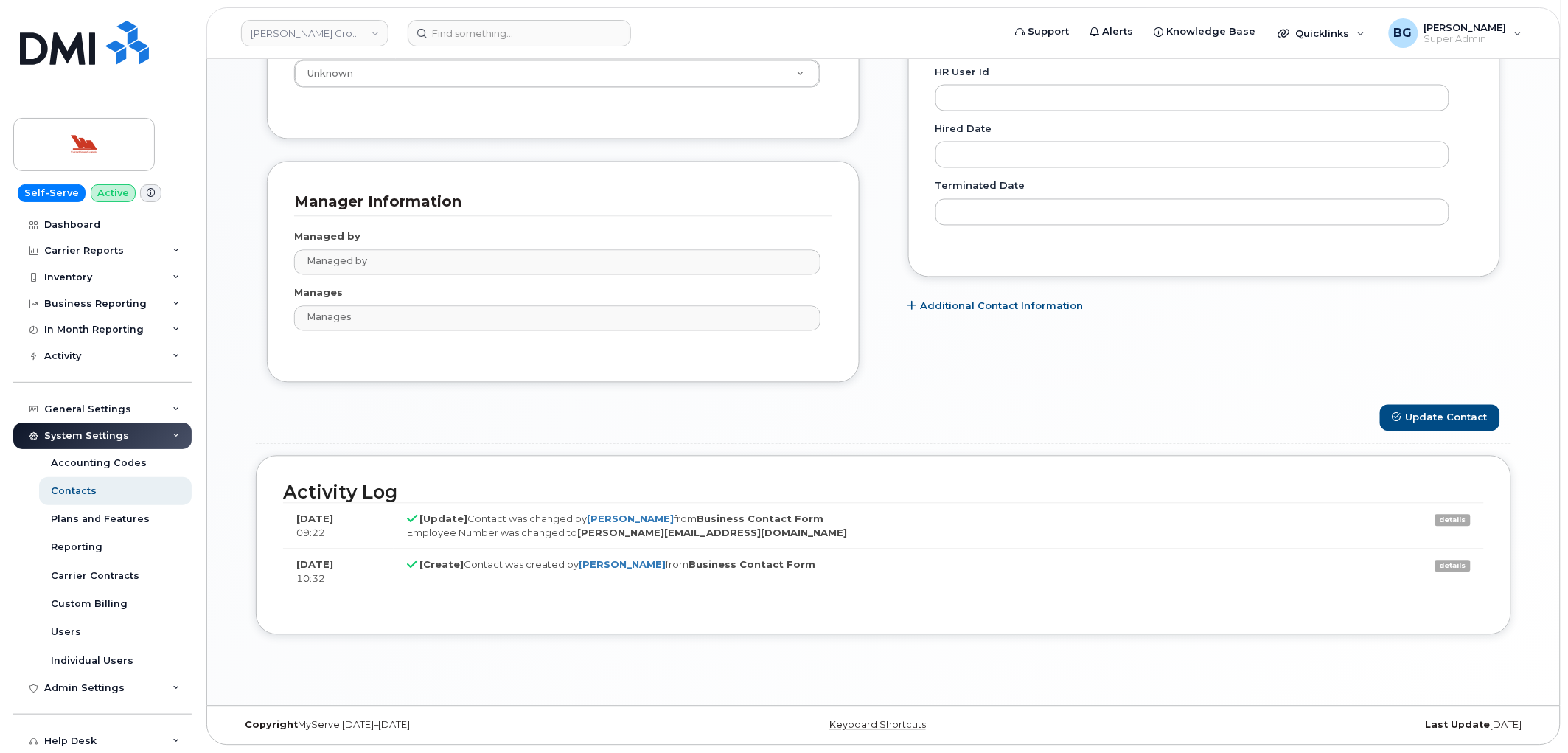
click at [1426, 413] on button "Update Contact" at bounding box center [1440, 419] width 120 height 27
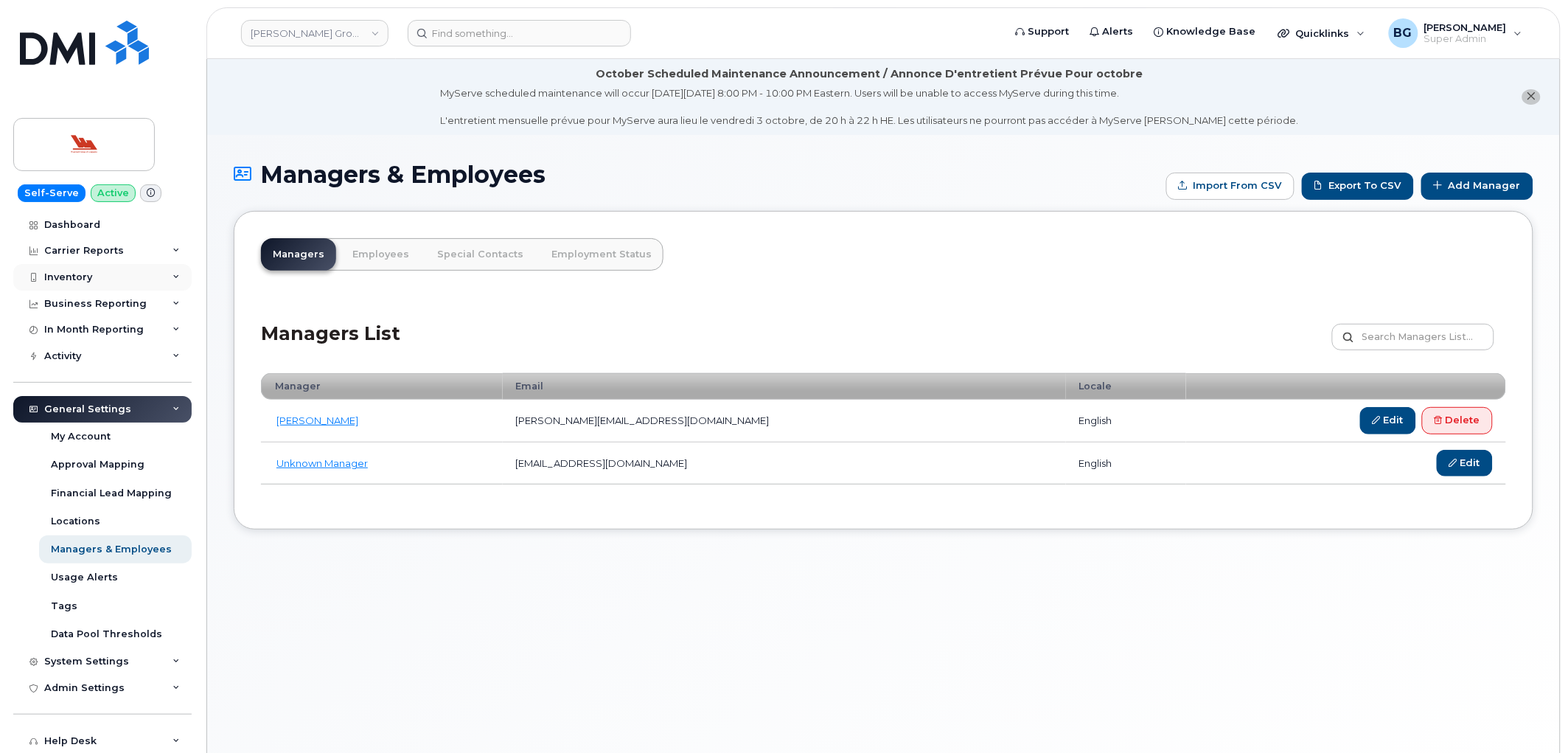
click at [55, 275] on div "Inventory" at bounding box center [68, 278] width 48 height 12
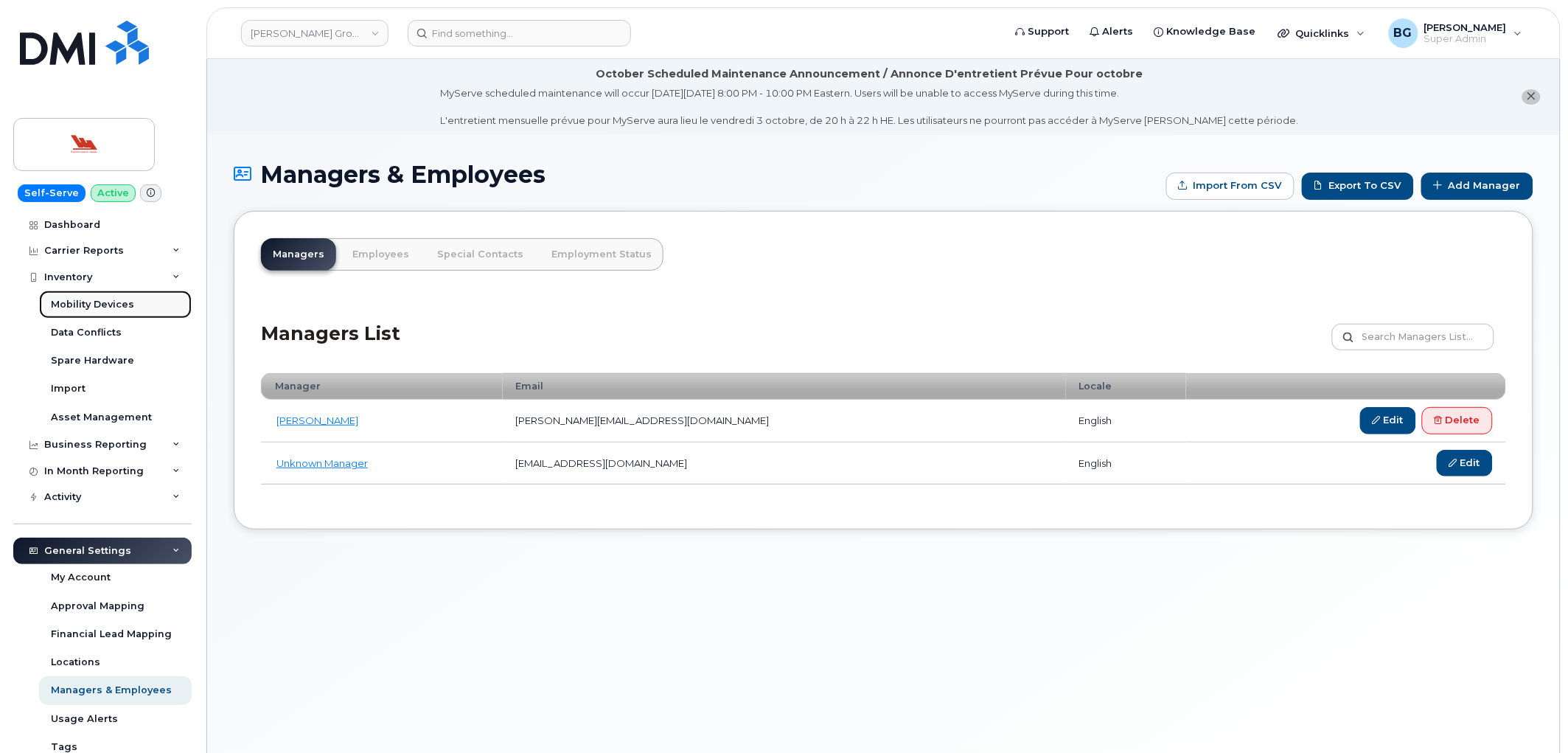
click at [55, 305] on div "Mobility Devices" at bounding box center [92, 305] width 84 height 14
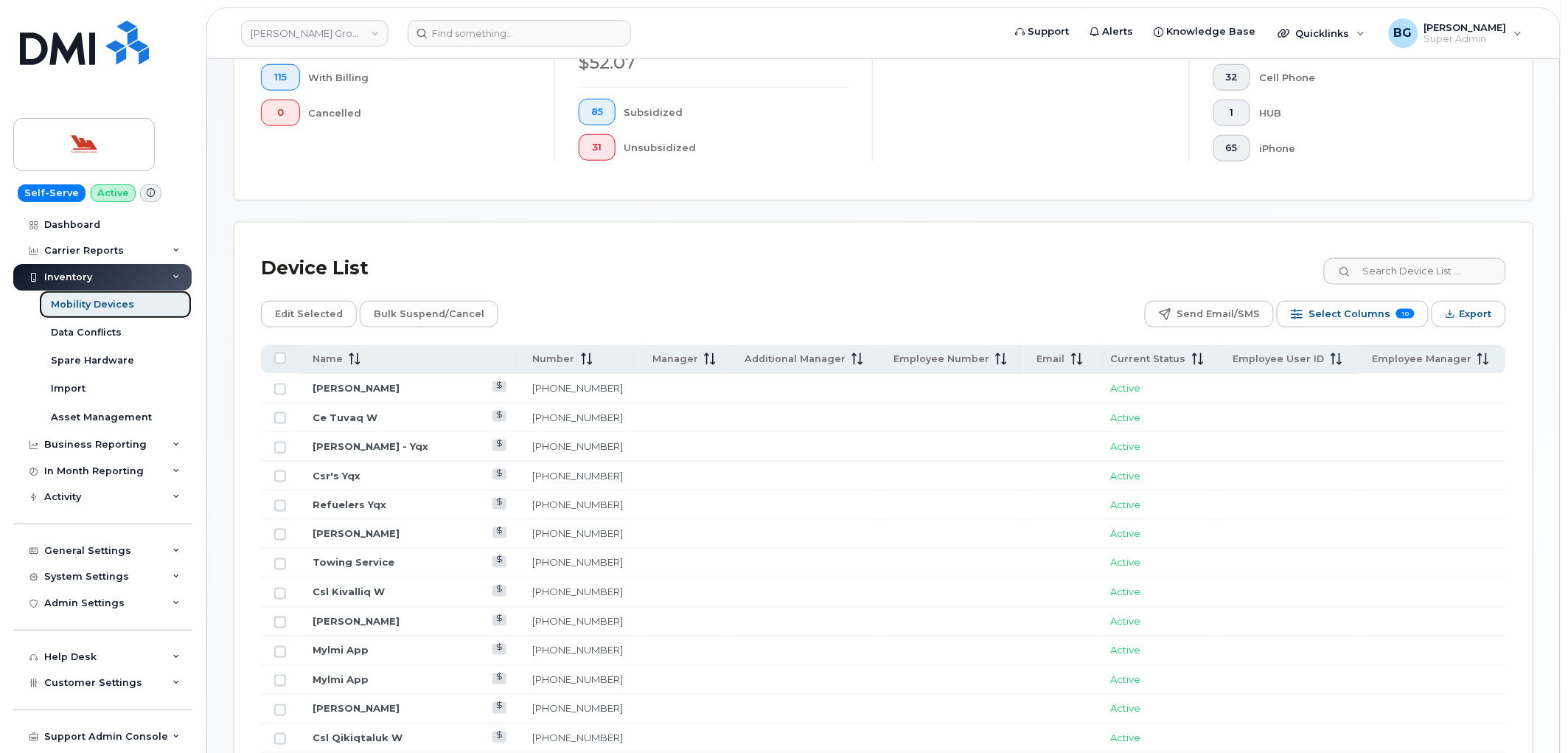
scroll to position [547, 0]
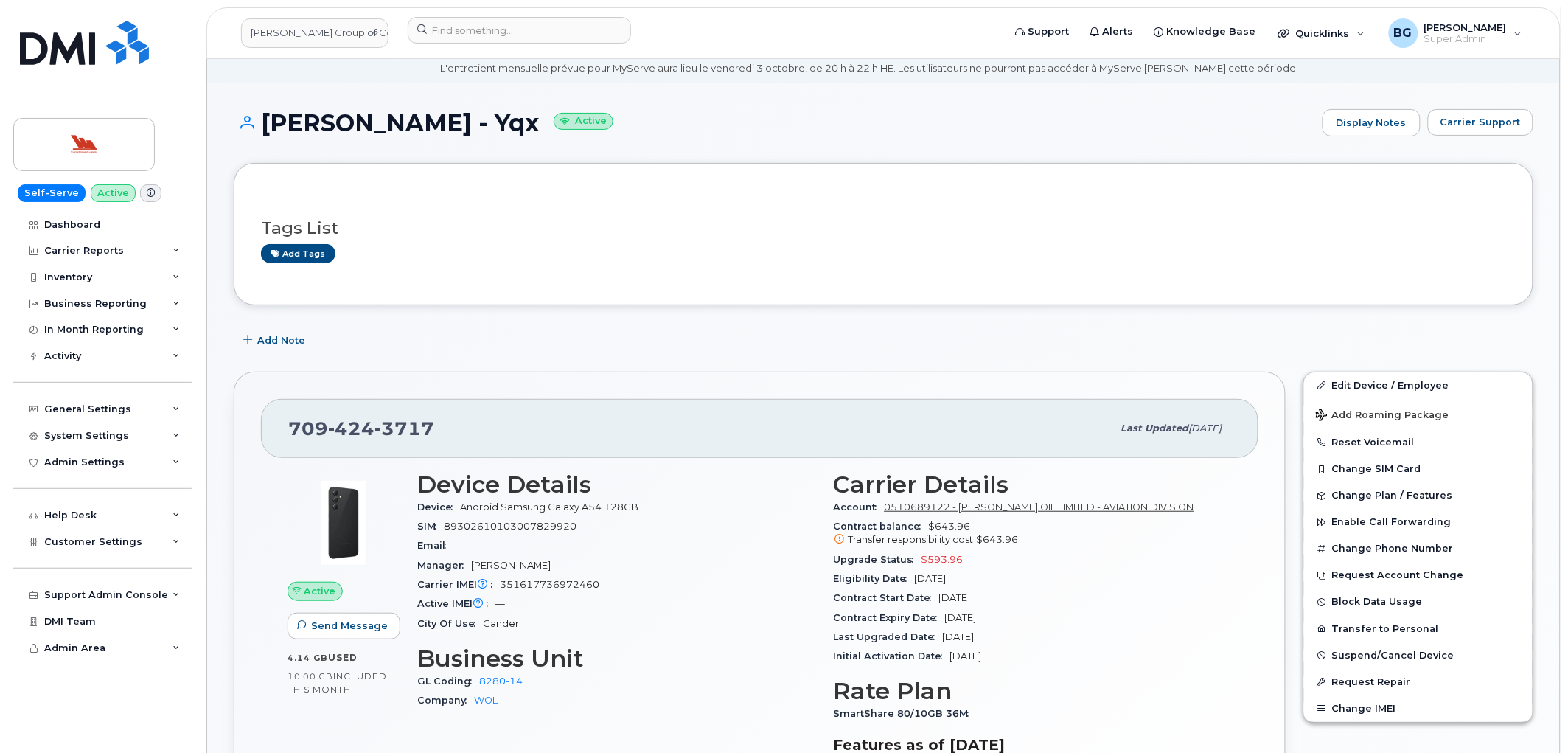
scroll to position [218, 0]
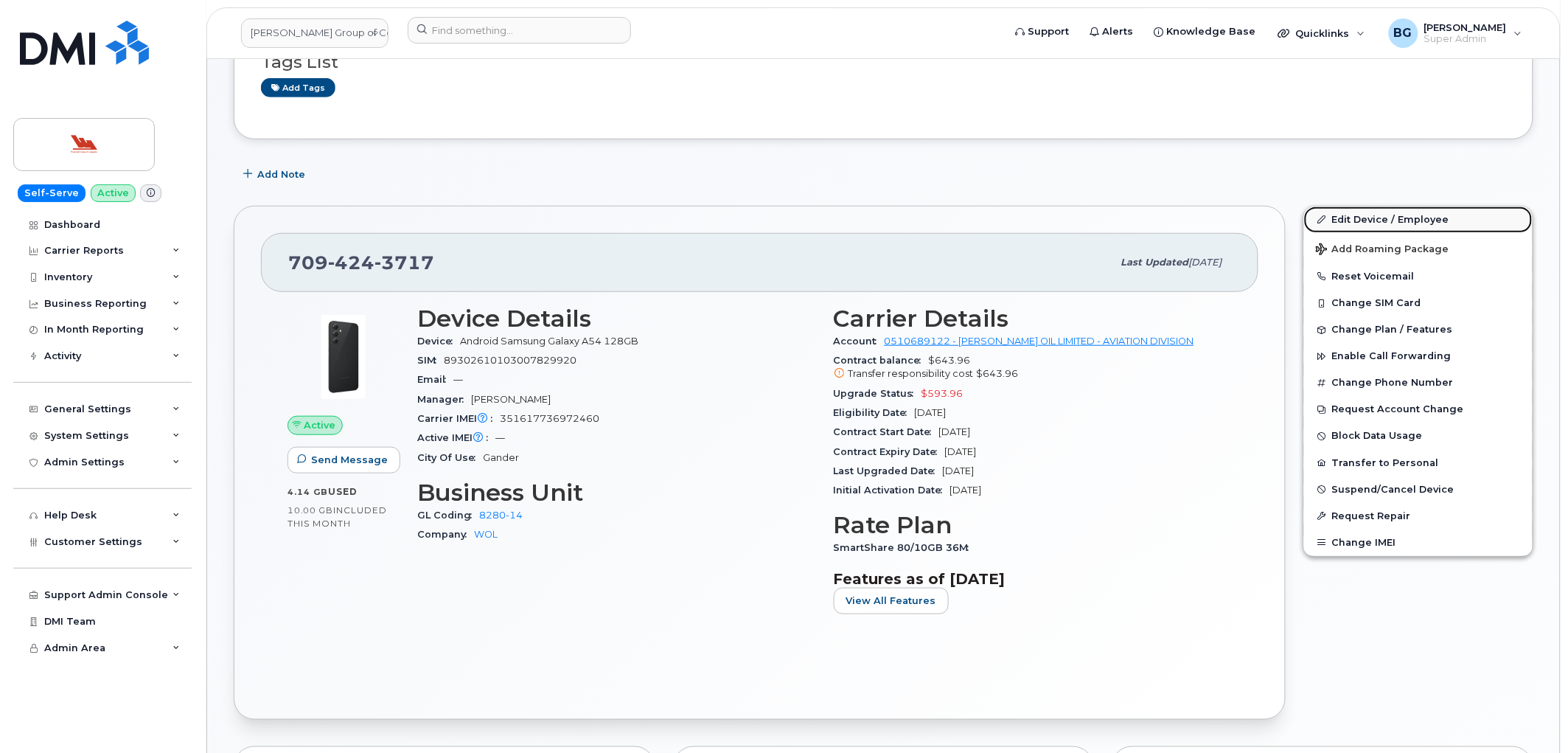
click at [1388, 217] on link "Edit Device / Employee" at bounding box center [1418, 219] width 228 height 26
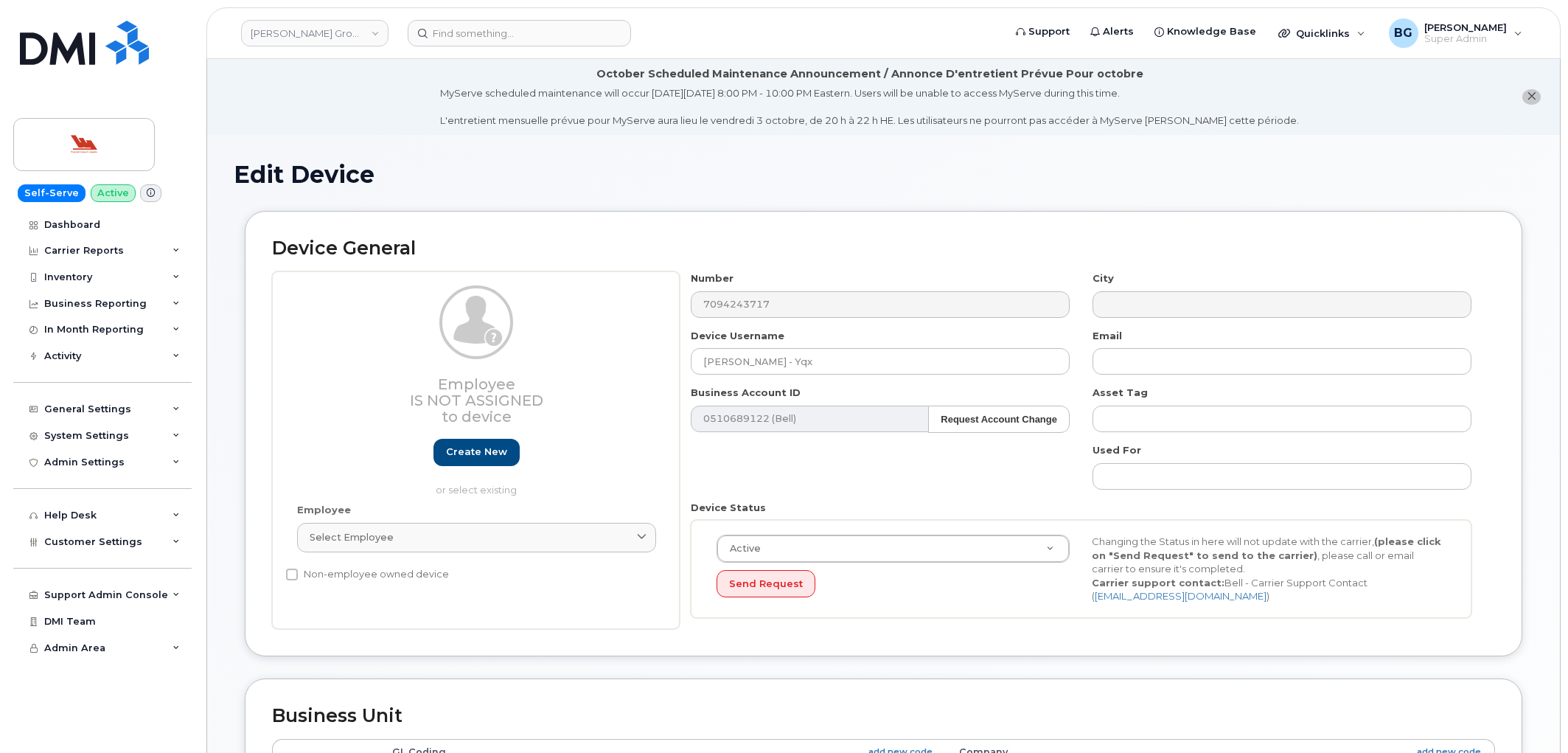
select select "36144318"
select select "36144336"
click at [834, 228] on div "Device General Employee Is not assigned to device Create new or select existing…" at bounding box center [883, 433] width 1278 height 446
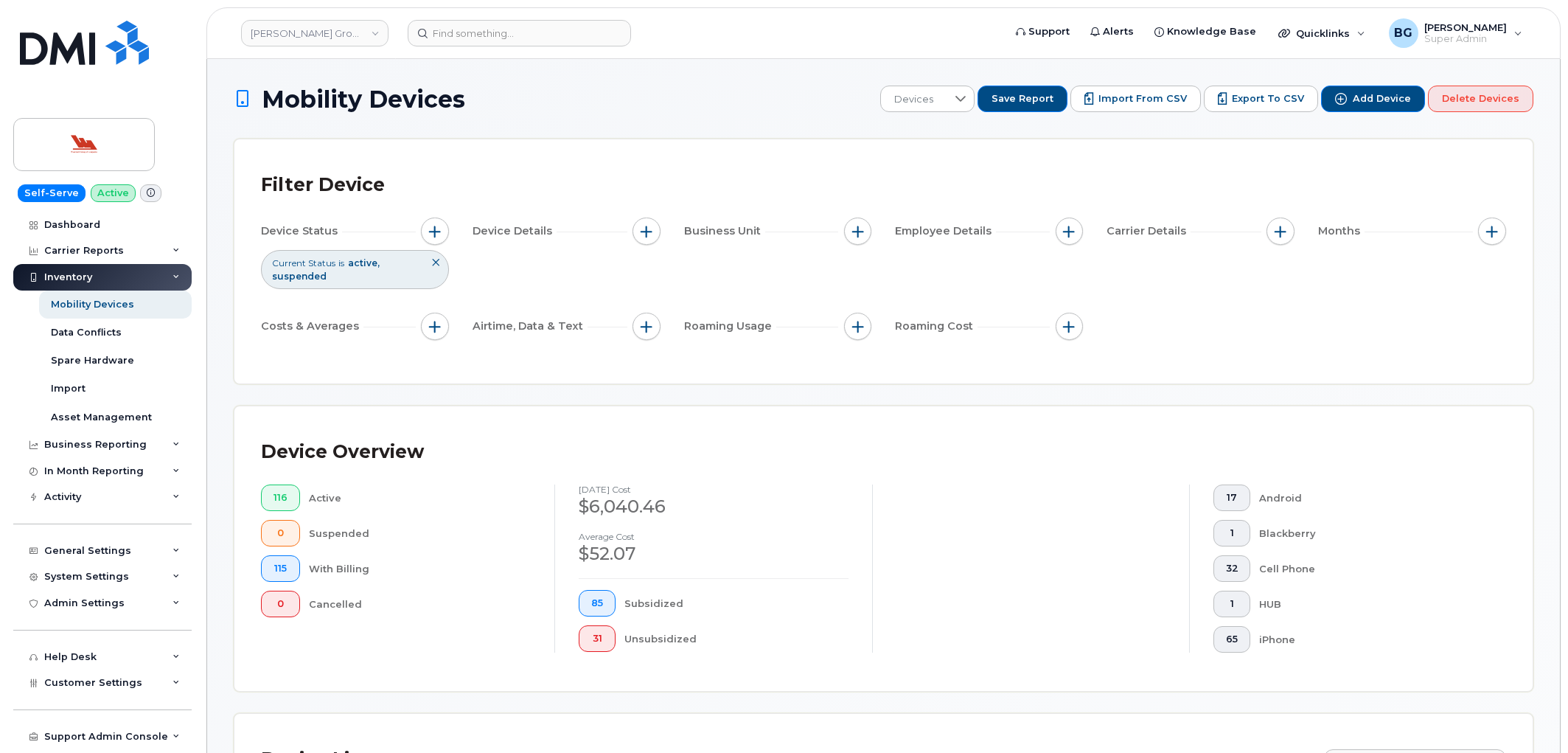
scroll to position [382, 0]
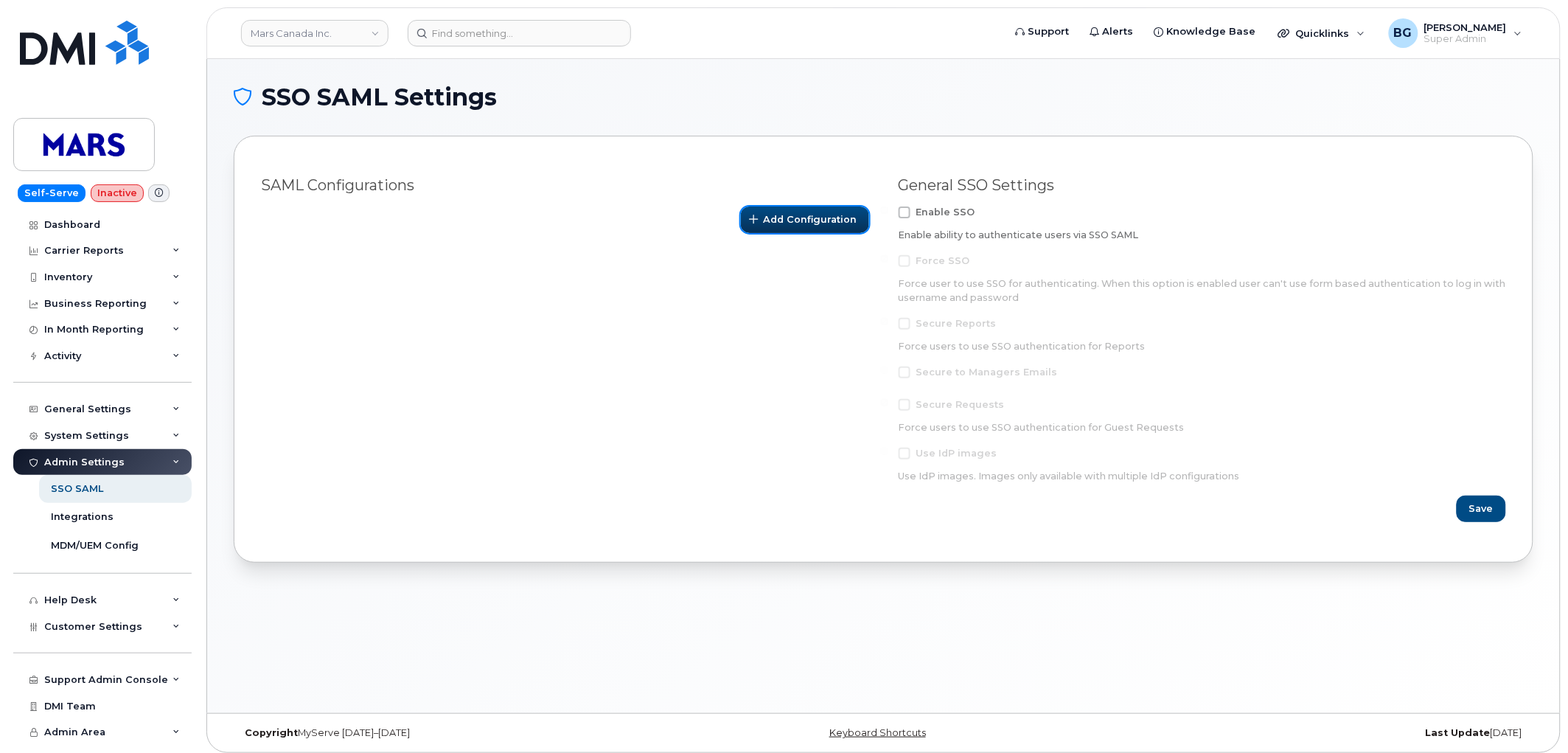
click at [802, 216] on span "Add Configuration" at bounding box center [810, 219] width 94 height 14
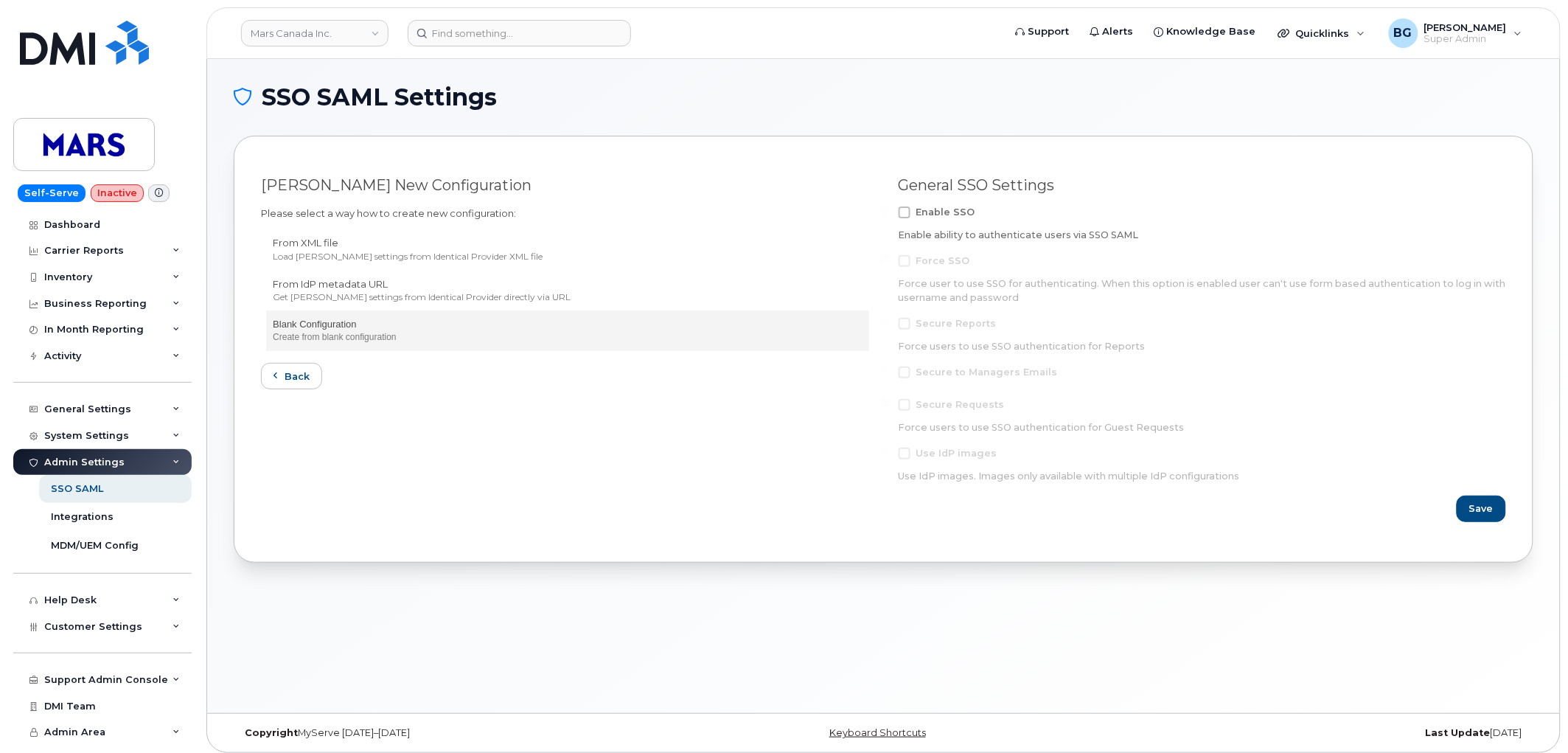
click at [321, 329] on p "Blank Configuration" at bounding box center [567, 325] width 589 height 14
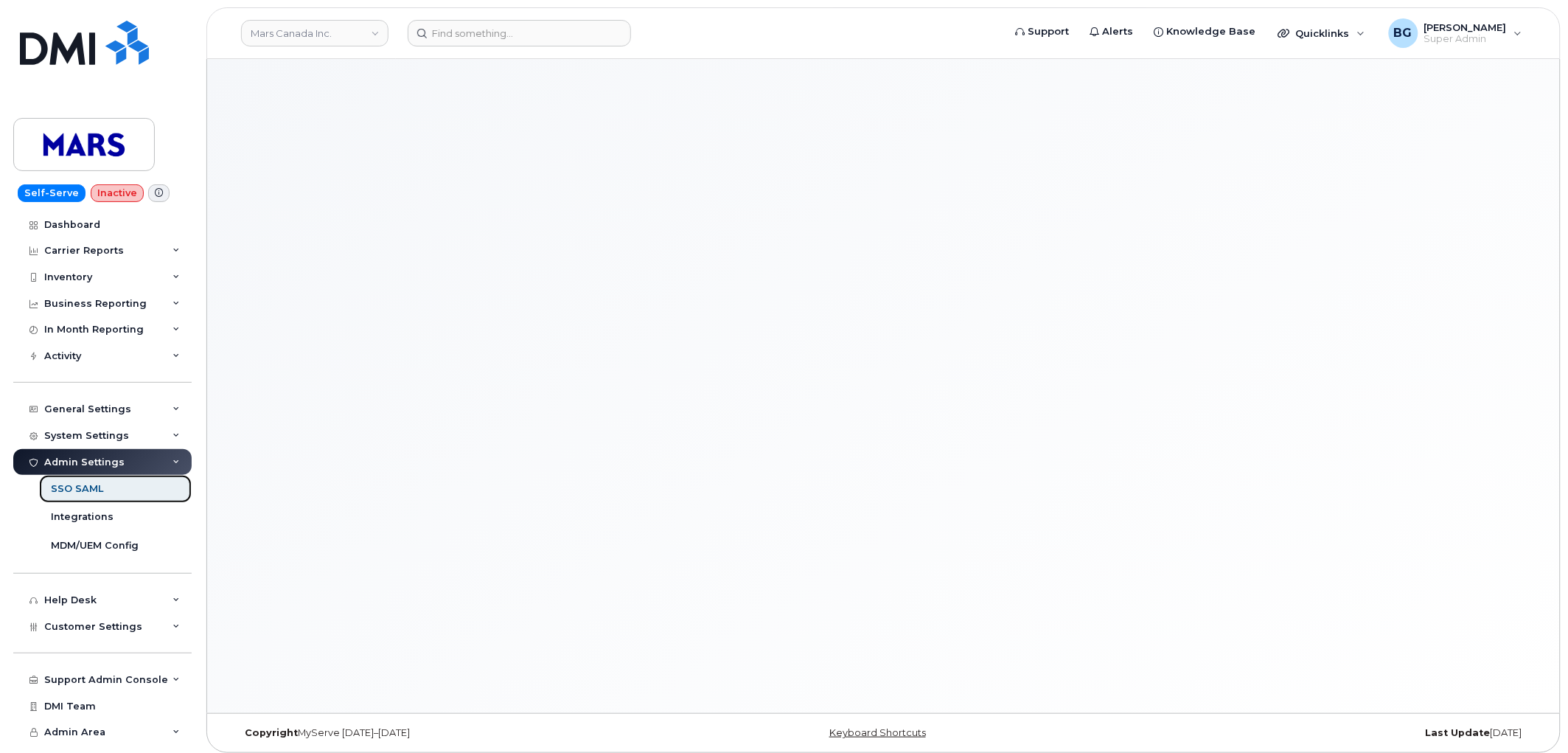
click at [78, 487] on div "SSO SAML" at bounding box center [77, 489] width 52 height 14
click at [72, 516] on div "Integrations" at bounding box center [82, 517] width 63 height 14
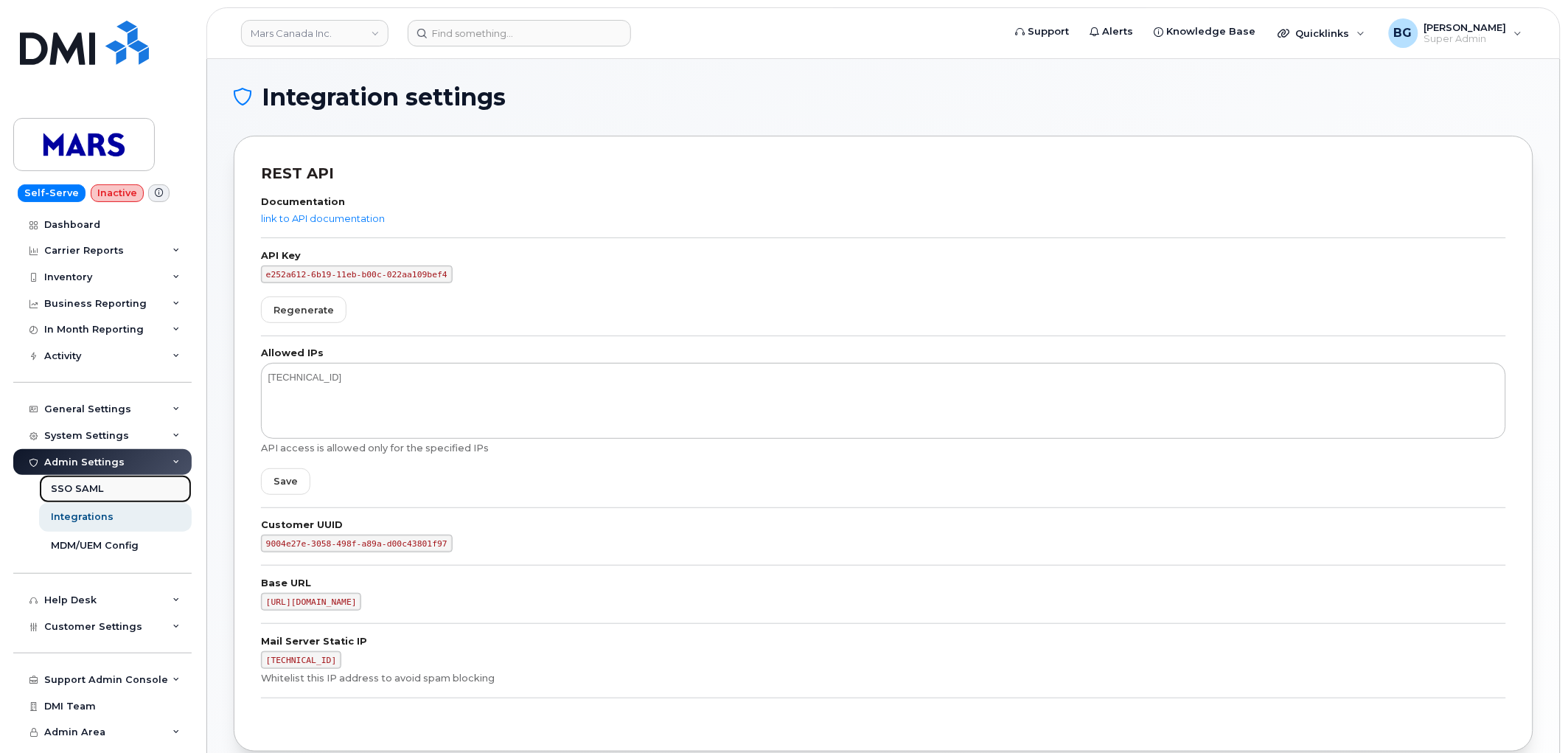
click at [70, 486] on div "SSO SAML" at bounding box center [77, 489] width 52 height 14
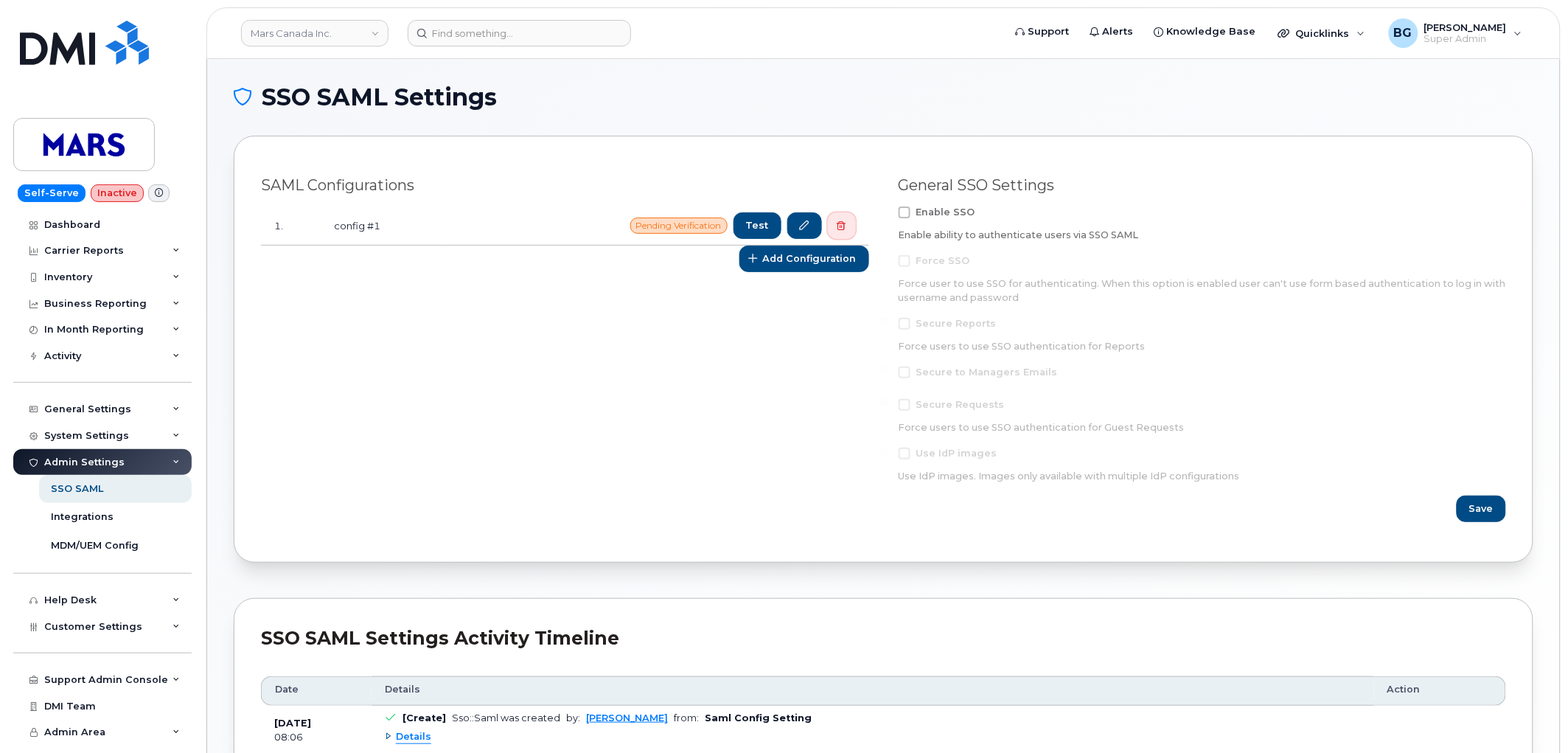
click at [843, 225] on icon "button" at bounding box center [842, 226] width 8 height 8
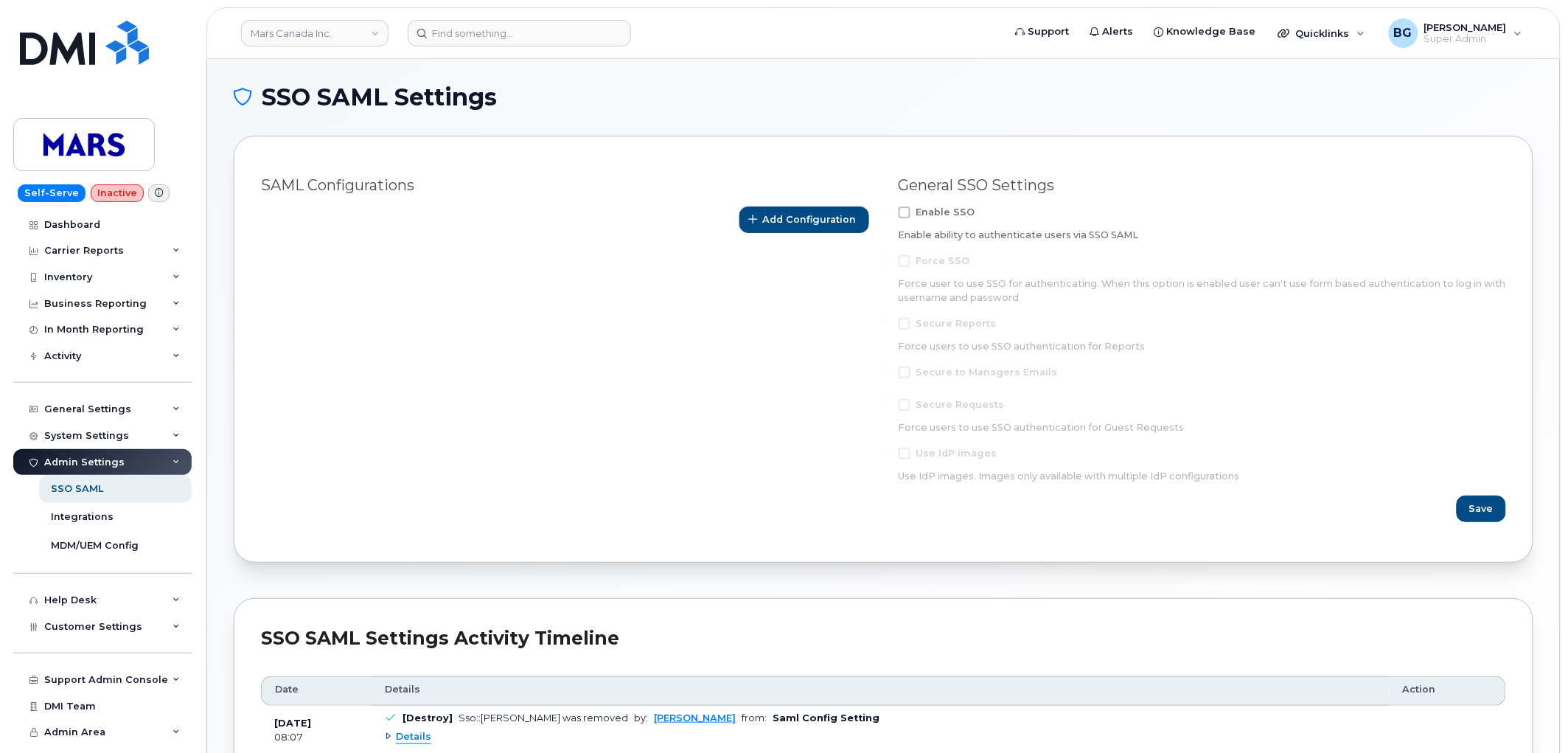
click at [907, 216] on span at bounding box center [905, 212] width 12 height 12
click at [888, 214] on input "Enable SSO" at bounding box center [885, 210] width 8 height 8
checkbox input "true"
click at [907, 264] on span at bounding box center [905, 261] width 12 height 12
click at [888, 262] on input "Force SSO" at bounding box center [885, 259] width 8 height 8
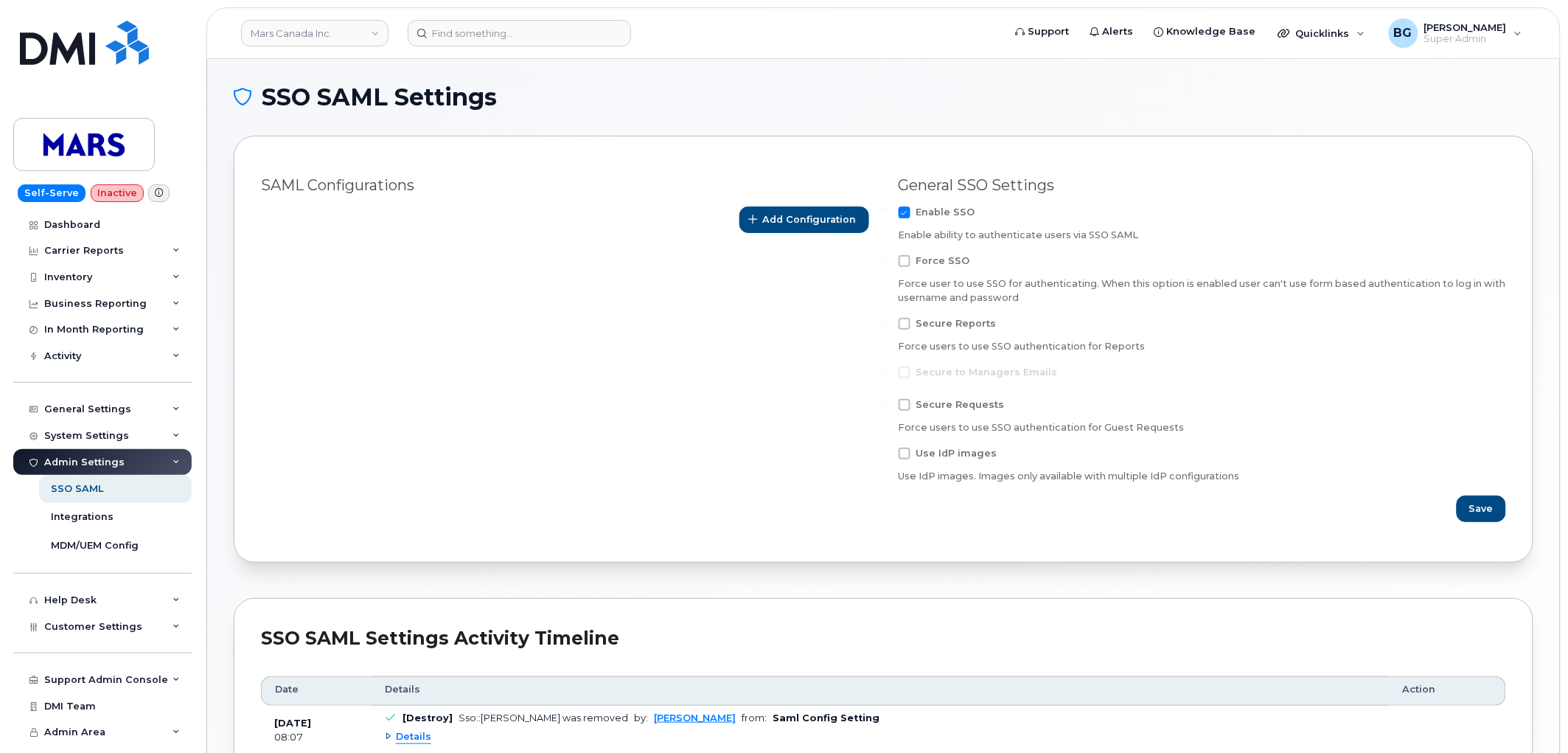
checkbox input "true"
click at [900, 320] on span at bounding box center [905, 324] width 12 height 12
click at [888, 320] on input "Secure Reports" at bounding box center [885, 322] width 8 height 8
checkbox input "true"
click at [905, 371] on span at bounding box center [905, 372] width 12 height 12
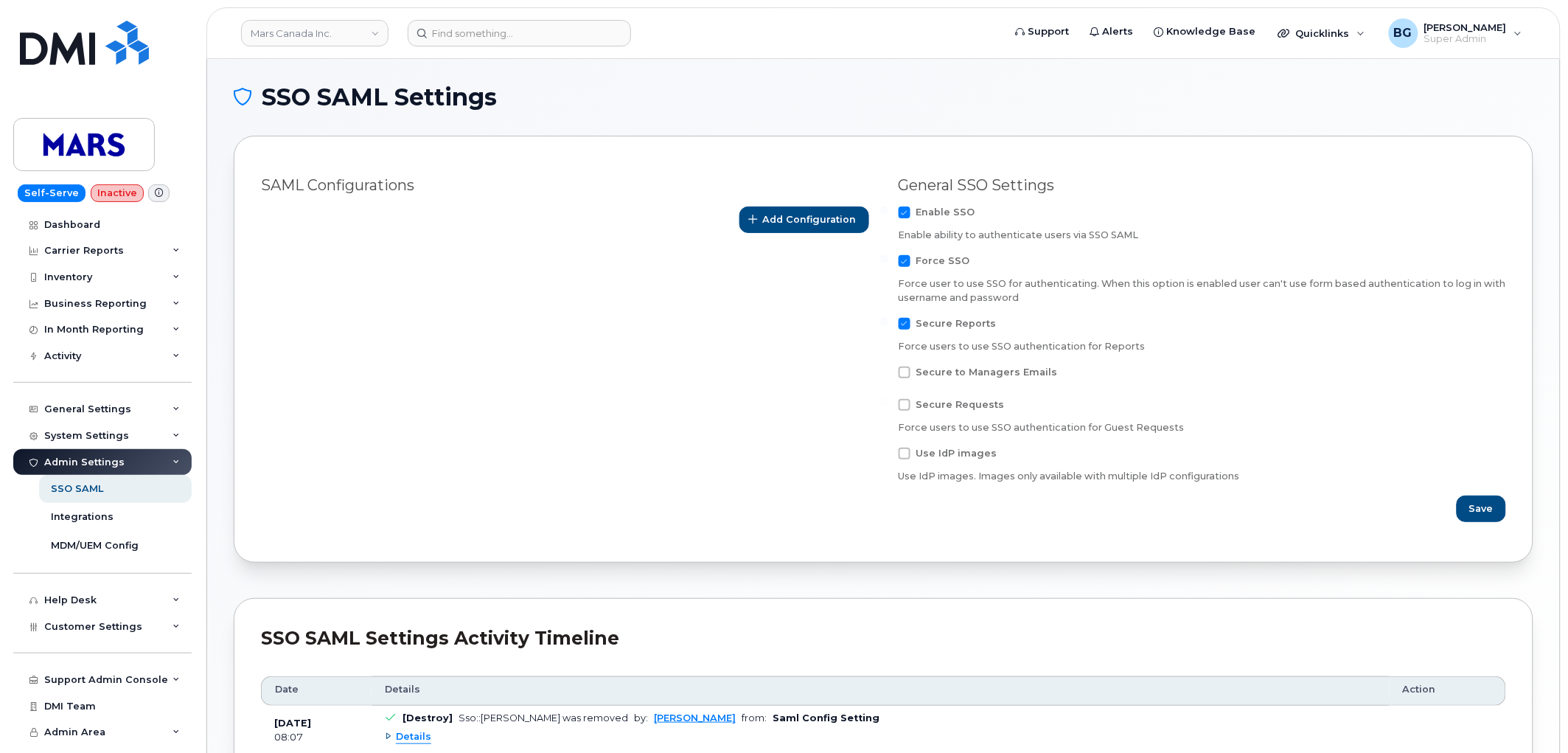
click at [888, 371] on input "Secure to Managers Emails" at bounding box center [885, 370] width 8 height 8
checkbox input "true"
click at [905, 409] on span at bounding box center [905, 405] width 12 height 12
click at [888, 406] on input "Secure Requests" at bounding box center [885, 403] width 8 height 8
checkbox input "true"
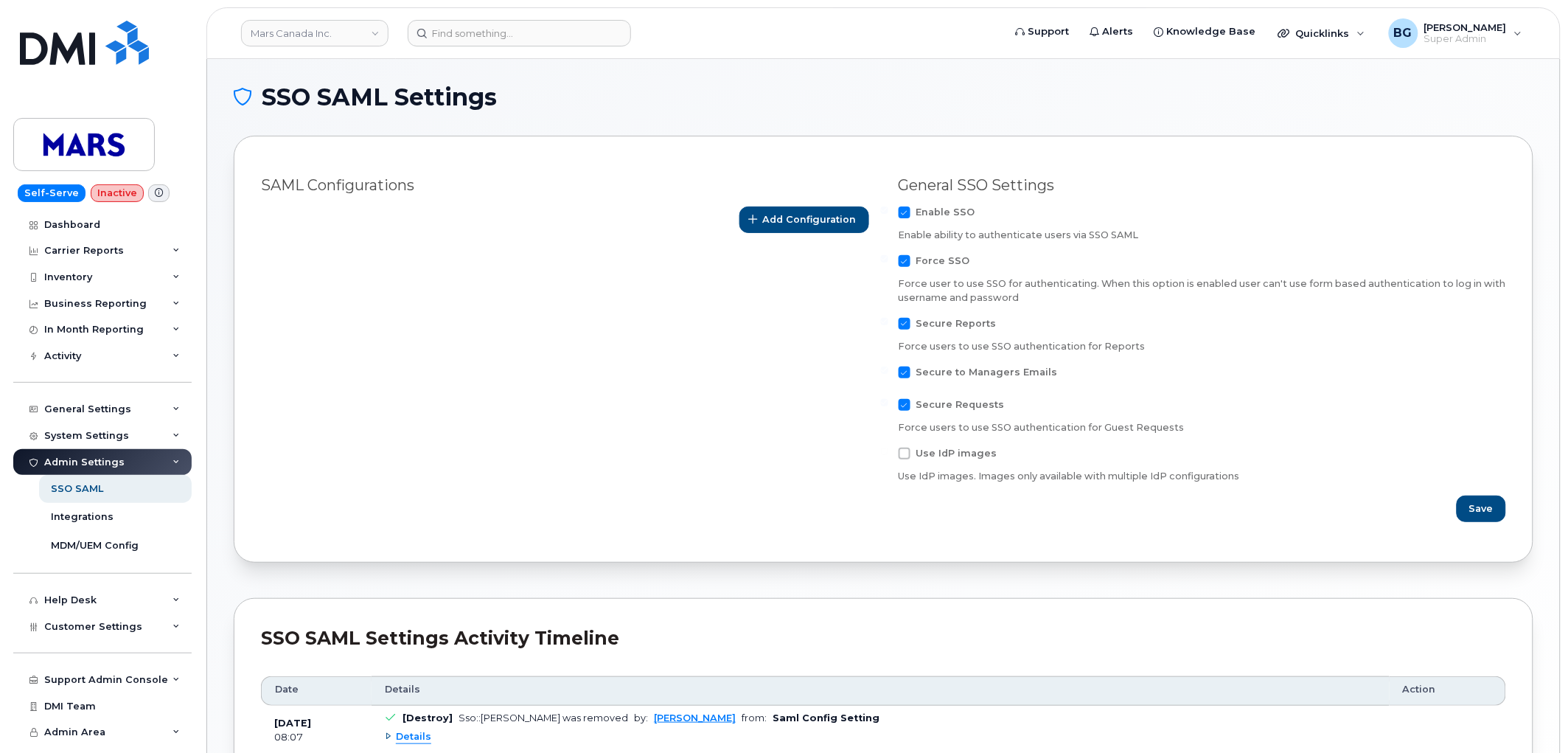
click at [901, 456] on span at bounding box center [905, 453] width 12 height 12
click at [888, 455] on input "Use IdP images" at bounding box center [885, 451] width 8 height 8
drag, startPoint x: 900, startPoint y: 475, endPoint x: 1236, endPoint y: 476, distance: 336.0
click at [1236, 476] on div "Use IdP images. Images only available with multiple IdP configurations" at bounding box center [1203, 476] width 608 height 14
copy div "Use IdP images. Images only available with multiple IdP configurations"
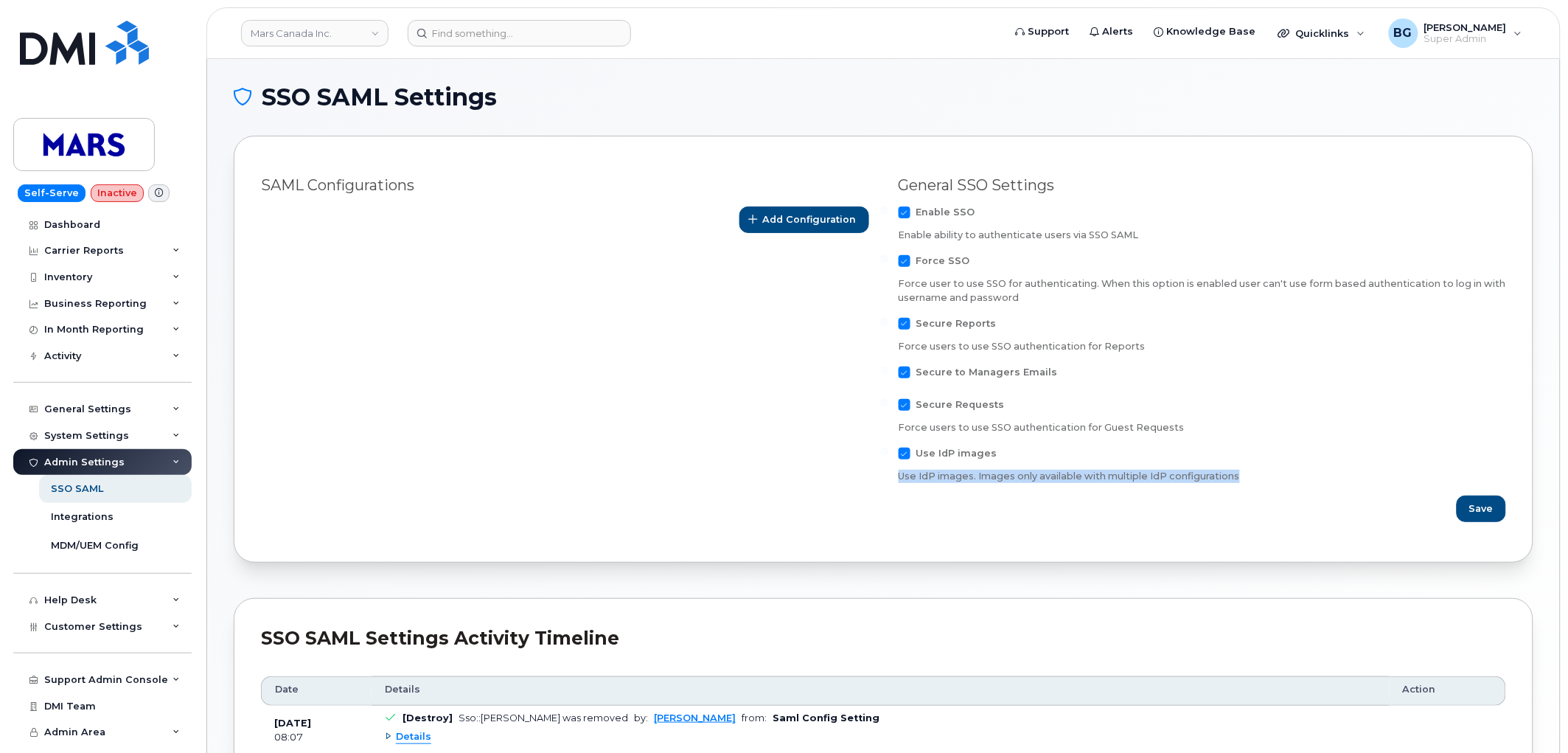
click at [902, 454] on span at bounding box center [905, 453] width 12 height 12
click at [888, 454] on input "Use IdP images" at bounding box center [885, 451] width 8 height 8
checkbox input "false"
click at [907, 400] on span at bounding box center [905, 405] width 12 height 12
click at [888, 400] on input "Secure Requests" at bounding box center [885, 403] width 8 height 8
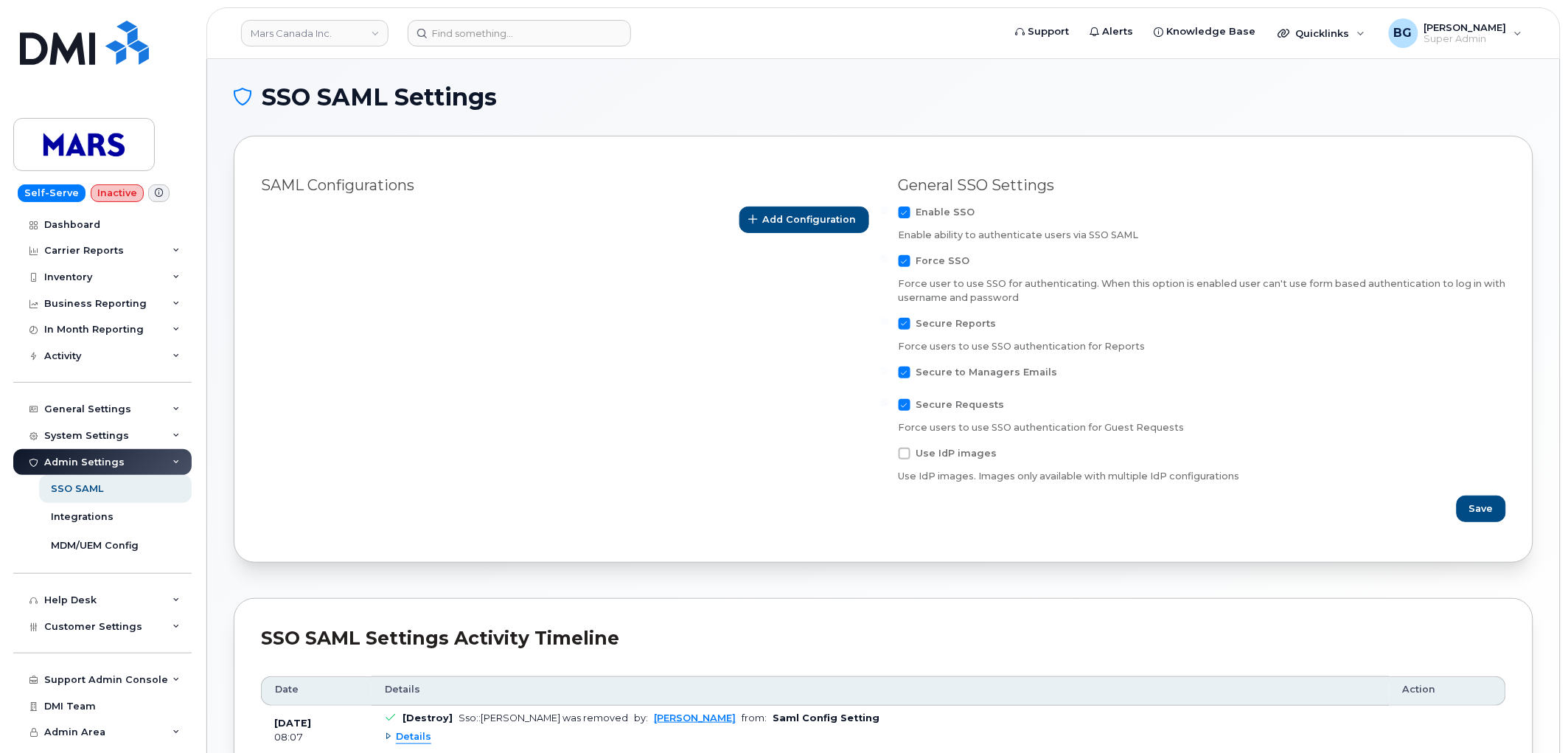
checkbox input "false"
click at [902, 364] on form "Enable SSO Enable ability to authenticate users via SSO SAML Force SSO Force us…" at bounding box center [1203, 364] width 608 height 316
click at [903, 365] on form "Enable SSO Enable ability to authenticate users via SSO SAML Force SSO Force us…" at bounding box center [1203, 364] width 608 height 316
click at [903, 371] on form "Enable SSO Enable ability to authenticate users via SSO SAML Force SSO Force us…" at bounding box center [1203, 364] width 608 height 316
click at [903, 367] on span at bounding box center [905, 372] width 12 height 12
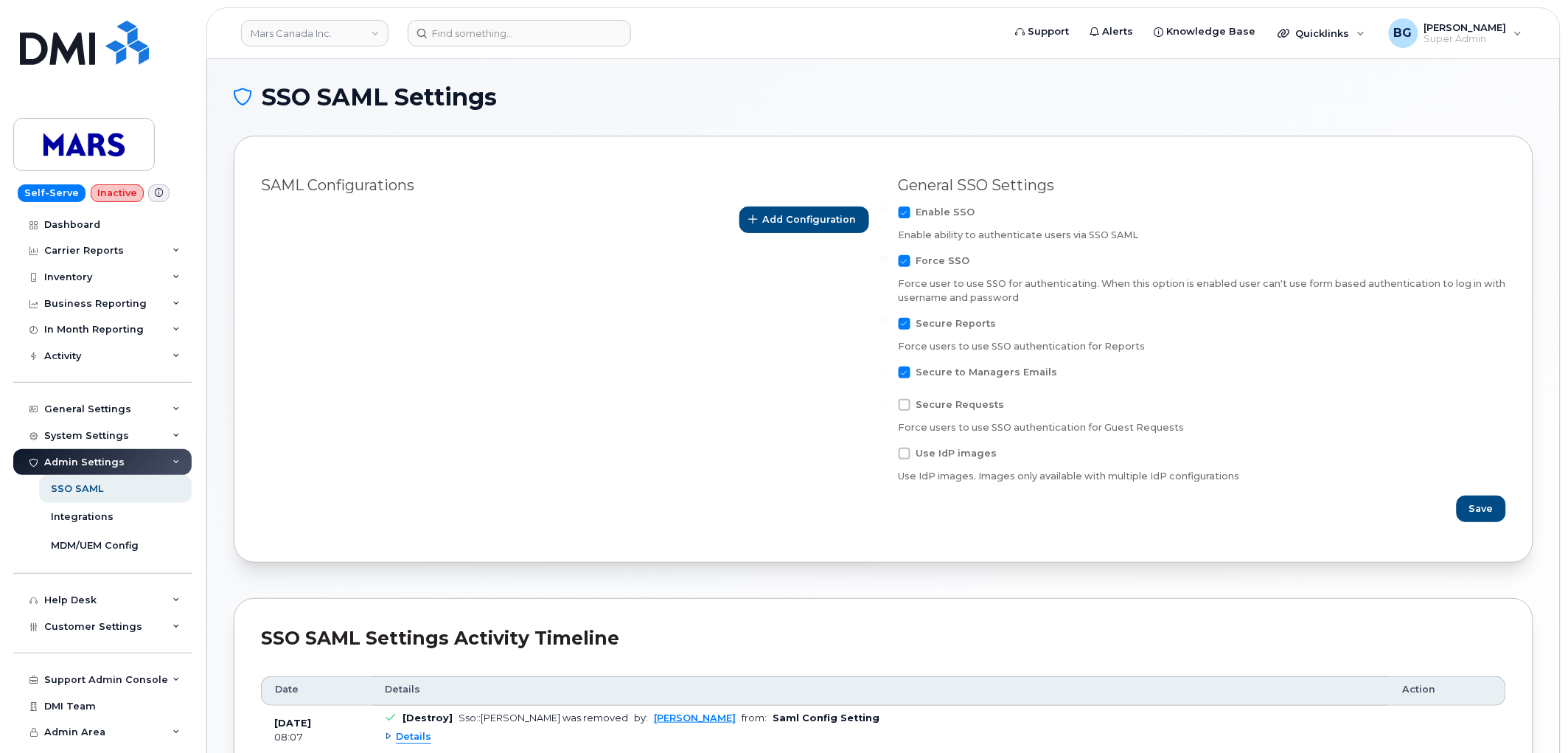
click at [888, 367] on input "Secure to Managers Emails" at bounding box center [885, 370] width 8 height 8
checkbox input "false"
click at [902, 325] on span at bounding box center [905, 324] width 12 height 12
click at [888, 325] on input "Secure Reports" at bounding box center [885, 322] width 8 height 8
checkbox input "false"
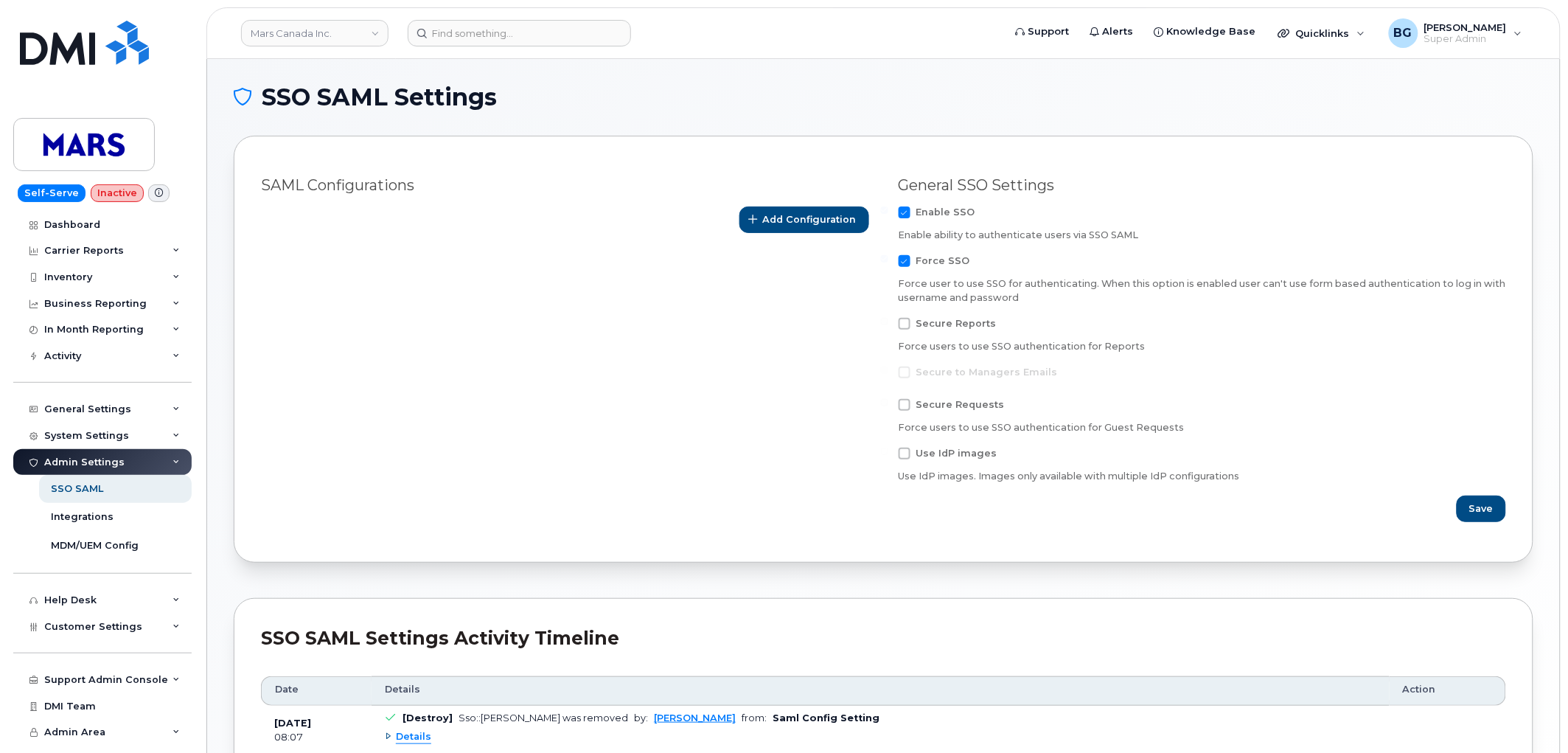
click at [901, 256] on span at bounding box center [905, 261] width 12 height 12
click at [888, 256] on input "Force SSO" at bounding box center [885, 259] width 8 height 8
checkbox input "false"
click at [902, 215] on span at bounding box center [905, 212] width 12 height 12
click at [888, 214] on input "Enable SSO" at bounding box center [885, 210] width 8 height 8
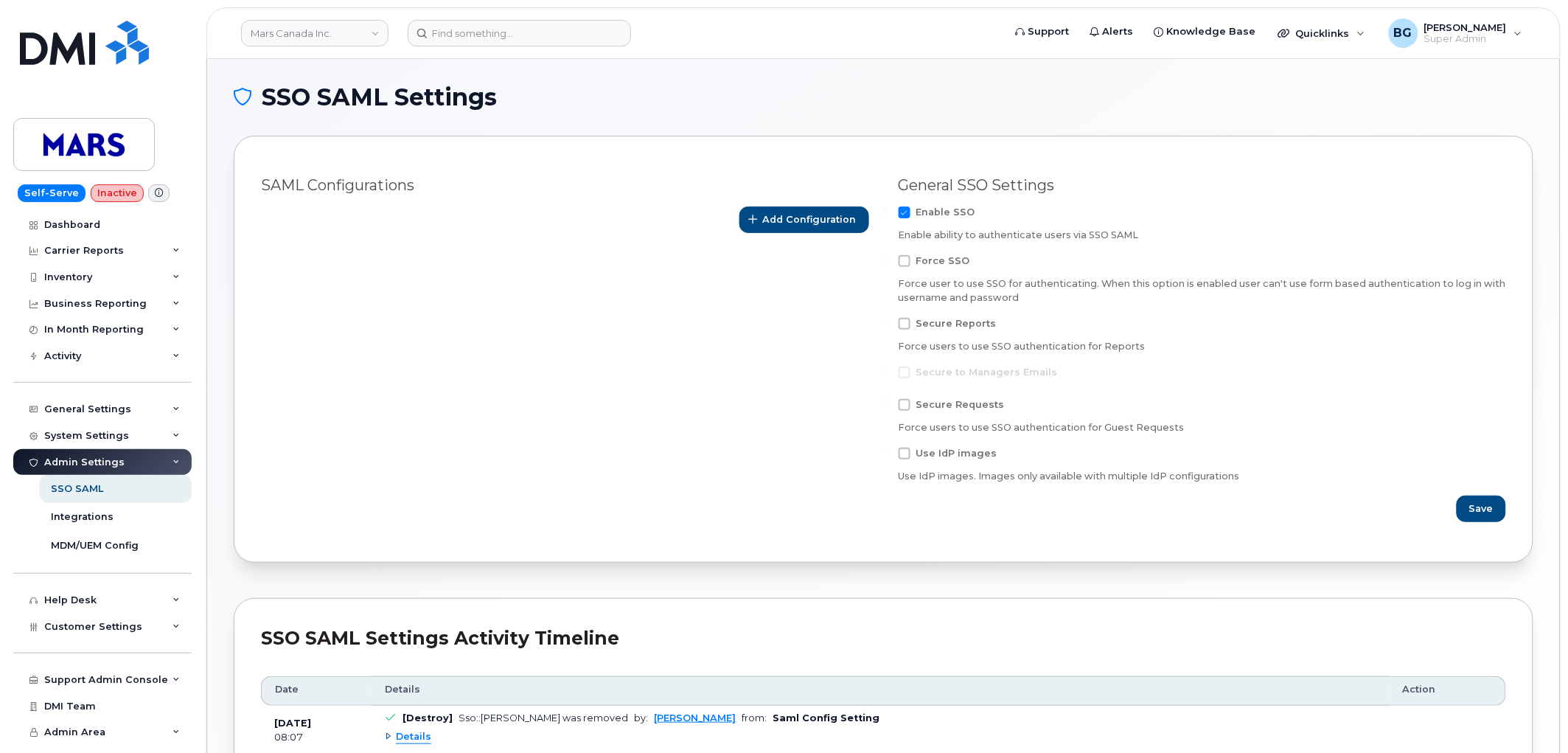
checkbox input "false"
click at [789, 222] on span "Add Configuration" at bounding box center [810, 219] width 94 height 14
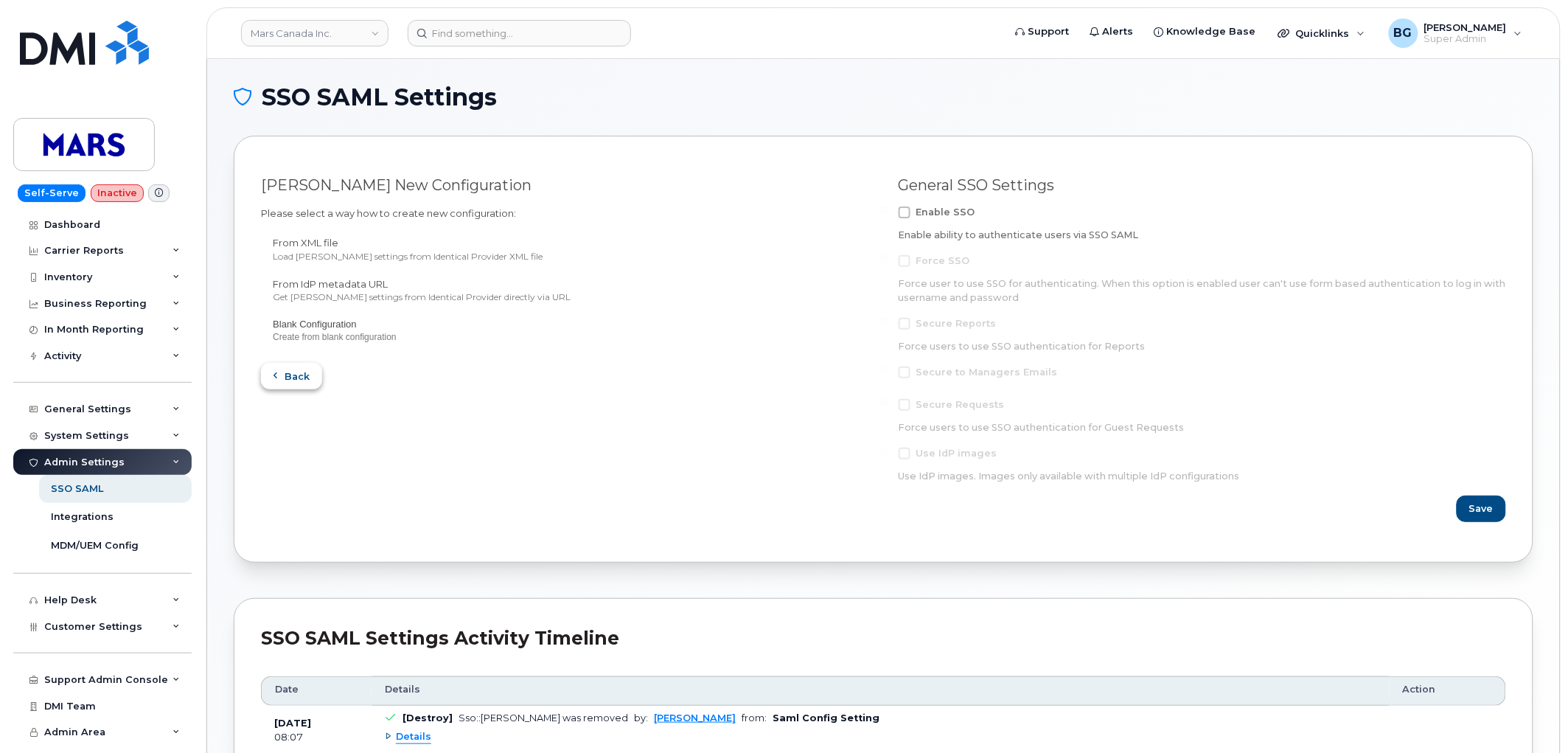
click at [299, 370] on span "Back" at bounding box center [298, 376] width 25 height 14
